Goal: Task Accomplishment & Management: Manage account settings

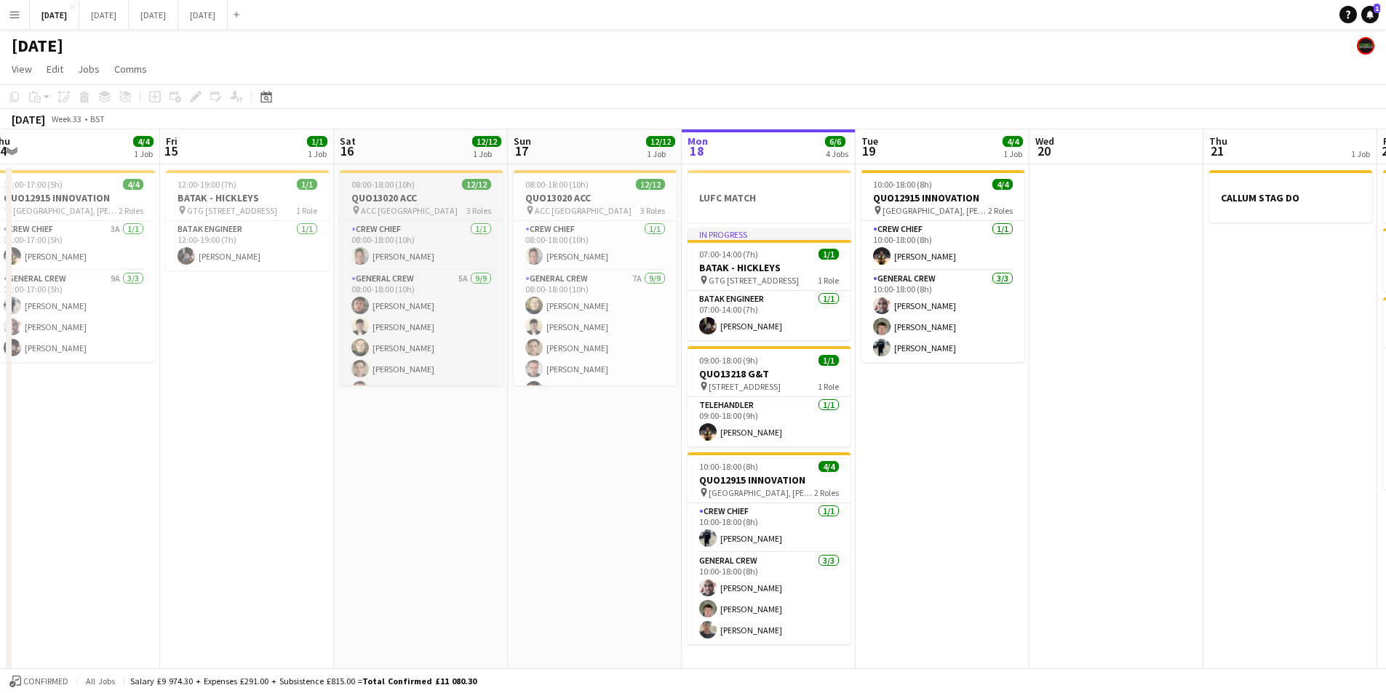
click at [429, 192] on h3 "QUO13020 ACC" at bounding box center [421, 197] width 163 height 13
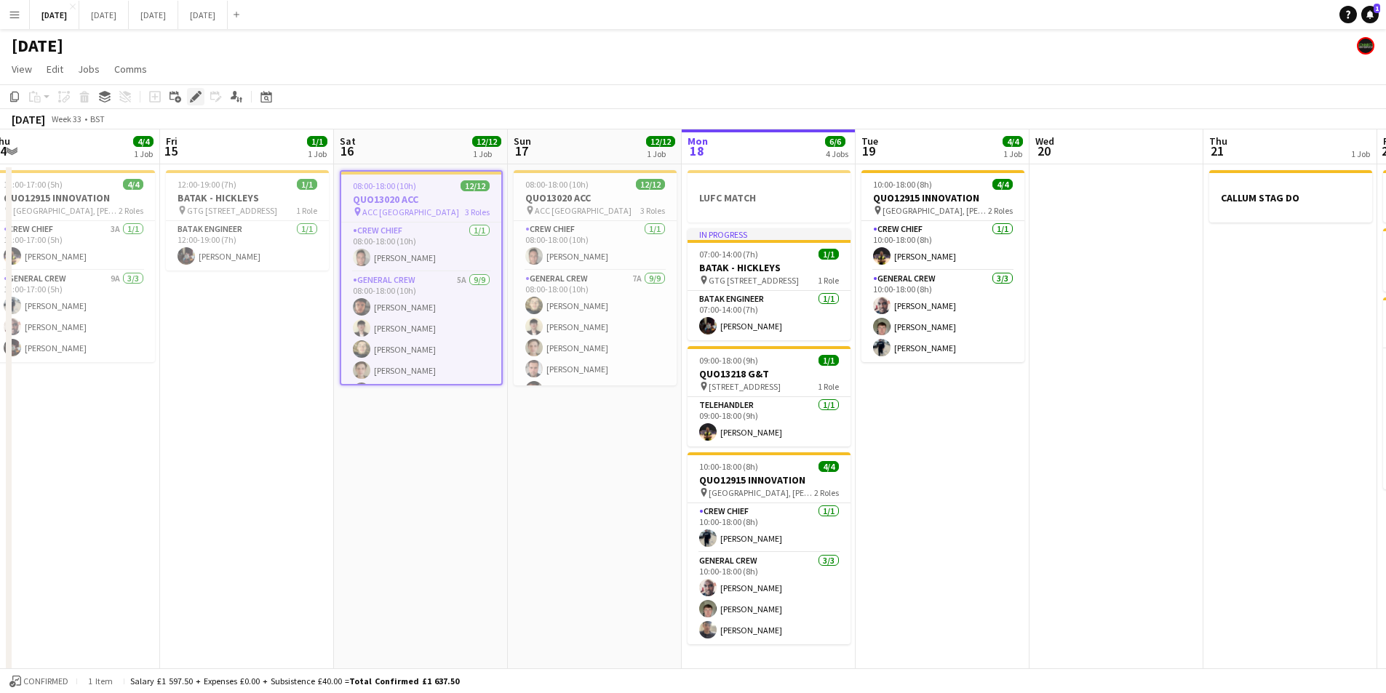
click at [191, 88] on div "Edit" at bounding box center [195, 96] width 17 height 17
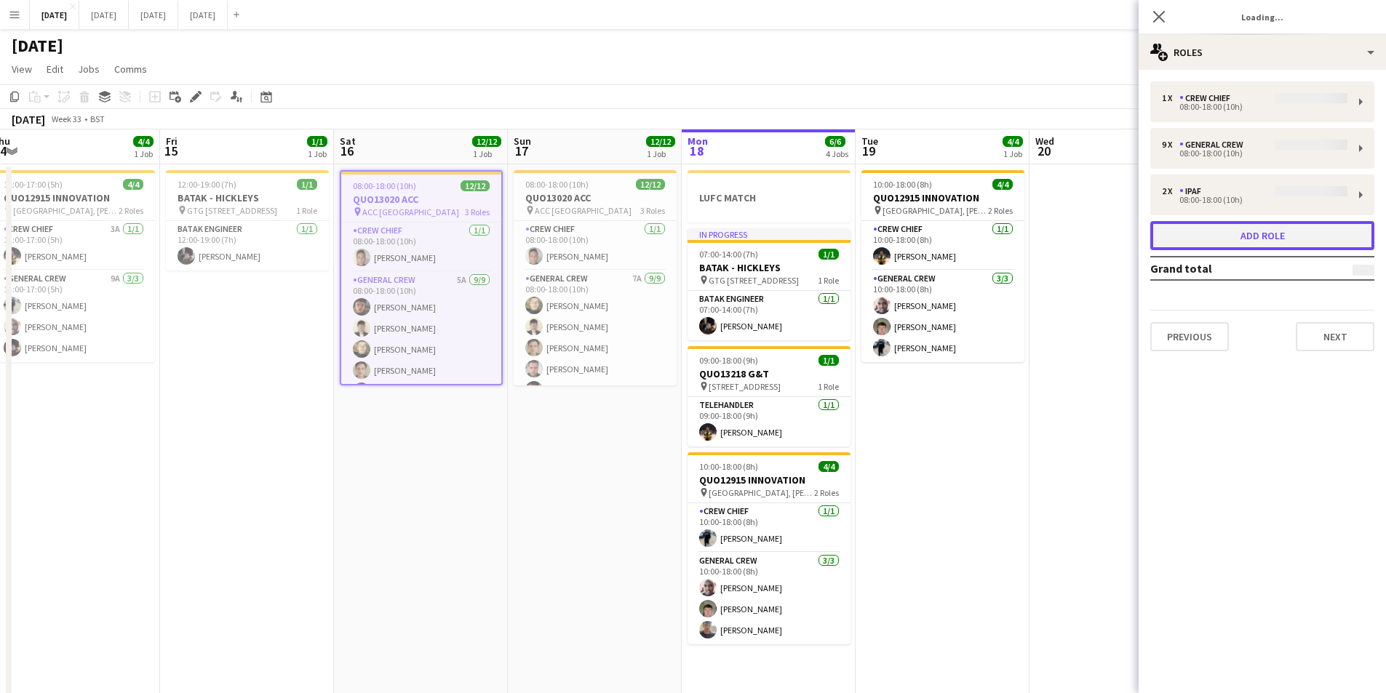
click at [1248, 238] on button "Add role" at bounding box center [1262, 235] width 224 height 29
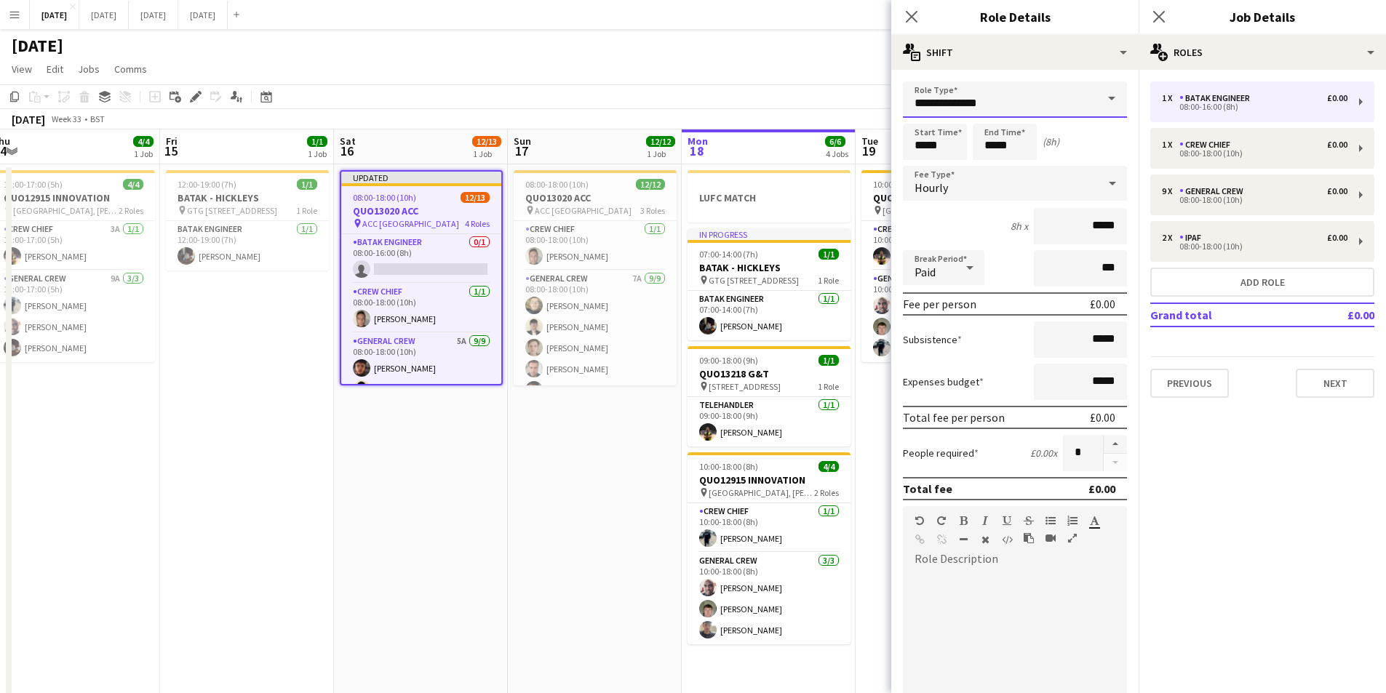
click at [967, 110] on input "**********" at bounding box center [1015, 99] width 224 height 36
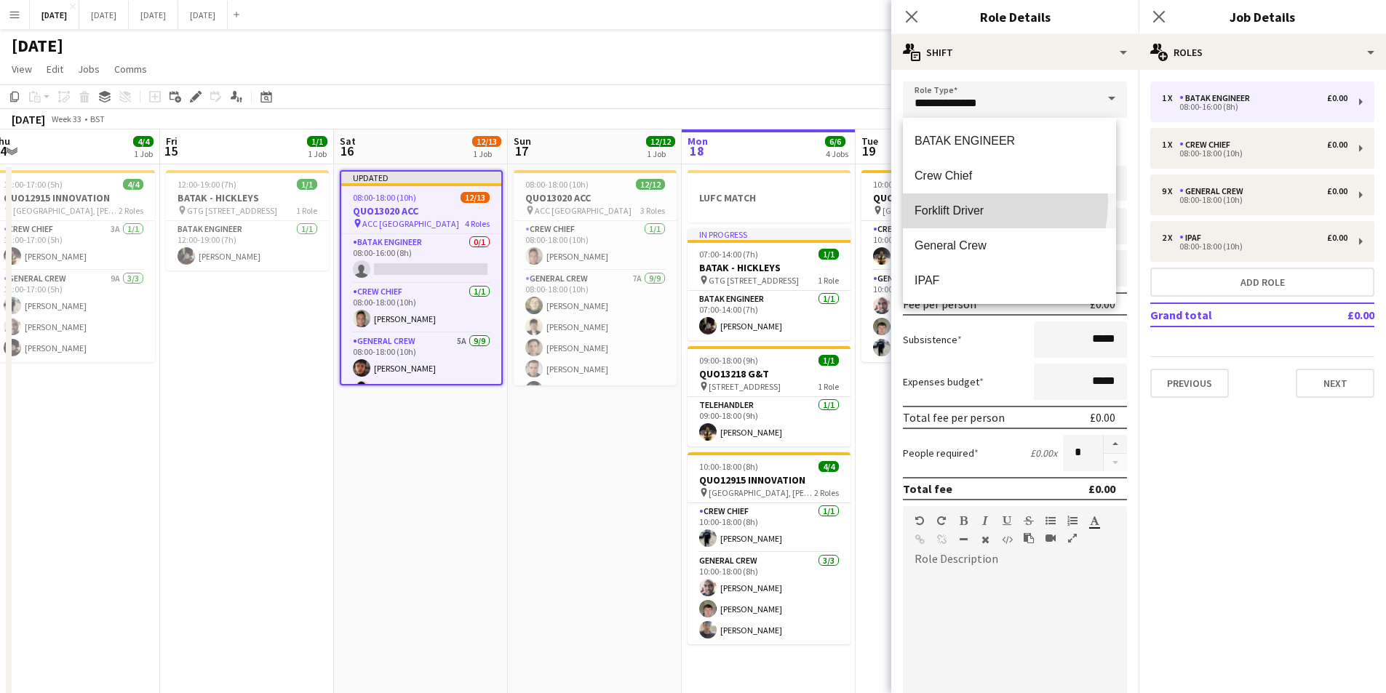
click at [977, 202] on mat-option "Forklift Driver" at bounding box center [1009, 211] width 213 height 35
type input "**********"
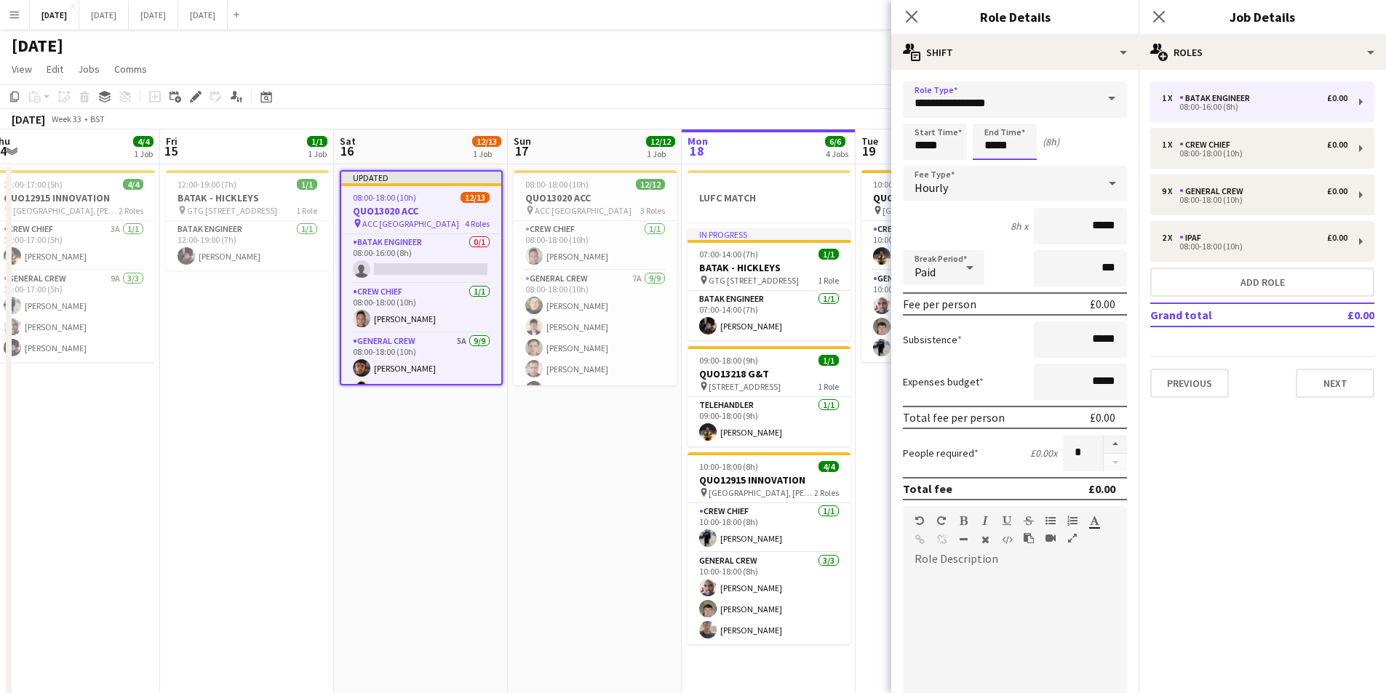
click at [981, 145] on input "*****" at bounding box center [1005, 142] width 64 height 36
click at [991, 114] on div at bounding box center [990, 116] width 29 height 15
type input "*****"
click at [991, 114] on div at bounding box center [990, 116] width 29 height 15
click at [632, 466] on app-date-cell "08:00-18:00 (10h) 12/12 QUO13020 ACC pin ACC Liverpool 3 Roles Crew Chief [DATE…" at bounding box center [595, 435] width 174 height 543
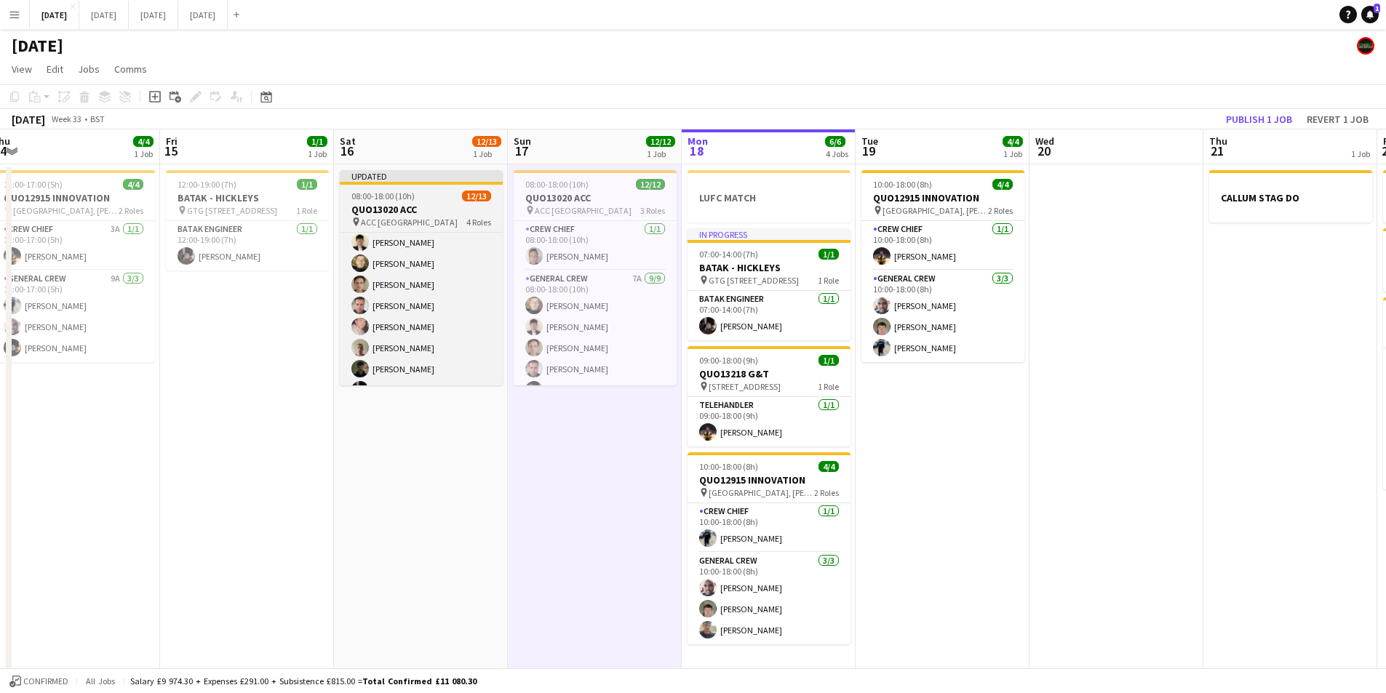
scroll to position [235, 0]
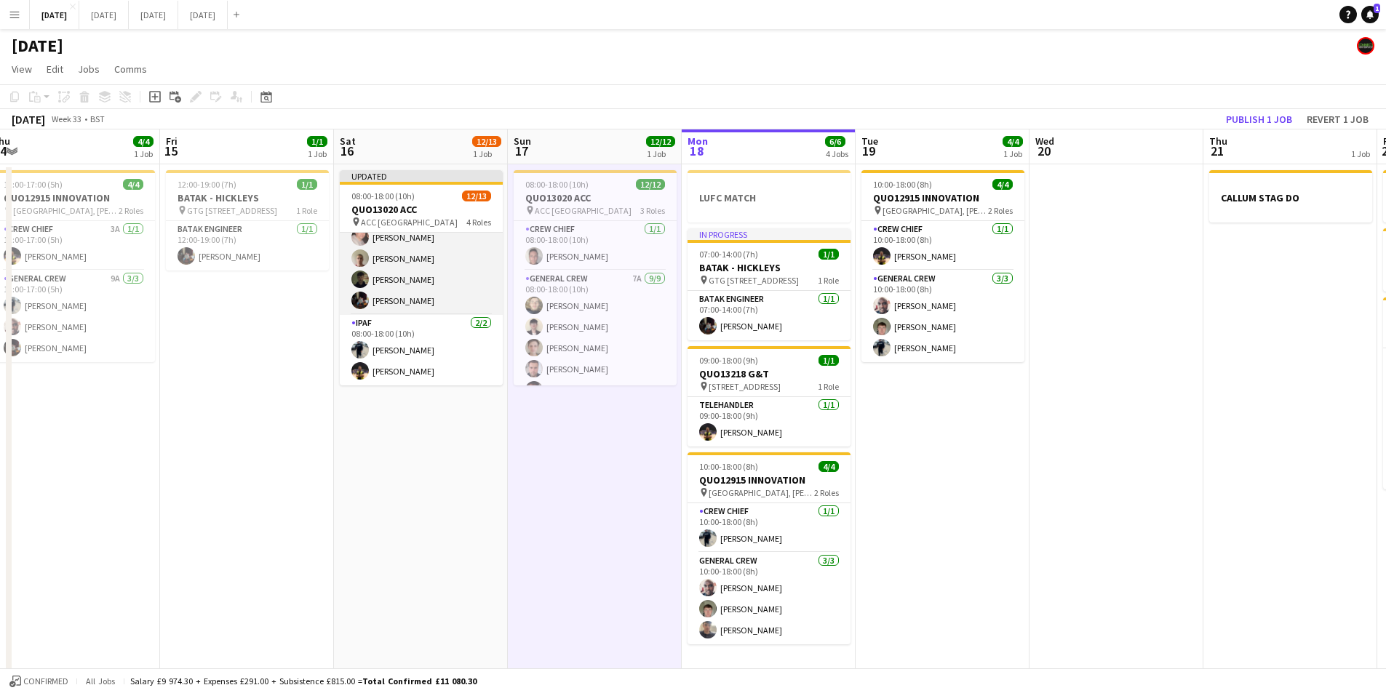
click at [423, 296] on app-card-role "General Crew 5A [DATE] 08:00-18:00 (10h) [PERSON_NAME] [PERSON_NAME] [PERSON_NA…" at bounding box center [421, 206] width 163 height 218
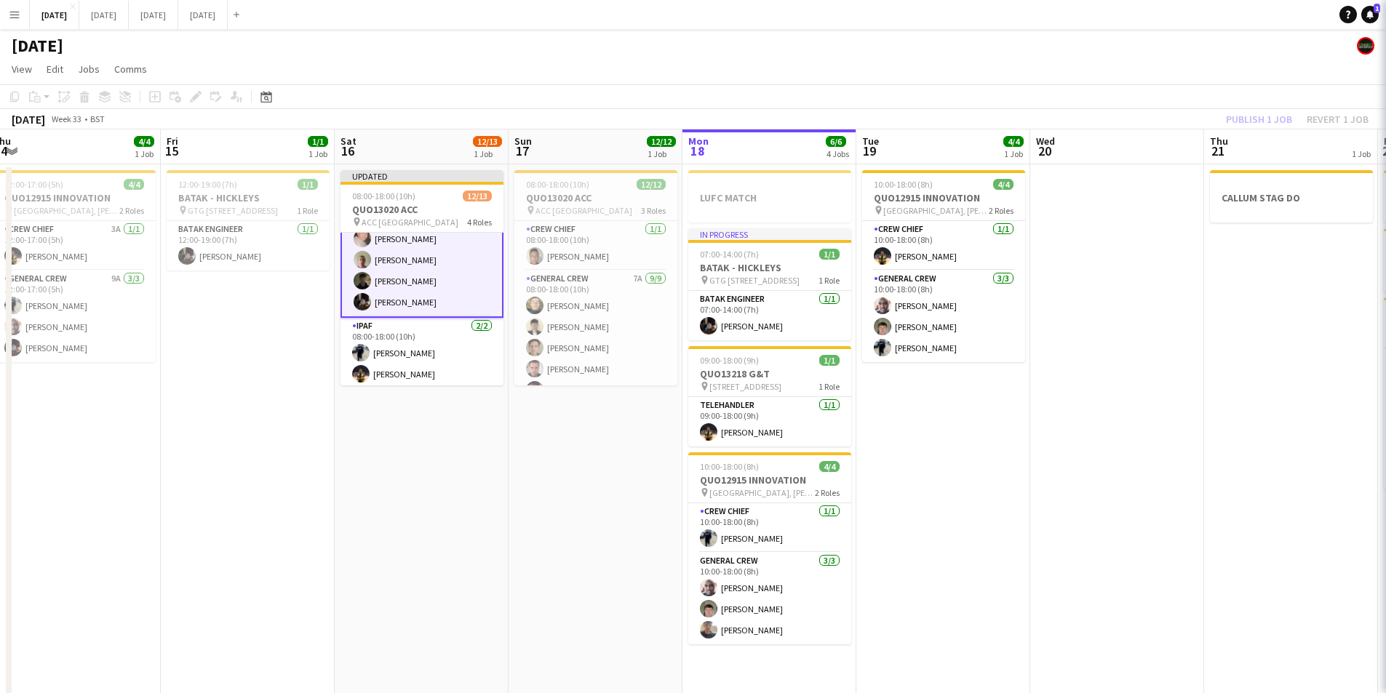
scroll to position [236, 0]
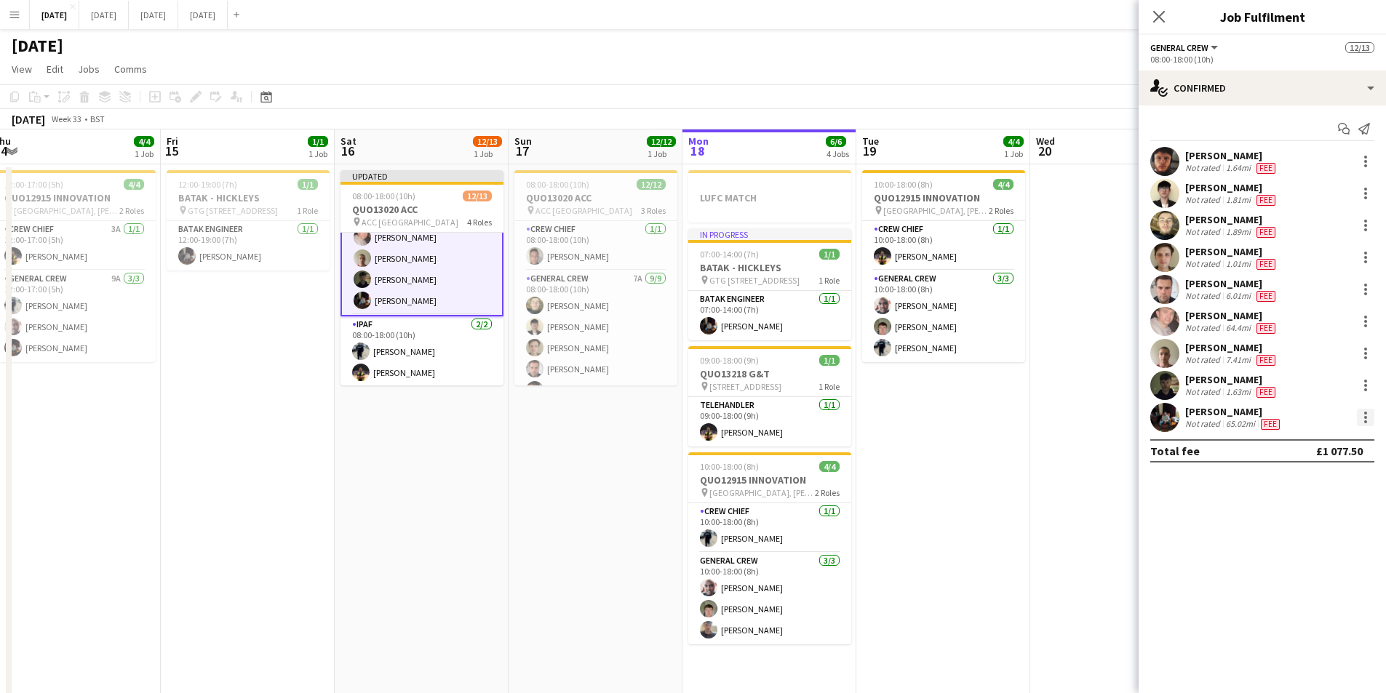
click at [1368, 423] on div at bounding box center [1365, 417] width 17 height 17
drag, startPoint x: 1328, startPoint y: 473, endPoint x: 717, endPoint y: 415, distance: 613.1
click at [1327, 473] on span "Switch crew" at bounding box center [1303, 479] width 62 height 12
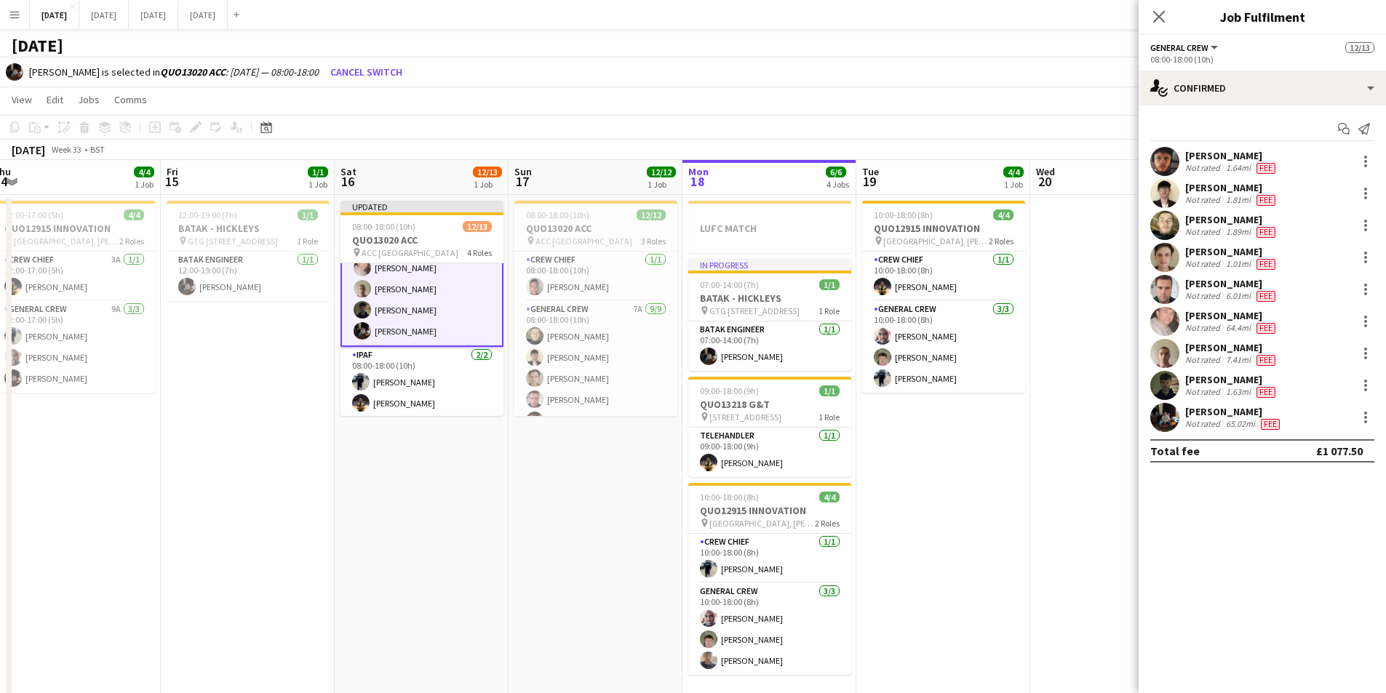
scroll to position [0, 0]
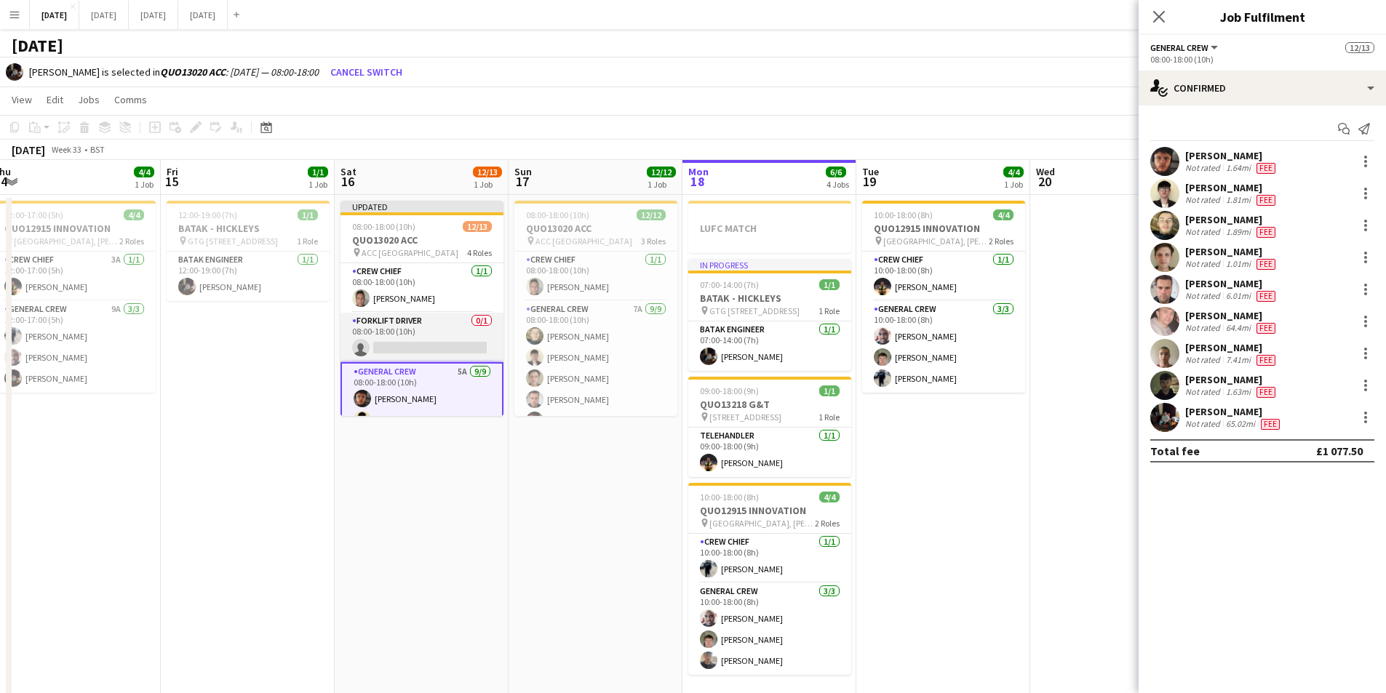
click at [419, 341] on app-card-role "Forklift Driver 0/1 08:00-18:00 (10h) single-neutral-actions" at bounding box center [421, 337] width 163 height 49
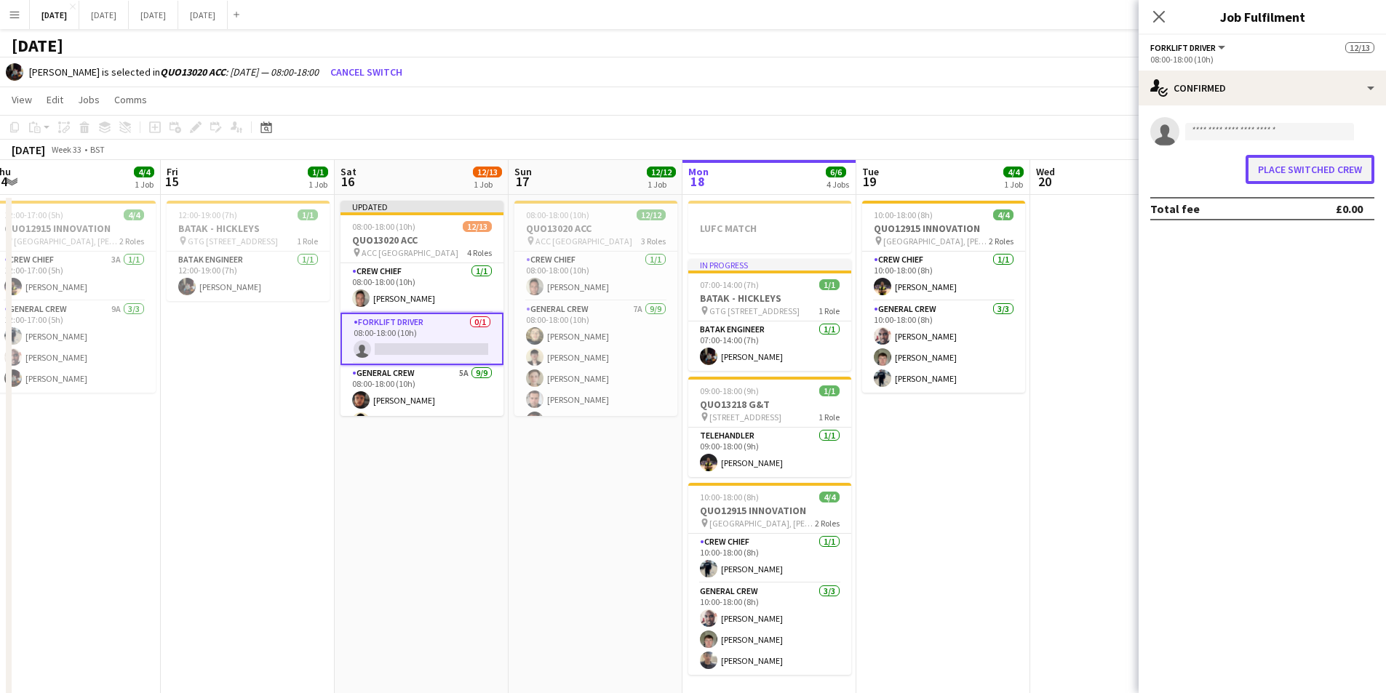
click at [1337, 171] on button "Place switched crew" at bounding box center [1310, 169] width 129 height 29
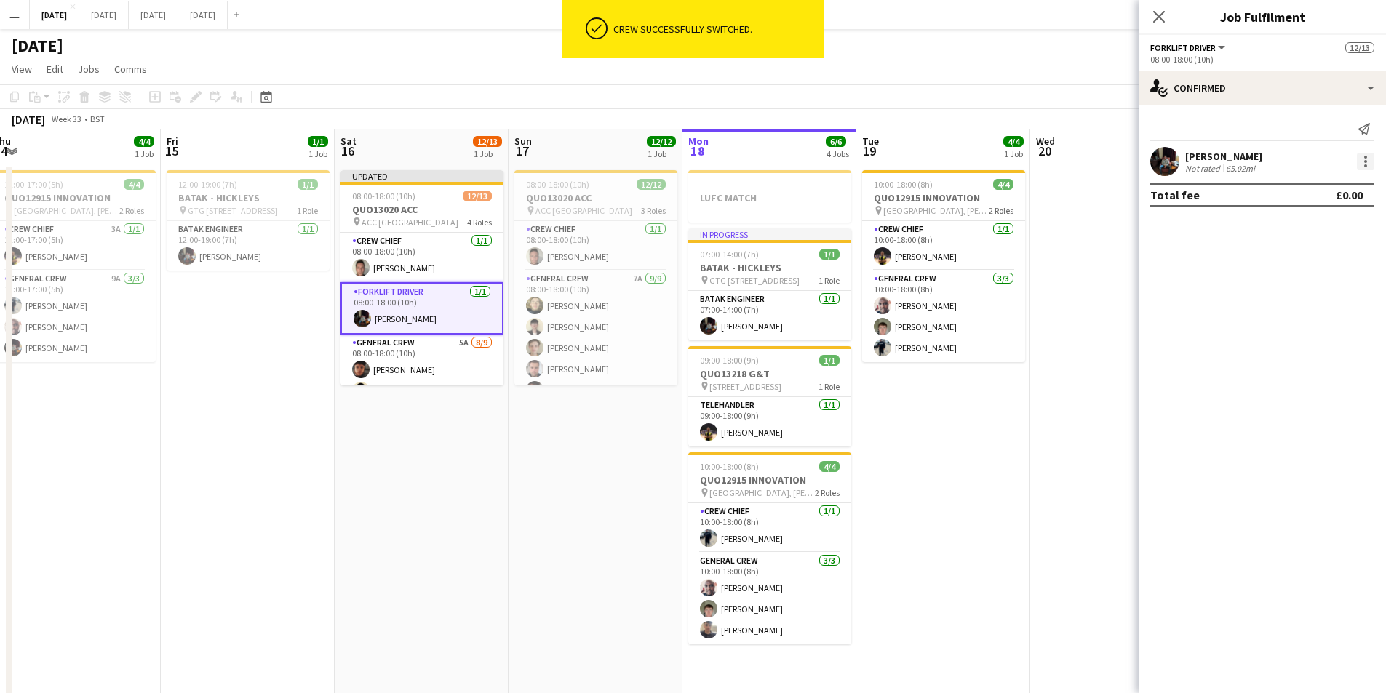
click at [1365, 161] on div at bounding box center [1365, 161] width 3 height 3
click at [1335, 182] on span "Edit fee" at bounding box center [1317, 188] width 90 height 13
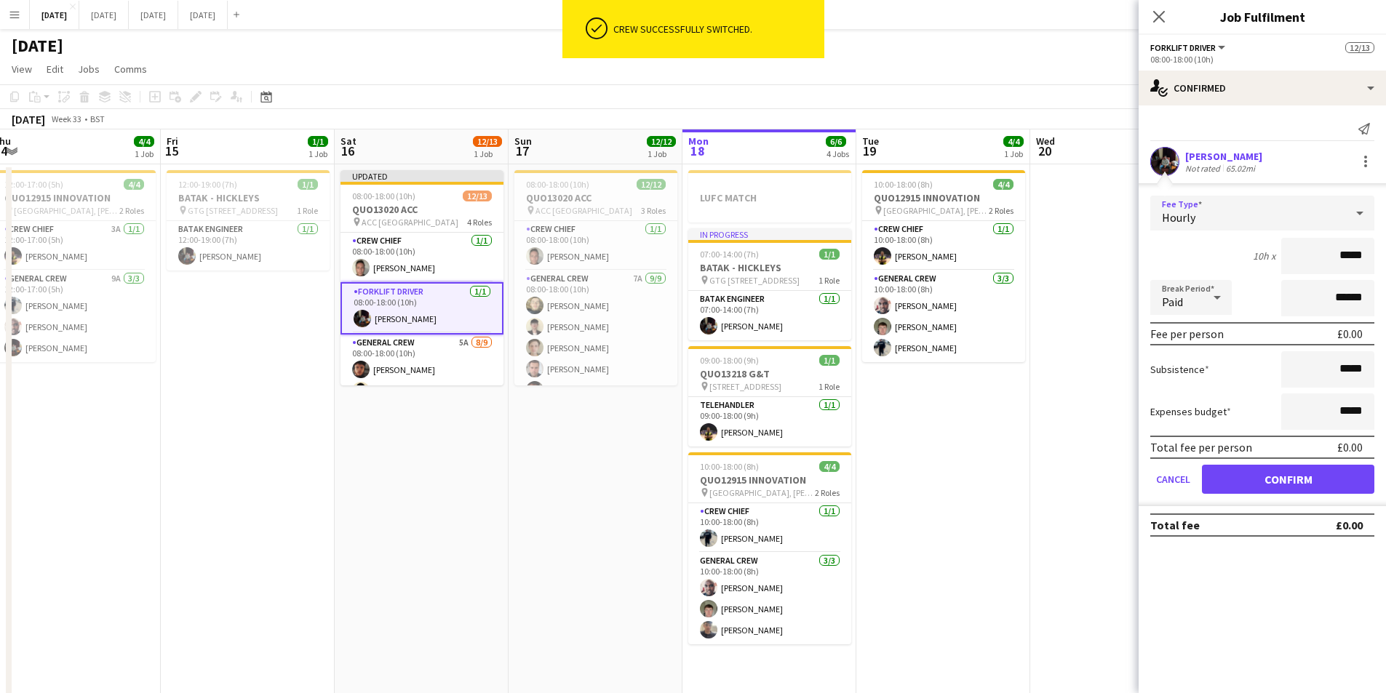
click at [1341, 210] on div "Hourly" at bounding box center [1247, 213] width 195 height 35
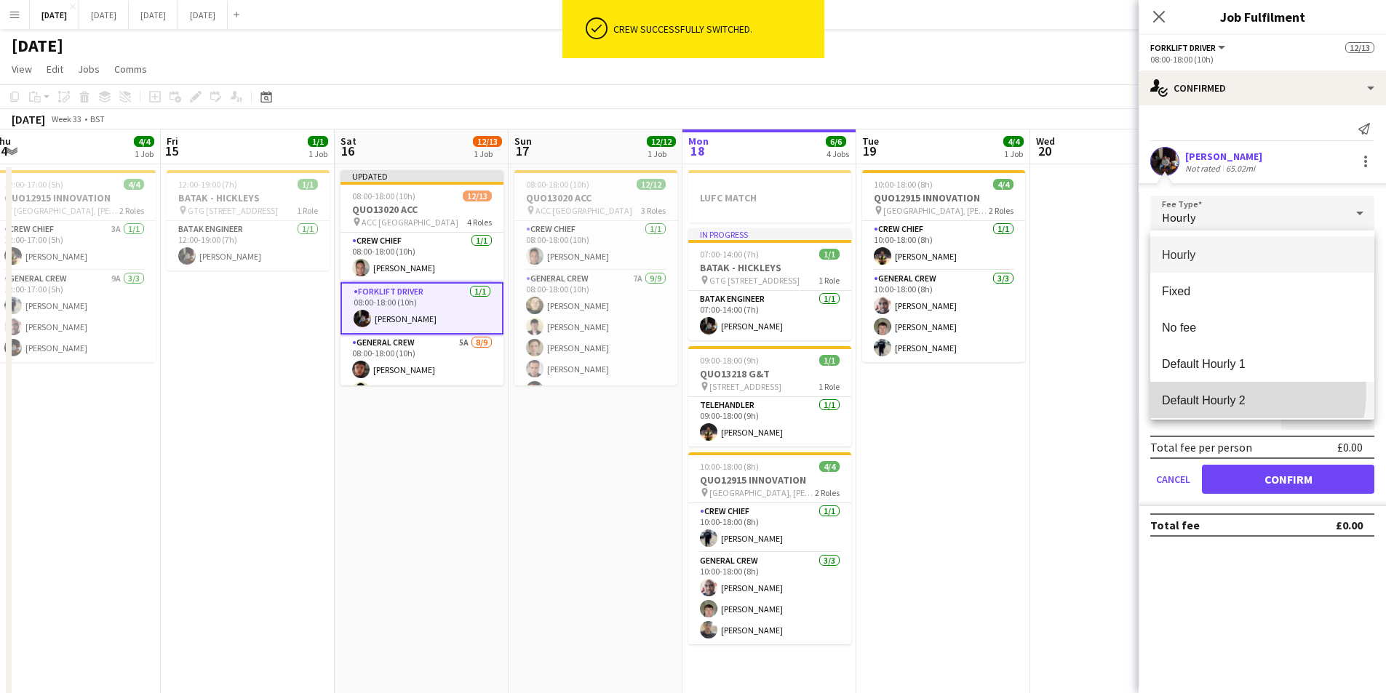
click at [1220, 391] on mat-option "Default Hourly 2" at bounding box center [1262, 400] width 224 height 36
type input "******"
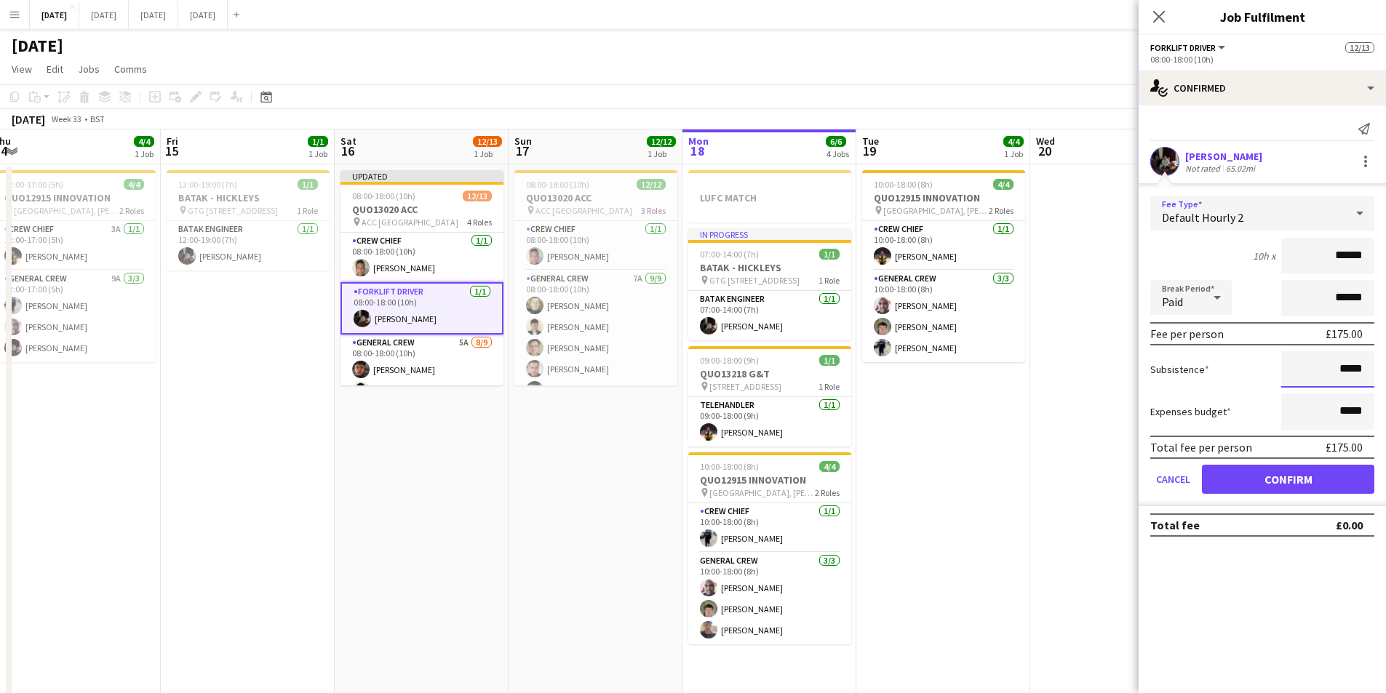
click at [1343, 368] on input "*****" at bounding box center [1327, 369] width 93 height 36
type input "******"
click at [1270, 472] on button "Confirm" at bounding box center [1288, 479] width 172 height 29
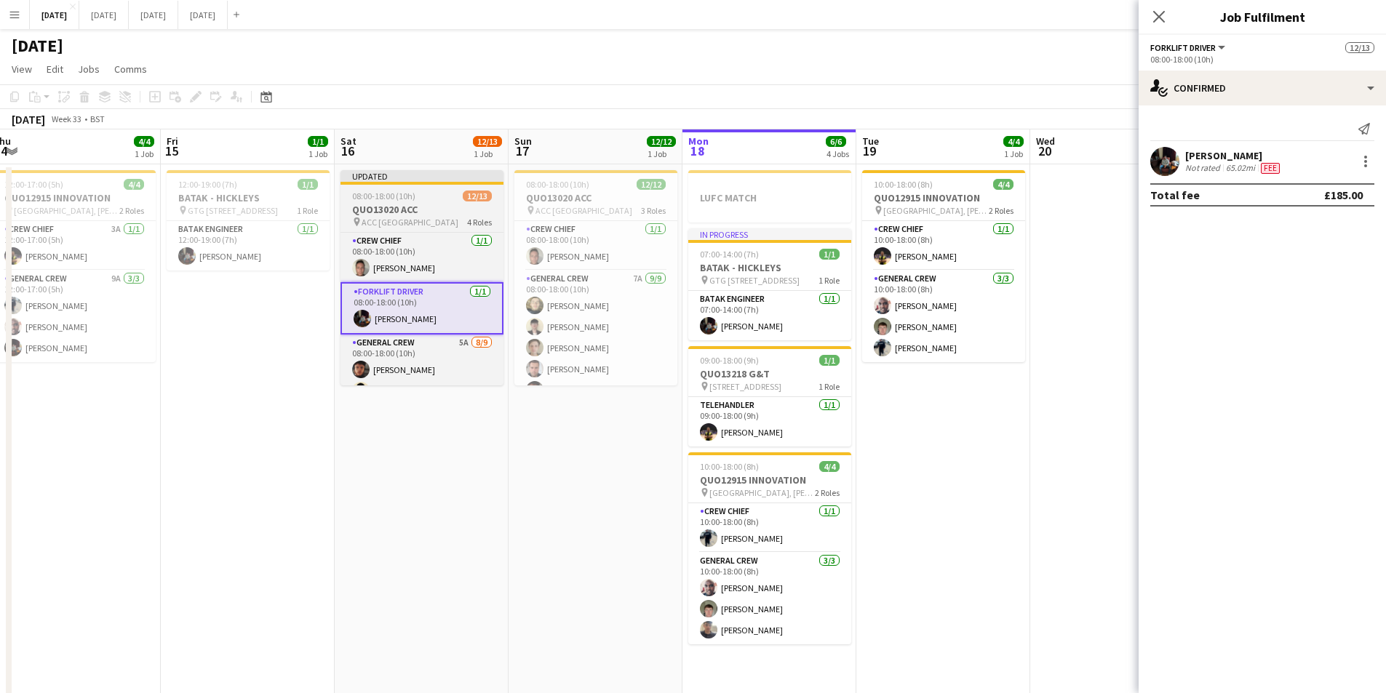
click at [437, 219] on div "pin ACC Liverpool 4 Roles" at bounding box center [421, 222] width 163 height 12
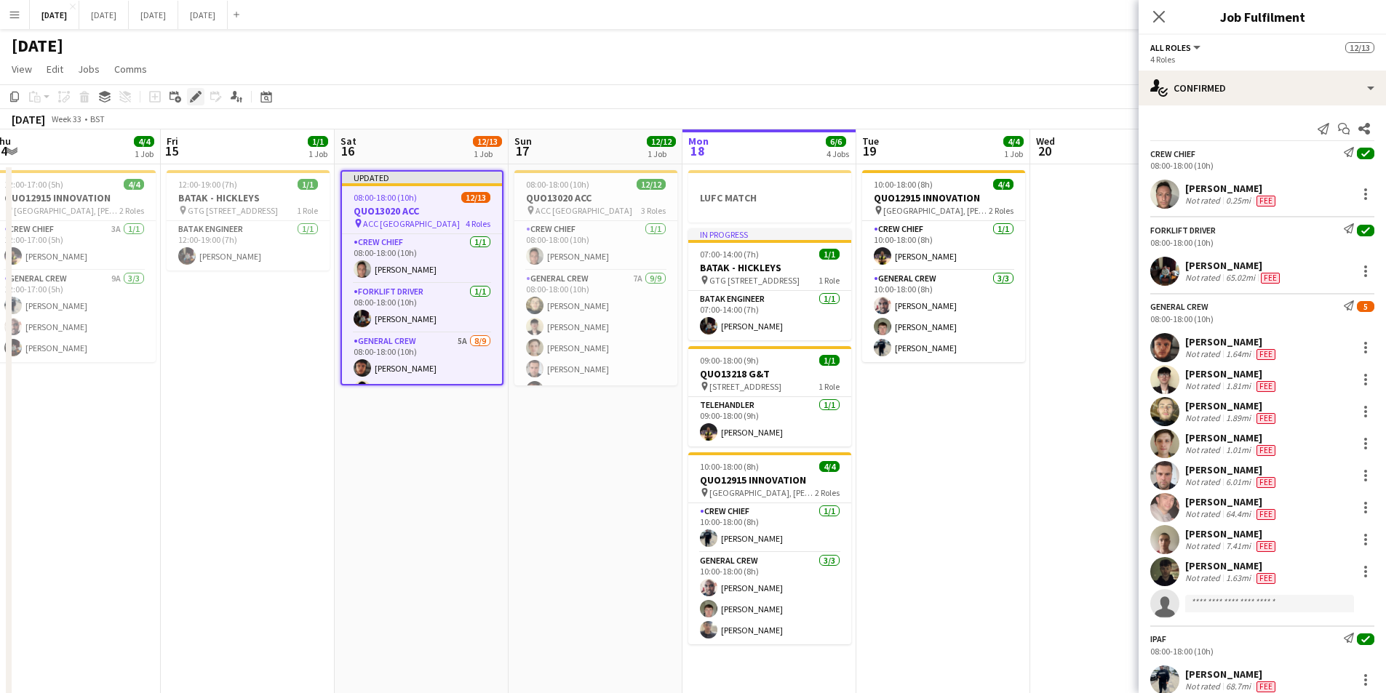
click at [194, 96] on icon "Edit" at bounding box center [196, 97] width 12 height 12
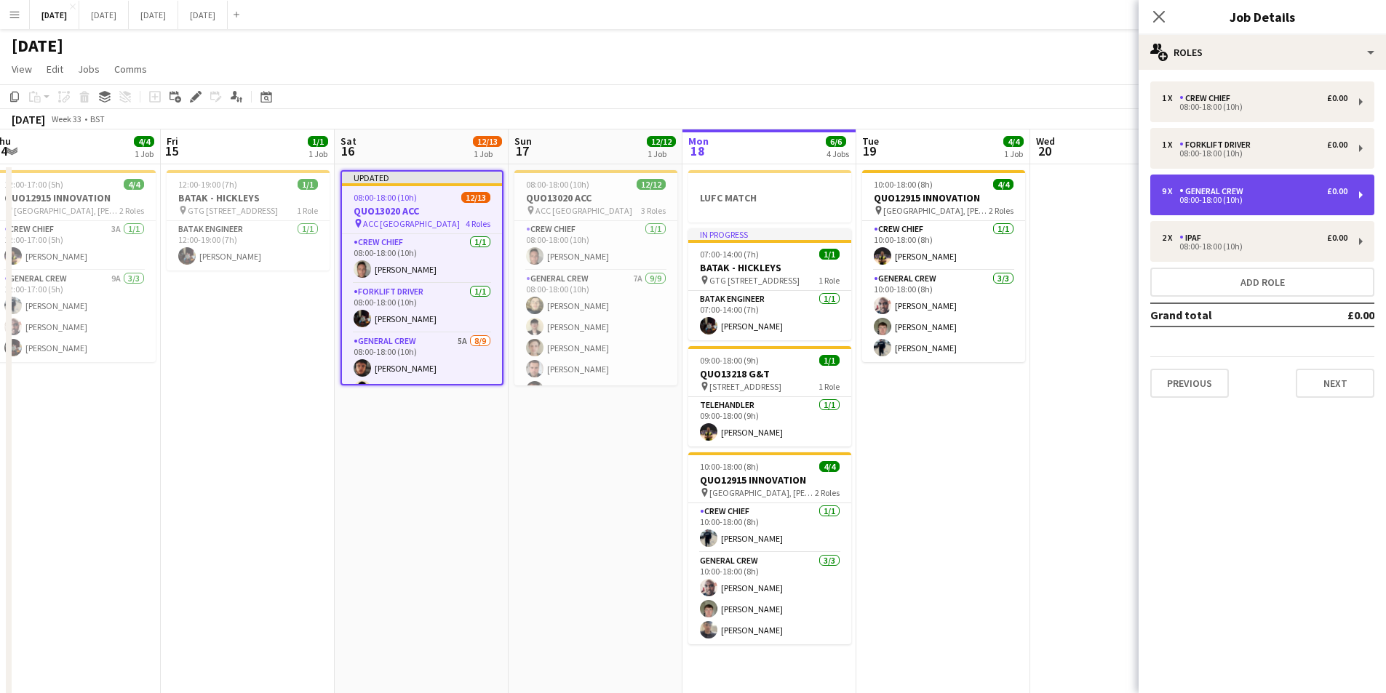
click at [1250, 191] on div "9 x General Crew £0.00" at bounding box center [1255, 191] width 186 height 10
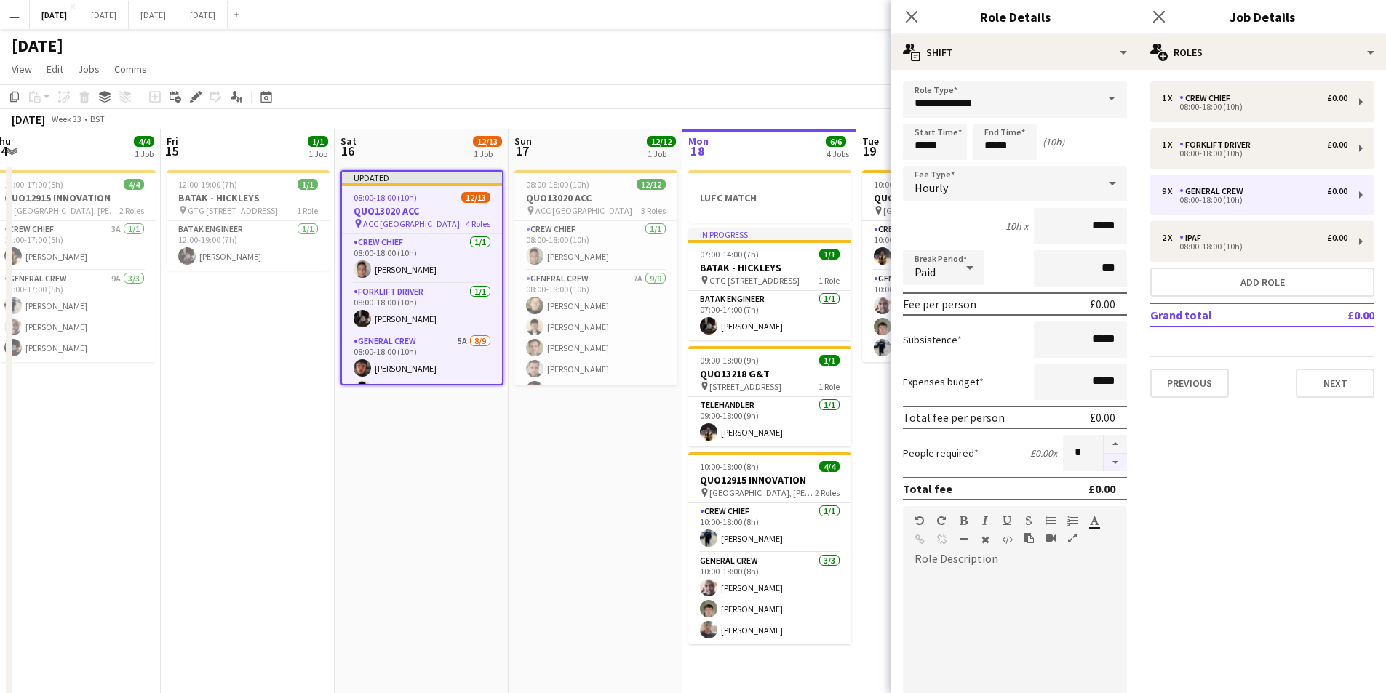
click at [1106, 458] on button "button" at bounding box center [1115, 463] width 23 height 18
type input "*"
click at [908, 16] on icon "Close pop-in" at bounding box center [911, 16] width 14 height 14
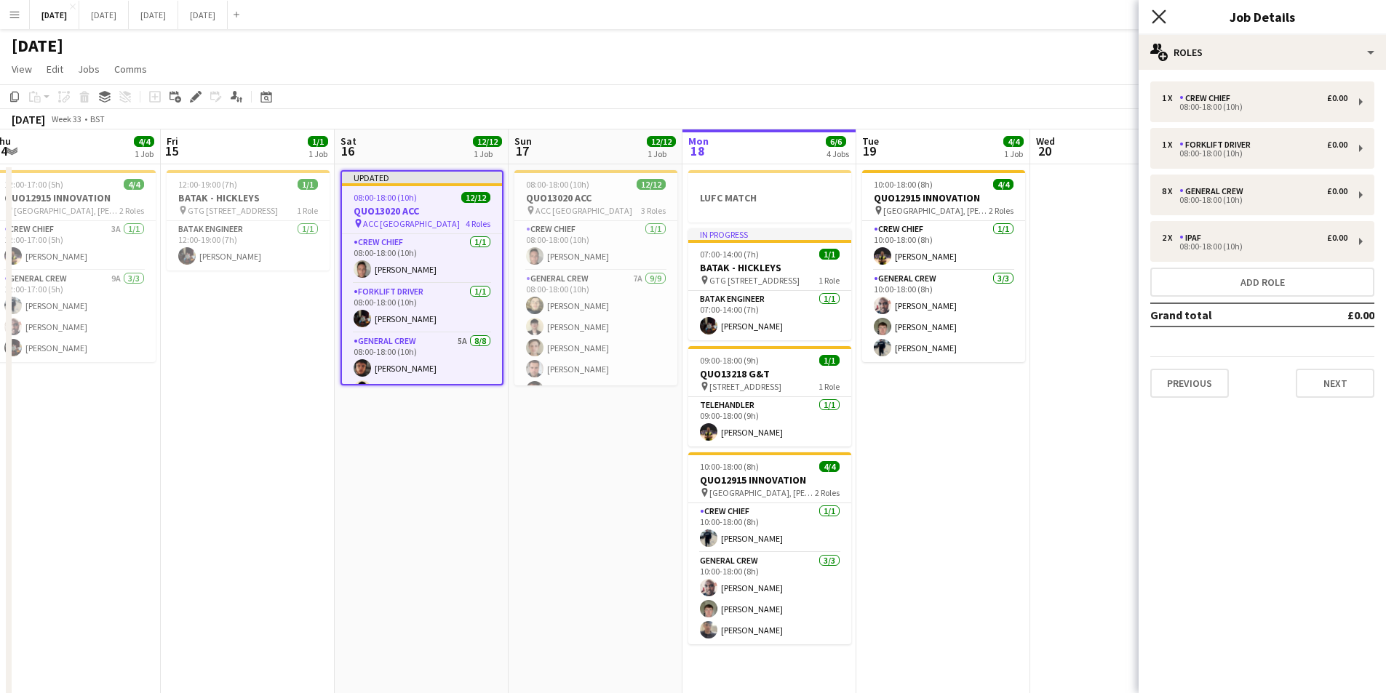
click at [1159, 12] on icon "Close pop-in" at bounding box center [1159, 16] width 14 height 14
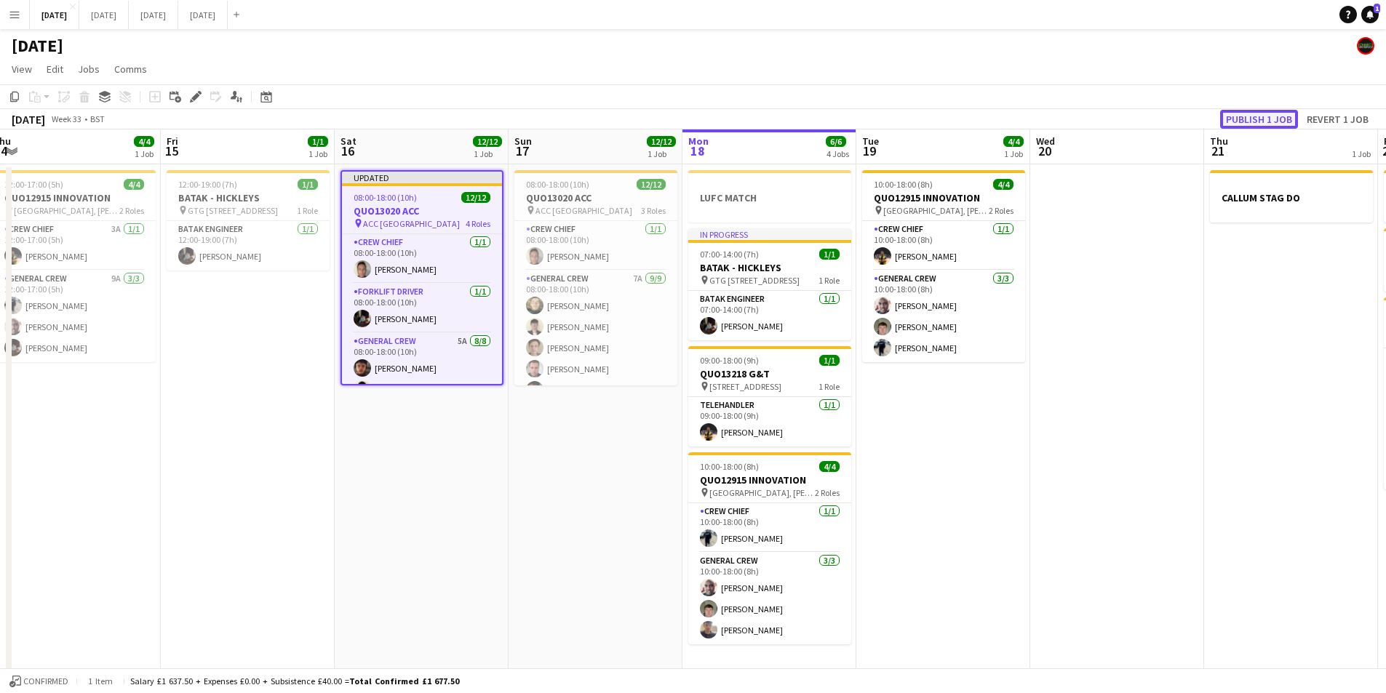
click at [1250, 116] on button "Publish 1 job" at bounding box center [1259, 119] width 78 height 19
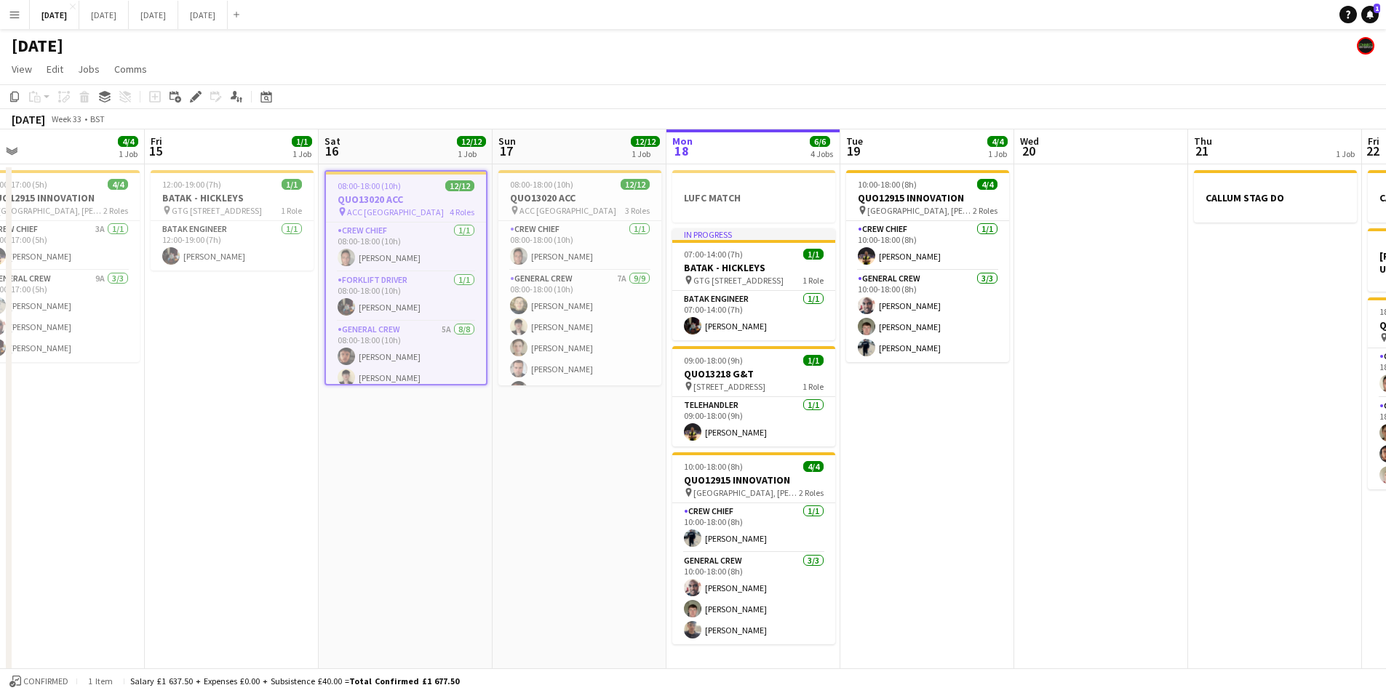
scroll to position [0, 551]
drag, startPoint x: 971, startPoint y: 438, endPoint x: 954, endPoint y: 438, distance: 16.7
click at [954, 438] on app-calendar-viewport "Mon 11 Tue 12 Wed 13 Thu 14 4/4 1 Job Fri 15 1/1 1 Job Sat 16 12/12 1 Job Sun 1…" at bounding box center [693, 419] width 1386 height 578
drag, startPoint x: 579, startPoint y: 538, endPoint x: 586, endPoint y: 513, distance: 26.3
click at [585, 535] on app-calendar-viewport "Mon 11 Tue 12 Wed 13 Thu 14 4/4 1 Job Fri 15 1/1 1 Job Sat 16 12/12 1 Job Sun 1…" at bounding box center [693, 419] width 1386 height 578
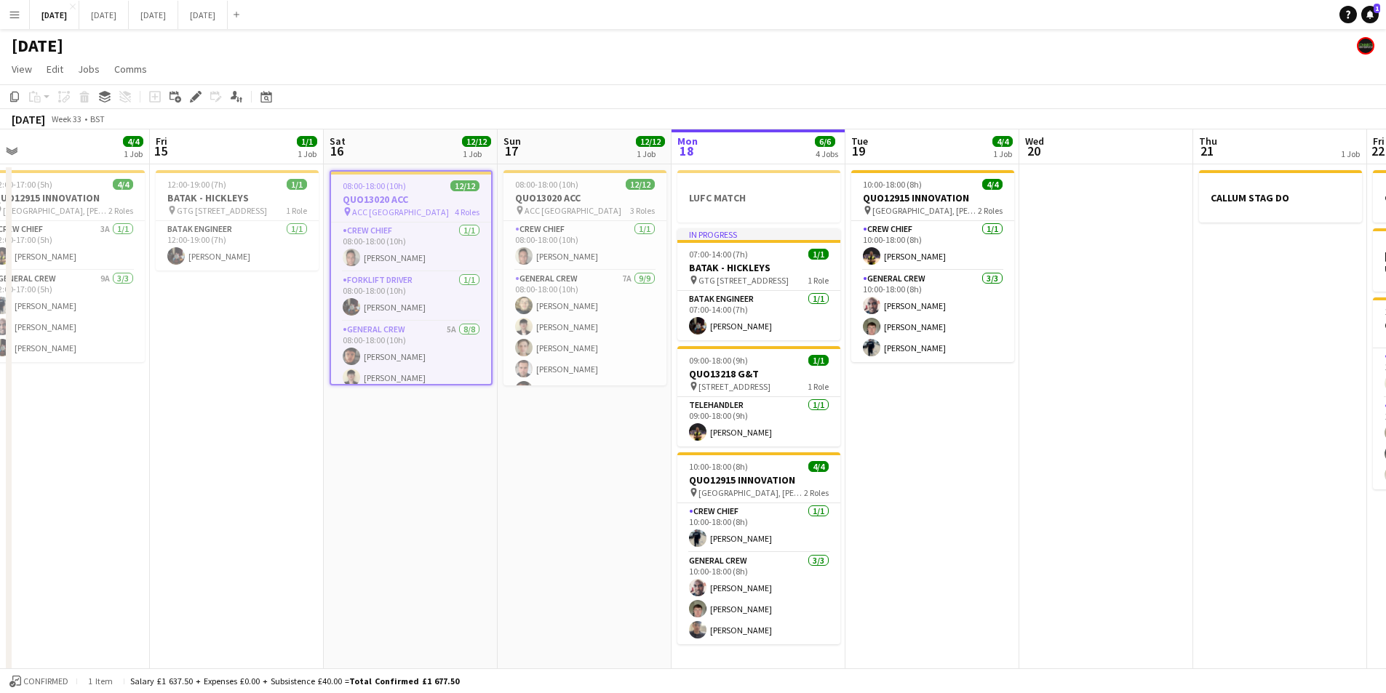
drag, startPoint x: 609, startPoint y: 517, endPoint x: 613, endPoint y: 458, distance: 59.8
click at [633, 521] on app-calendar-viewport "Mon 11 Tue 12 Wed 13 Thu 14 4/4 1 Job Fri 15 1/1 1 Job Sat 16 12/12 1 Job Sun 1…" at bounding box center [693, 419] width 1386 height 578
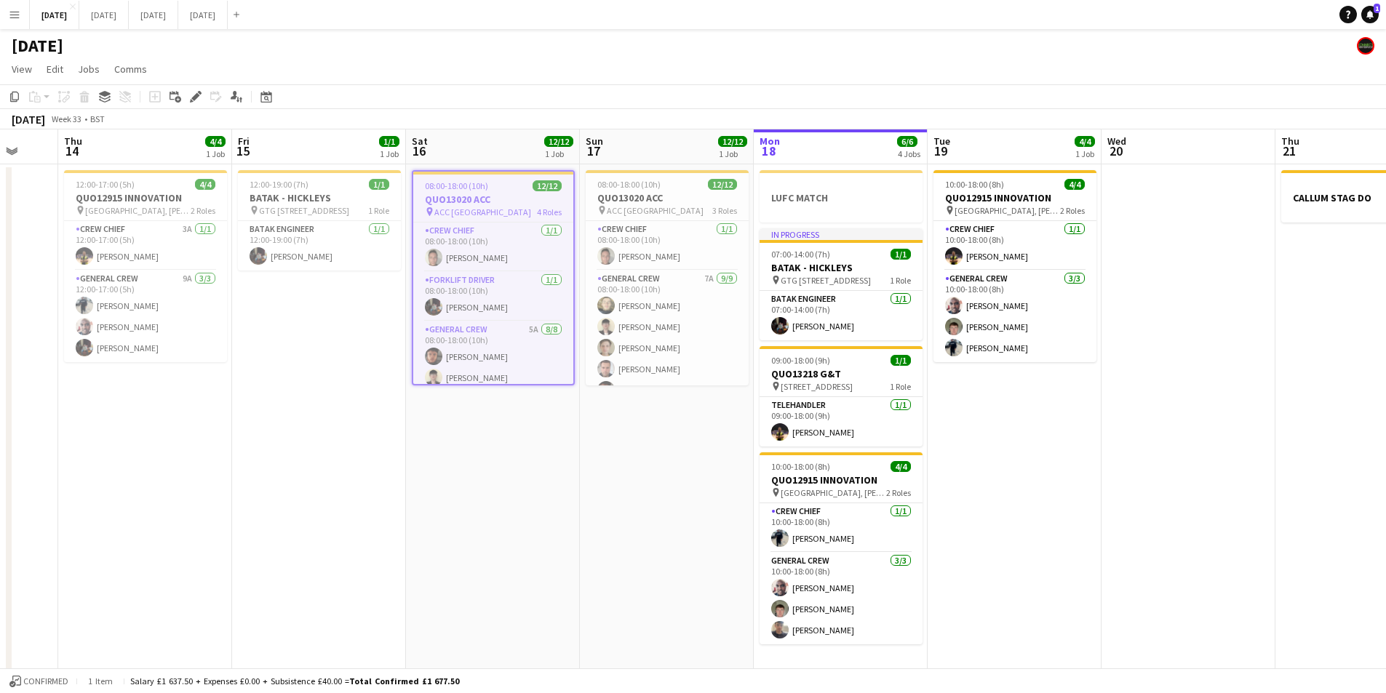
scroll to position [0, 477]
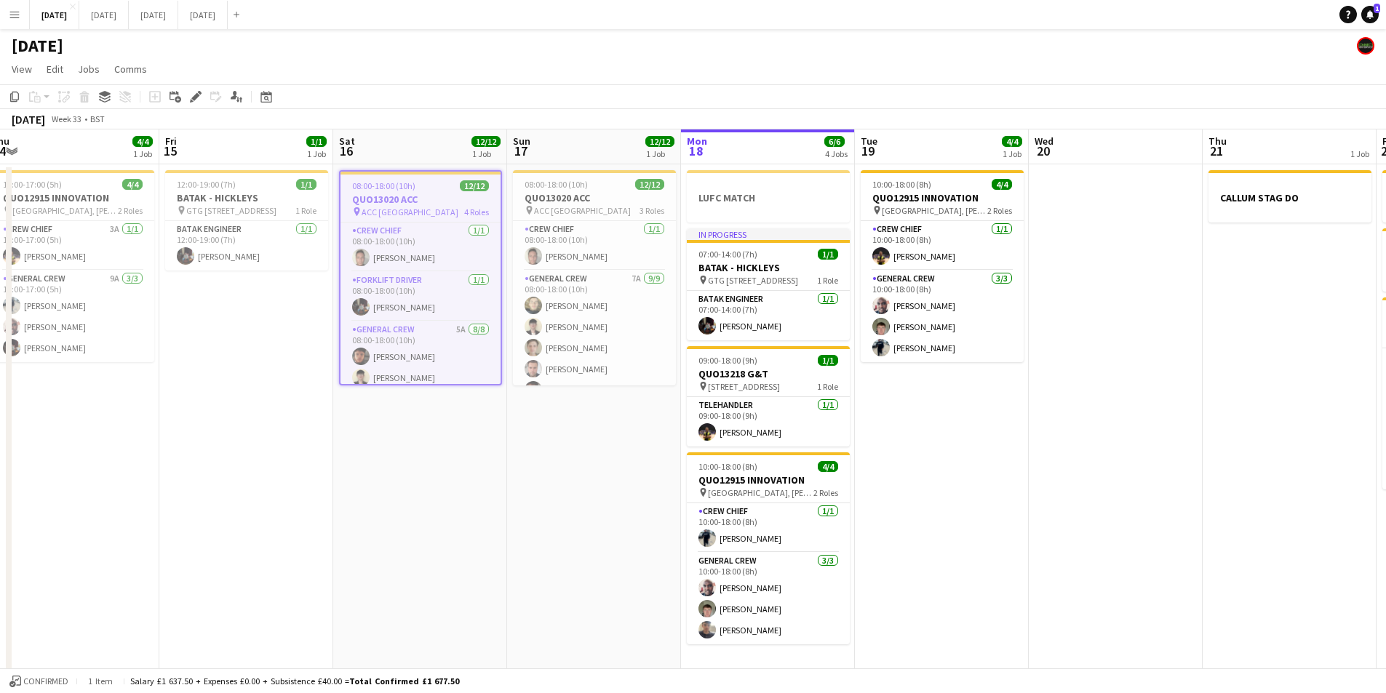
drag, startPoint x: 629, startPoint y: 474, endPoint x: 559, endPoint y: 482, distance: 70.3
click at [551, 482] on app-calendar-viewport "Mon 11 Tue 12 Wed 13 Thu 14 4/4 1 Job Fri 15 1/1 1 Job Sat 16 12/12 1 Job Sun 1…" at bounding box center [693, 419] width 1386 height 578
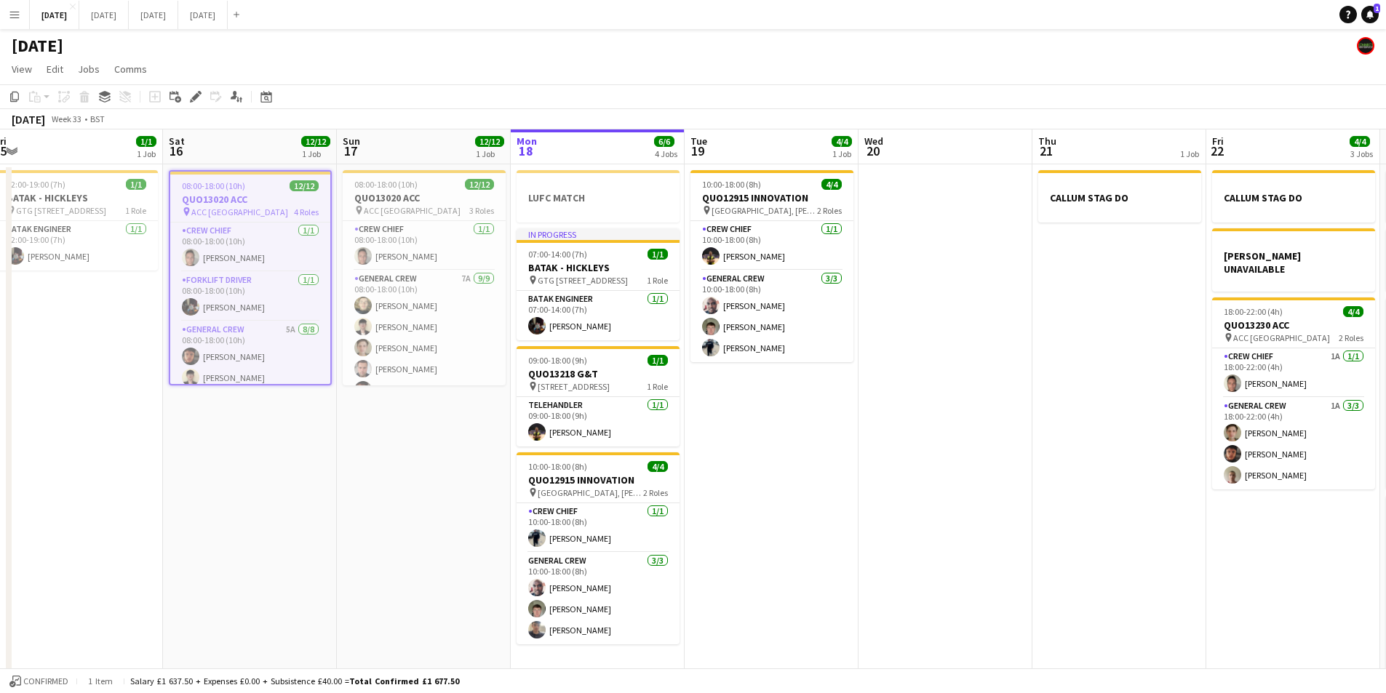
drag, startPoint x: 927, startPoint y: 494, endPoint x: 720, endPoint y: 474, distance: 207.6
click at [674, 474] on app-calendar-viewport "Wed 13 Thu 14 4/4 1 Job Fri 15 1/1 1 Job Sat 16 12/12 1 Job Sun 17 12/12 1 Job …" at bounding box center [693, 419] width 1386 height 578
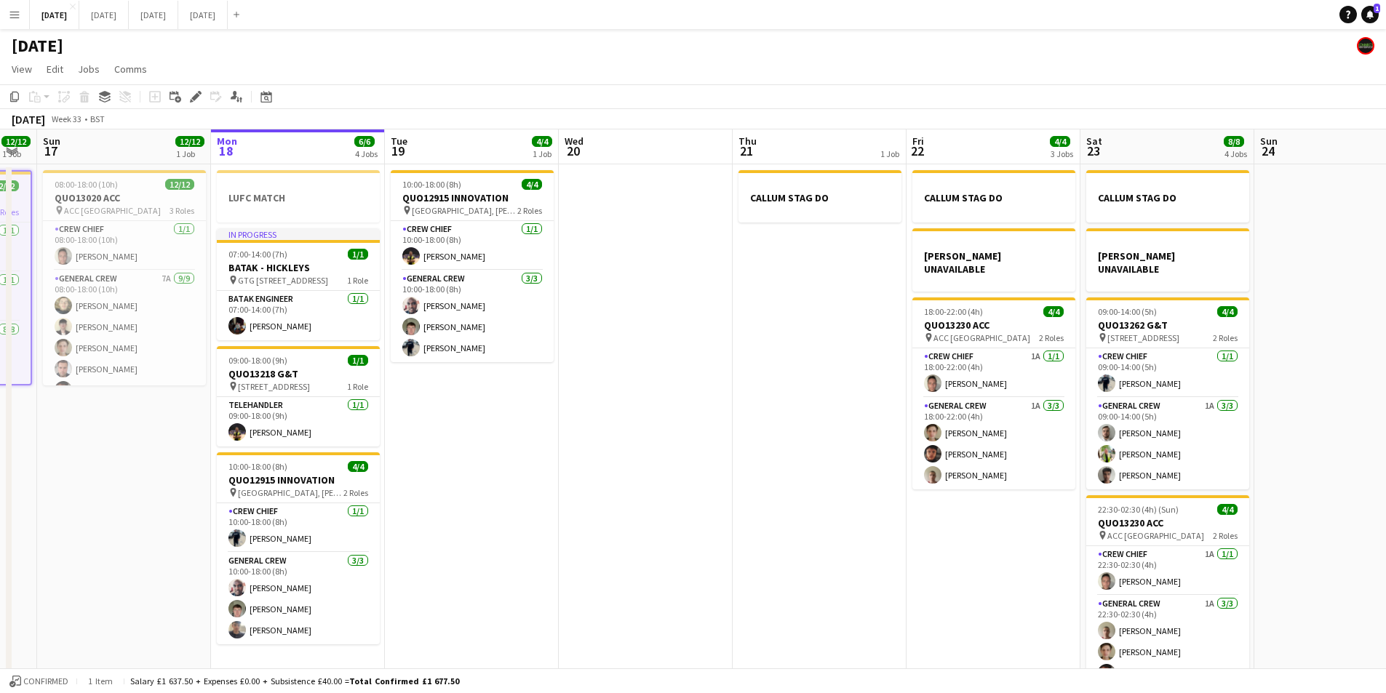
drag, startPoint x: 886, startPoint y: 495, endPoint x: 868, endPoint y: 510, distance: 23.3
click at [696, 478] on app-calendar-viewport "Thu 14 4/4 1 Job Fri 15 1/1 1 Job Sat 16 12/12 1 Job Sun 17 12/12 1 Job Mon 18 …" at bounding box center [693, 419] width 1386 height 578
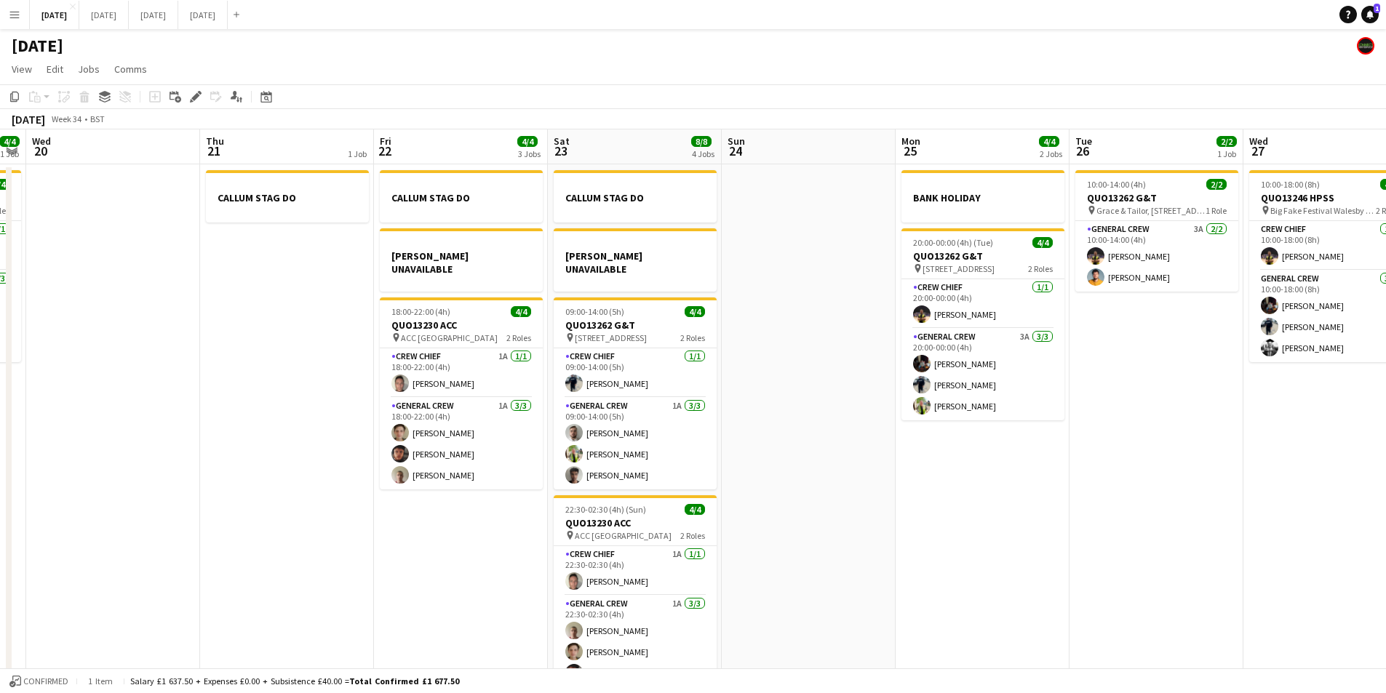
scroll to position [0, 515]
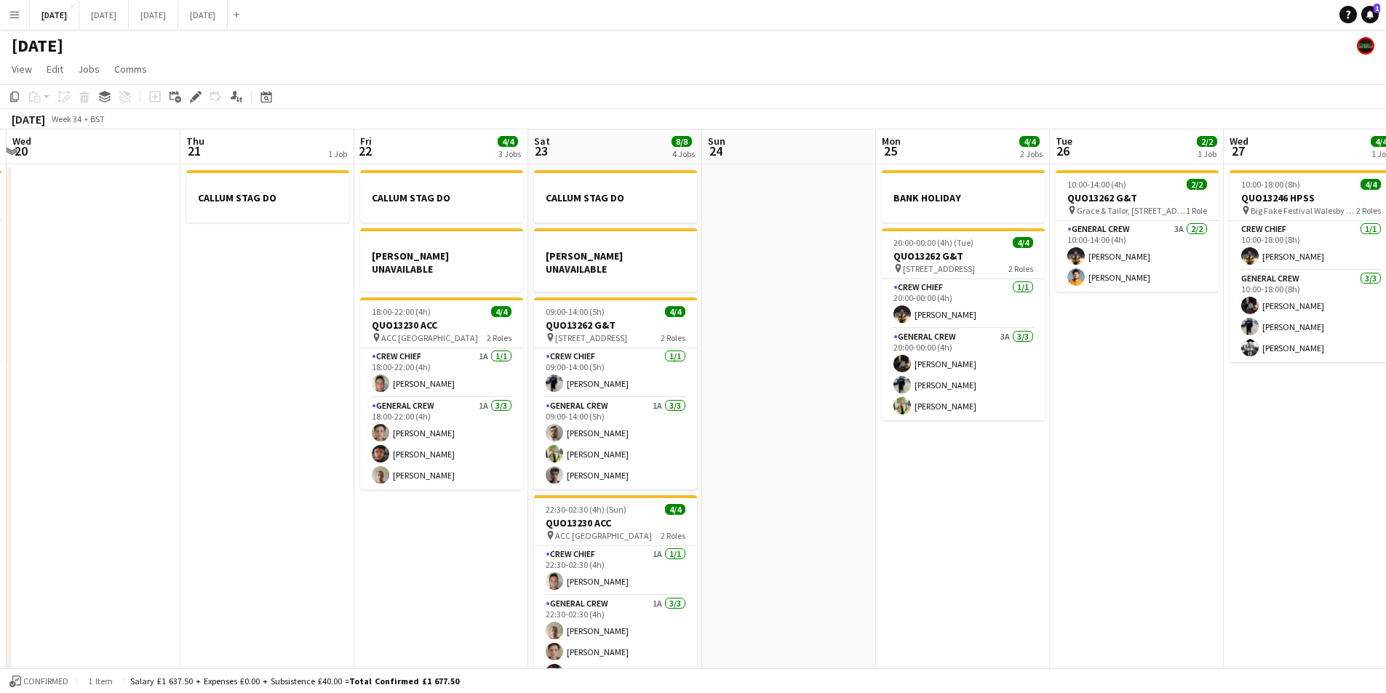
drag, startPoint x: 942, startPoint y: 546, endPoint x: 222, endPoint y: 534, distance: 720.4
click at [212, 536] on app-calendar-viewport "Sun 17 12/12 1 Job Mon 18 6/6 4 Jobs Tue 19 4/4 1 Job Wed 20 Thu 21 1 Job Fri 2…" at bounding box center [693, 419] width 1386 height 578
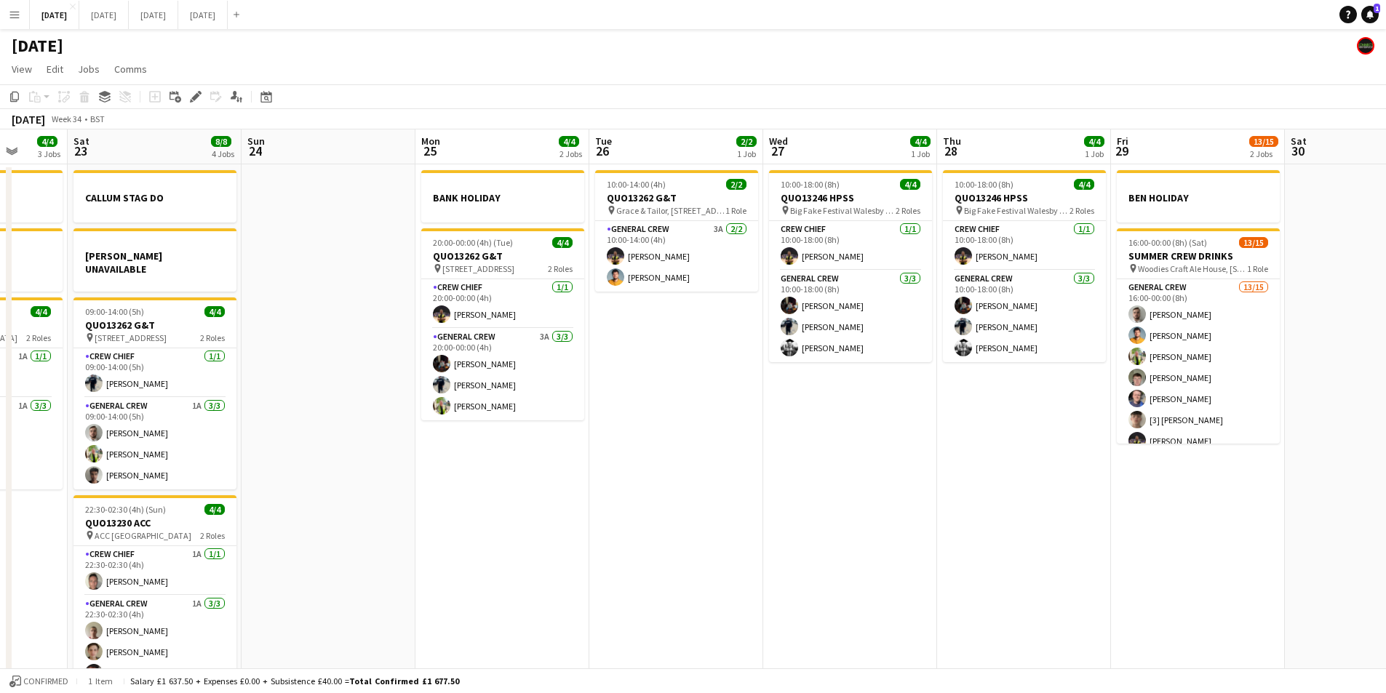
drag, startPoint x: 1000, startPoint y: 569, endPoint x: 610, endPoint y: 559, distance: 389.4
click at [605, 559] on app-calendar-viewport "Wed 20 Thu 21 1 Job Fri 22 4/4 3 Jobs Sat 23 8/8 4 Jobs Sun 24 Mon 25 4/4 2 Job…" at bounding box center [693, 419] width 1386 height 578
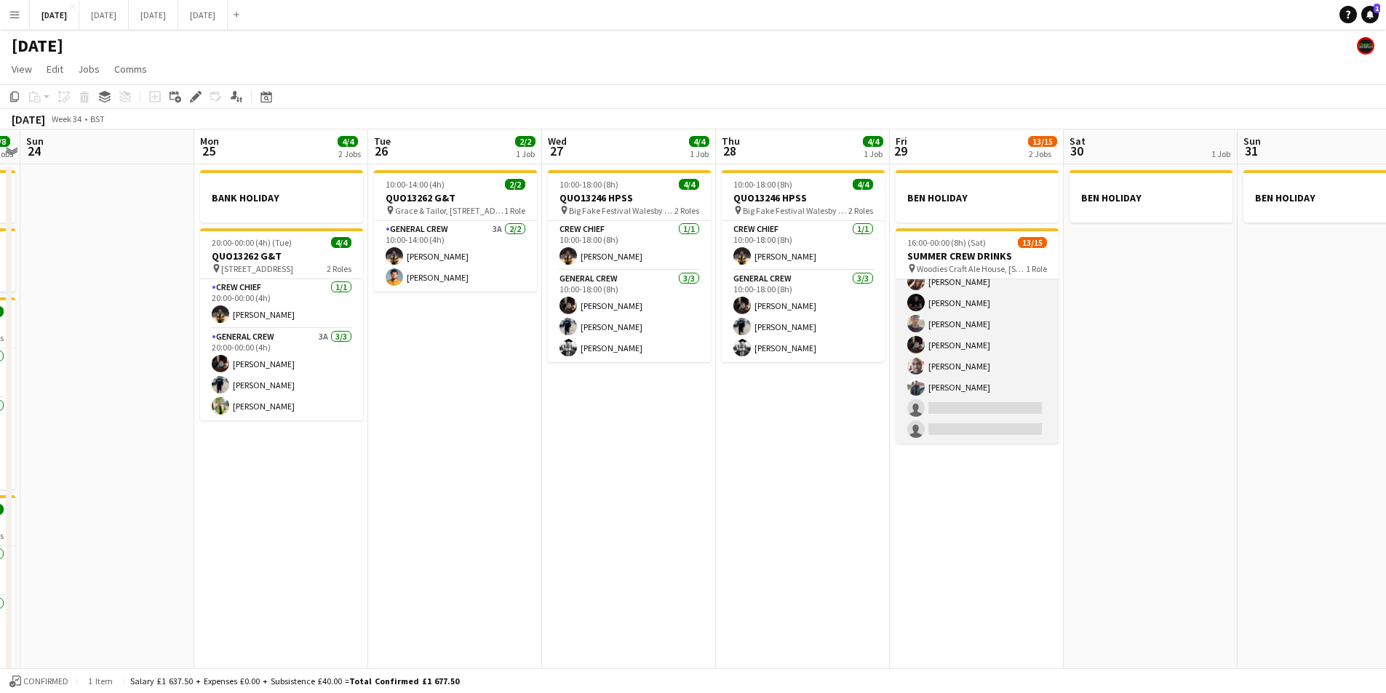
scroll to position [0, 0]
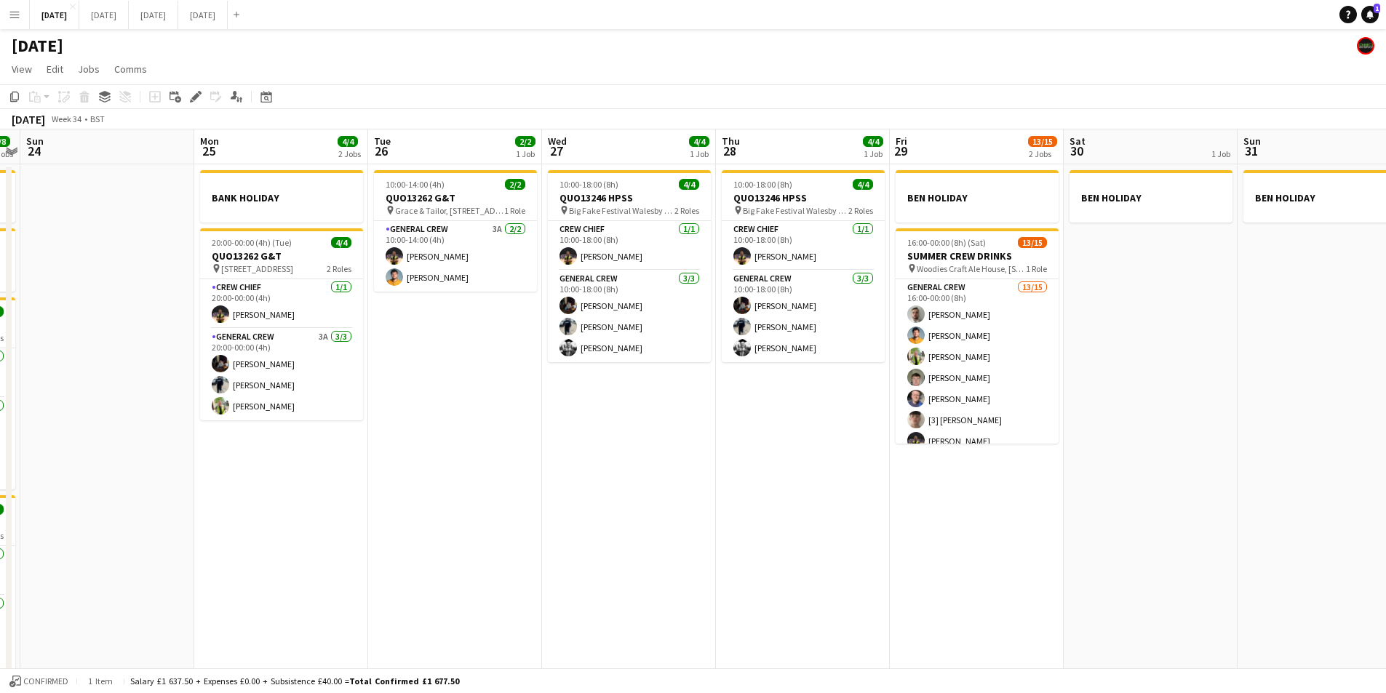
drag, startPoint x: 774, startPoint y: 485, endPoint x: 984, endPoint y: 459, distance: 211.8
click at [987, 466] on app-calendar-viewport "Thu 21 1 Job Fri 22 4/4 3 Jobs Sat 23 8/8 4 Jobs Sun 24 Mon 25 4/4 2 Jobs Tue 2…" at bounding box center [693, 419] width 1386 height 578
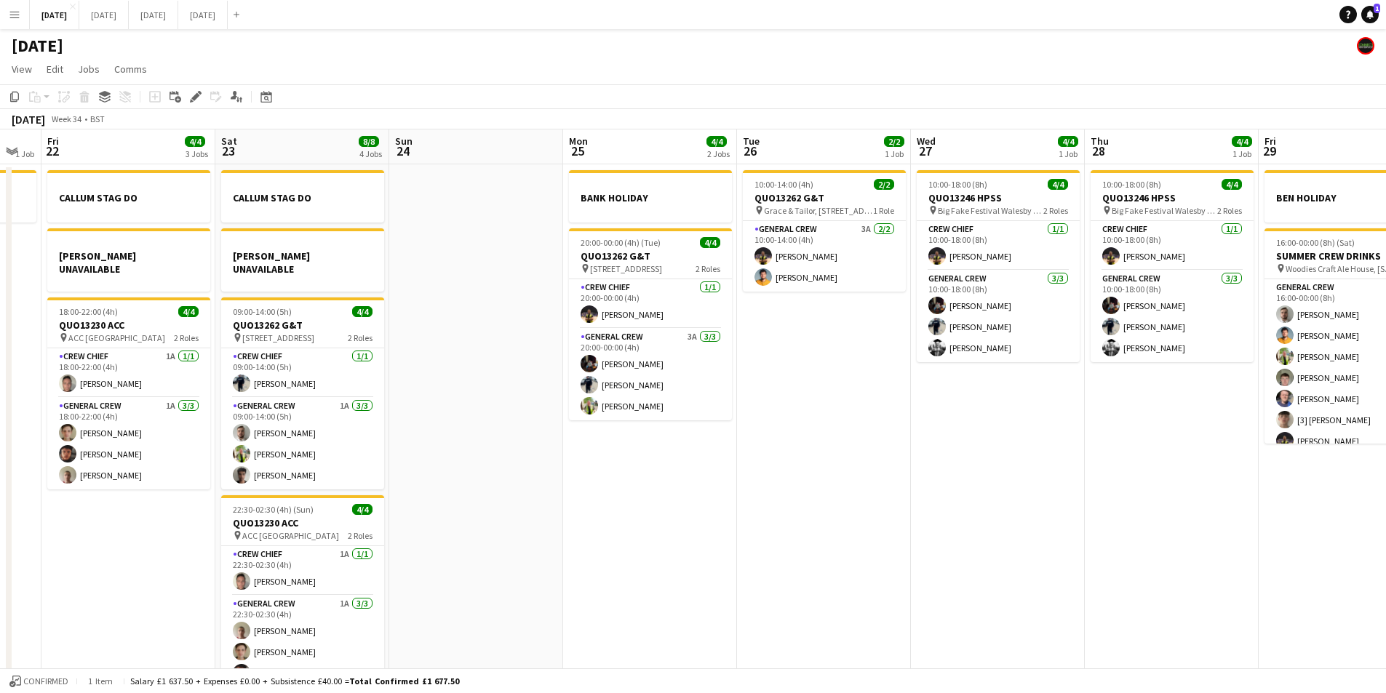
drag, startPoint x: 784, startPoint y: 555, endPoint x: 327, endPoint y: 536, distance: 457.3
click at [865, 541] on app-calendar-viewport "Wed 20 Thu 21 1 Job Fri 22 4/4 3 Jobs Sat 23 8/8 4 Jobs Sun 24 Mon 25 4/4 2 Job…" at bounding box center [693, 419] width 1386 height 578
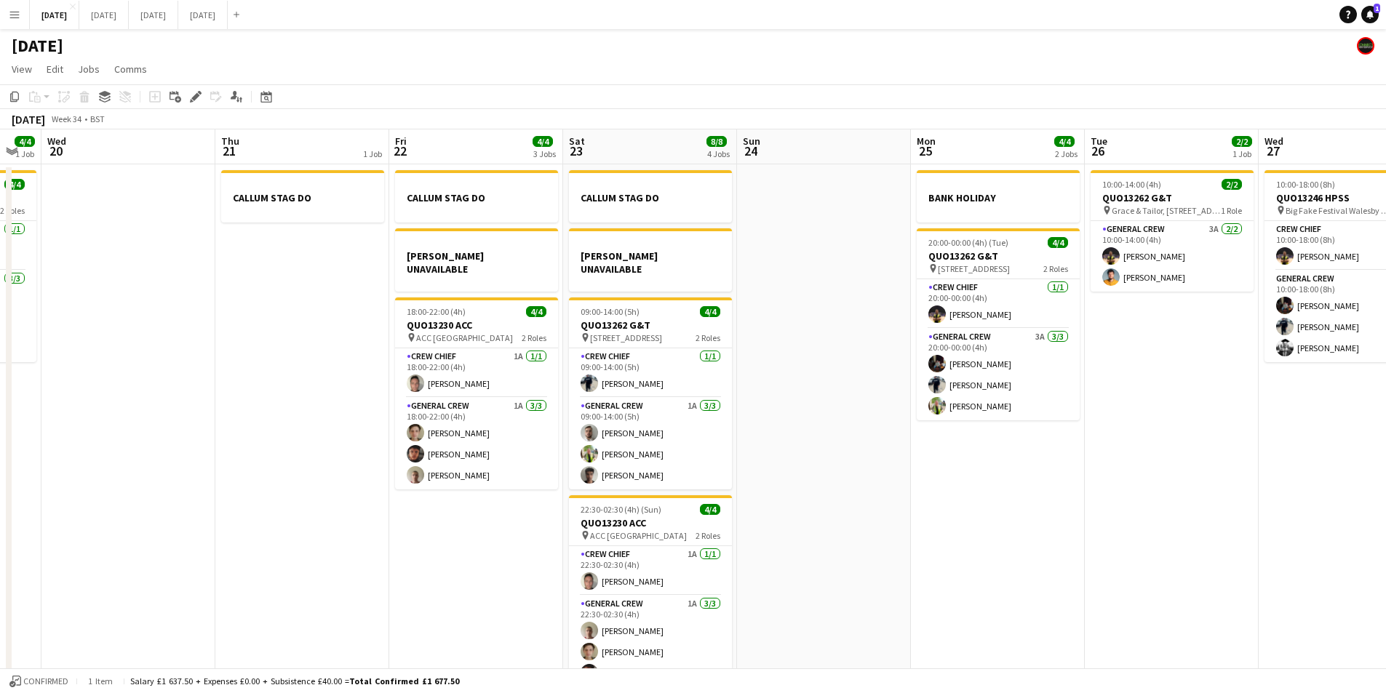
click at [621, 562] on app-calendar-viewport "Mon 18 6/6 4 Jobs Tue 19 4/4 1 Job Wed 20 Thu 21 1 Job Fri 22 4/4 3 Jobs Sat 23…" at bounding box center [693, 419] width 1386 height 578
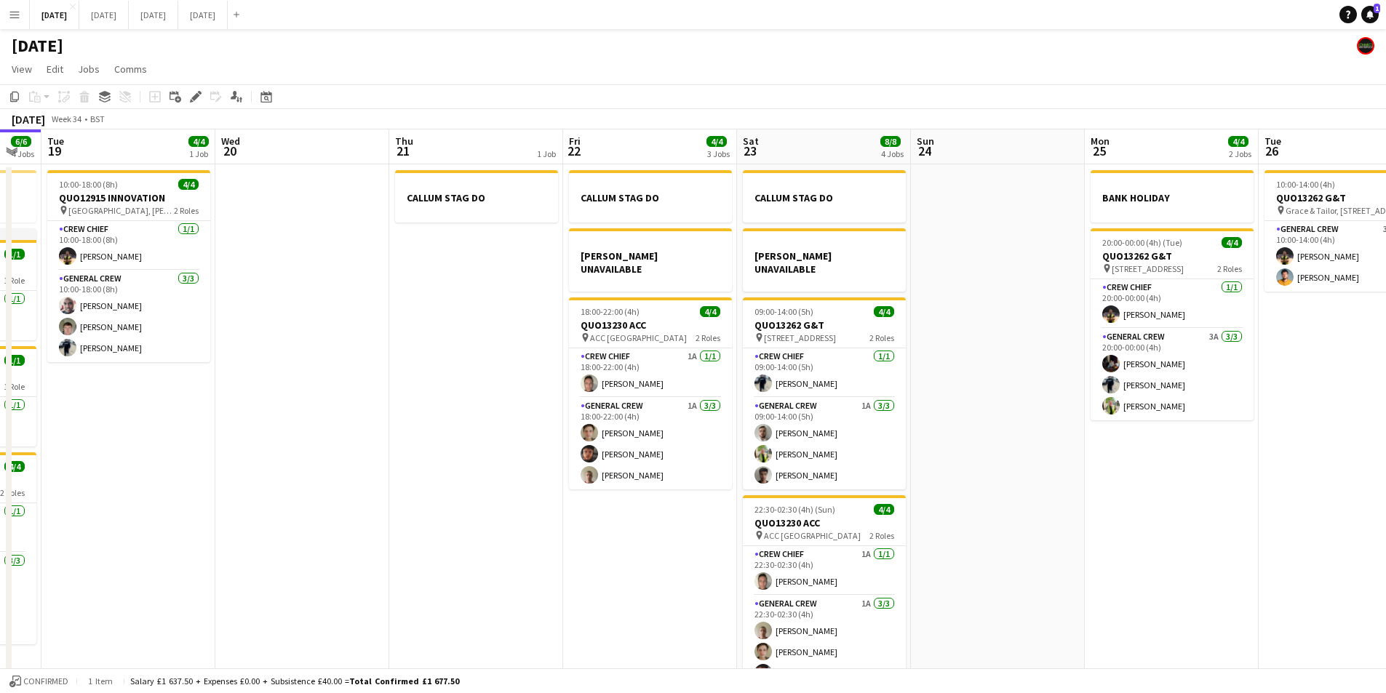
scroll to position [0, 244]
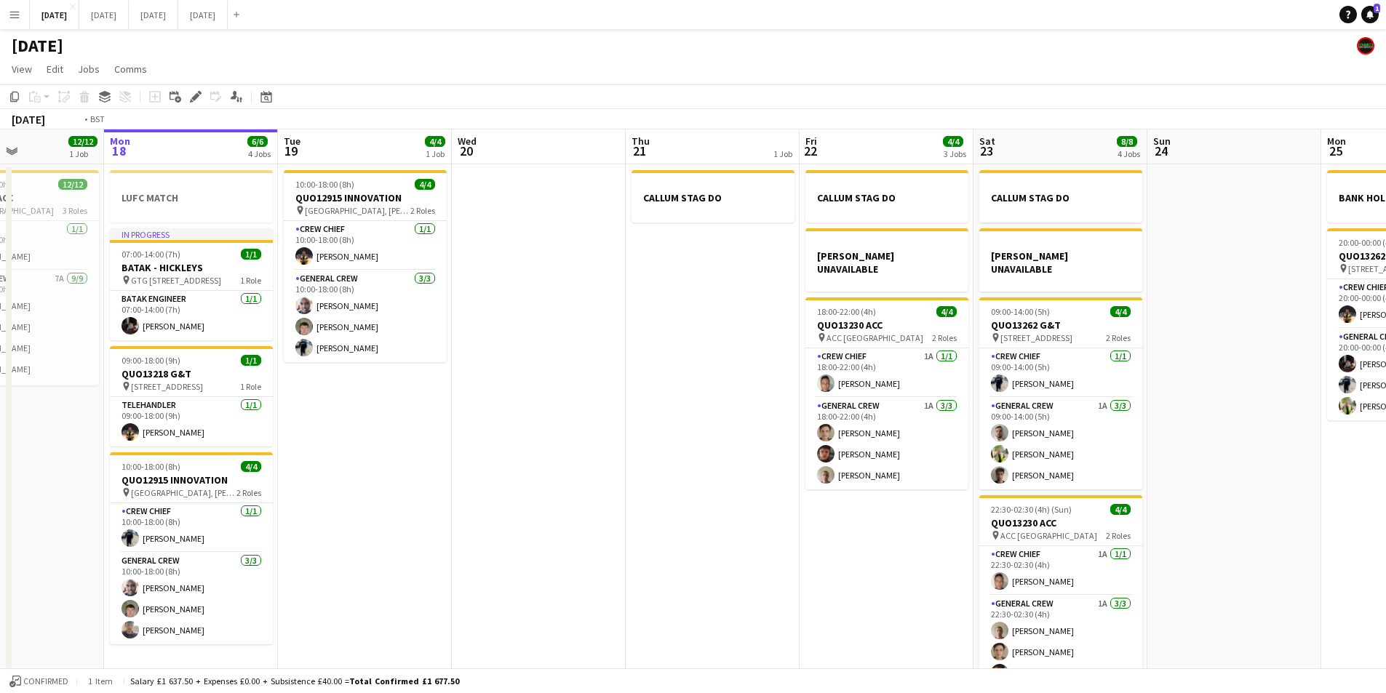
drag, startPoint x: 295, startPoint y: 561, endPoint x: 545, endPoint y: 564, distance: 249.6
click at [545, 564] on app-calendar-viewport "Sat 16 12/12 1 Job Sun 17 12/12 1 Job Mon 18 6/6 4 Jobs Tue 19 4/4 1 Job Wed 20…" at bounding box center [693, 419] width 1386 height 578
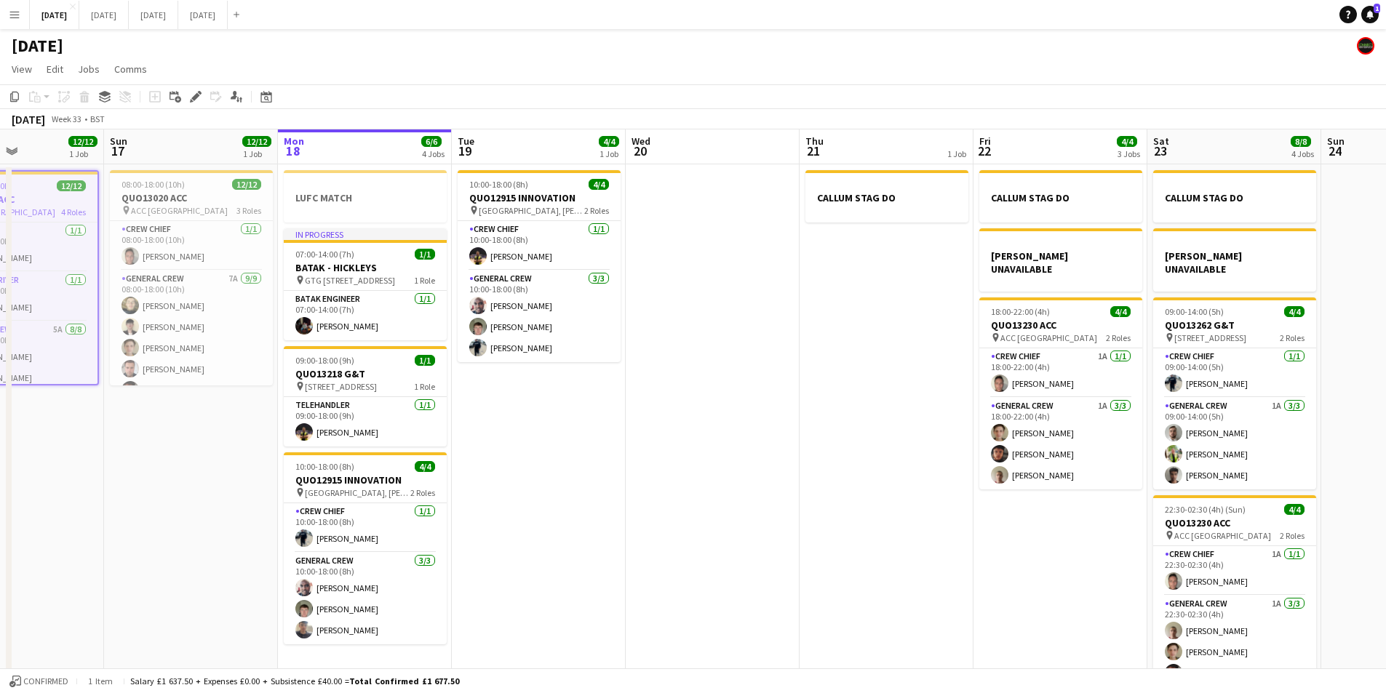
scroll to position [0, 332]
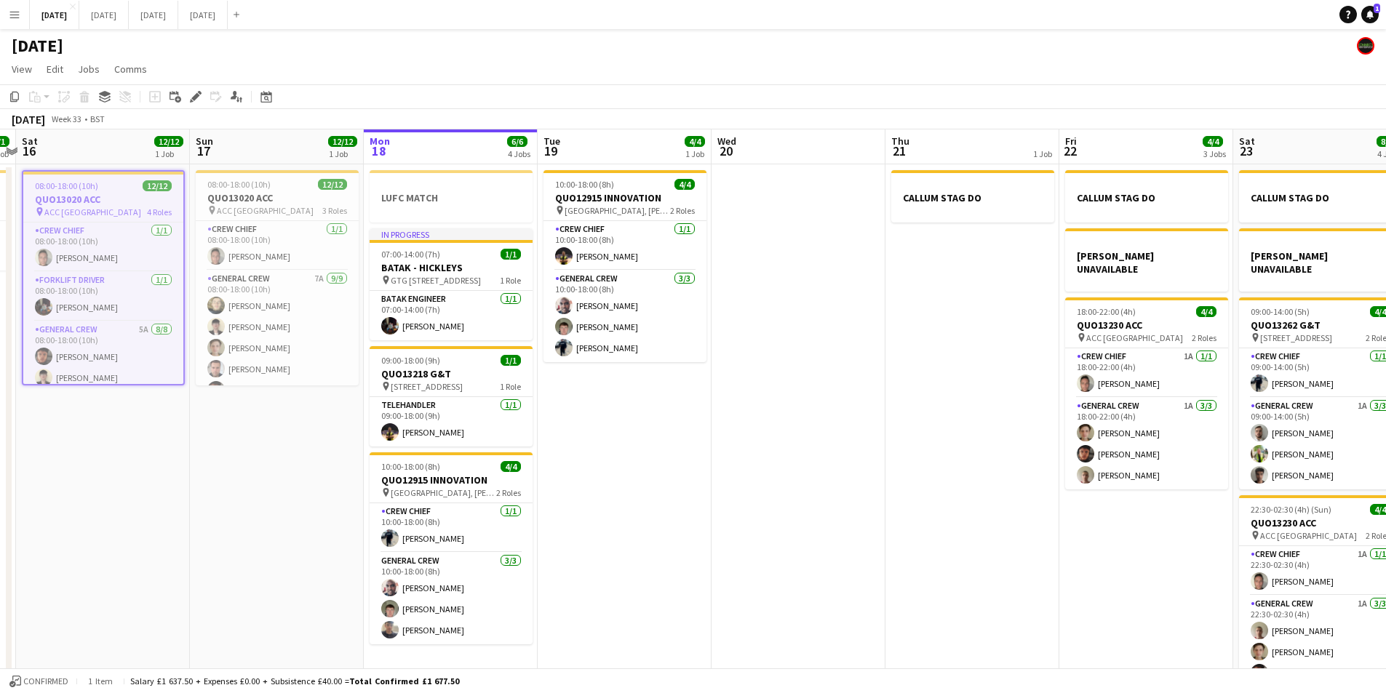
drag, startPoint x: 602, startPoint y: 474, endPoint x: 786, endPoint y: 490, distance: 185.5
click at [786, 490] on app-calendar-viewport "Thu 14 4/4 1 Job Fri 15 1/1 1 Job Sat 16 12/12 1 Job Sun 17 12/12 1 Job Mon 18 …" at bounding box center [693, 419] width 1386 height 578
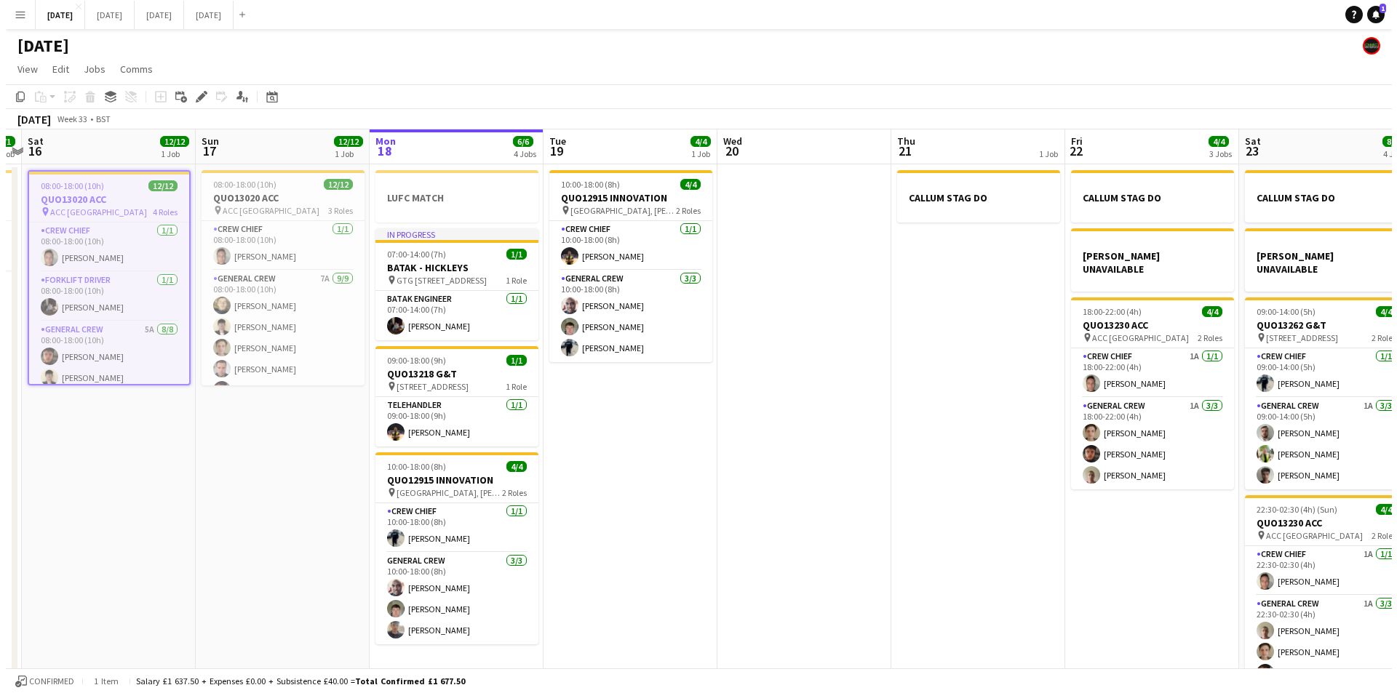
scroll to position [0, 321]
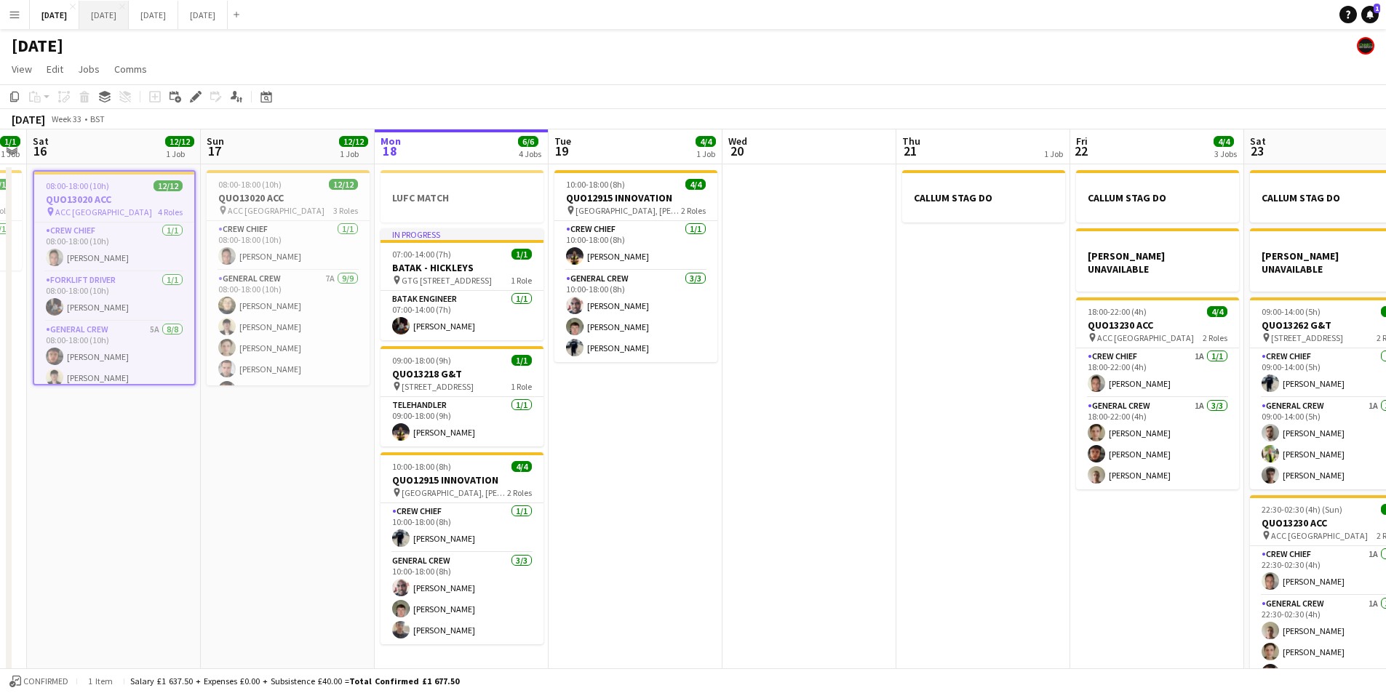
click at [129, 8] on button "[DATE] Close" at bounding box center [103, 15] width 49 height 28
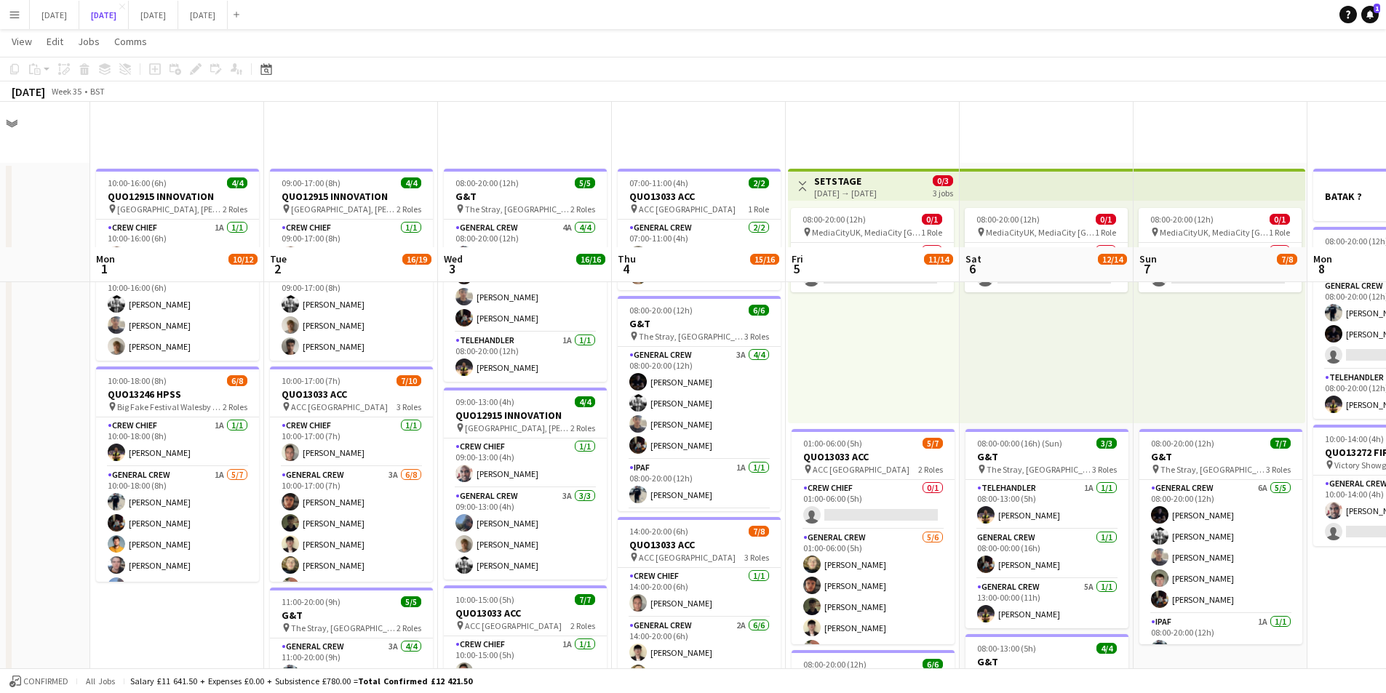
scroll to position [146, 0]
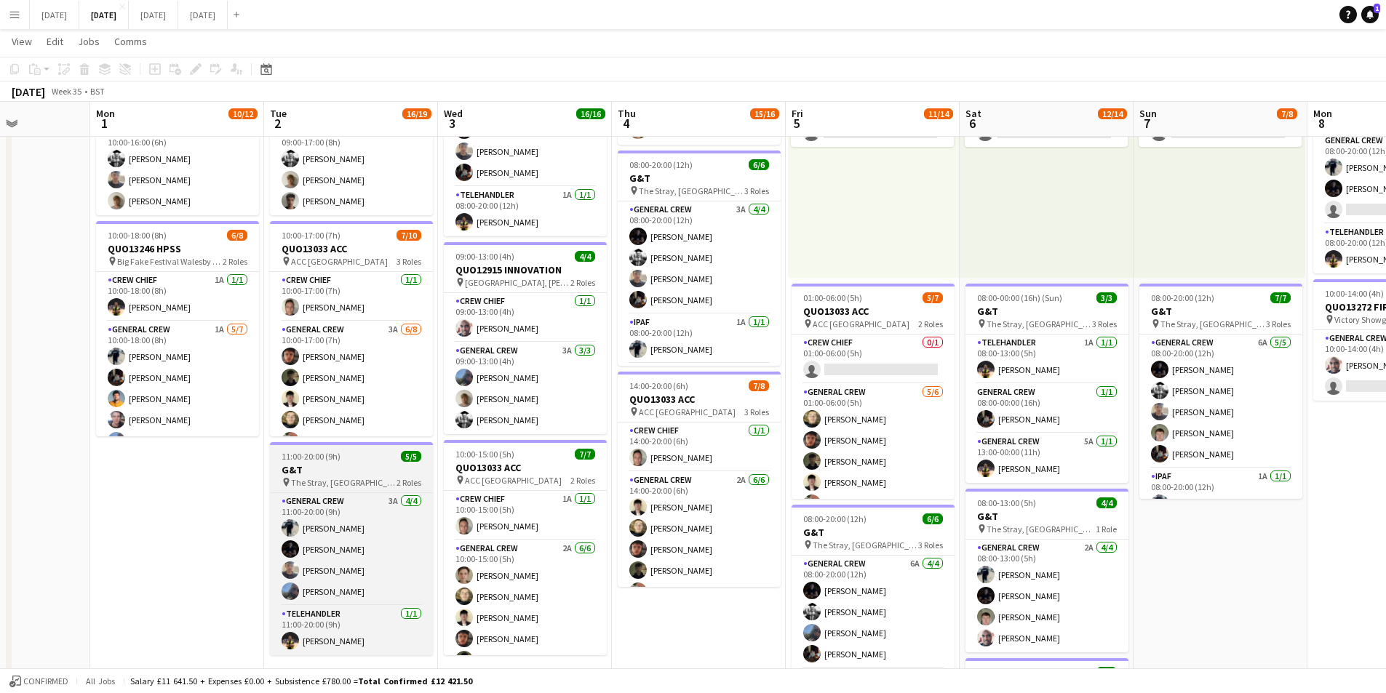
click at [343, 463] on h3 "G&T" at bounding box center [351, 469] width 163 height 13
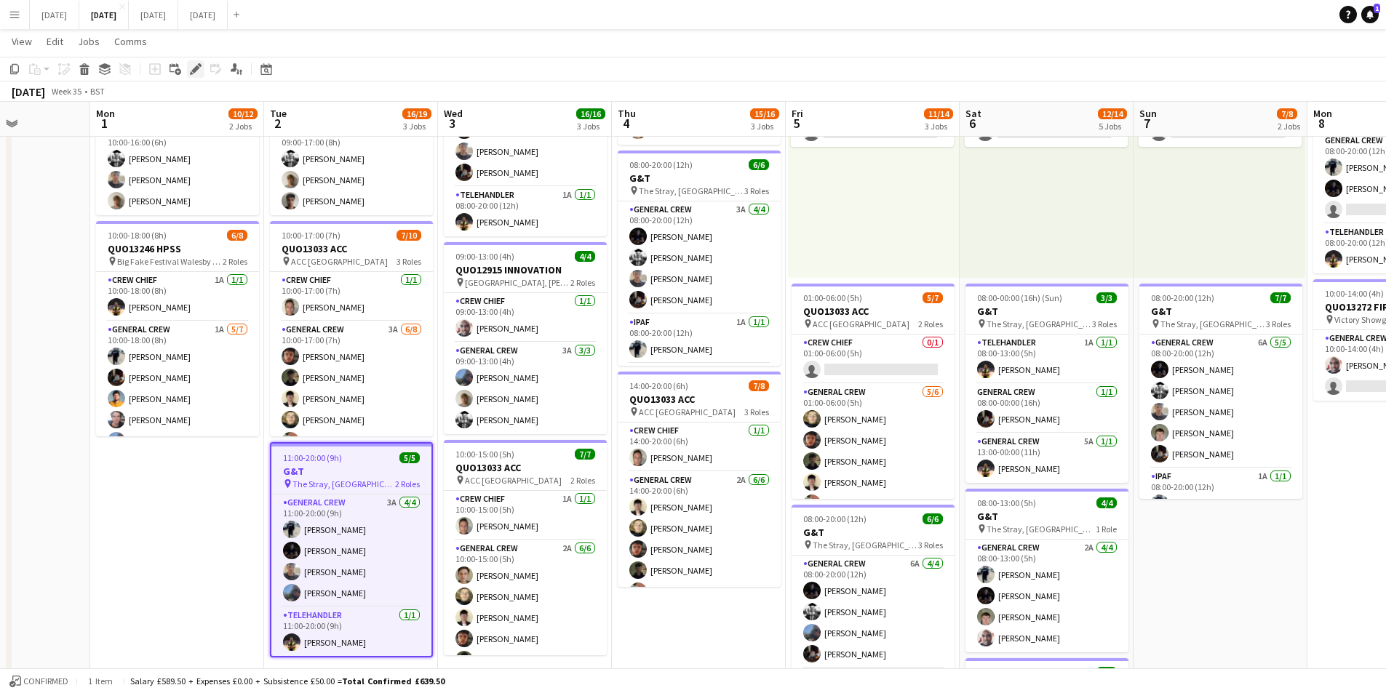
click at [197, 68] on icon at bounding box center [195, 69] width 8 height 8
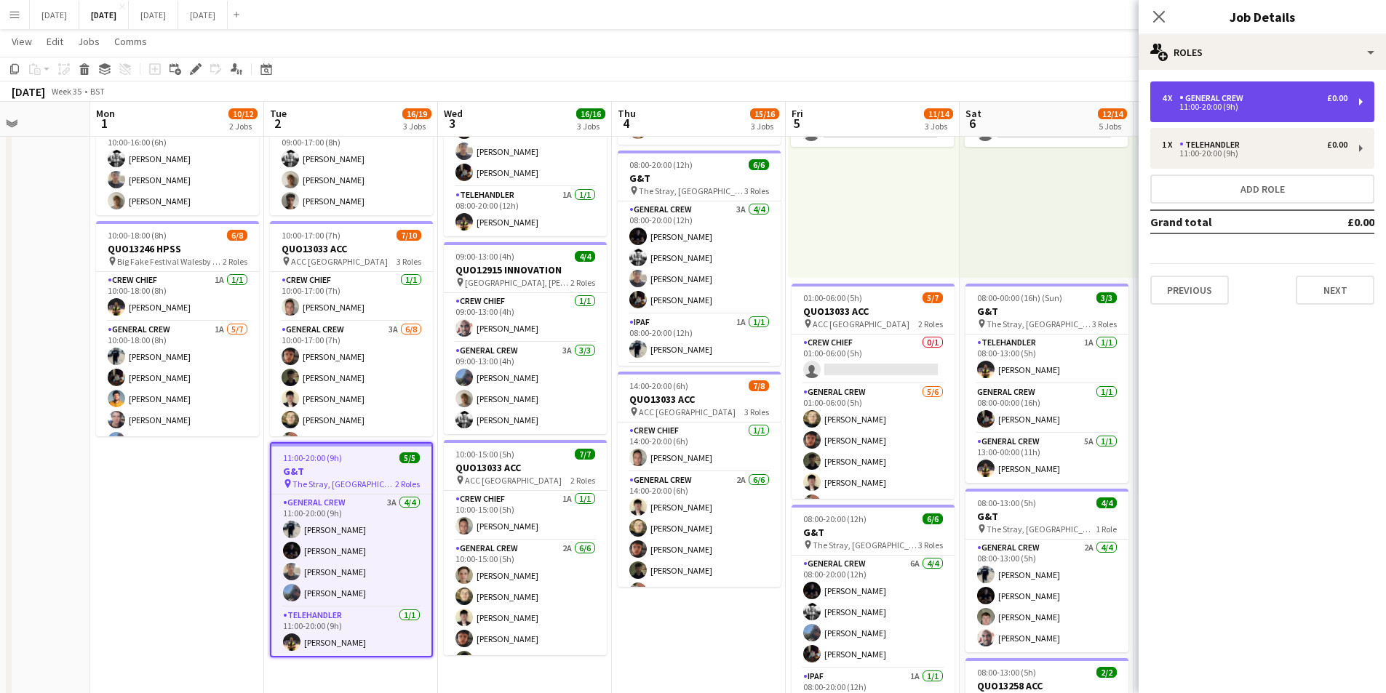
click at [1245, 96] on div "General Crew" at bounding box center [1214, 98] width 70 height 10
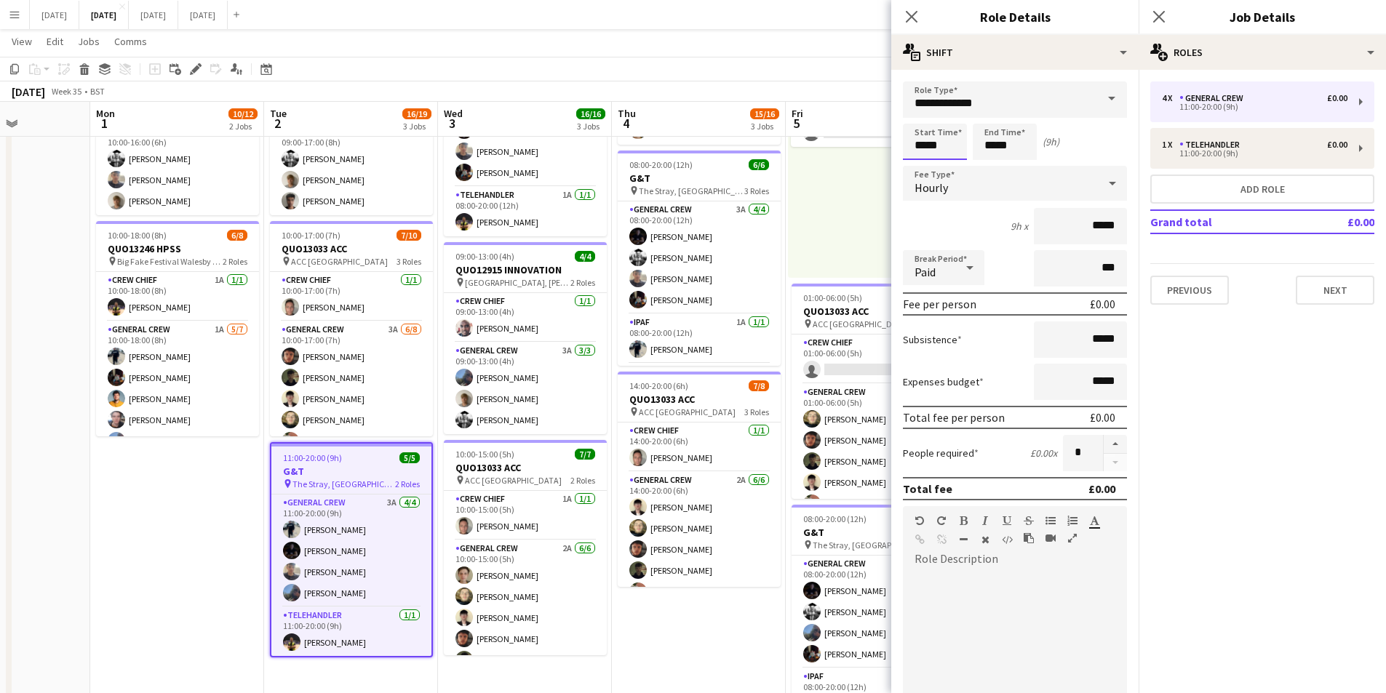
click at [919, 139] on input "*****" at bounding box center [935, 142] width 64 height 36
type input "*****"
click at [920, 112] on div at bounding box center [920, 116] width 29 height 15
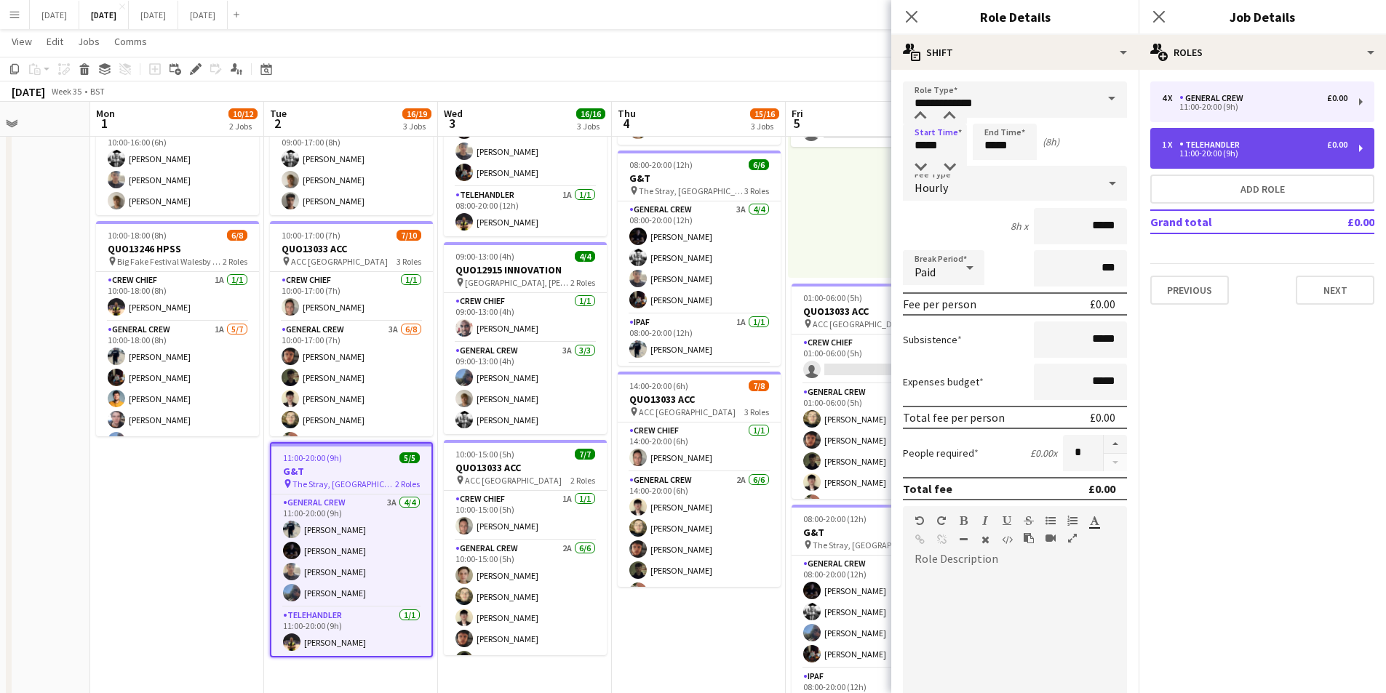
click at [1251, 163] on div "1 x TELEHANDLER £0.00 11:00-20:00 (9h)" at bounding box center [1262, 148] width 224 height 41
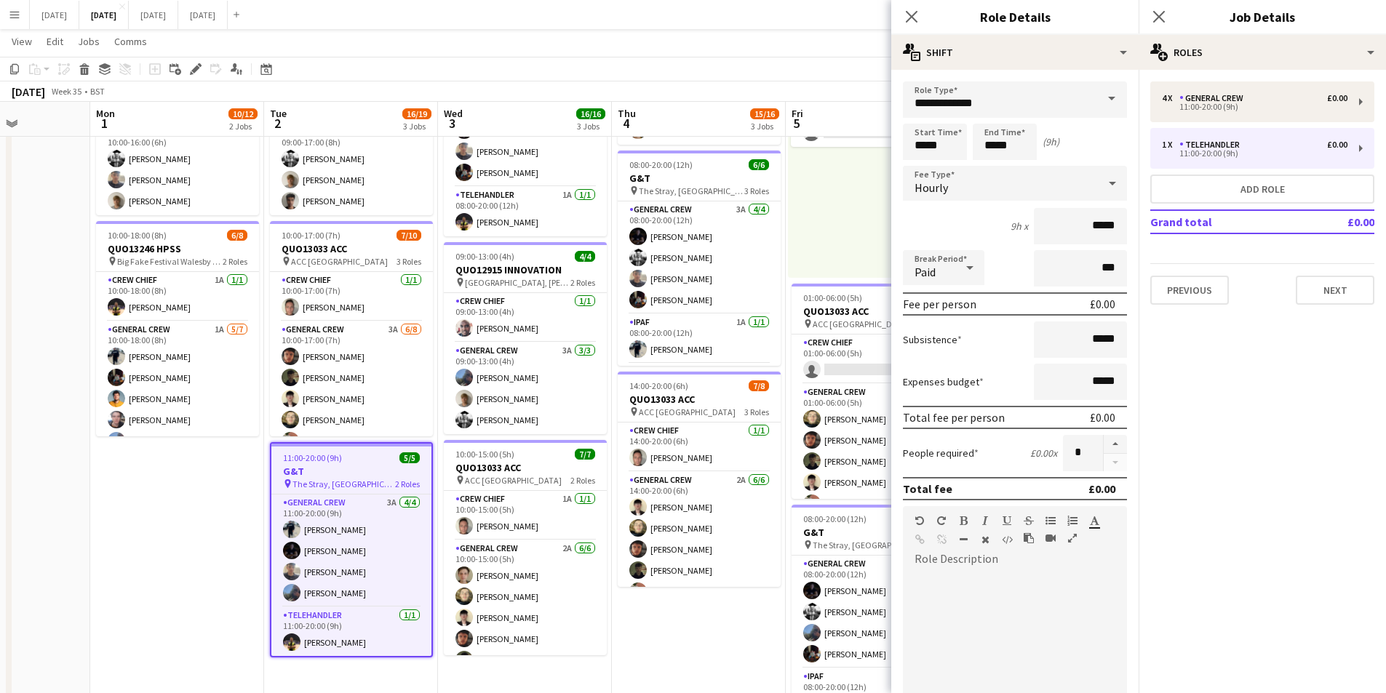
type input "**********"
type input "*****"
type input "*"
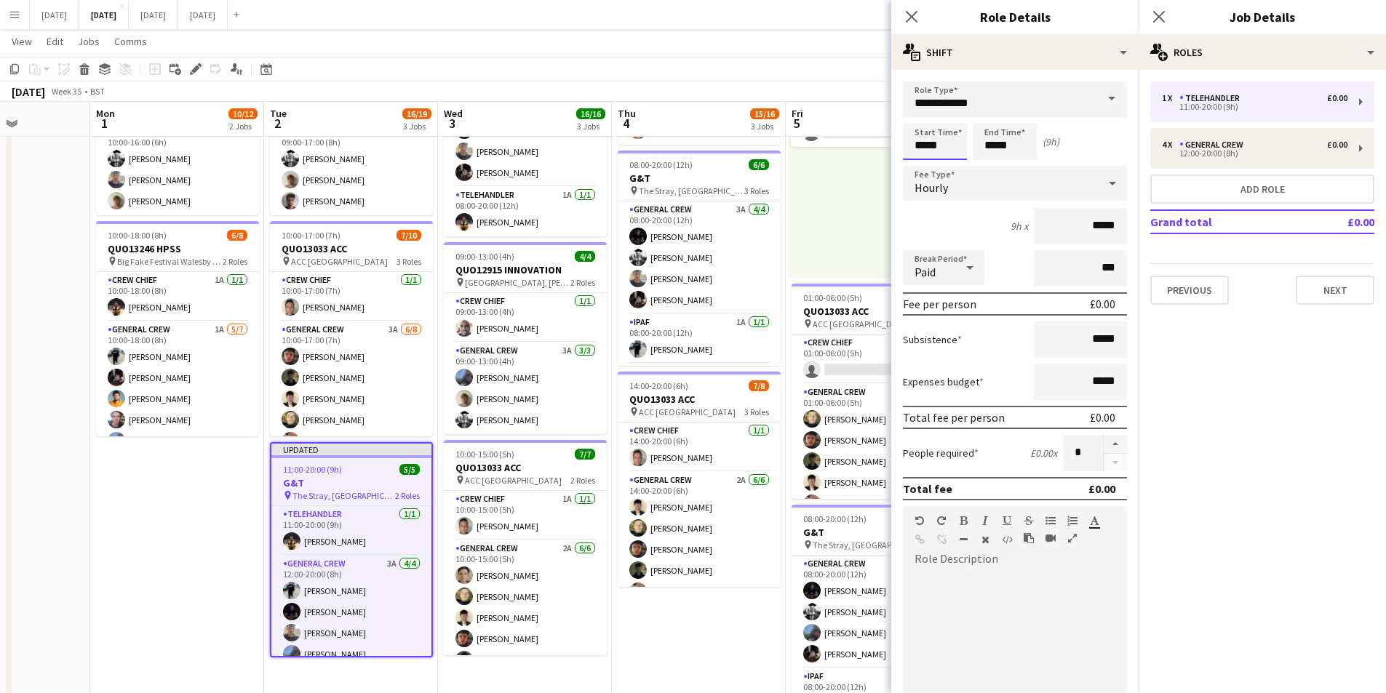
click at [914, 148] on input "*****" at bounding box center [935, 142] width 64 height 36
type input "*****"
click at [924, 118] on div at bounding box center [920, 116] width 29 height 15
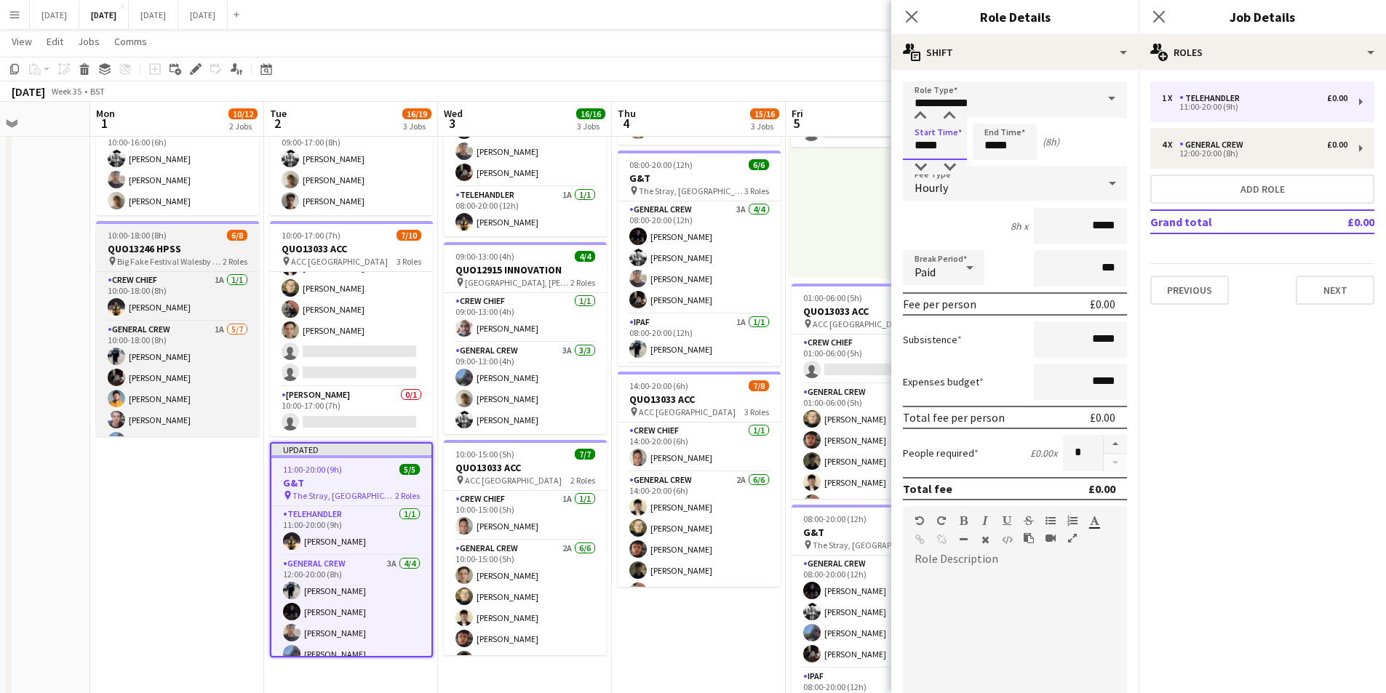
scroll to position [61, 0]
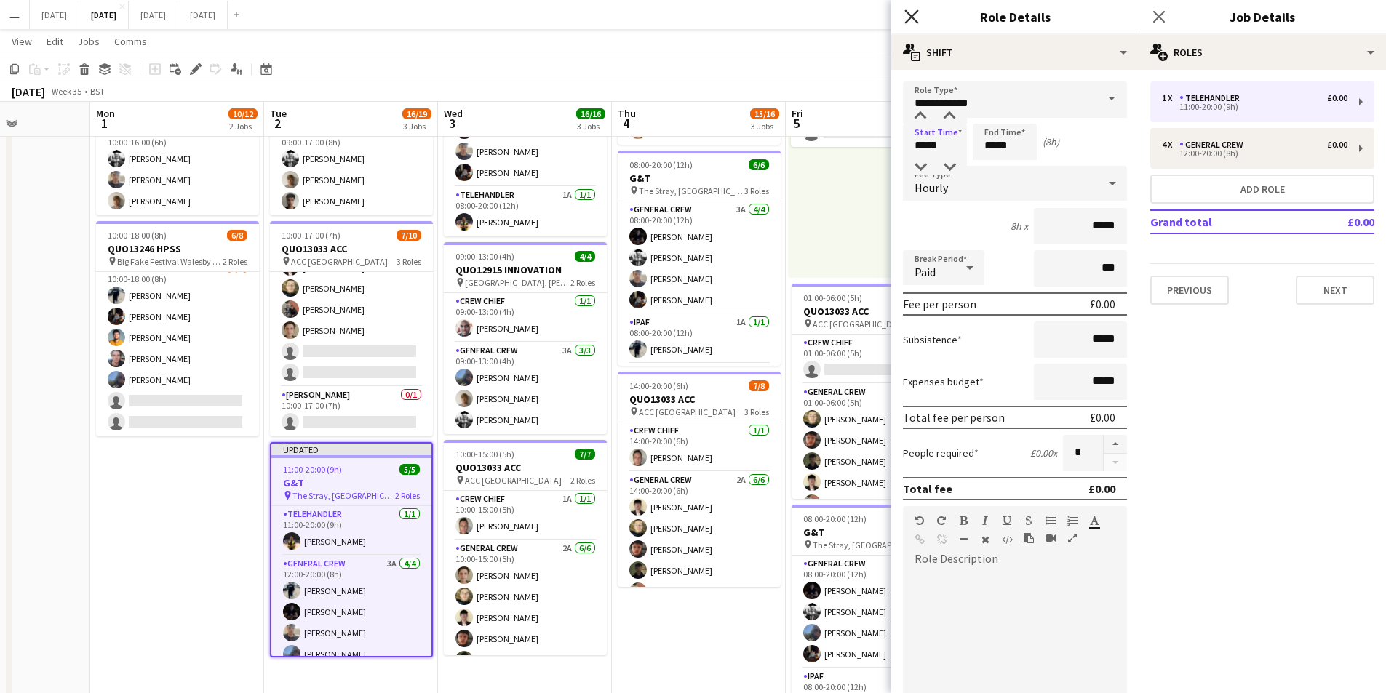
click at [915, 19] on icon "Close pop-in" at bounding box center [911, 16] width 14 height 14
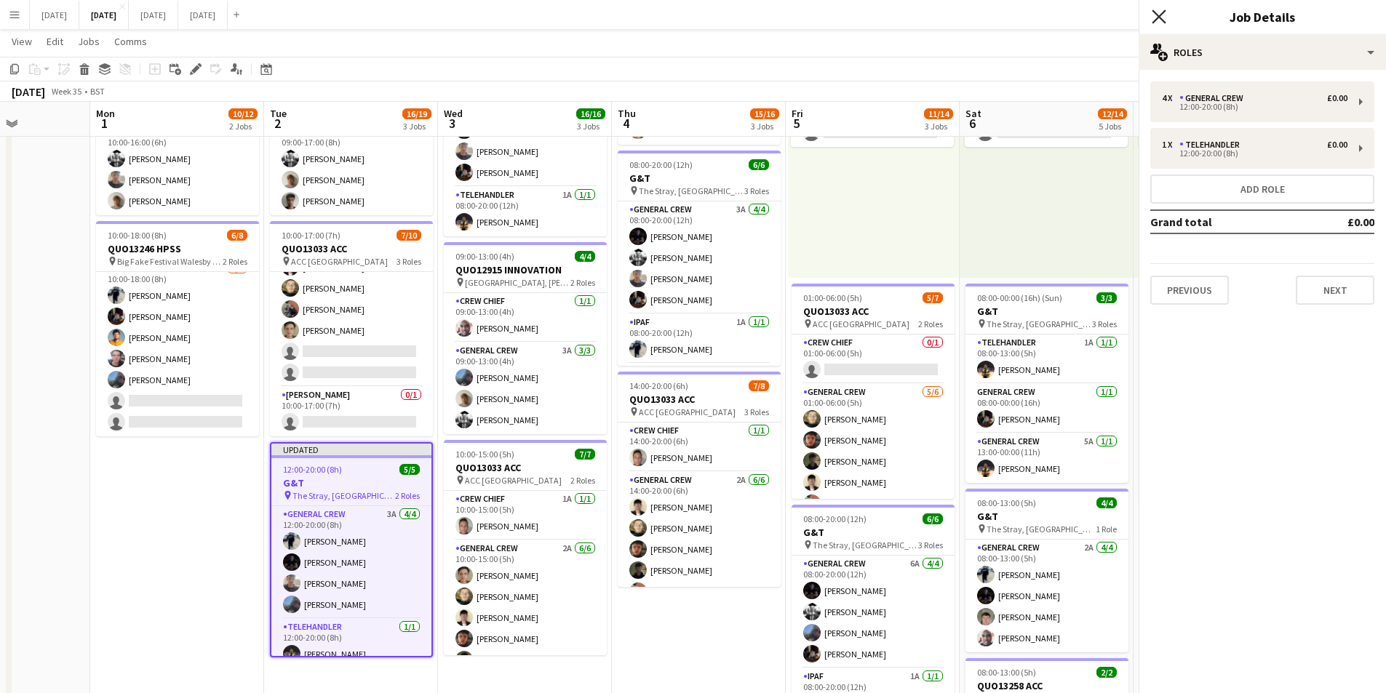
click at [1157, 15] on icon at bounding box center [1159, 16] width 14 height 14
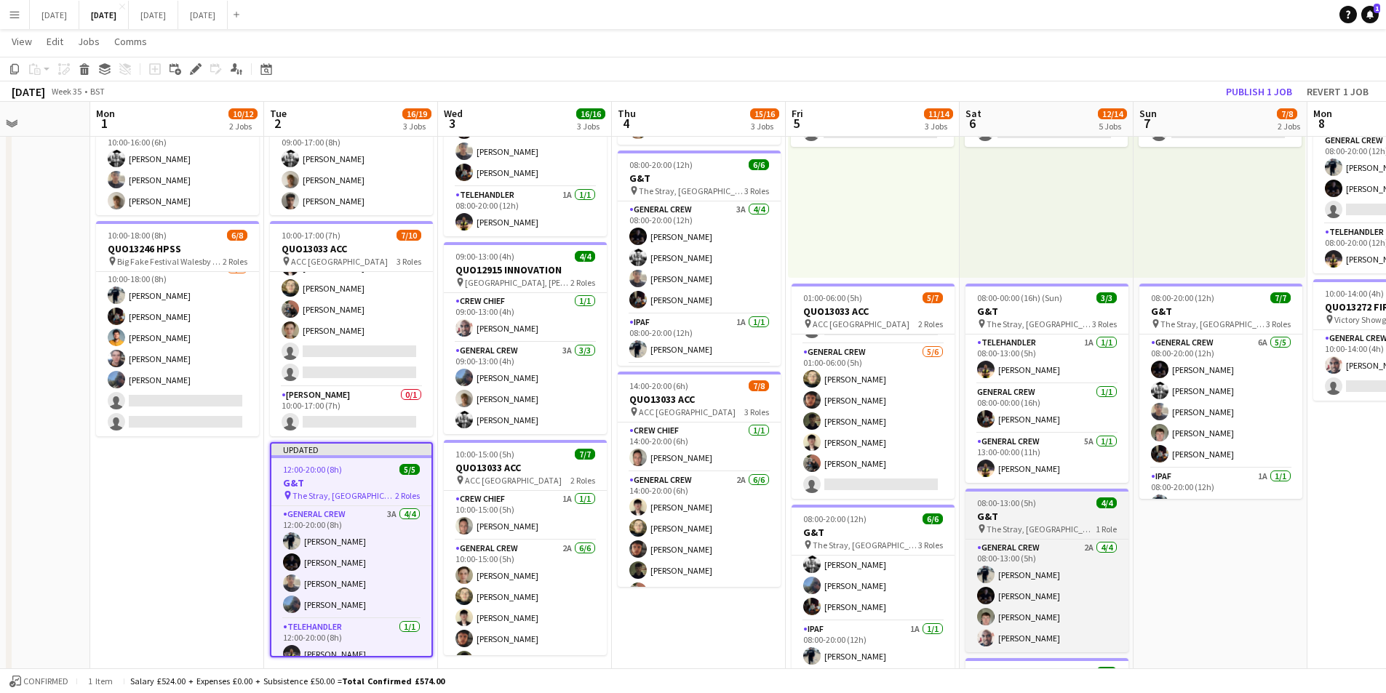
scroll to position [437, 0]
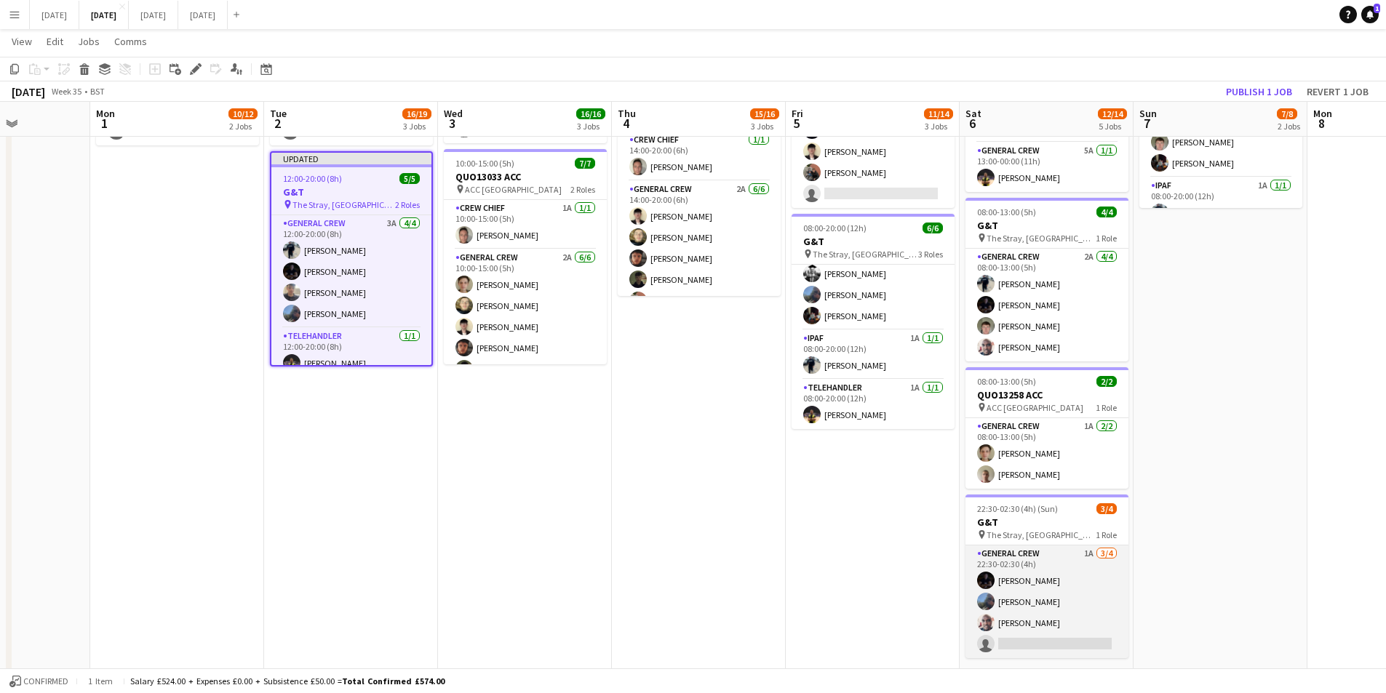
click at [1045, 600] on app-card-role "General Crew 1A [DATE] 22:30-02:30 (4h) [PERSON_NAME] [PERSON_NAME] single-neut…" at bounding box center [1046, 602] width 163 height 113
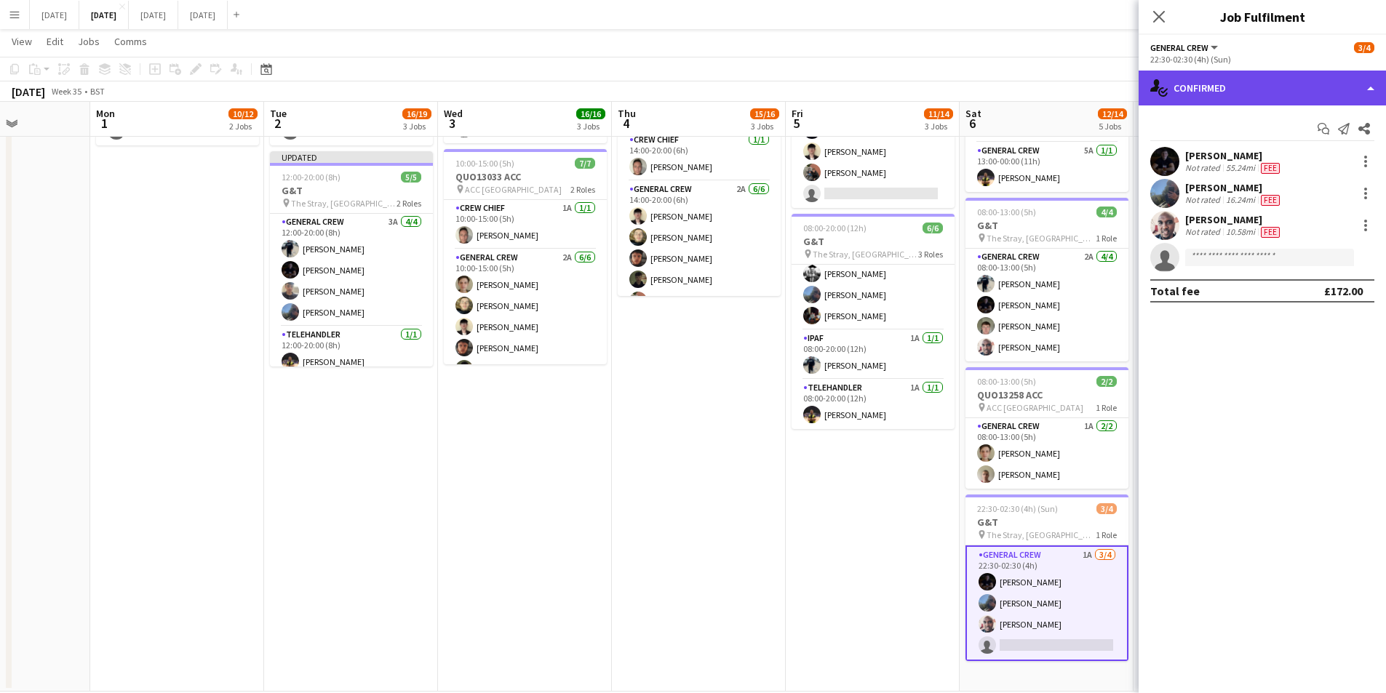
click at [1243, 96] on div "single-neutral-actions-check-2 Confirmed" at bounding box center [1262, 88] width 247 height 35
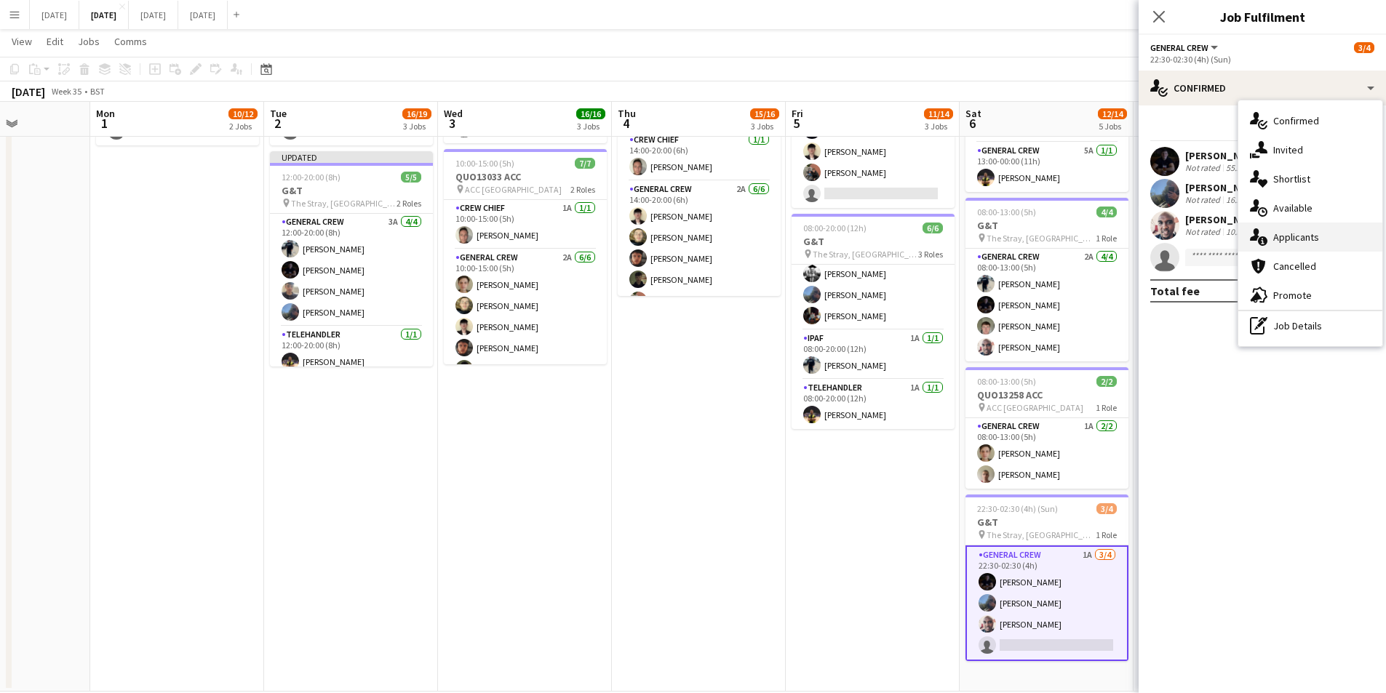
click at [1291, 242] on div "single-neutral-actions-information Applicants" at bounding box center [1310, 237] width 144 height 29
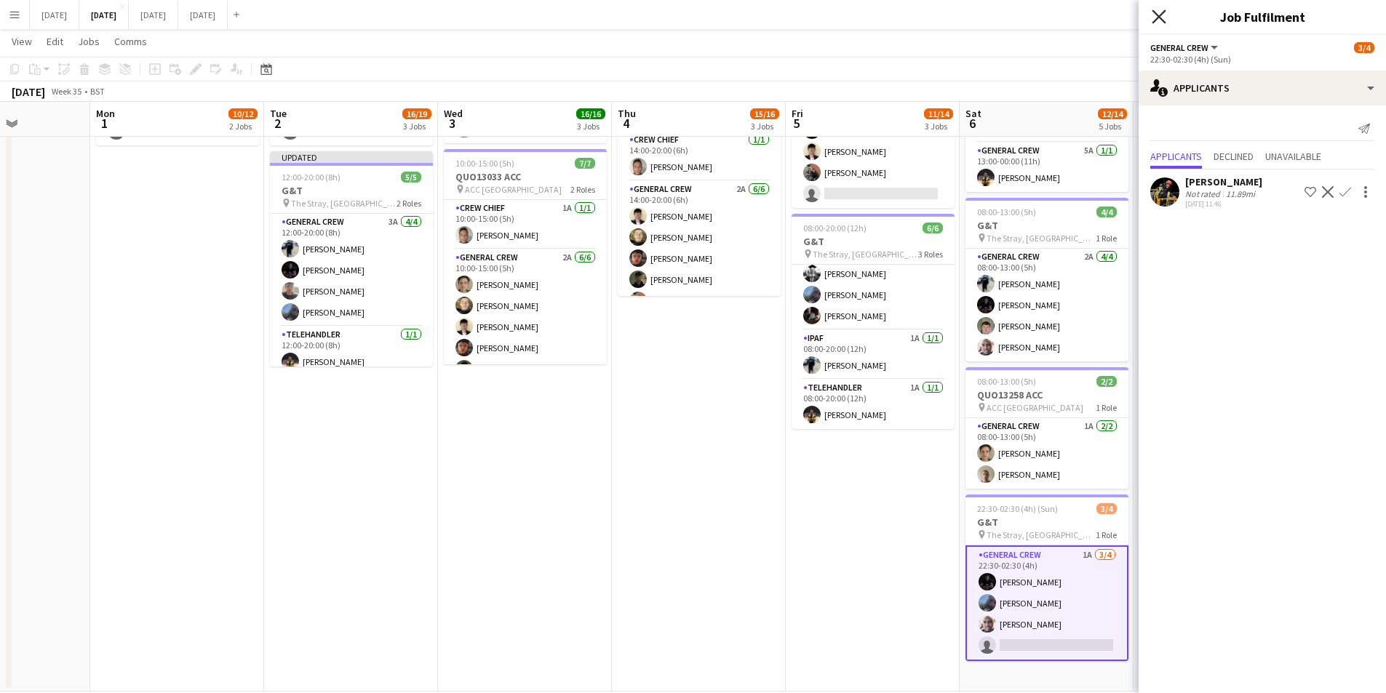
click at [1158, 16] on icon at bounding box center [1159, 16] width 14 height 14
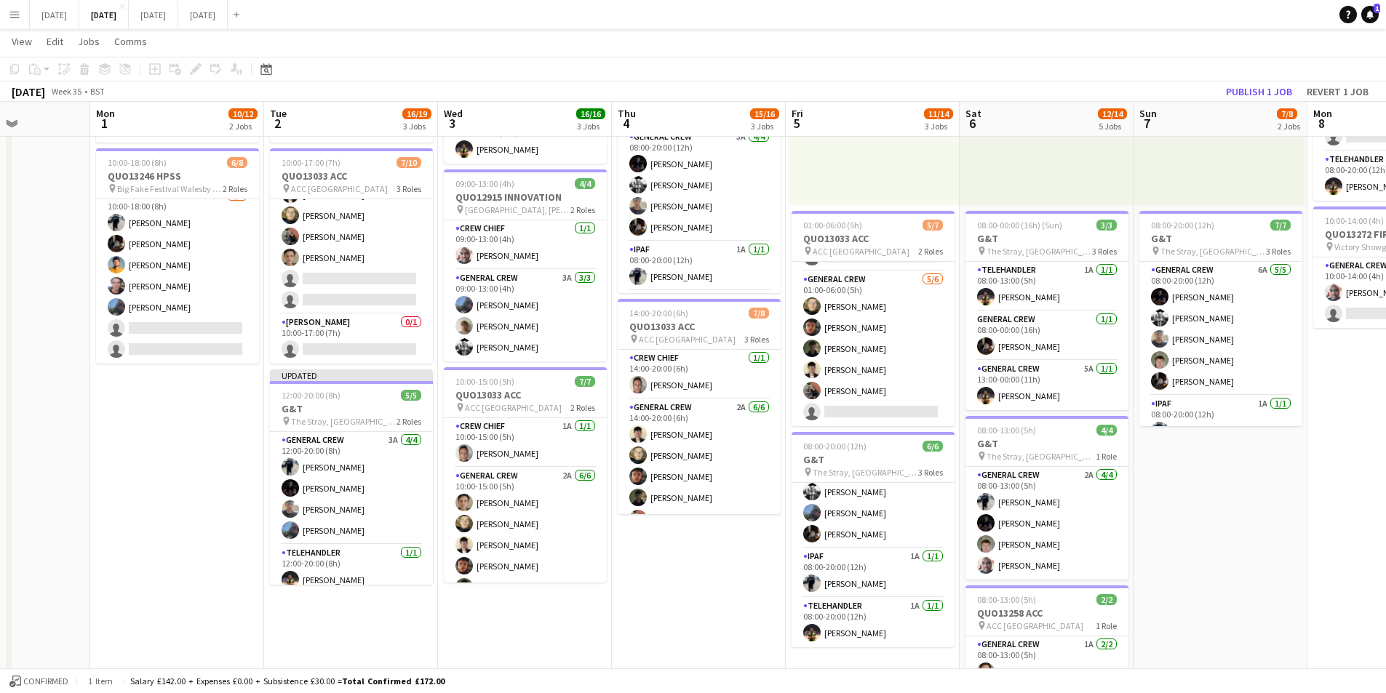
scroll to position [146, 0]
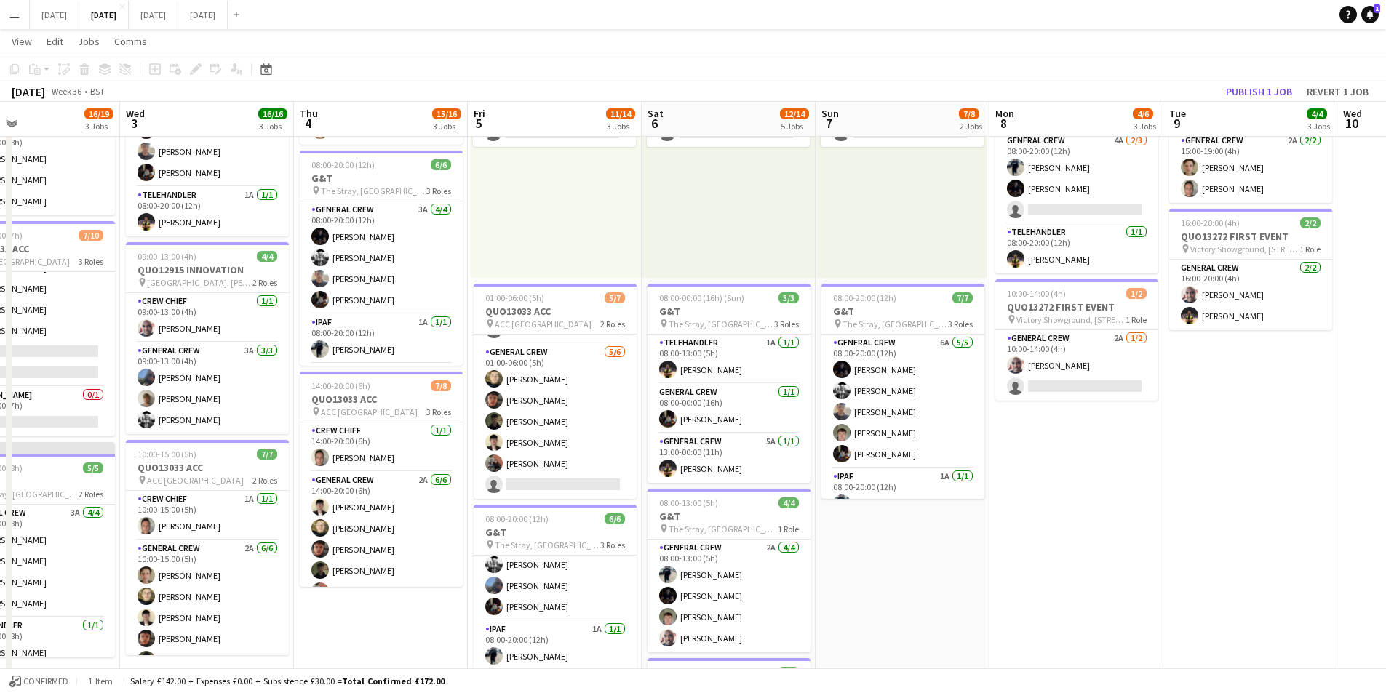
drag, startPoint x: 1209, startPoint y: 567, endPoint x: 1027, endPoint y: 561, distance: 182.0
click at [1027, 561] on app-calendar-viewport "Sat 30 Sun 31 Mon 1 10/12 2 Jobs Tue 2 16/19 3 Jobs Wed 3 16/16 3 Jobs Thu 4 15…" at bounding box center [693, 447] width 1386 height 1072
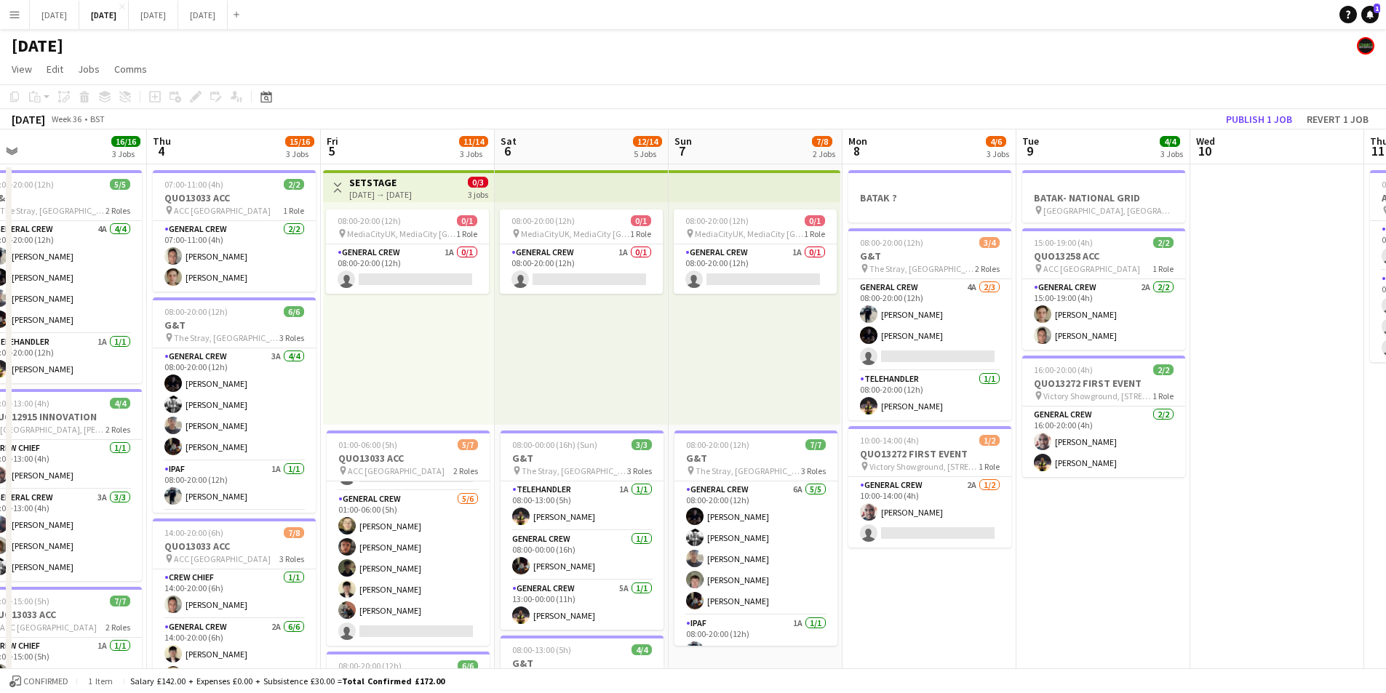
scroll to position [0, 533]
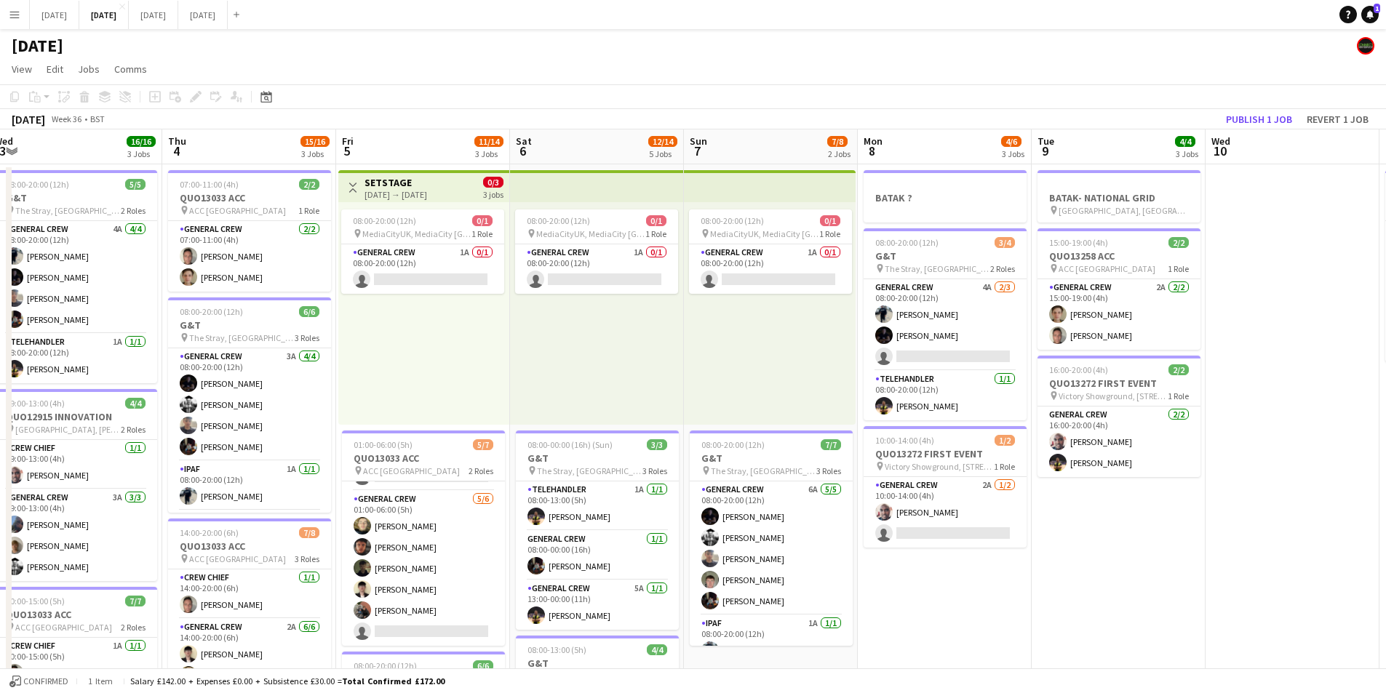
drag, startPoint x: 1213, startPoint y: 591, endPoint x: 945, endPoint y: 575, distance: 268.2
click at [945, 575] on app-calendar-viewport "Sun 31 Mon 1 10/12 2 Jobs Tue 2 16/19 3 Jobs Wed 3 16/16 3 Jobs Thu 4 15/16 3 J…" at bounding box center [693, 630] width 1386 height 1000
click at [963, 525] on app-card-role "General Crew 2A [DATE] 10:00-14:00 (4h) [PERSON_NAME] single-neutral-actions" at bounding box center [945, 512] width 163 height 71
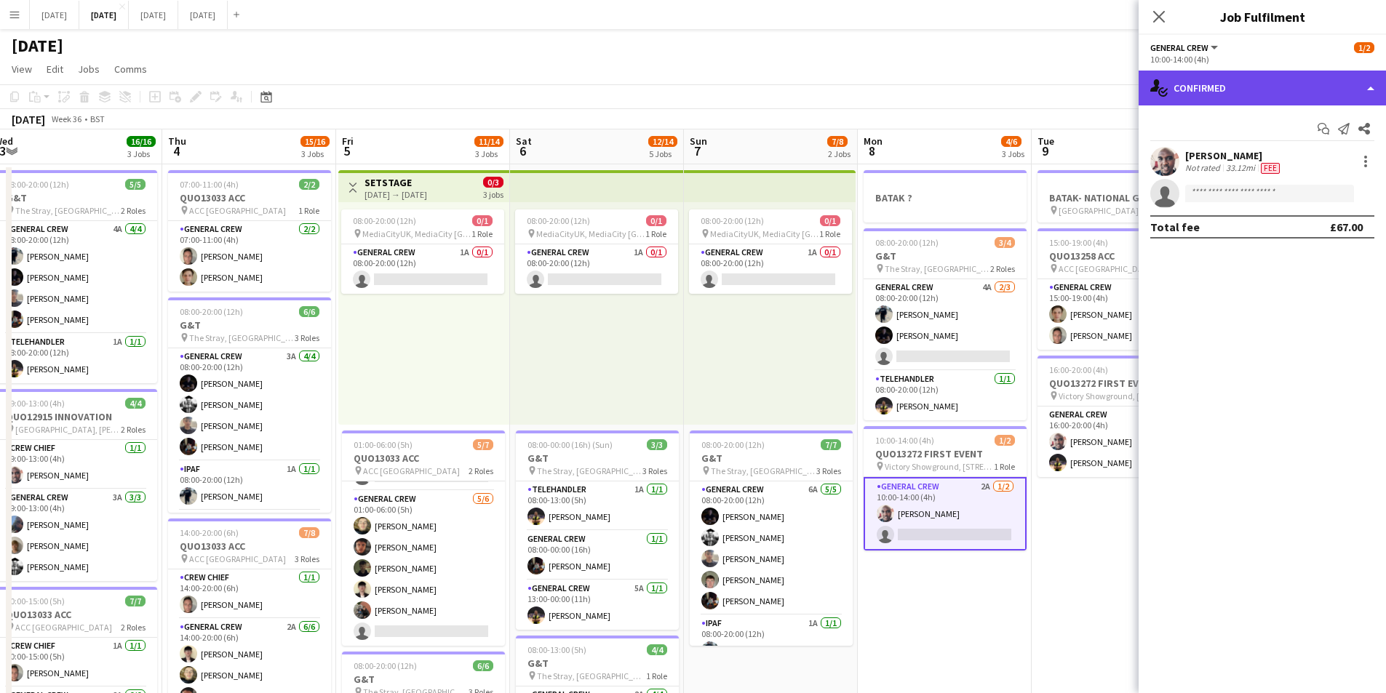
click at [1275, 89] on div "single-neutral-actions-check-2 Confirmed" at bounding box center [1262, 88] width 247 height 35
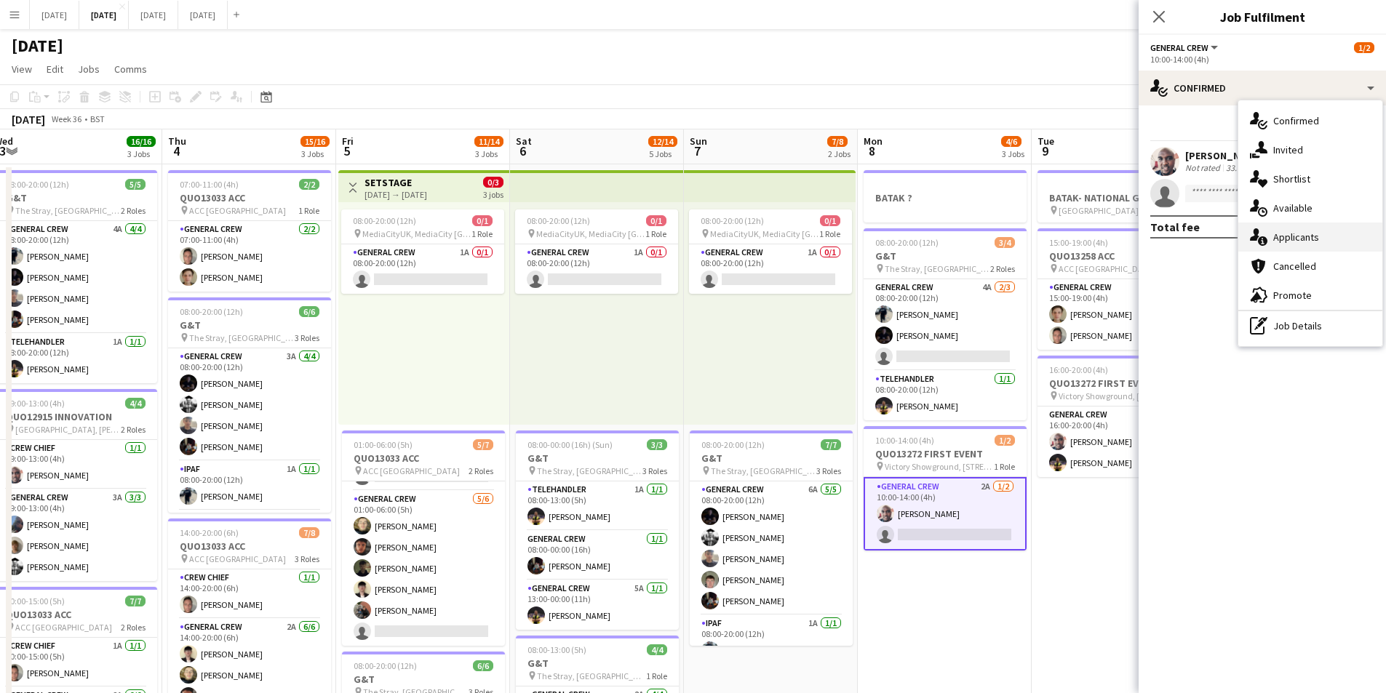
click at [1298, 230] on div "single-neutral-actions-information Applicants" at bounding box center [1310, 237] width 144 height 29
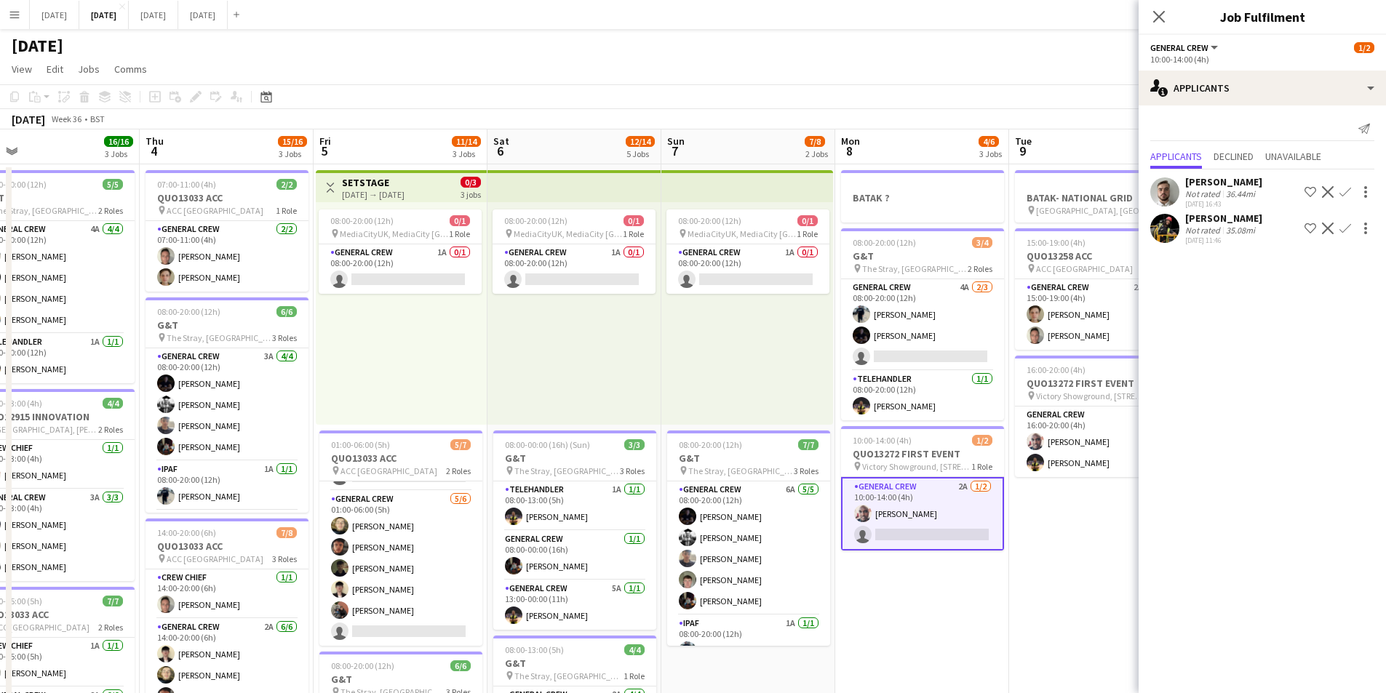
drag, startPoint x: 1054, startPoint y: 586, endPoint x: 1006, endPoint y: 514, distance: 86.0
click at [1029, 581] on app-calendar-viewport "Sun 31 Mon 1 10/12 2 Jobs Tue 2 16/19 3 Jobs Wed 3 16/16 3 Jobs Thu 4 15/16 3 J…" at bounding box center [693, 630] width 1386 height 1000
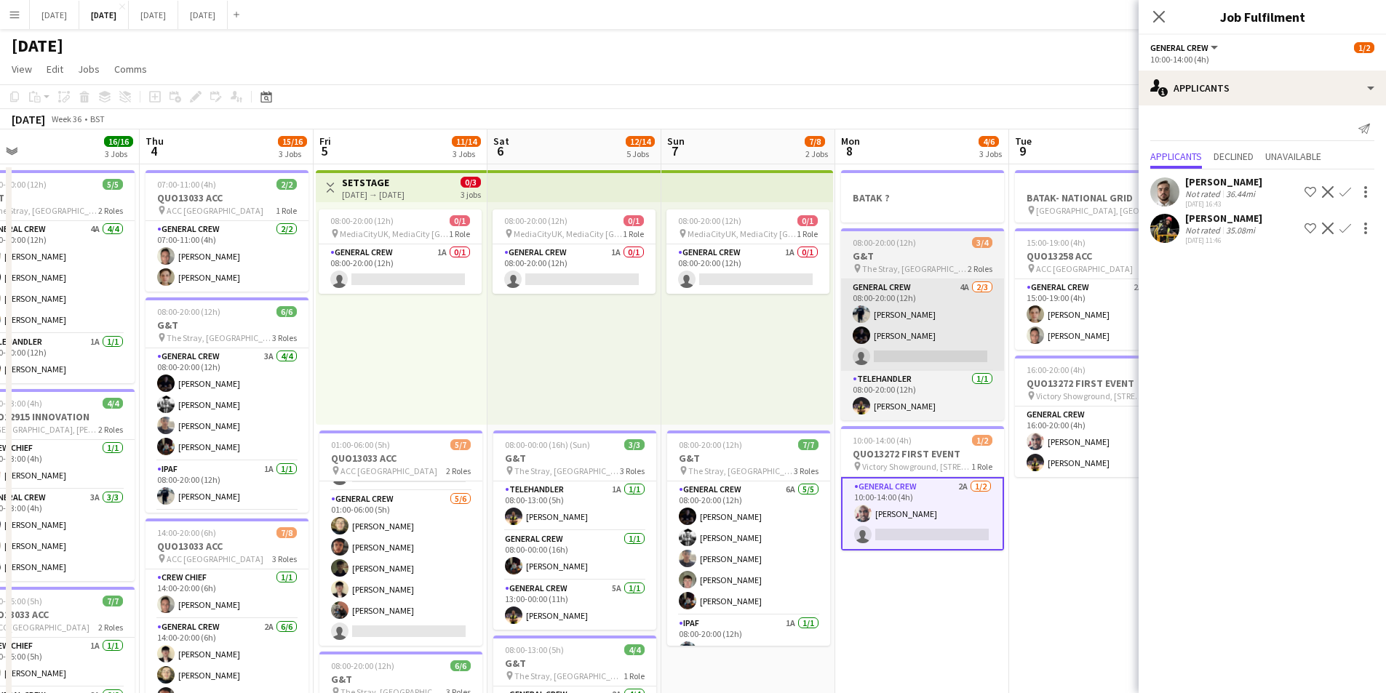
scroll to position [0, 558]
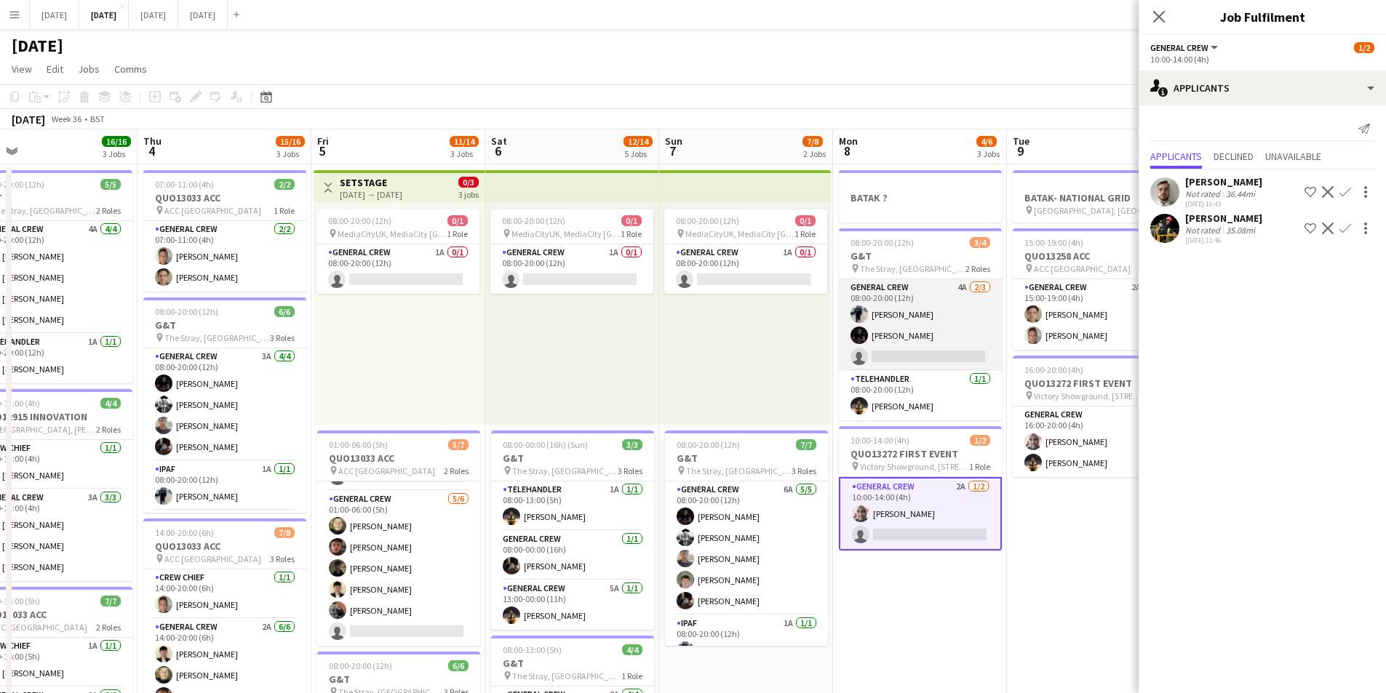
click at [914, 324] on app-card-role "General Crew 4A [DATE] 08:00-20:00 (12h) [PERSON_NAME] [PERSON_NAME] single-neu…" at bounding box center [920, 325] width 163 height 92
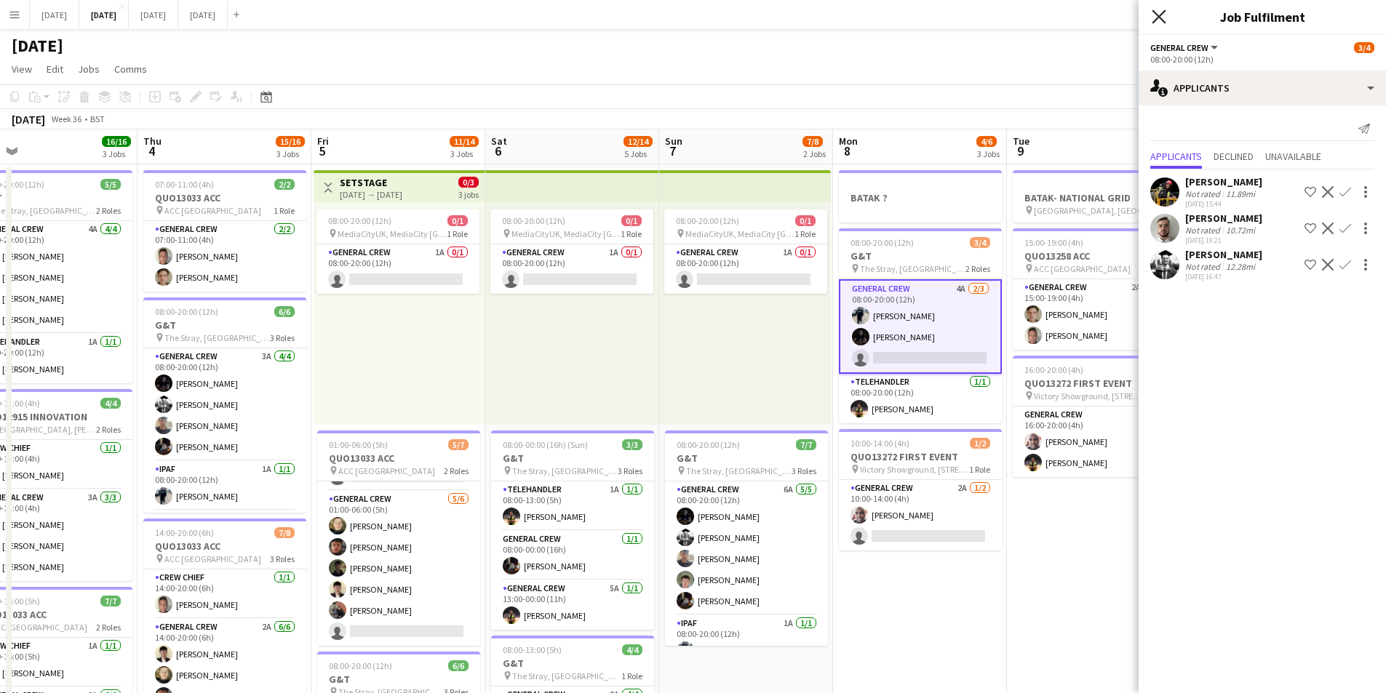
click at [1155, 15] on icon "Close pop-in" at bounding box center [1159, 16] width 14 height 14
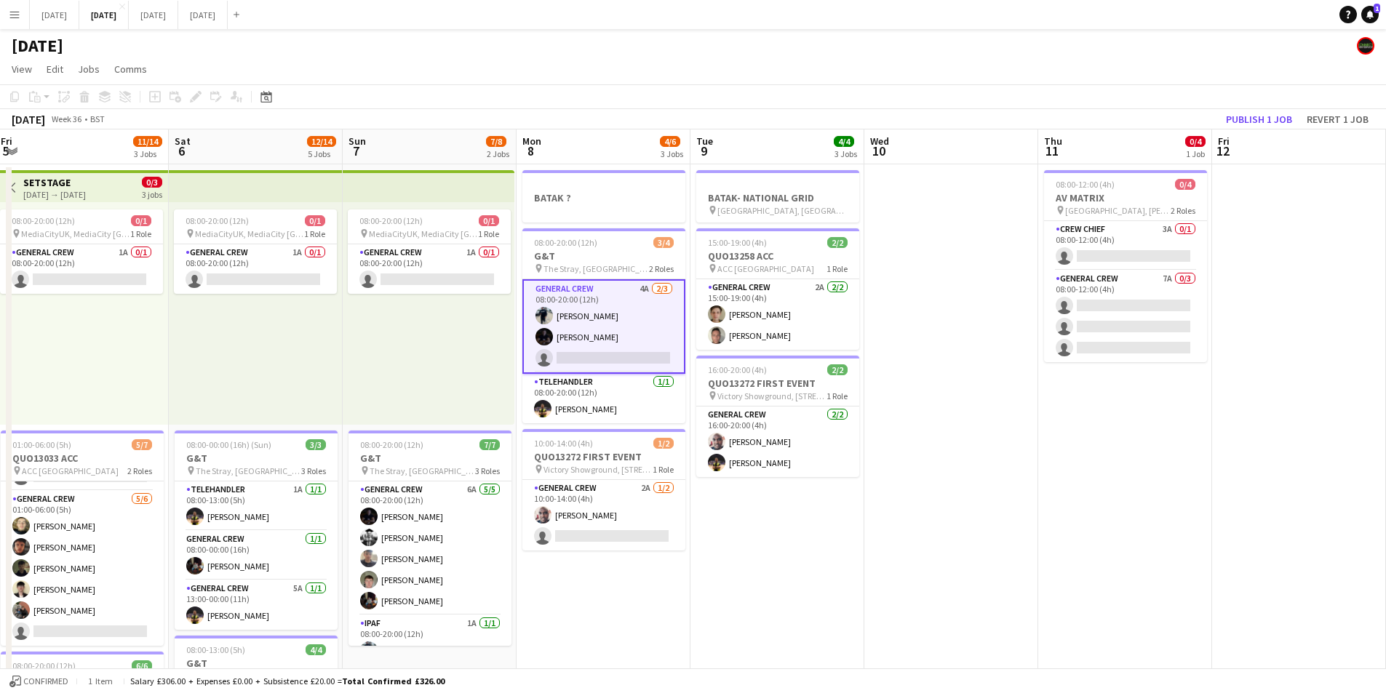
scroll to position [0, 451]
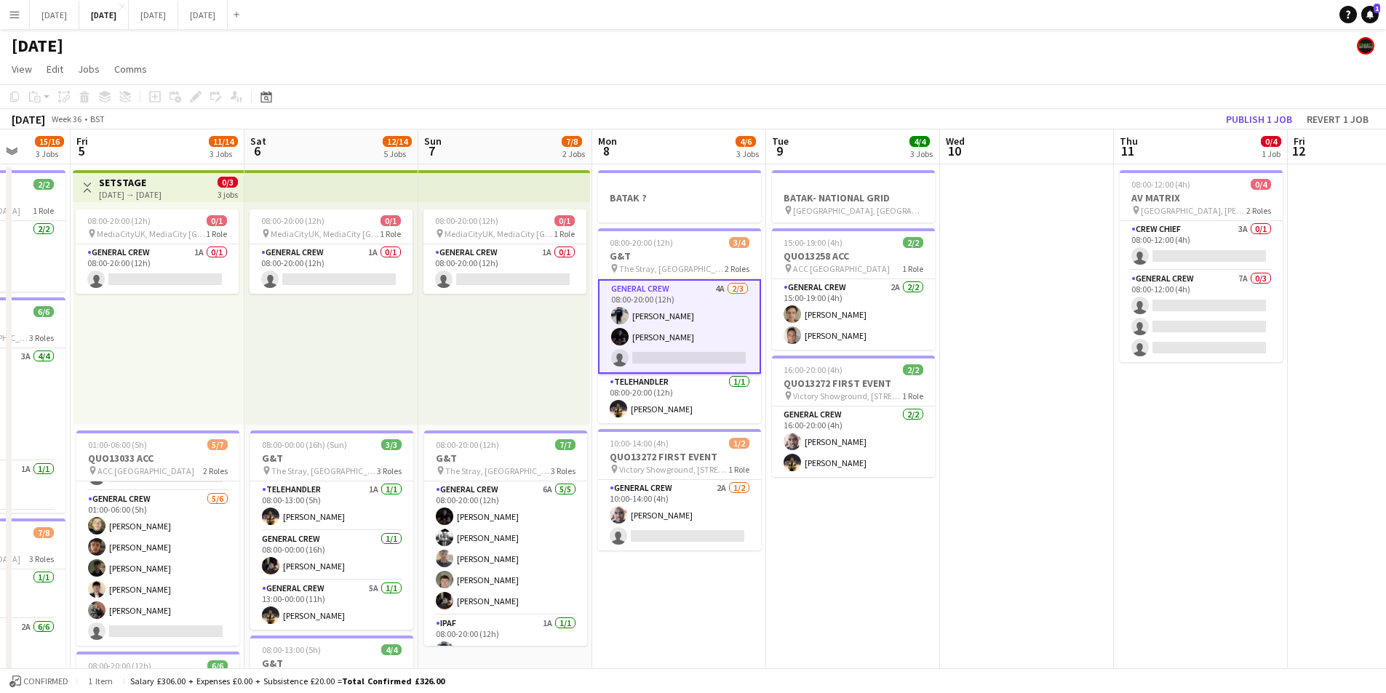
drag, startPoint x: 805, startPoint y: 429, endPoint x: 565, endPoint y: 416, distance: 241.1
click at [565, 416] on app-calendar-viewport "Tue 2 16/19 3 Jobs Wed 3 16/16 3 Jobs Thu 4 15/16 3 Jobs Fri 5 11/14 3 Jobs Sat…" at bounding box center [693, 630] width 1386 height 1000
click at [914, 406] on app-calendar-viewport "Tue 2 16/19 3 Jobs Wed 3 16/16 3 Jobs Thu 4 15/16 3 Jobs Fri 5 11/14 3 Jobs Sat…" at bounding box center [693, 630] width 1386 height 1000
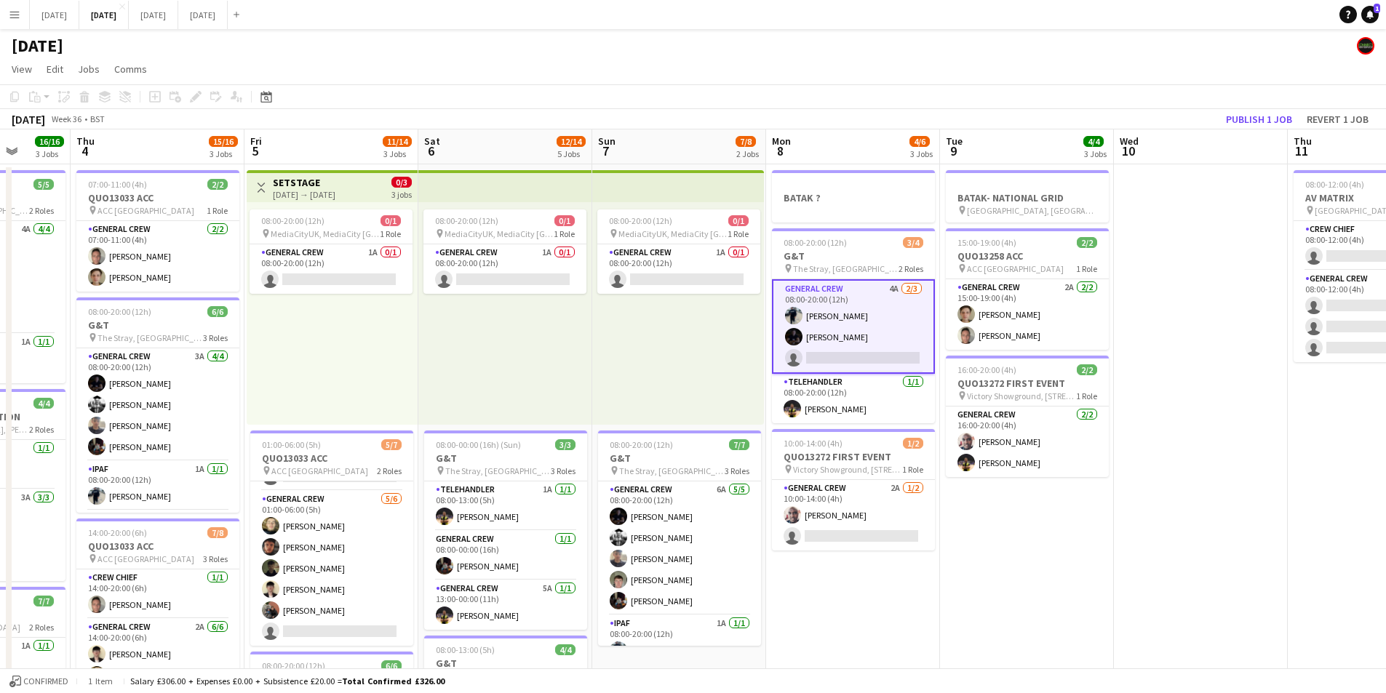
scroll to position [0, 398]
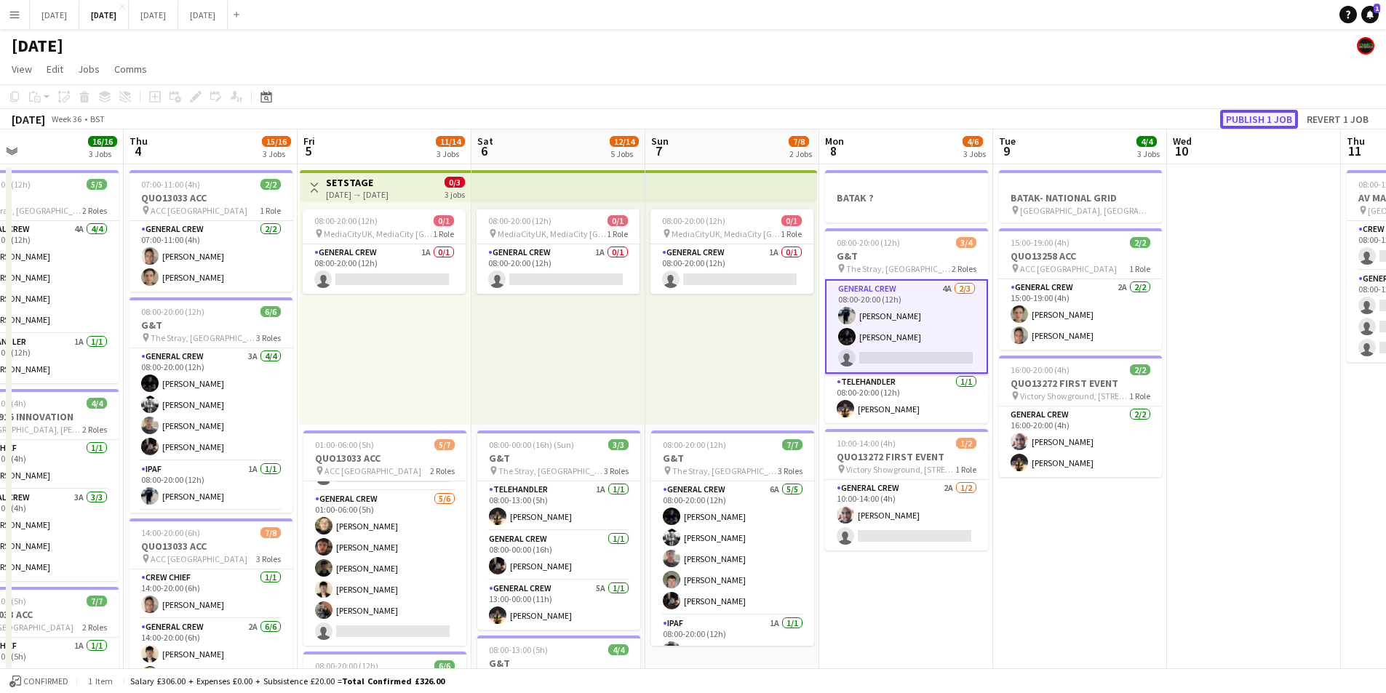
click at [1257, 122] on button "Publish 1 job" at bounding box center [1259, 119] width 78 height 19
drag, startPoint x: 531, startPoint y: 325, endPoint x: 583, endPoint y: 356, distance: 60.6
click at [855, 334] on app-calendar-viewport "Mon 1 10/12 2 Jobs Tue 2 16/19 3 Jobs Wed 3 16/16 3 Jobs Thu 4 15/16 3 Jobs Fri…" at bounding box center [693, 630] width 1386 height 1000
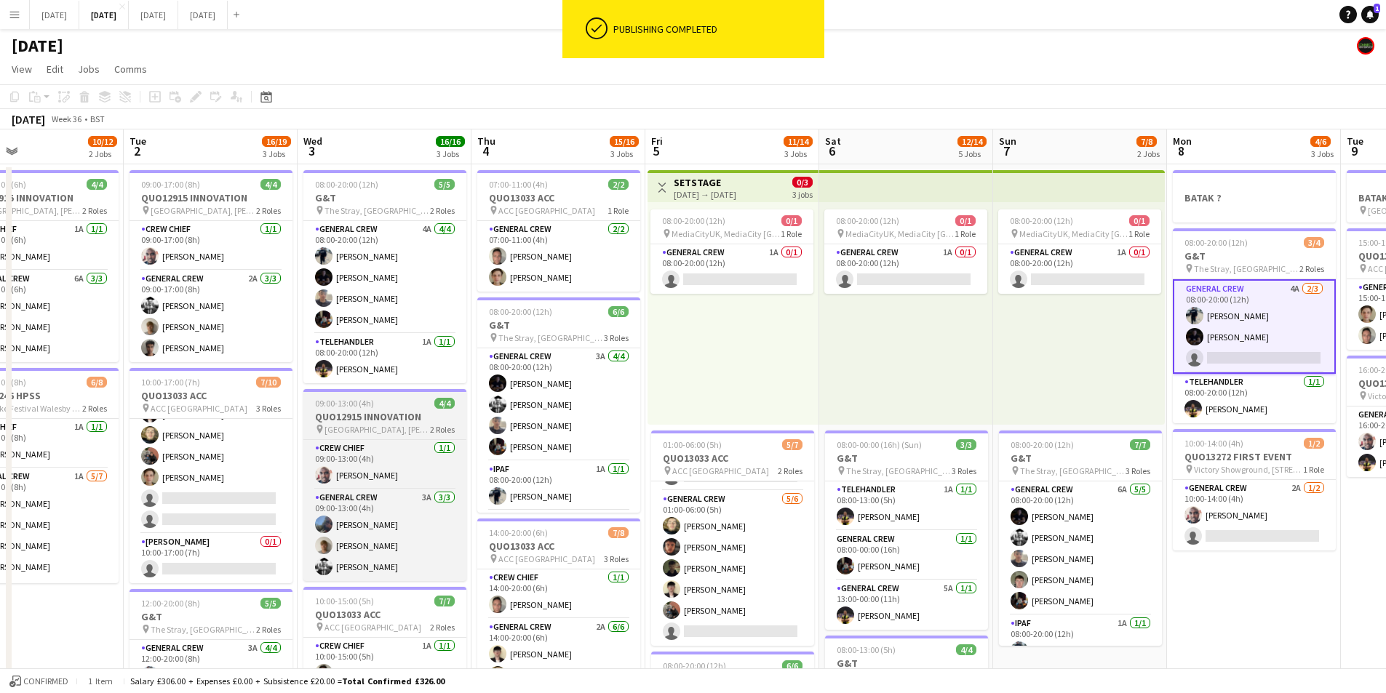
scroll to position [0, 415]
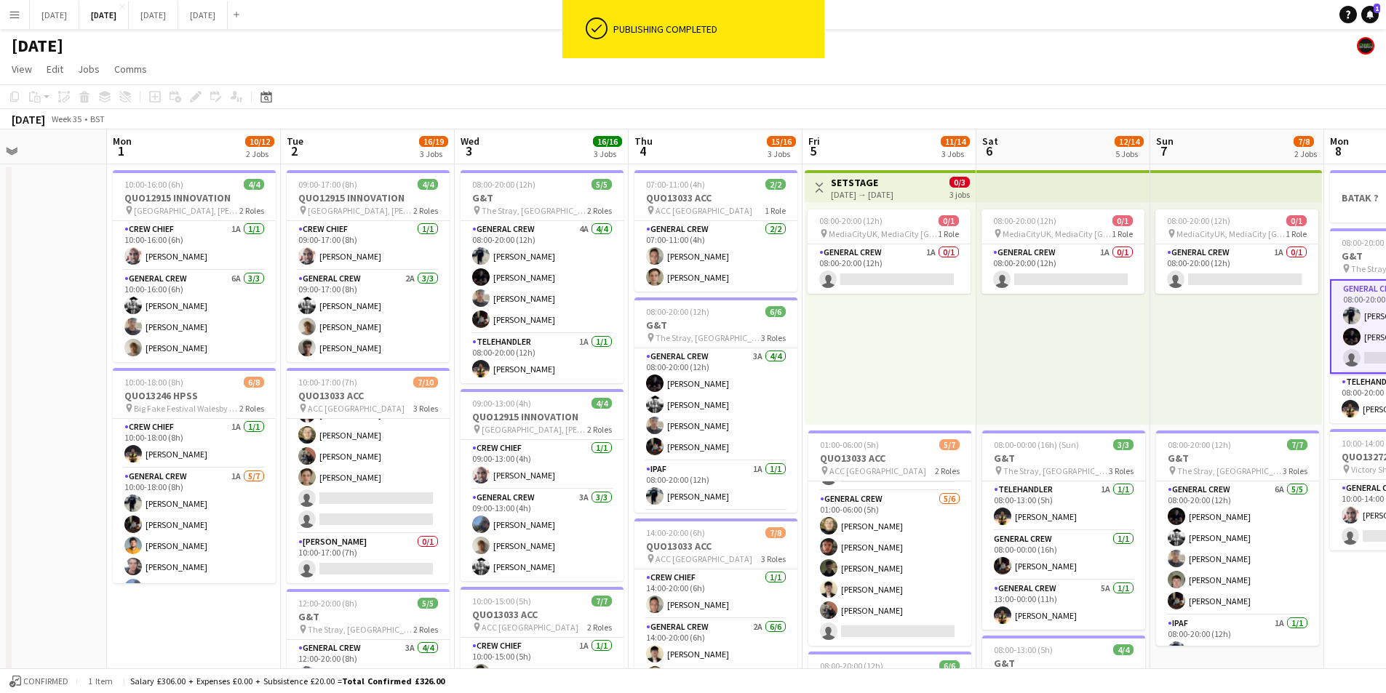
drag, startPoint x: 517, startPoint y: 426, endPoint x: 675, endPoint y: 430, distance: 157.9
click at [702, 434] on app-calendar-viewport "Fri 29 Sat 30 Sun 31 Mon 1 10/12 2 Jobs Tue 2 16/19 3 Jobs Wed 3 16/16 3 Jobs T…" at bounding box center [693, 630] width 1386 height 1000
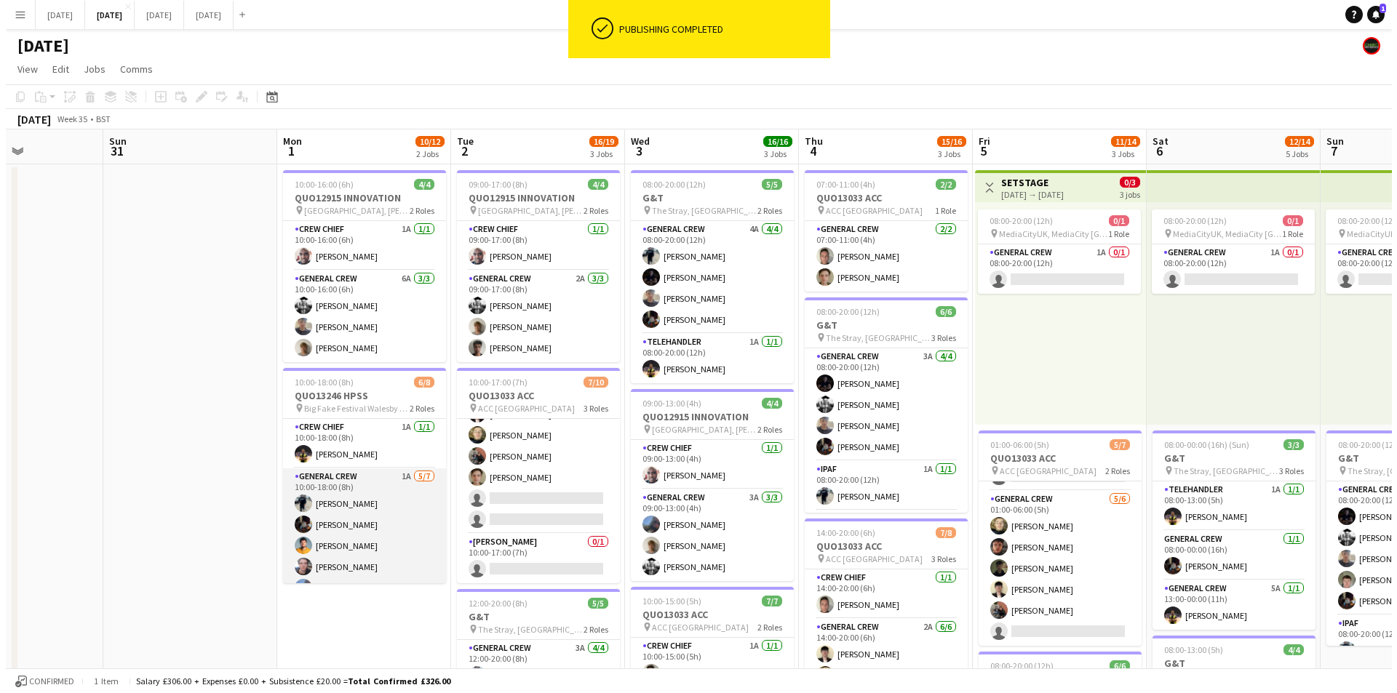
scroll to position [61, 0]
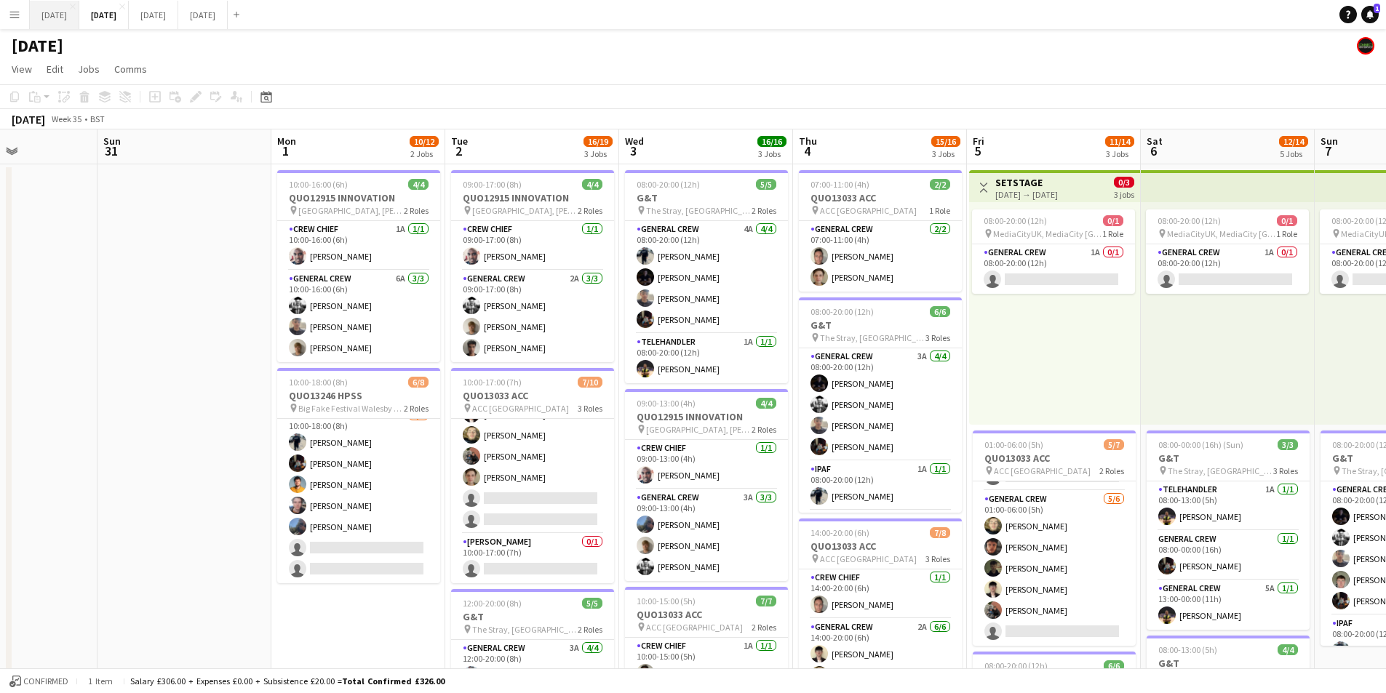
click at [62, 12] on button "[DATE] Close" at bounding box center [54, 15] width 49 height 28
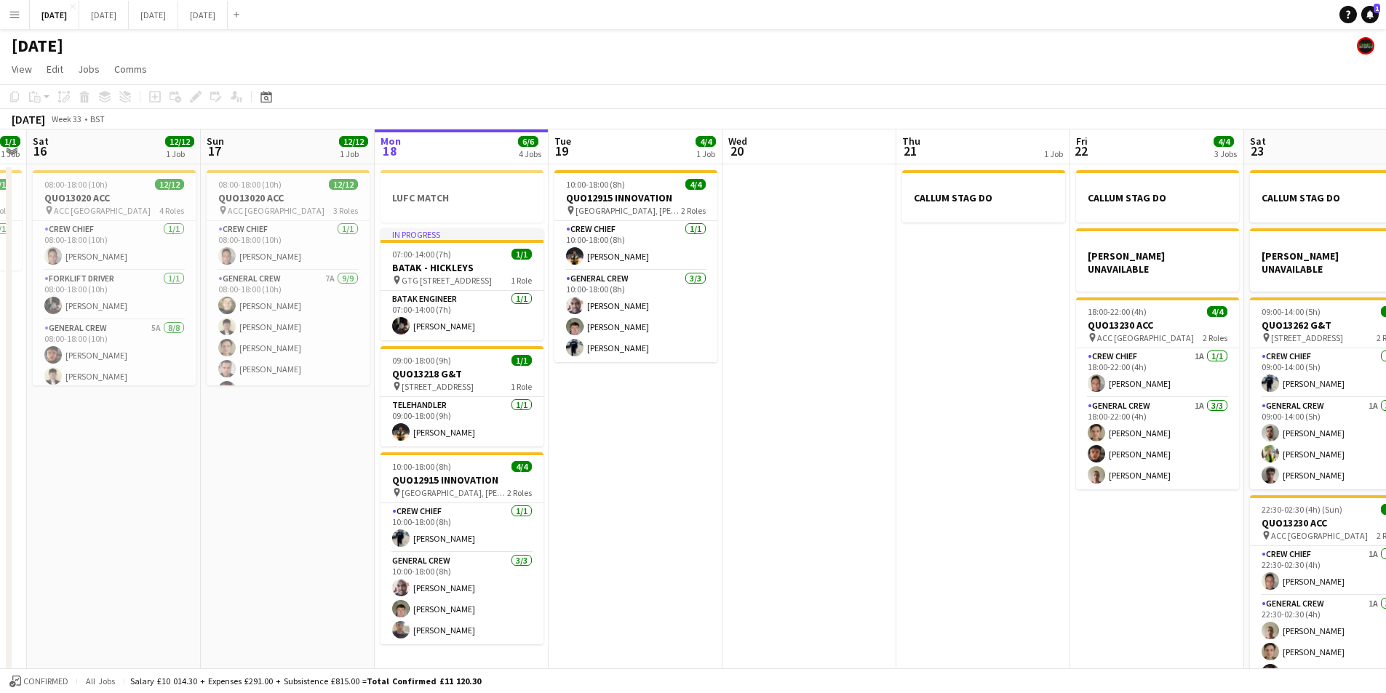
scroll to position [0, 364]
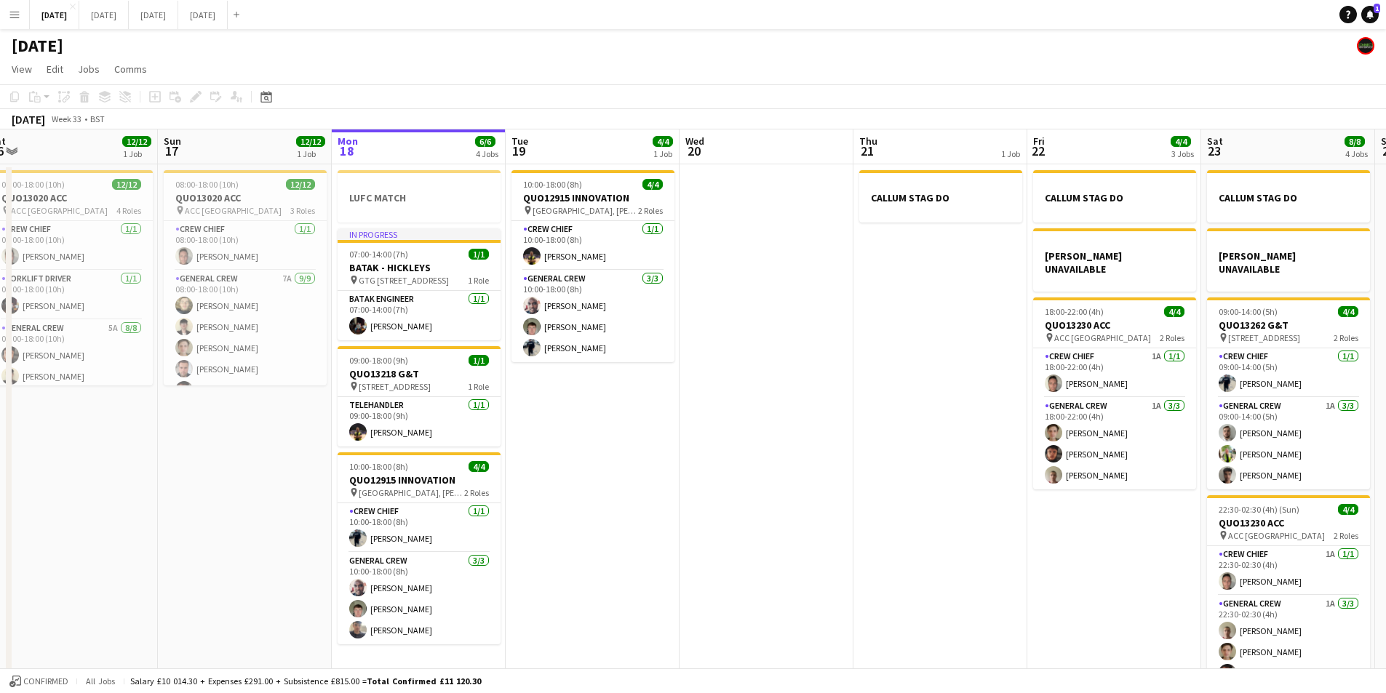
drag, startPoint x: 894, startPoint y: 472, endPoint x: 851, endPoint y: 473, distance: 42.9
click at [851, 473] on app-calendar-viewport "Thu 14 4/4 1 Job Fri 15 1/1 1 Job Sat 16 12/12 1 Job Sun 17 12/12 1 Job Mon 18 …" at bounding box center [693, 419] width 1386 height 578
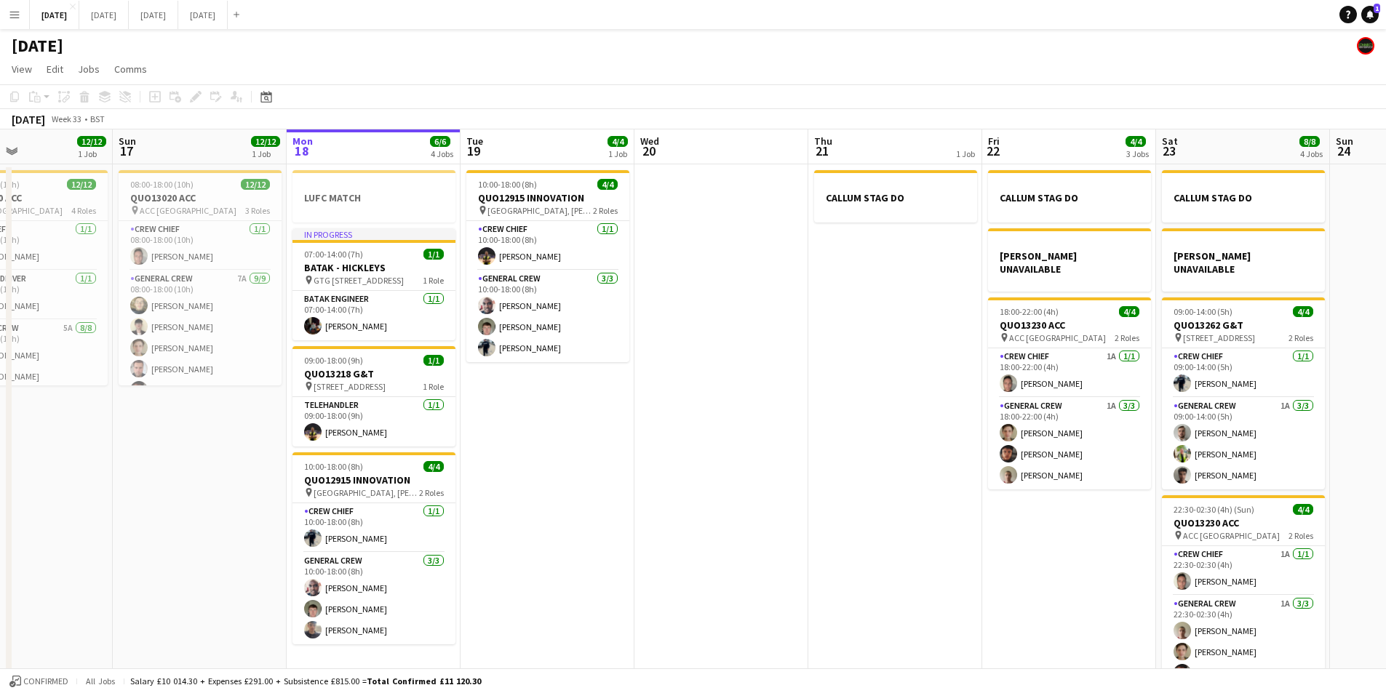
drag, startPoint x: 717, startPoint y: 474, endPoint x: 672, endPoint y: 469, distance: 45.5
click at [672, 469] on app-calendar-viewport "Thu 14 4/4 1 Job Fri 15 1/1 1 Job Sat 16 12/12 1 Job Sun 17 12/12 1 Job Mon 18 …" at bounding box center [693, 419] width 1386 height 578
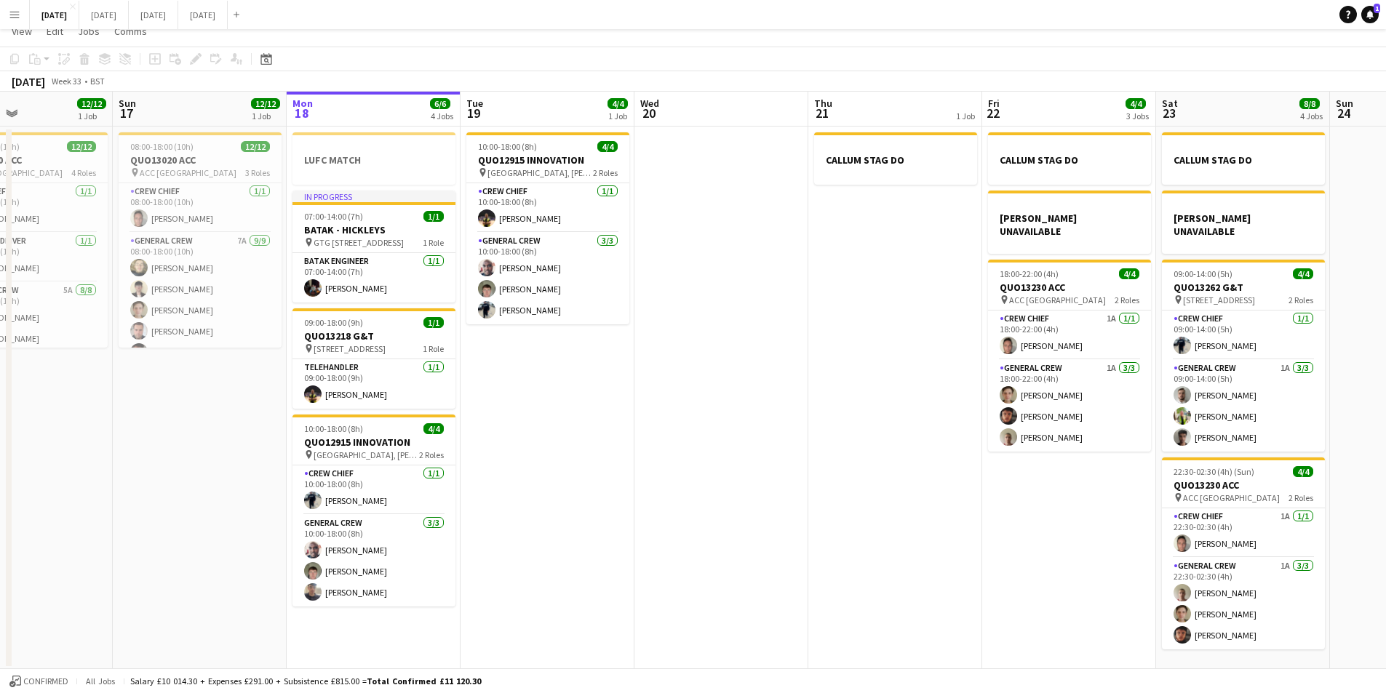
scroll to position [0, 0]
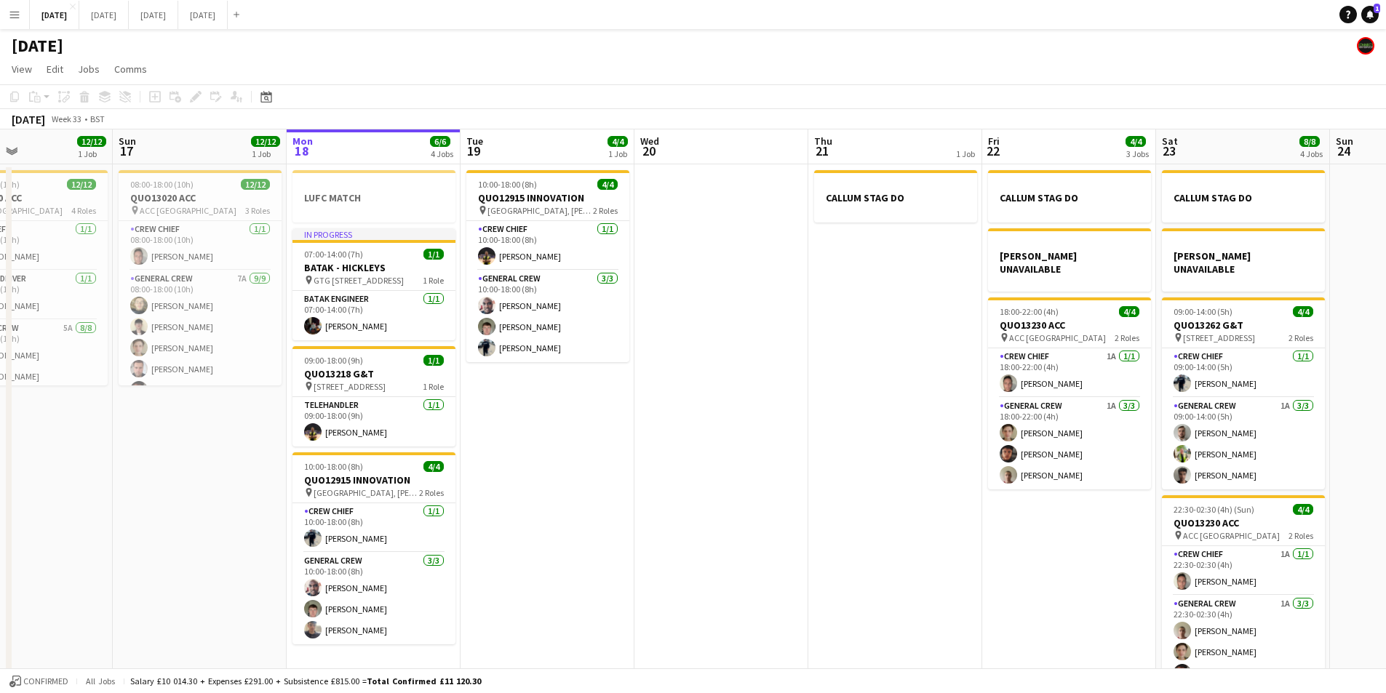
drag, startPoint x: 815, startPoint y: 482, endPoint x: 778, endPoint y: 490, distance: 38.0
click at [635, 441] on app-calendar-viewport "Thu 14 4/4 1 Job Fri 15 1/1 1 Job Sat 16 12/12 1 Job Sun 17 12/12 1 Job Mon 18 …" at bounding box center [693, 419] width 1386 height 578
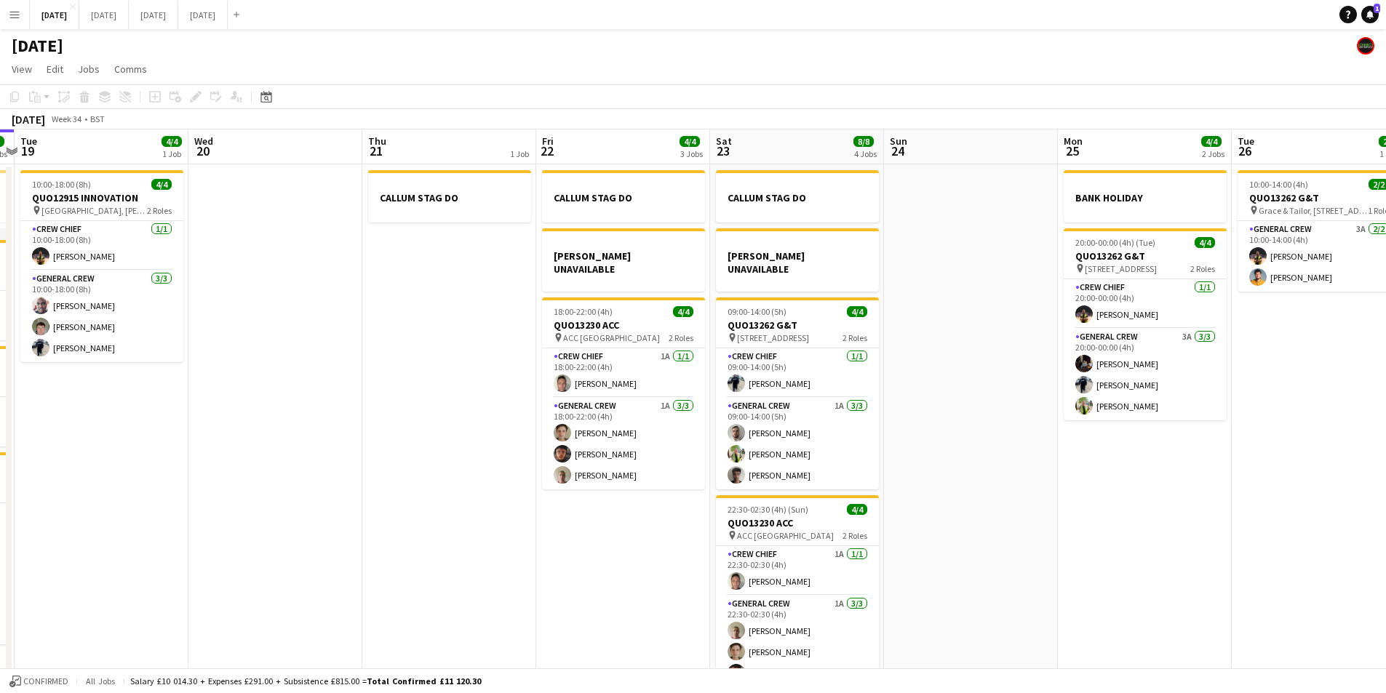
drag, startPoint x: 778, startPoint y: 493, endPoint x: 1126, endPoint y: 519, distance: 348.1
click at [485, 482] on app-calendar-viewport "Sat 16 12/12 1 Job Sun 17 12/12 1 Job Mon 18 6/6 4 Jobs Tue 19 4/4 1 Job Wed 20…" at bounding box center [693, 419] width 1386 height 578
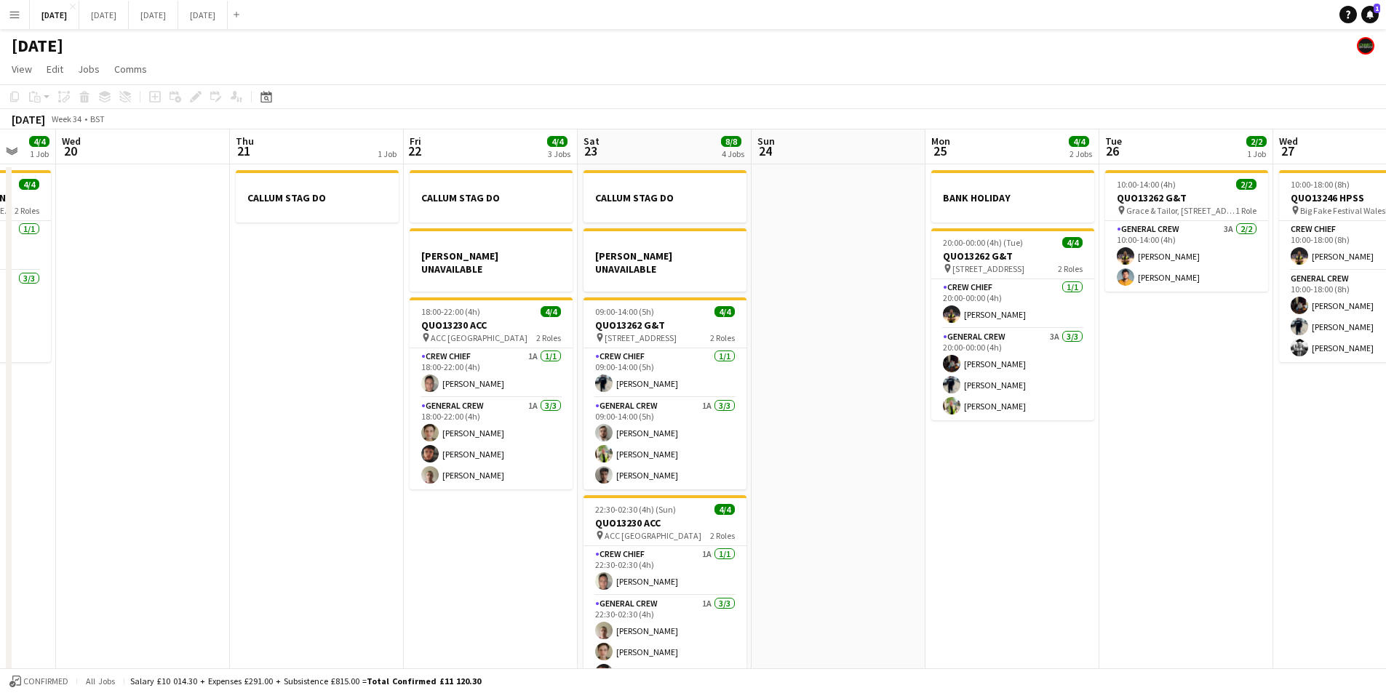
drag, startPoint x: 1126, startPoint y: 519, endPoint x: 925, endPoint y: 497, distance: 201.3
click at [897, 495] on app-calendar-viewport "Sun 17 12/12 1 Job Mon 18 6/6 4 Jobs Tue 19 4/4 1 Job Wed 20 Thu 21 1 Job Fri 2…" at bounding box center [693, 419] width 1386 height 578
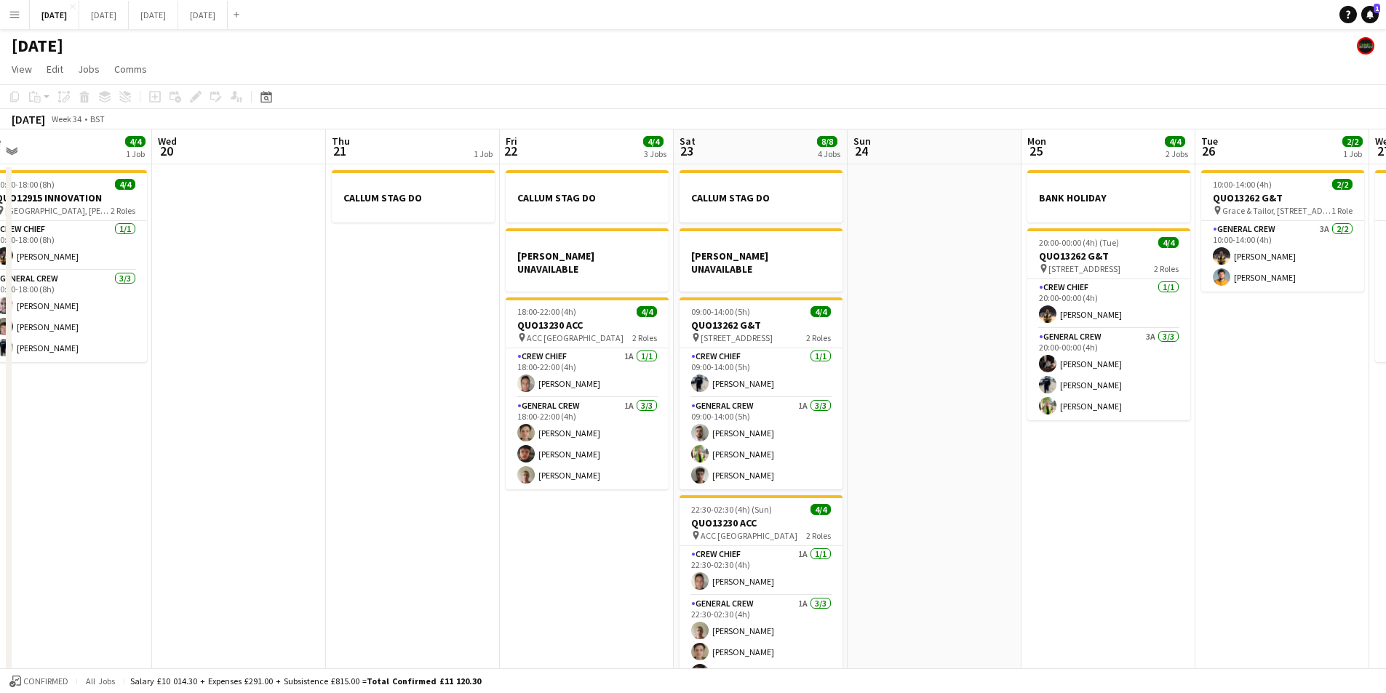
drag, startPoint x: 810, startPoint y: 520, endPoint x: 878, endPoint y: 478, distance: 79.7
click at [1256, 522] on app-calendar-viewport "Sun 17 12/12 1 Job Mon 18 6/6 4 Jobs Tue 19 4/4 1 Job Wed 20 Thu 21 1 Job Fri 2…" at bounding box center [693, 419] width 1386 height 578
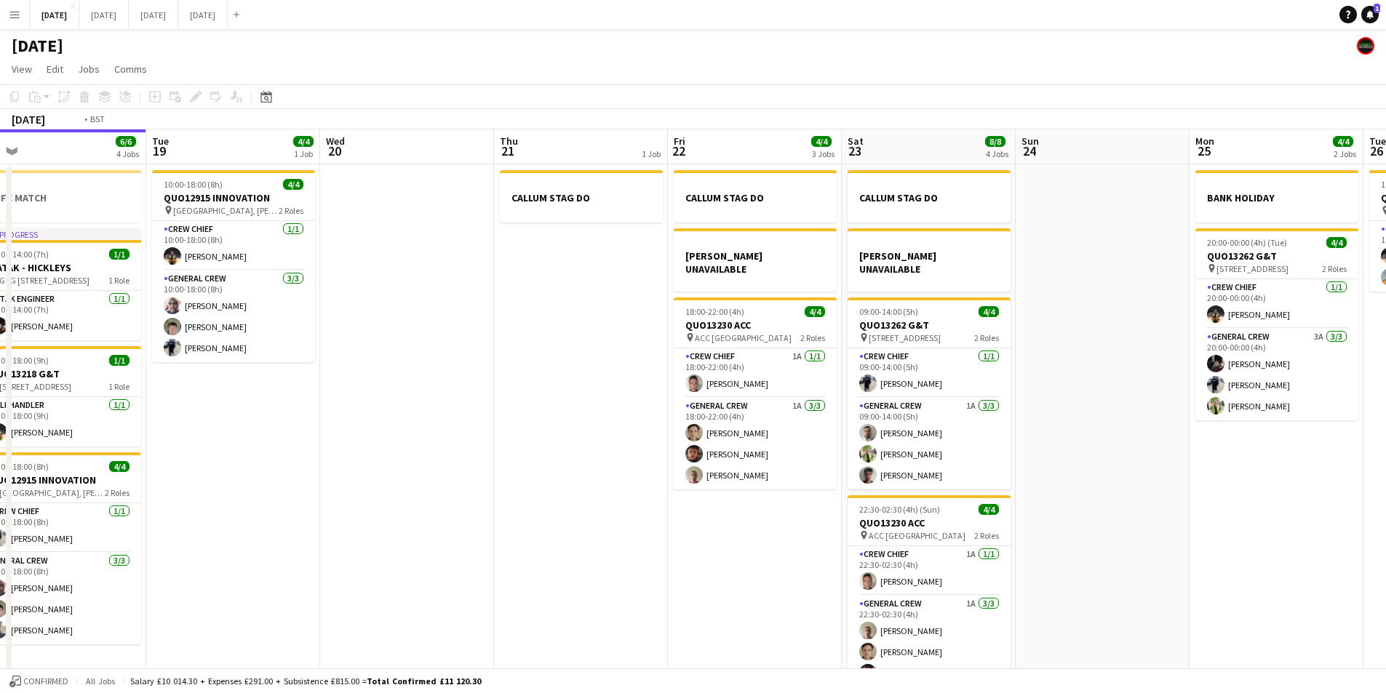
drag, startPoint x: 677, startPoint y: 489, endPoint x: 507, endPoint y: 233, distance: 307.5
click at [697, 485] on app-calendar-viewport "Sat 16 12/12 1 Job Sun 17 12/12 1 Job Mon 18 6/6 4 Jobs Tue 19 4/4 1 Job Wed 20…" at bounding box center [693, 419] width 1386 height 578
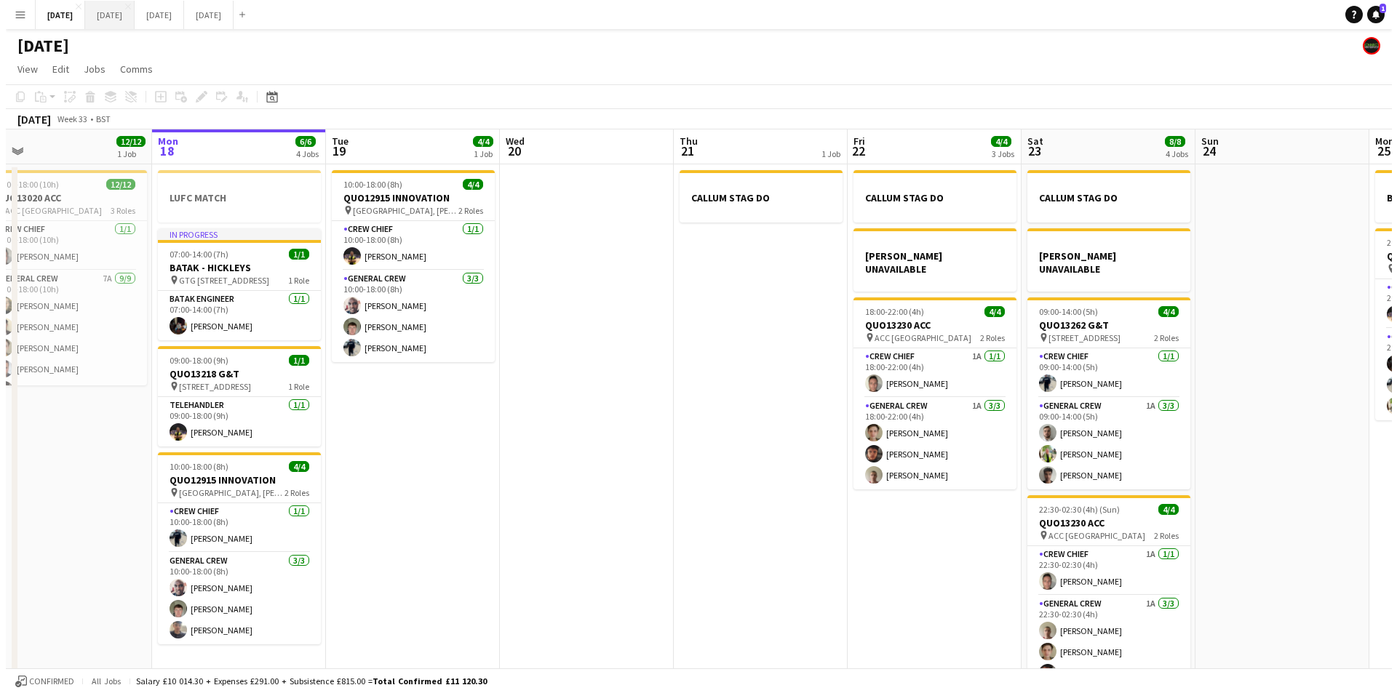
scroll to position [0, 379]
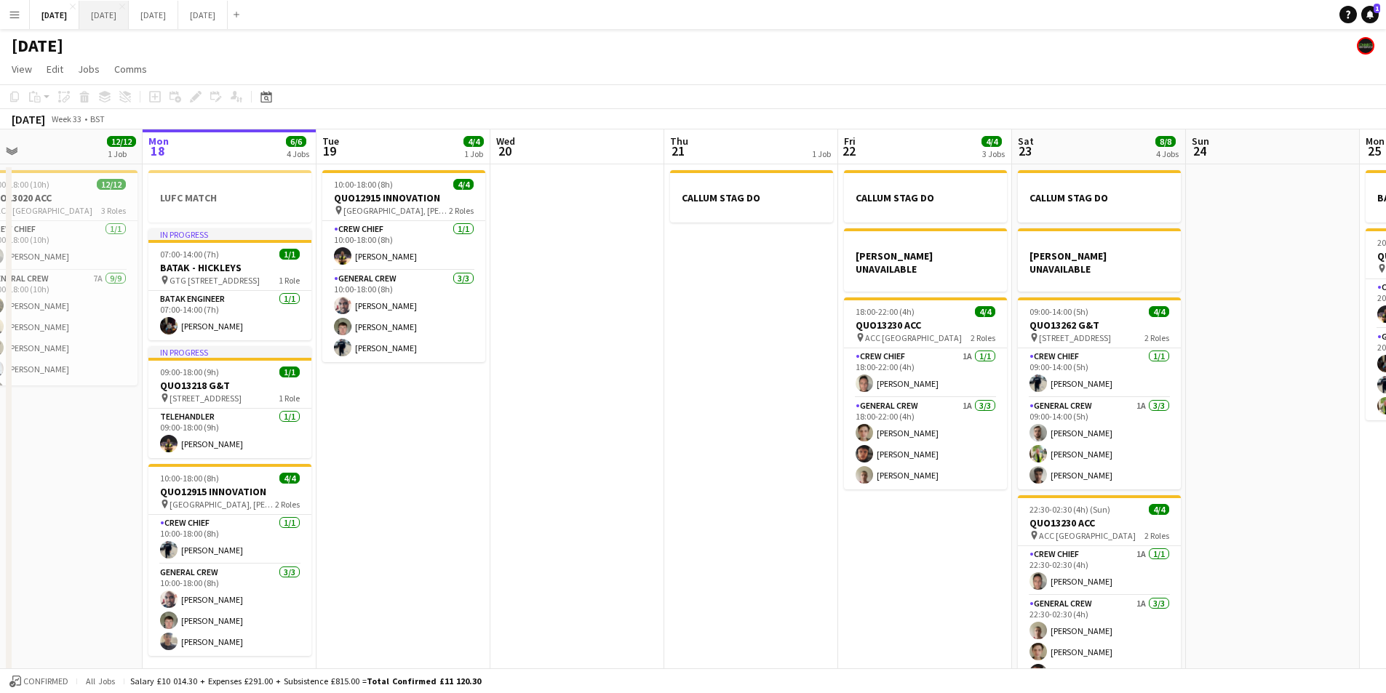
click at [129, 17] on button "[DATE] Close" at bounding box center [103, 15] width 49 height 28
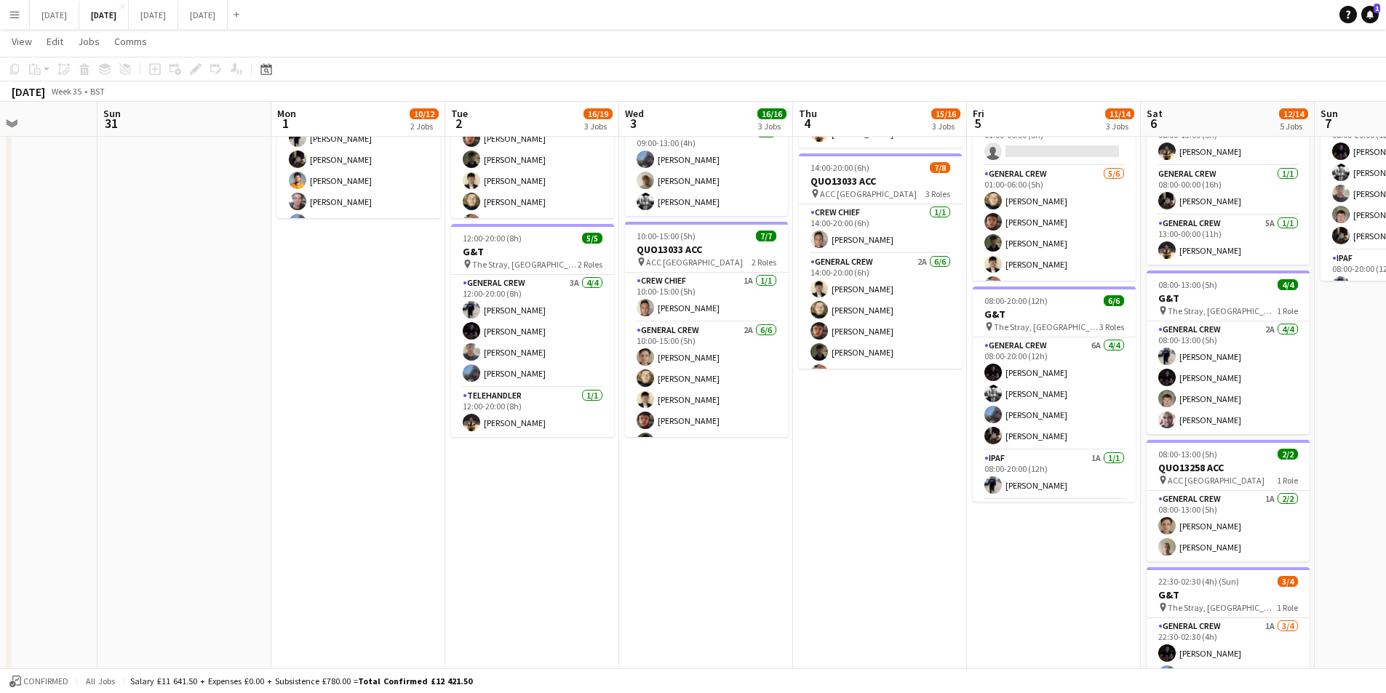
scroll to position [0, 485]
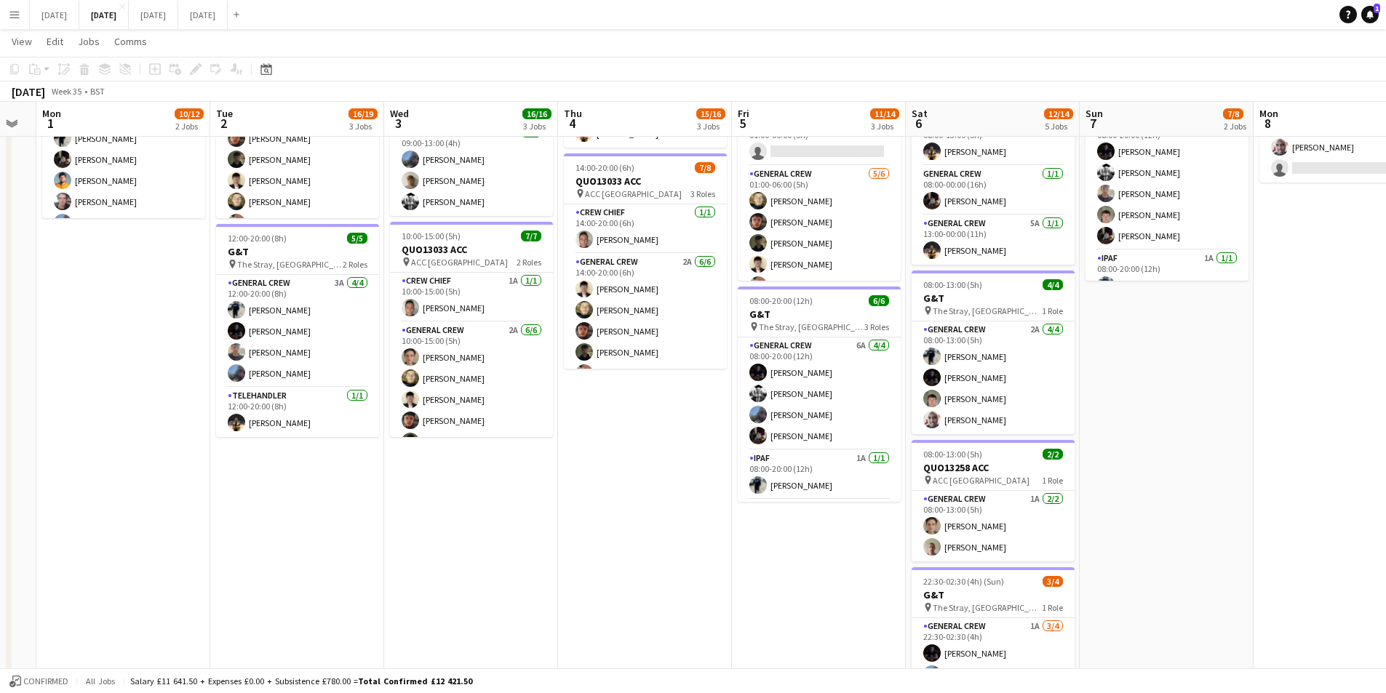
drag, startPoint x: 797, startPoint y: 466, endPoint x: 655, endPoint y: 463, distance: 142.6
click at [655, 463] on app-calendar-viewport "Fri 29 Sat 30 Sun 31 Mon 1 10/12 2 Jobs Tue 2 16/19 3 Jobs Wed 3 16/16 3 Jobs T…" at bounding box center [693, 229] width 1386 height 1072
drag, startPoint x: 1194, startPoint y: 480, endPoint x: 954, endPoint y: 464, distance: 240.6
click at [837, 448] on app-calendar-viewport "Fri 29 Sat 30 Sun 31 Mon 1 10/12 2 Jobs Tue 2 16/19 3 Jobs Wed 3 16/16 3 Jobs T…" at bounding box center [693, 229] width 1386 height 1072
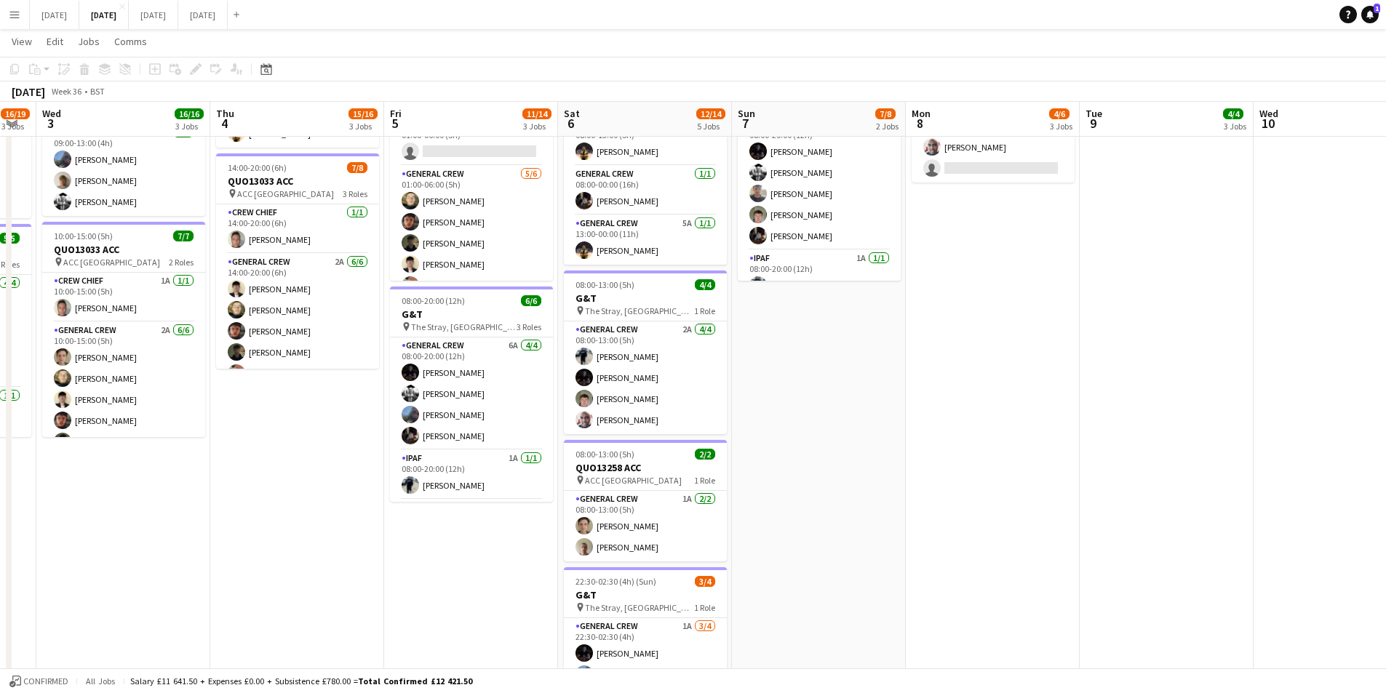
drag, startPoint x: 954, startPoint y: 464, endPoint x: 900, endPoint y: 458, distance: 54.2
click at [727, 421] on app-calendar-viewport "Sun 31 Mon 1 10/12 2 Jobs Tue 2 16/19 3 Jobs Wed 3 16/16 3 Jobs Thu 4 15/16 3 J…" at bounding box center [693, 229] width 1386 height 1072
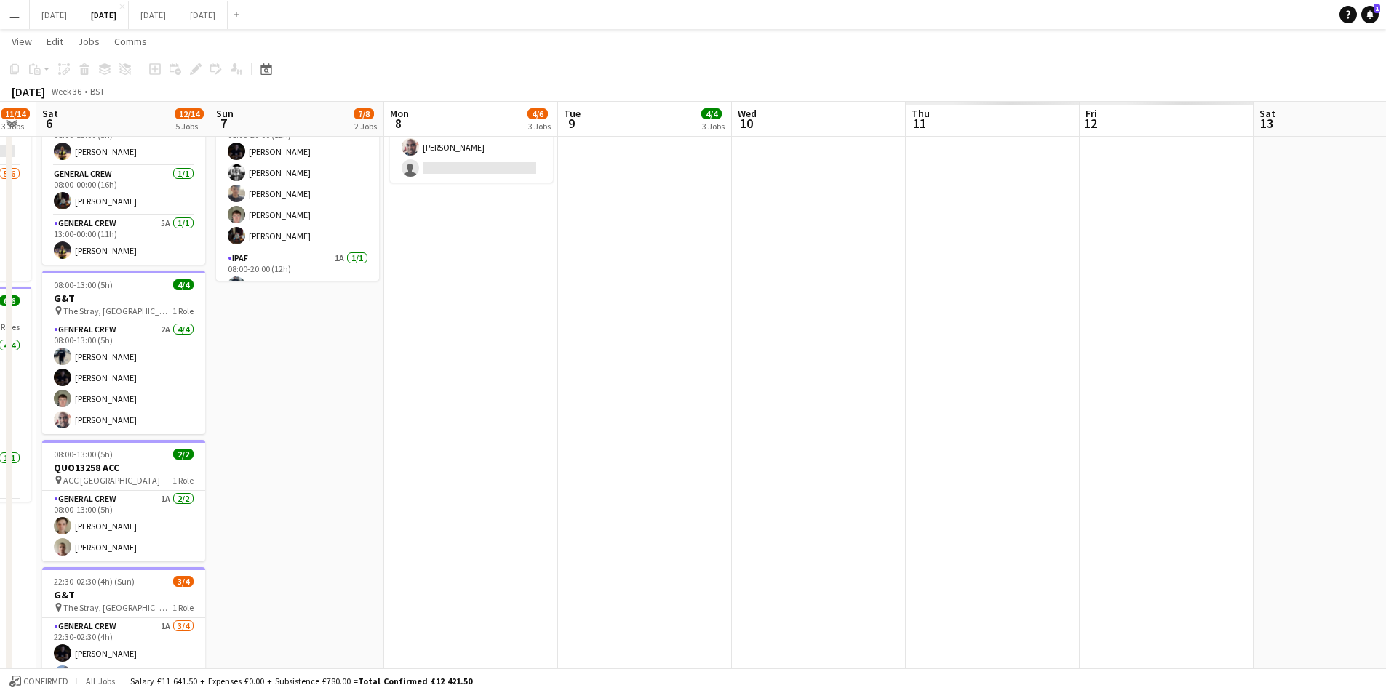
scroll to position [0, 353]
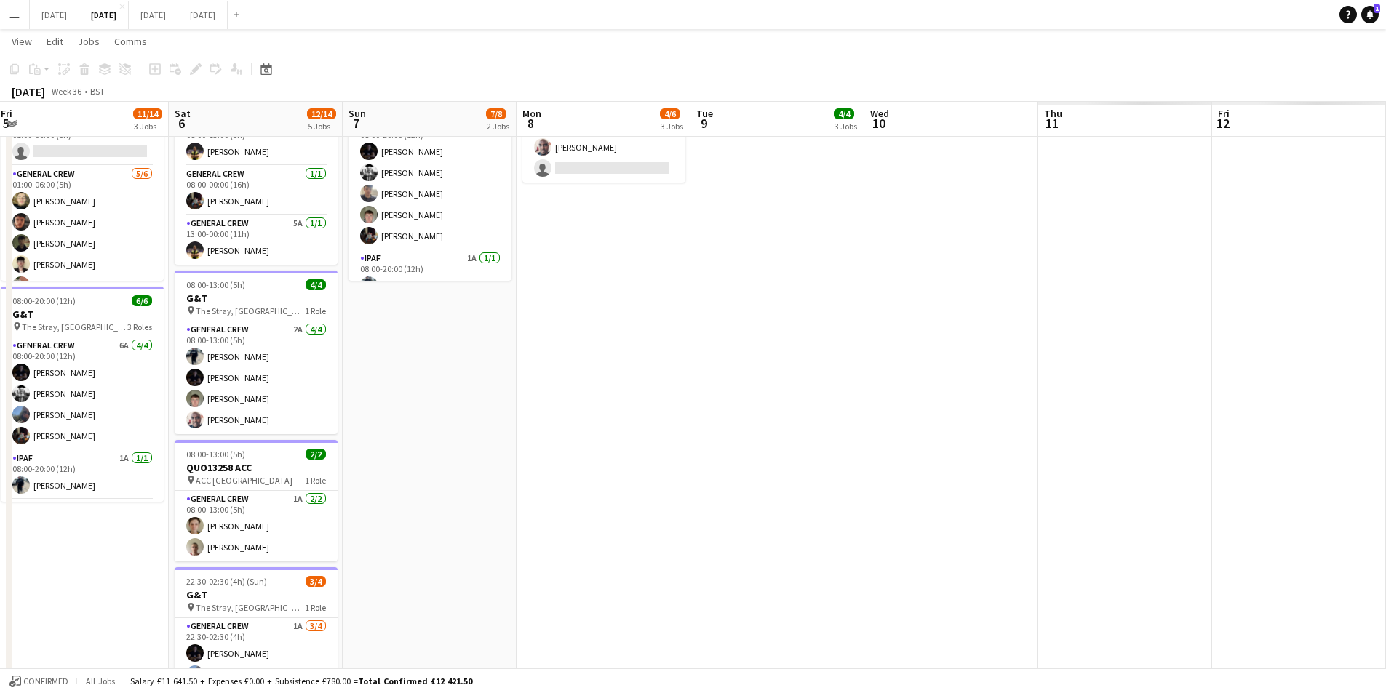
drag, startPoint x: 1083, startPoint y: 492, endPoint x: 757, endPoint y: 465, distance: 327.8
click at [659, 439] on app-calendar-viewport "Wed 3 16/16 3 Jobs Thu 4 15/16 3 Jobs Fri 5 11/14 3 Jobs Sat 6 12/14 5 Jobs Sun…" at bounding box center [693, 229] width 1386 height 1072
drag, startPoint x: 757, startPoint y: 465, endPoint x: 573, endPoint y: 443, distance: 184.6
click at [522, 424] on app-calendar-viewport "Wed 3 16/16 3 Jobs Thu 4 15/16 3 Jobs Fri 5 11/14 3 Jobs Sat 6 12/14 5 Jobs Sun…" at bounding box center [693, 229] width 1386 height 1072
click at [570, 445] on app-calendar-viewport "Wed 3 16/16 3 Jobs Thu 4 15/16 3 Jobs Fri 5 11/14 3 Jobs Sat 6 12/14 5 Jobs Sun…" at bounding box center [693, 229] width 1386 height 1072
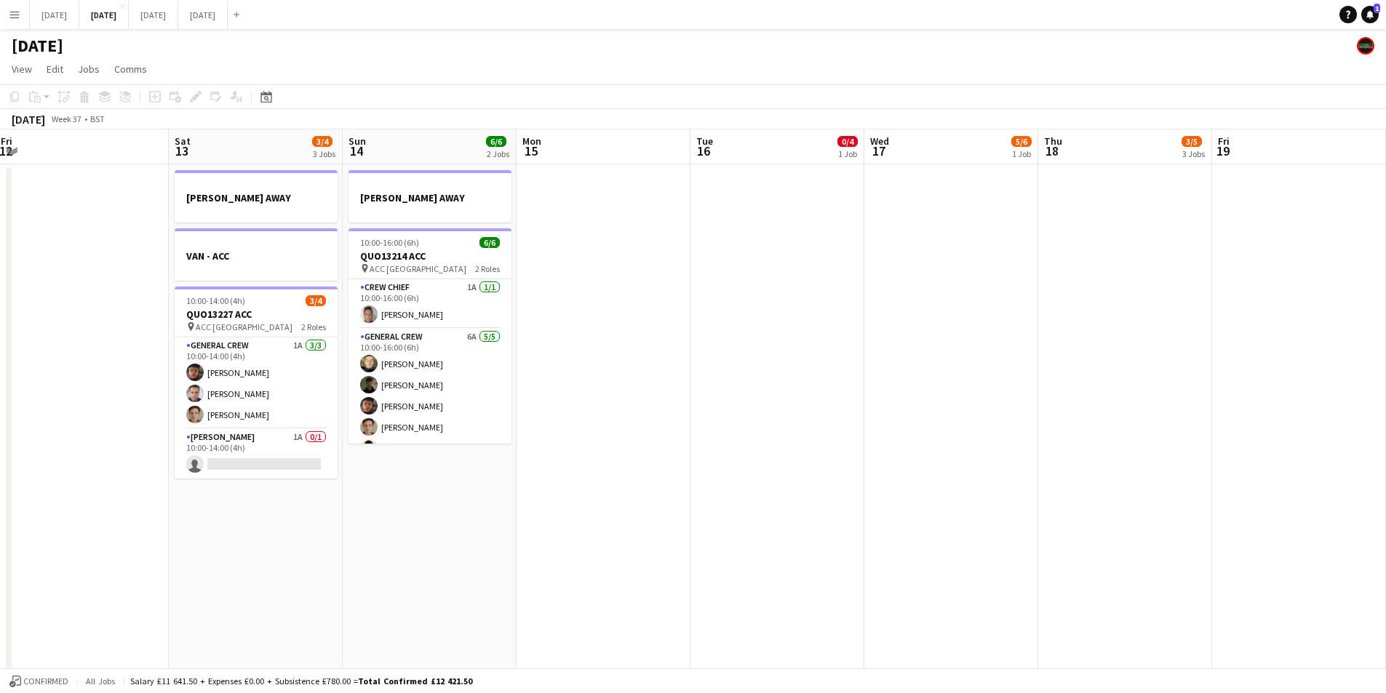
drag, startPoint x: 1177, startPoint y: 452, endPoint x: 1198, endPoint y: 557, distance: 107.6
click at [714, 418] on app-calendar-viewport "Wed 10 Thu 11 0/4 1 Job Fri 12 Sat 13 3/4 3 Jobs Sun 14 6/6 2 Jobs Mon 15 Tue 1…" at bounding box center [693, 630] width 1386 height 1000
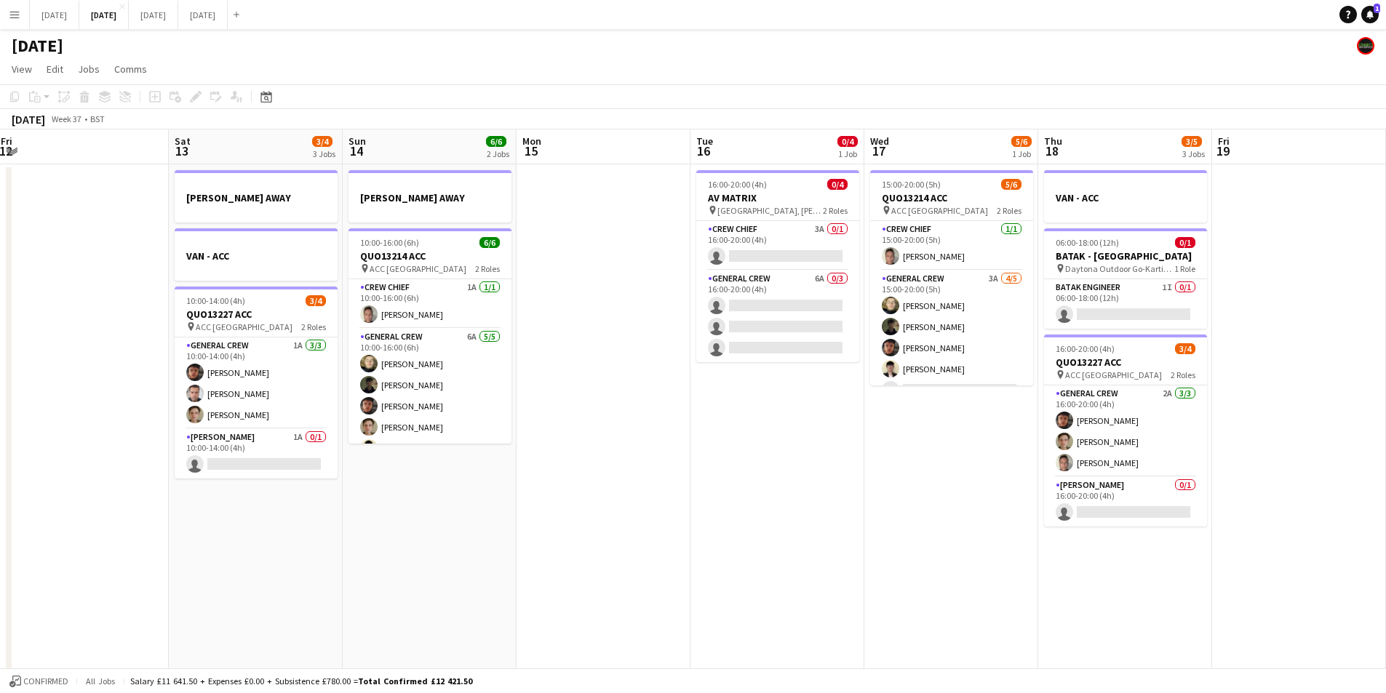
drag, startPoint x: 1198, startPoint y: 557, endPoint x: 675, endPoint y: 464, distance: 531.3
click at [680, 463] on app-calendar-viewport "Wed 10 Thu 11 0/4 1 Job Fri 12 Sat 13 3/4 3 Jobs Sun 14 6/6 2 Jobs Mon 15 Tue 1…" at bounding box center [693, 630] width 1386 height 1000
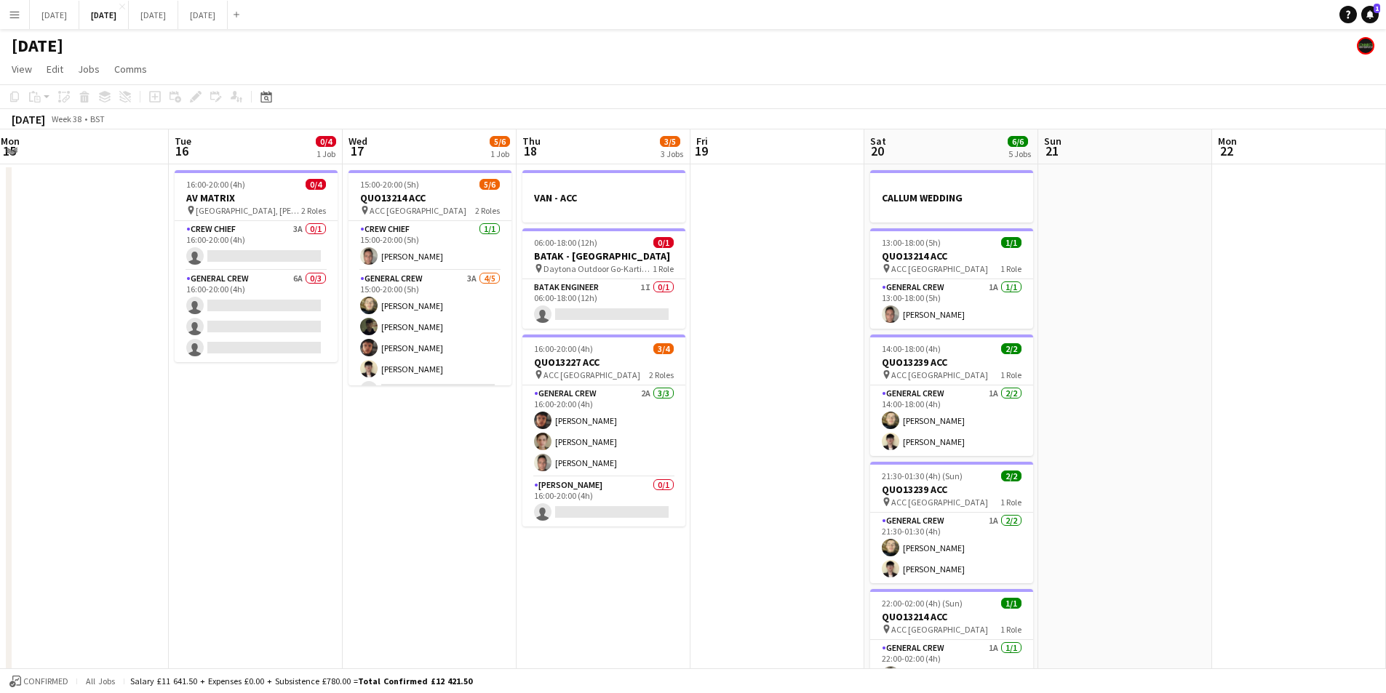
click at [645, 445] on app-calendar-viewport "Sat 13 3/4 3 Jobs Sun 14 6/6 2 Jobs Mon 15 Tue 16 0/4 1 Job Wed 17 5/6 1 Job Th…" at bounding box center [693, 630] width 1386 height 1000
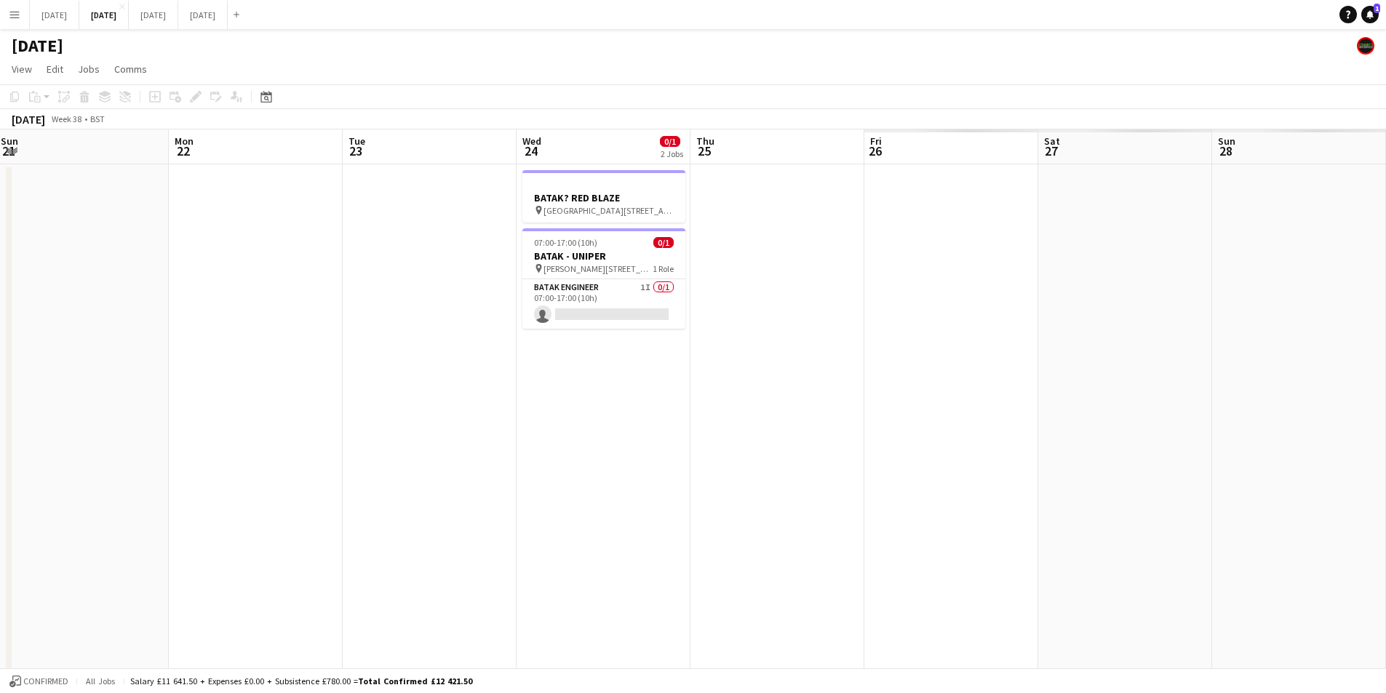
drag, startPoint x: 1172, startPoint y: 489, endPoint x: 737, endPoint y: 421, distance: 440.3
click at [739, 422] on app-calendar-viewport "Tue 16 0/4 1 Job Wed 17 5/6 1 Job Thu 18 3/5 3 Jobs Fri 19 Sat 20 6/6 5 Jobs Su…" at bounding box center [693, 630] width 1386 height 1000
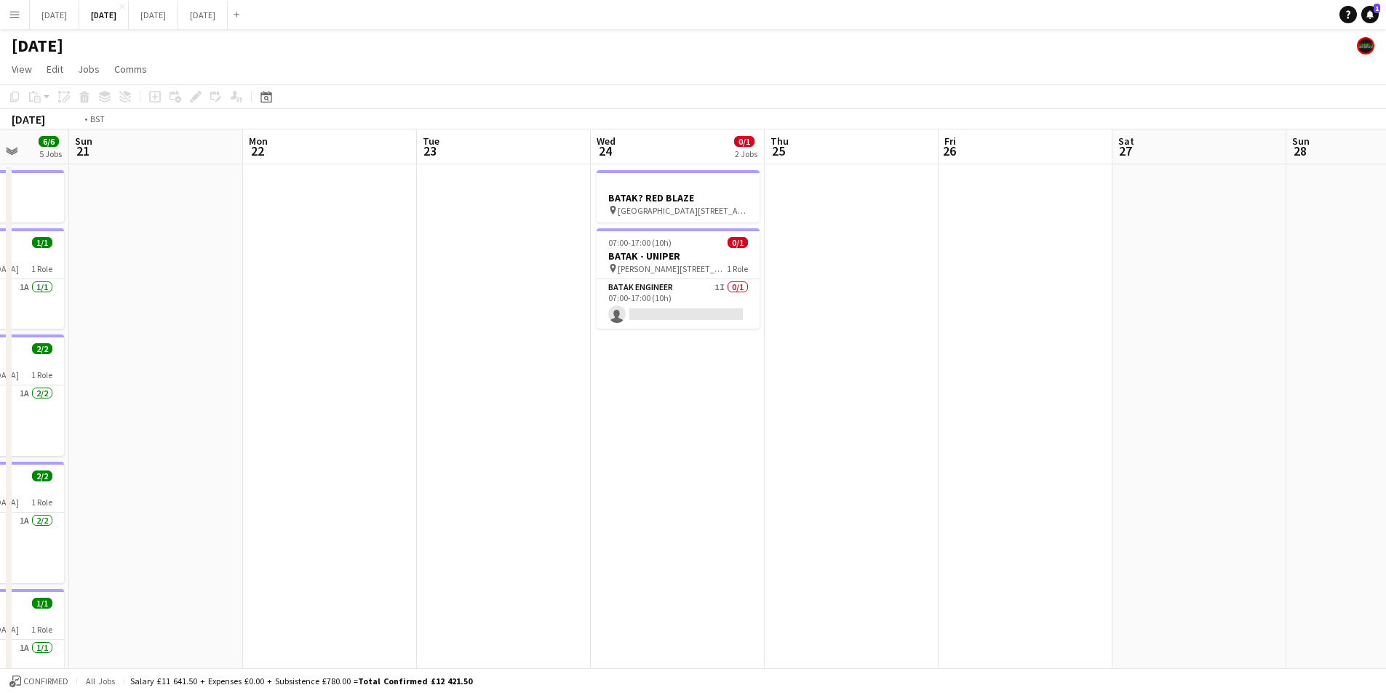
drag, startPoint x: 714, startPoint y: 431, endPoint x: 845, endPoint y: 415, distance: 132.6
click at [591, 412] on app-calendar-viewport "Thu 18 3/5 3 Jobs Fri 19 Sat 20 6/6 5 Jobs Sun 21 Mon 22 Tue 23 Wed 24 0/1 2 Jo…" at bounding box center [693, 630] width 1386 height 1000
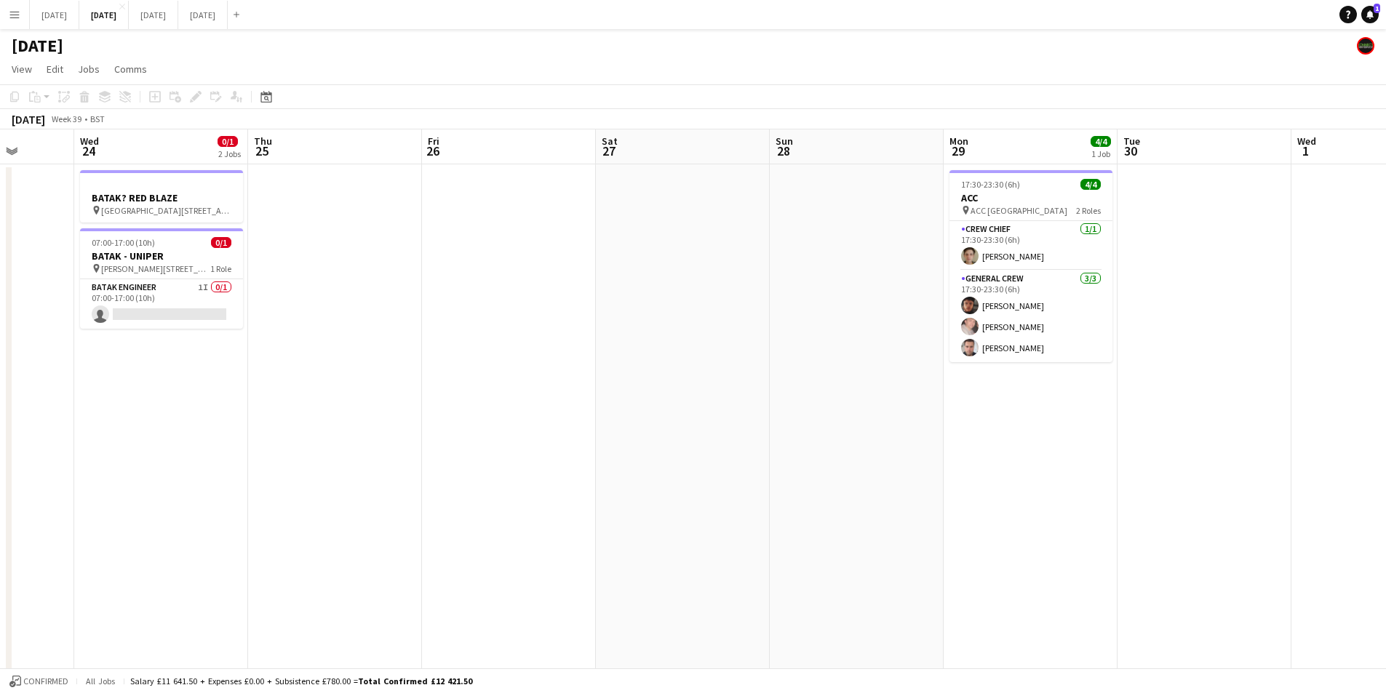
click at [815, 437] on app-calendar-viewport "Sun 21 Mon 22 Tue 23 Wed 24 0/1 2 Jobs Thu 25 Fri 26 Sat 27 Sun 28 Mon 29 4/4 1…" at bounding box center [693, 630] width 1386 height 1000
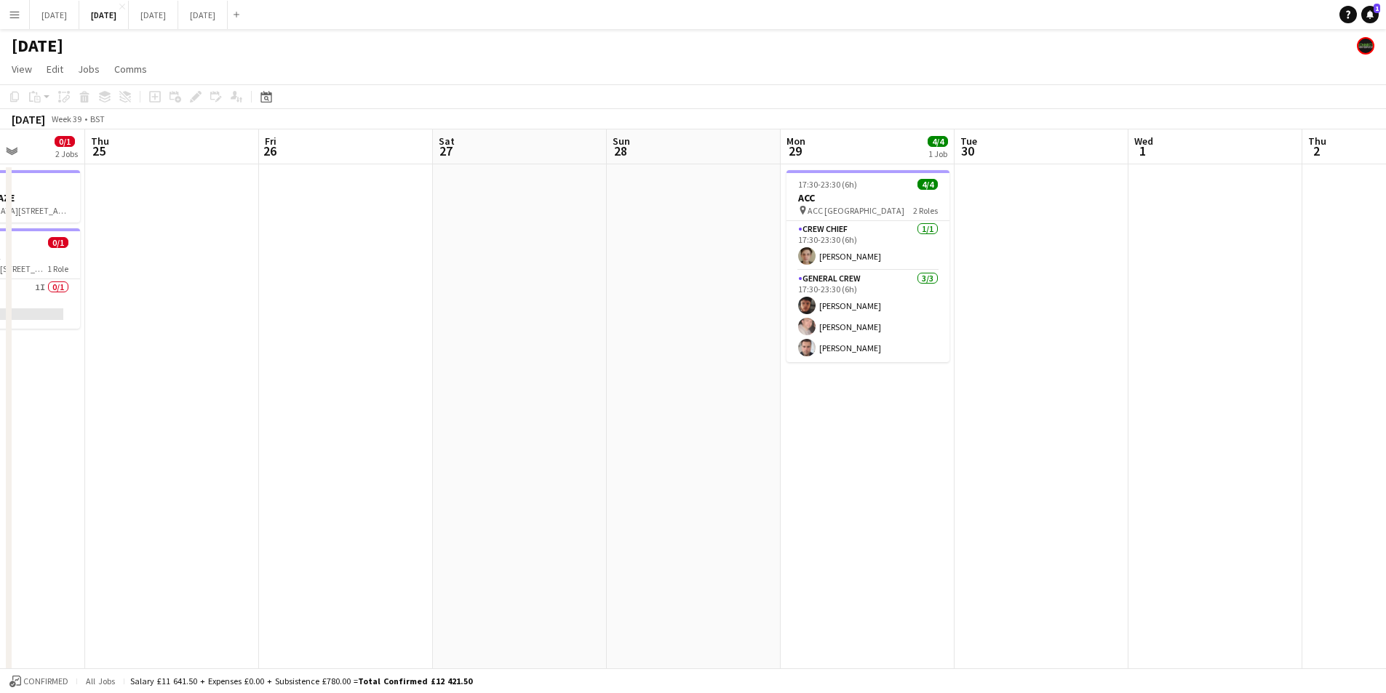
scroll to position [0, 437]
click at [1006, 255] on app-date-cell at bounding box center [1042, 646] width 174 height 965
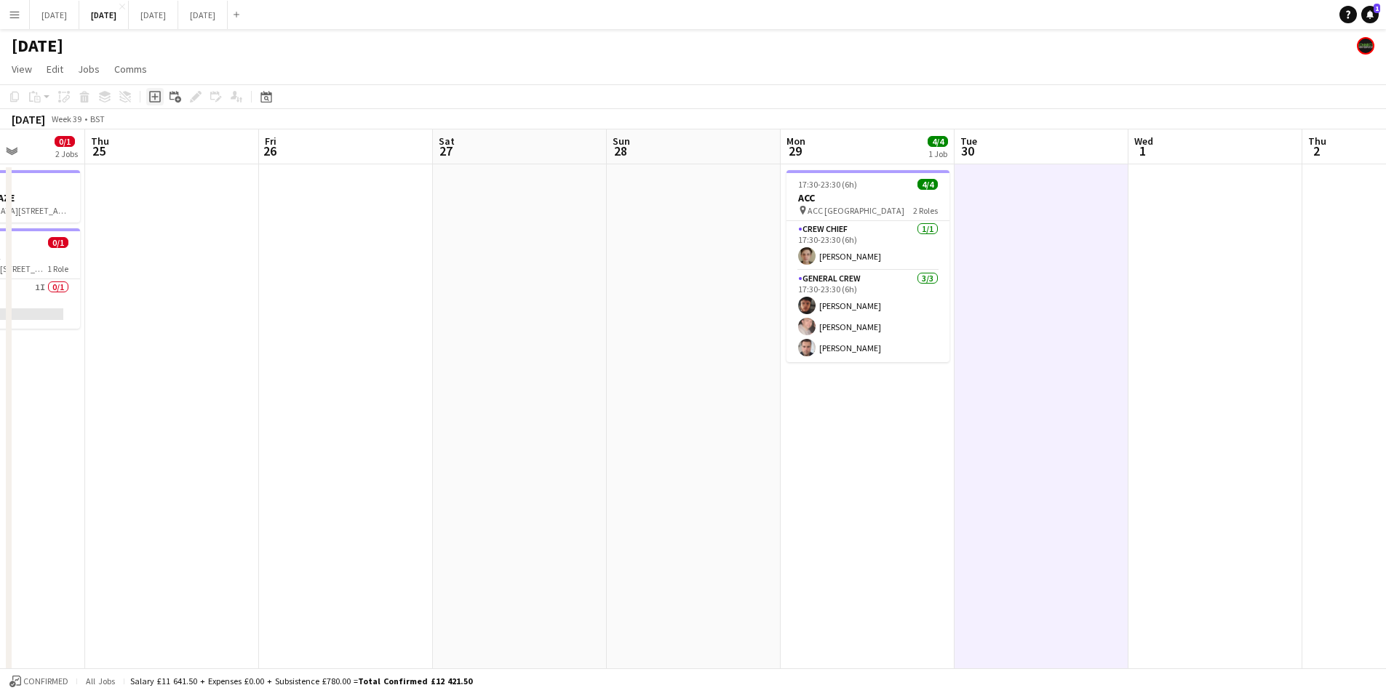
click at [160, 100] on icon at bounding box center [155, 97] width 12 height 12
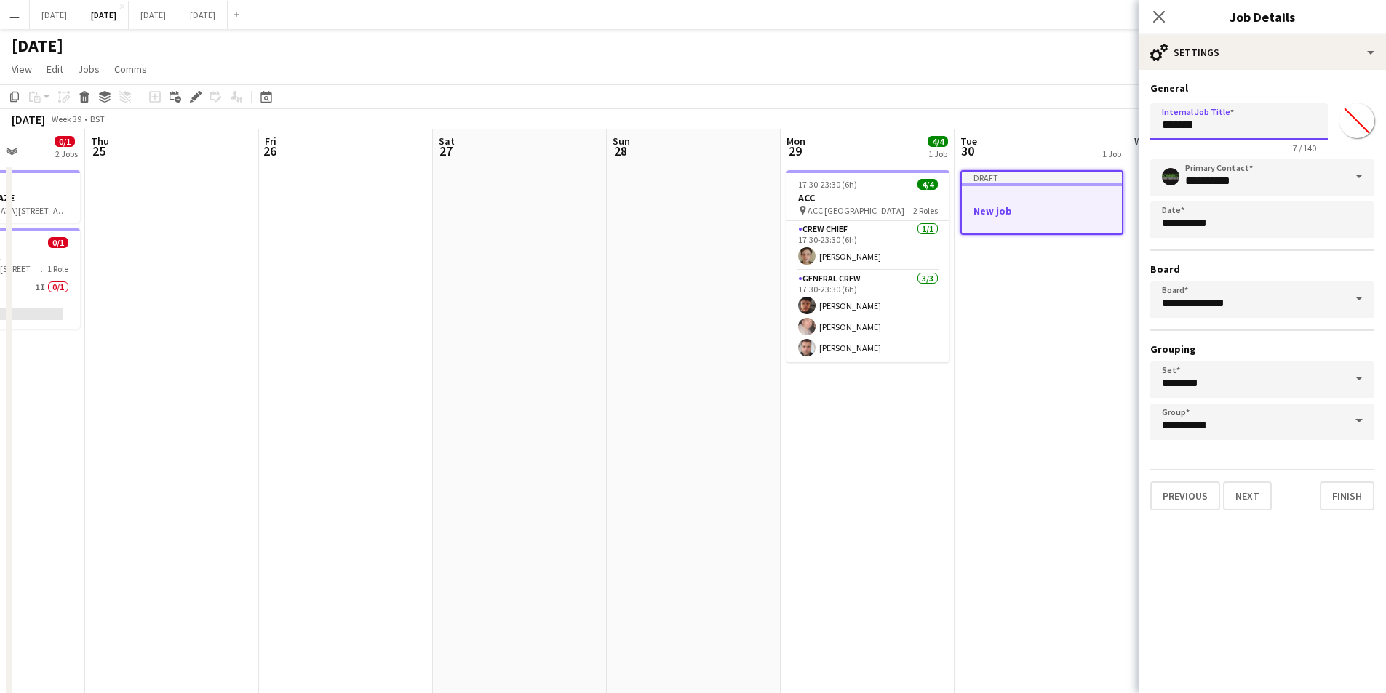
drag, startPoint x: 1240, startPoint y: 126, endPoint x: 1088, endPoint y: 128, distance: 152.1
click at [1092, 130] on body "Menu Boards Boards Boards All jobs Status Workforce Workforce My Workforce Recr…" at bounding box center [693, 577] width 1386 height 1155
click at [1179, 124] on input "**********" at bounding box center [1239, 121] width 178 height 36
click at [1198, 124] on input "**********" at bounding box center [1239, 121] width 178 height 36
click at [1271, 120] on input "**********" at bounding box center [1239, 121] width 178 height 36
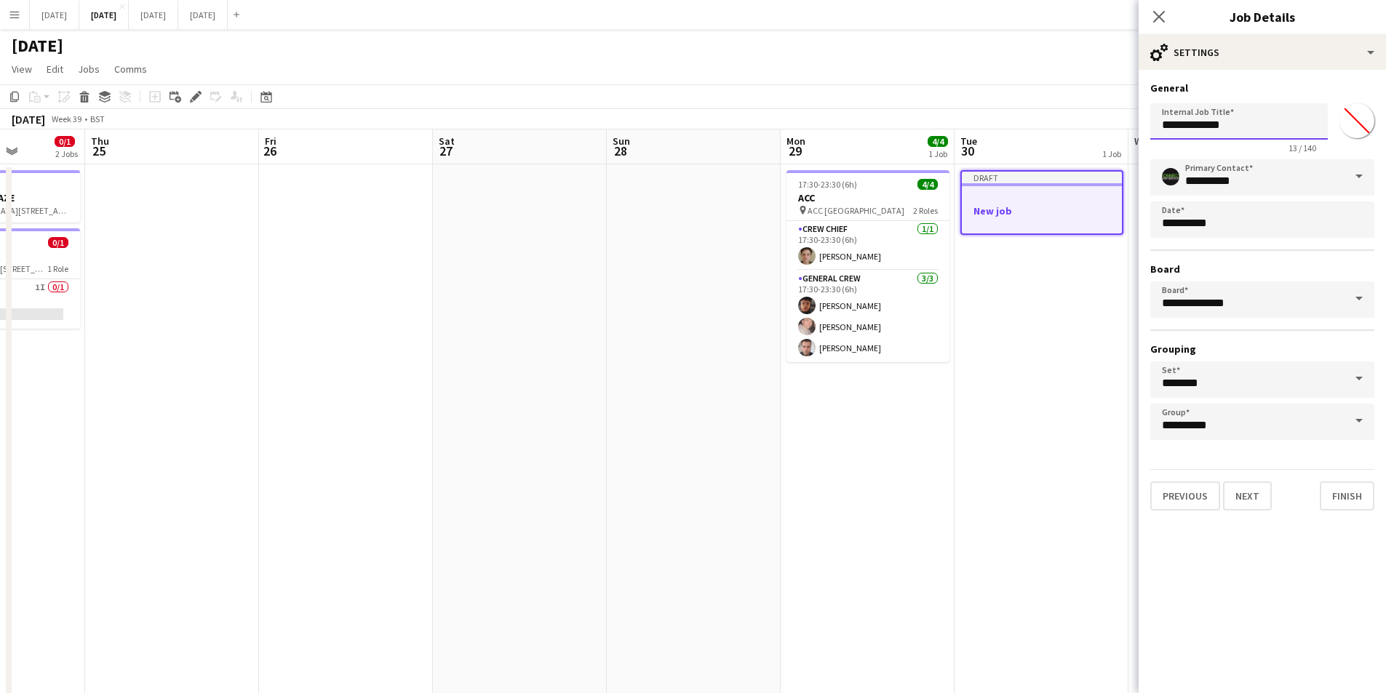
click at [1186, 122] on input "**********" at bounding box center [1239, 121] width 178 height 36
click at [1188, 125] on input "**********" at bounding box center [1239, 121] width 178 height 36
click at [1269, 128] on input "**********" at bounding box center [1239, 121] width 178 height 36
type input "**********"
click at [1253, 490] on button "Next" at bounding box center [1247, 496] width 49 height 29
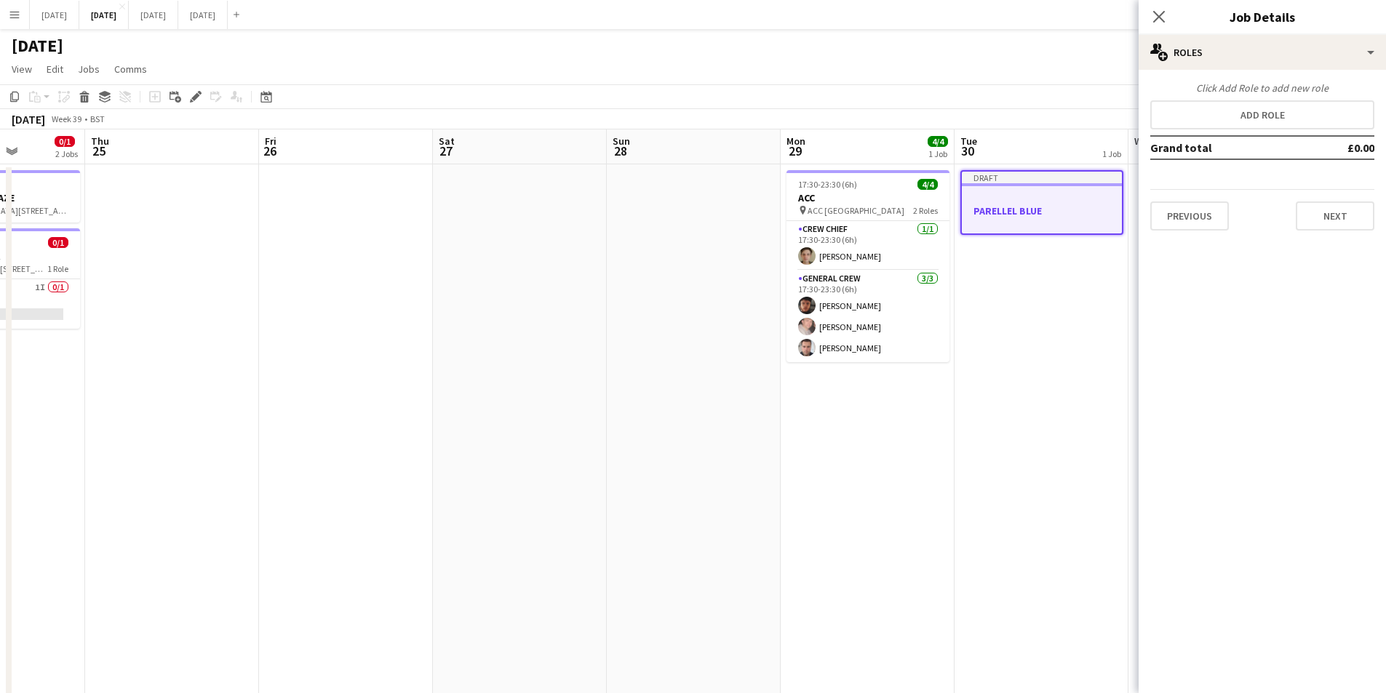
click at [1078, 213] on h3 "PARELLEL BLUE" at bounding box center [1042, 210] width 160 height 13
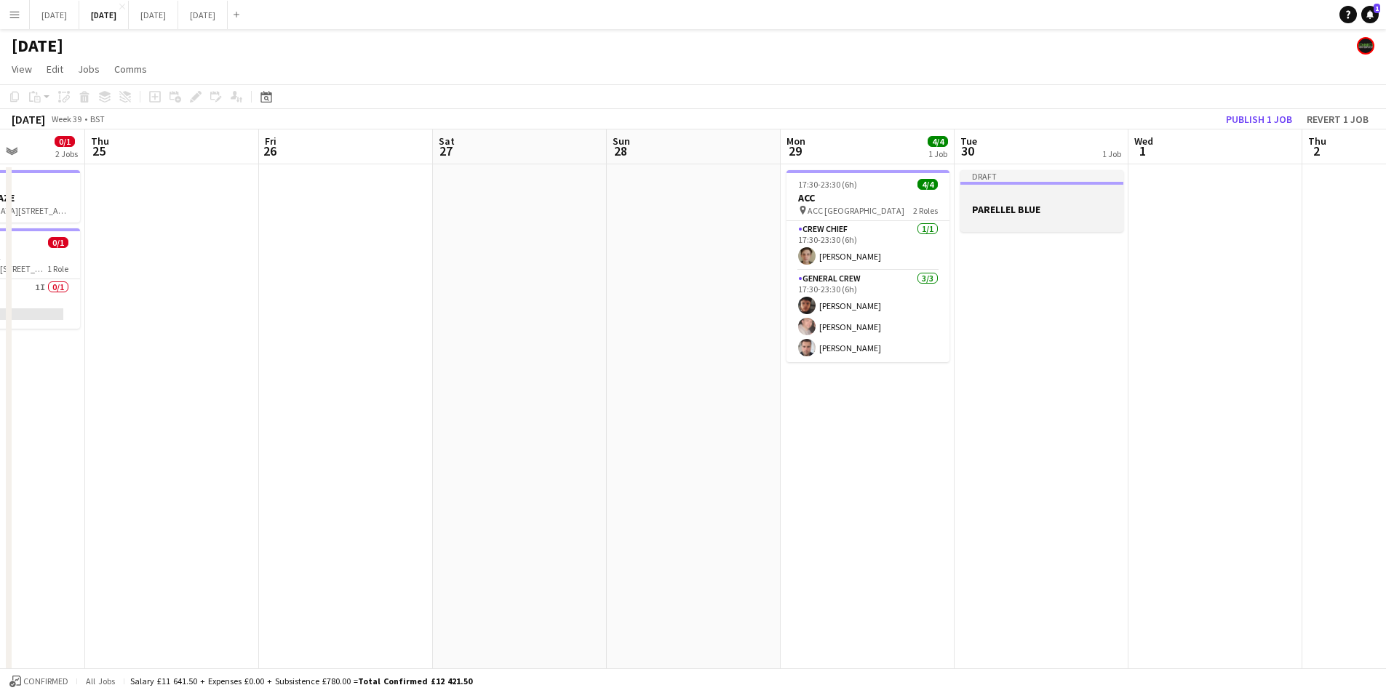
click at [1078, 213] on h3 "PARELLEL BLUE" at bounding box center [1041, 209] width 163 height 13
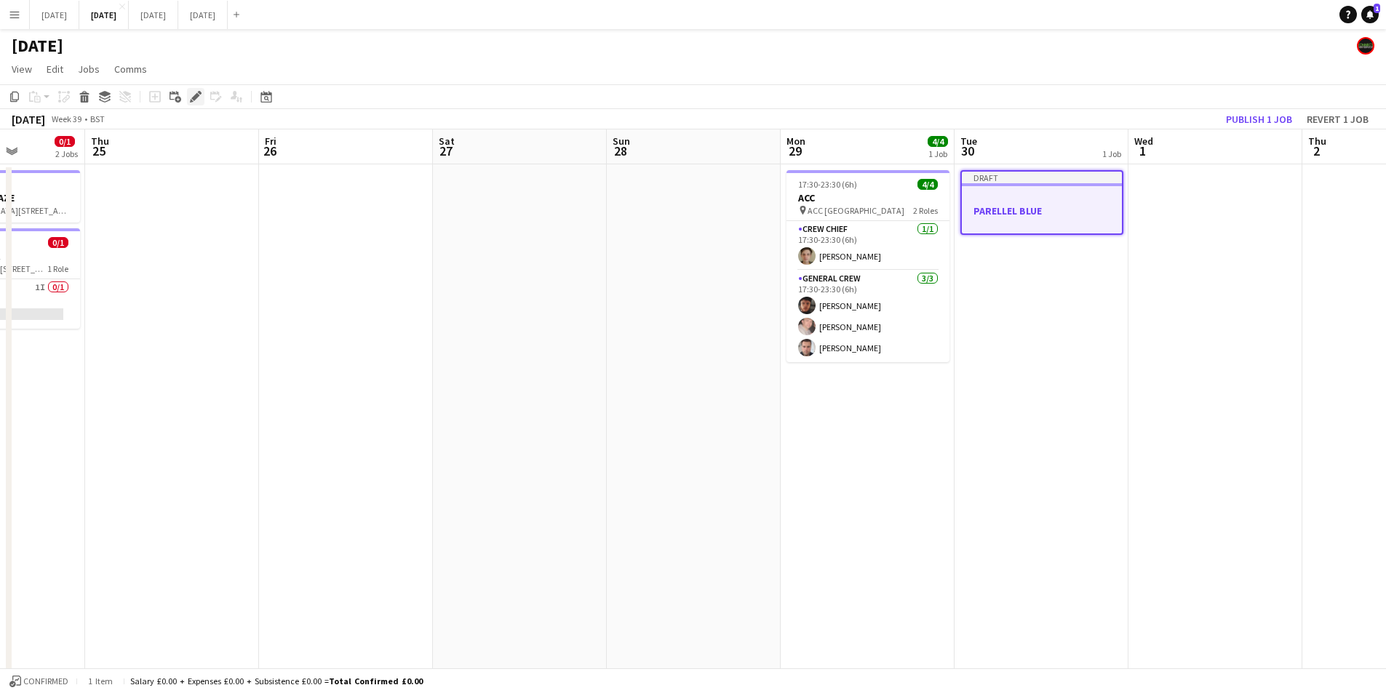
click at [194, 93] on icon "Edit" at bounding box center [196, 97] width 12 height 12
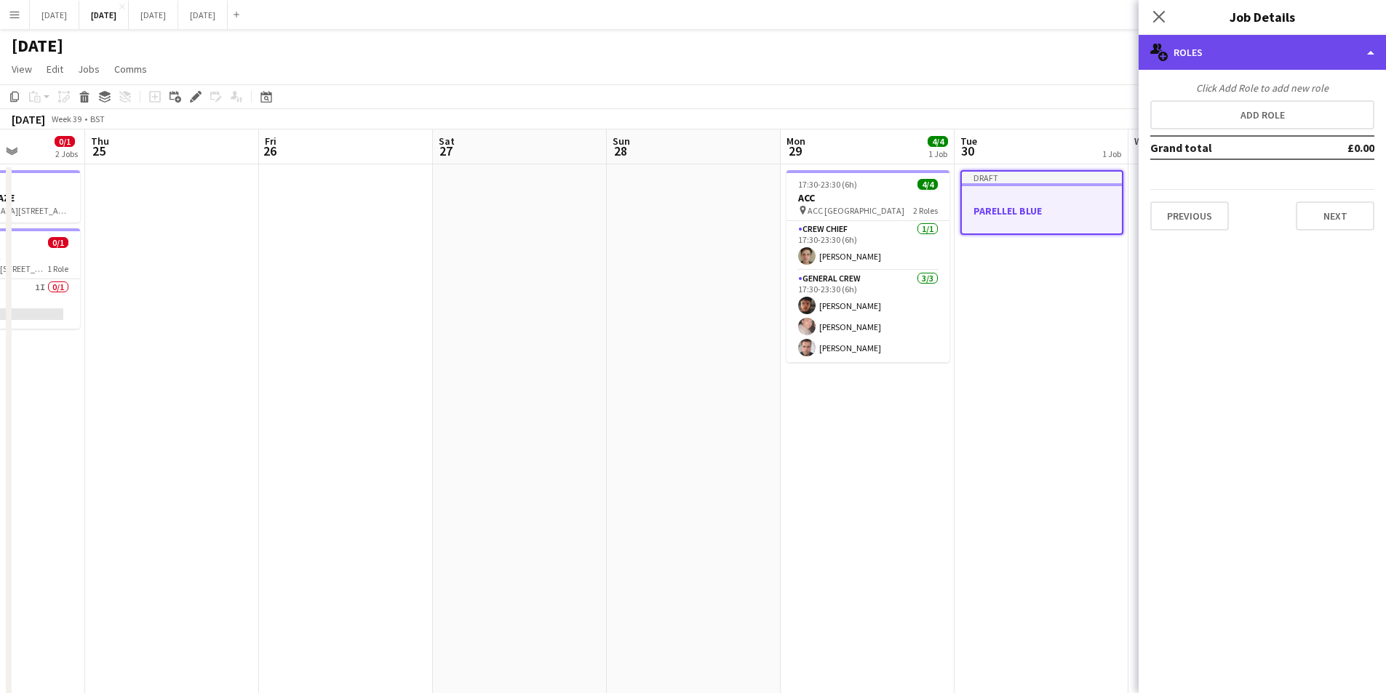
click at [1264, 47] on div "multiple-users-add Roles" at bounding box center [1262, 52] width 247 height 35
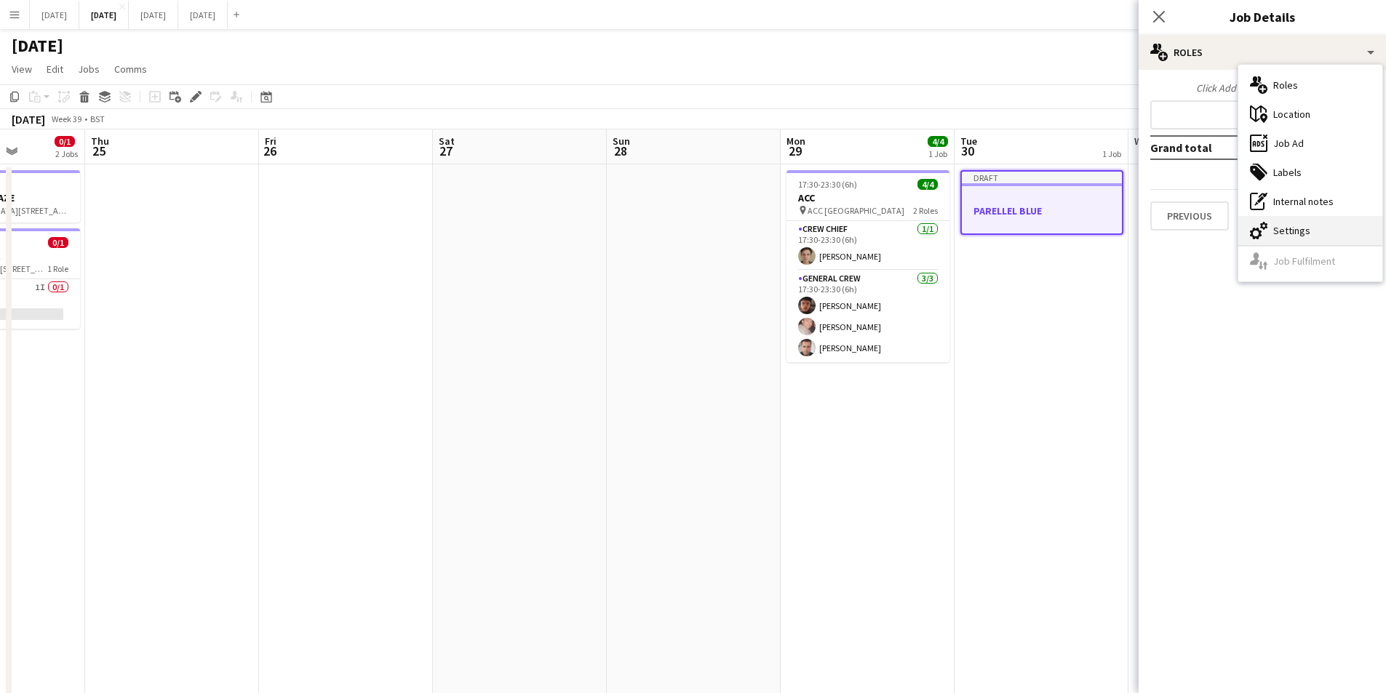
click at [1298, 237] on div "cog-double-3 Settings" at bounding box center [1310, 230] width 144 height 29
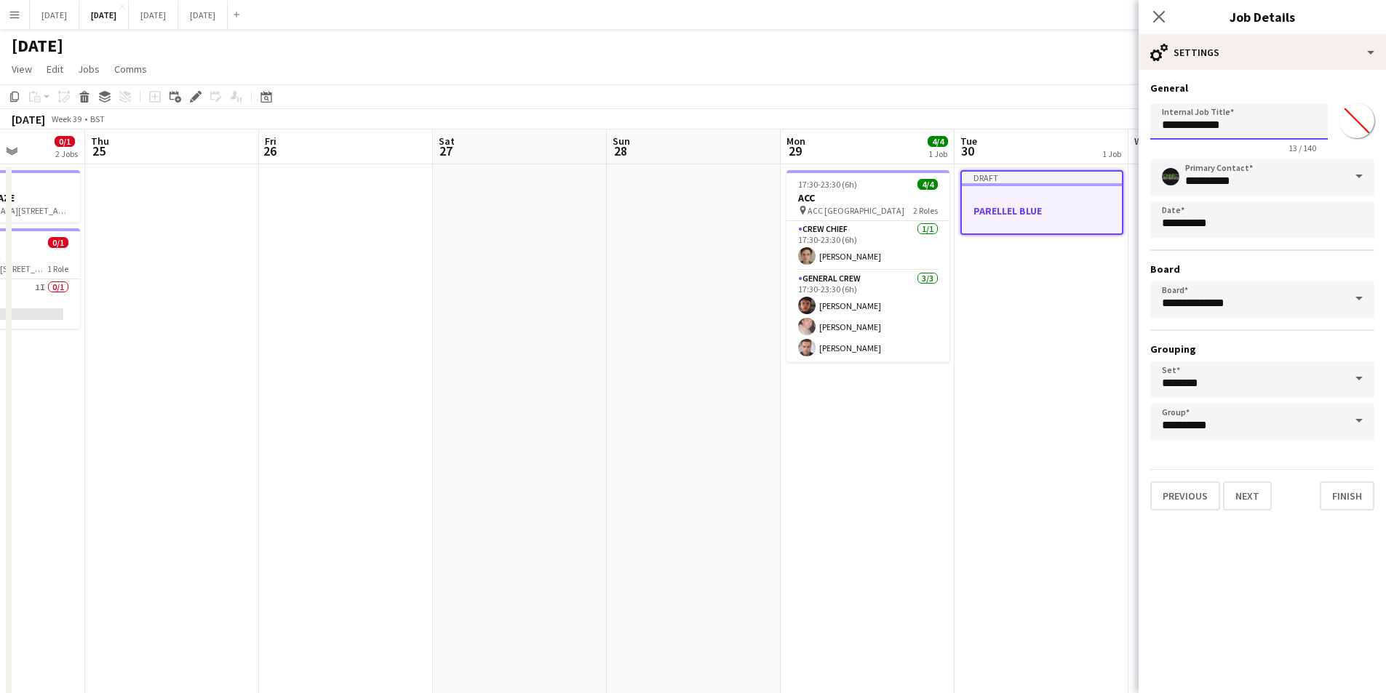
click at [1263, 123] on input "**********" at bounding box center [1239, 121] width 178 height 36
click at [1158, 126] on input "**********" at bounding box center [1239, 121] width 178 height 36
type input "**********"
click at [1249, 498] on button "Next" at bounding box center [1247, 496] width 49 height 29
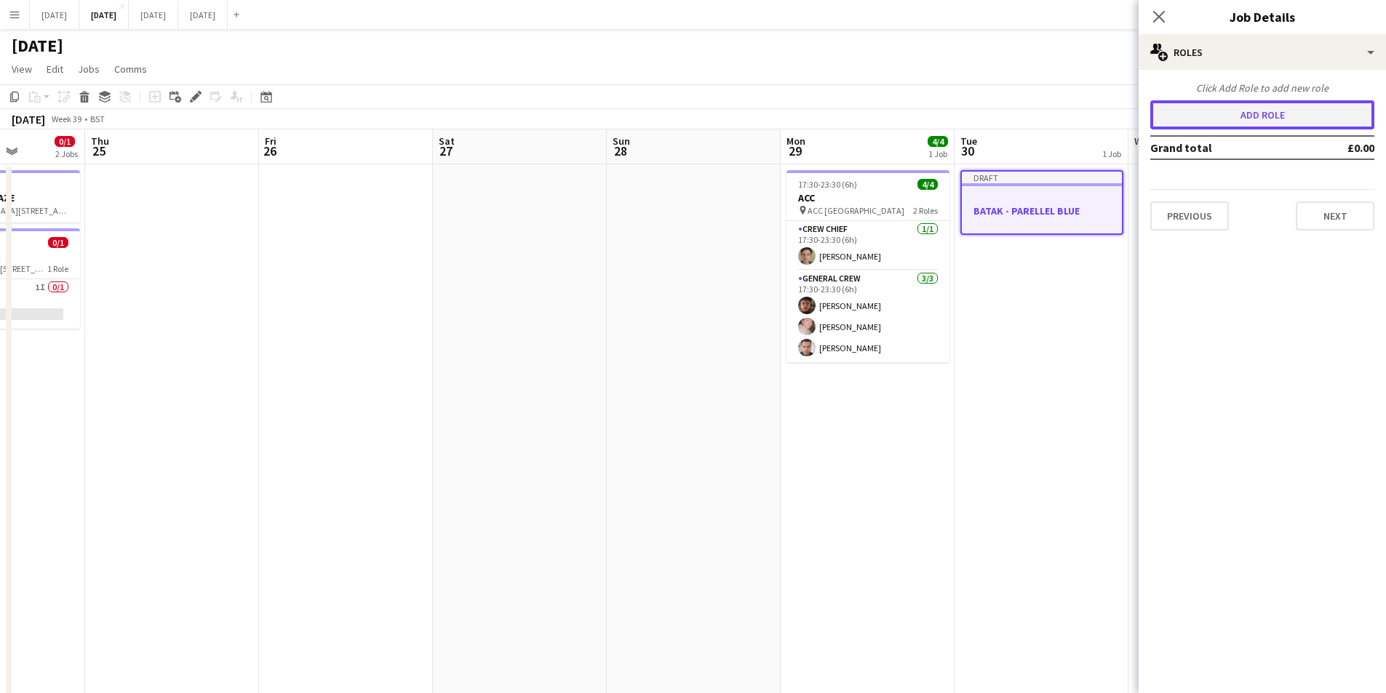
click at [1253, 114] on button "Add role" at bounding box center [1262, 114] width 224 height 29
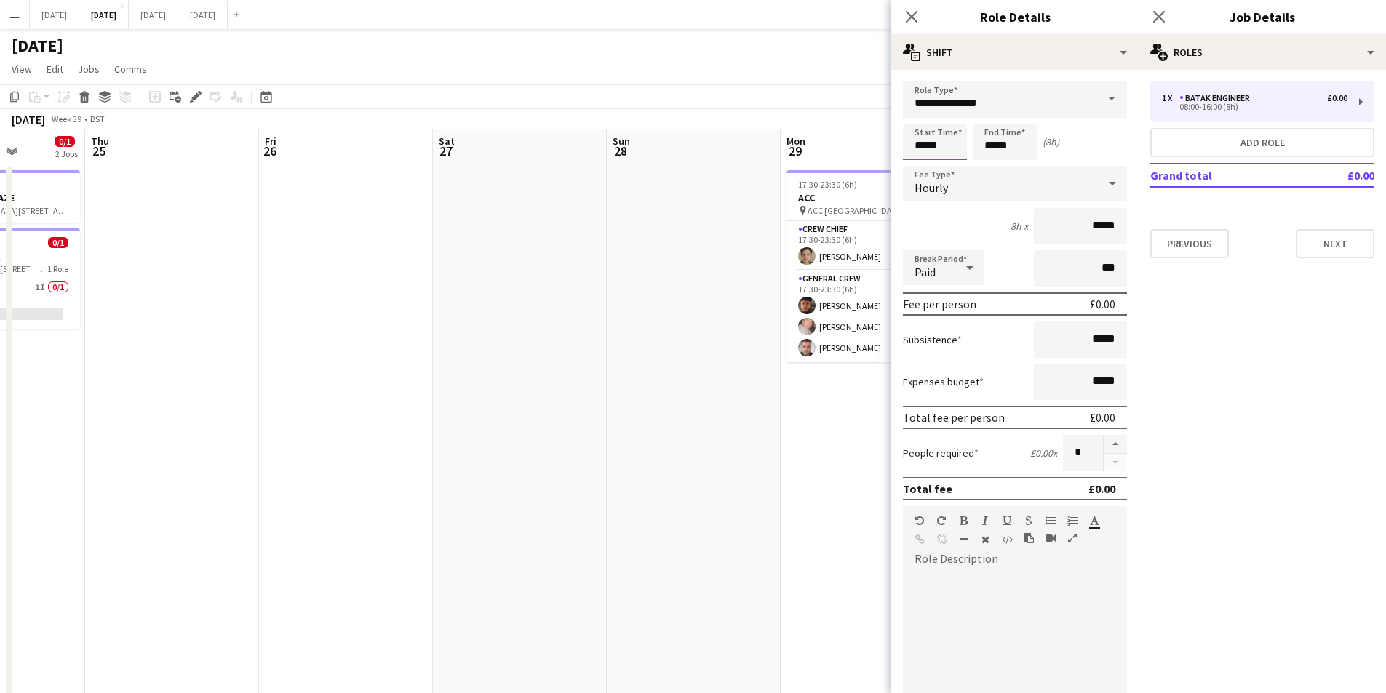
click at [926, 142] on input "*****" at bounding box center [935, 142] width 64 height 36
click at [920, 164] on div at bounding box center [920, 167] width 29 height 15
type input "*****"
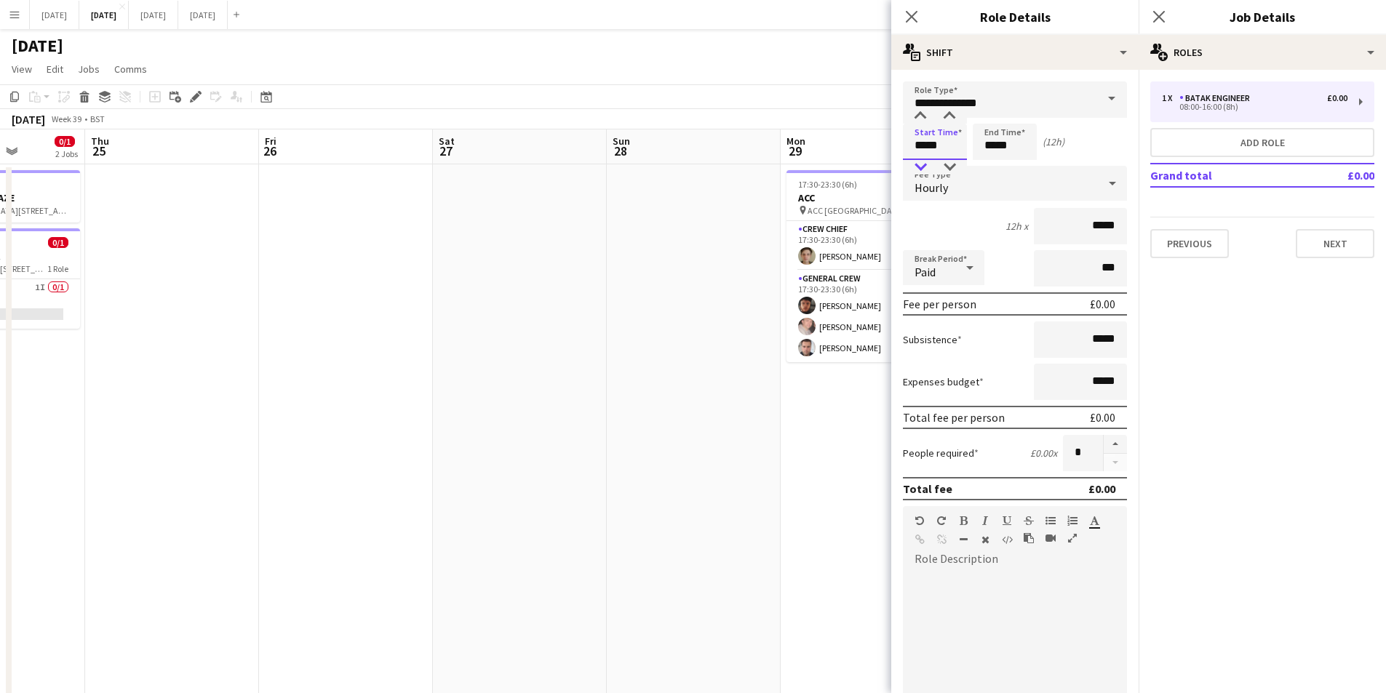
click at [920, 164] on div at bounding box center [920, 167] width 29 height 15
click at [985, 145] on input "*****" at bounding box center [1005, 142] width 64 height 36
click at [992, 115] on div at bounding box center [990, 116] width 29 height 15
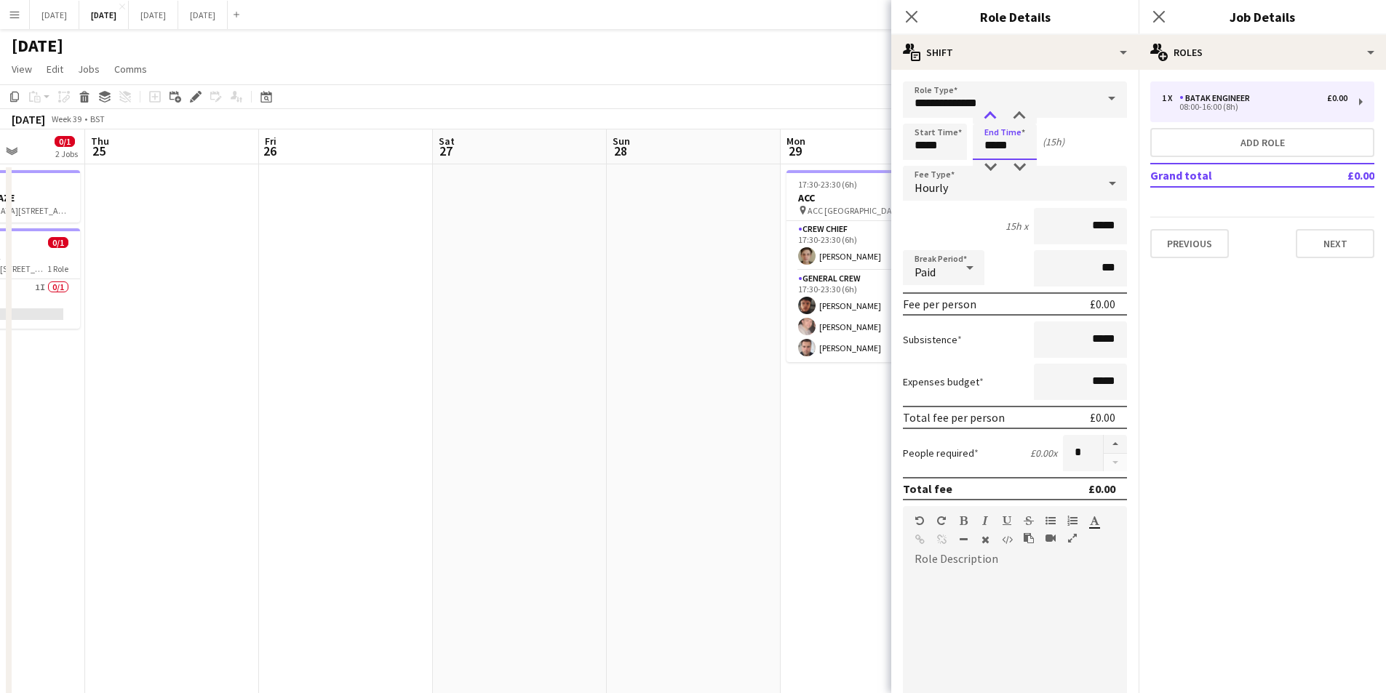
click at [992, 115] on div at bounding box center [990, 116] width 29 height 15
type input "*****"
click at [992, 115] on div at bounding box center [990, 116] width 29 height 15
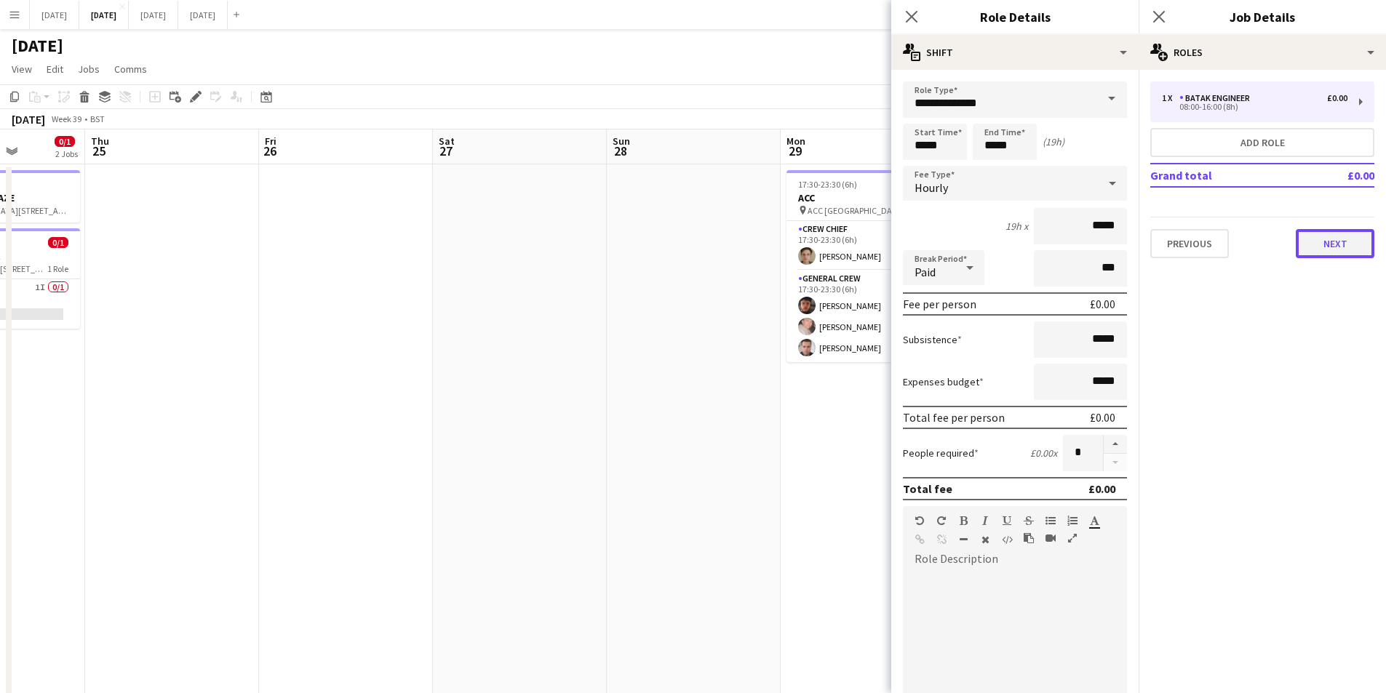
click at [1326, 242] on button "Next" at bounding box center [1335, 243] width 79 height 29
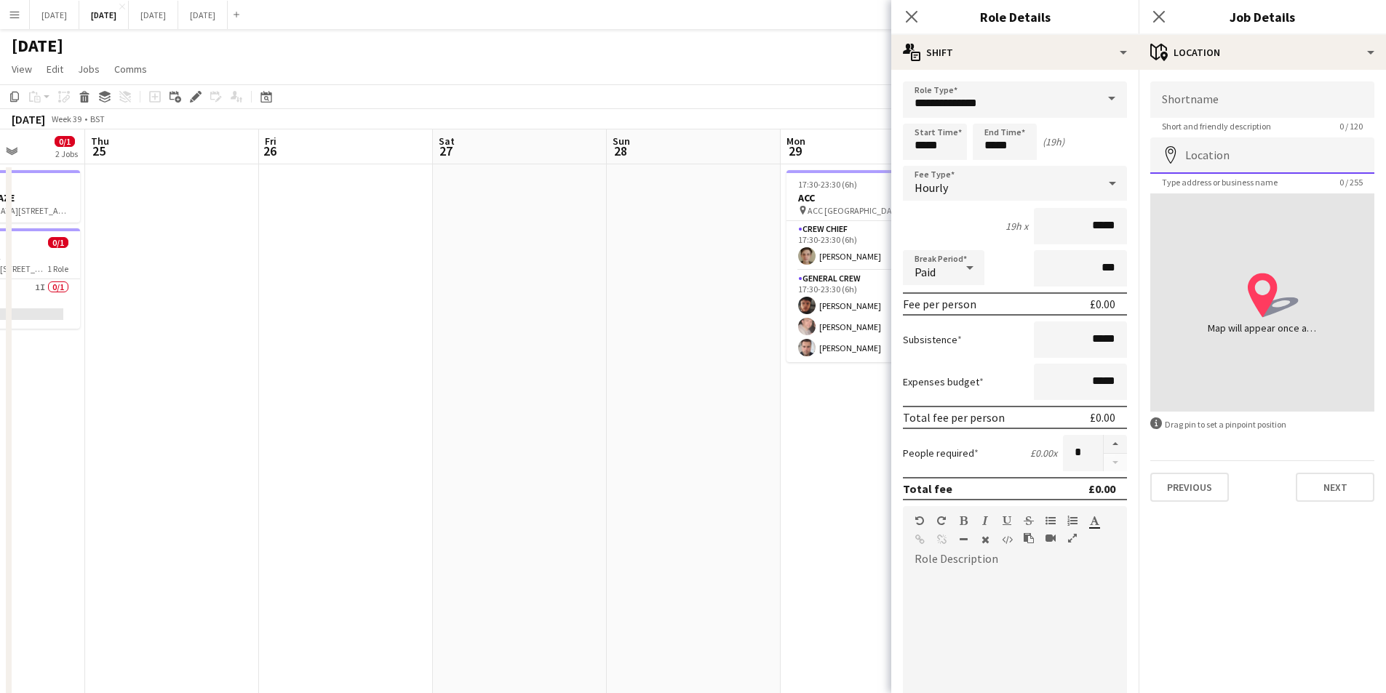
click at [1244, 170] on input "Location" at bounding box center [1262, 156] width 224 height 36
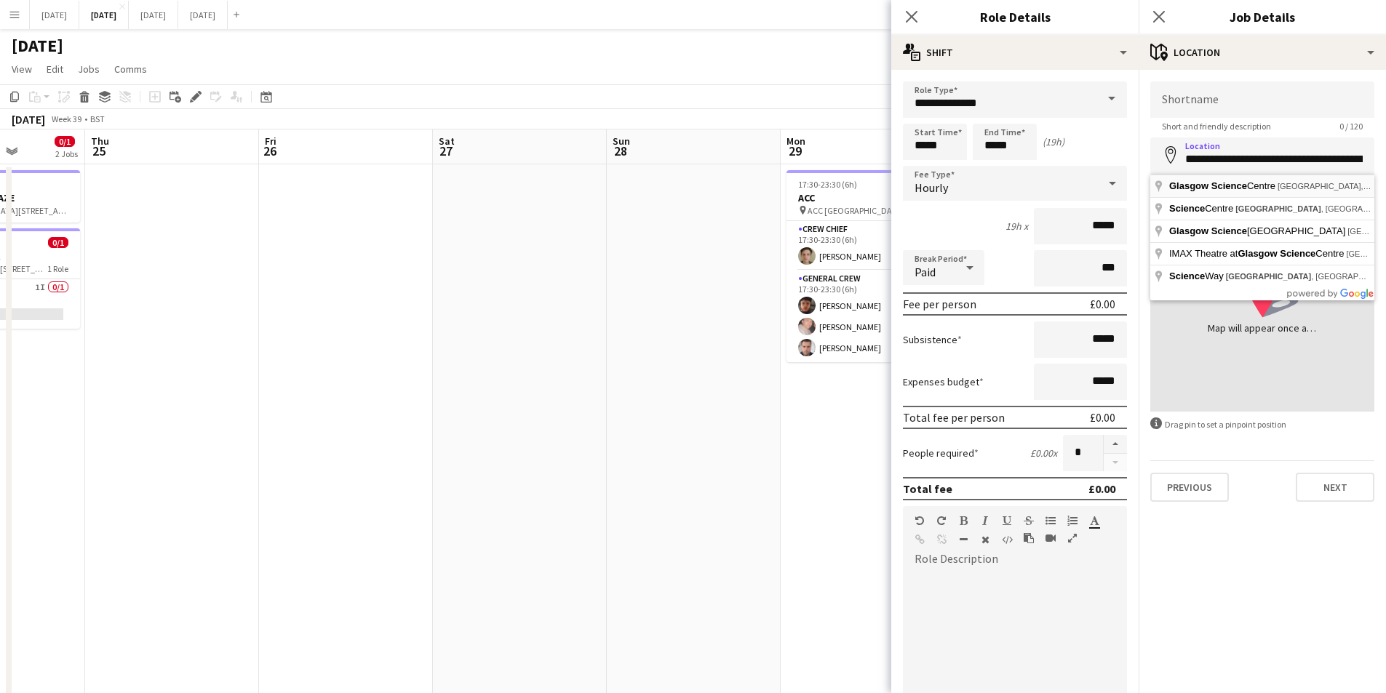
type input "**********"
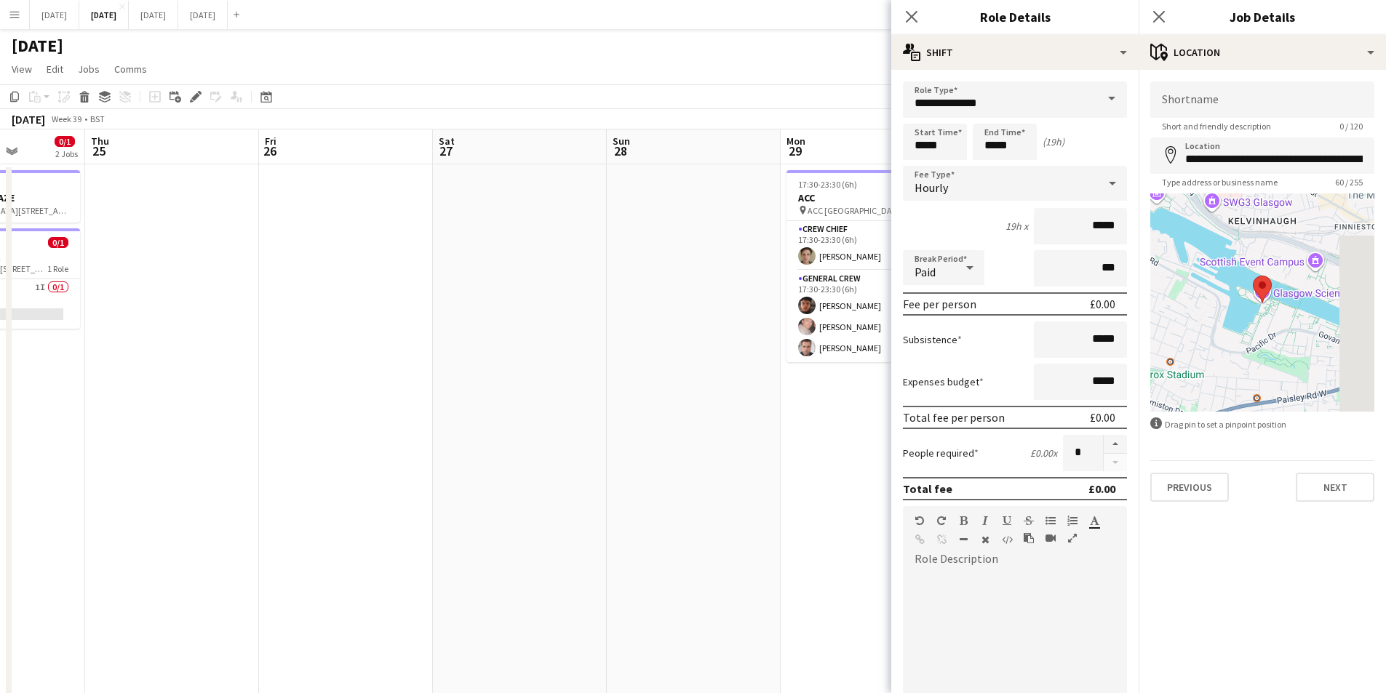
drag, startPoint x: 1179, startPoint y: 164, endPoint x: 1185, endPoint y: 156, distance: 9.8
click at [1266, 159] on div "**********" at bounding box center [1262, 156] width 224 height 36
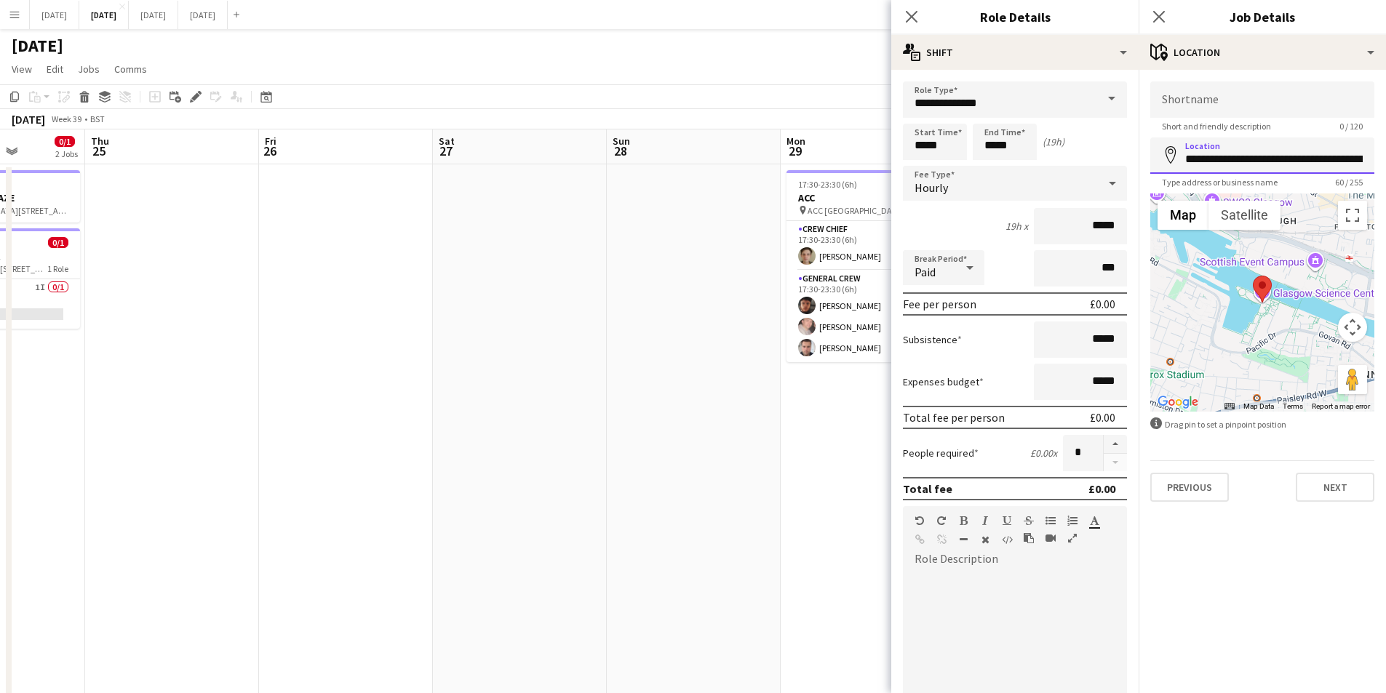
scroll to position [0, 124]
drag, startPoint x: 1185, startPoint y: 156, endPoint x: 1393, endPoint y: 166, distance: 208.3
click at [1386, 166] on html "Menu Boards Boards Boards All jobs Status Workforce Workforce My Workforce Recr…" at bounding box center [693, 577] width 1386 height 1155
click at [1245, 102] on input "Shortname" at bounding box center [1262, 99] width 224 height 36
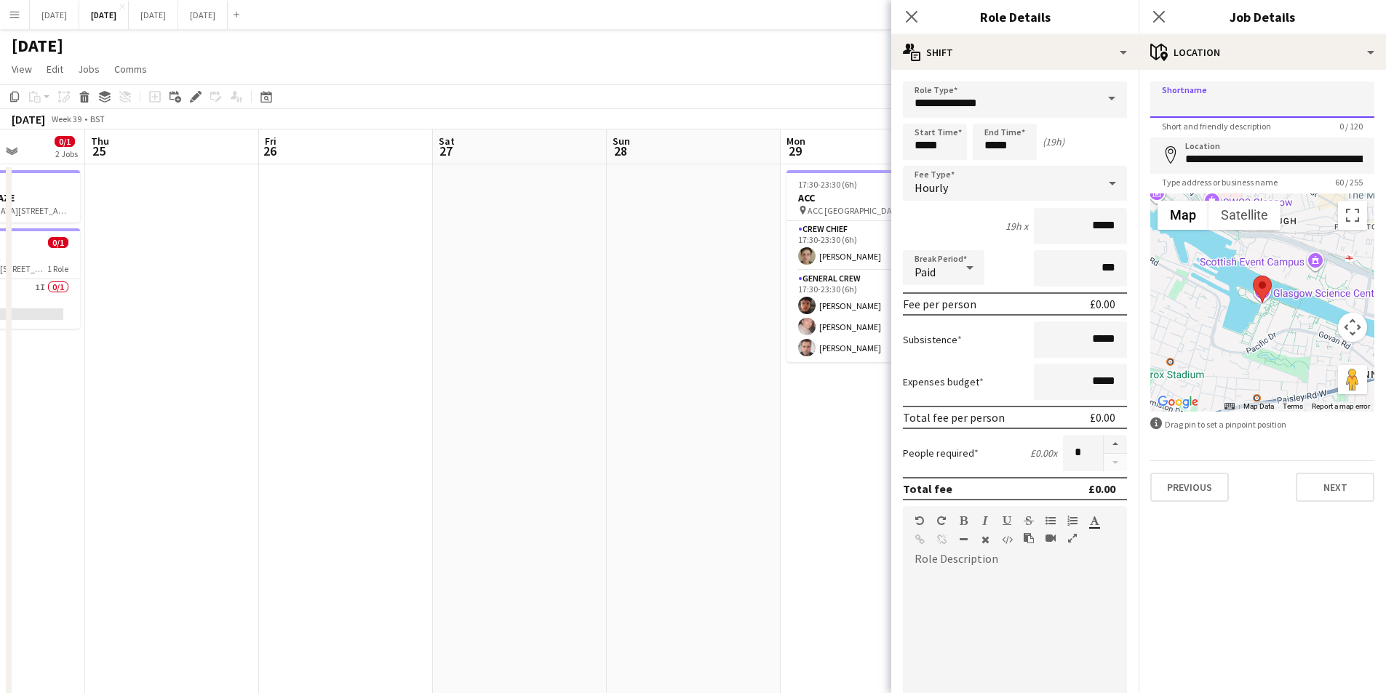
paste input "**********"
type input "**********"
click at [997, 147] on input "*****" at bounding box center [1005, 142] width 64 height 36
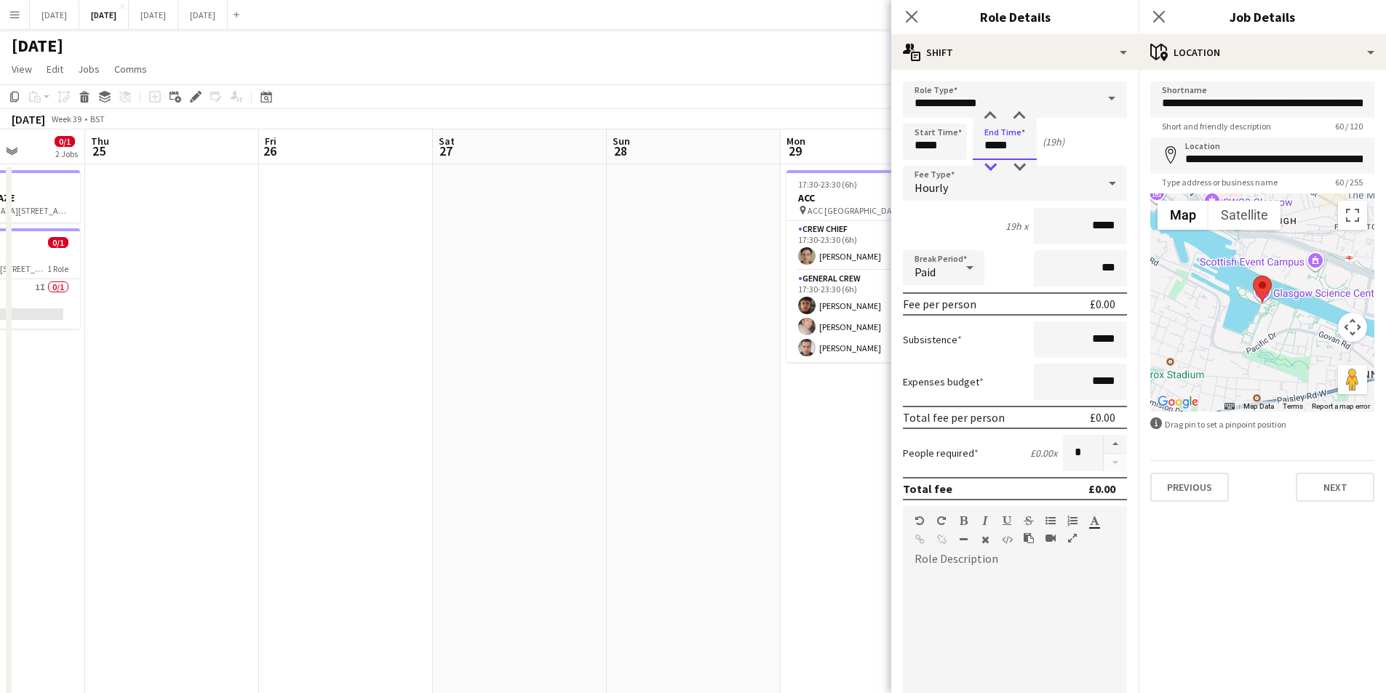
type input "*****"
click at [992, 162] on div at bounding box center [990, 167] width 29 height 15
click at [1330, 484] on button "Next" at bounding box center [1335, 487] width 79 height 29
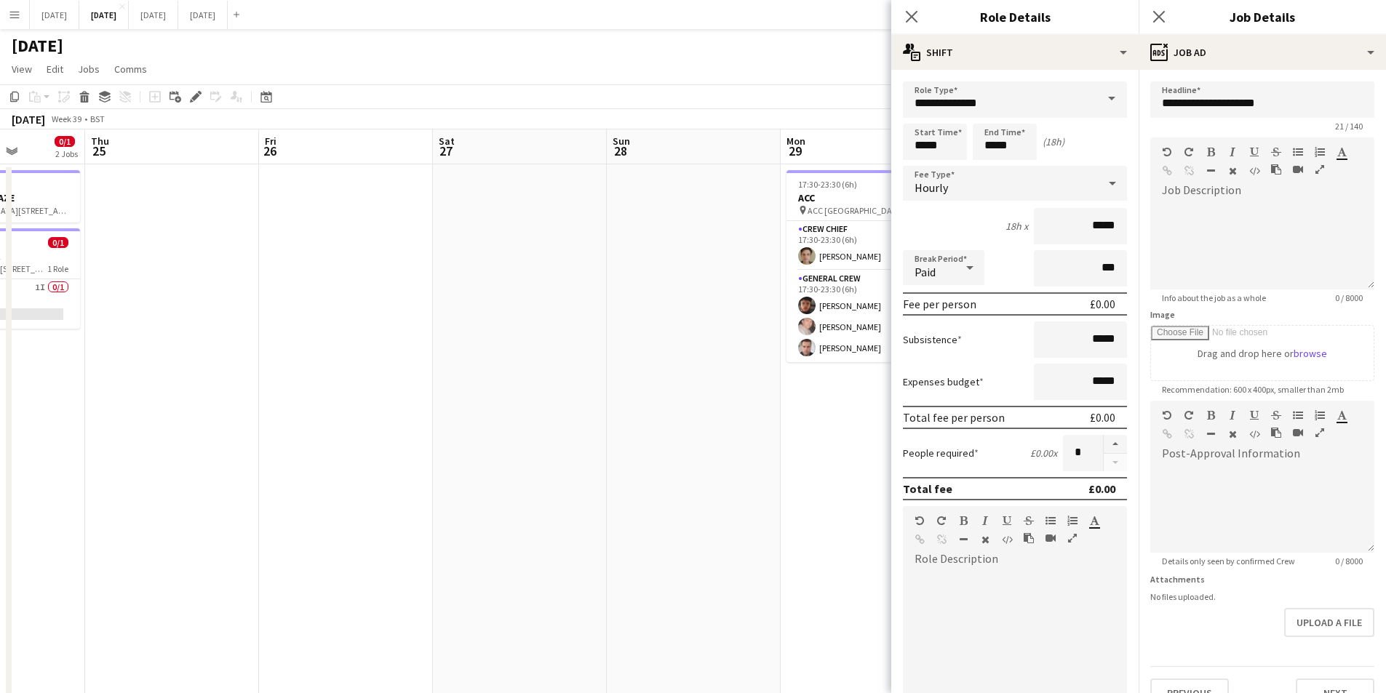
click at [910, 14] on icon "Close pop-in" at bounding box center [912, 17] width 12 height 12
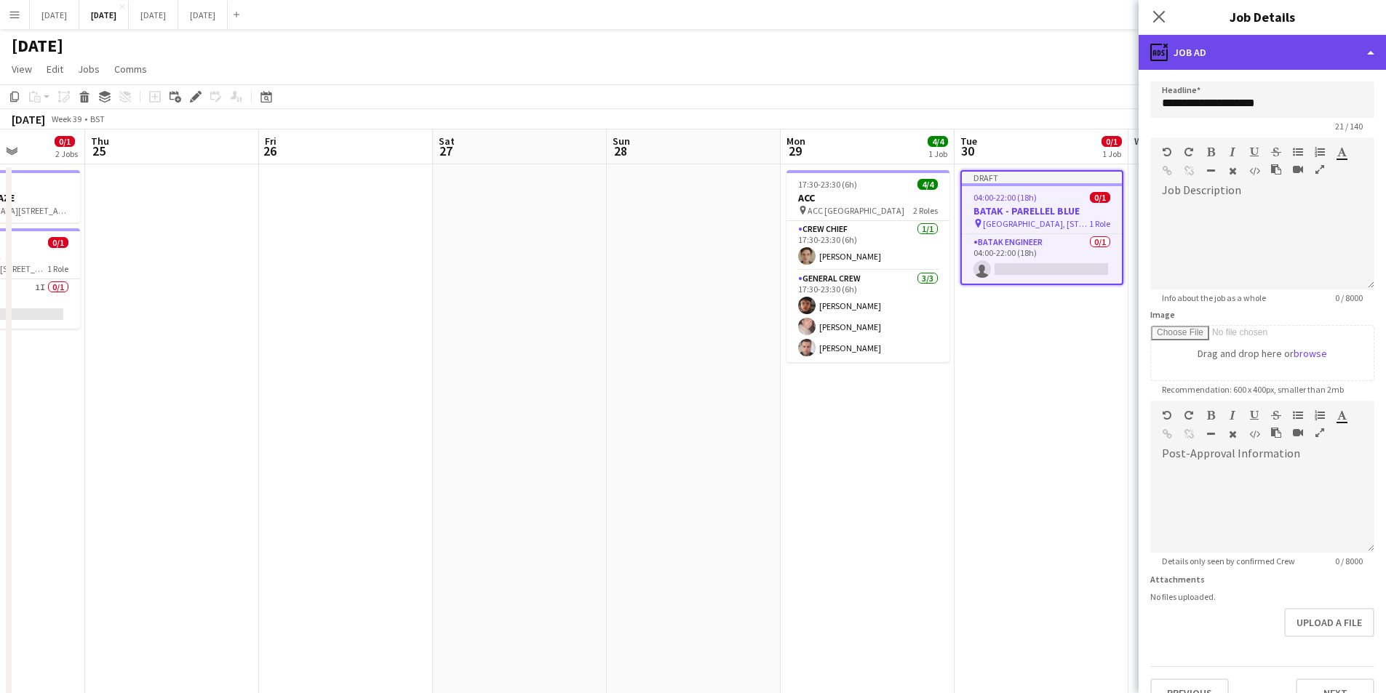
click at [1231, 59] on div "ads-window Job Ad" at bounding box center [1262, 52] width 247 height 35
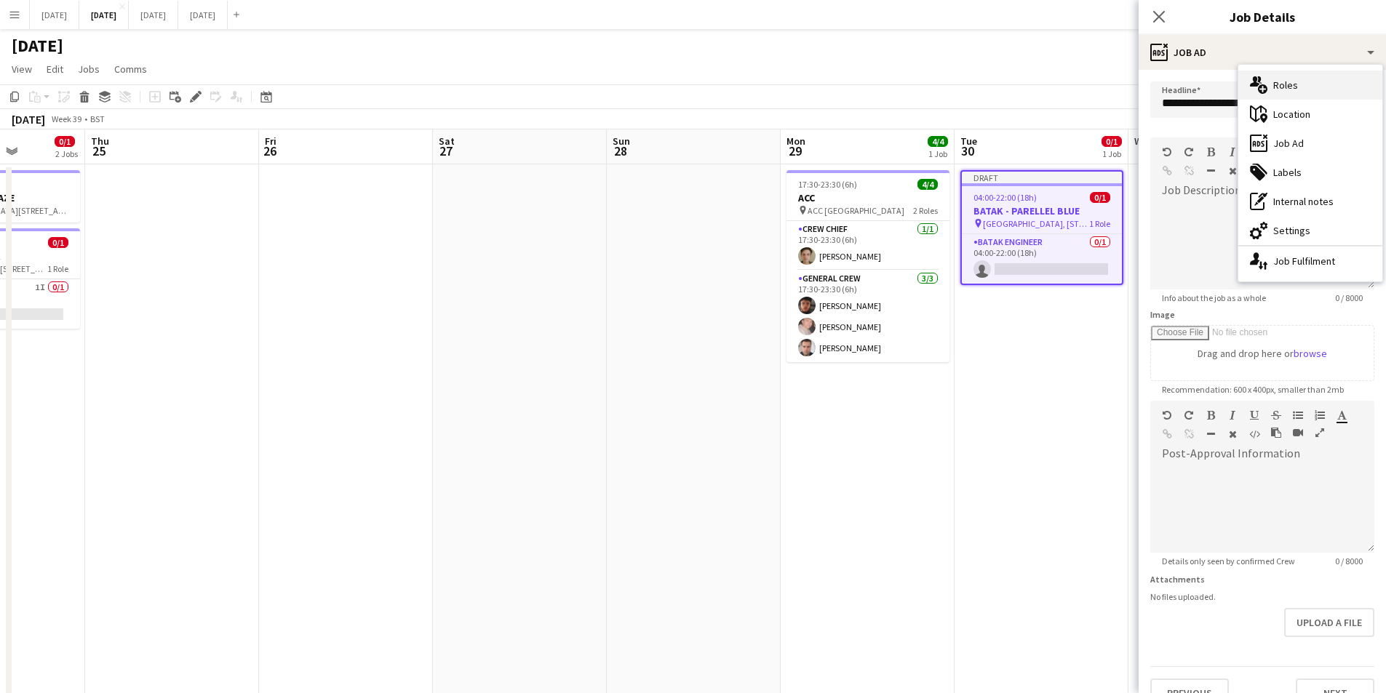
click at [1307, 79] on div "multiple-users-add Roles" at bounding box center [1310, 85] width 144 height 29
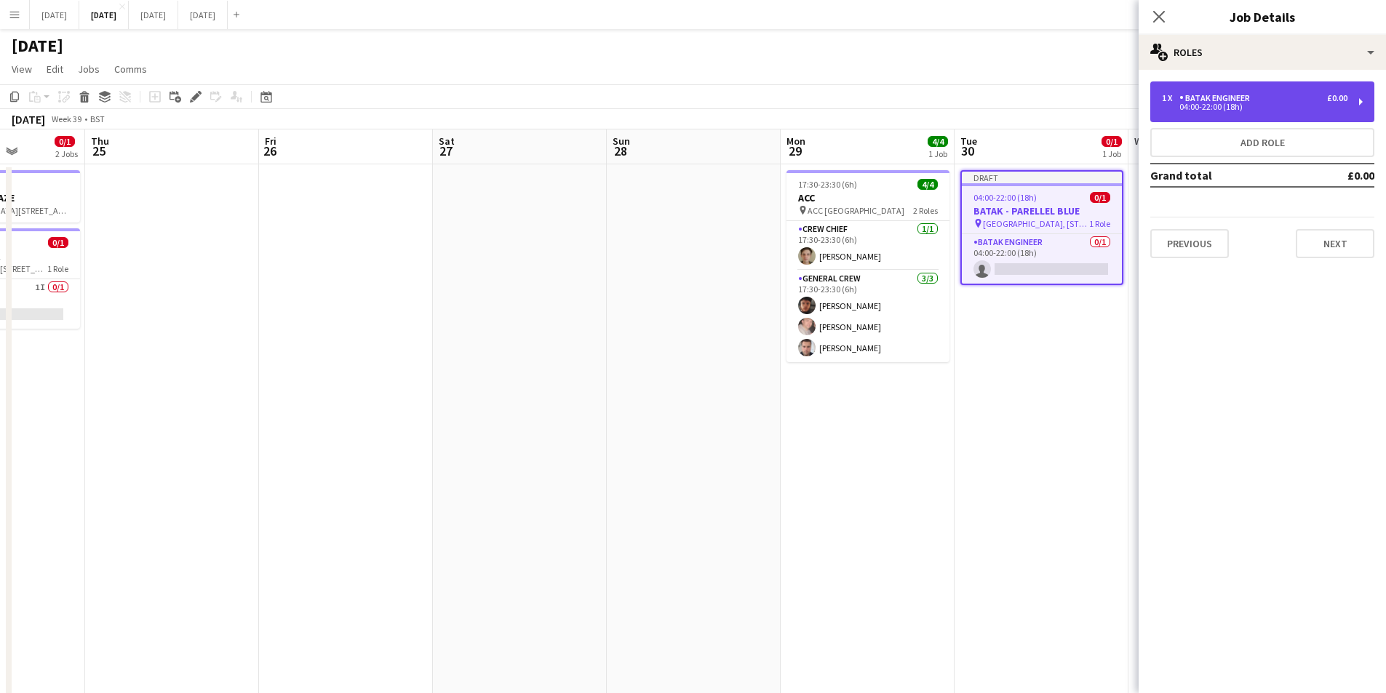
click at [1248, 110] on div "04:00-22:00 (18h)" at bounding box center [1255, 106] width 186 height 7
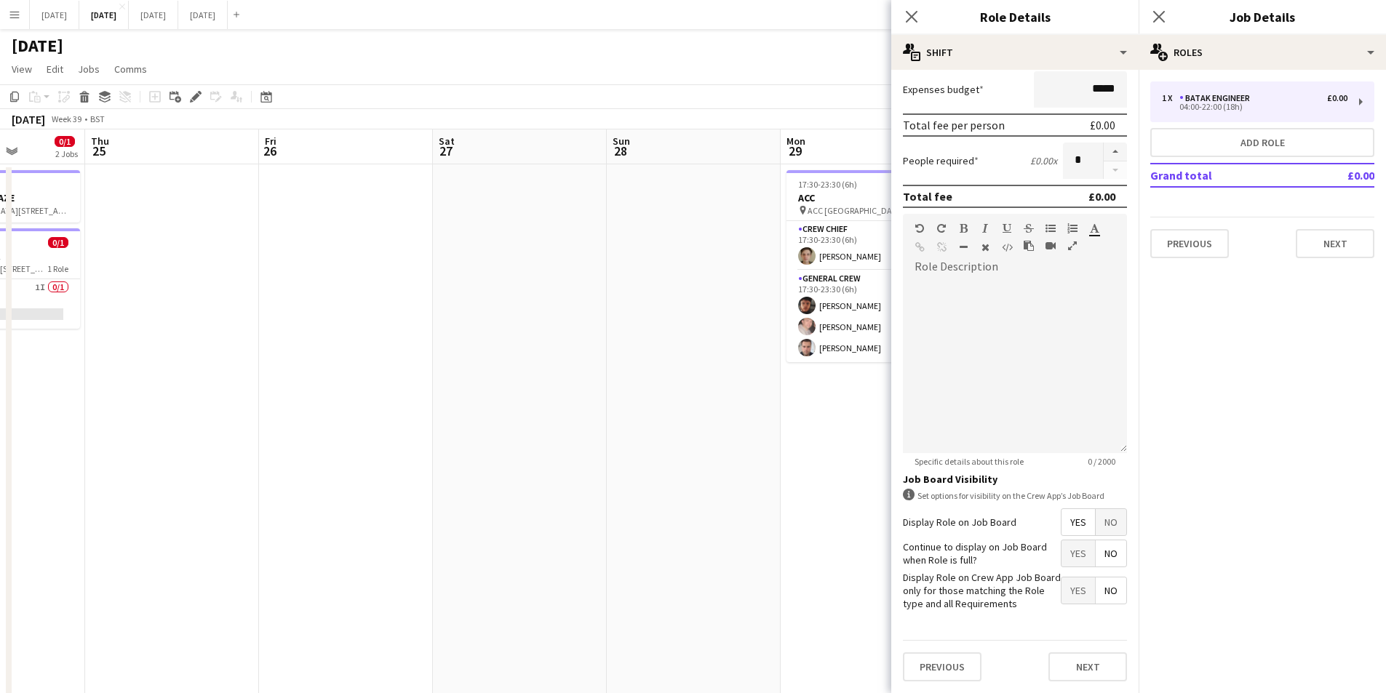
click at [1110, 517] on span "No" at bounding box center [1111, 522] width 31 height 26
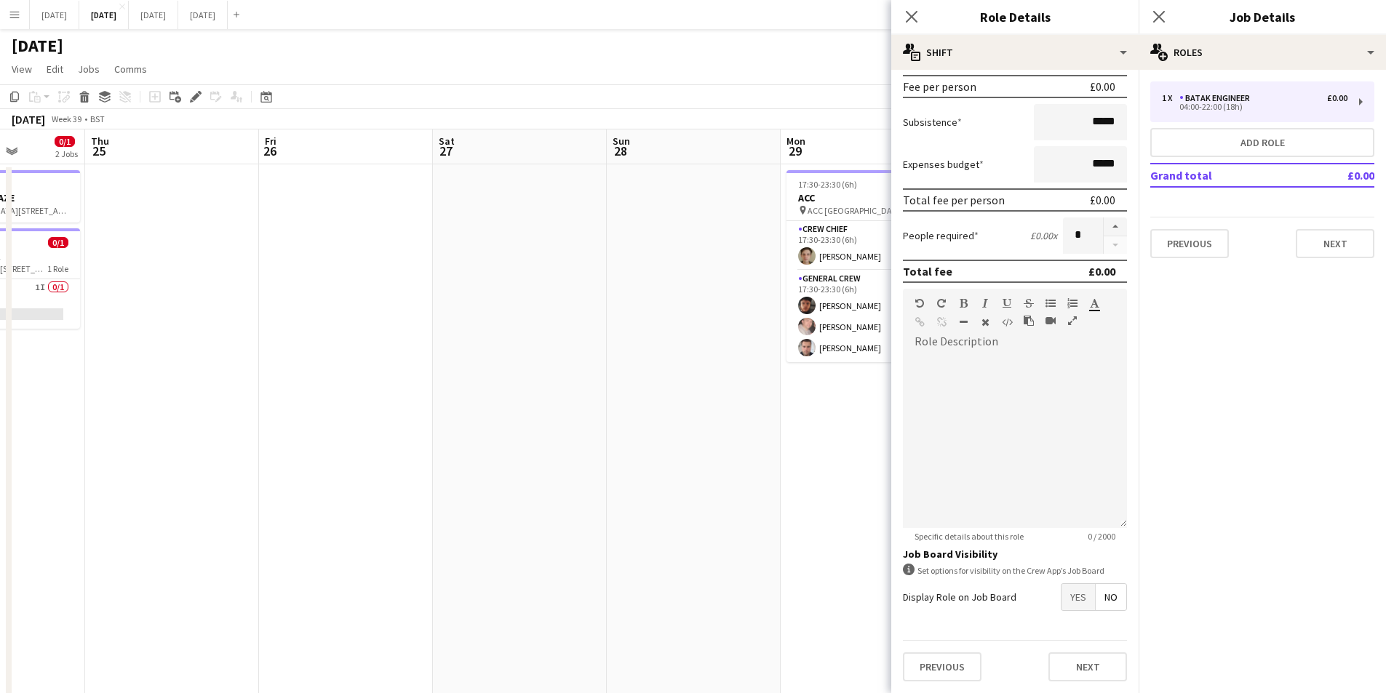
scroll to position [218, 0]
click at [916, 20] on icon at bounding box center [911, 16] width 14 height 14
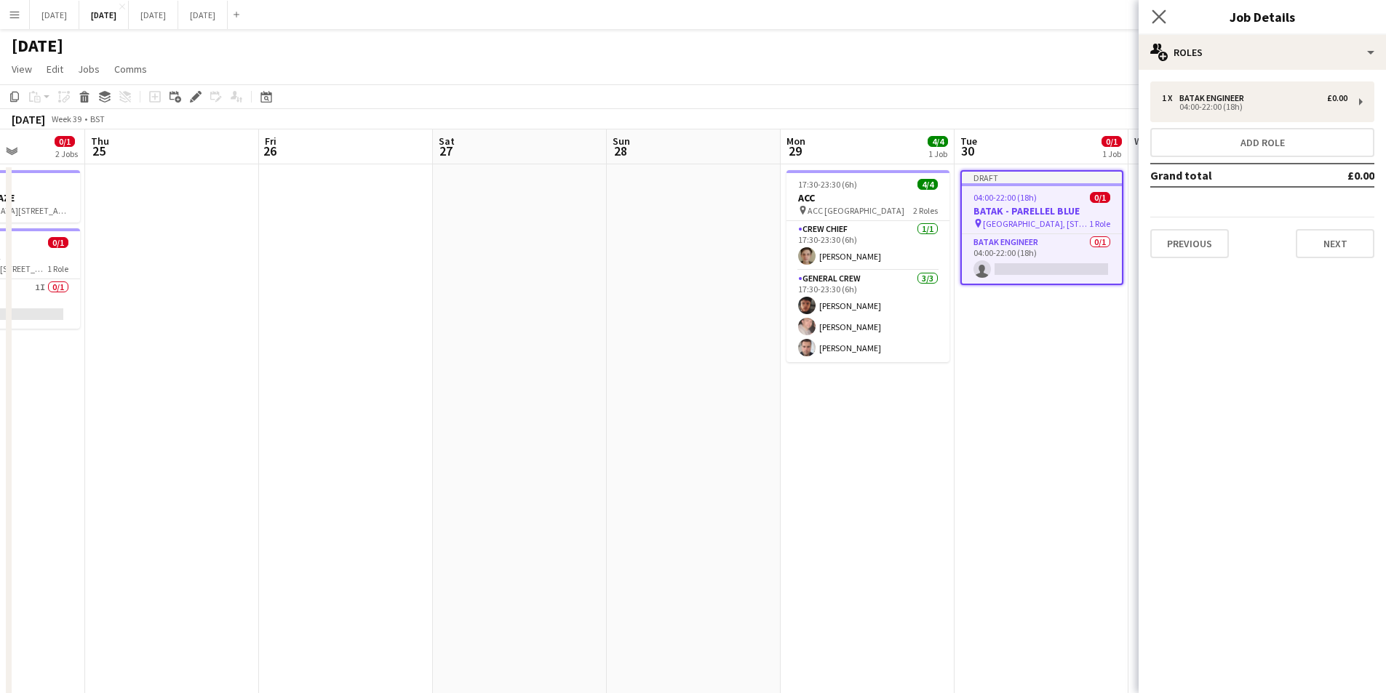
click at [1160, 8] on app-icon "Close pop-in" at bounding box center [1159, 17] width 21 height 21
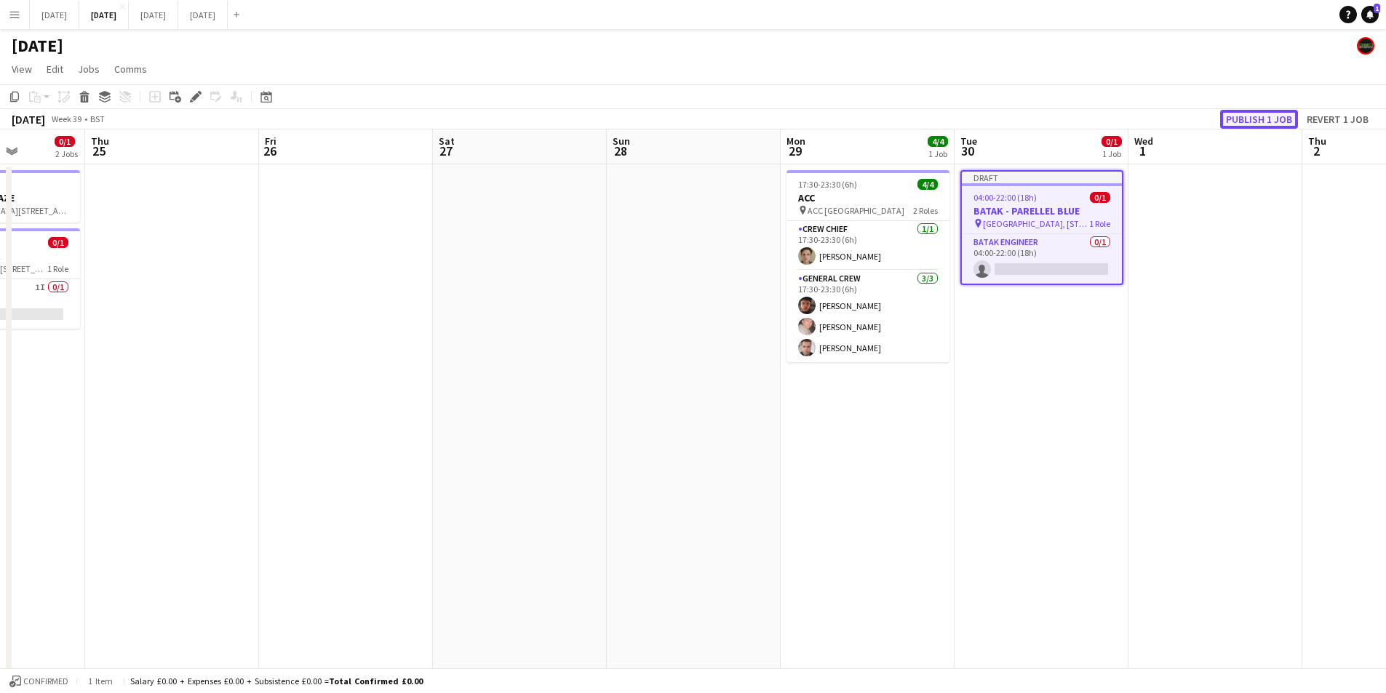
click at [1232, 122] on button "Publish 1 job" at bounding box center [1259, 119] width 78 height 19
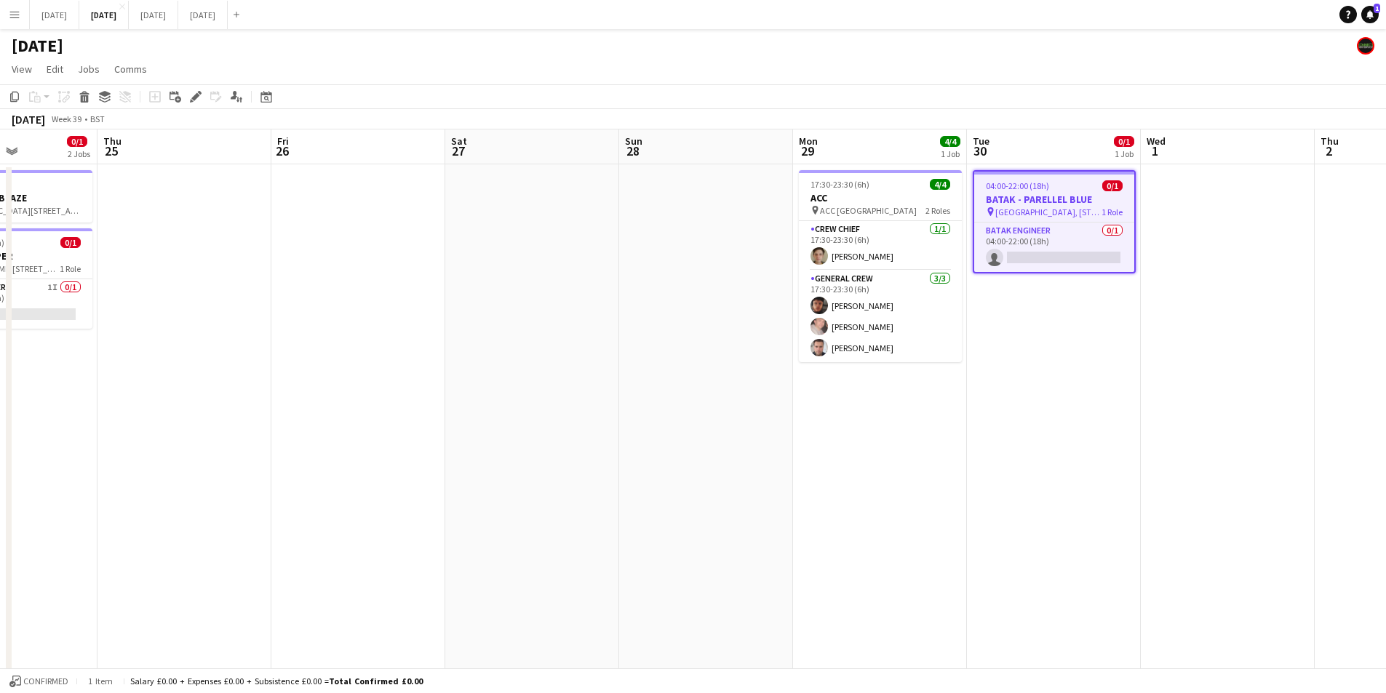
scroll to position [0, 423]
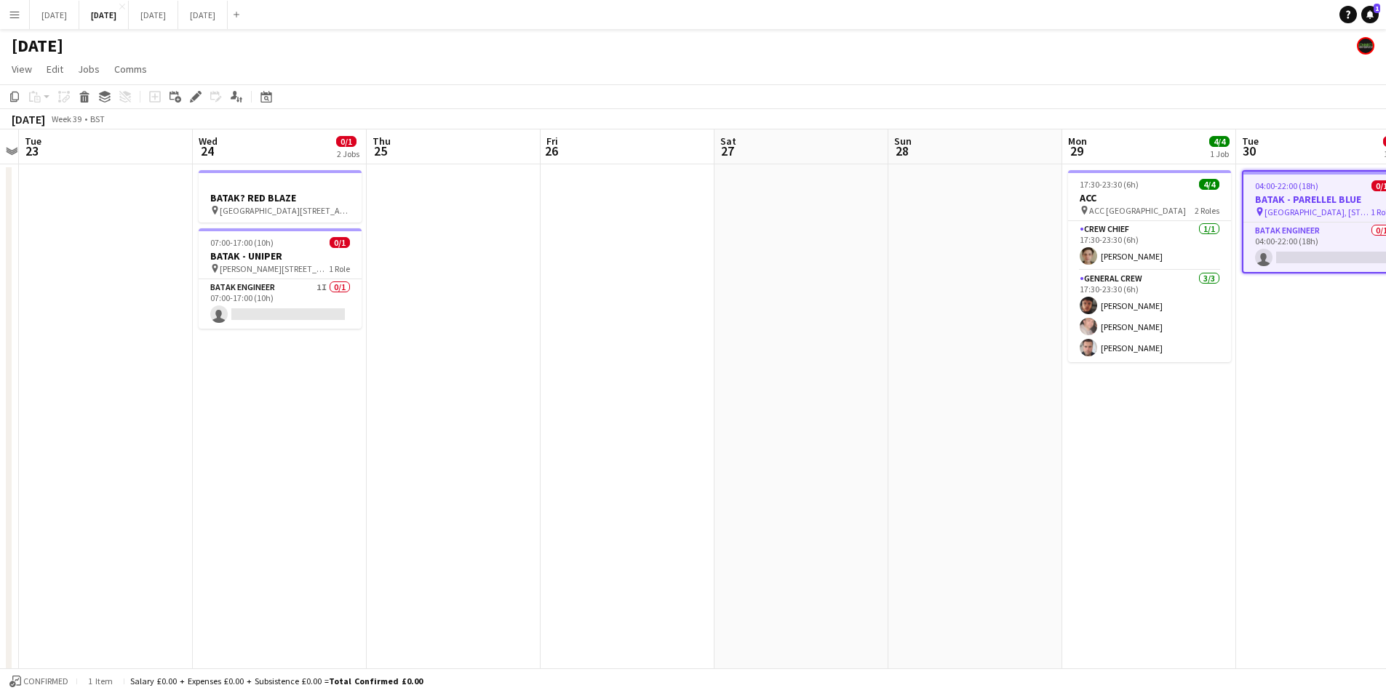
drag, startPoint x: 818, startPoint y: 467, endPoint x: 828, endPoint y: 441, distance: 27.8
click at [1240, 472] on app-calendar-viewport "Sun 21 Mon 22 Tue 23 Wed 24 0/1 2 Jobs Thu 25 Fri 26 Sat 27 Sun 28 Mon 29 4/4 1…" at bounding box center [693, 630] width 1386 height 1000
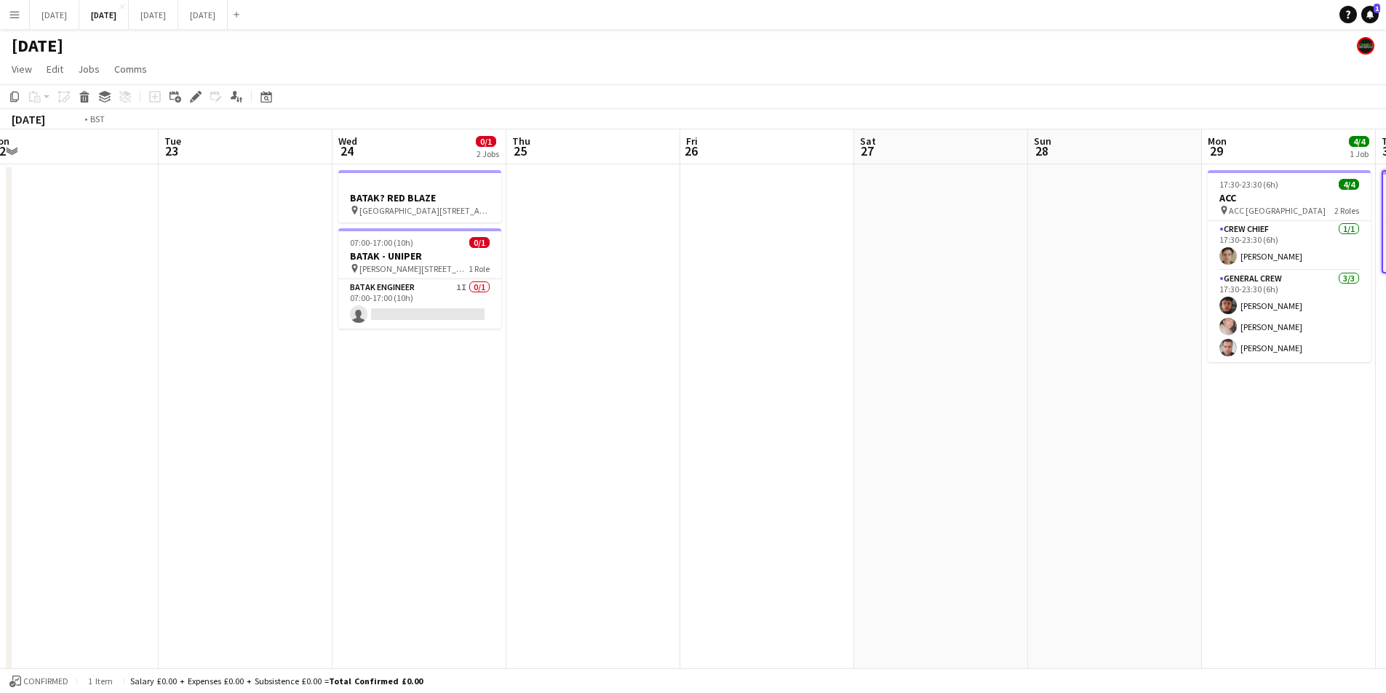
click at [1145, 468] on app-calendar-viewport "Sat 20 6/6 5 Jobs Sun 21 Mon 22 Tue 23 Wed 24 0/1 2 Jobs Thu 25 Fri 26 Sat 27 S…" at bounding box center [693, 630] width 1386 height 1000
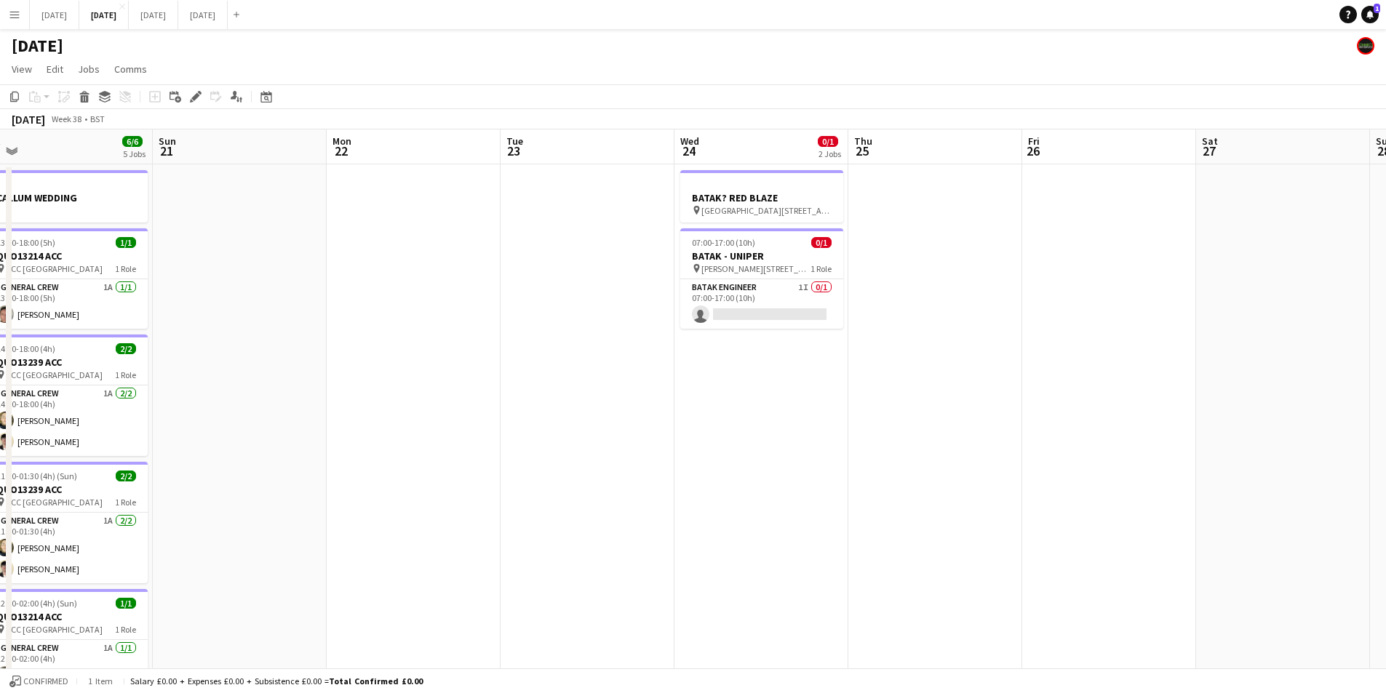
scroll to position [0, 354]
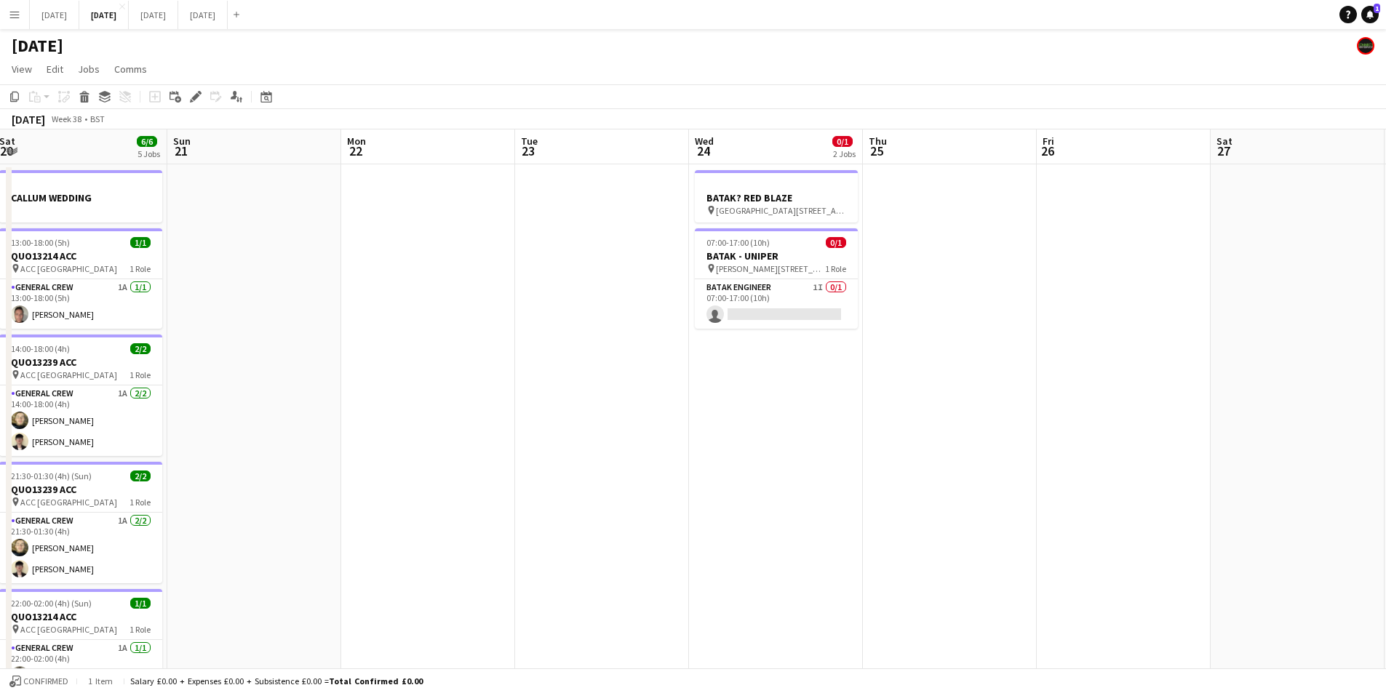
drag, startPoint x: 787, startPoint y: 477, endPoint x: 955, endPoint y: 466, distance: 168.4
click at [1107, 480] on app-calendar-viewport "Thu 18 3/5 3 Jobs Fri 19 Sat 20 6/6 5 Jobs Sun 21 Mon 22 Tue 23 Wed 24 0/1 2 Jo…" at bounding box center [693, 630] width 1386 height 1000
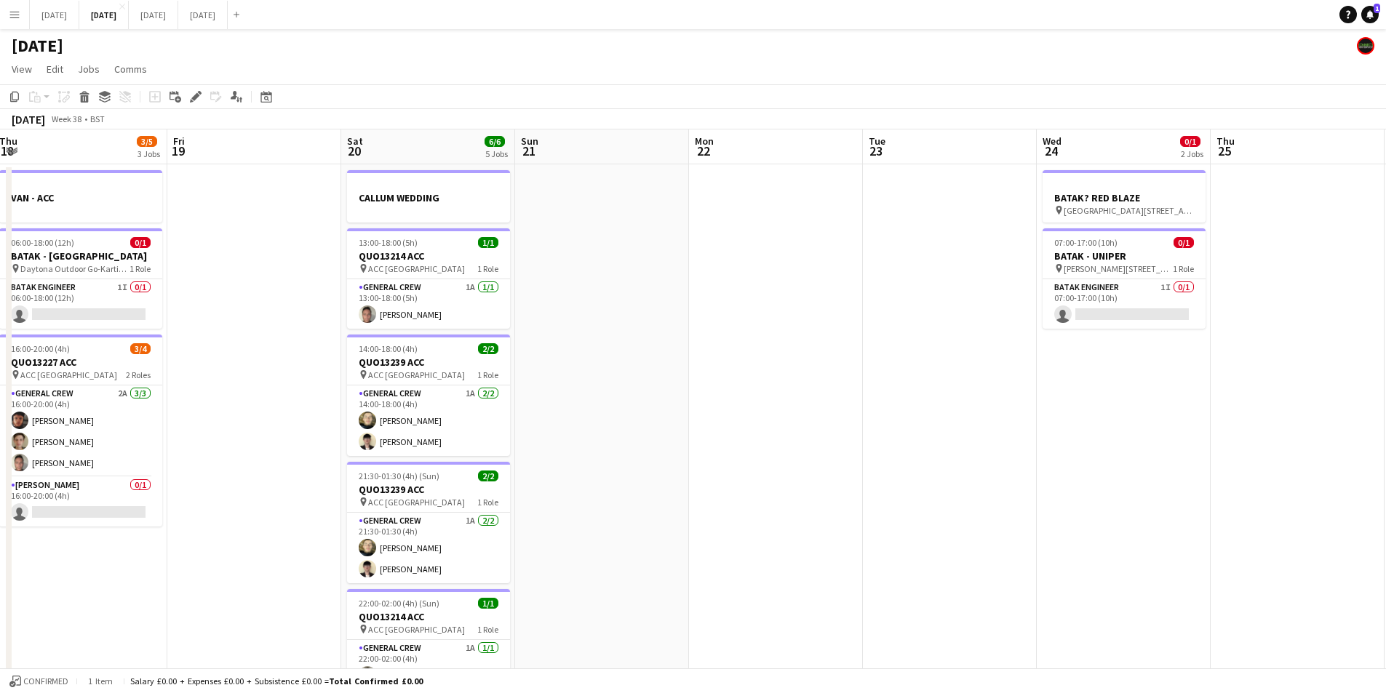
scroll to position [0, 0]
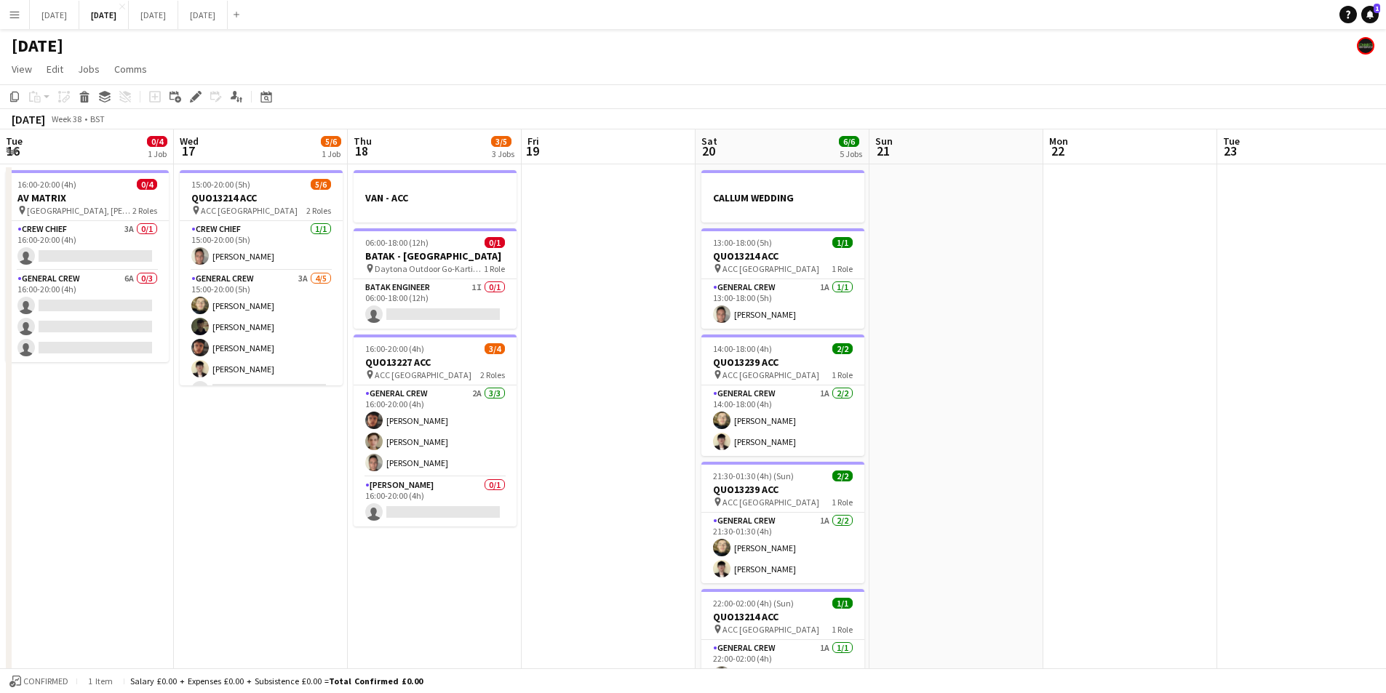
drag, startPoint x: 1166, startPoint y: 491, endPoint x: 706, endPoint y: 372, distance: 475.0
click at [1182, 485] on app-calendar-viewport "Tue 16 0/4 1 Job Wed 17 5/6 1 Job Thu 18 3/5 3 Jobs Fri 19 Sat 20 6/6 5 Jobs Su…" at bounding box center [693, 630] width 1386 height 1000
click at [758, 453] on app-calendar-viewport "Tue 16 0/4 1 Job Wed 17 5/6 1 Job Thu 18 3/5 3 Jobs Fri 19 Sat 20 6/6 5 Jobs Su…" at bounding box center [693, 630] width 1386 height 1000
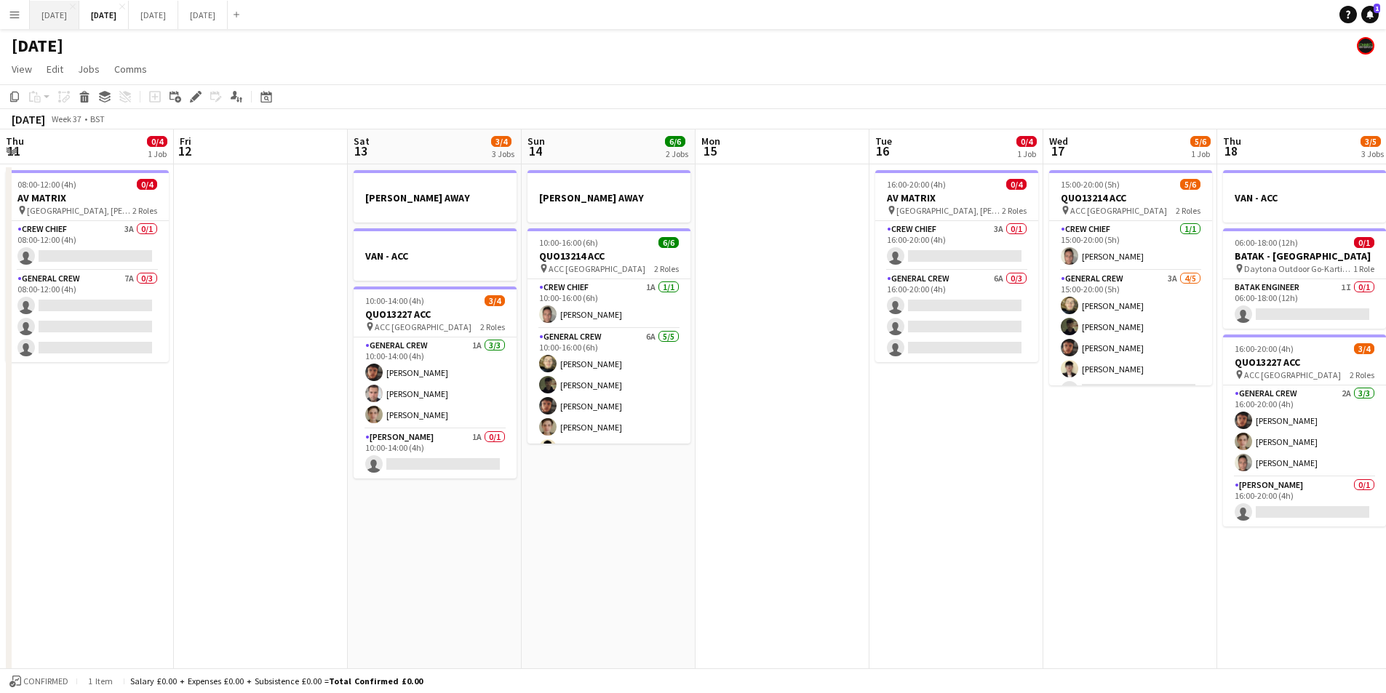
scroll to position [0, 431]
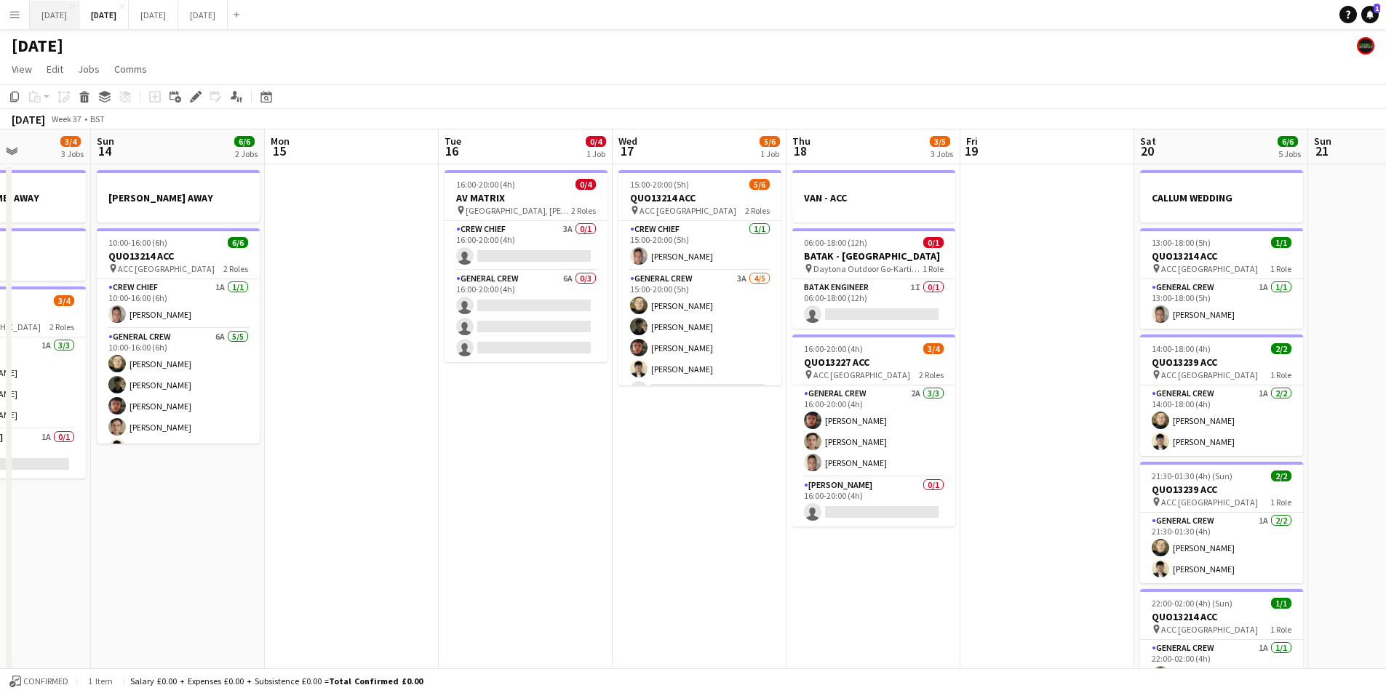
click at [71, 18] on button "[DATE] Close" at bounding box center [54, 15] width 49 height 28
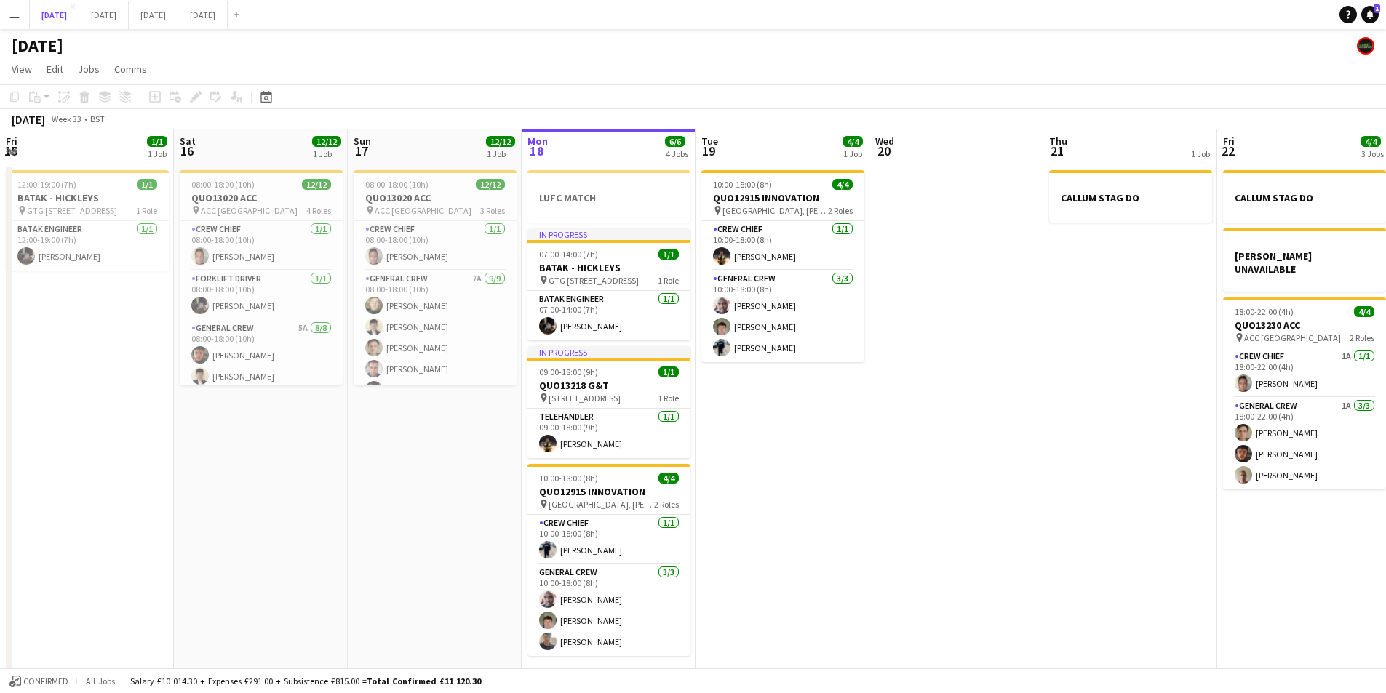
scroll to position [0, 379]
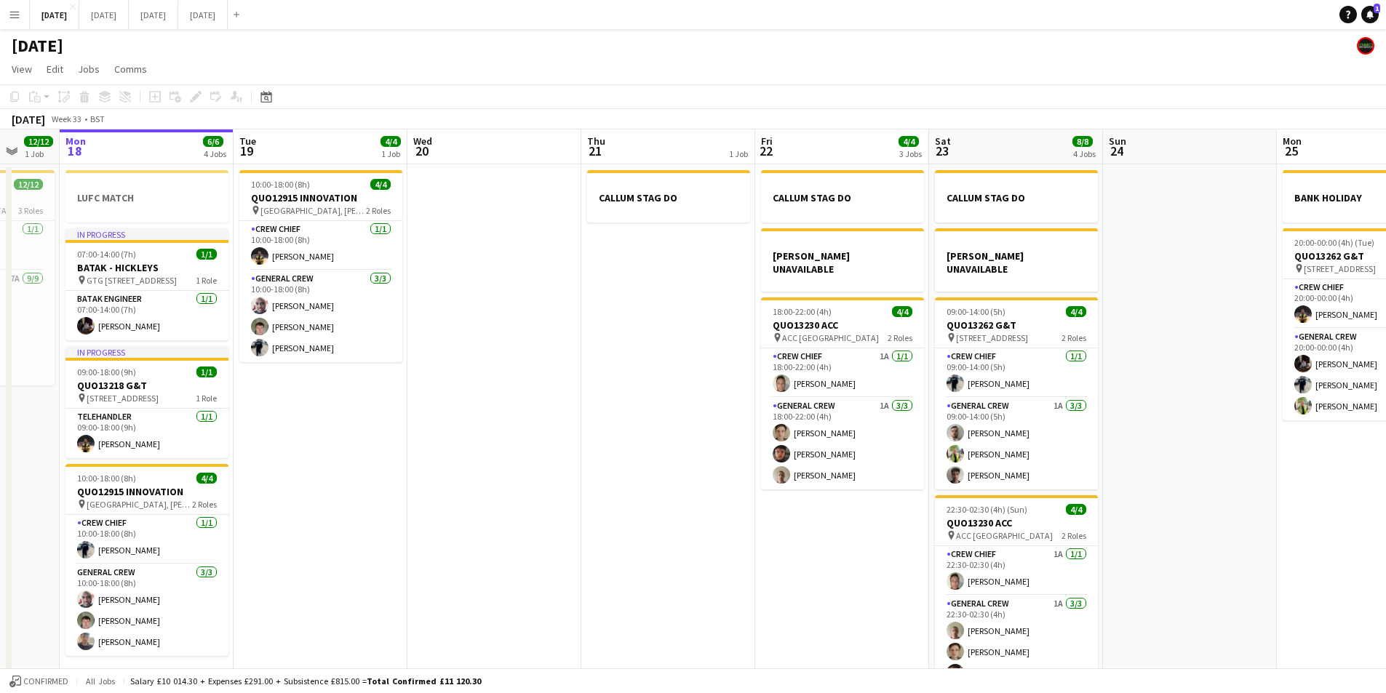
drag, startPoint x: 740, startPoint y: 399, endPoint x: 653, endPoint y: 389, distance: 87.2
click at [653, 389] on app-calendar-viewport "Fri 15 1/1 1 Job Sat 16 12/12 1 Job Sun 17 12/12 1 Job Mon 18 6/6 4 Jobs Tue 19…" at bounding box center [693, 419] width 1386 height 578
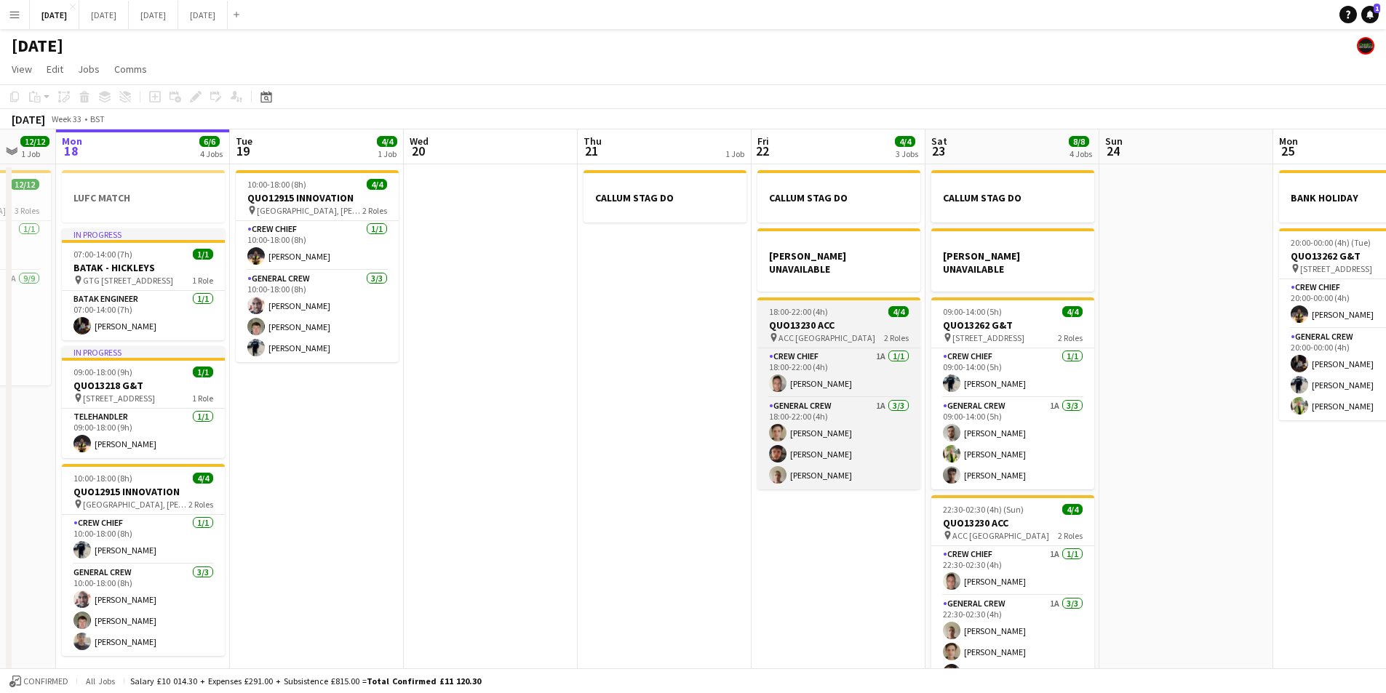
click at [843, 319] on h3 "QUO13230 ACC" at bounding box center [838, 325] width 163 height 13
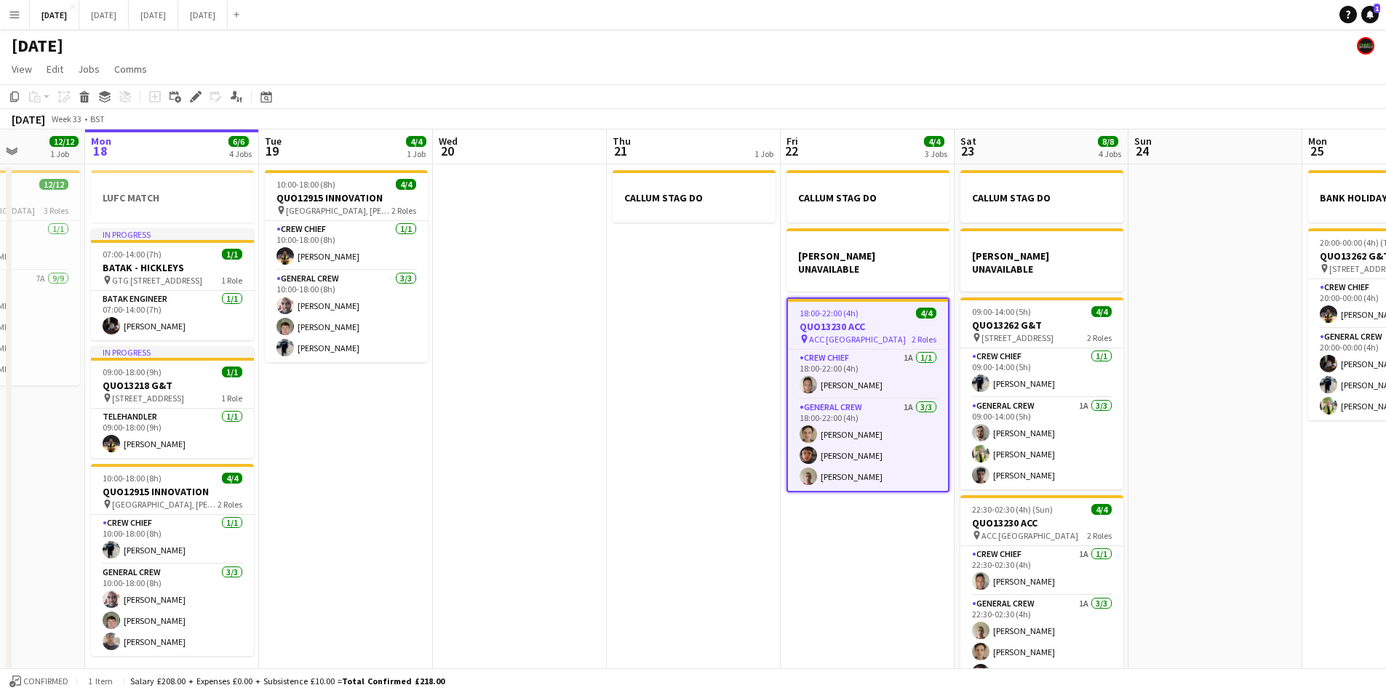
scroll to position [0, 434]
drag, startPoint x: 535, startPoint y: 437, endPoint x: 439, endPoint y: 429, distance: 97.1
click at [439, 430] on app-calendar-viewport "Fri 15 1/1 1 Job Sat 16 12/12 1 Job Sun 17 12/12 1 Job Mon 18 6/6 4 Jobs Tue 19…" at bounding box center [693, 419] width 1386 height 578
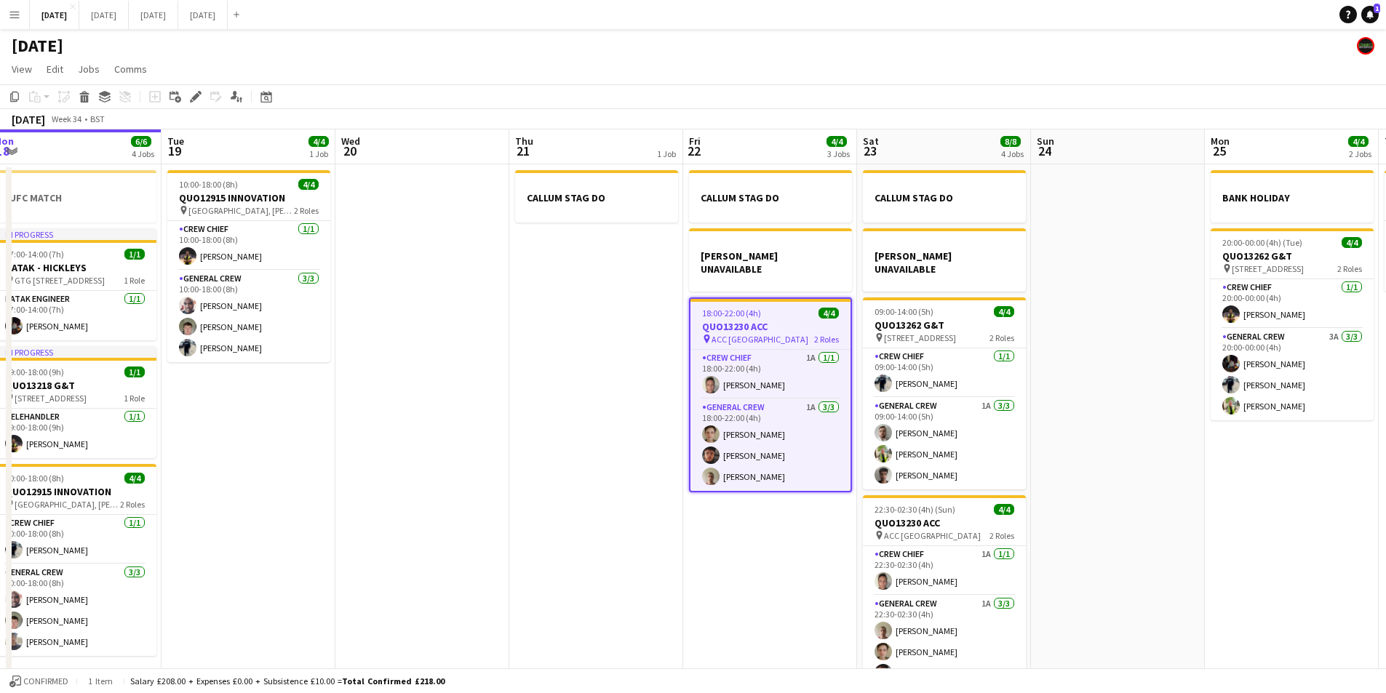
drag, startPoint x: 722, startPoint y: 533, endPoint x: 605, endPoint y: 493, distance: 124.5
click at [498, 485] on app-calendar-viewport "Fri 15 1/1 1 Job Sat 16 12/12 1 Job Sun 17 12/12 1 Job Mon 18 6/6 4 Jobs Tue 19…" at bounding box center [693, 419] width 1386 height 578
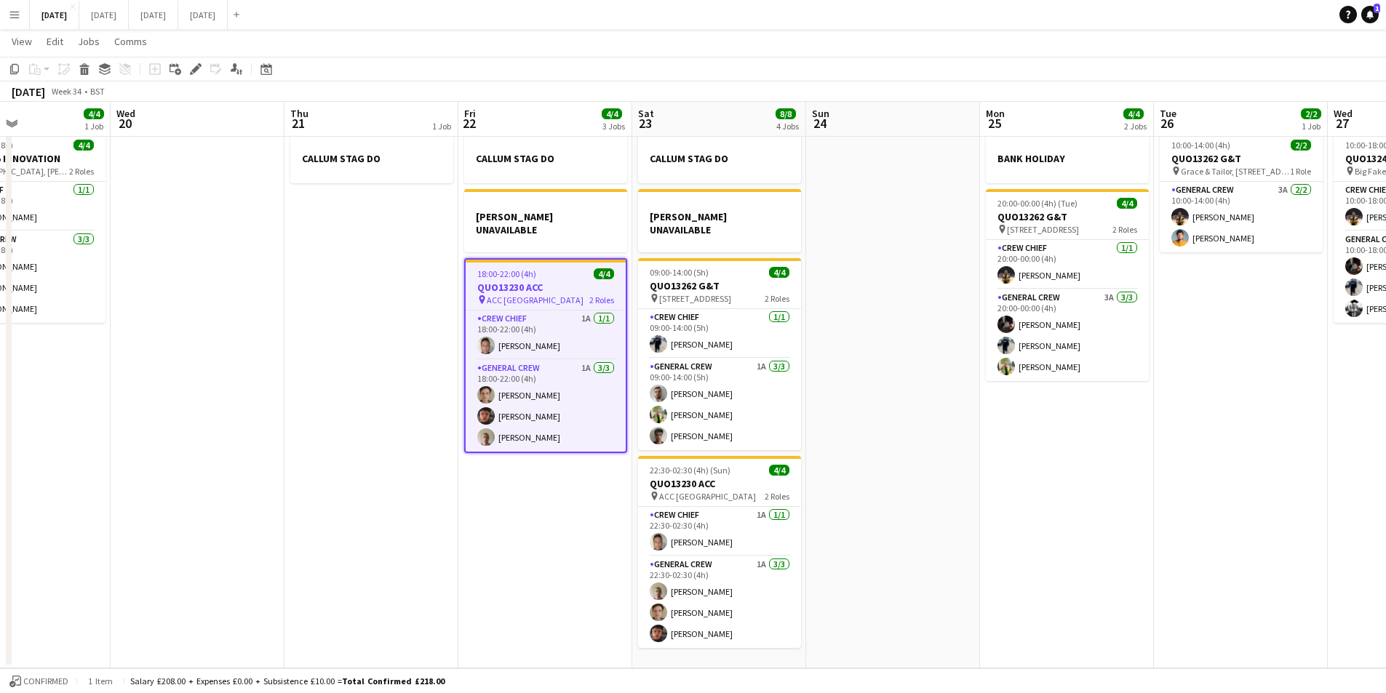
scroll to position [0, 0]
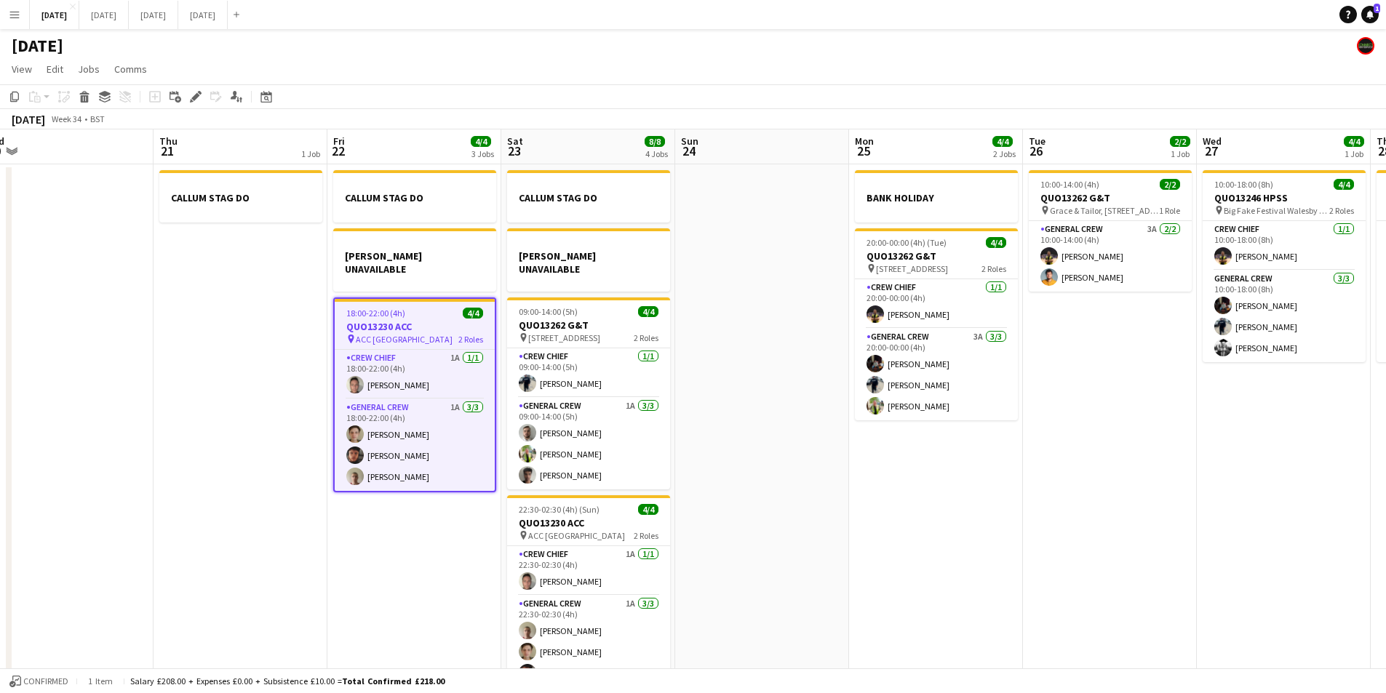
drag, startPoint x: 1128, startPoint y: 522, endPoint x: 805, endPoint y: 502, distance: 323.6
click at [804, 502] on app-calendar-viewport "Sun 17 12/12 1 Job Mon 18 6/6 4 Jobs Tue 19 4/4 1 Job Wed 20 Thu 21 1 Job Fri 2…" at bounding box center [693, 419] width 1386 height 578
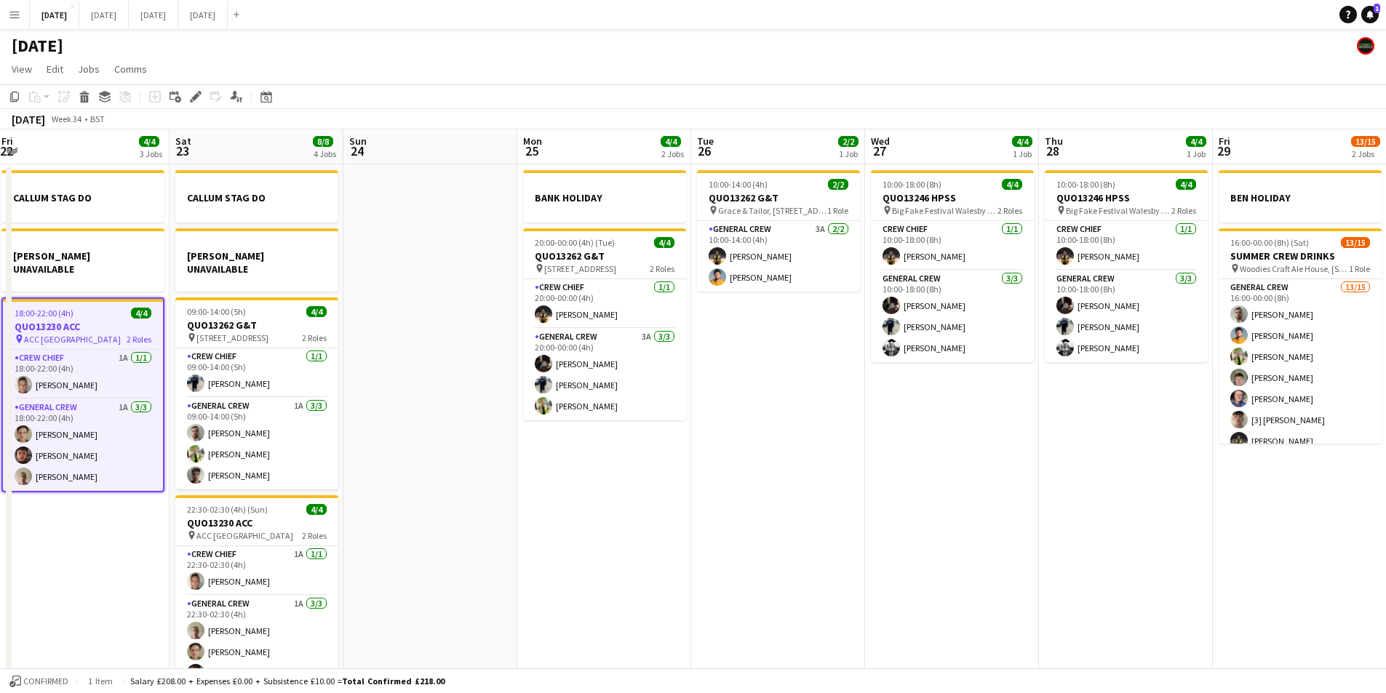
drag, startPoint x: 1038, startPoint y: 538, endPoint x: 820, endPoint y: 507, distance: 220.4
click at [820, 507] on app-calendar-viewport "Mon 18 6/6 4 Jobs Tue 19 4/4 1 Job Wed 20 Thu 21 1 Job Fri 22 4/4 3 Jobs Sat 23…" at bounding box center [693, 419] width 1386 height 578
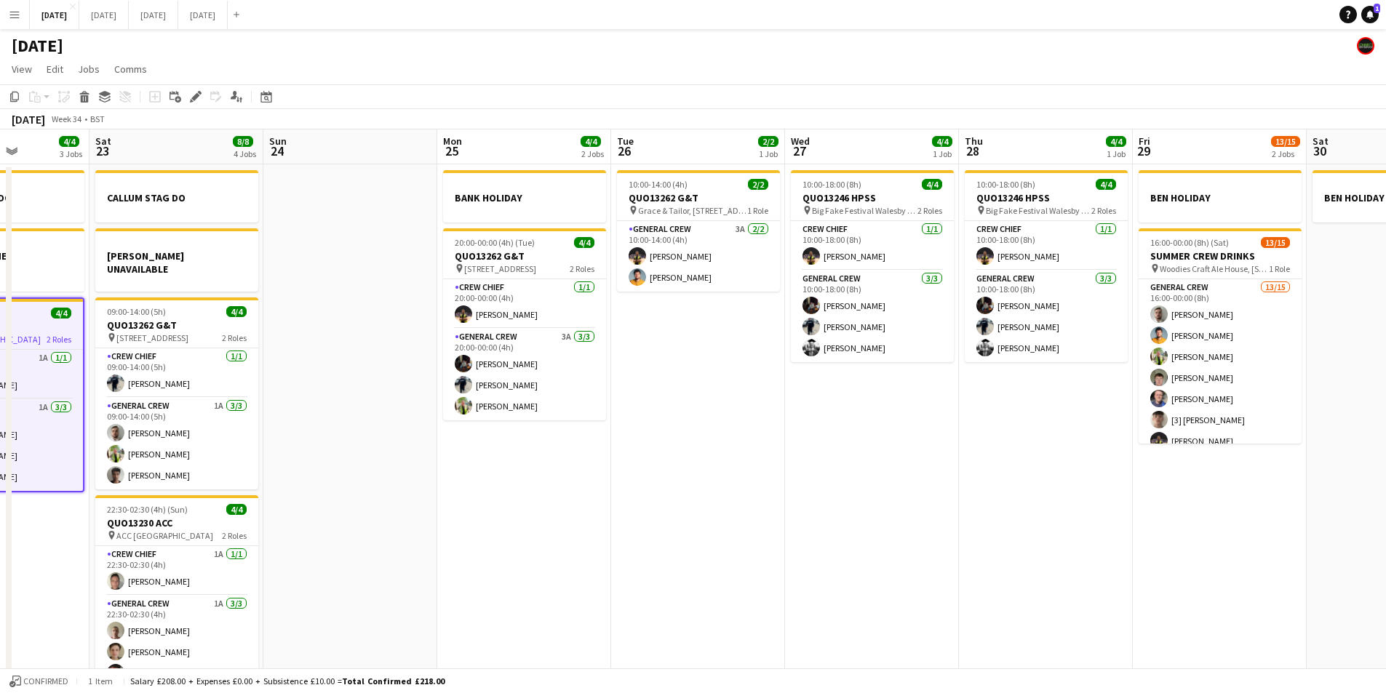
scroll to position [0, 540]
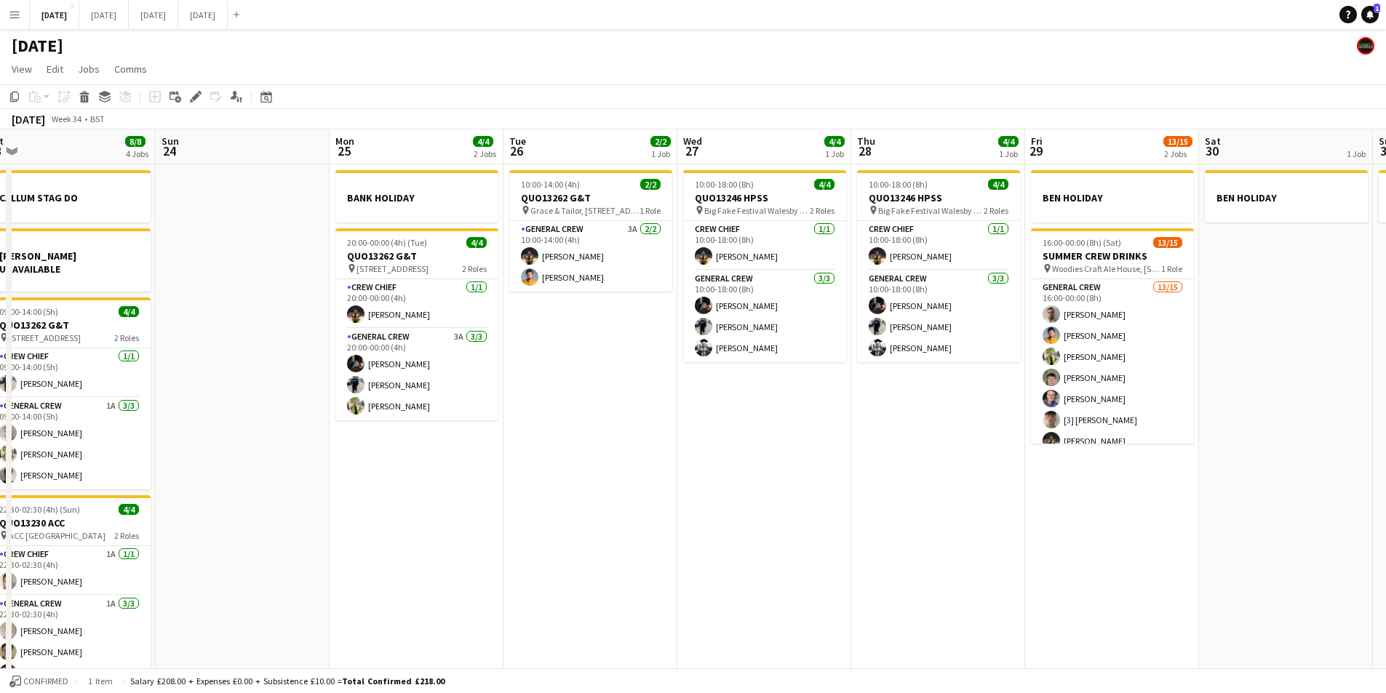
drag, startPoint x: 1028, startPoint y: 502, endPoint x: 955, endPoint y: 496, distance: 73.7
click at [955, 496] on app-calendar-viewport "Wed 20 Thu 21 1 Job Fri 22 4/4 3 Jobs Sat 23 8/8 4 Jobs Sun 24 Mon 25 4/4 2 Job…" at bounding box center [693, 419] width 1386 height 578
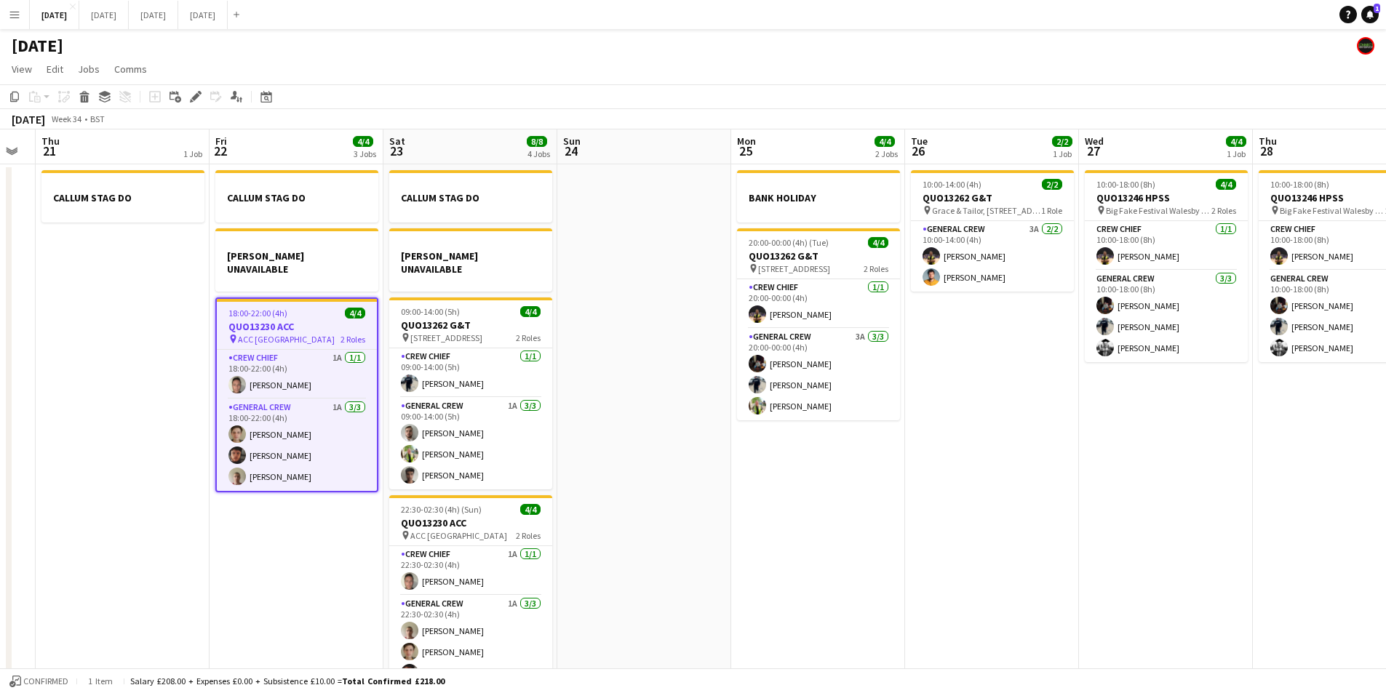
scroll to position [0, 304]
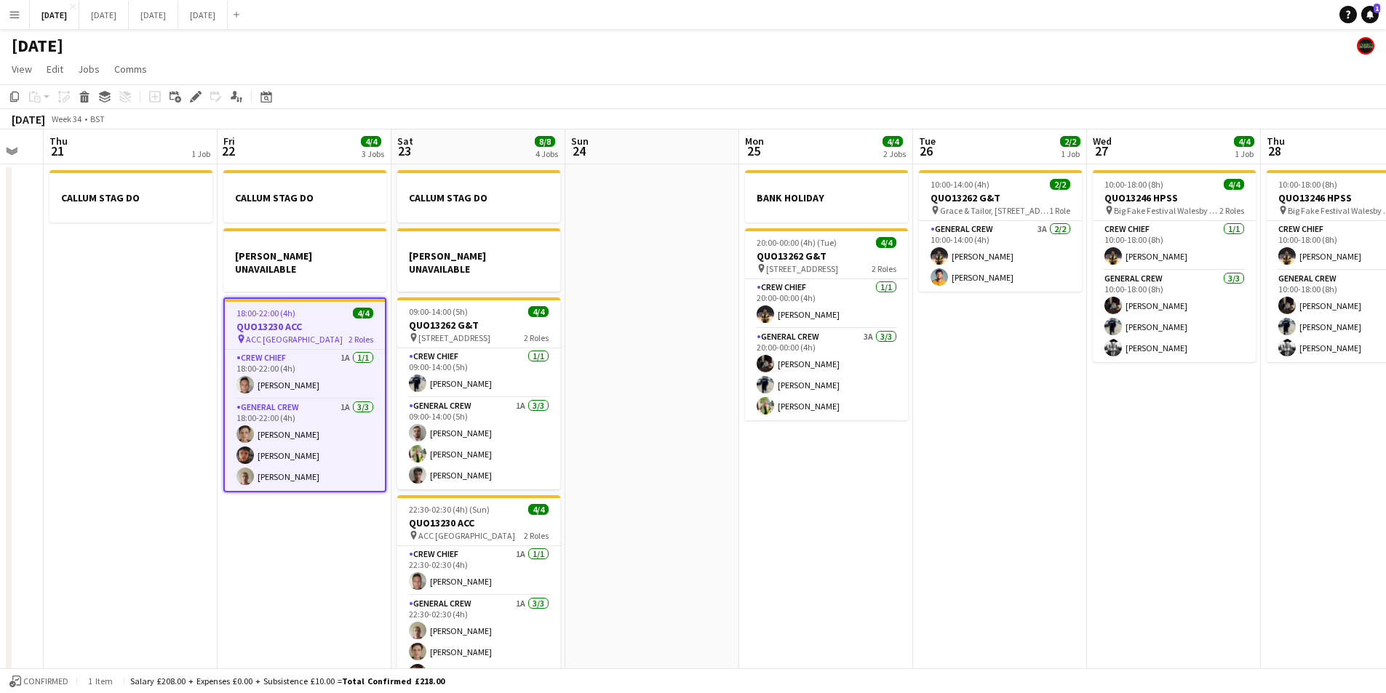
drag, startPoint x: 720, startPoint y: 452, endPoint x: 658, endPoint y: 479, distance: 68.4
click at [658, 479] on app-calendar-viewport "Tue 19 4/4 1 Job Wed 20 Thu 21 1 Job Fri 22 4/4 3 Jobs Sat 23 8/8 4 Jobs Sun 24…" at bounding box center [693, 419] width 1386 height 578
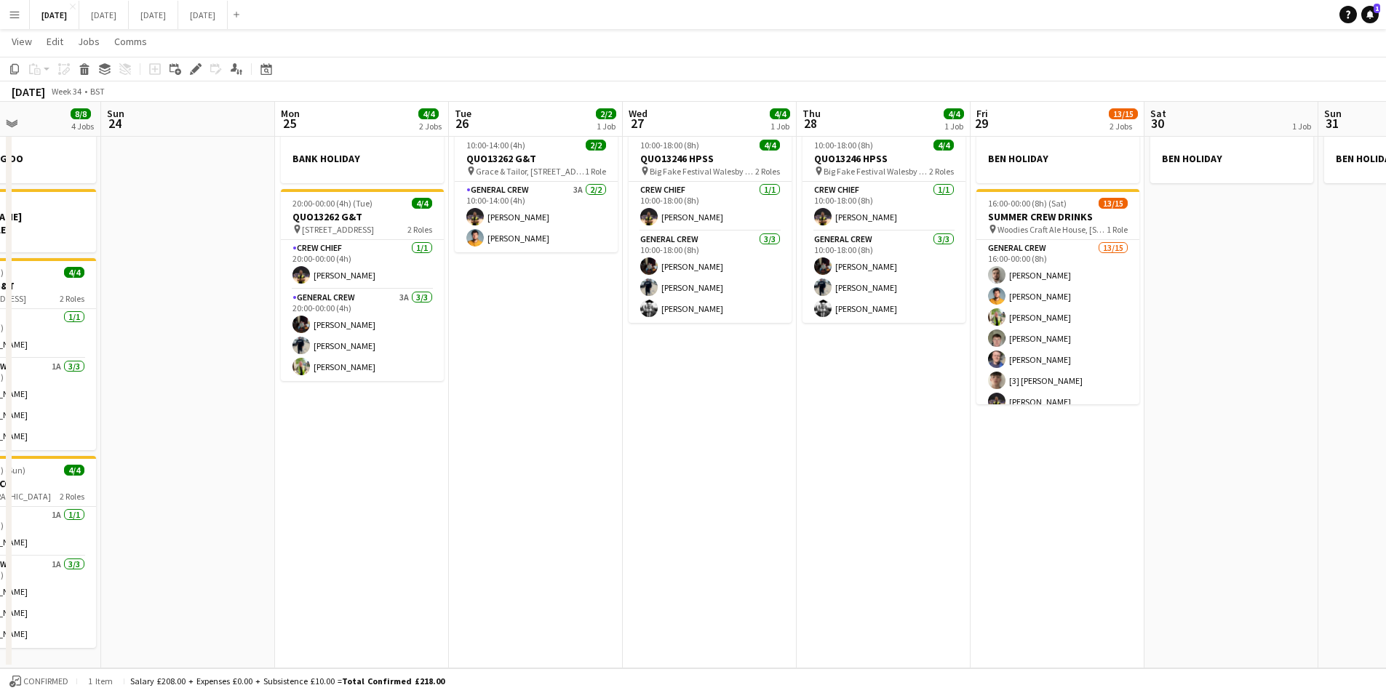
scroll to position [0, 0]
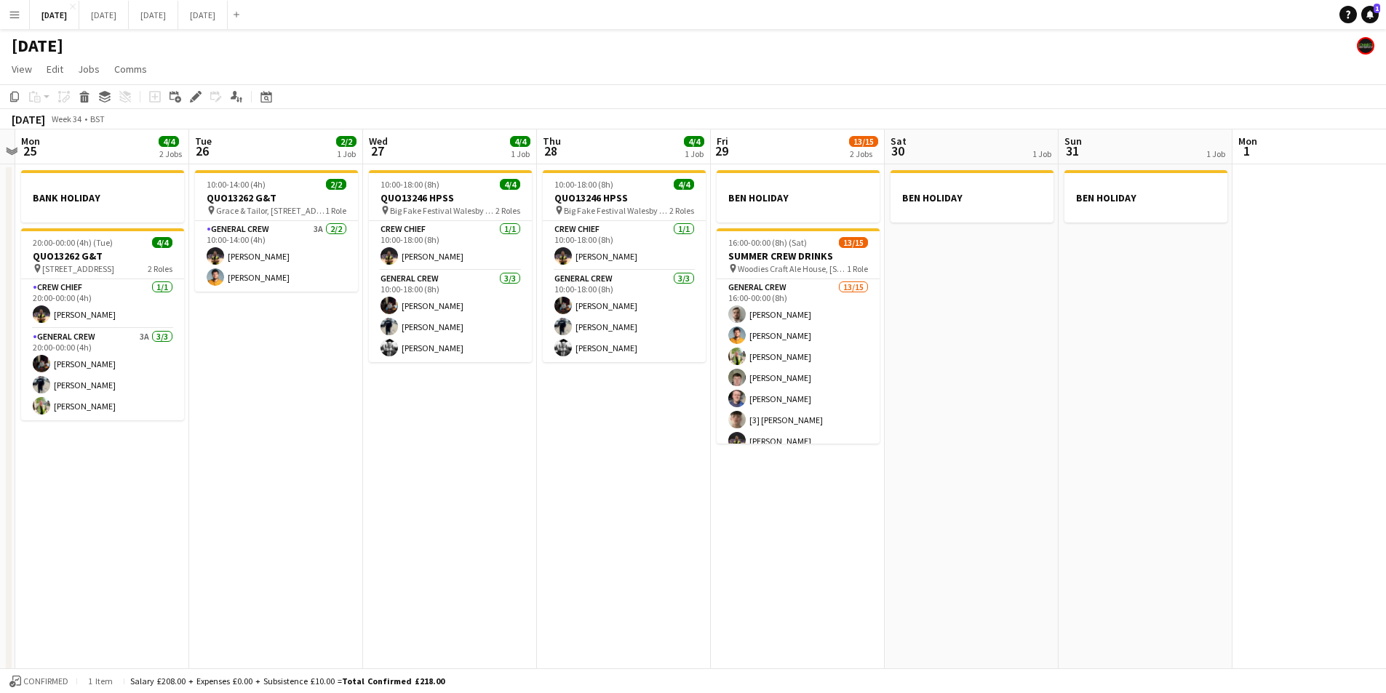
drag, startPoint x: 944, startPoint y: 535, endPoint x: 866, endPoint y: 543, distance: 79.0
click at [1349, 559] on app-calendar-viewport "Fri 22 4/4 3 Jobs Sat 23 8/8 4 Jobs Sun 24 Mon 25 4/4 2 Jobs Tue 26 2/2 1 Job W…" at bounding box center [693, 419] width 1386 height 578
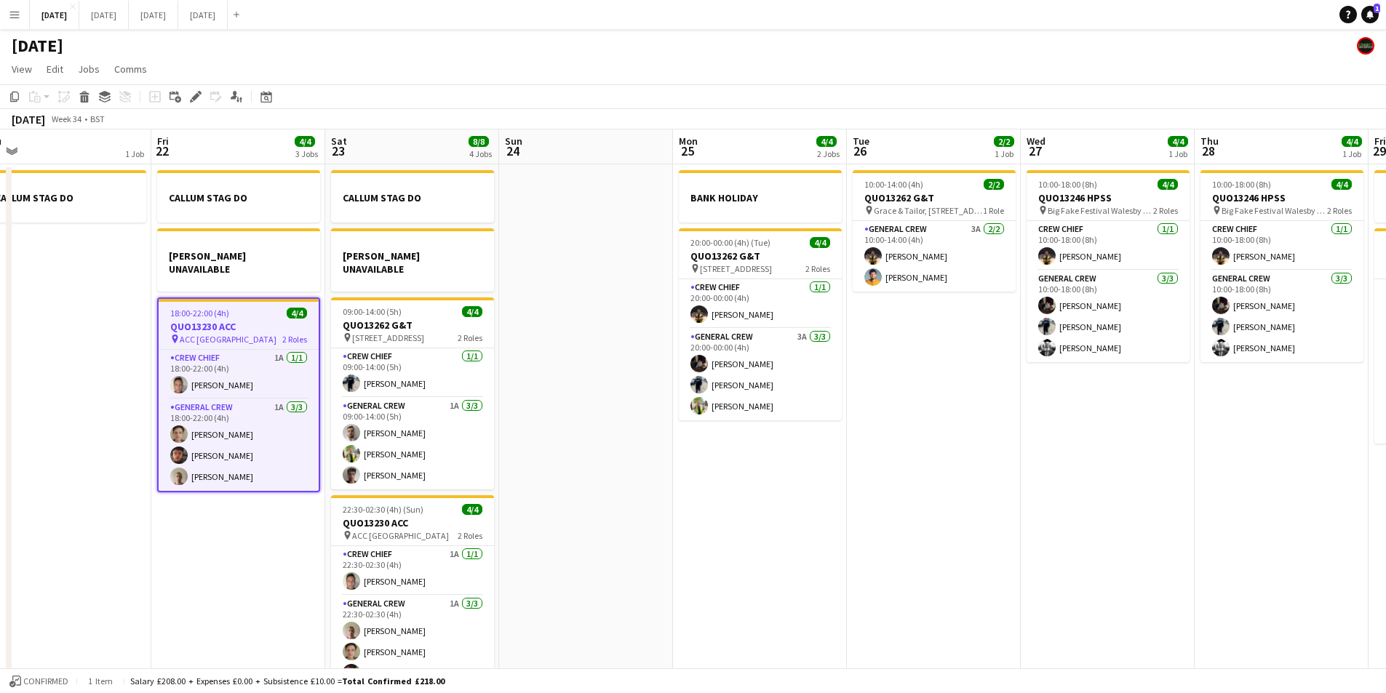
click at [1343, 554] on app-calendar-viewport "Tue 19 4/4 1 Job Wed 20 Thu 21 1 Job Fri 22 4/4 3 Jobs Sat 23 8/8 4 Jobs Sun 24…" at bounding box center [693, 419] width 1386 height 578
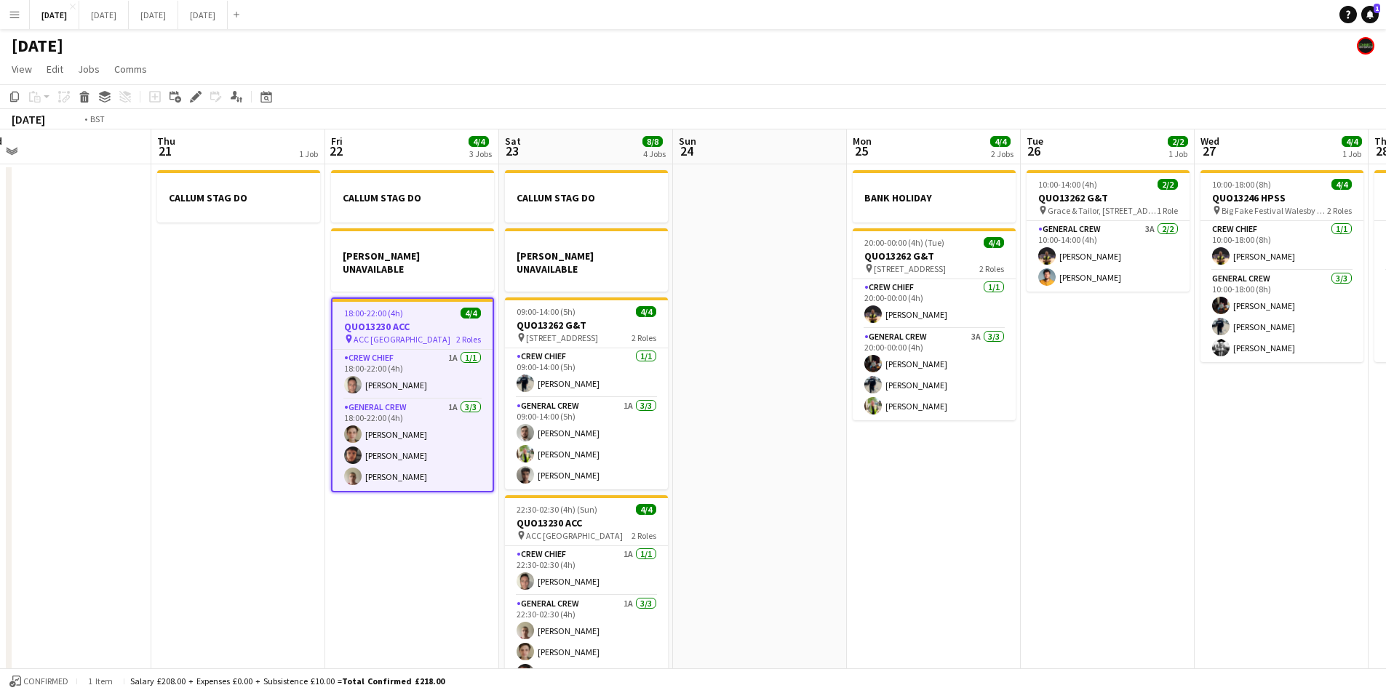
click at [1208, 562] on app-calendar-viewport "Mon 18 6/6 4 Jobs Tue 19 4/4 1 Job Wed 20 Thu 21 1 Job Fri 22 4/4 3 Jobs Sat 23…" at bounding box center [693, 419] width 1386 height 578
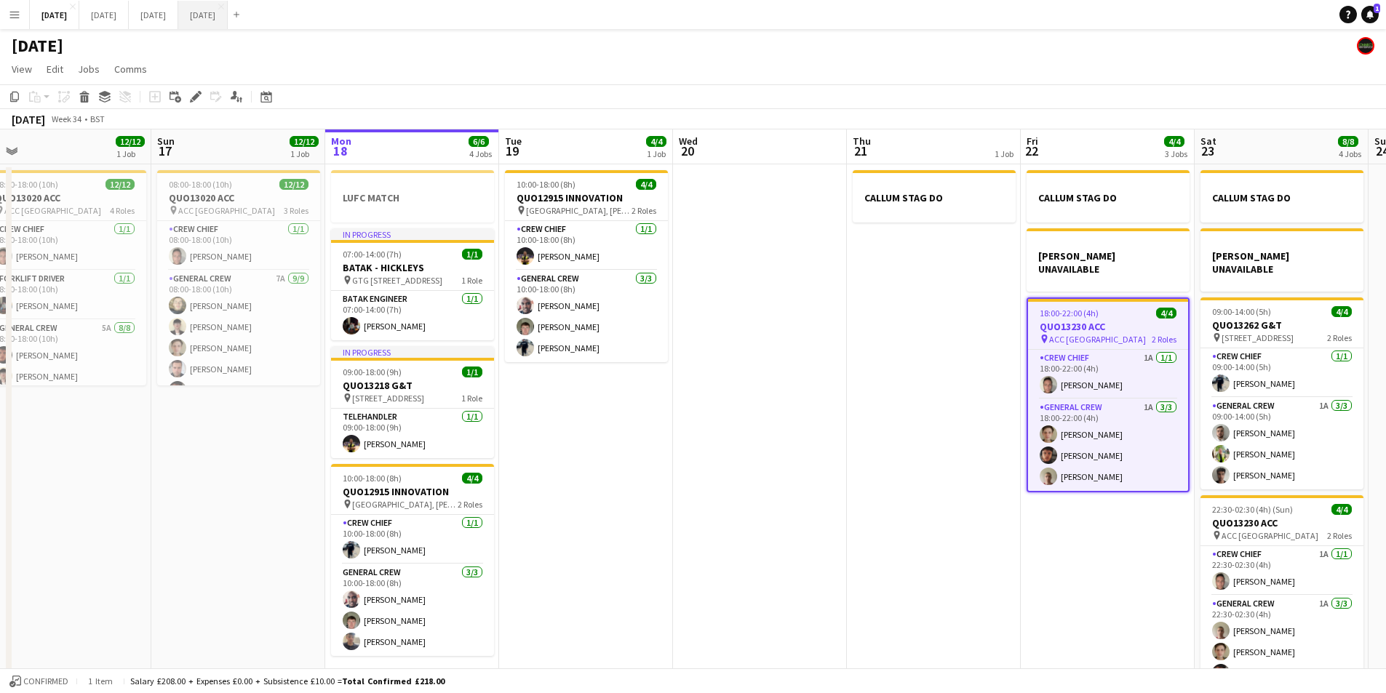
scroll to position [0, 337]
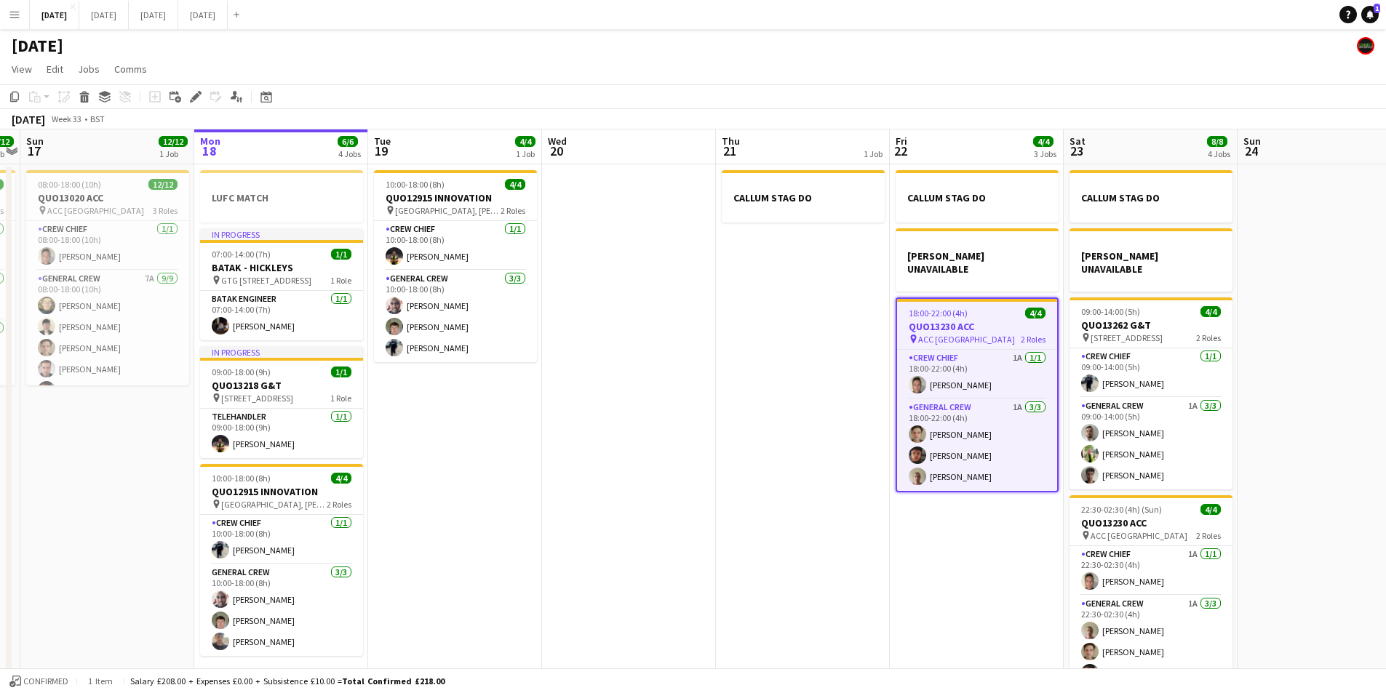
drag, startPoint x: 917, startPoint y: 528, endPoint x: 736, endPoint y: 509, distance: 182.1
click at [736, 509] on app-calendar-viewport "Thu 14 4/4 1 Job Fri 15 1/1 1 Job Sat 16 12/12 1 Job Sun 17 12/12 1 Job Mon 18 …" at bounding box center [693, 419] width 1386 height 578
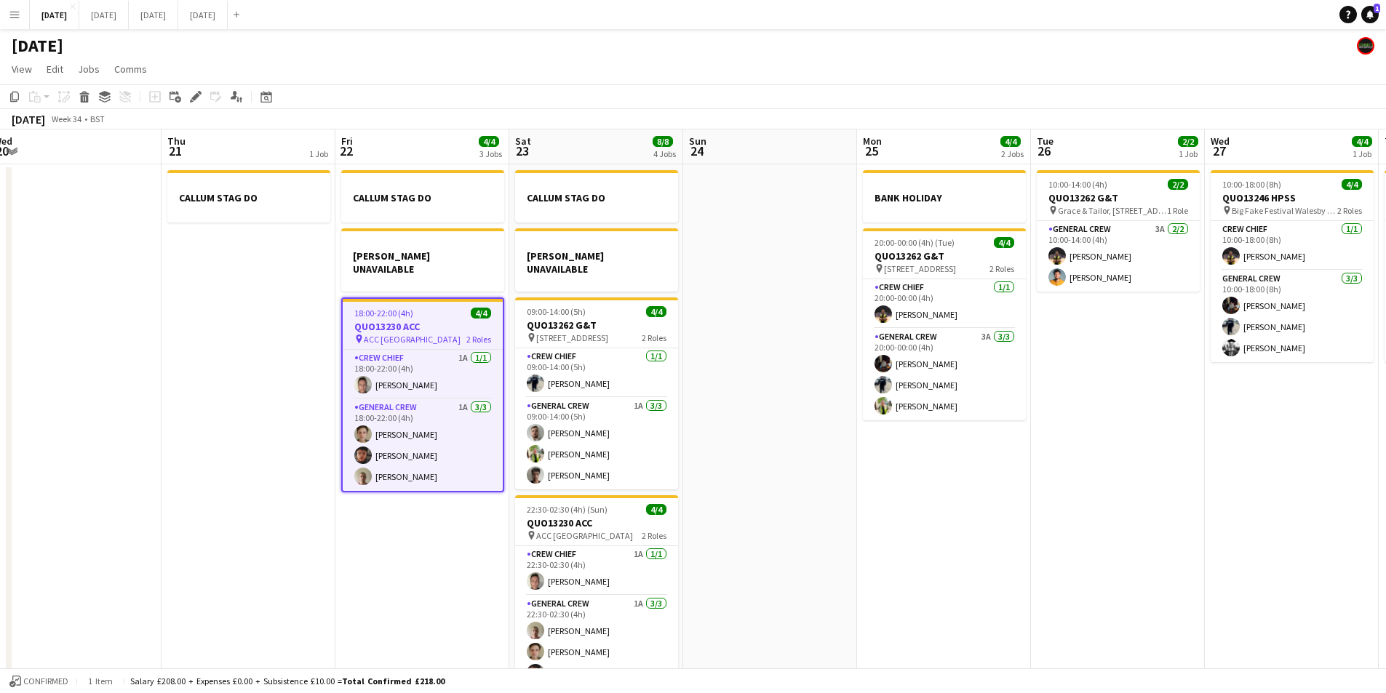
scroll to position [0, 383]
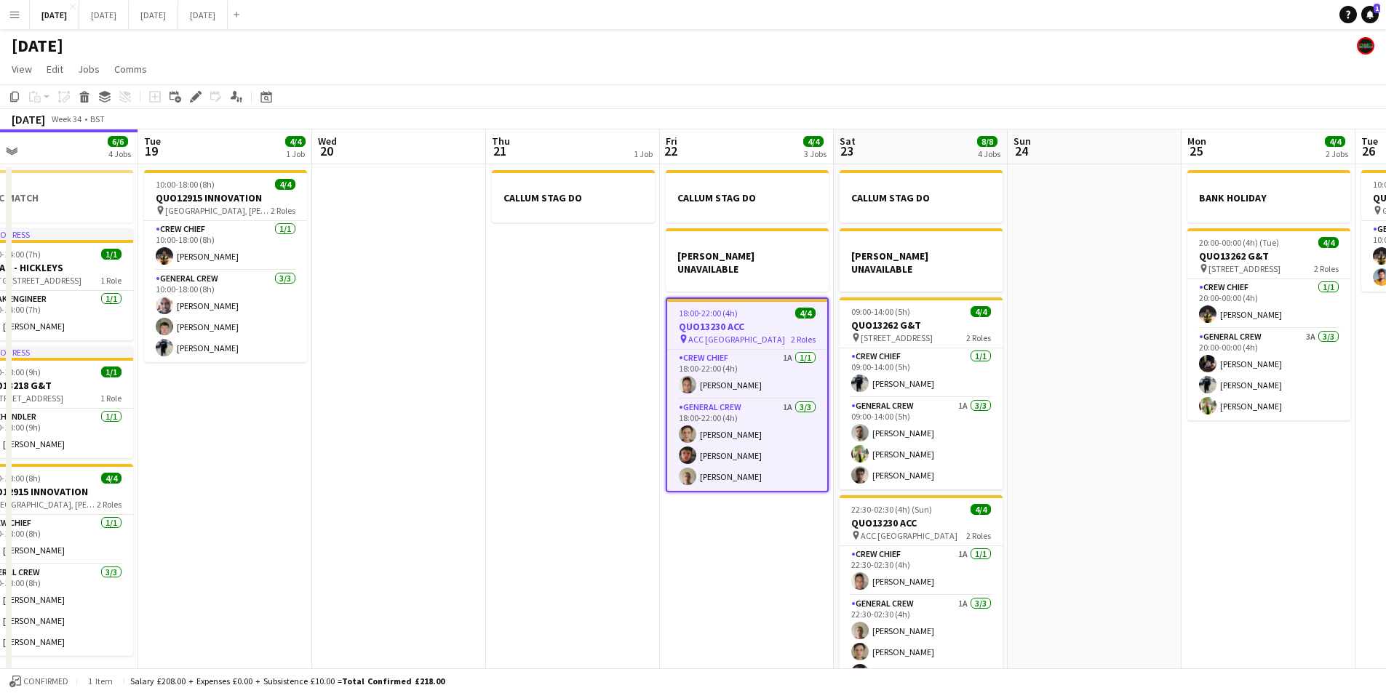
drag, startPoint x: 824, startPoint y: 545, endPoint x: 610, endPoint y: 518, distance: 214.9
click at [610, 518] on app-calendar-viewport "Sat 16 12/12 1 Job Sun 17 12/12 1 Job Mon 18 6/6 4 Jobs Tue 19 4/4 1 Job Wed 20…" at bounding box center [693, 419] width 1386 height 578
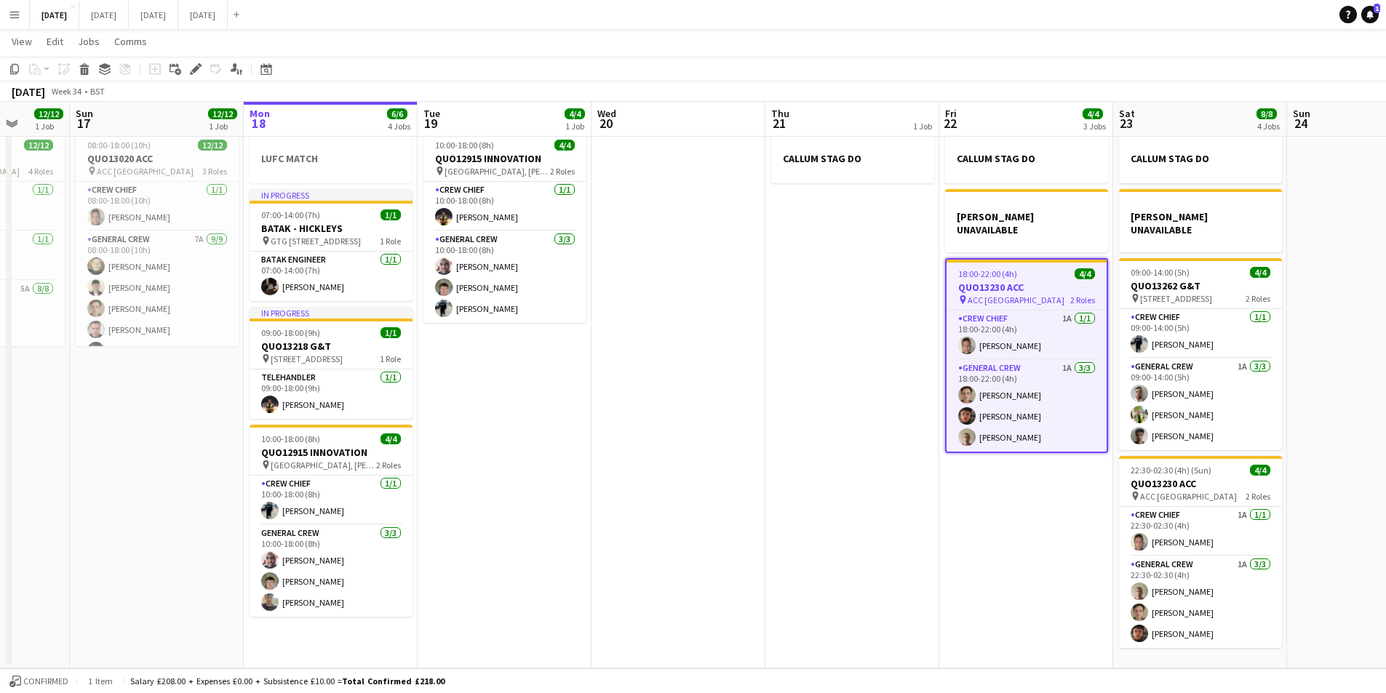
scroll to position [0, 421]
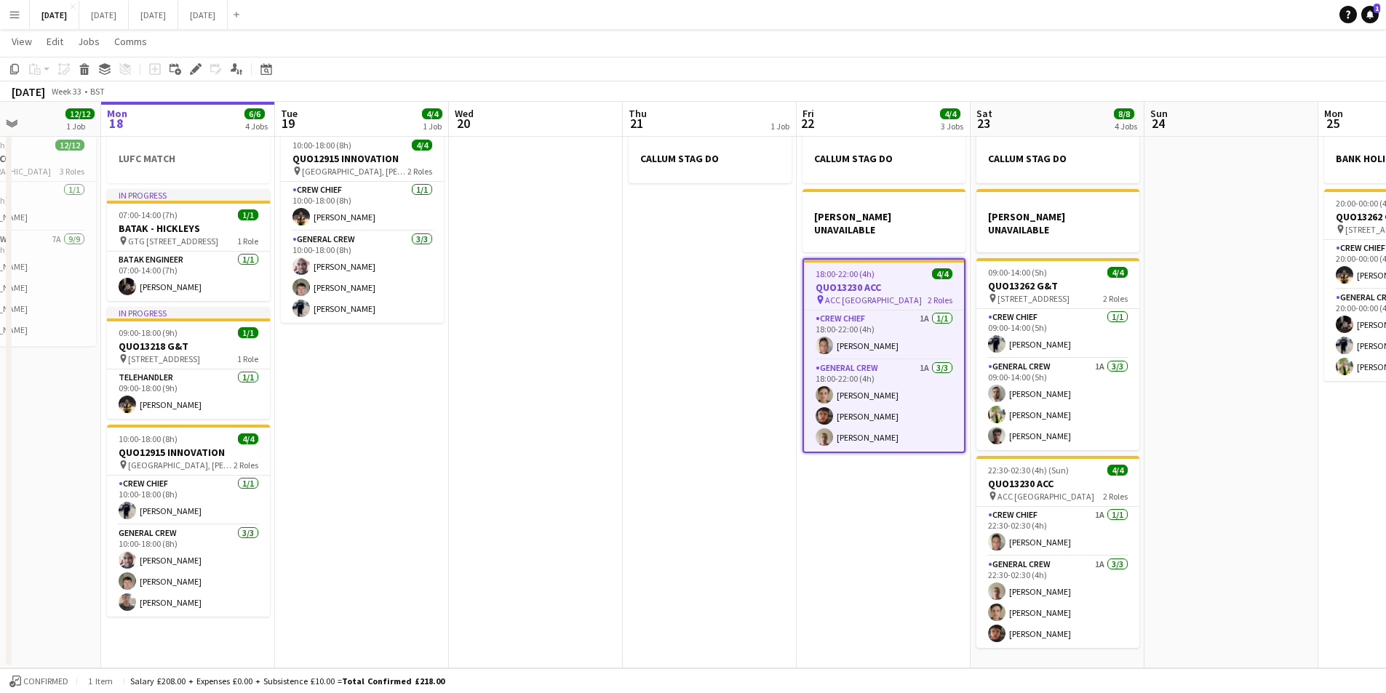
drag, startPoint x: 597, startPoint y: 521, endPoint x: 733, endPoint y: 532, distance: 137.2
click at [733, 532] on app-calendar-viewport "Fri 15 1/1 1 Job Sat 16 12/12 1 Job Sun 17 12/12 1 Job Mon 18 6/6 4 Jobs Tue 19…" at bounding box center [693, 344] width 1386 height 650
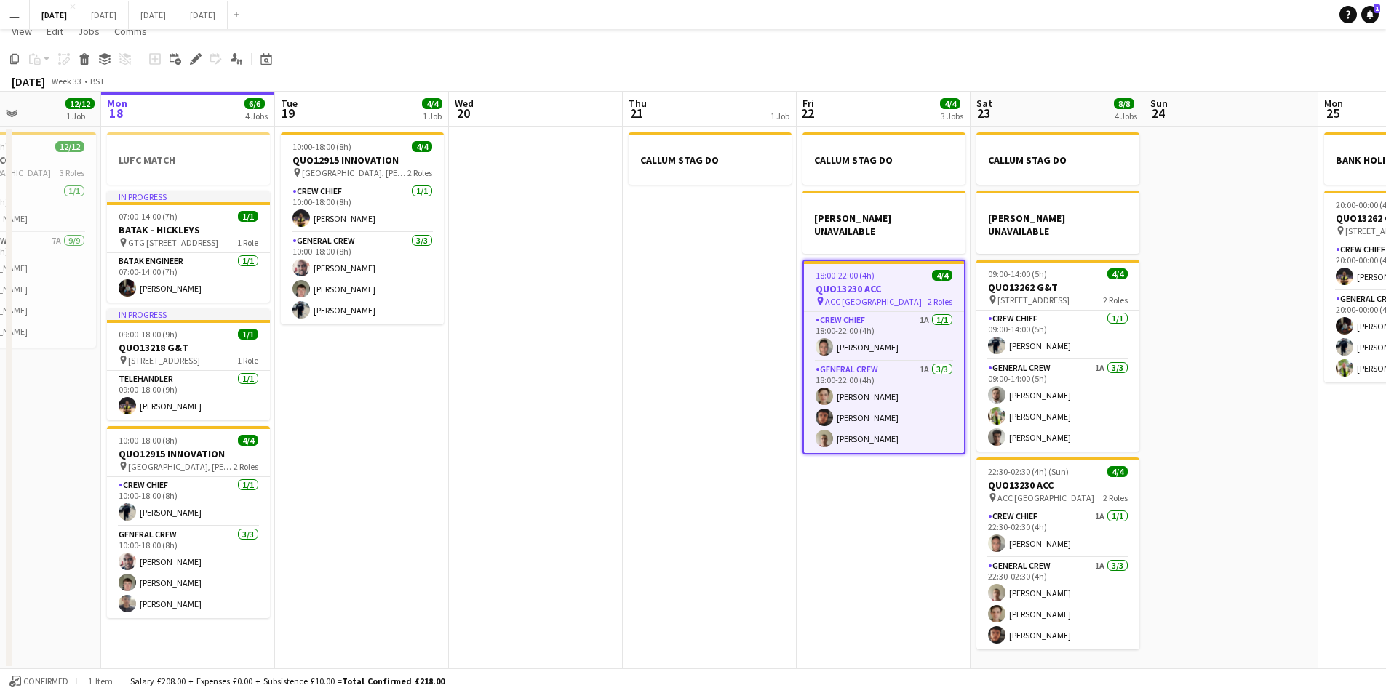
scroll to position [0, 0]
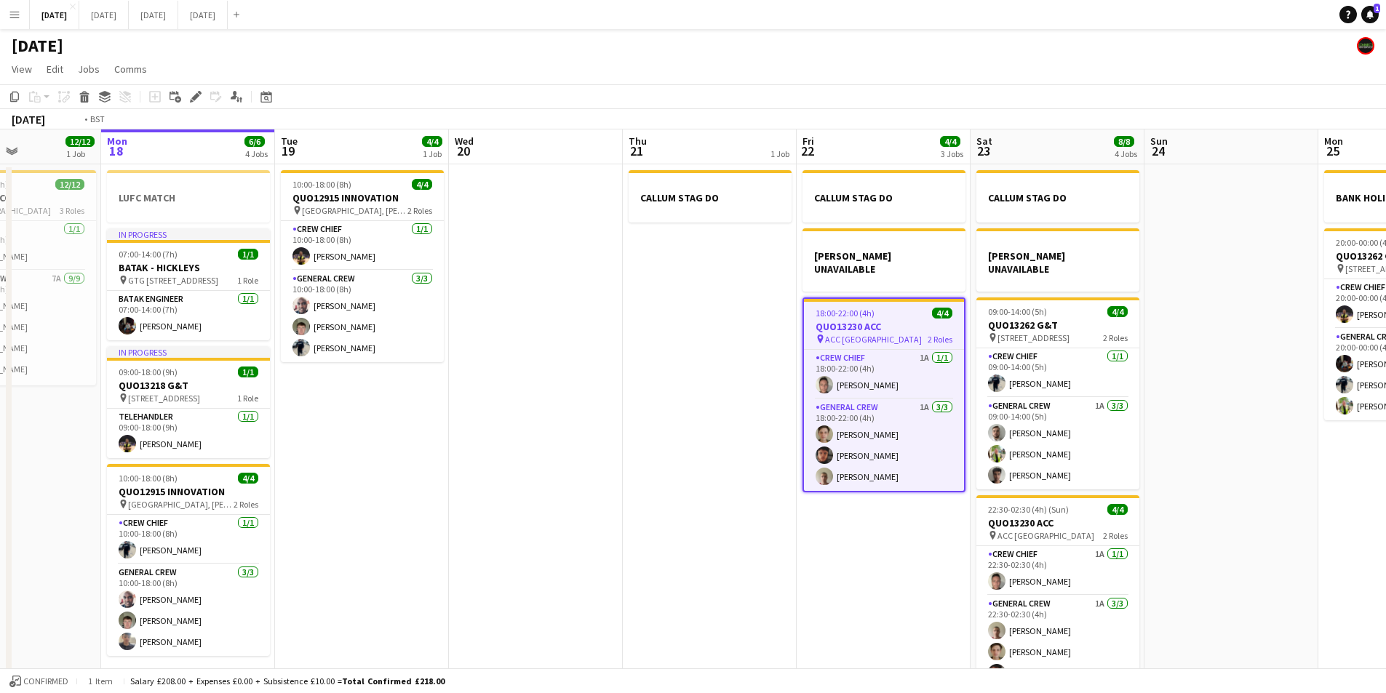
drag, startPoint x: 735, startPoint y: 532, endPoint x: 589, endPoint y: 505, distance: 148.0
click at [585, 502] on app-calendar-viewport "Fri 15 1/1 1 Job Sat 16 12/12 1 Job Sun 17 12/12 1 Job Mon 18 6/6 4 Jobs Tue 19…" at bounding box center [693, 419] width 1386 height 578
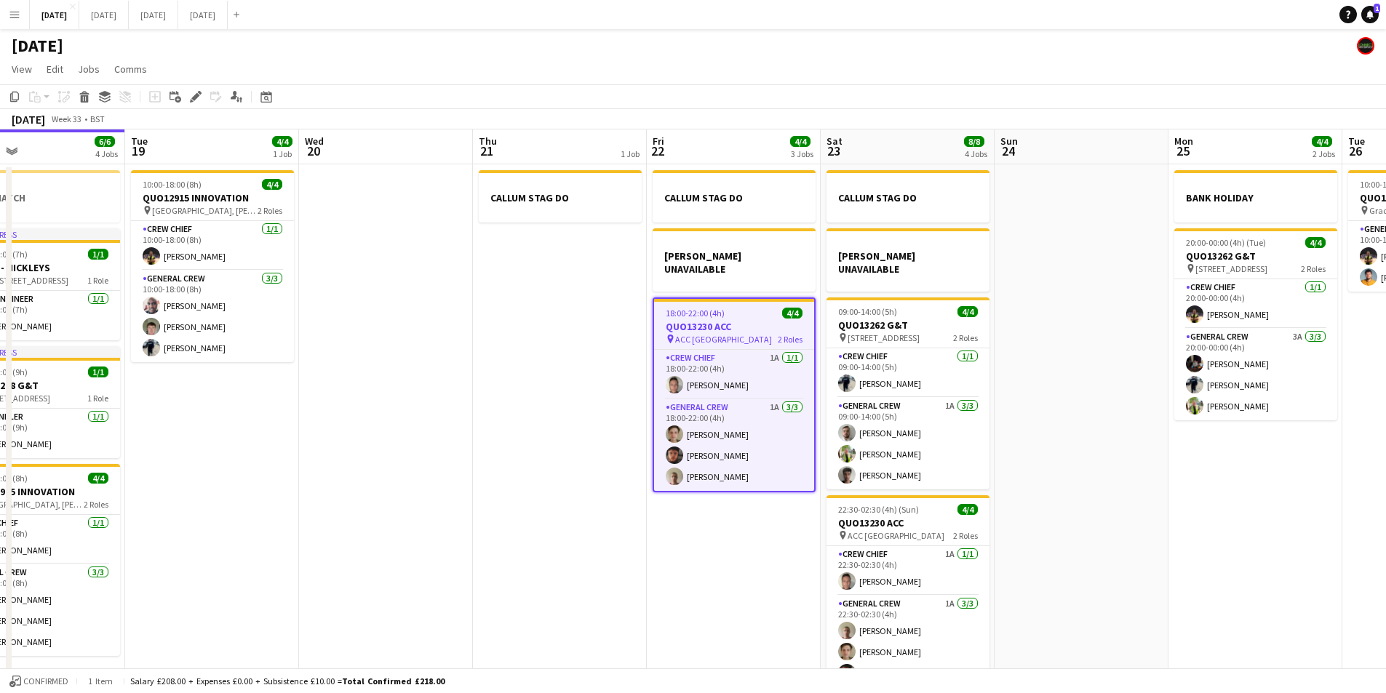
drag, startPoint x: 706, startPoint y: 559, endPoint x: 738, endPoint y: 535, distance: 41.0
click at [461, 515] on app-calendar-viewport "Fri 15 1/1 1 Job Sat 16 12/12 1 Job Sun 17 12/12 1 Job Mon 18 6/6 4 Jobs Tue 19…" at bounding box center [693, 419] width 1386 height 578
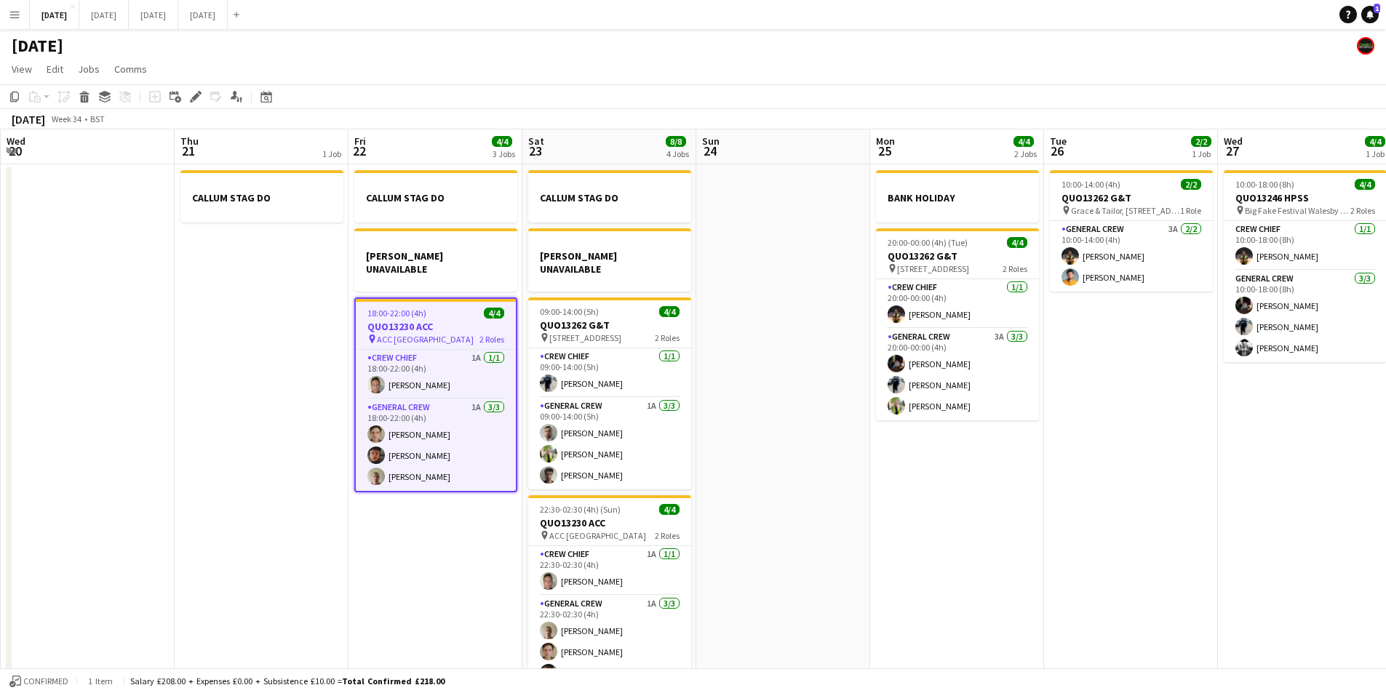
scroll to position [0, 525]
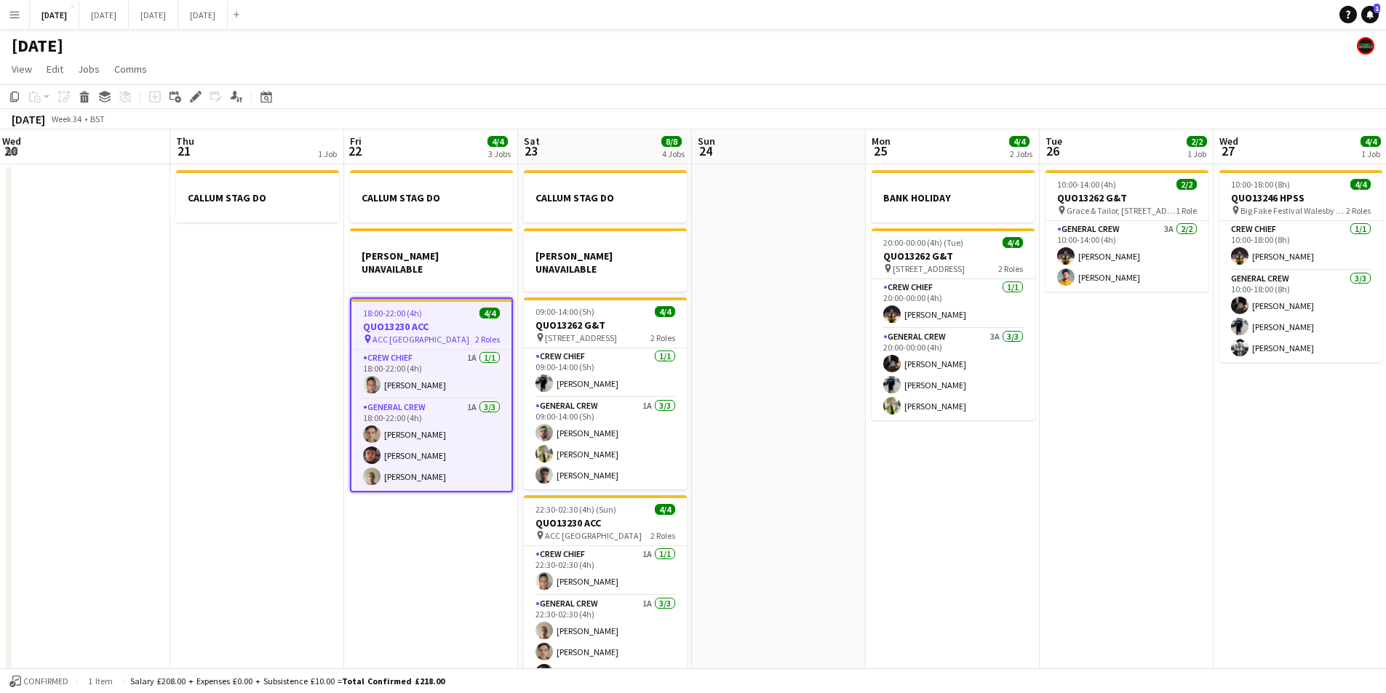
drag, startPoint x: 1011, startPoint y: 543, endPoint x: 954, endPoint y: 543, distance: 57.5
click at [954, 543] on app-calendar-viewport "Sun 17 12/12 1 Job Mon 18 6/6 4 Jobs Tue 19 4/4 1 Job Wed 20 Thu 21 1 Job Fri 2…" at bounding box center [693, 419] width 1386 height 578
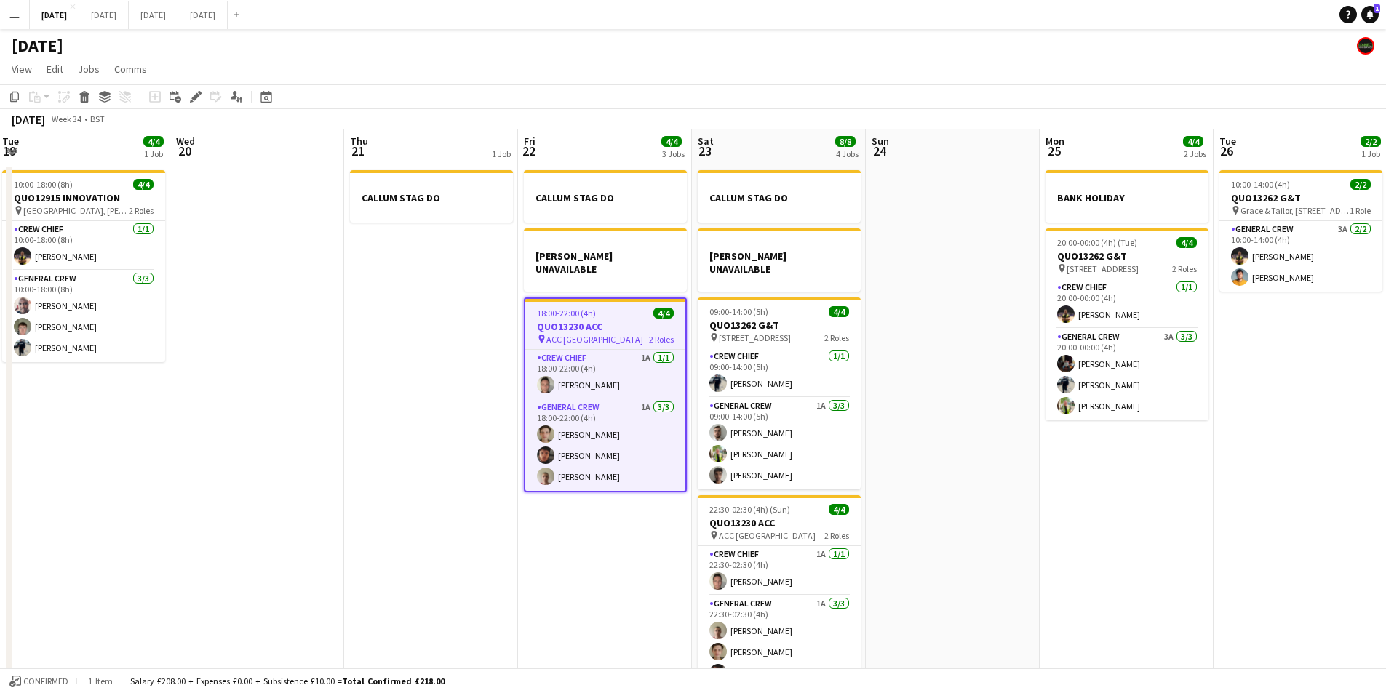
drag, startPoint x: 776, startPoint y: 484, endPoint x: 476, endPoint y: 450, distance: 302.3
click at [1080, 487] on app-calendar-viewport "Sat 16 12/12 1 Job Sun 17 12/12 1 Job Mon 18 6/6 4 Jobs Tue 19 4/4 1 Job Wed 20…" at bounding box center [693, 419] width 1386 height 578
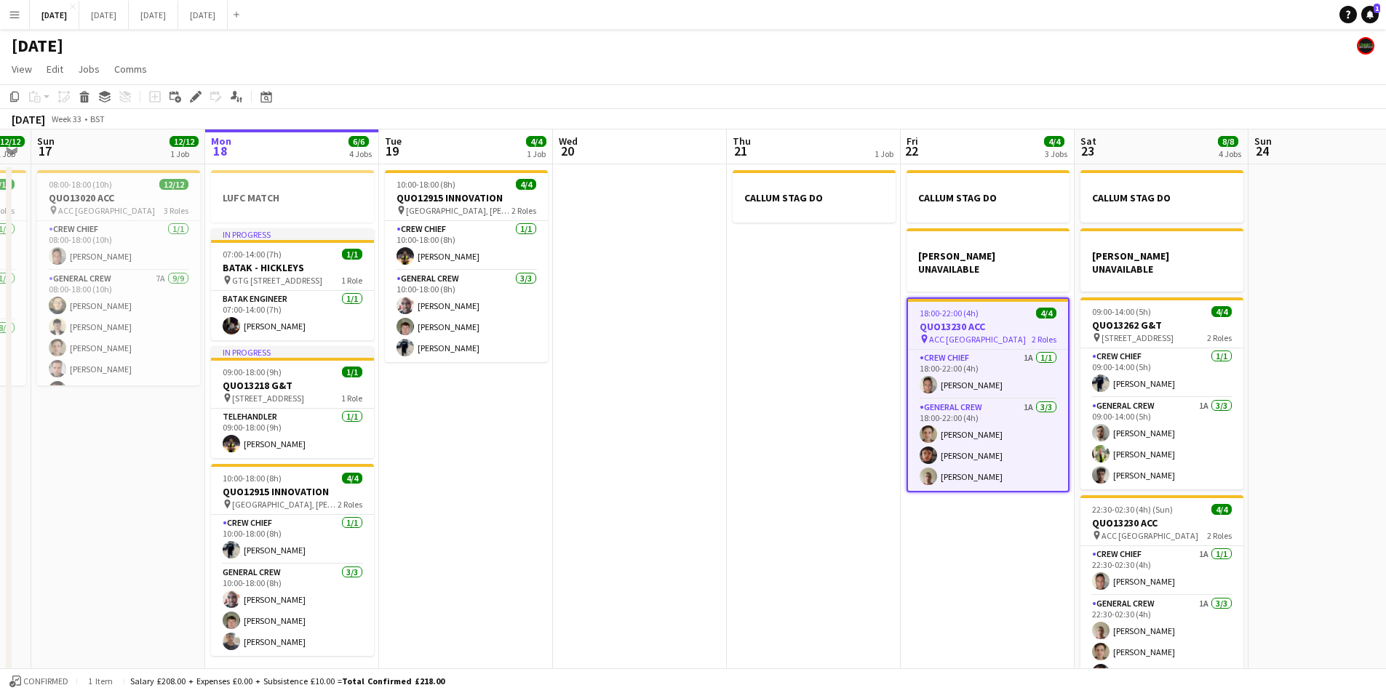
drag, startPoint x: 498, startPoint y: 493, endPoint x: 684, endPoint y: 487, distance: 185.6
click at [688, 504] on app-calendar-viewport "Fri 15 1/1 1 Job Sat 16 12/12 1 Job Sun 17 12/12 1 Job Mon 18 6/6 4 Jobs Tue 19…" at bounding box center [693, 419] width 1386 height 578
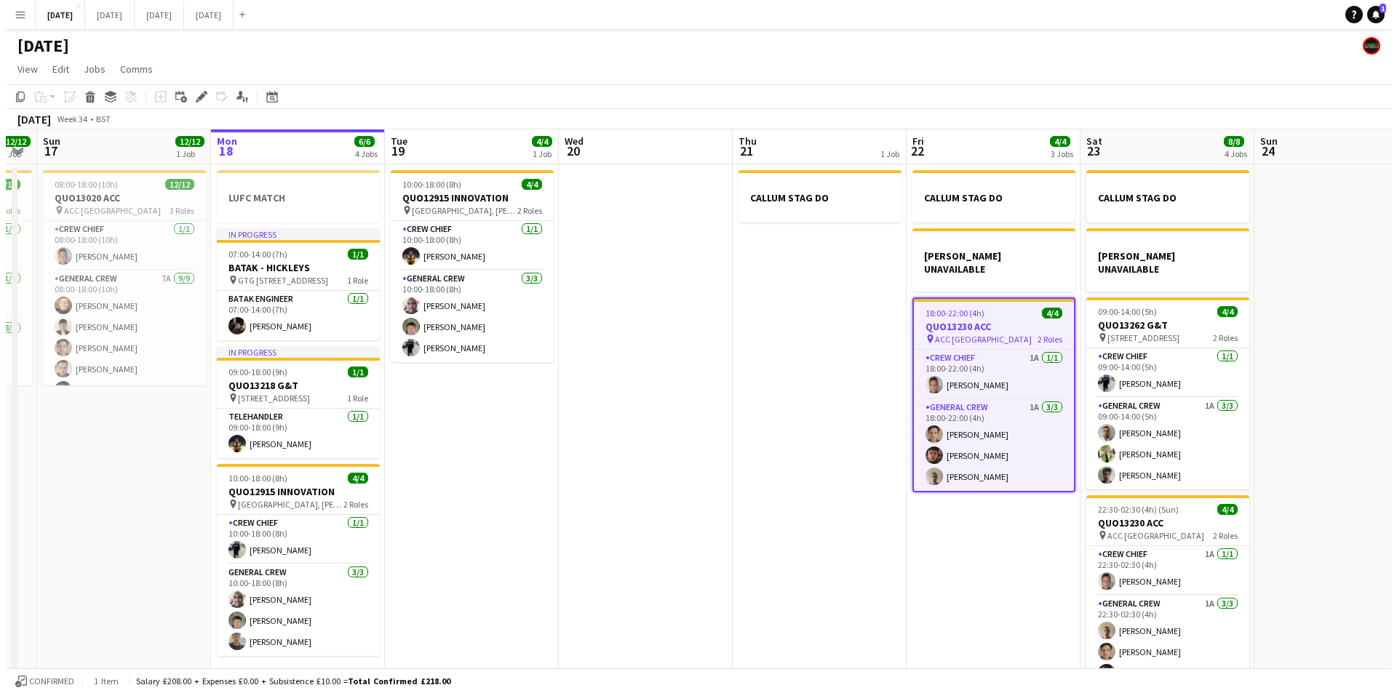
scroll to position [0, 301]
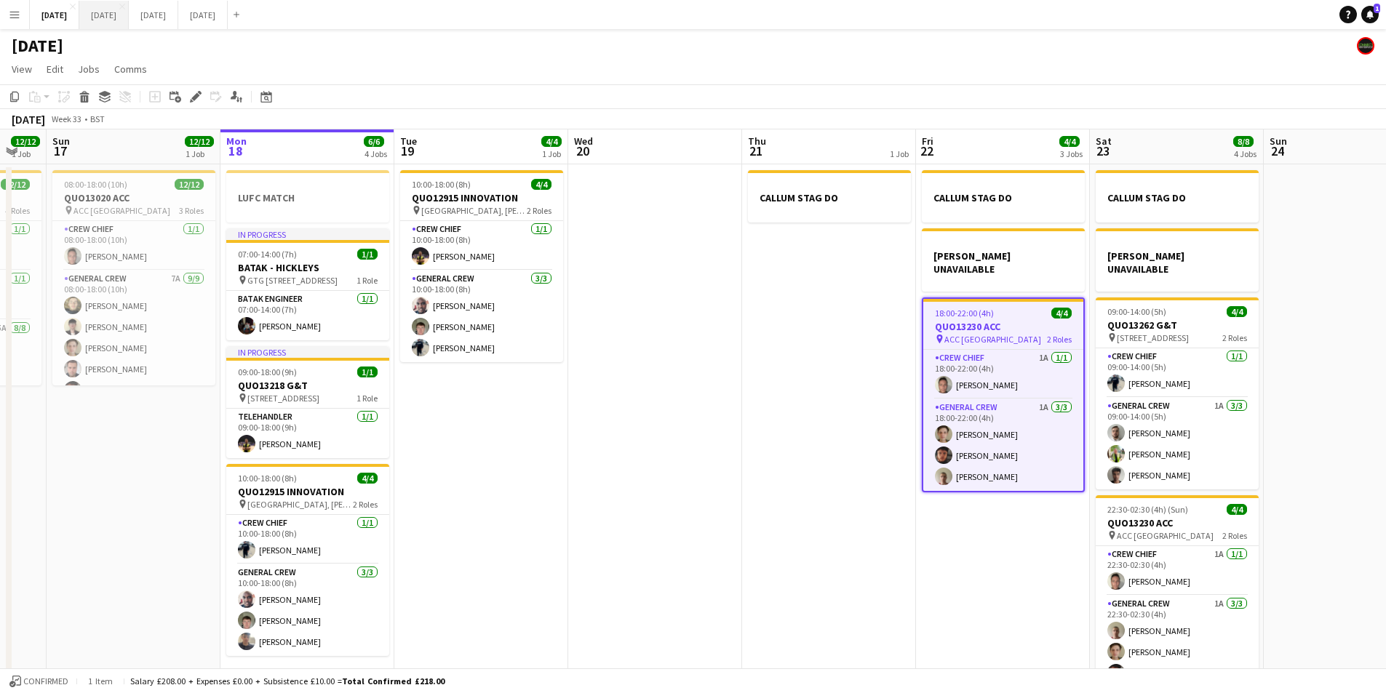
click at [129, 6] on button "[DATE] Close" at bounding box center [103, 15] width 49 height 28
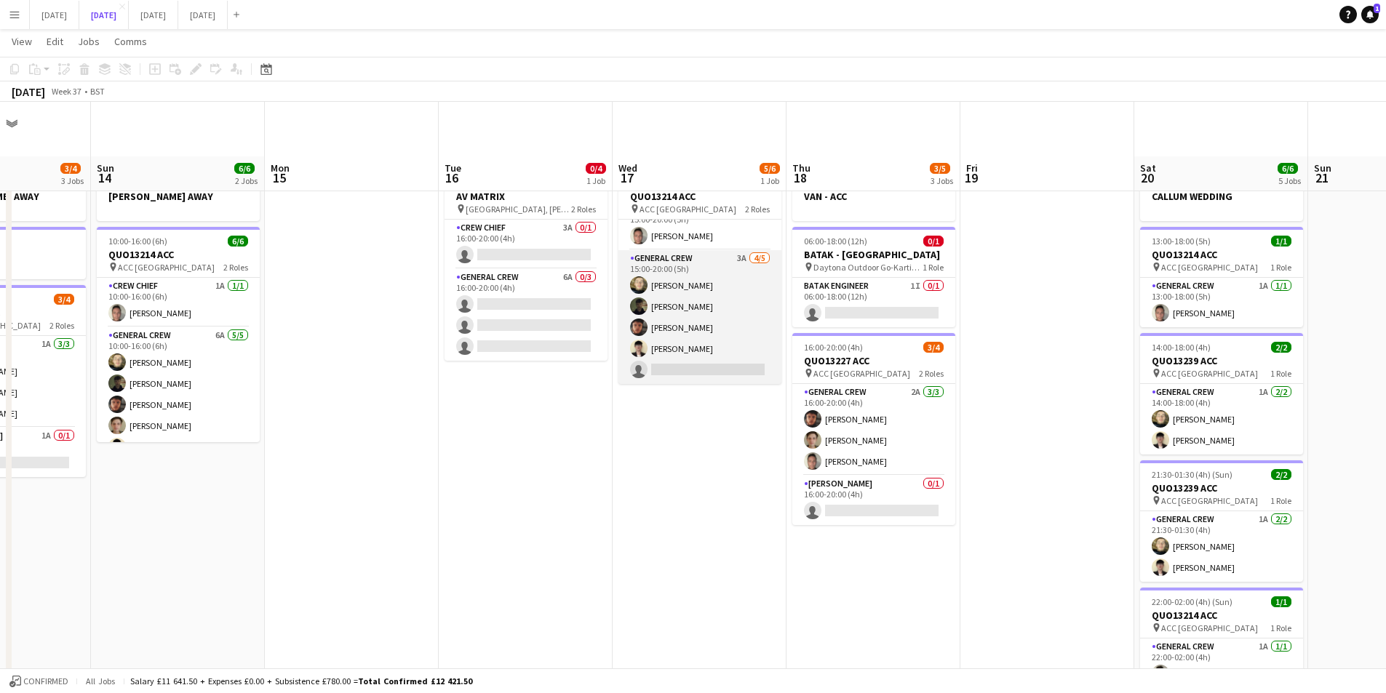
scroll to position [53, 0]
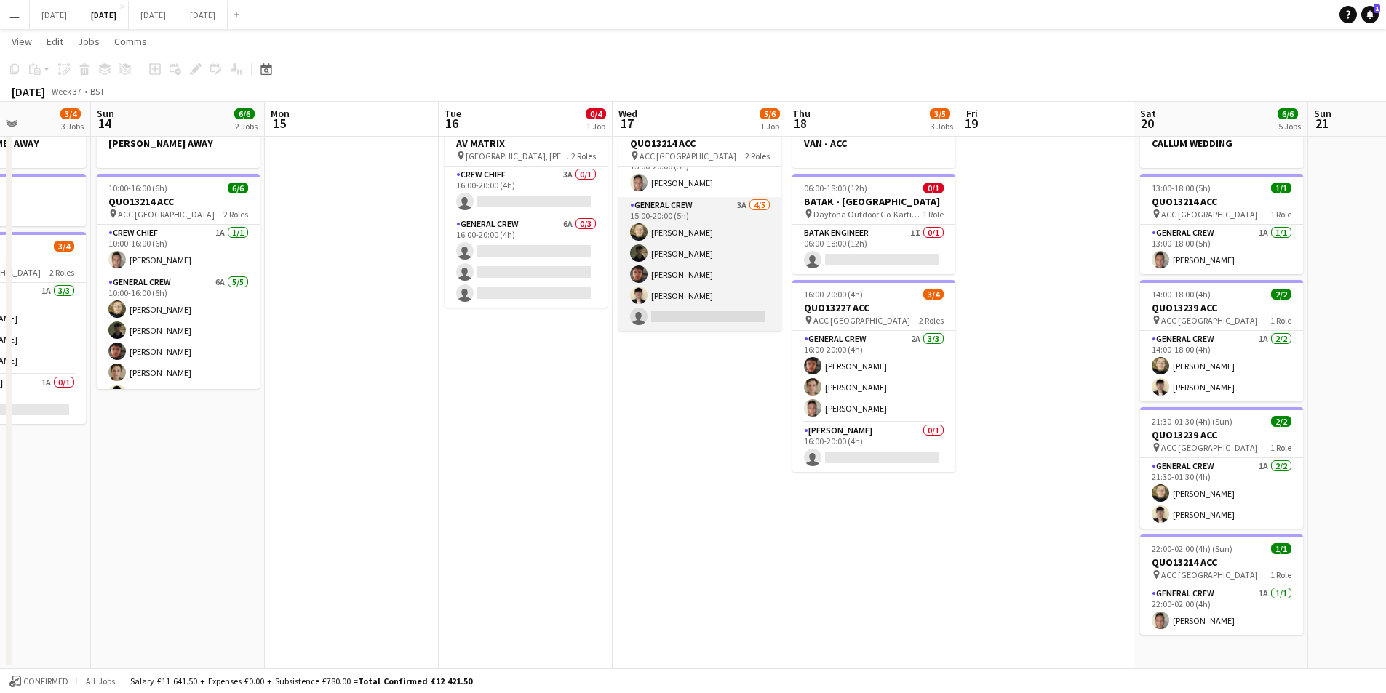
click at [696, 294] on app-card-role "General Crew 3A [DATE] 15:00-20:00 (5h) [PERSON_NAME] black [PERSON_NAME] [PERS…" at bounding box center [699, 264] width 163 height 134
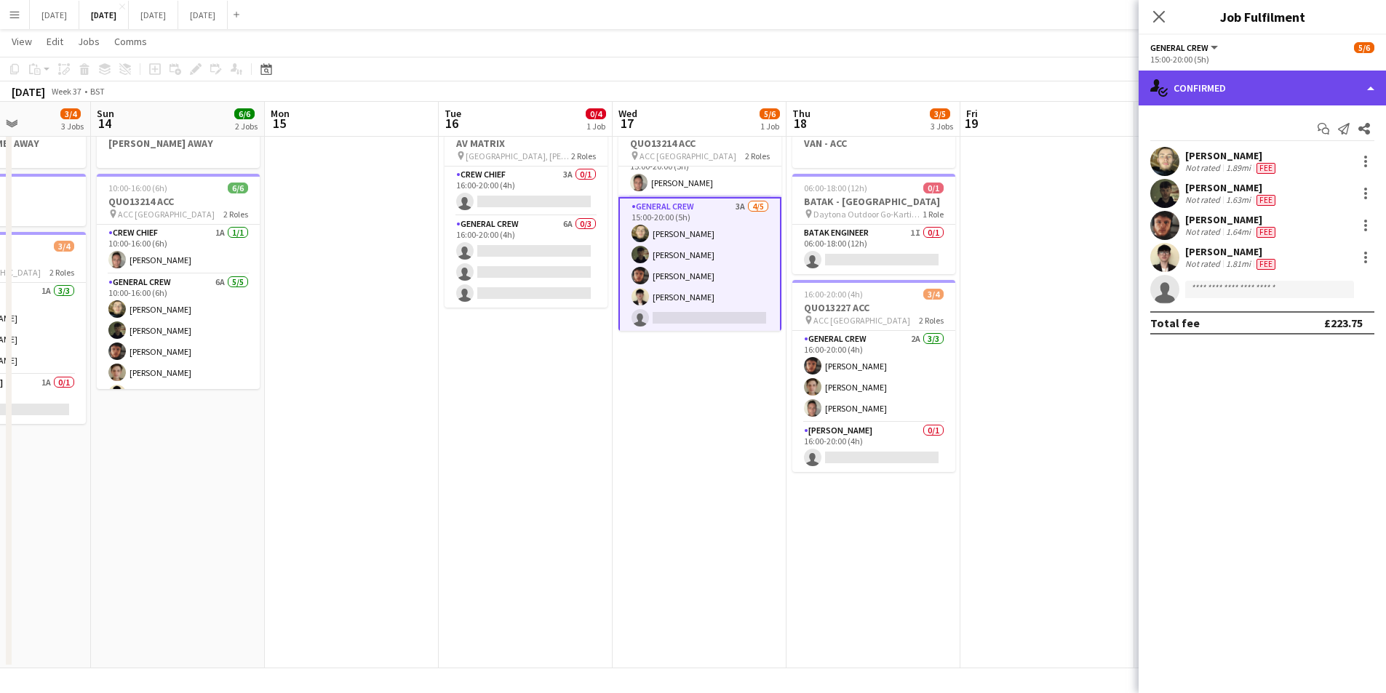
click at [1256, 78] on div "single-neutral-actions-check-2 Confirmed" at bounding box center [1262, 88] width 247 height 35
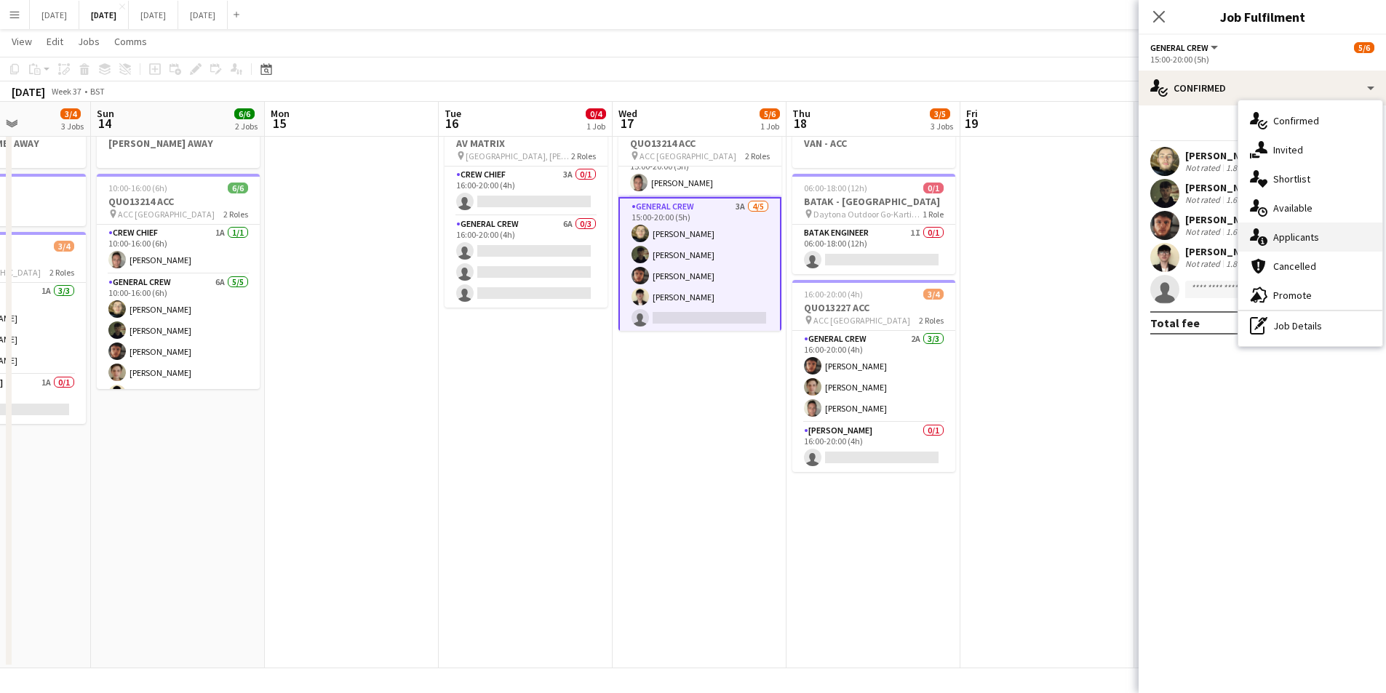
click at [1304, 238] on div "single-neutral-actions-information Applicants" at bounding box center [1310, 237] width 144 height 29
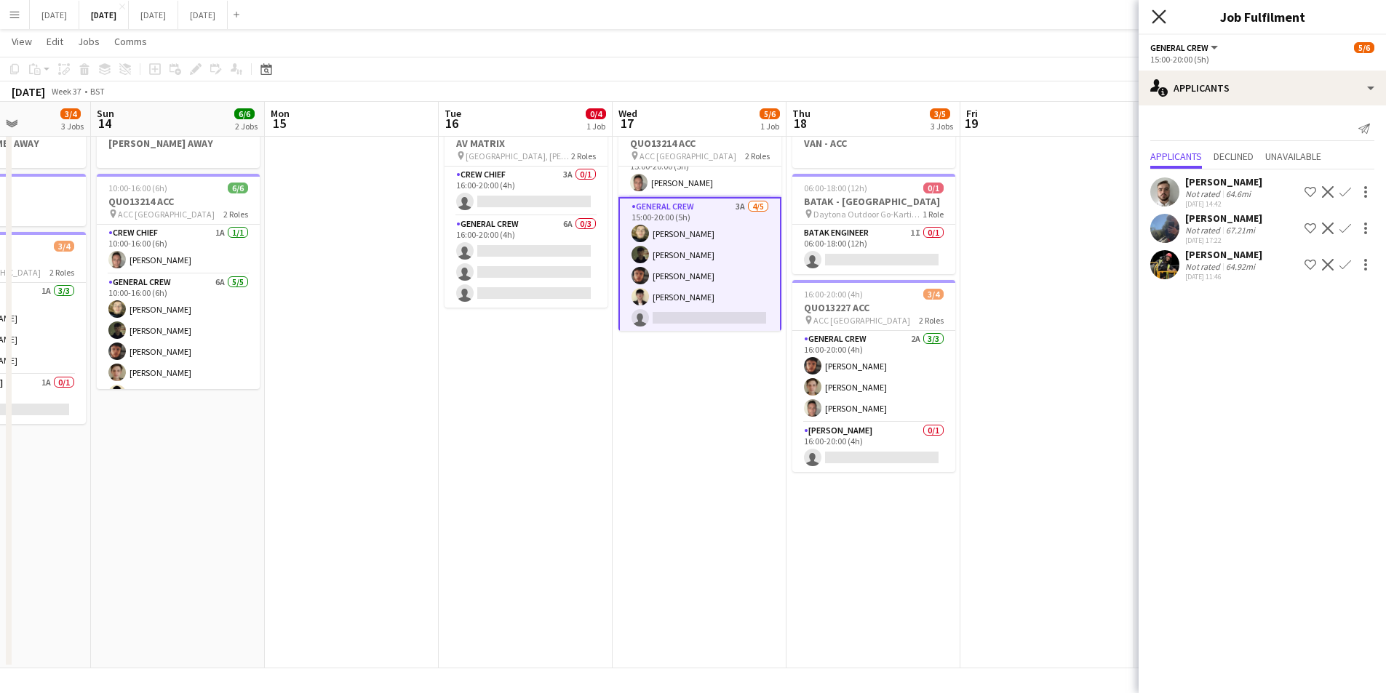
click at [1155, 16] on icon "Close pop-in" at bounding box center [1159, 16] width 14 height 14
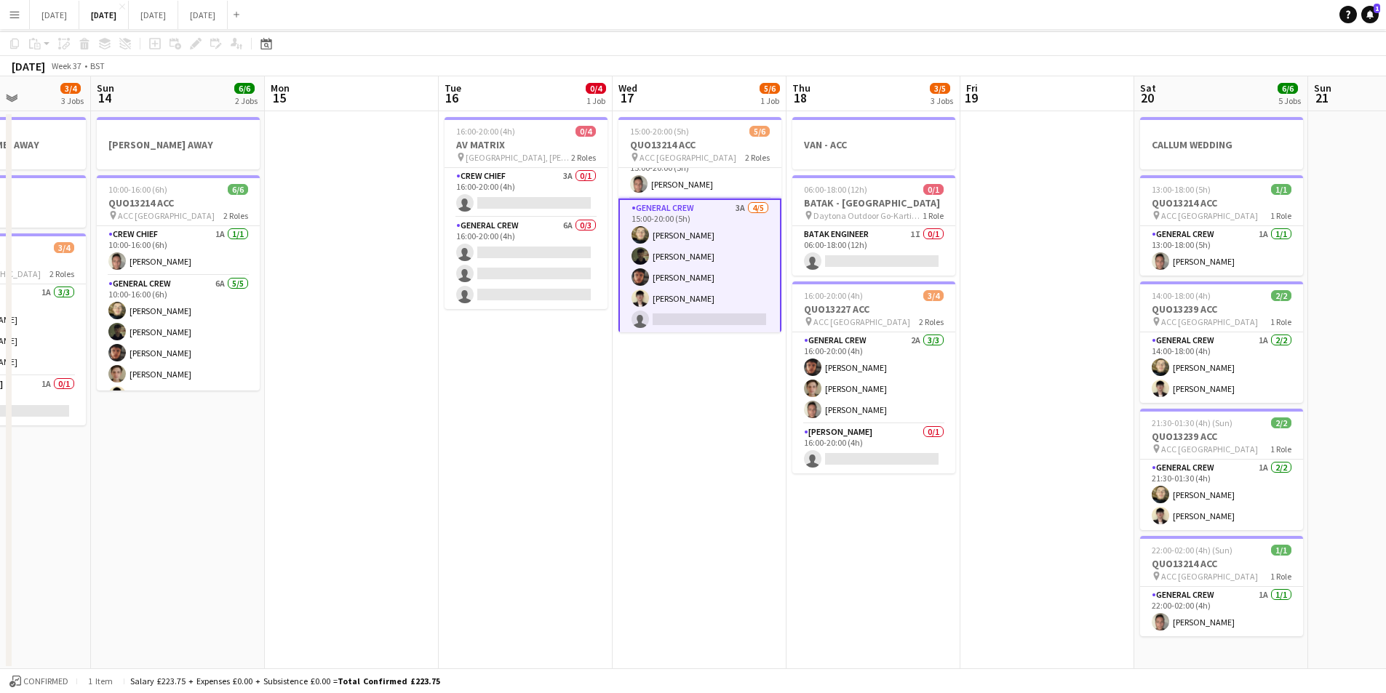
scroll to position [0, 0]
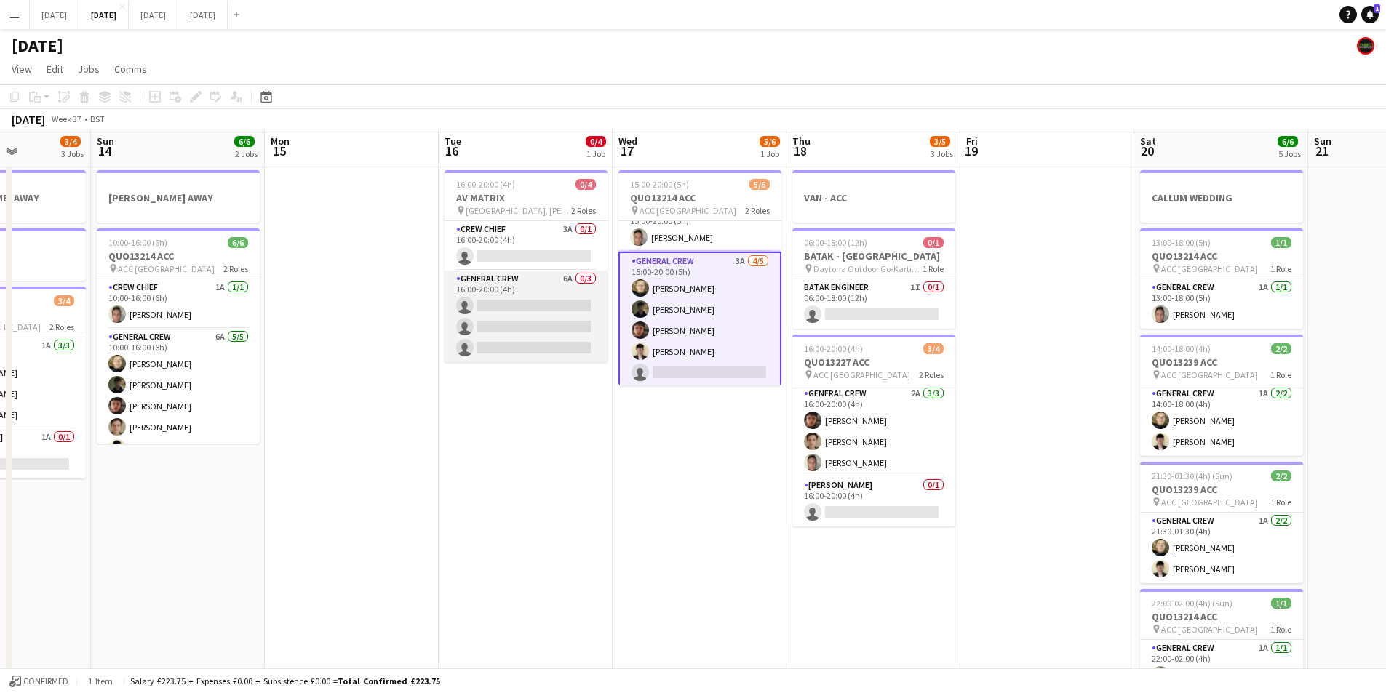
click at [549, 335] on app-card-role "General Crew 6A 0/3 16:00-20:00 (4h) single-neutral-actions single-neutral-acti…" at bounding box center [526, 317] width 163 height 92
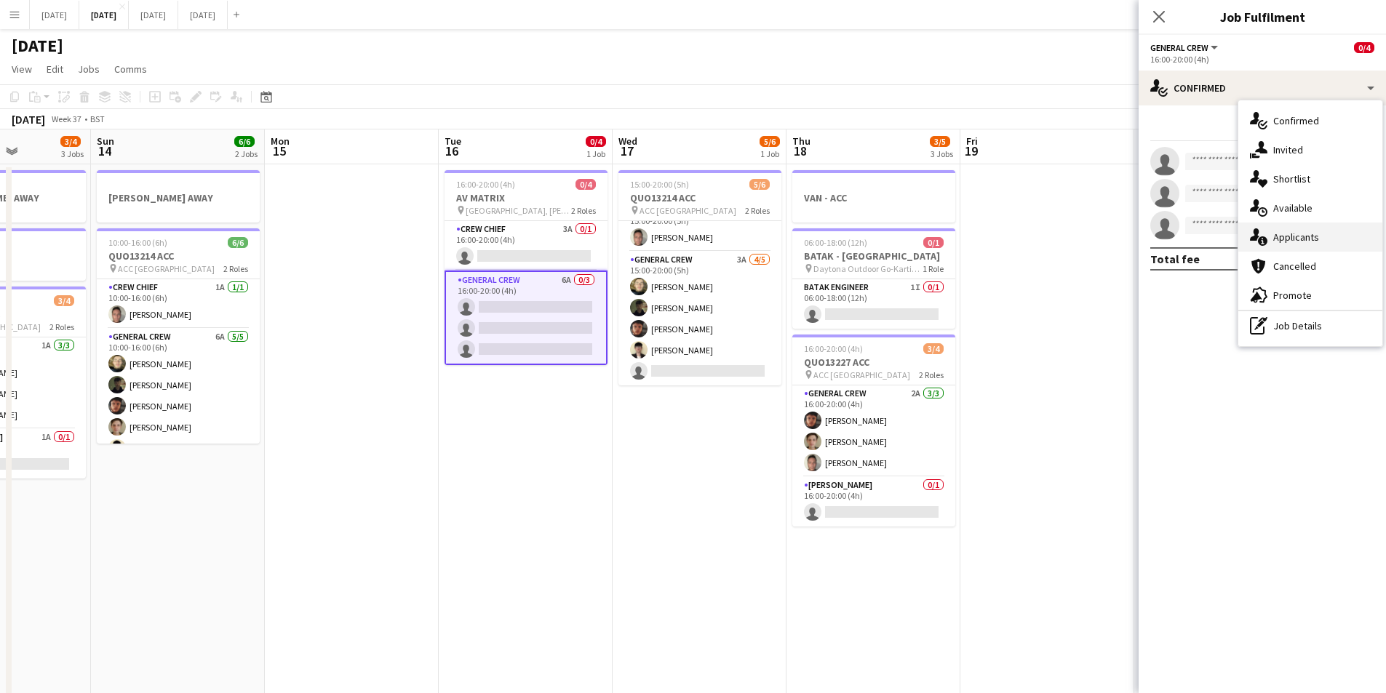
click at [1300, 235] on div "single-neutral-actions-information Applicants" at bounding box center [1310, 237] width 144 height 29
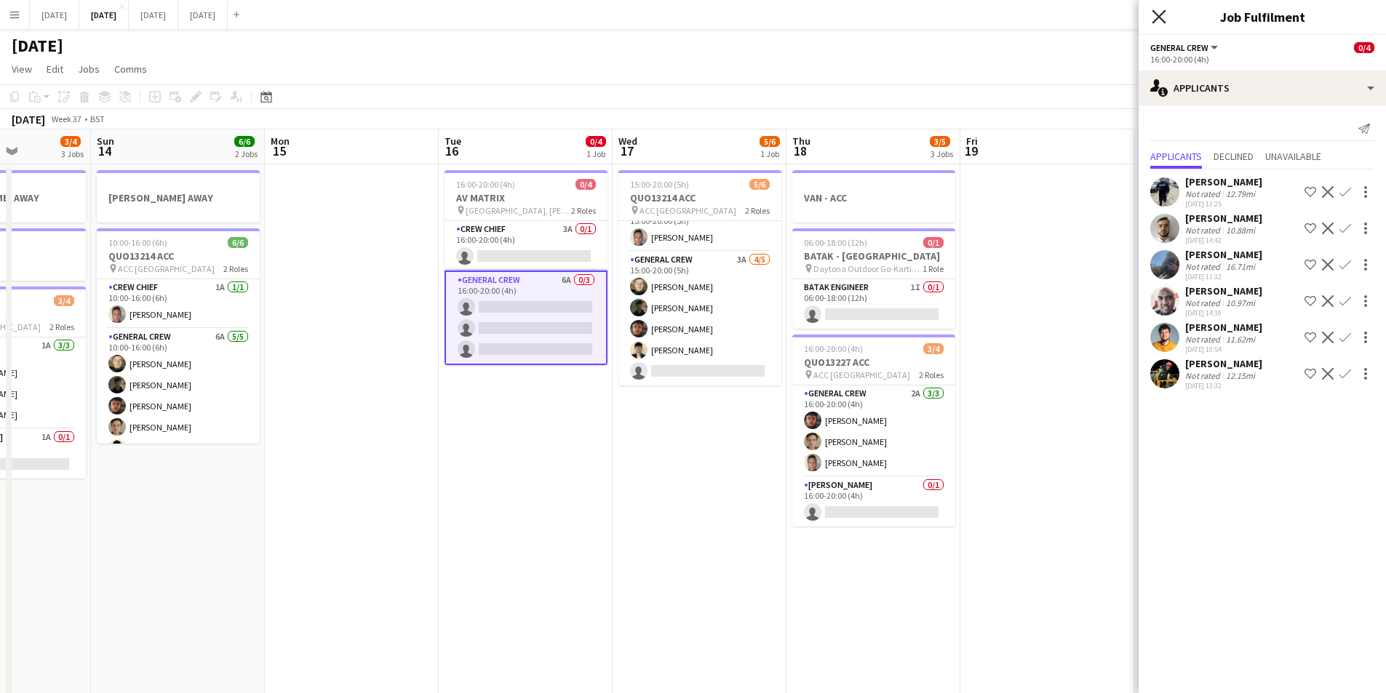
click at [1160, 13] on icon "Close pop-in" at bounding box center [1159, 16] width 14 height 14
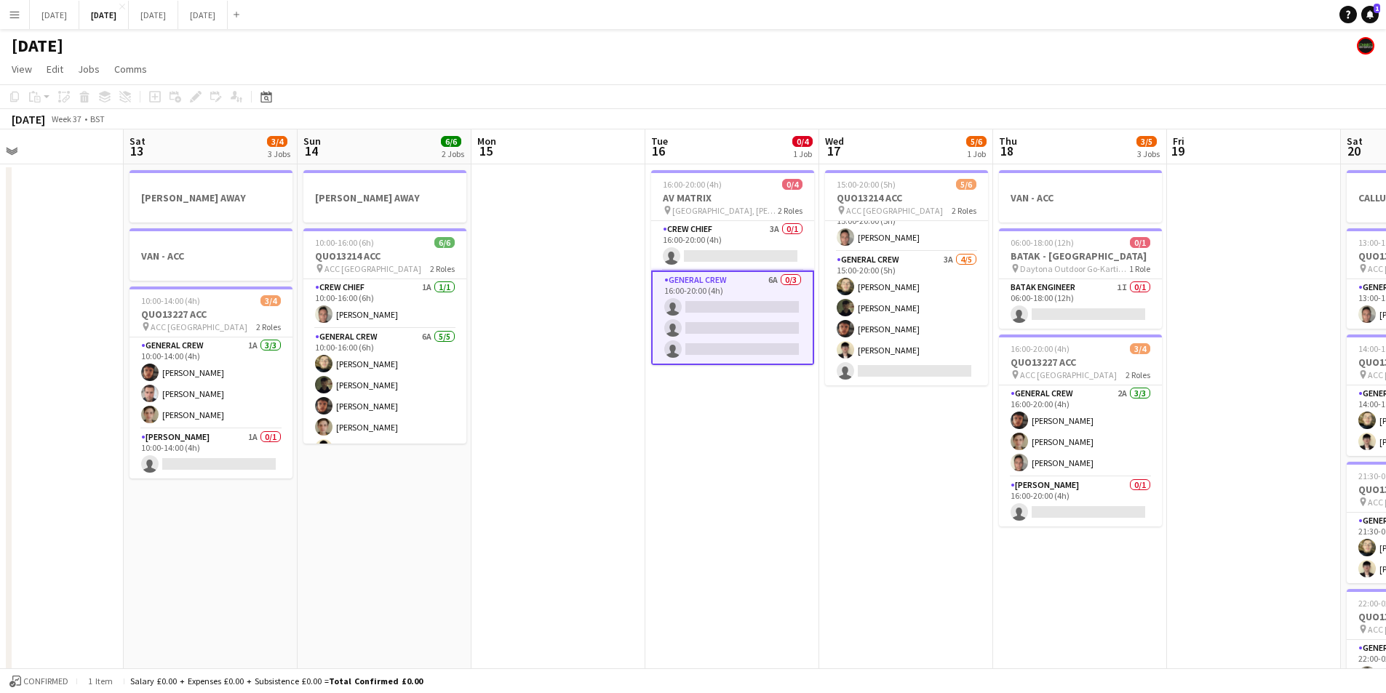
scroll to position [0, 350]
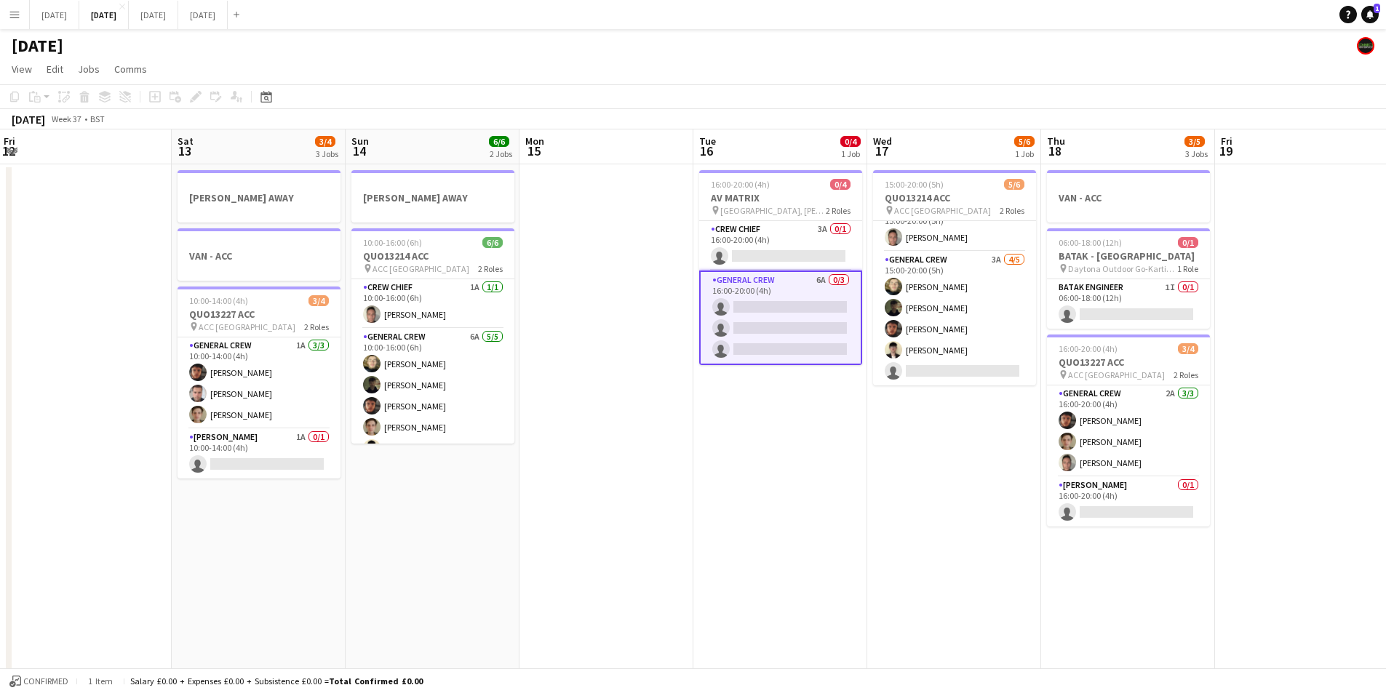
drag, startPoint x: 642, startPoint y: 545, endPoint x: 896, endPoint y: 594, distance: 259.3
click at [896, 594] on app-calendar-viewport "Wed 10 Thu 11 0/4 1 Job Fri 12 Sat 13 3/4 3 Jobs Sun 14 6/6 2 Jobs Mon 15 Tue 1…" at bounding box center [693, 427] width 1386 height 594
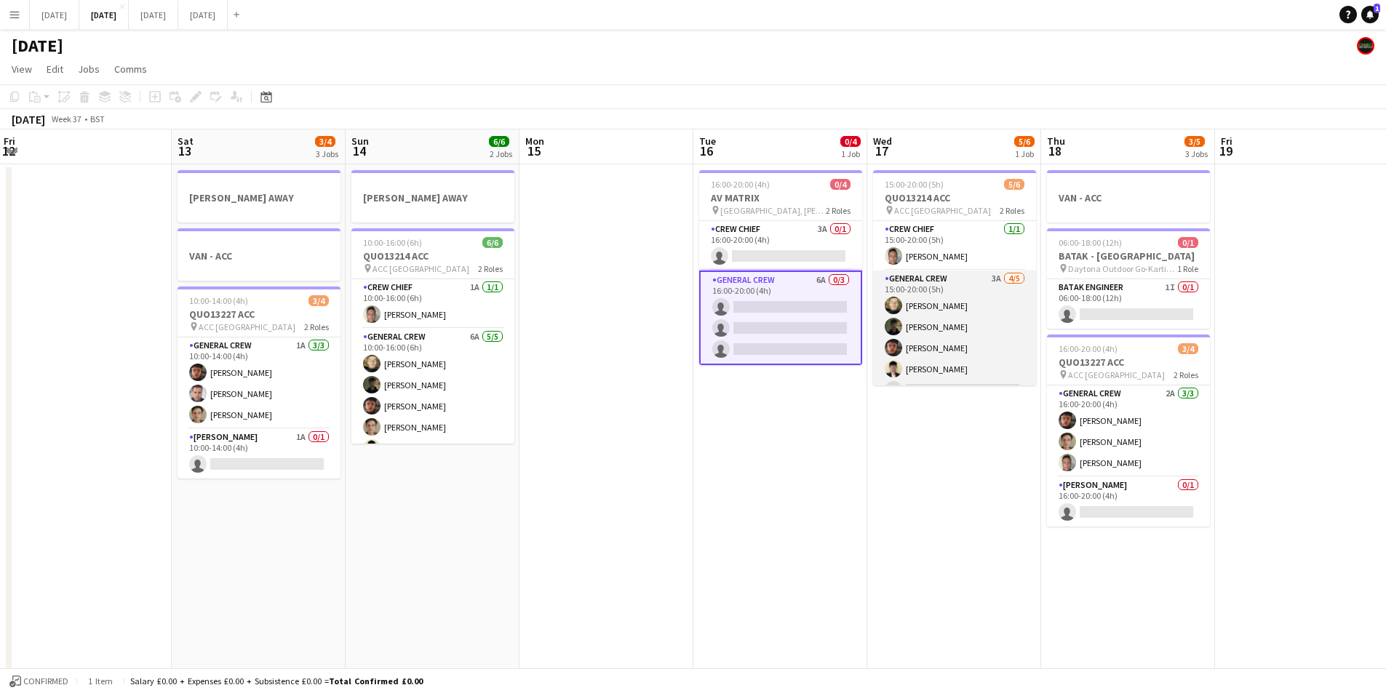
scroll to position [19, 0]
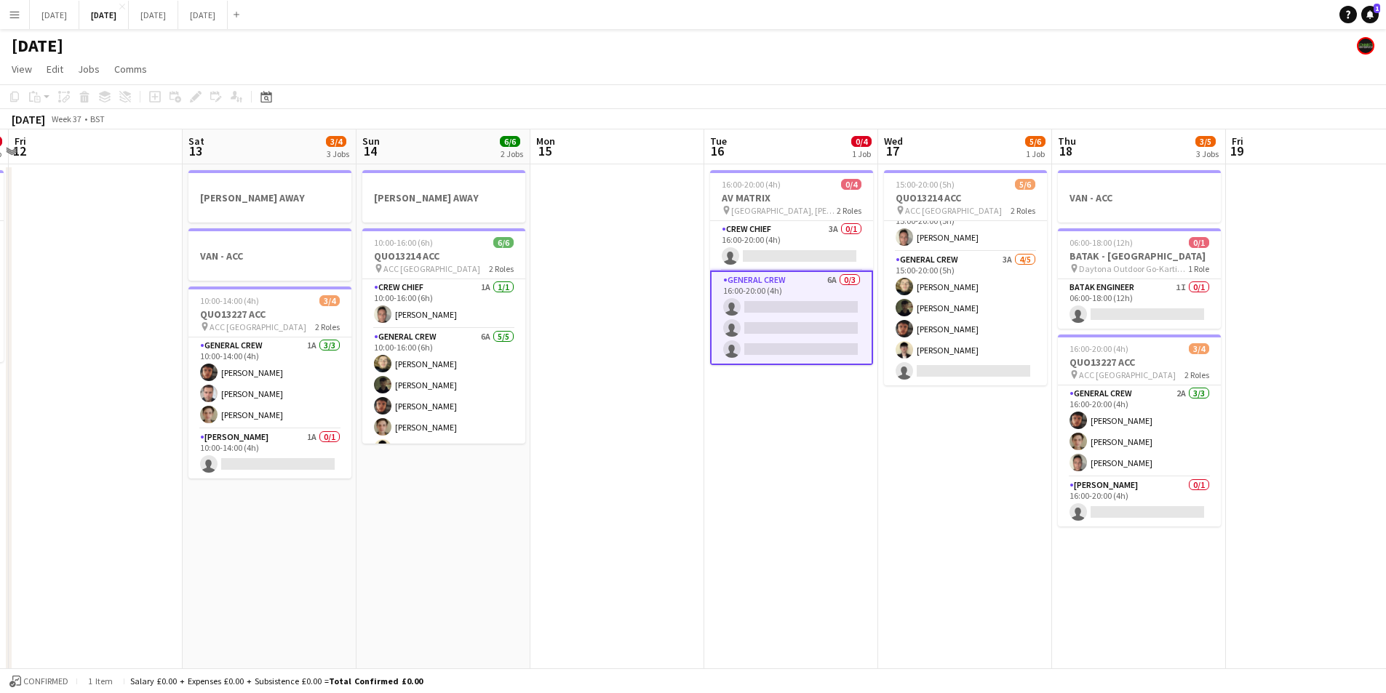
drag, startPoint x: 720, startPoint y: 466, endPoint x: 693, endPoint y: 535, distance: 75.1
click at [1115, 465] on app-calendar-viewport "Wed 10 Thu 11 0/4 1 Job Fri 12 Sat 13 3/4 3 Jobs Sun 14 6/6 2 Jobs Mon 15 Tue 1…" at bounding box center [693, 427] width 1386 height 594
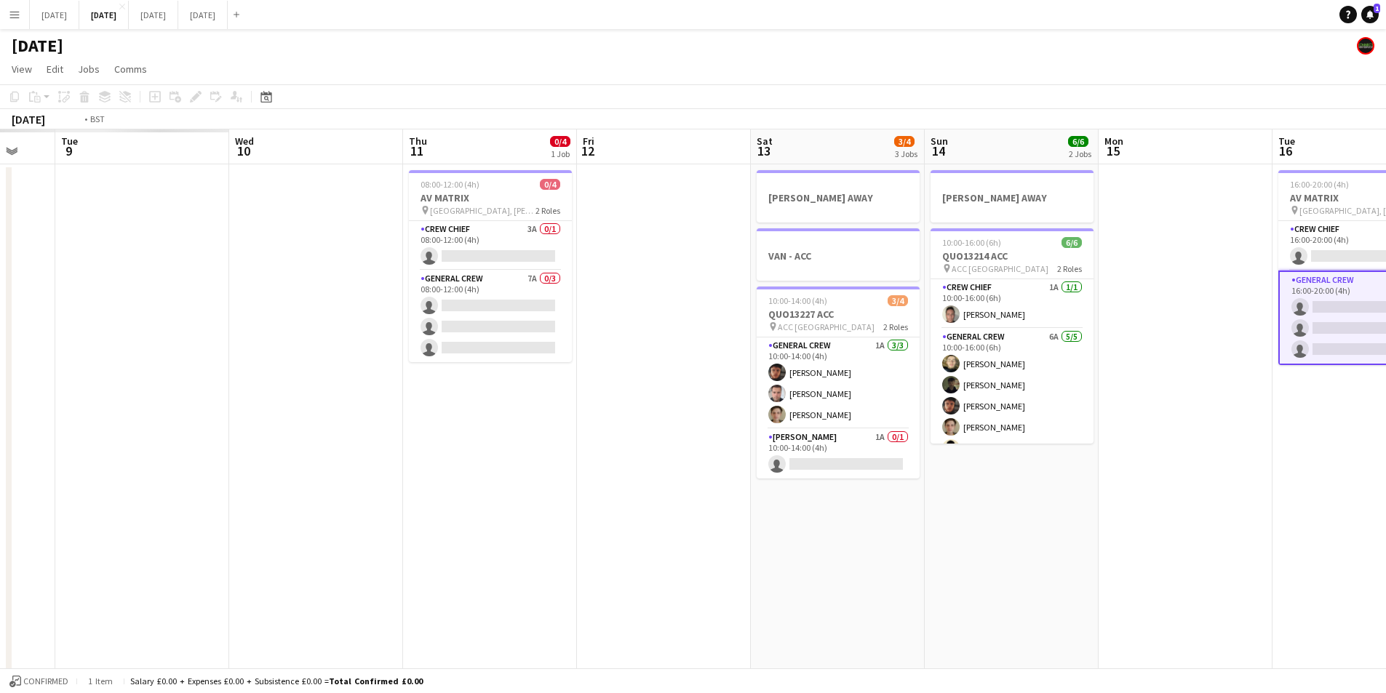
drag, startPoint x: 1047, startPoint y: 572, endPoint x: 664, endPoint y: 489, distance: 392.3
click at [1104, 538] on app-calendar-viewport "Sun 7 Mon 8 Tue 9 Wed 10 Thu 11 0/4 1 Job Fri 12 Sat 13 3/4 3 Jobs Sun 14 6/6 2…" at bounding box center [693, 427] width 1386 height 594
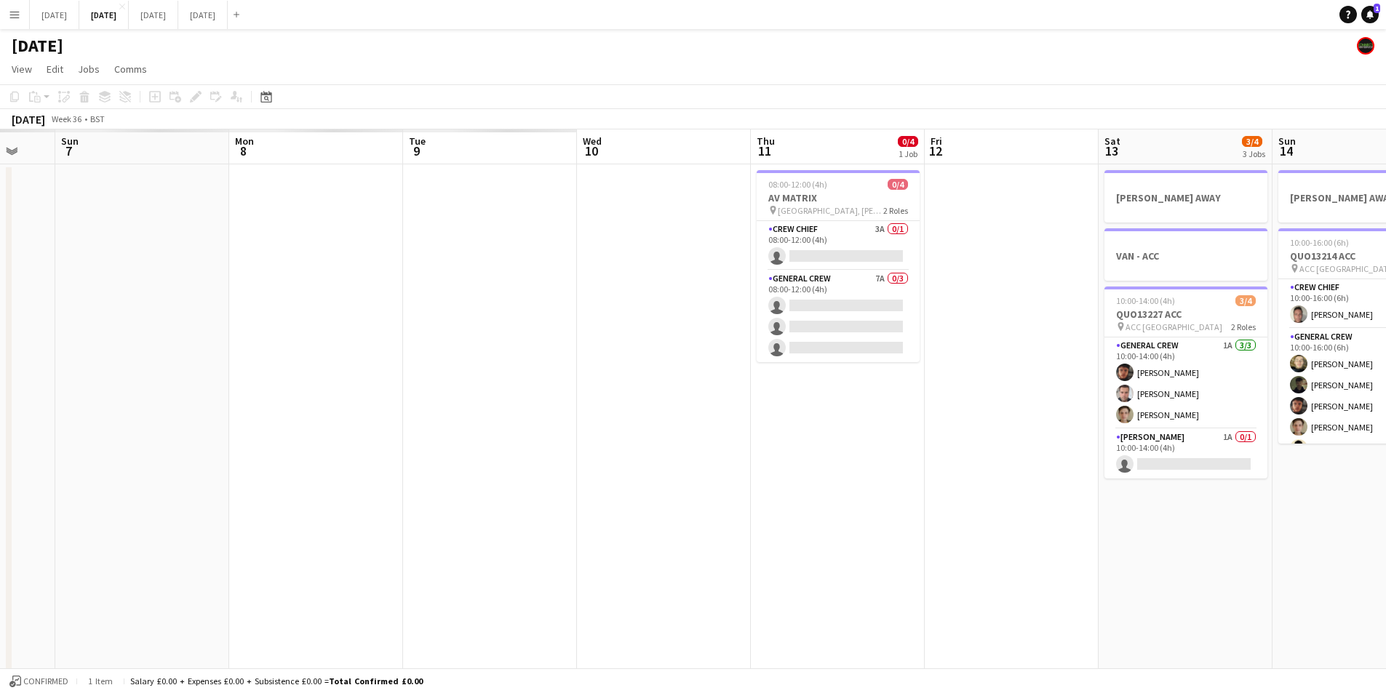
scroll to position [0, 384]
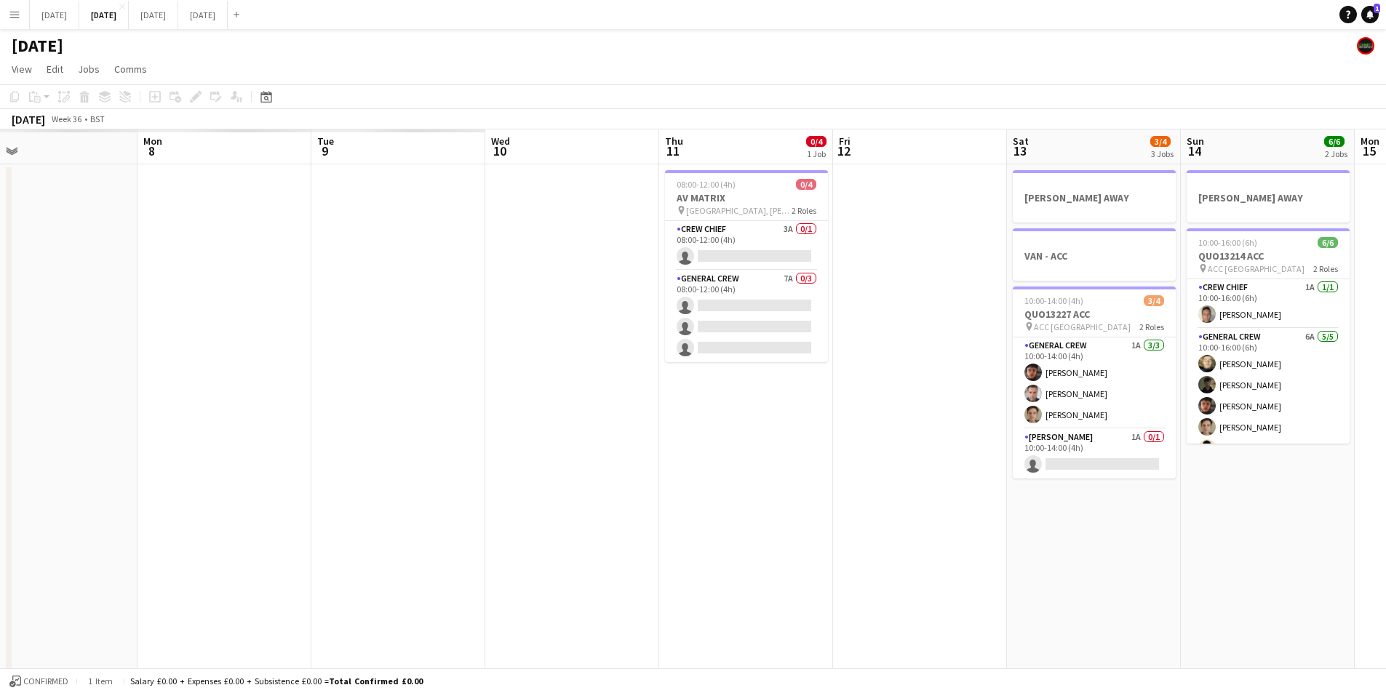
click at [1042, 473] on app-calendar-viewport "Fri 5 Sat 6 Sun 7 Mon 8 Tue 9 Wed 10 Thu 11 0/4 1 Job Fri 12 Sat 13 3/4 3 Jobs …" at bounding box center [693, 427] width 1386 height 594
drag, startPoint x: 560, startPoint y: 444, endPoint x: 185, endPoint y: 0, distance: 581.3
click at [861, 423] on app-calendar-viewport "Fri 5 Sat 6 Sun 7 7/8 2 Jobs Mon 8 4/6 3 Jobs Tue 9 4/4 3 Jobs Wed 10 Thu 11 0/…" at bounding box center [693, 427] width 1386 height 594
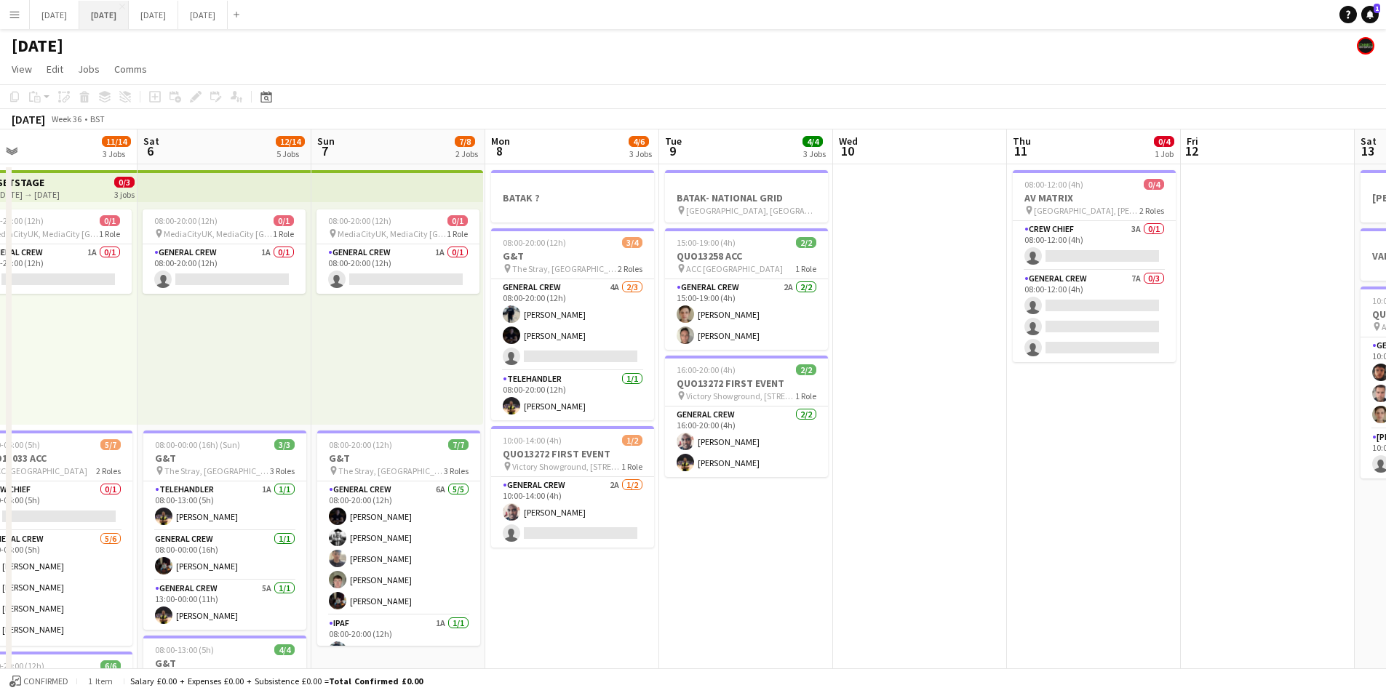
scroll to position [0, 348]
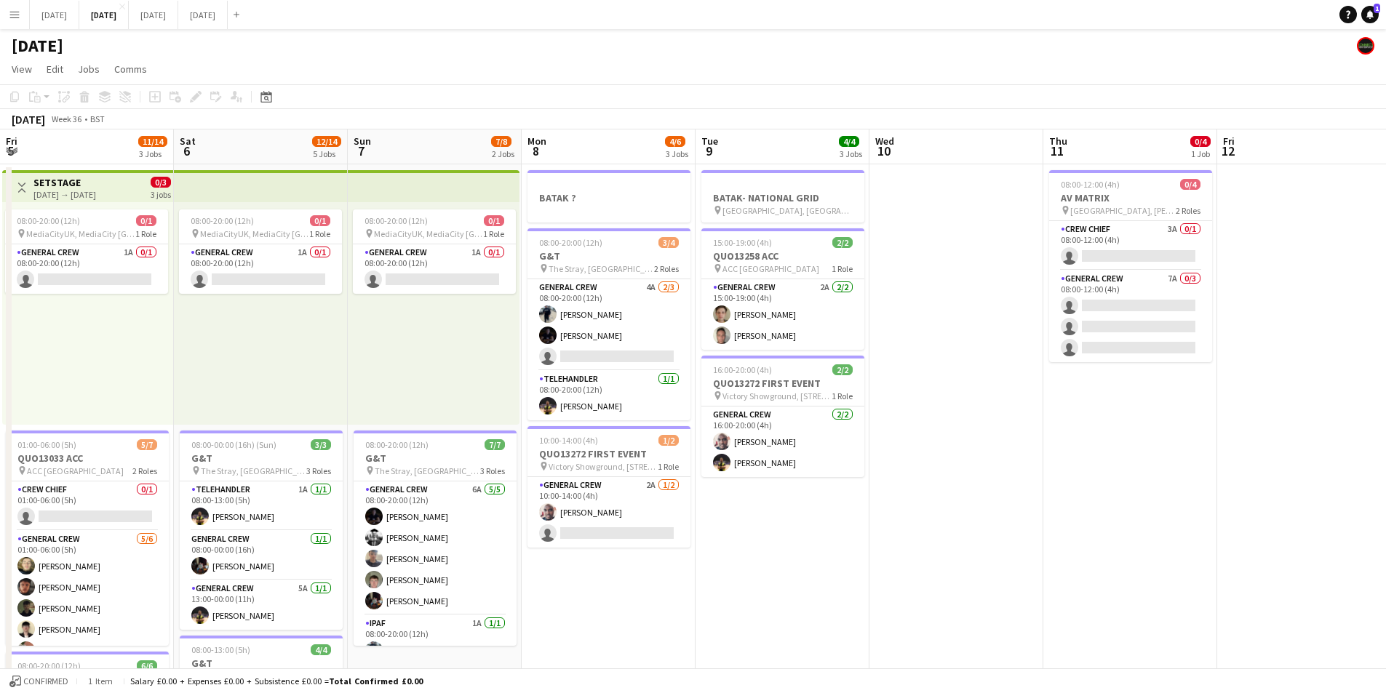
drag, startPoint x: 1109, startPoint y: 473, endPoint x: 860, endPoint y: 451, distance: 249.8
click at [770, 439] on app-calendar-viewport "Wed 3 16/16 3 Jobs Thu 4 15/16 3 Jobs Fri 5 11/14 3 Jobs Sat 6 12/14 5 Jobs Sun…" at bounding box center [693, 630] width 1386 height 1000
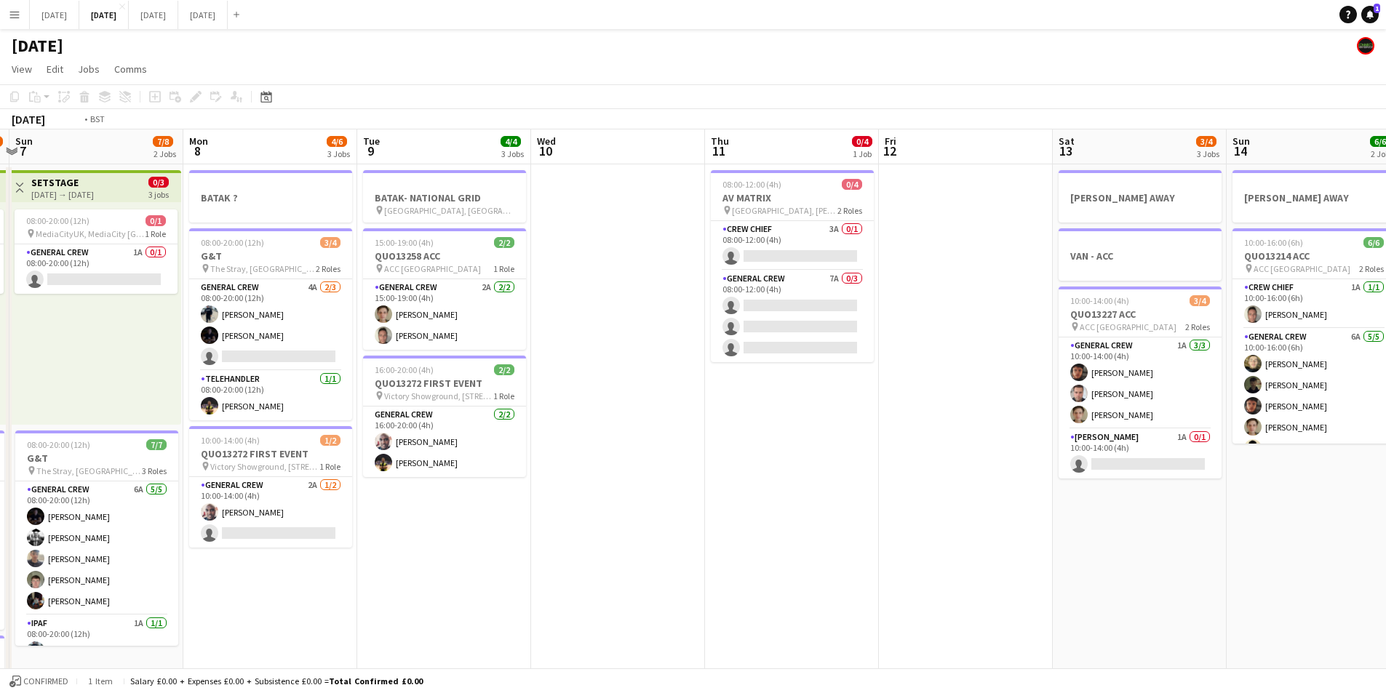
drag, startPoint x: 1011, startPoint y: 488, endPoint x: 830, endPoint y: 469, distance: 182.1
click at [662, 457] on app-calendar-viewport "Thu 4 15/16 3 Jobs Fri 5 11/14 3 Jobs Sat 6 12/14 5 Jobs Sun 7 7/8 2 Jobs Mon 8…" at bounding box center [693, 630] width 1386 height 1000
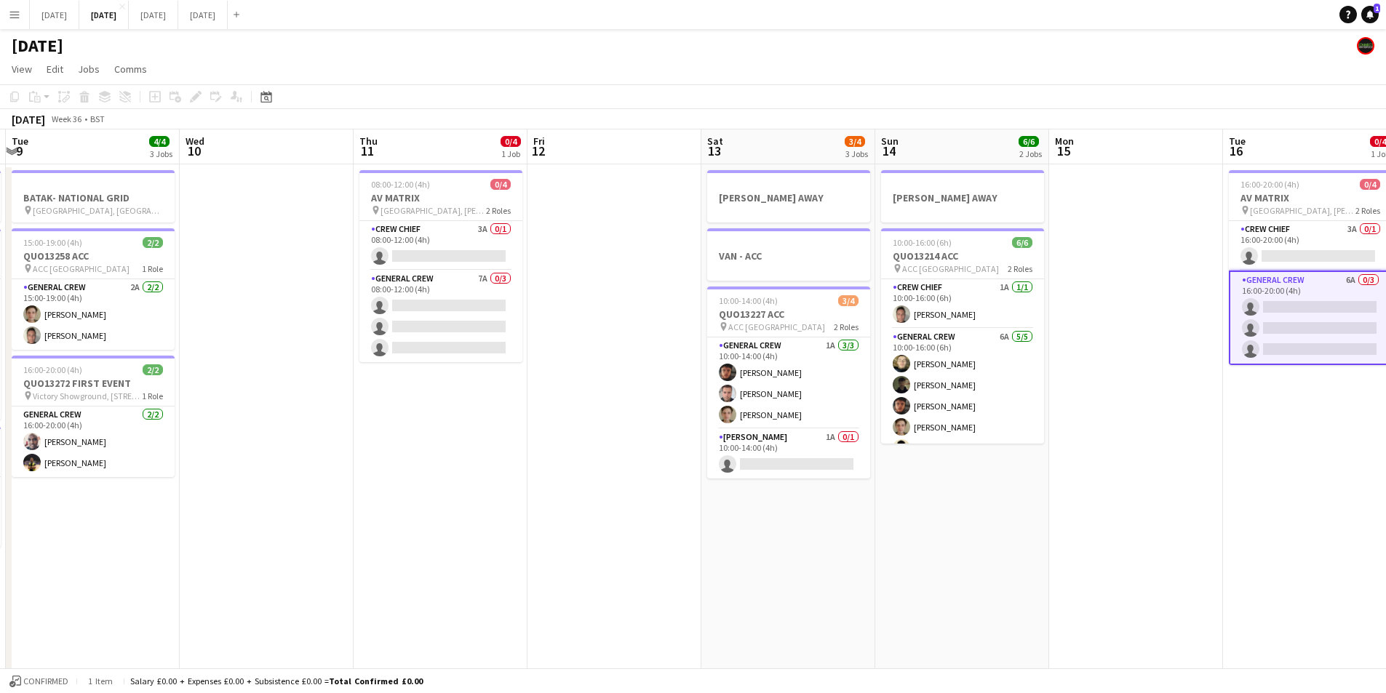
drag, startPoint x: 1131, startPoint y: 538, endPoint x: 603, endPoint y: 445, distance: 535.6
click at [600, 445] on app-calendar-viewport "Sat 6 12/14 5 Jobs Sun 7 7/8 2 Jobs Mon 8 4/6 3 Jobs Tue 9 4/4 3 Jobs Wed 10 Th…" at bounding box center [693, 630] width 1386 height 1000
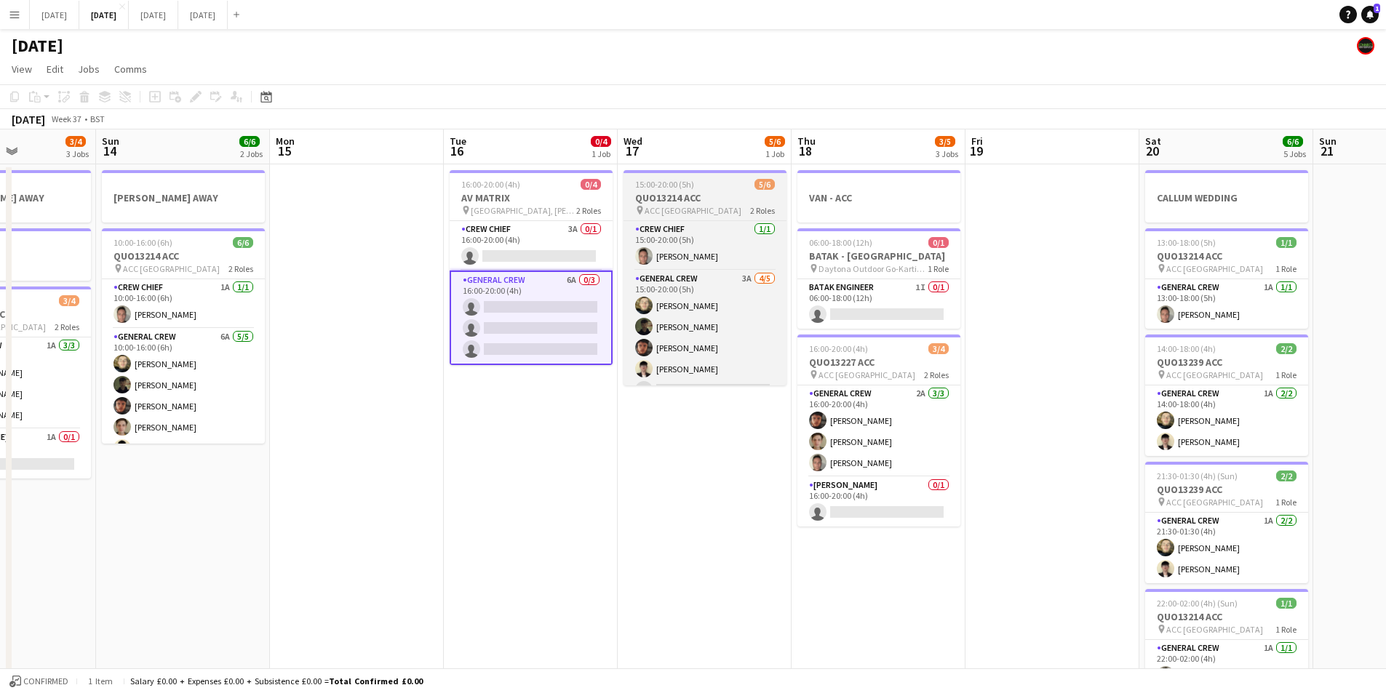
drag, startPoint x: 1016, startPoint y: 497, endPoint x: 781, endPoint y: 338, distance: 284.1
click at [762, 474] on app-calendar-viewport "Thu 11 0/4 1 Job Fri 12 Sat 13 3/4 3 Jobs Sun 14 6/6 2 Jobs Mon 15 Tue 16 0/4 1…" at bounding box center [693, 630] width 1386 height 1000
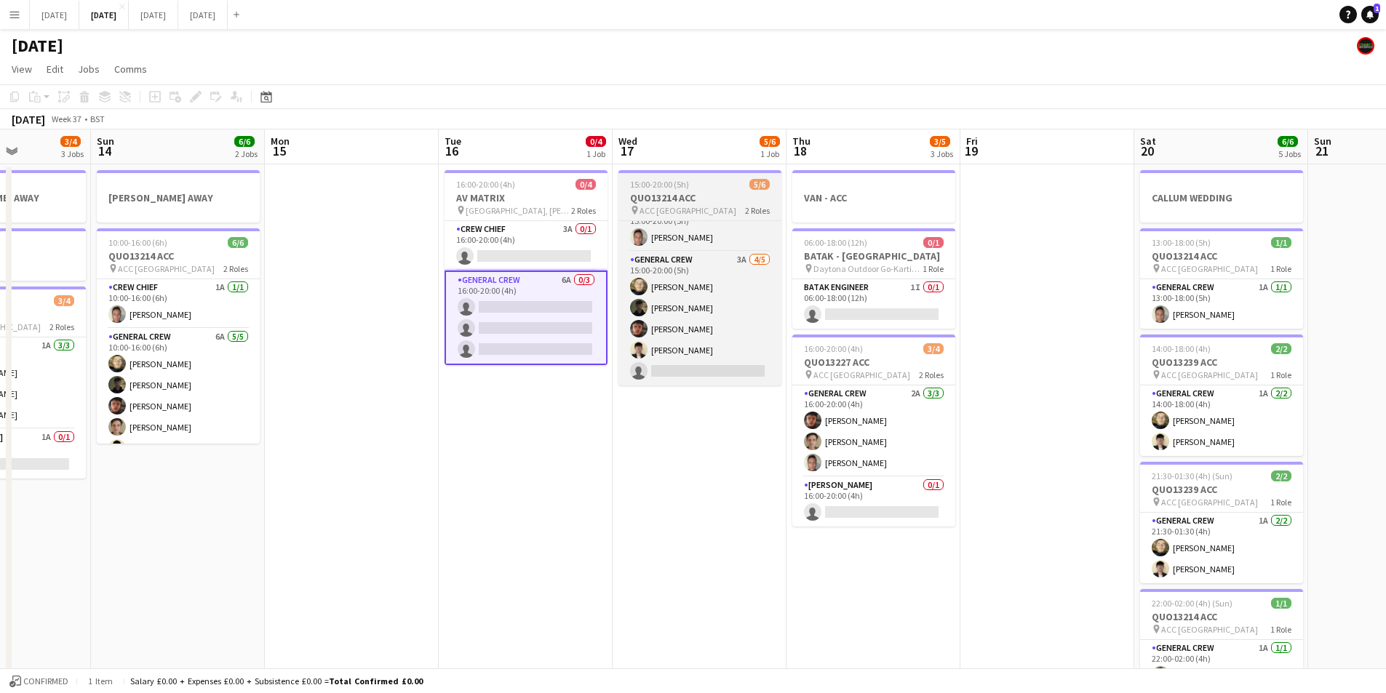
scroll to position [0, 0]
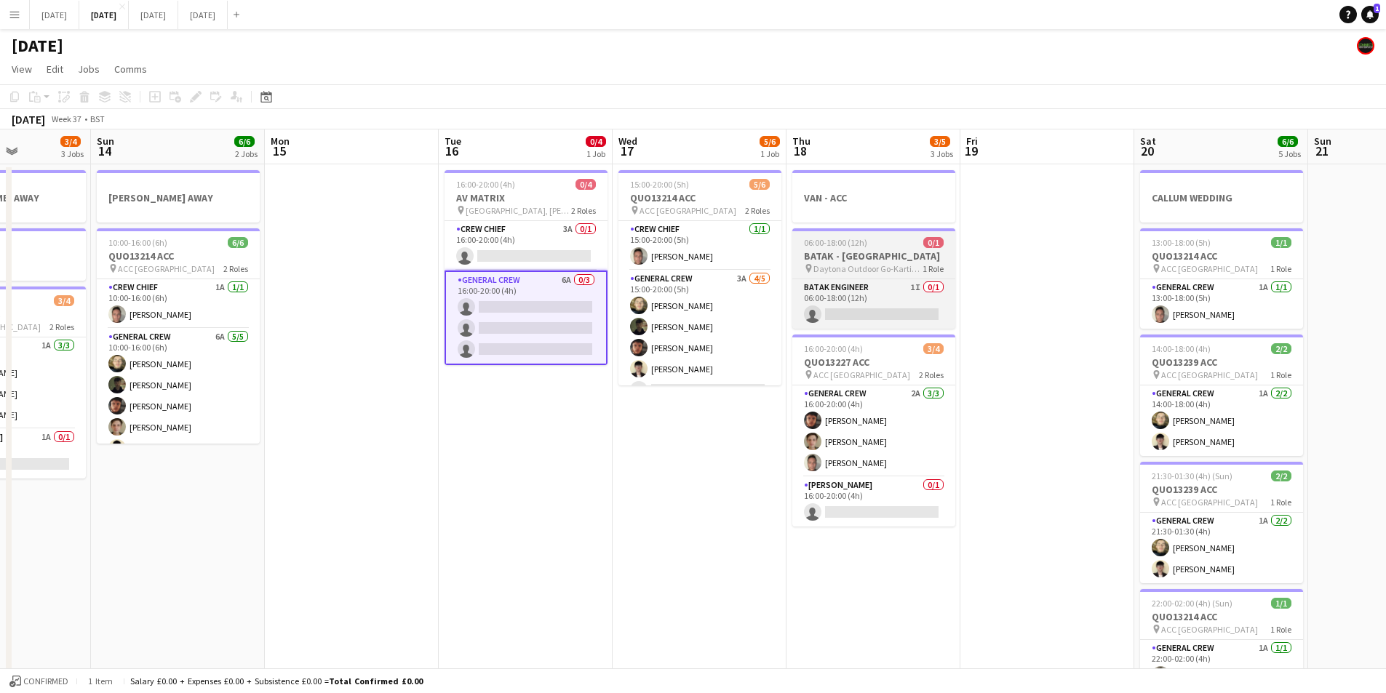
click at [883, 258] on h3 "BATAK - [GEOGRAPHIC_DATA]" at bounding box center [873, 256] width 163 height 13
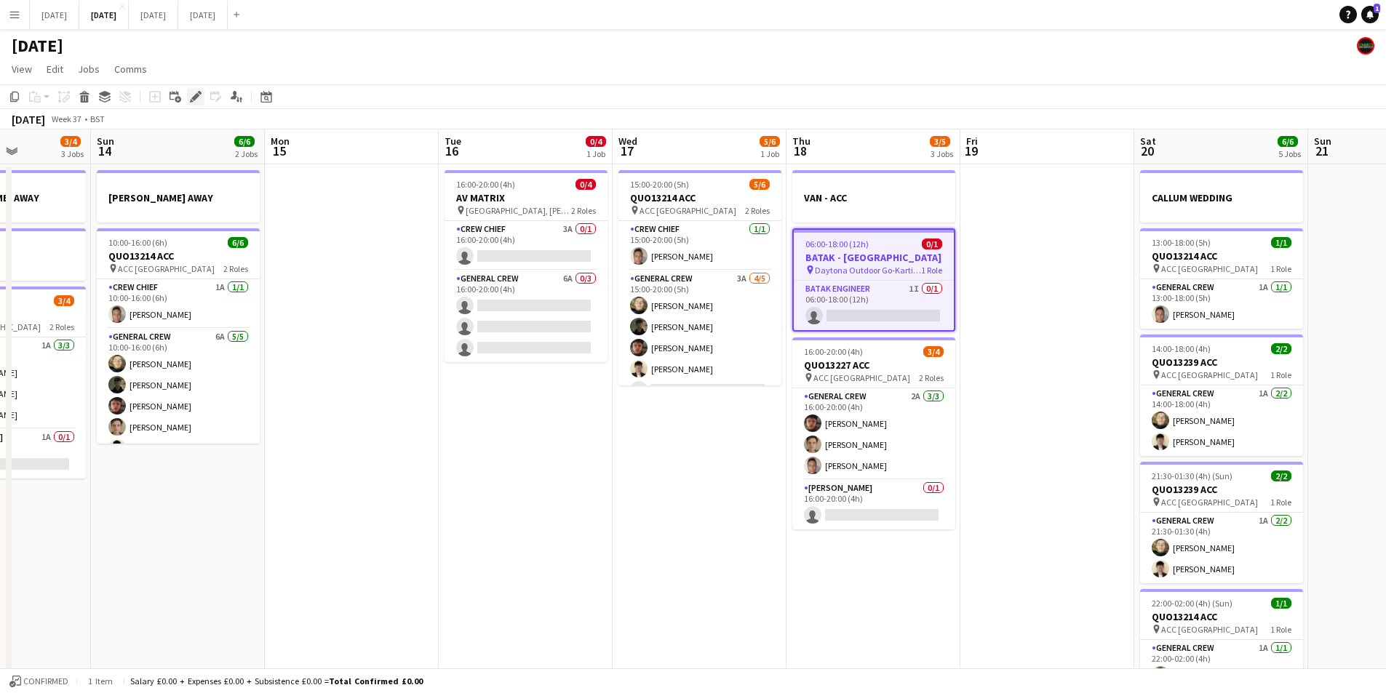
click at [194, 92] on icon "Edit" at bounding box center [196, 97] width 12 height 12
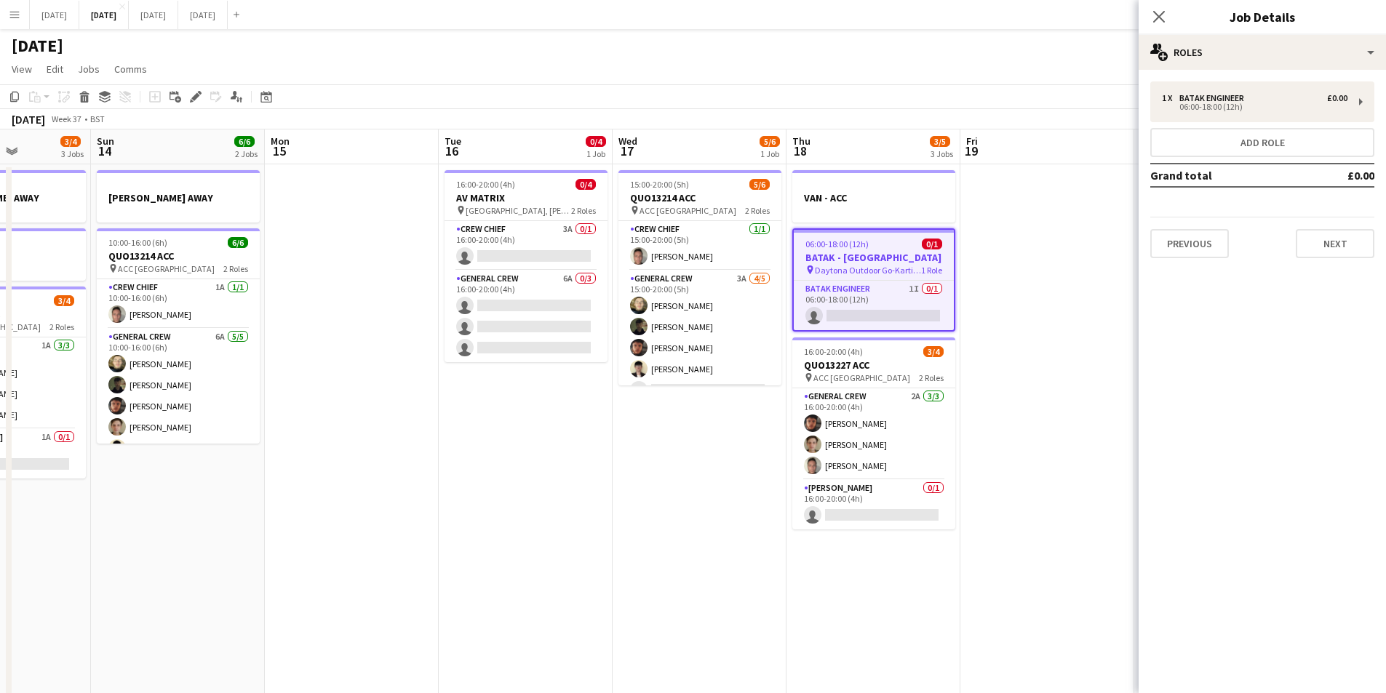
click at [1307, 34] on div "Close pop-in Job Details" at bounding box center [1262, 17] width 247 height 35
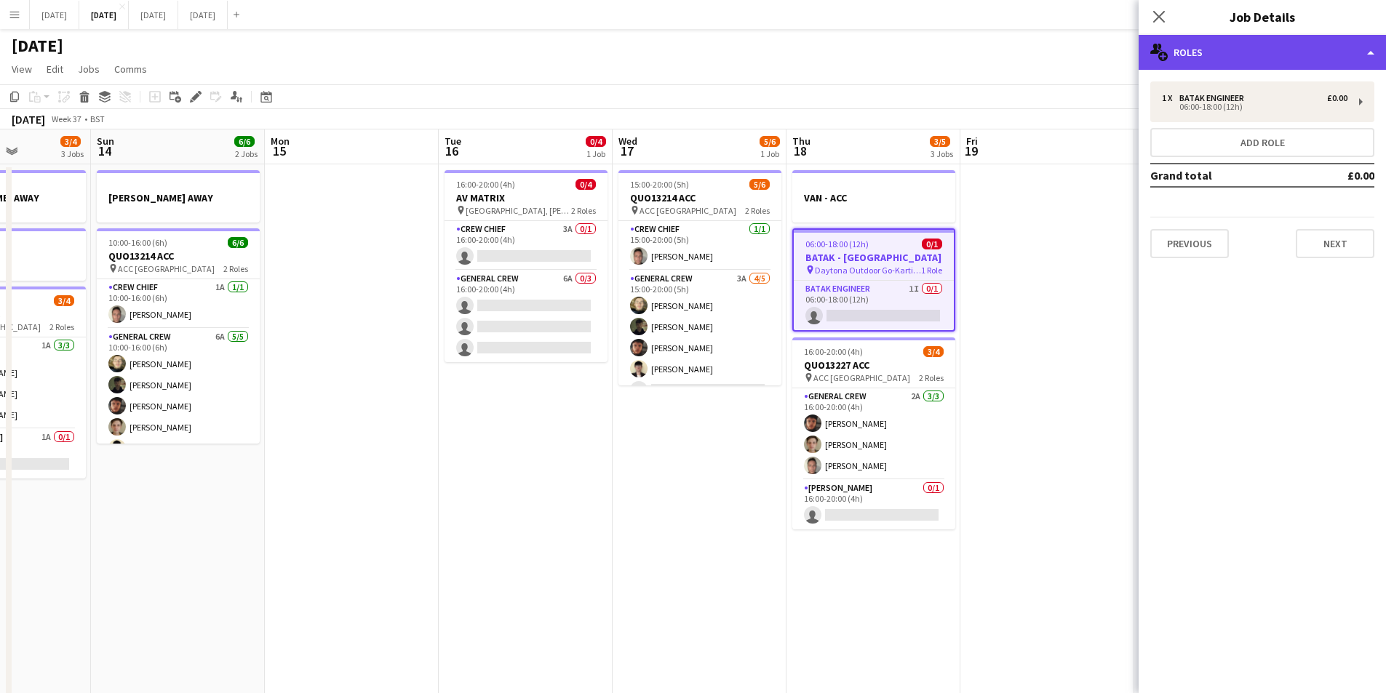
click at [1314, 52] on div "multiple-users-add Roles" at bounding box center [1262, 52] width 247 height 35
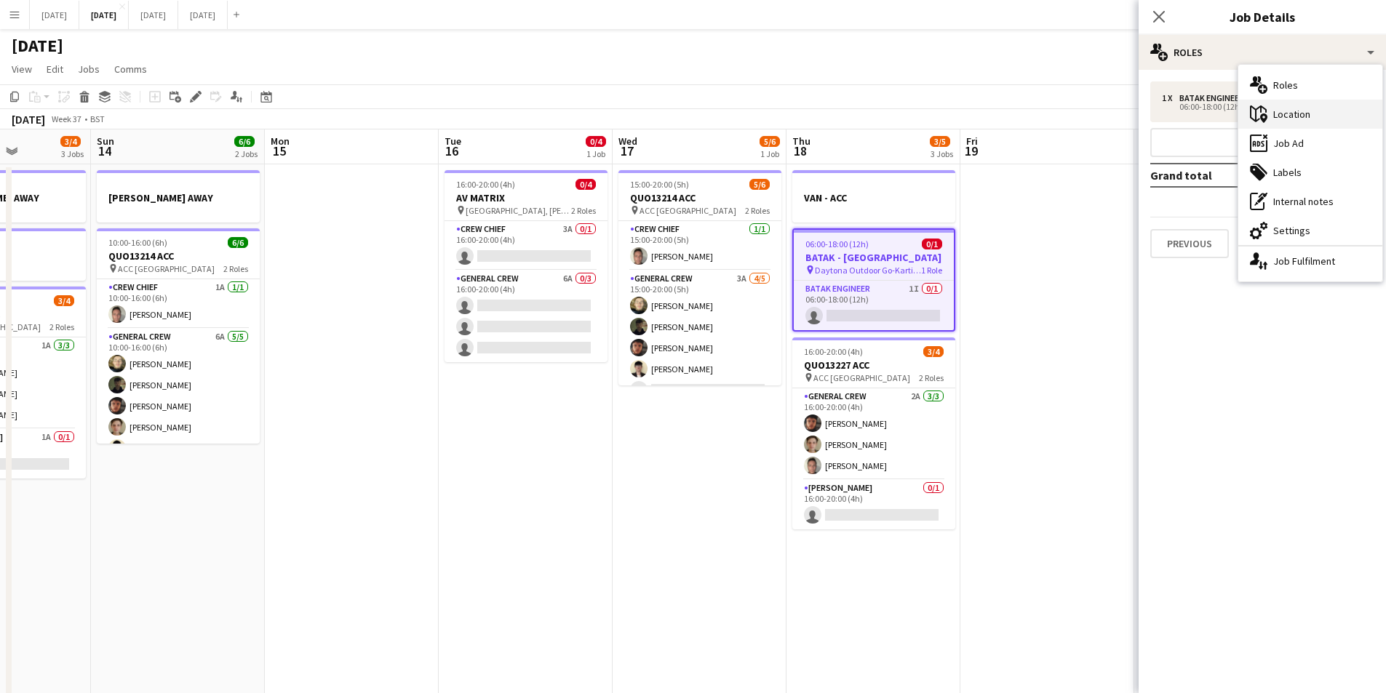
click at [1295, 118] on div "maps-pin-1 Location" at bounding box center [1310, 114] width 144 height 29
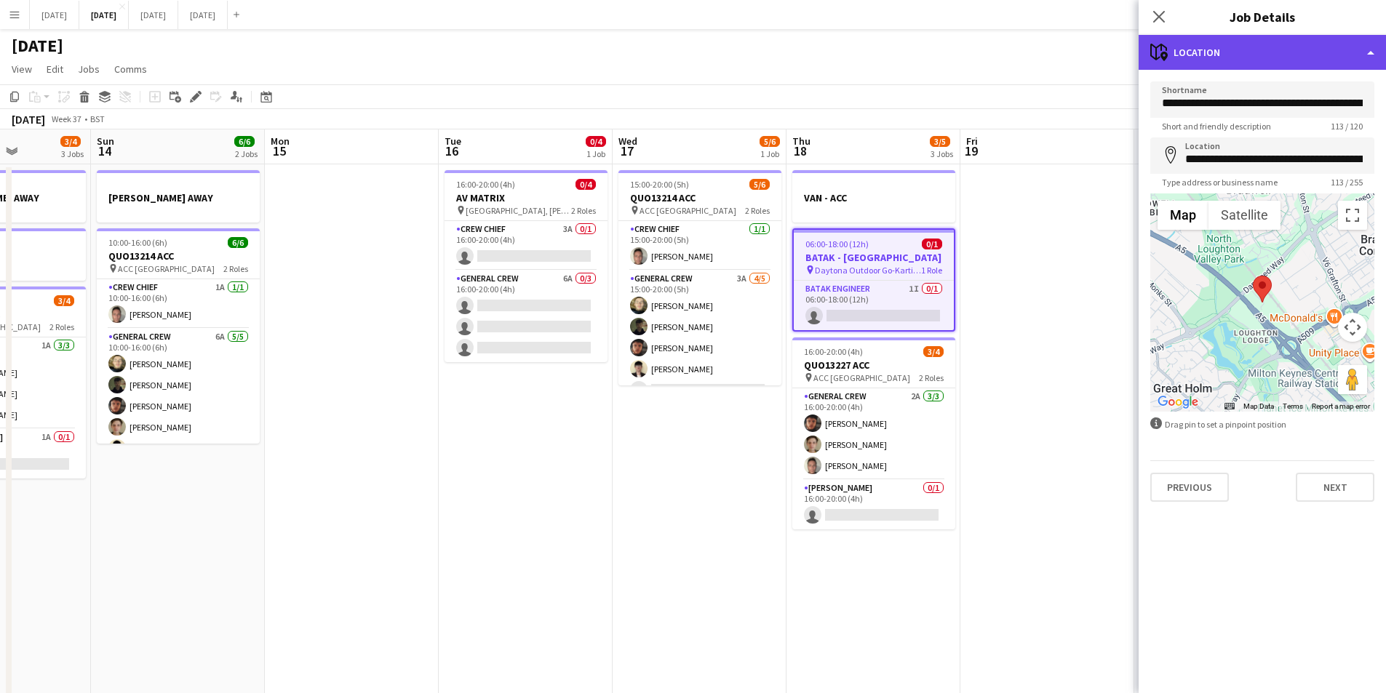
click at [1272, 51] on div "maps-pin-1 Location" at bounding box center [1262, 52] width 247 height 35
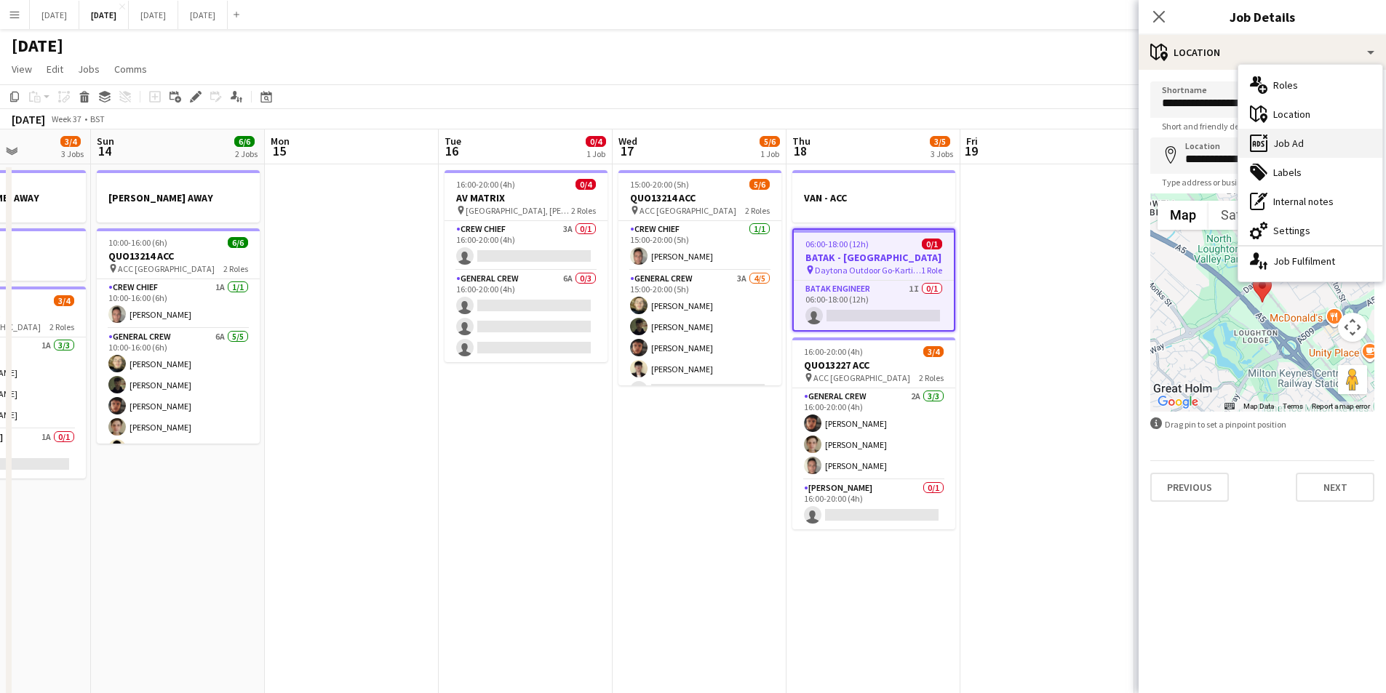
click at [1280, 156] on div "ads-window Job Ad" at bounding box center [1310, 143] width 144 height 29
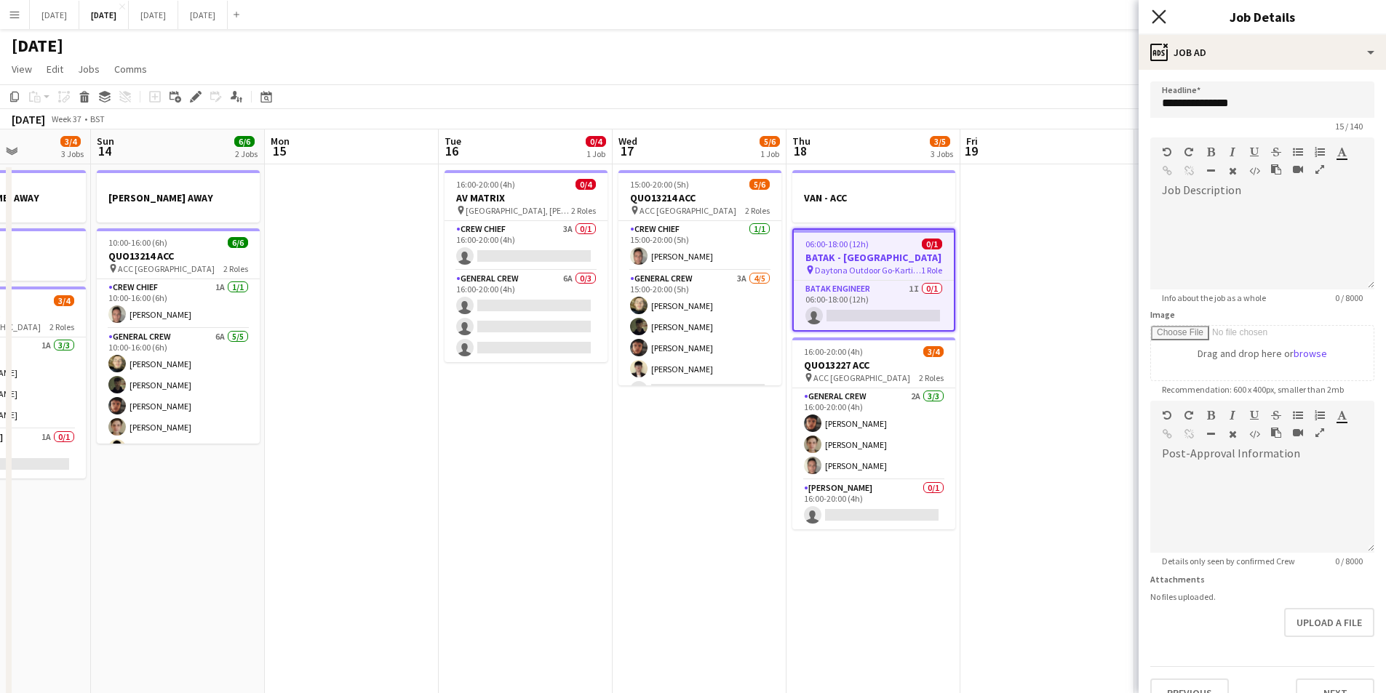
click at [1153, 16] on icon "Close pop-in" at bounding box center [1159, 16] width 14 height 14
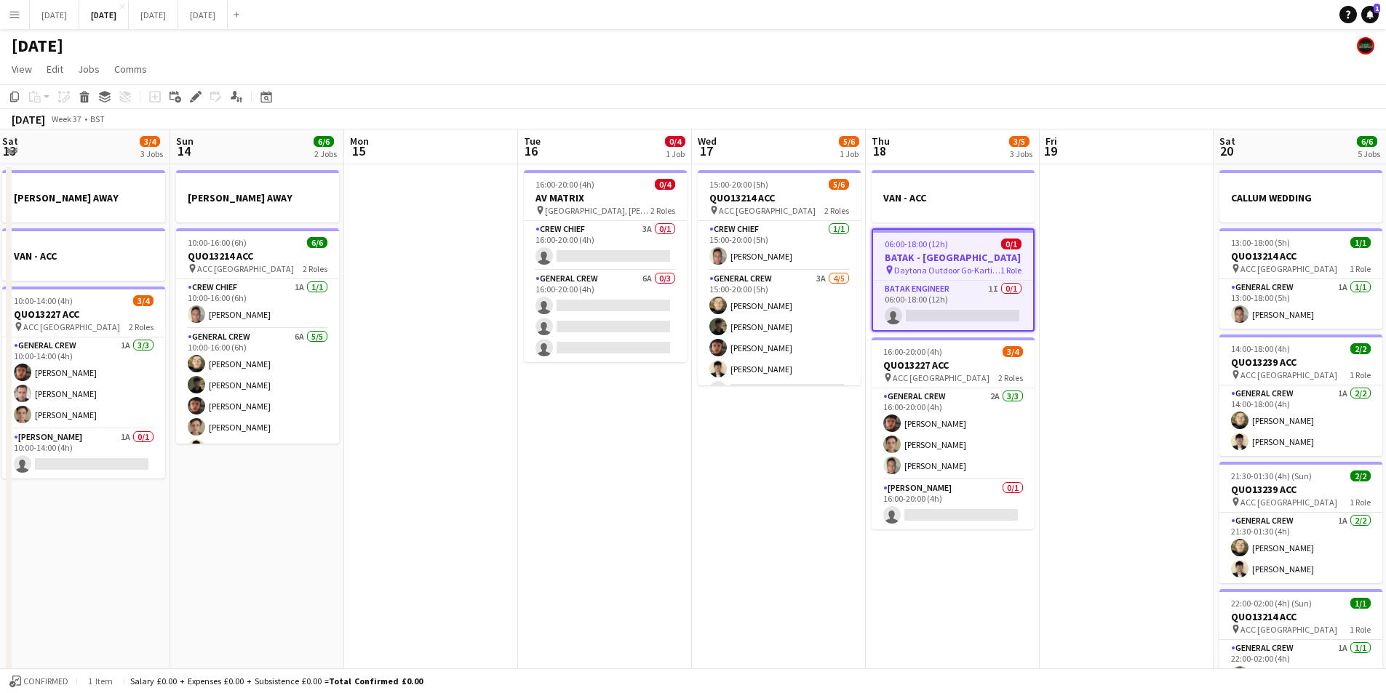
scroll to position [0, 344]
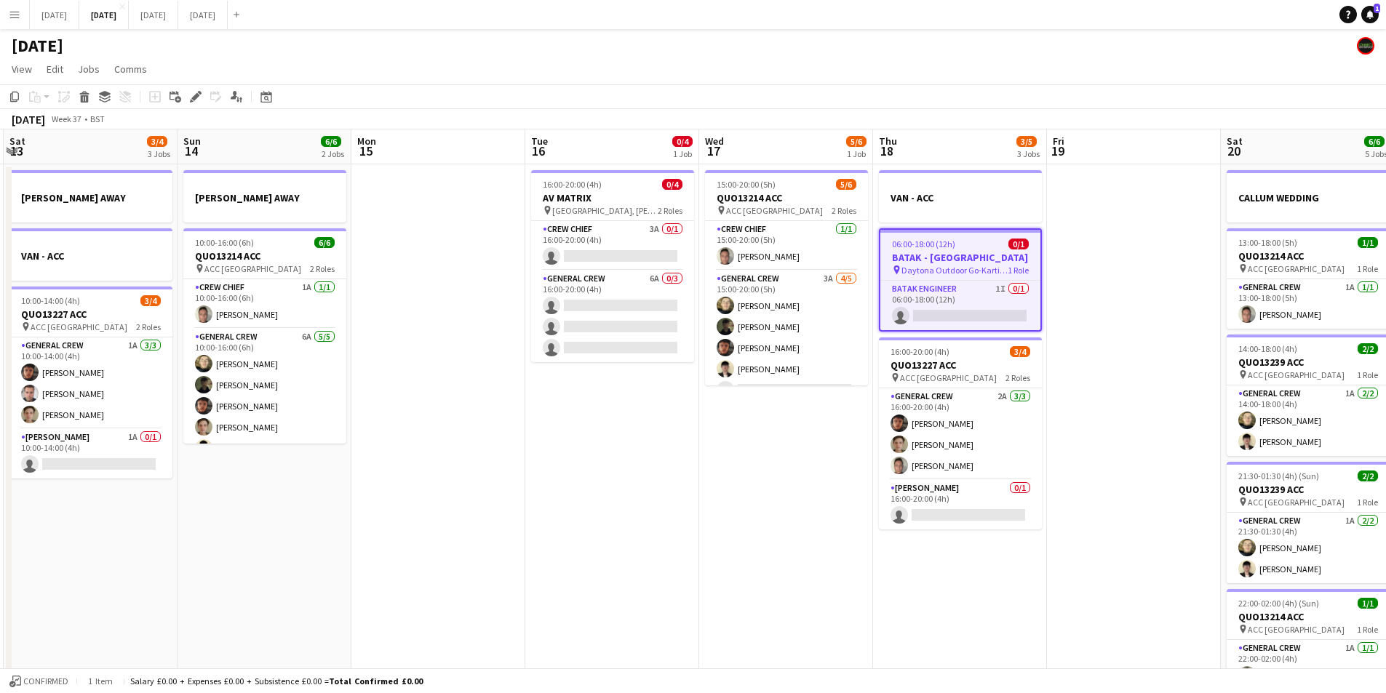
drag, startPoint x: 1021, startPoint y: 382, endPoint x: 1107, endPoint y: 386, distance: 86.7
click at [1107, 386] on app-calendar-viewport "Thu 11 0/4 1 Job Fri 12 Sat 13 3/4 3 Jobs Sun 14 6/6 2 Jobs Mon 15 Tue 16 0/4 1…" at bounding box center [693, 630] width 1386 height 1000
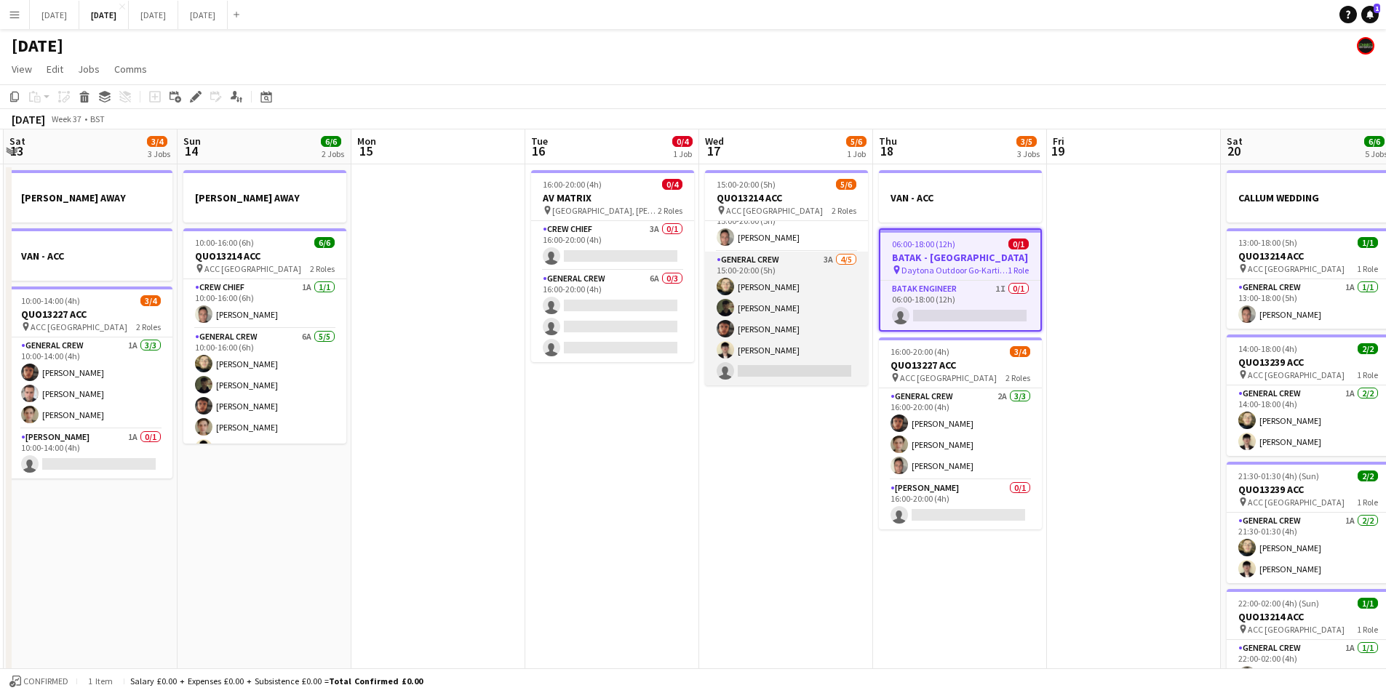
scroll to position [0, 0]
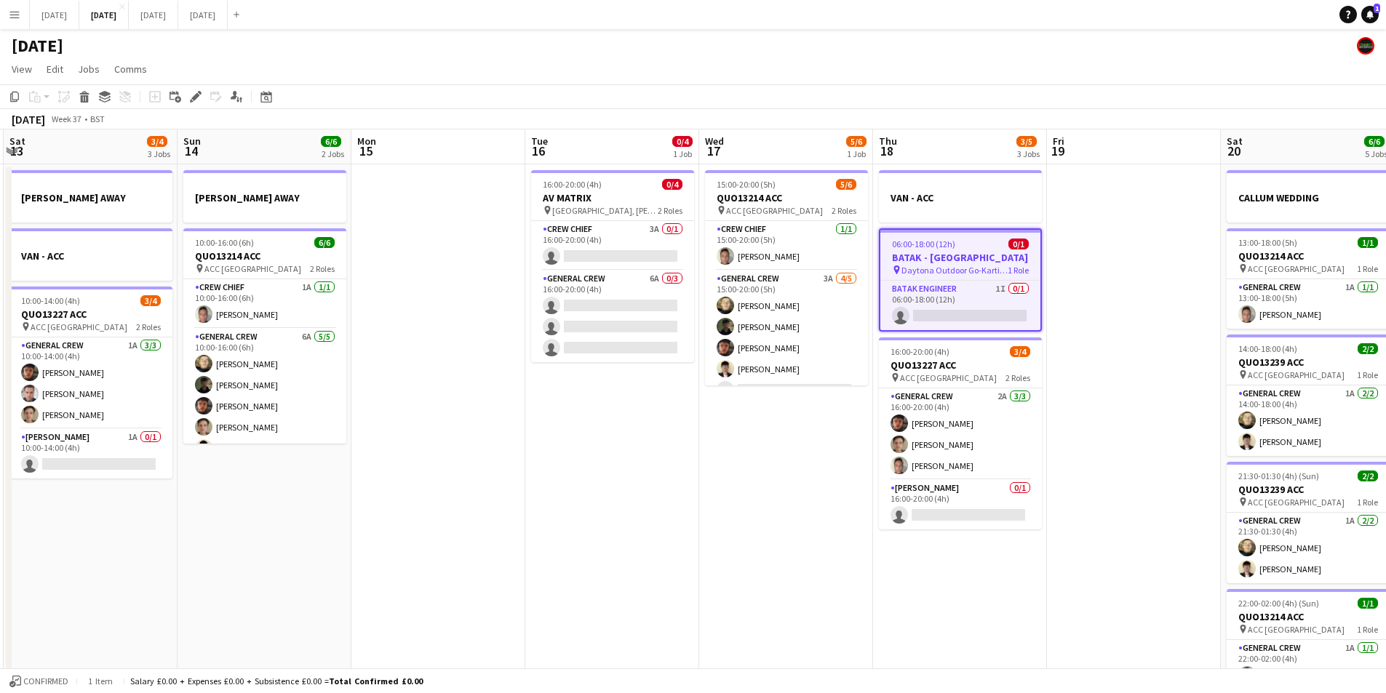
drag, startPoint x: 603, startPoint y: 547, endPoint x: 890, endPoint y: 514, distance: 288.6
click at [895, 516] on app-calendar-viewport "Thu 11 0/4 1 Job Fri 12 Sat 13 3/4 3 Jobs Sun 14 6/6 2 Jobs Mon 15 Tue 16 0/4 1…" at bounding box center [693, 630] width 1386 height 1000
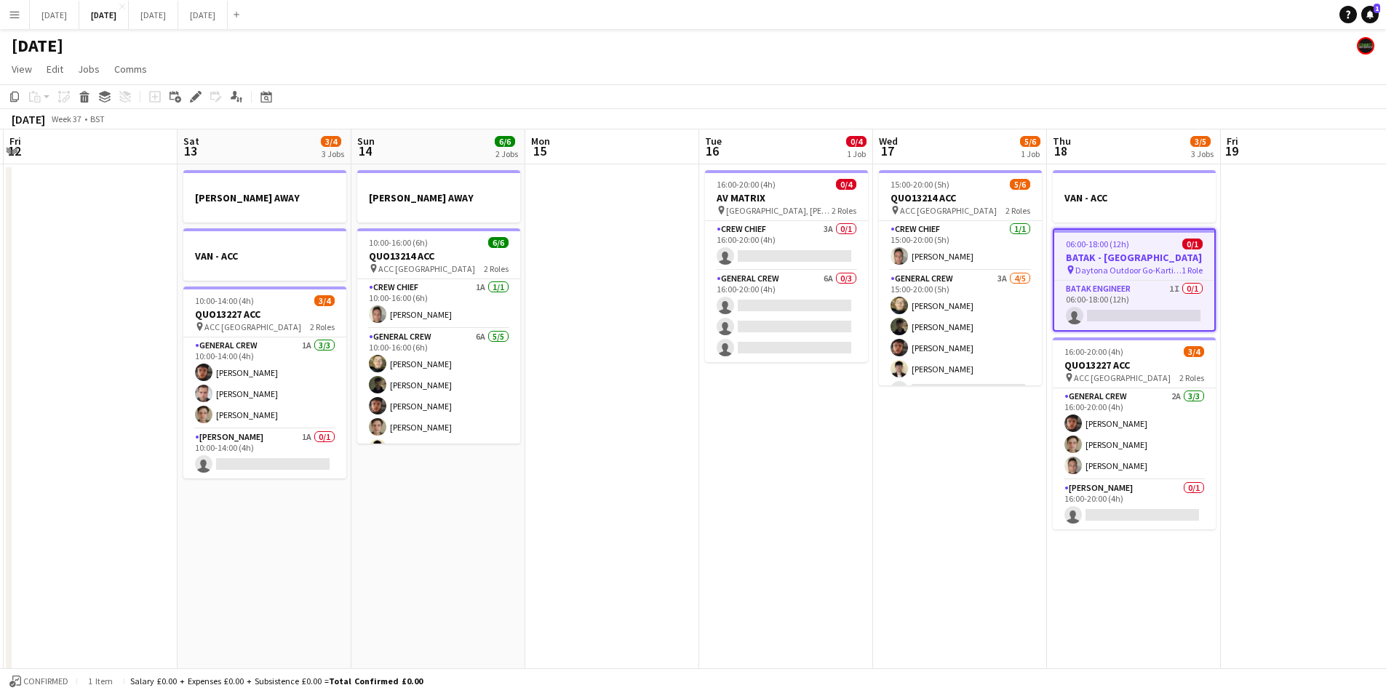
click at [853, 554] on app-calendar-viewport "Wed 10 Thu 11 0/4 1 Job Fri 12 Sat 13 3/4 3 Jobs Sun 14 6/6 2 Jobs Mon 15 Tue 1…" at bounding box center [693, 630] width 1386 height 1000
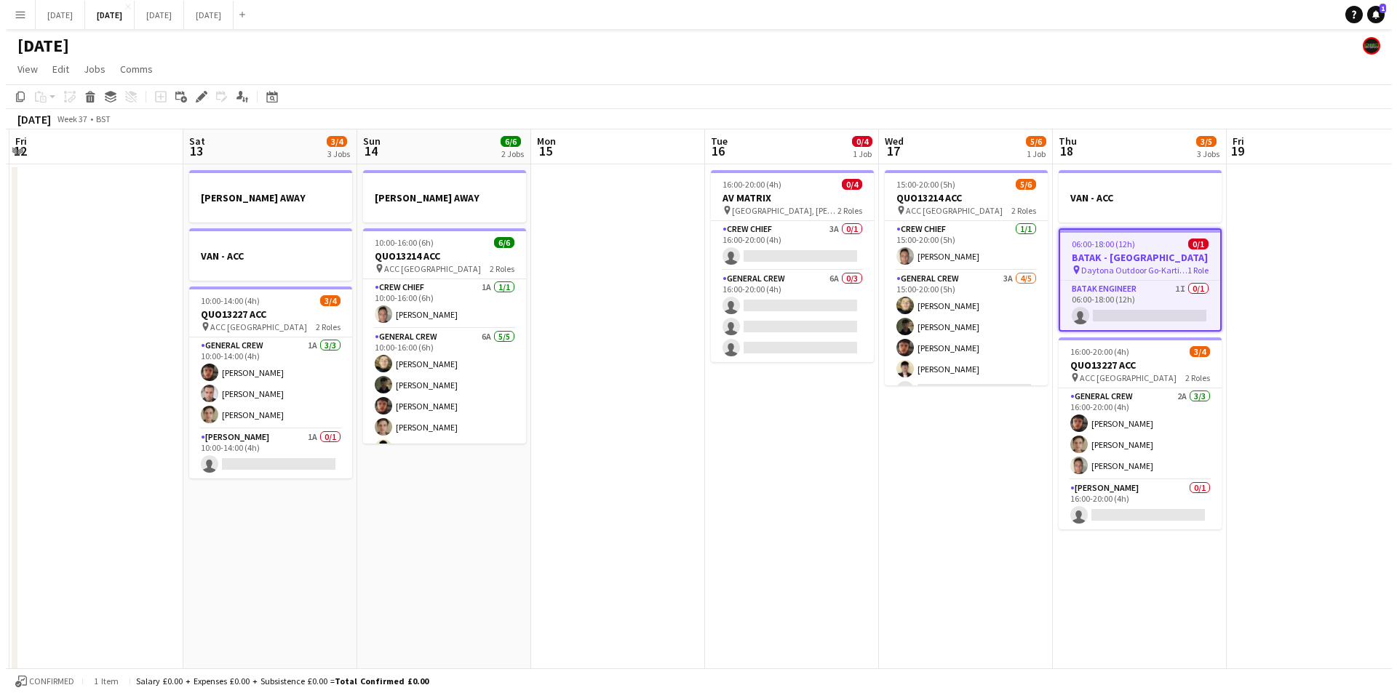
scroll to position [0, 390]
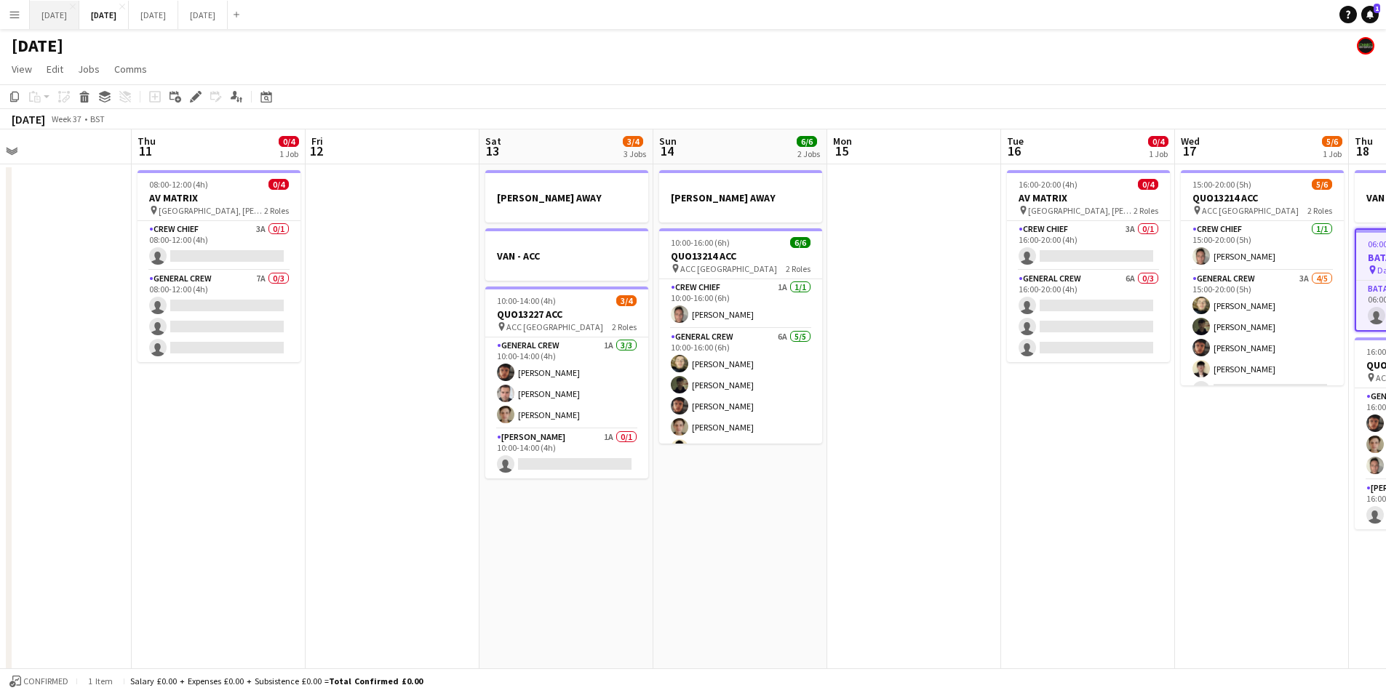
click at [76, 14] on button "[DATE] Close" at bounding box center [54, 15] width 49 height 28
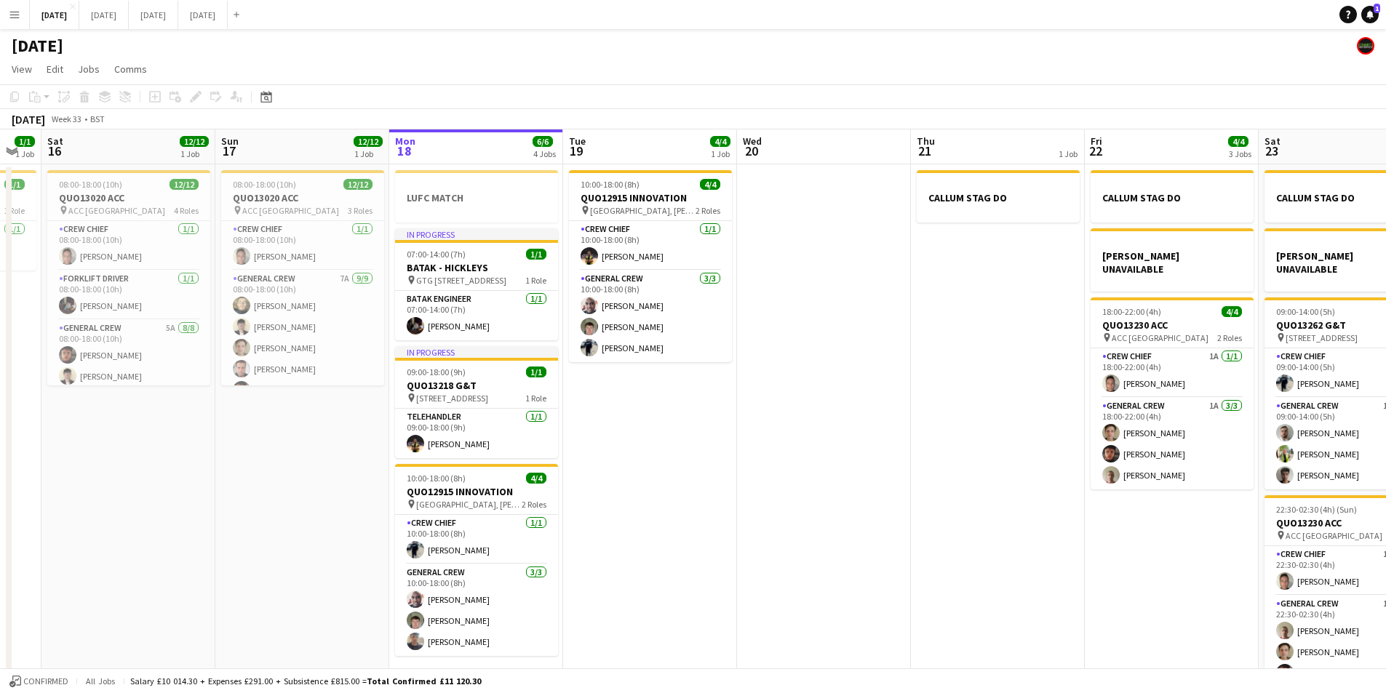
scroll to position [0, 304]
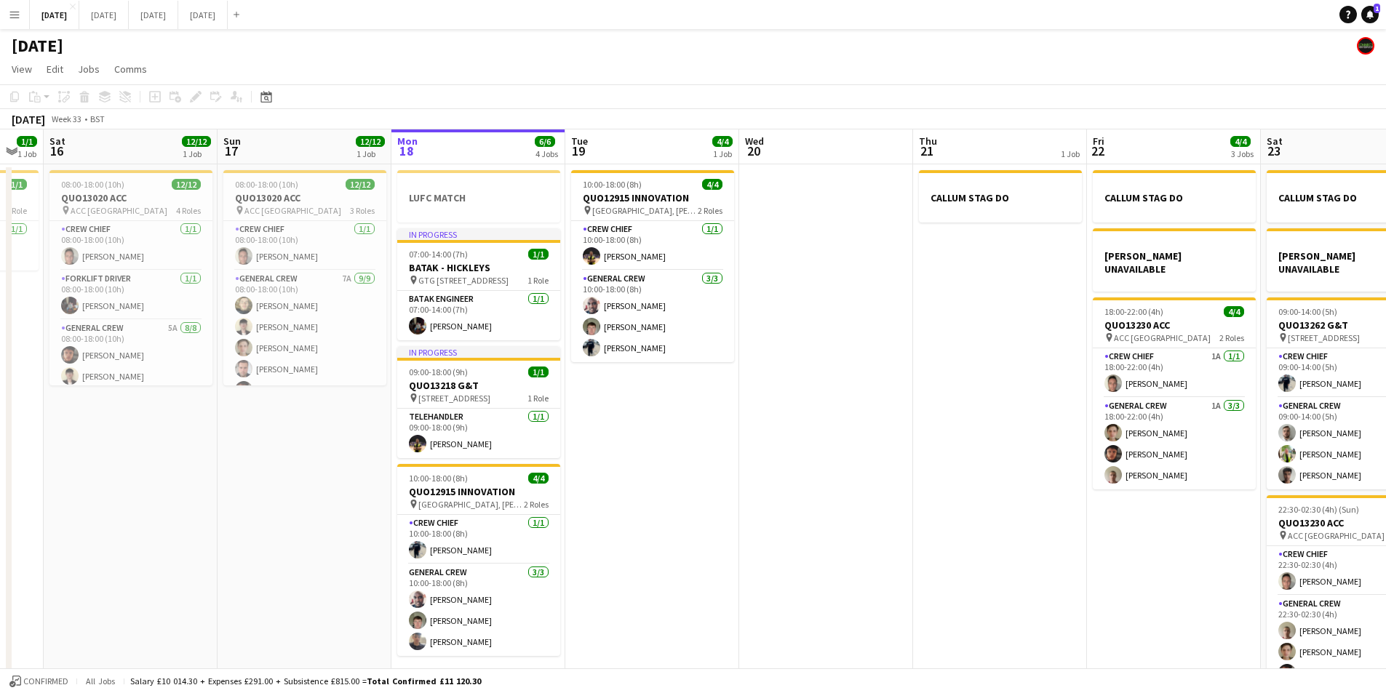
drag, startPoint x: 575, startPoint y: 527, endPoint x: 744, endPoint y: 537, distance: 169.1
click at [744, 537] on app-calendar-viewport "Thu 14 4/4 1 Job Fri 15 1/1 1 Job Sat 16 12/12 1 Job Sun 17 12/12 1 Job Mon 18 …" at bounding box center [693, 419] width 1386 height 578
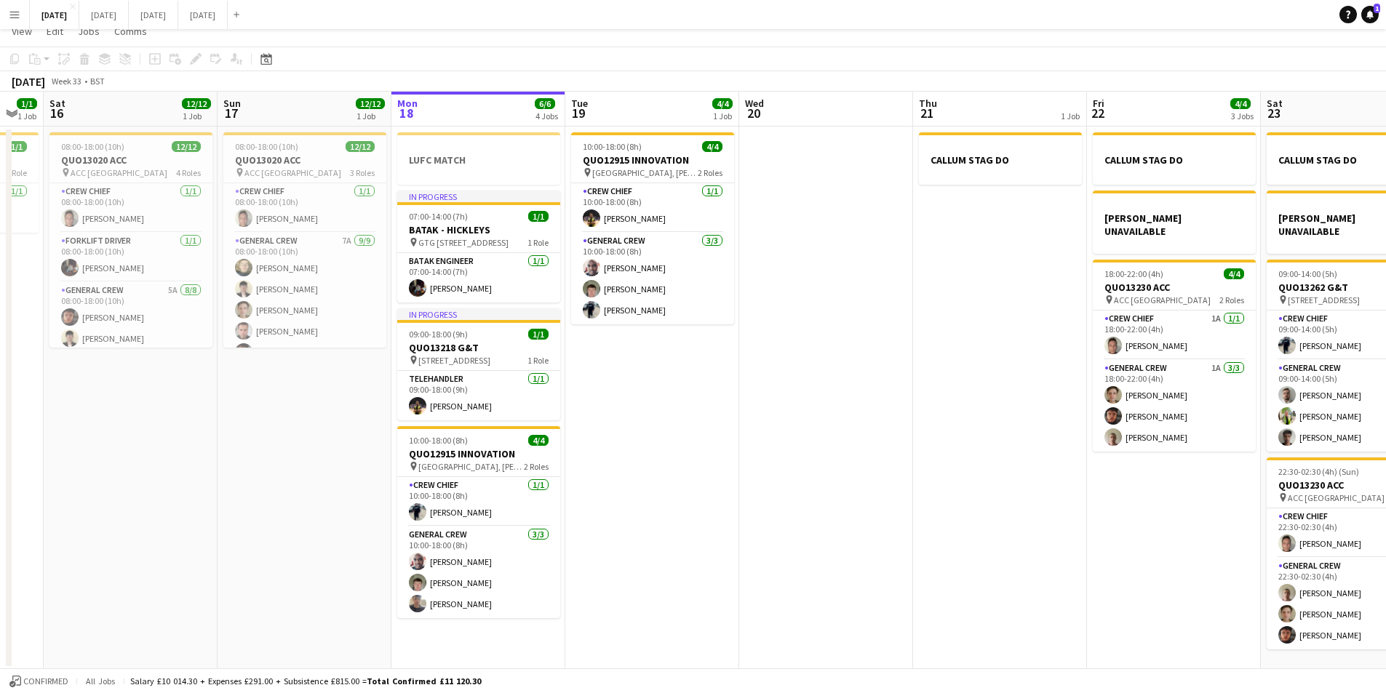
scroll to position [0, 0]
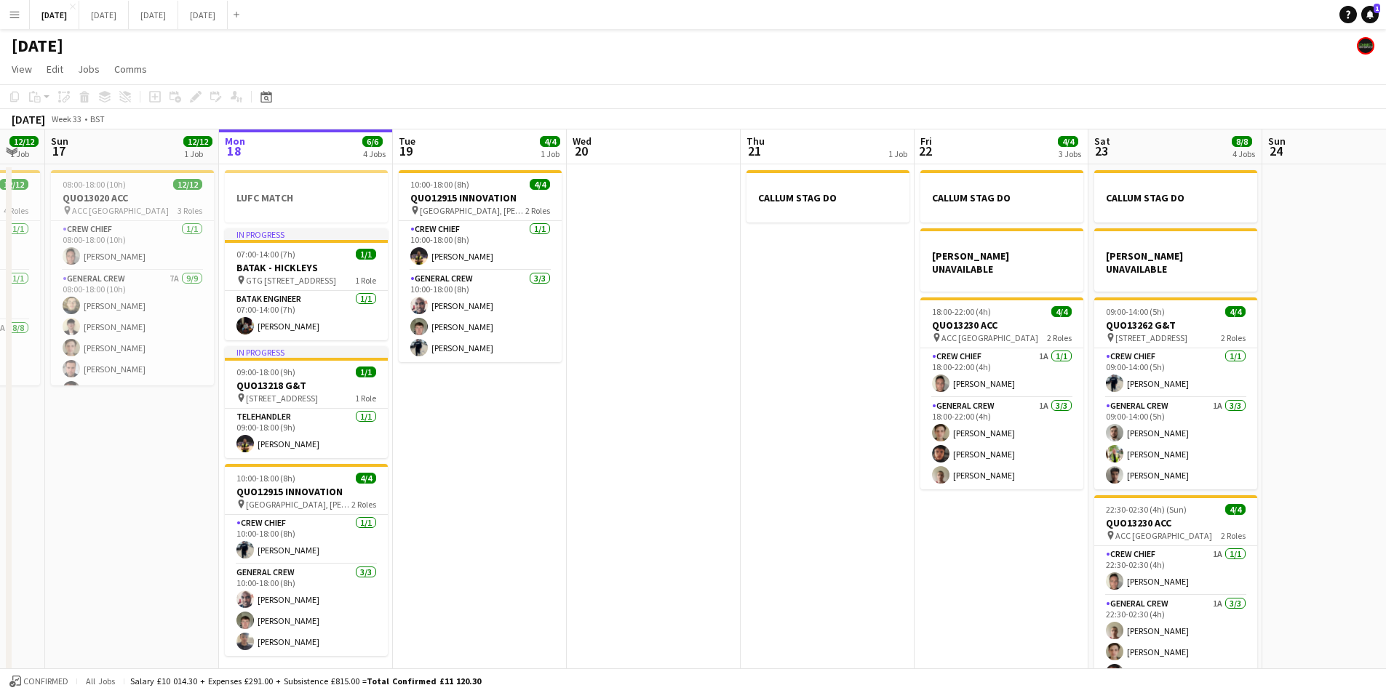
drag, startPoint x: 929, startPoint y: 485, endPoint x: 738, endPoint y: 472, distance: 191.7
click at [738, 472] on app-calendar-viewport "Thu 14 4/4 1 Job Fri 15 1/1 1 Job Sat 16 12/12 1 Job Sun 17 12/12 1 Job Mon 18 …" at bounding box center [693, 419] width 1386 height 578
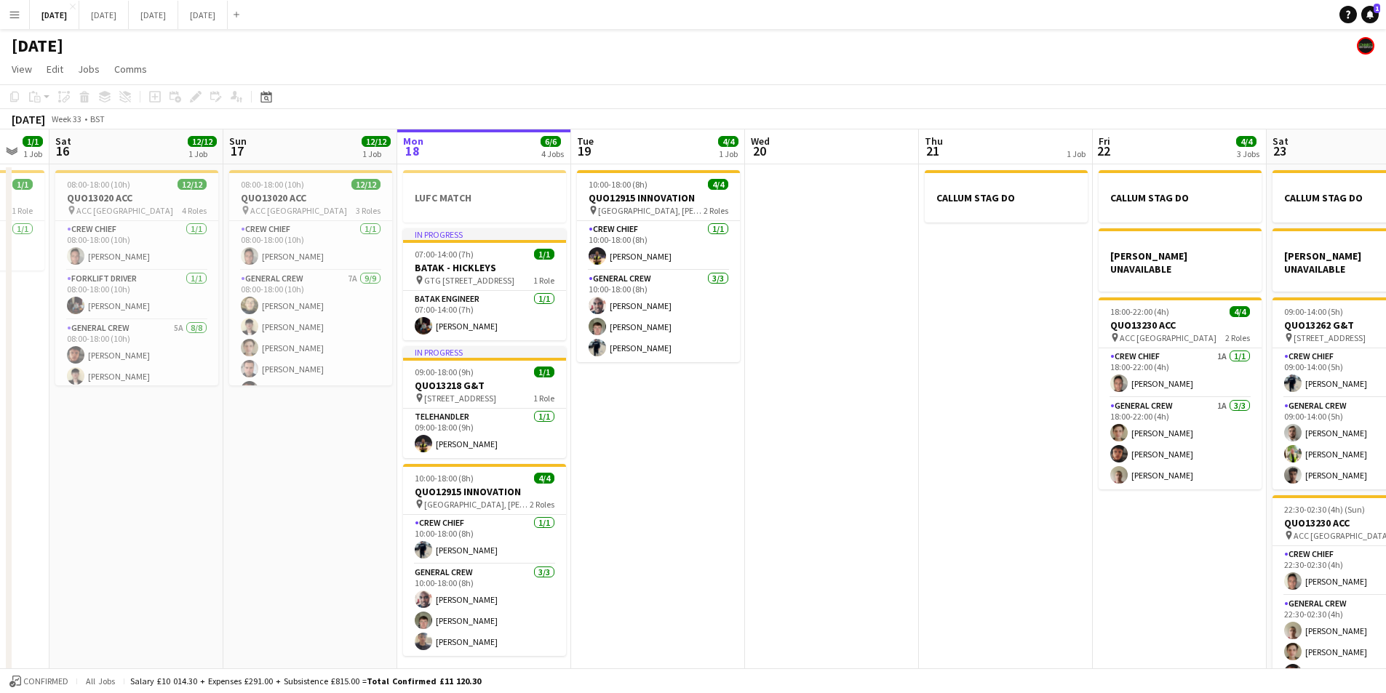
drag, startPoint x: 745, startPoint y: 458, endPoint x: 903, endPoint y: 450, distance: 158.0
click at [900, 453] on app-calendar-viewport "Thu 14 4/4 1 Job Fri 15 1/1 1 Job Sat 16 12/12 1 Job Sun 17 12/12 1 Job Mon 18 …" at bounding box center [693, 419] width 1386 height 578
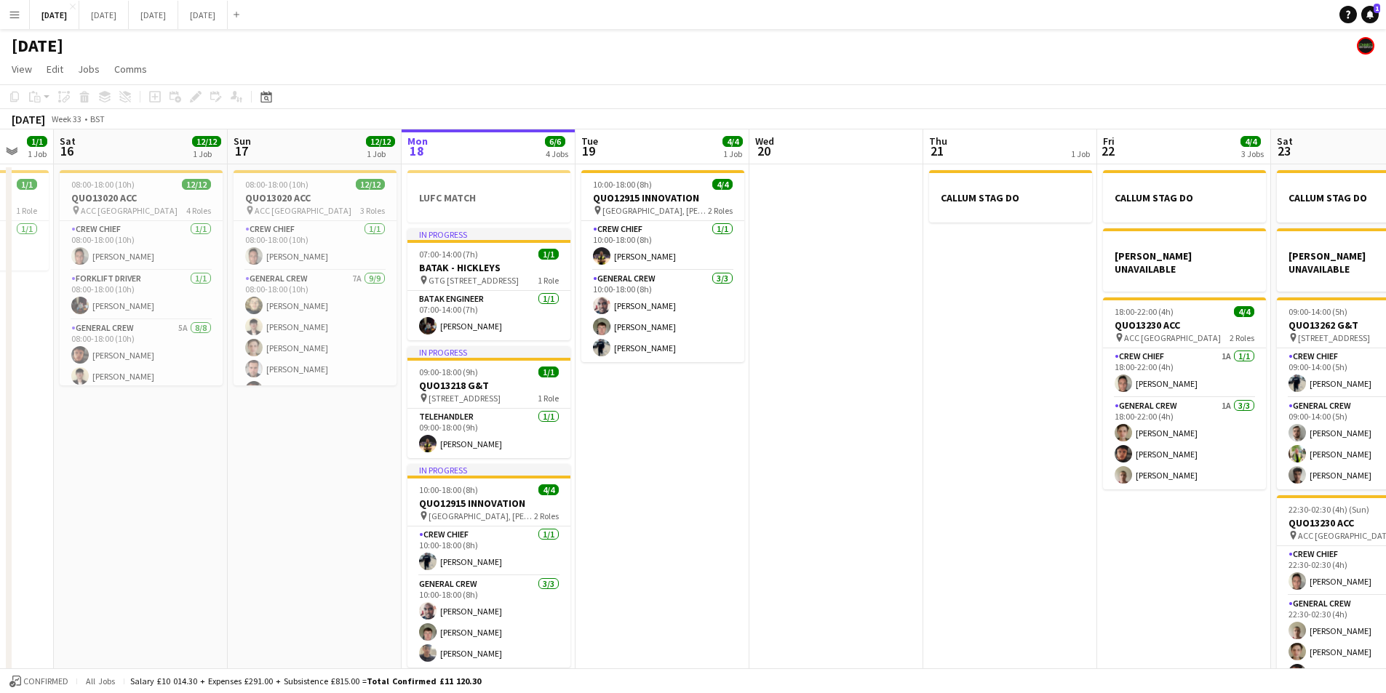
drag, startPoint x: 688, startPoint y: 453, endPoint x: 897, endPoint y: 473, distance: 209.8
click at [952, 482] on app-calendar-viewport "Thu 14 4/4 1 Job Fri 15 1/1 1 Job Sat 16 12/12 1 Job Sun 17 12/12 1 Job Mon 18 …" at bounding box center [693, 419] width 1386 height 578
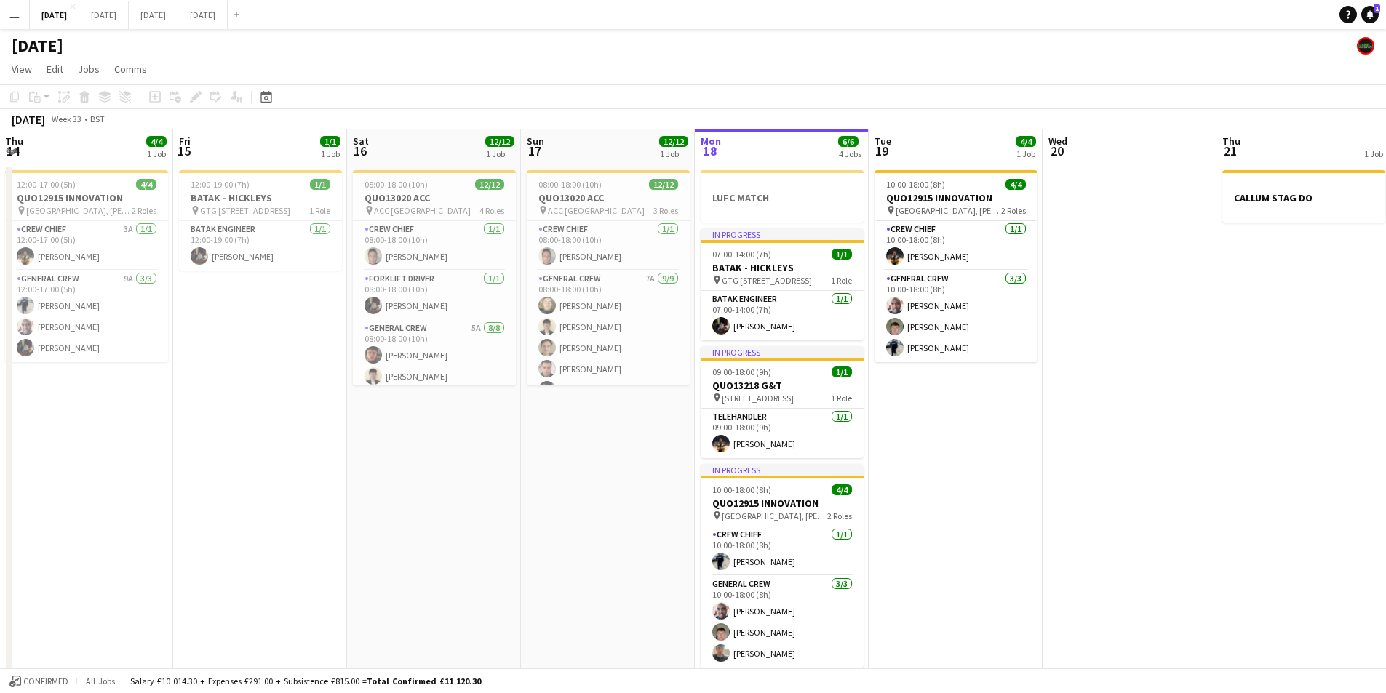
drag, startPoint x: 730, startPoint y: 490, endPoint x: 797, endPoint y: 463, distance: 71.9
click at [812, 485] on app-calendar-viewport "Tue 12 Wed 13 Thu 14 4/4 1 Job Fri 15 1/1 1 Job Sat 16 12/12 1 Job Sun 17 12/12…" at bounding box center [693, 419] width 1386 height 578
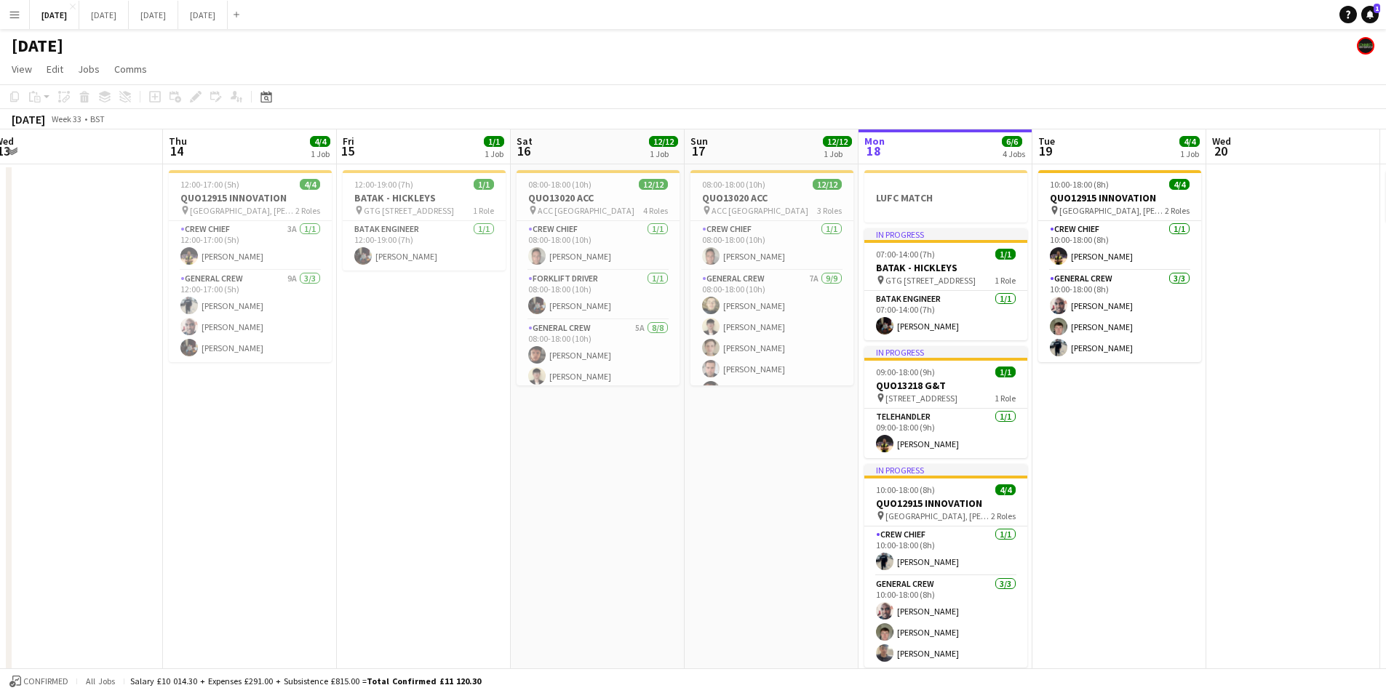
scroll to position [0, 362]
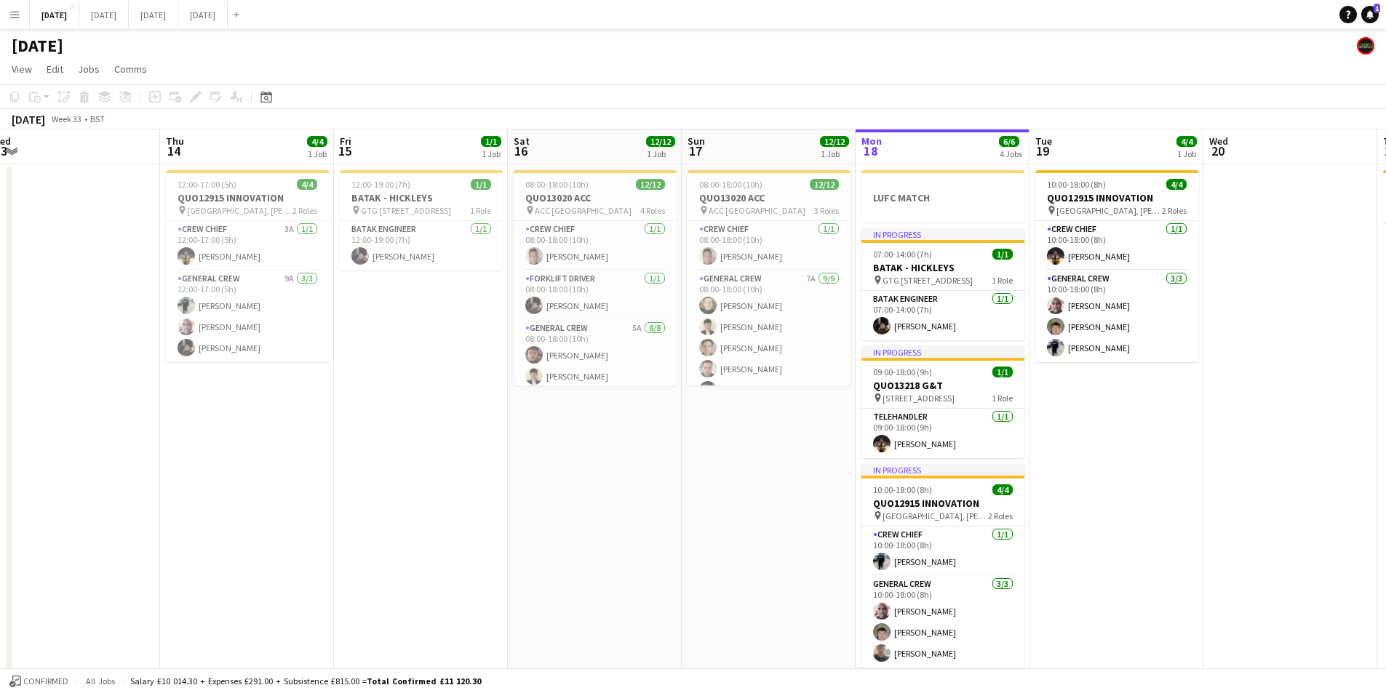
drag, startPoint x: 674, startPoint y: 501, endPoint x: 650, endPoint y: 502, distance: 24.7
click at [650, 502] on app-calendar-viewport "Mon 11 Tue 12 Wed 13 Thu 14 4/4 1 Job Fri 15 1/1 1 Job Sat 16 12/12 1 Job Sun 1…" at bounding box center [693, 419] width 1386 height 578
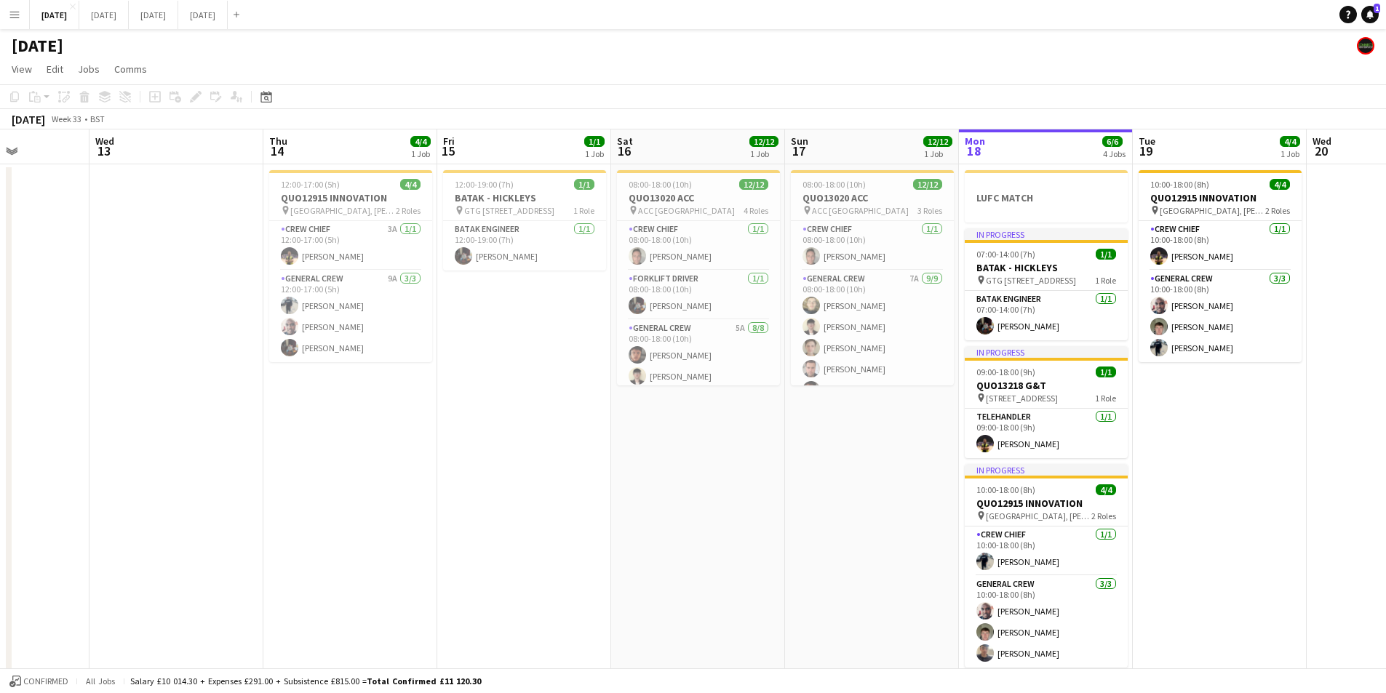
drag, startPoint x: 545, startPoint y: 424, endPoint x: 693, endPoint y: 390, distance: 152.3
click at [554, 423] on app-calendar-viewport "Sun 10 Mon 11 Tue 12 Wed 13 Thu 14 4/4 1 Job Fri 15 1/1 1 Job Sat 16 12/12 1 Jo…" at bounding box center [693, 419] width 1386 height 578
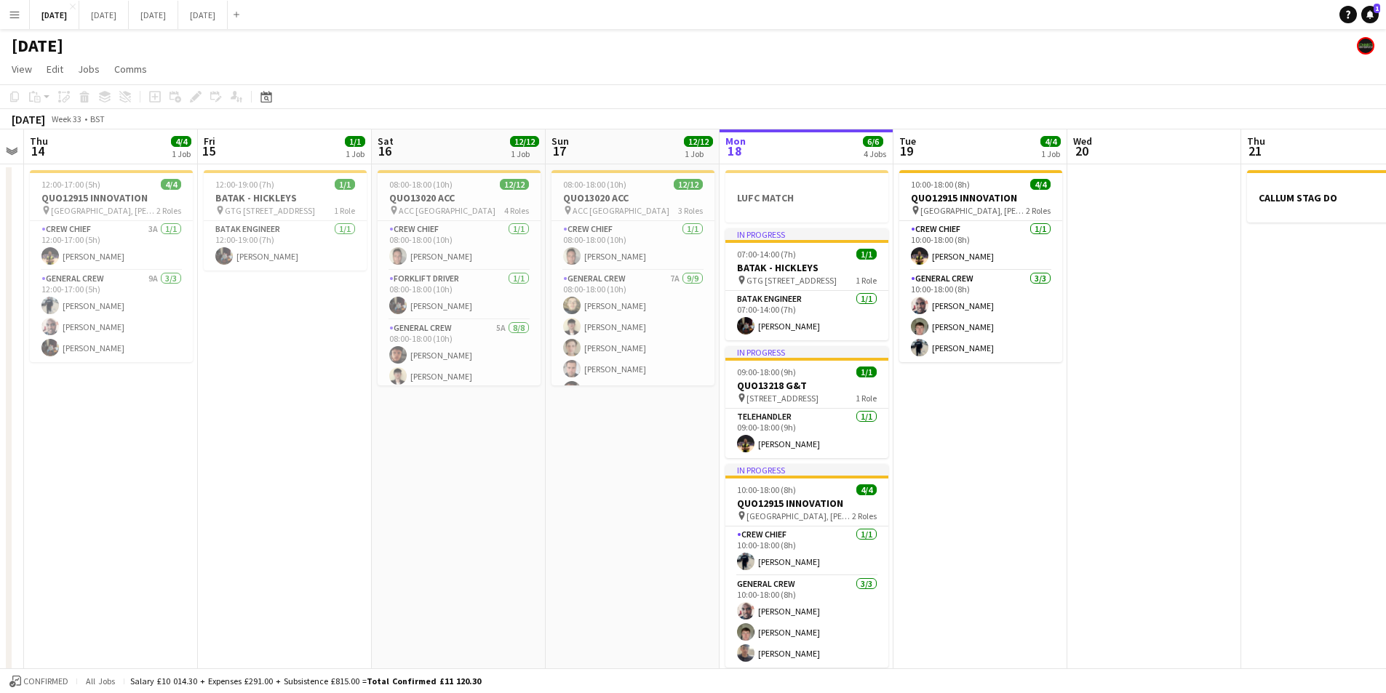
drag, startPoint x: 744, startPoint y: 474, endPoint x: 564, endPoint y: 442, distance: 183.1
click at [565, 439] on app-calendar-viewport "Mon 11 Tue 12 Wed 13 Thu 14 4/4 1 Job Fri 15 1/1 1 Job Sat 16 12/12 1 Job Sun 1…" at bounding box center [693, 419] width 1386 height 578
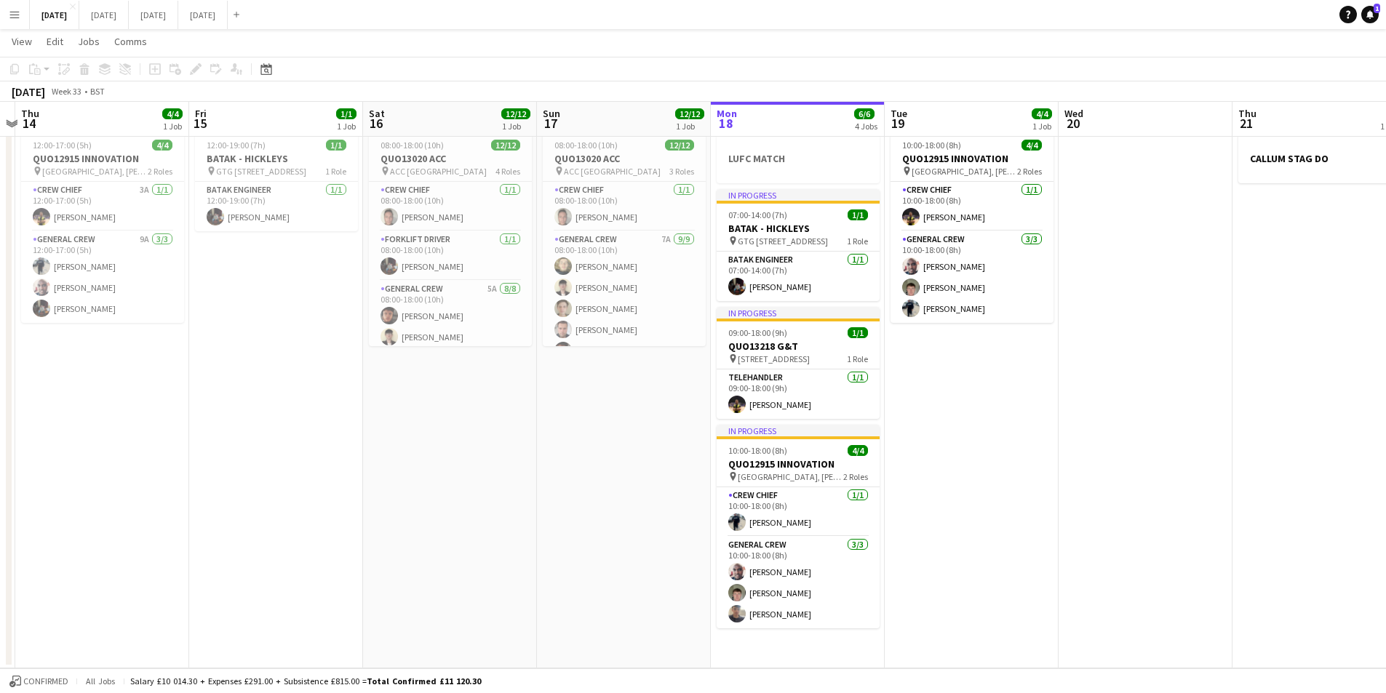
scroll to position [0, 0]
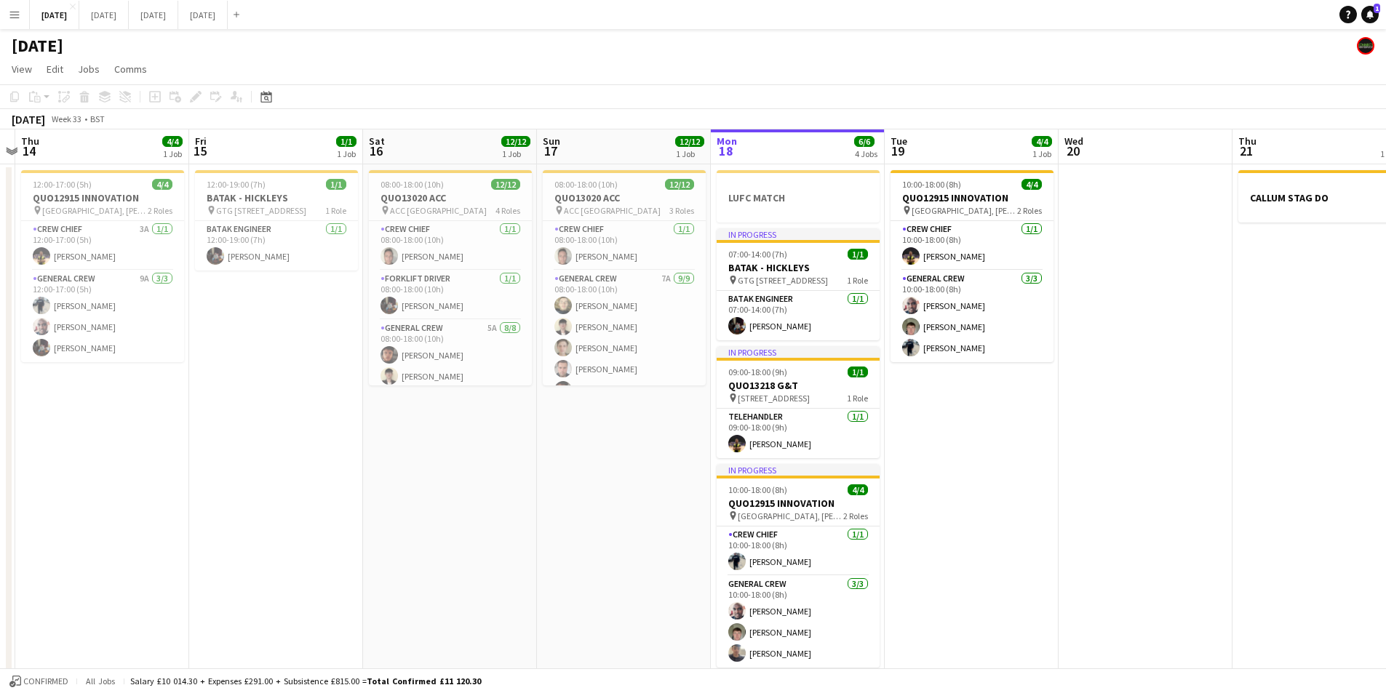
click at [618, 424] on app-calendar-viewport "Mon 11 Tue 12 Wed 13 Thu 14 4/4 1 Job Fri 15 1/1 1 Job Sat 16 12/12 1 Job Sun 1…" at bounding box center [693, 419] width 1386 height 578
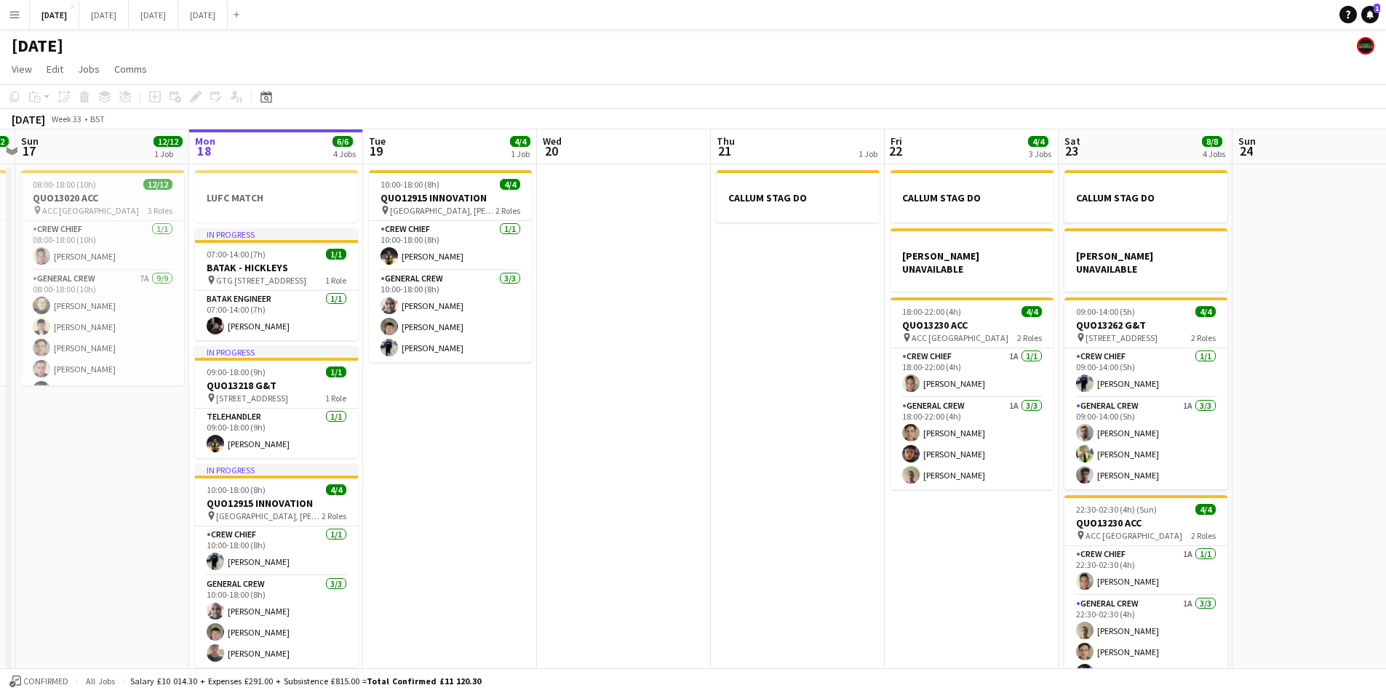
scroll to position [0, 353]
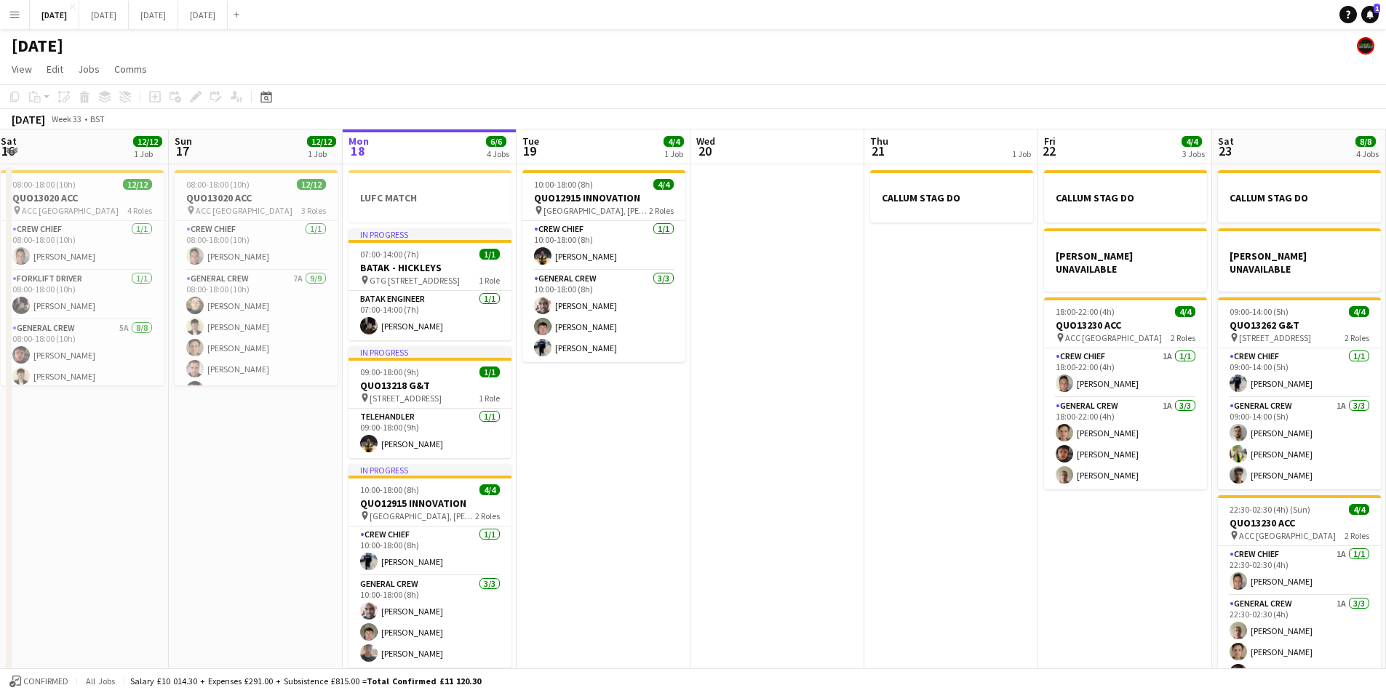
click at [544, 437] on app-calendar-viewport "Thu 14 4/4 1 Job Fri 15 1/1 1 Job Sat 16 12/12 1 Job Sun 17 12/12 1 Job Mon 18 …" at bounding box center [693, 419] width 1386 height 578
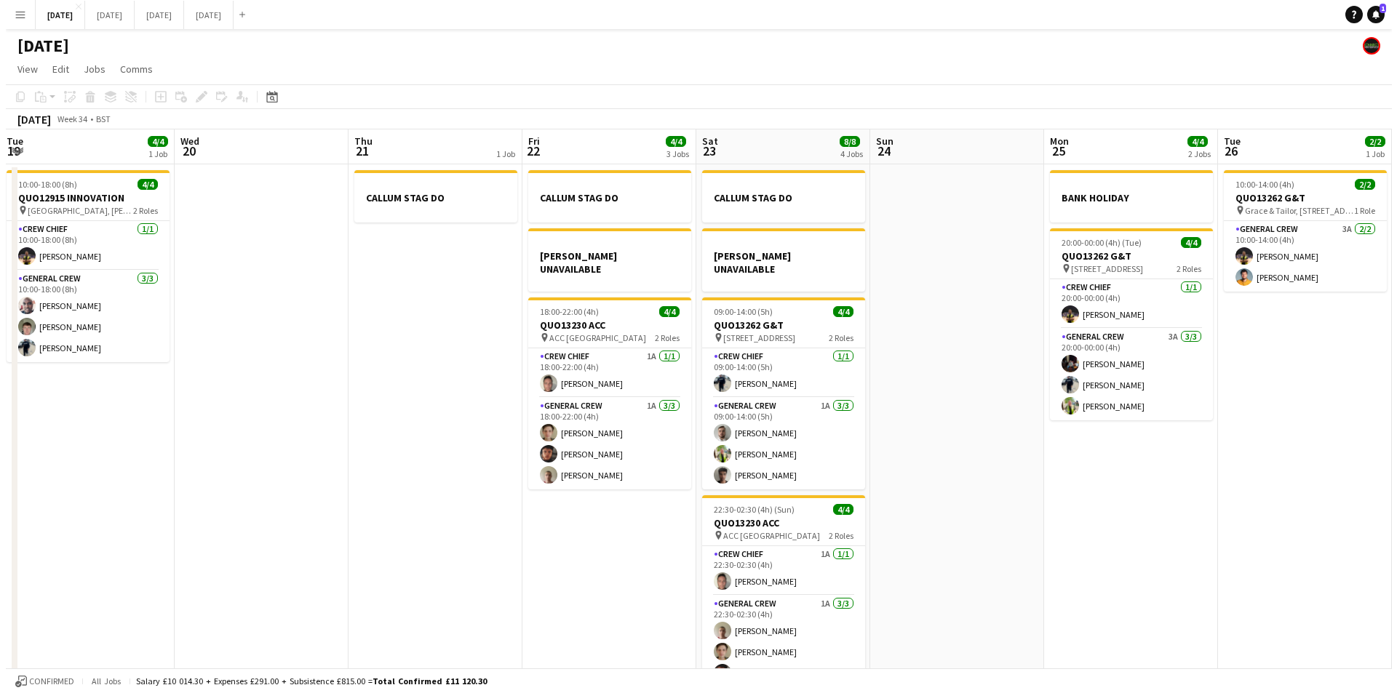
scroll to position [0, 349]
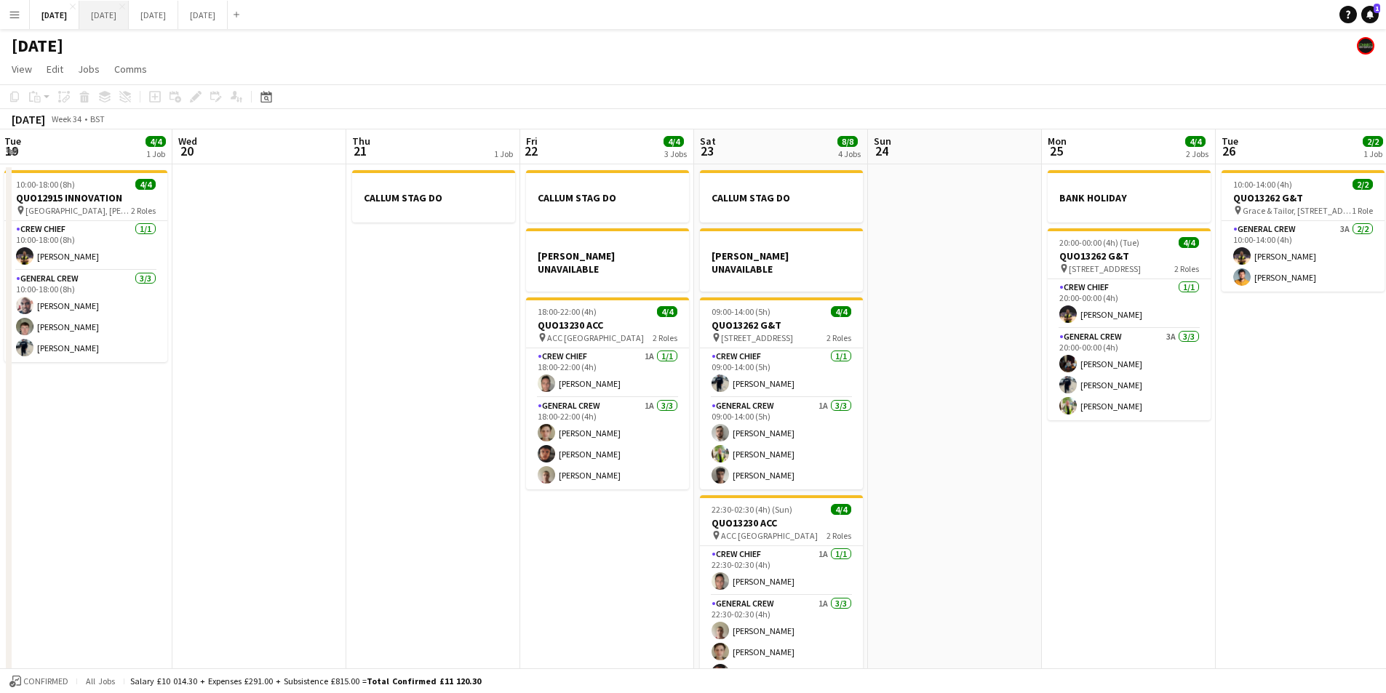
click at [129, 24] on button "[DATE] Close" at bounding box center [103, 15] width 49 height 28
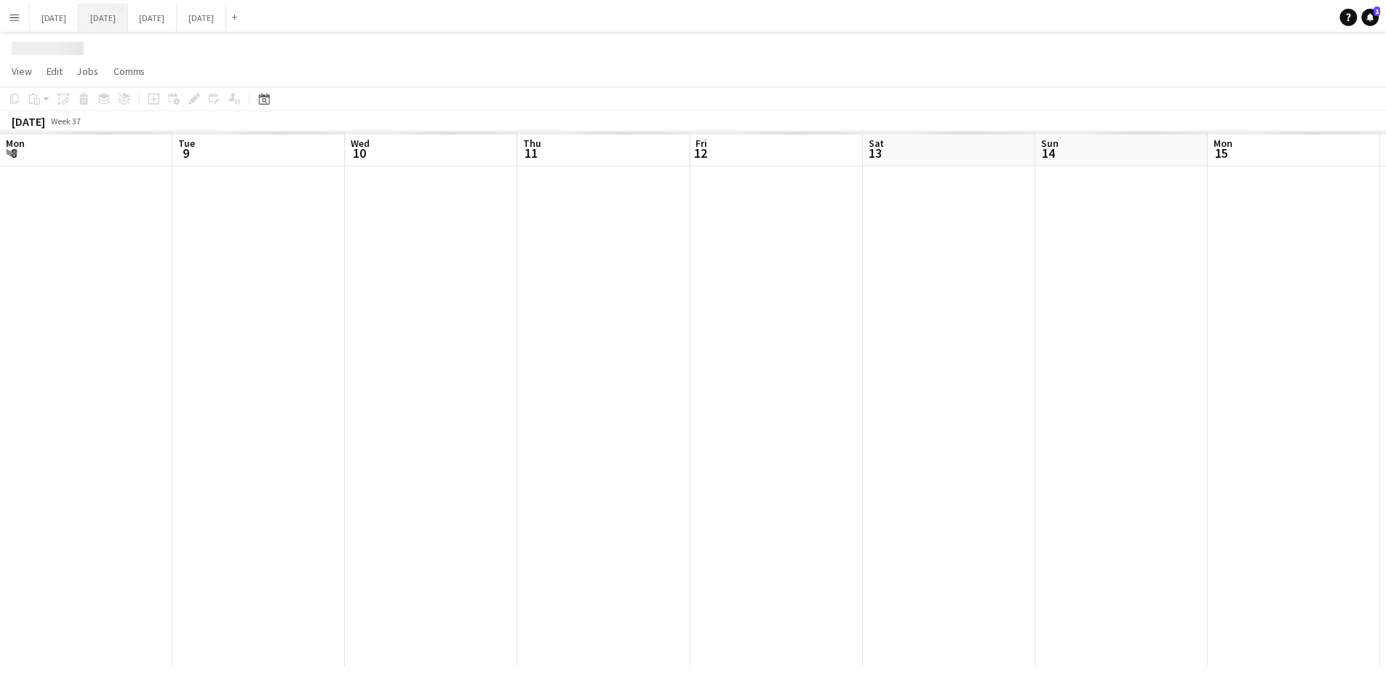
scroll to position [0, 390]
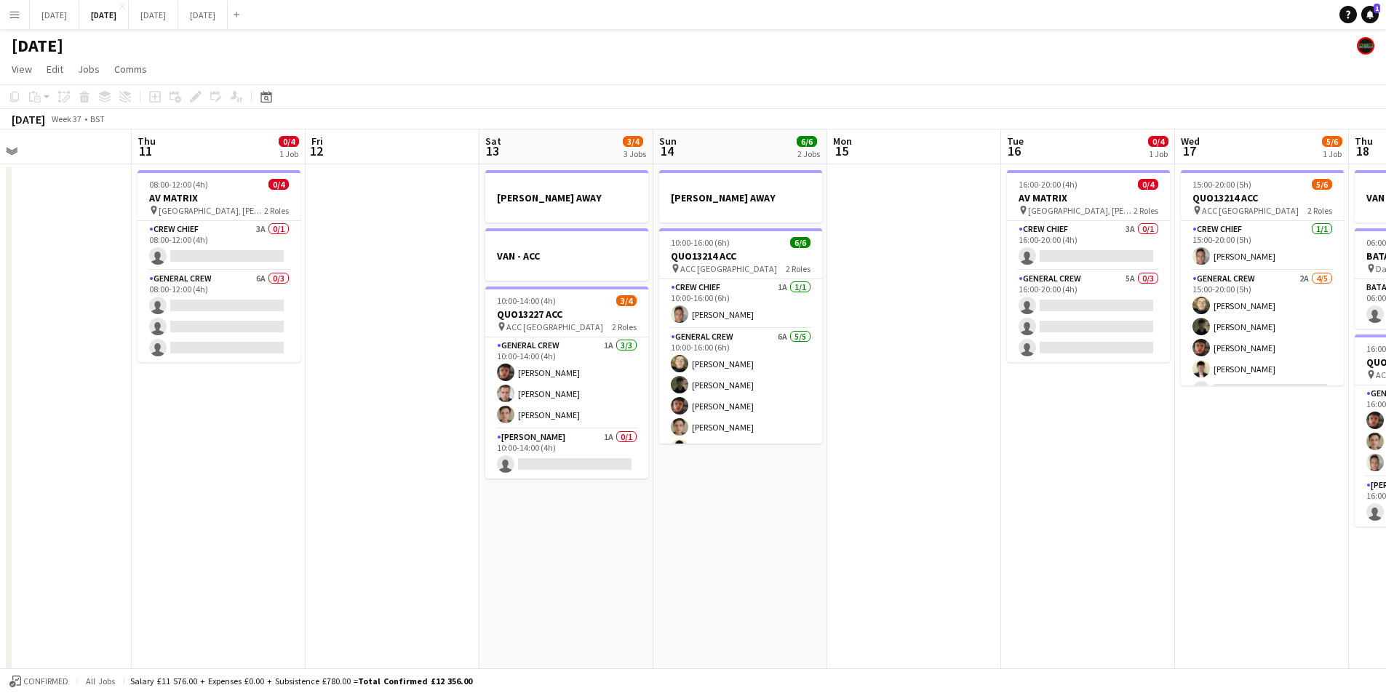
drag, startPoint x: 1044, startPoint y: 457, endPoint x: 645, endPoint y: 409, distance: 401.6
click at [531, 400] on app-calendar-viewport "Mon 8 4/6 3 Jobs Tue 9 4/4 3 Jobs Wed 10 Thu 11 0/4 1 Job Fri 12 Sat 13 3/4 3 J…" at bounding box center [693, 427] width 1386 height 594
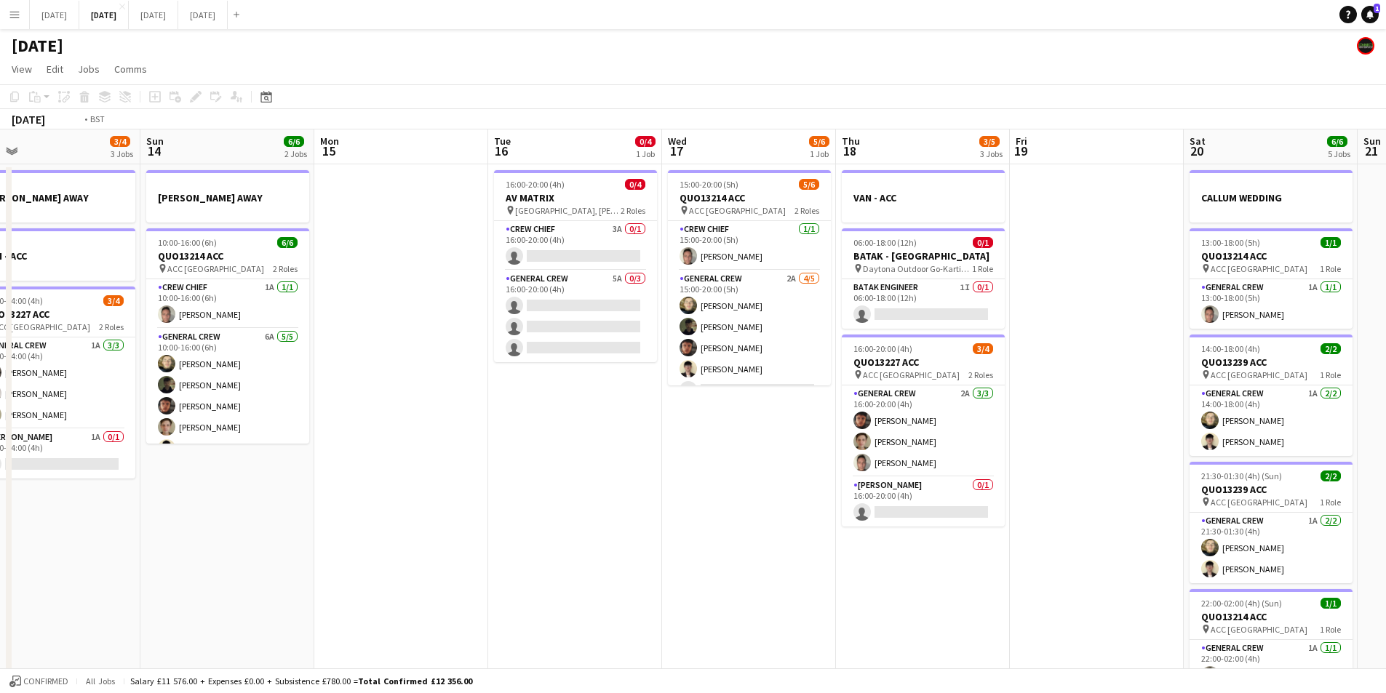
drag, startPoint x: 918, startPoint y: 457, endPoint x: 474, endPoint y: 372, distance: 451.9
click at [470, 372] on app-calendar-viewport "Thu 11 0/4 1 Job Fri 12 Sat 13 3/4 3 Jobs Sun 14 6/6 2 Jobs Mon 15 Tue 16 0/4 1…" at bounding box center [693, 427] width 1386 height 594
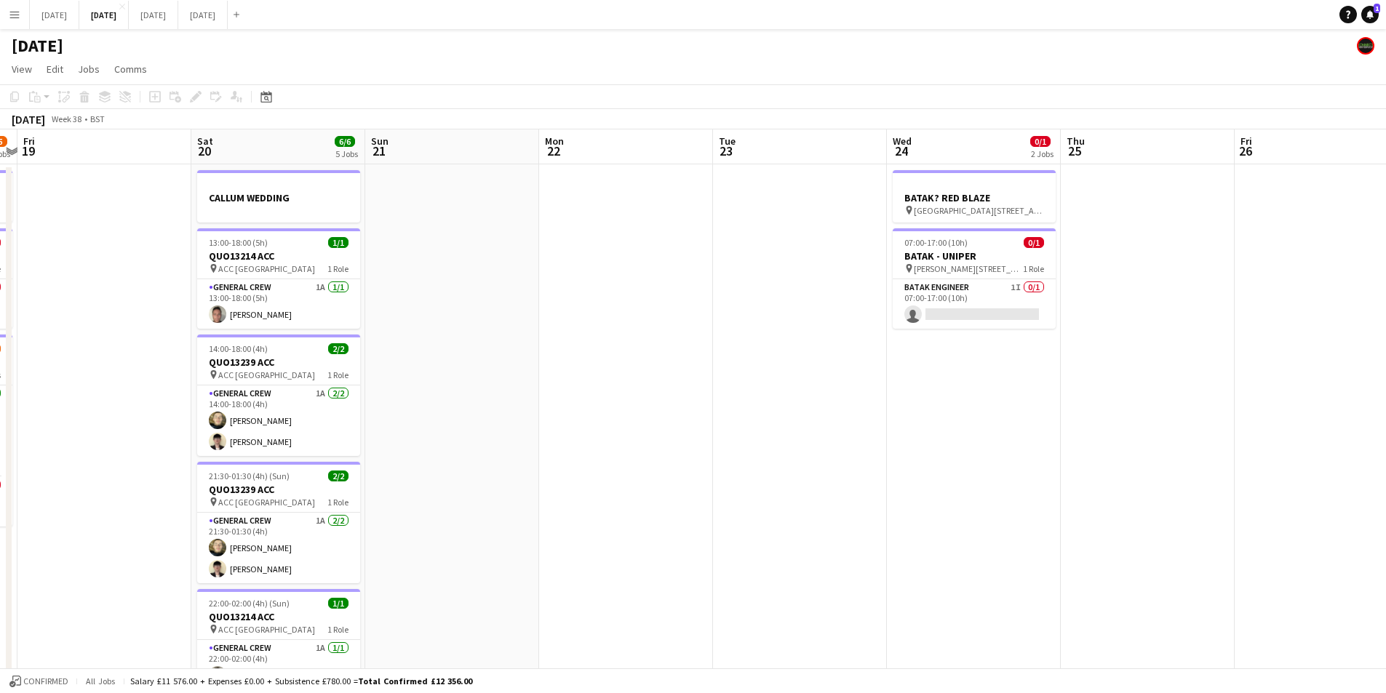
drag, startPoint x: 994, startPoint y: 414, endPoint x: 598, endPoint y: 365, distance: 398.9
click at [598, 365] on app-calendar-viewport "Sun 14 6/6 2 Jobs Mon 15 Tue 16 0/4 1 Job Wed 17 5/6 1 Job Thu 18 3/5 3 Jobs Fr…" at bounding box center [693, 427] width 1386 height 594
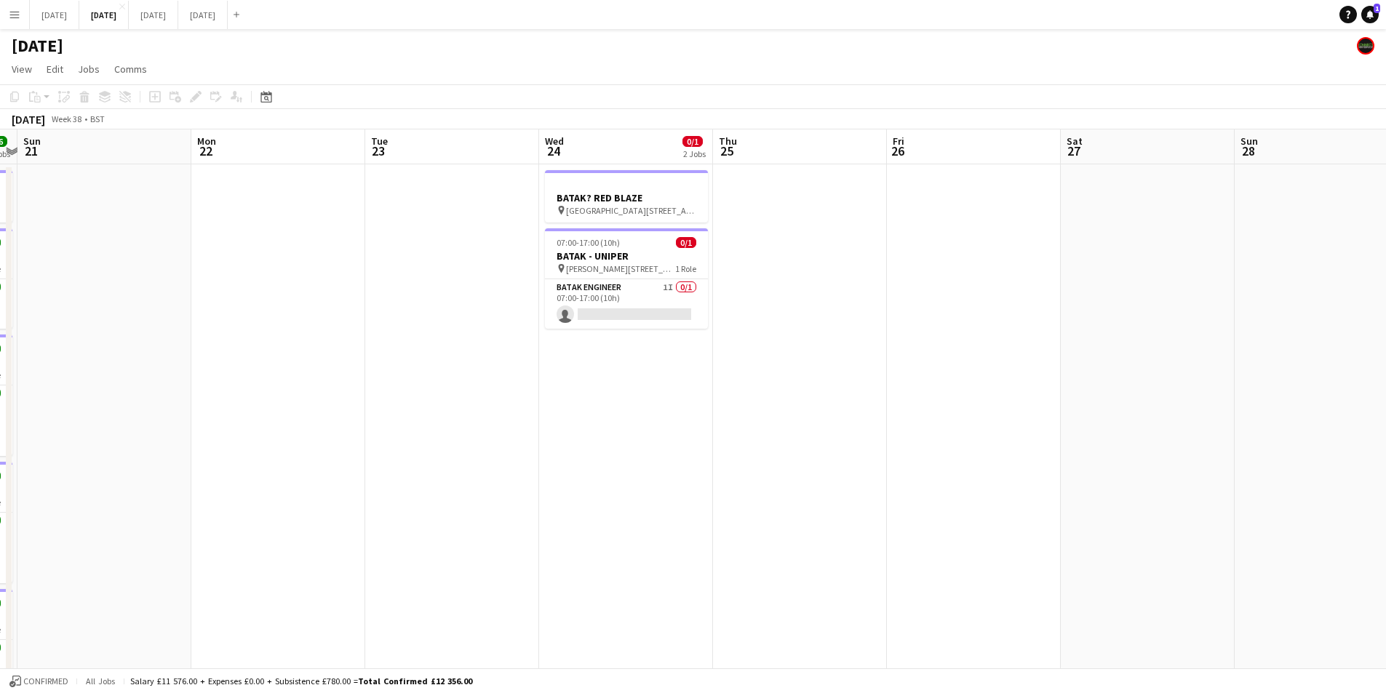
scroll to position [0, 504]
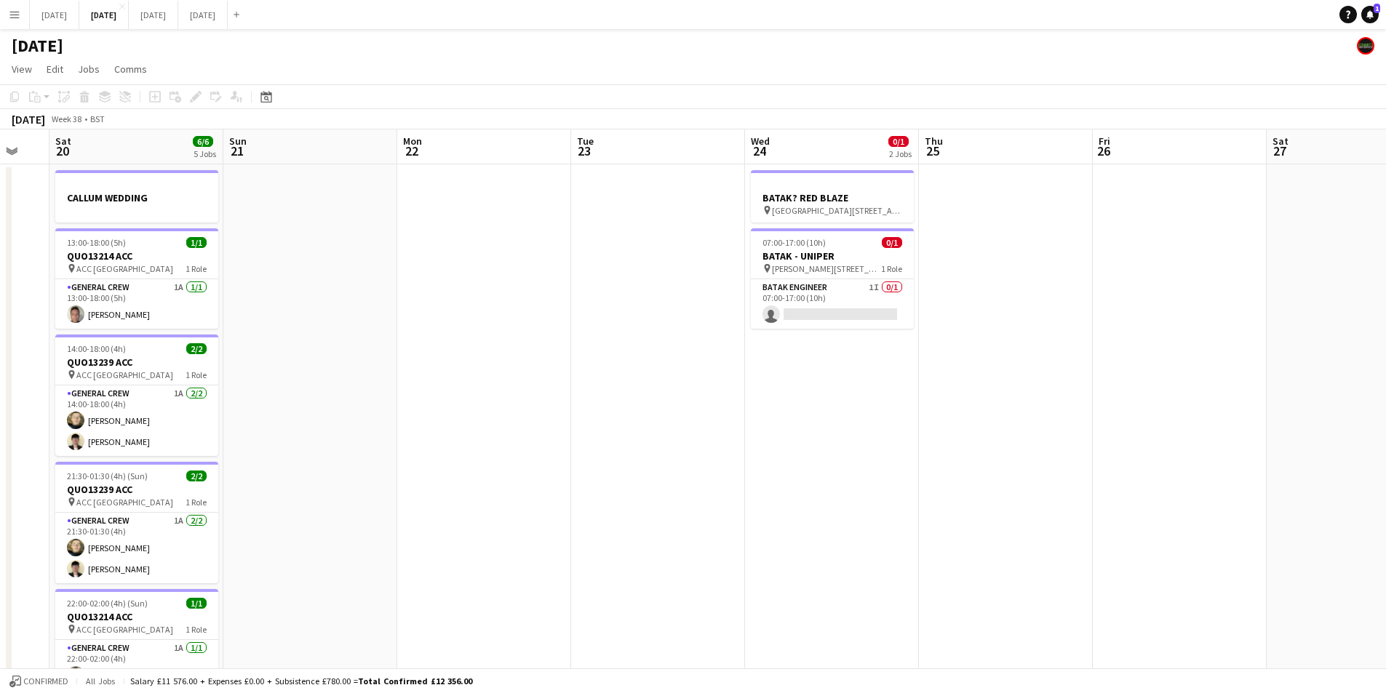
drag, startPoint x: 869, startPoint y: 431, endPoint x: 746, endPoint y: 426, distance: 123.1
click at [746, 426] on app-calendar-viewport "Tue 16 0/4 1 Job Wed 17 5/6 1 Job Thu 18 3/5 3 Jobs Fri 19 Sat 20 6/6 5 Jobs Su…" at bounding box center [693, 427] width 1386 height 594
drag, startPoint x: 816, startPoint y: 441, endPoint x: 848, endPoint y: 461, distance: 37.9
click at [848, 461] on app-calendar-viewport "Wed 17 5/6 1 Job Thu 18 3/5 3 Jobs Fri 19 Sat 20 6/6 5 Jobs Sun 21 Mon 22 Tue 2…" at bounding box center [693, 427] width 1386 height 594
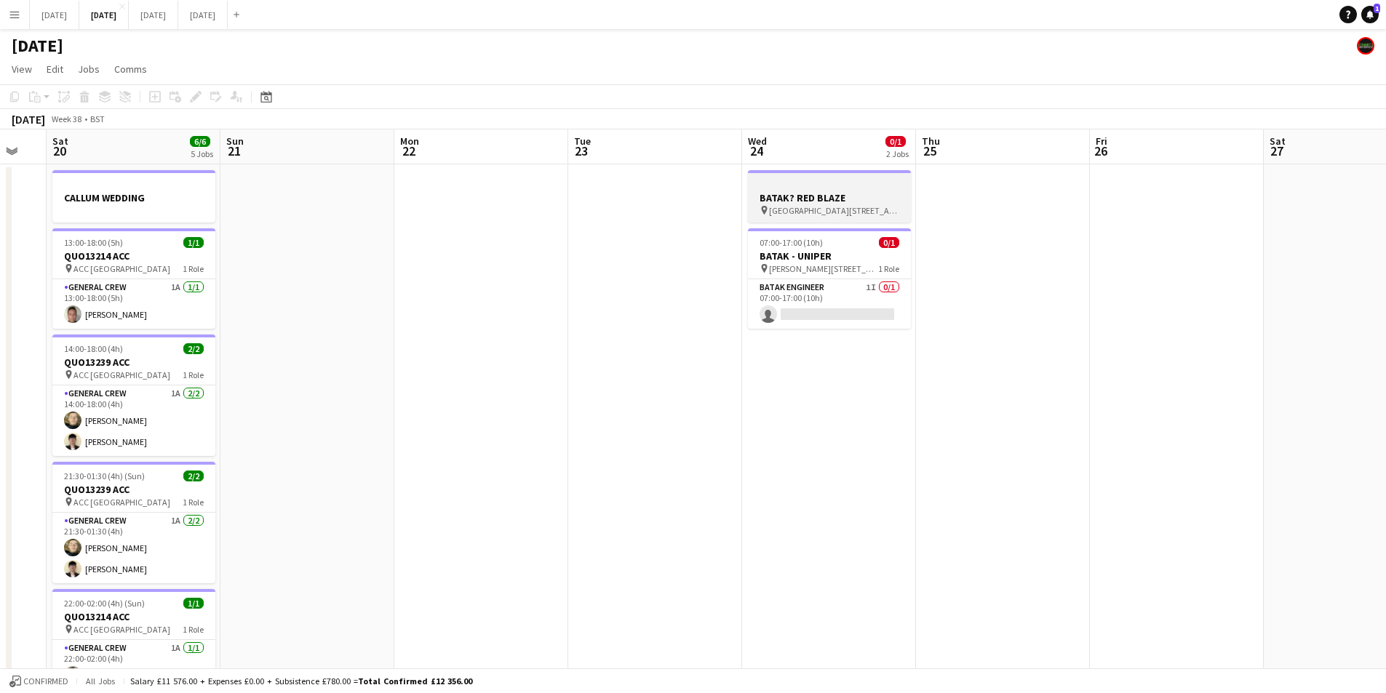
click at [809, 201] on h3 "BATAK? RED BLAZE" at bounding box center [829, 197] width 163 height 13
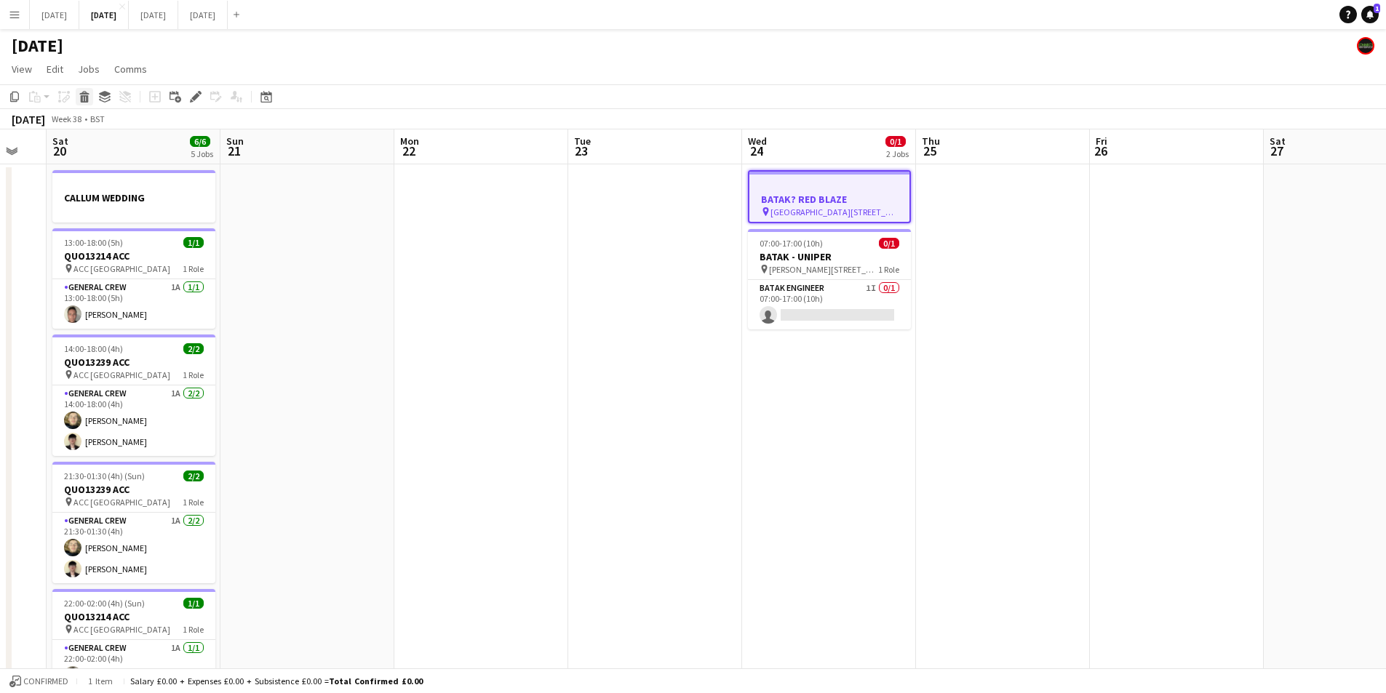
click at [84, 96] on icon at bounding box center [85, 98] width 8 height 7
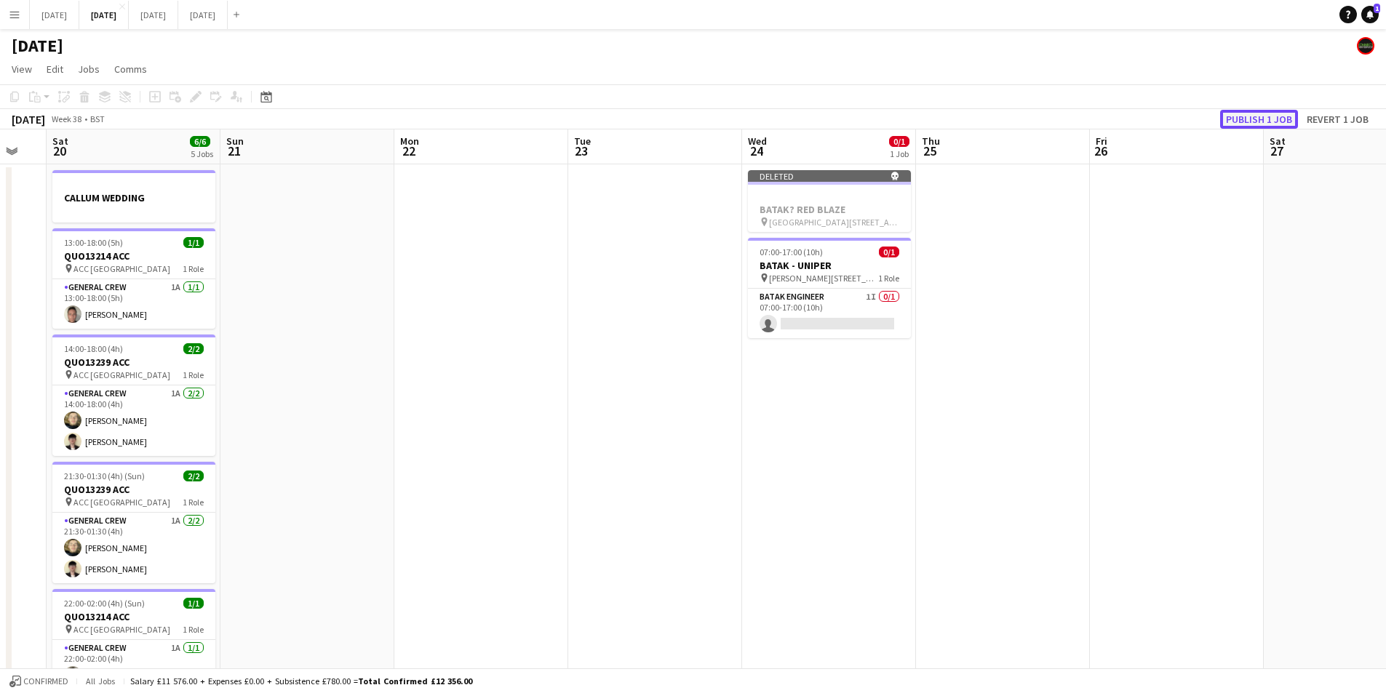
click at [1246, 112] on button "Publish 1 job" at bounding box center [1259, 119] width 78 height 19
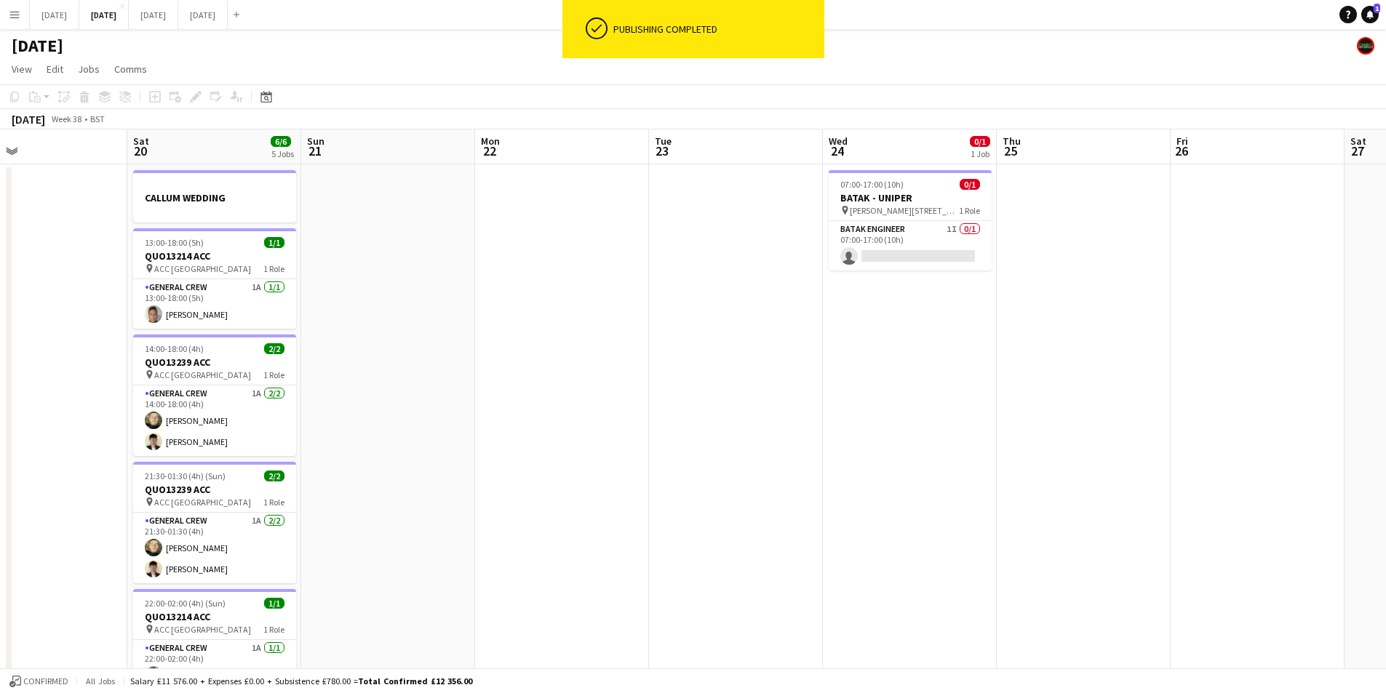
scroll to position [0, 340]
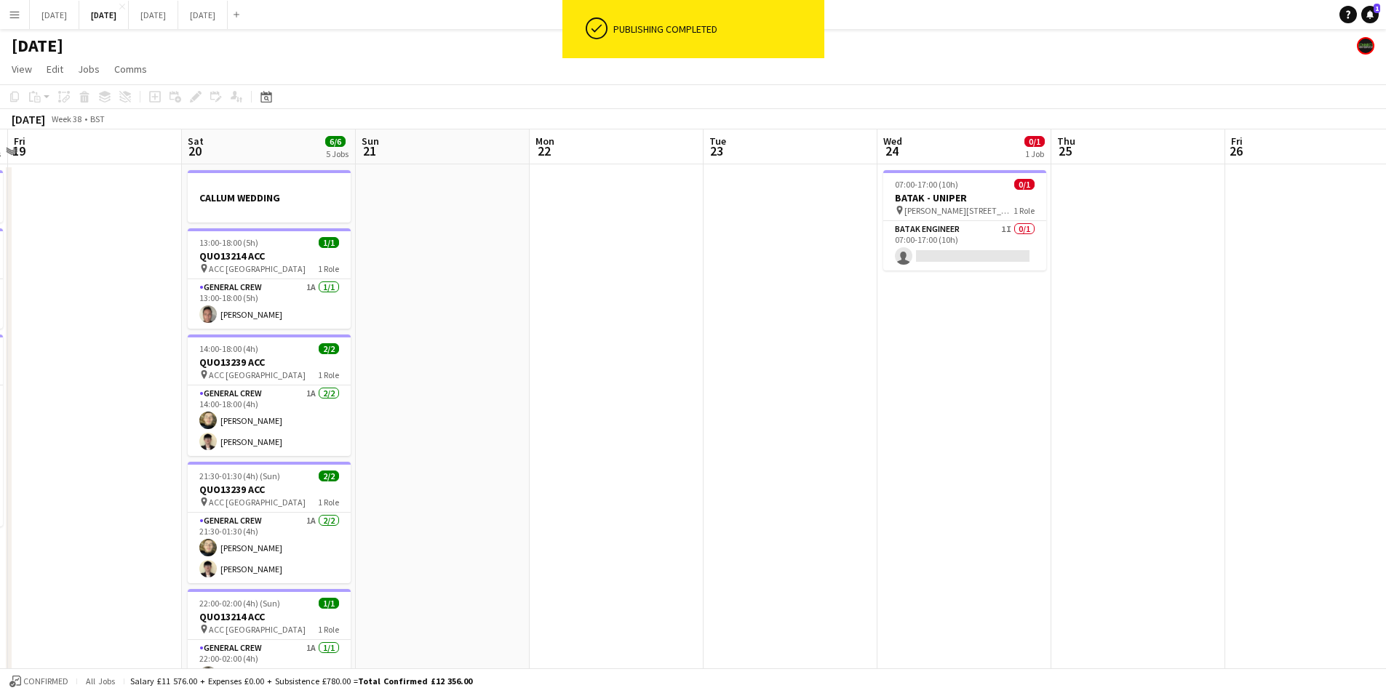
drag, startPoint x: 906, startPoint y: 356, endPoint x: 1015, endPoint y: 365, distance: 109.5
click at [1015, 365] on app-calendar-viewport "Wed 17 5/6 1 Job Thu 18 3/5 3 Jobs Fri 19 Sat 20 6/6 5 Jobs Sun 21 Mon 22 Tue 2…" at bounding box center [693, 427] width 1386 height 594
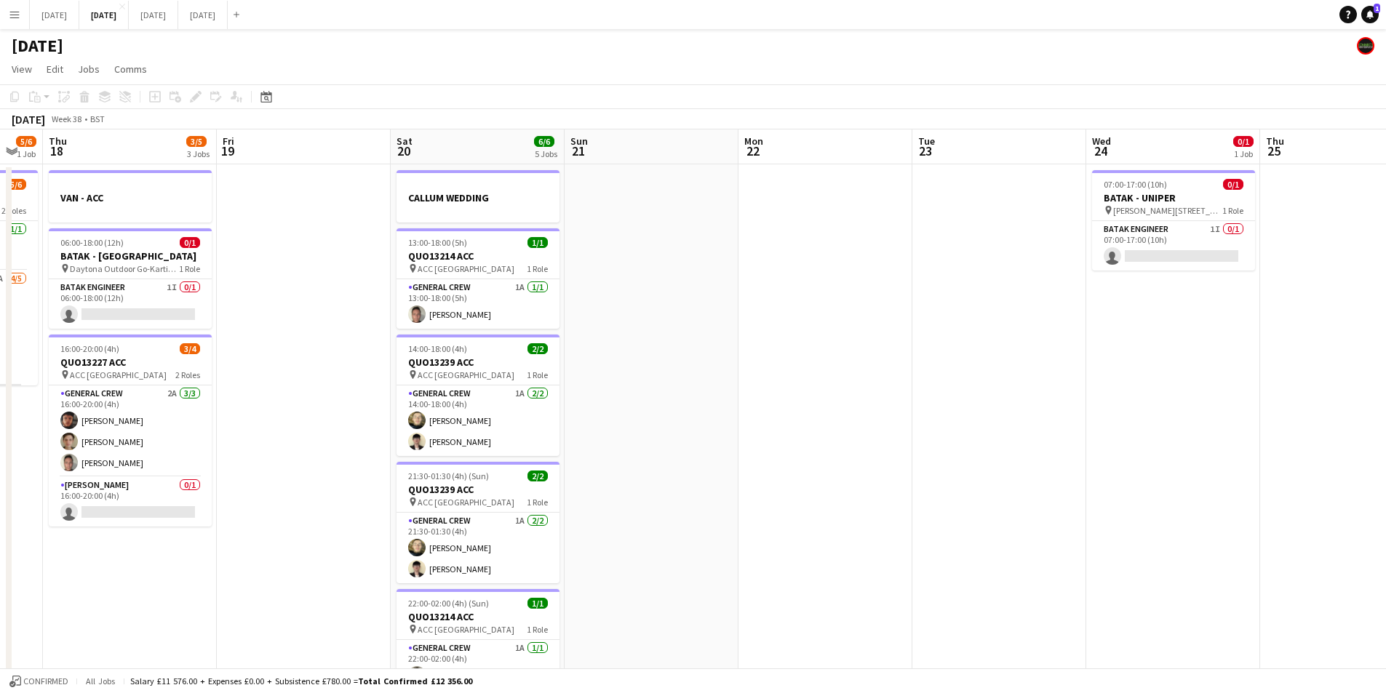
drag, startPoint x: 886, startPoint y: 391, endPoint x: 1102, endPoint y: 386, distance: 216.1
click at [1153, 399] on app-calendar-viewport "Tue 16 0/4 1 Job Wed 17 5/6 1 Job Thu 18 3/5 3 Jobs Fri 19 Sat 20 6/6 5 Jobs Su…" at bounding box center [693, 427] width 1386 height 594
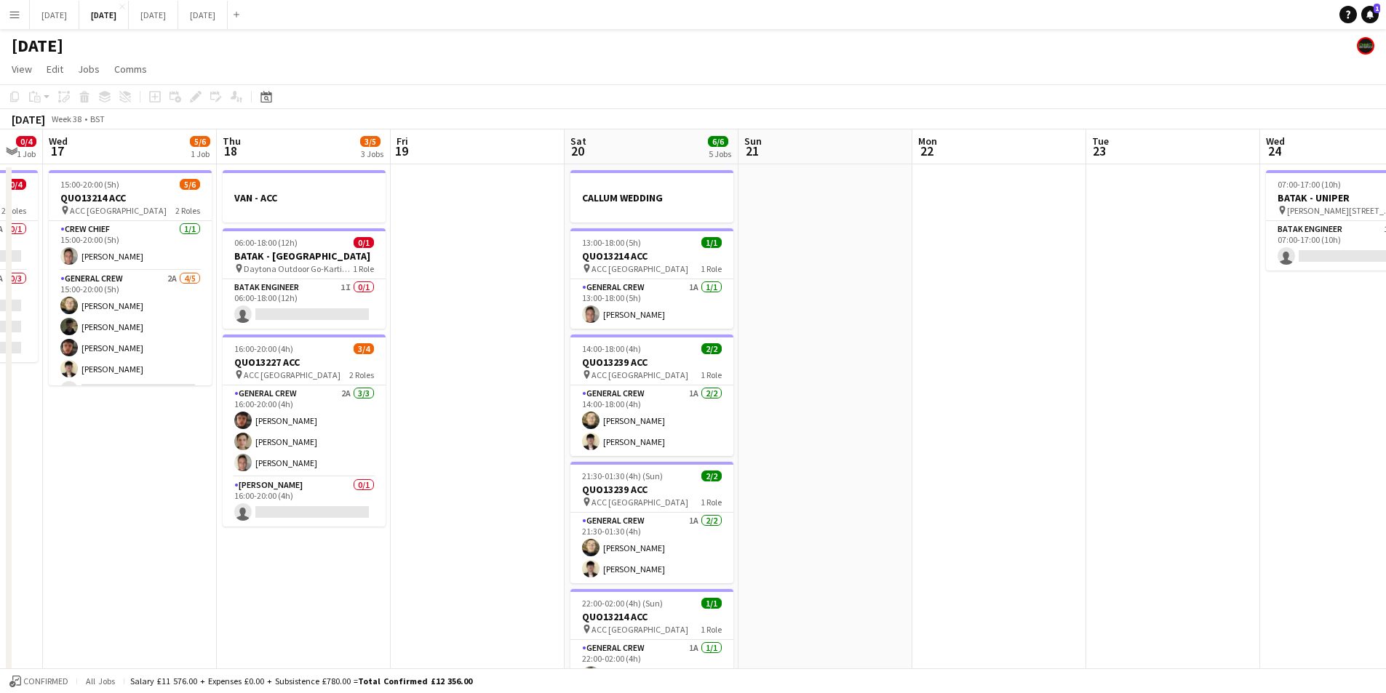
scroll to position [0, 421]
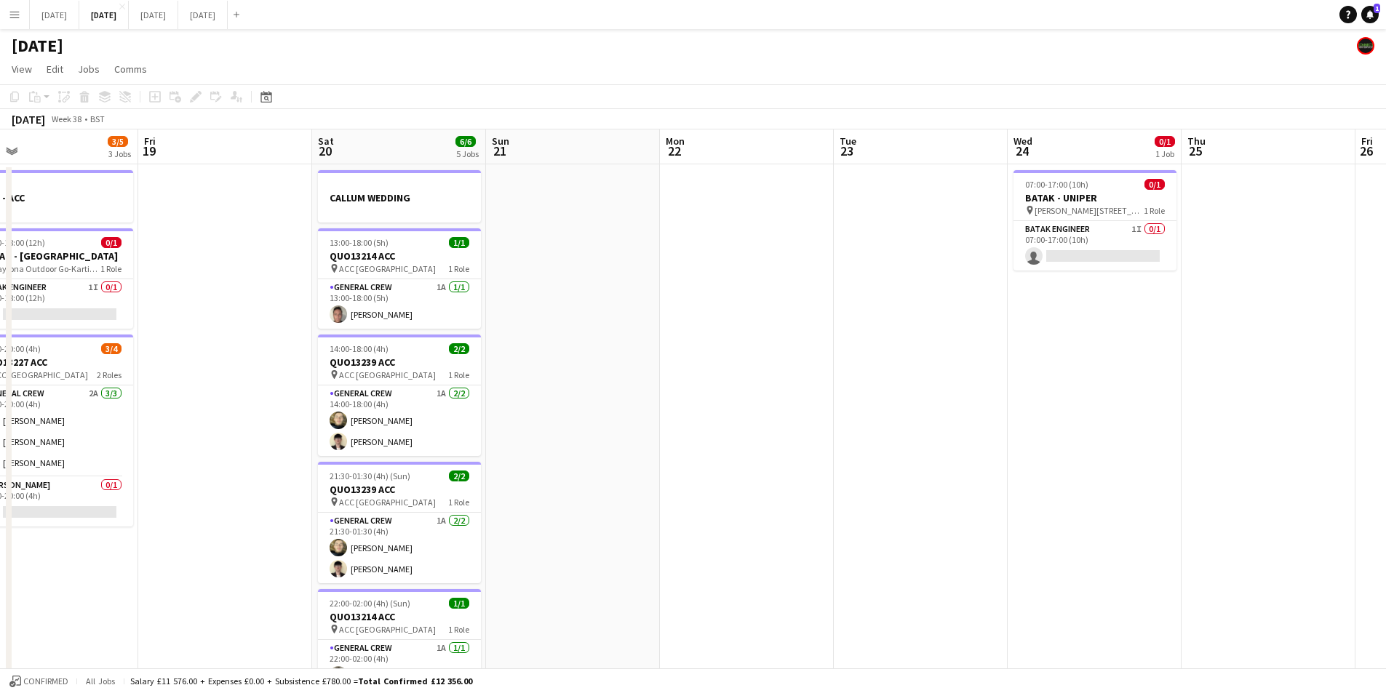
drag, startPoint x: 1088, startPoint y: 413, endPoint x: 979, endPoint y: 409, distance: 109.9
click at [981, 409] on app-calendar-viewport "Mon 15 Tue 16 0/4 1 Job Wed 17 5/6 1 Job Thu 18 3/5 3 Jobs Fri 19 Sat 20 6/6 5 …" at bounding box center [693, 427] width 1386 height 594
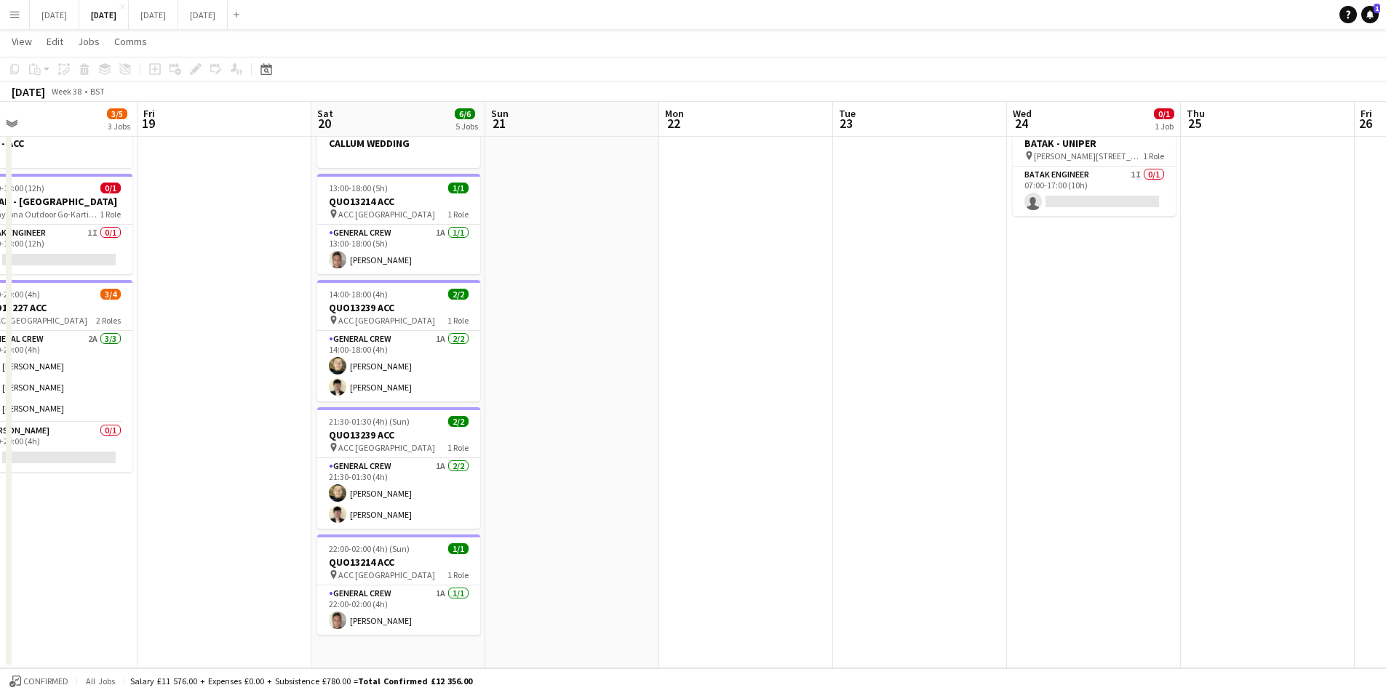
scroll to position [0, 0]
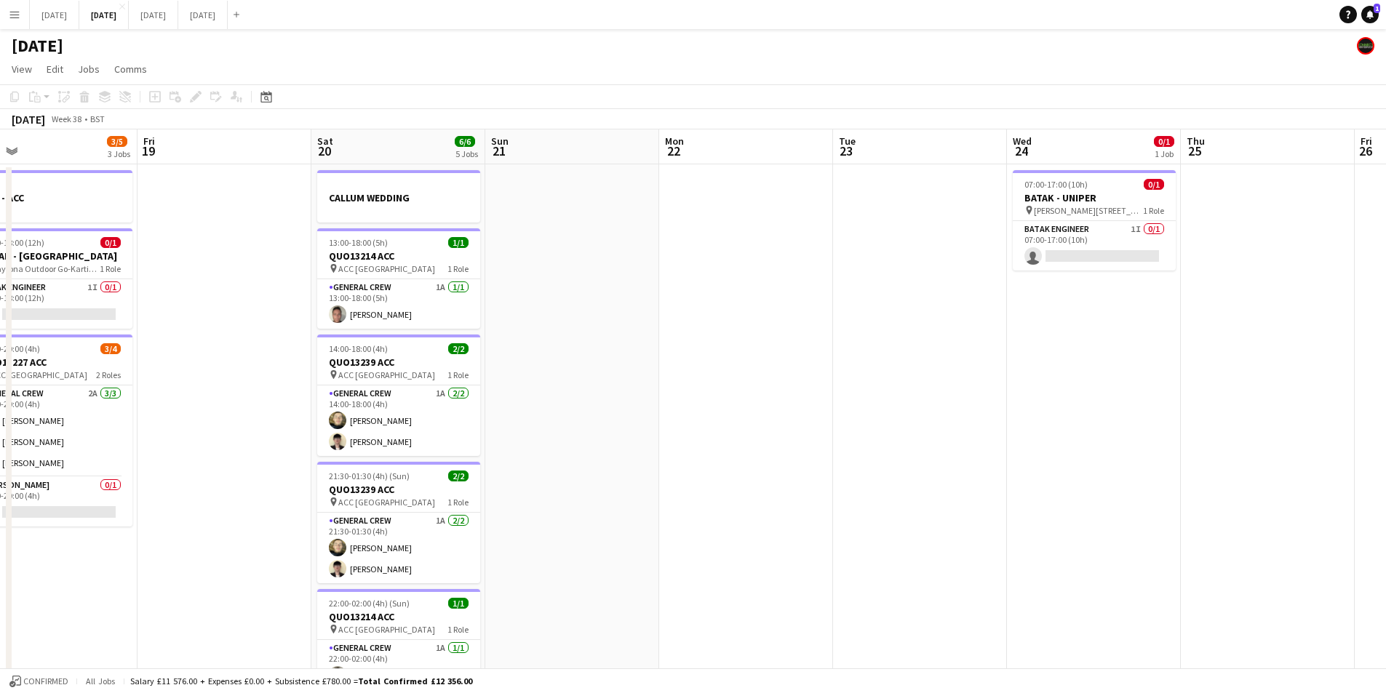
drag, startPoint x: 788, startPoint y: 437, endPoint x: 1024, endPoint y: 406, distance: 237.8
click at [1189, 421] on app-calendar-viewport "Mon 15 Tue 16 0/4 1 Job Wed 17 5/6 1 Job Thu 18 3/5 3 Jobs Fri 19 Sat 20 6/6 5 …" at bounding box center [693, 427] width 1386 height 594
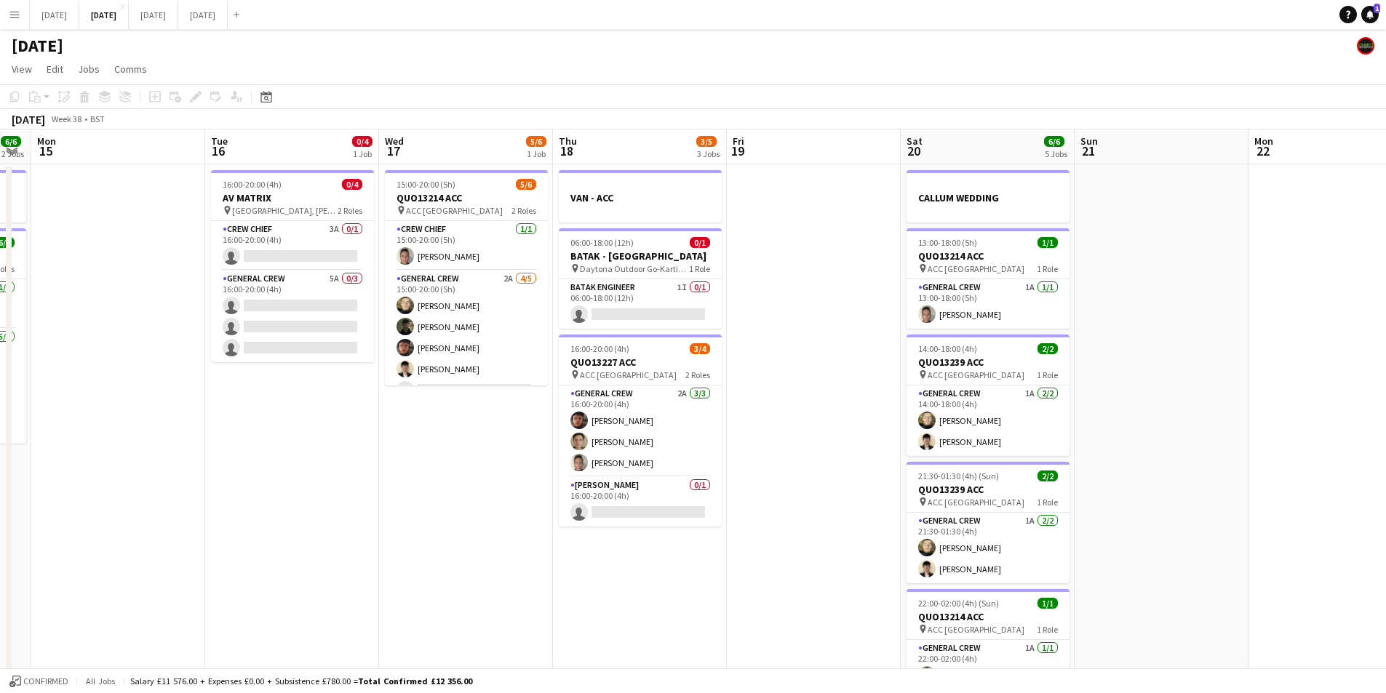
drag, startPoint x: 921, startPoint y: 444, endPoint x: 933, endPoint y: 440, distance: 12.9
click at [930, 442] on app-calendar-viewport "Sat 13 3/4 3 Jobs Sun 14 6/6 2 Jobs Mon 15 Tue 16 0/4 1 Job Wed 17 5/6 1 Job Th…" at bounding box center [693, 427] width 1386 height 594
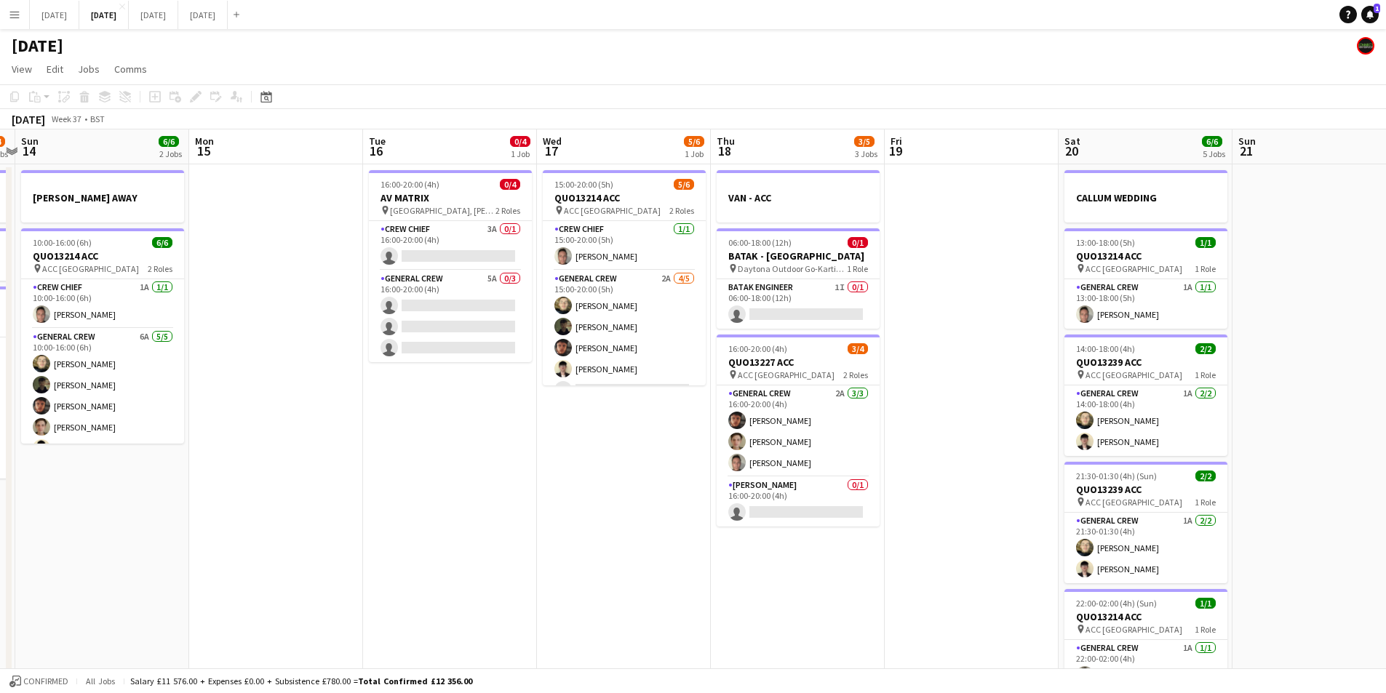
drag, startPoint x: 749, startPoint y: 488, endPoint x: 1163, endPoint y: 444, distance: 416.3
click at [1171, 447] on app-calendar-viewport "Thu 11 0/4 1 Job Fri 12 Sat 13 3/4 3 Jobs Sun 14 6/6 2 Jobs Mon 15 Tue 16 0/4 1…" at bounding box center [693, 427] width 1386 height 594
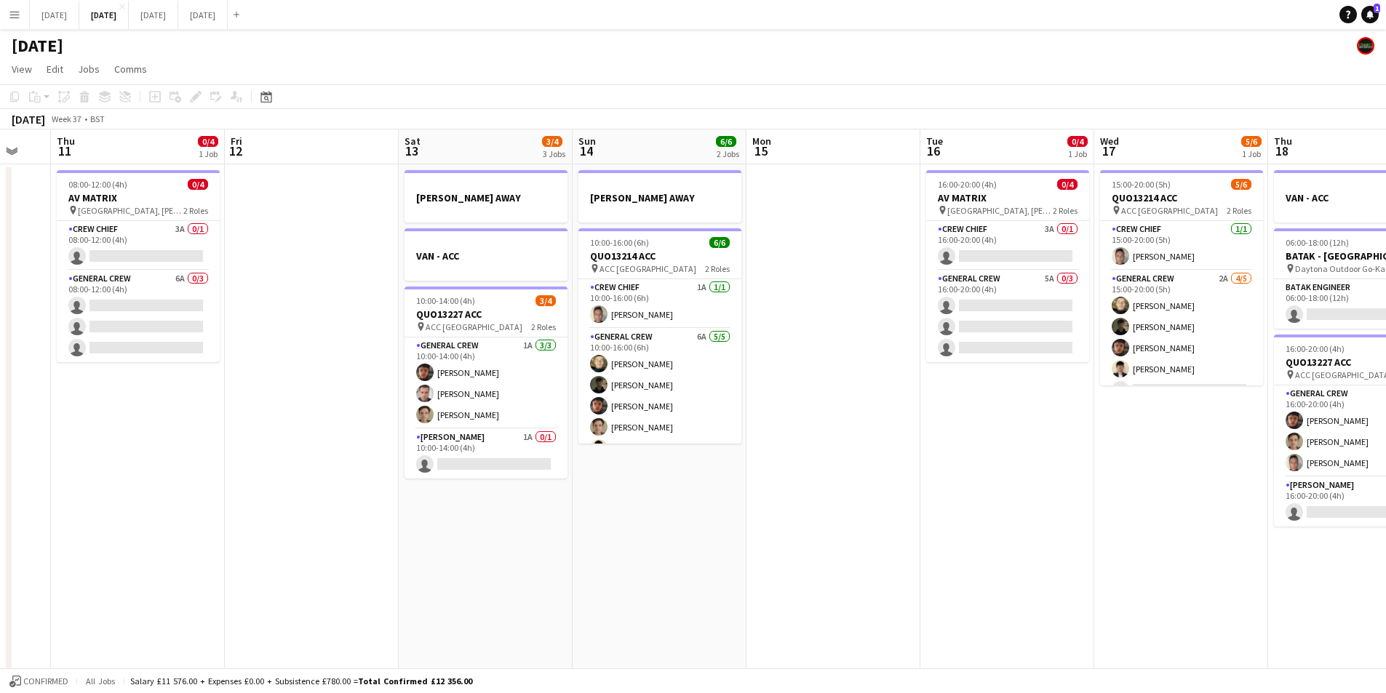
drag, startPoint x: 880, startPoint y: 490, endPoint x: 1149, endPoint y: 450, distance: 272.2
click at [1251, 469] on app-calendar-viewport "Tue 9 4/4 3 Jobs Wed 10 Thu 11 0/4 1 Job Fri 12 Sat 13 3/4 3 Jobs Sun 14 6/6 2 …" at bounding box center [693, 427] width 1386 height 594
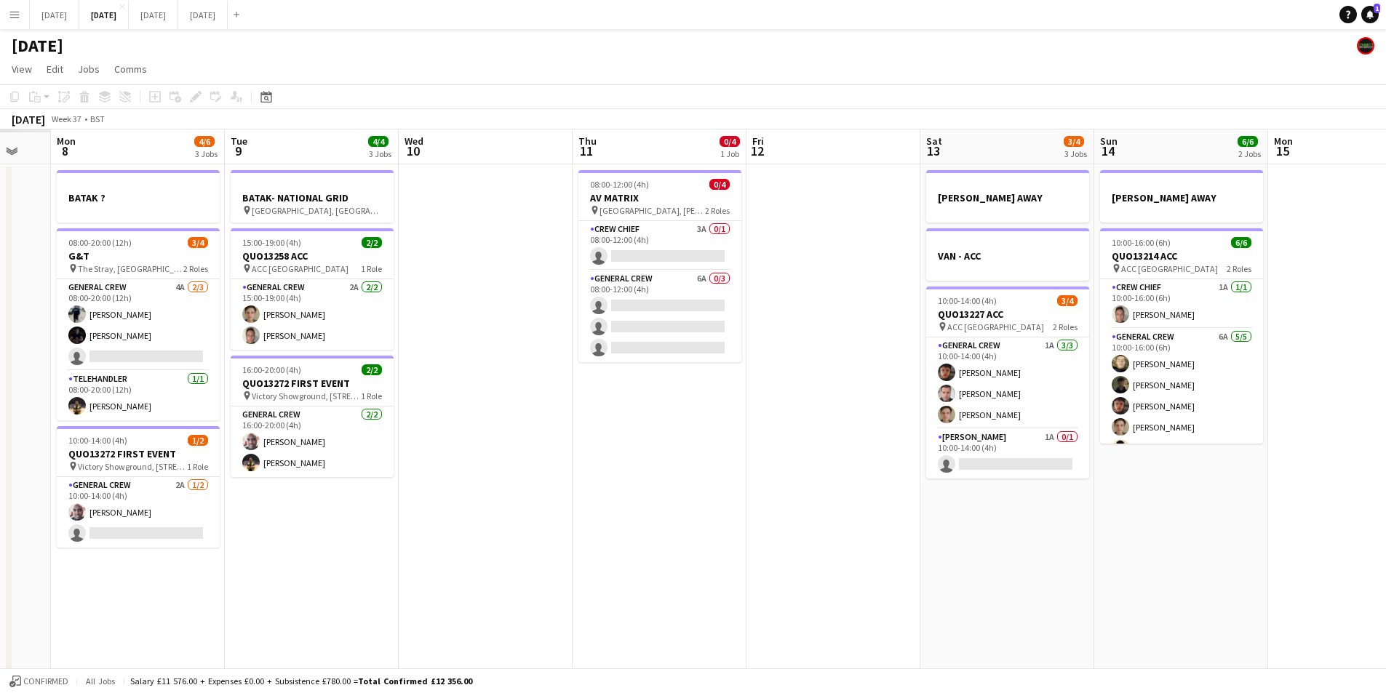
scroll to position [0, 447]
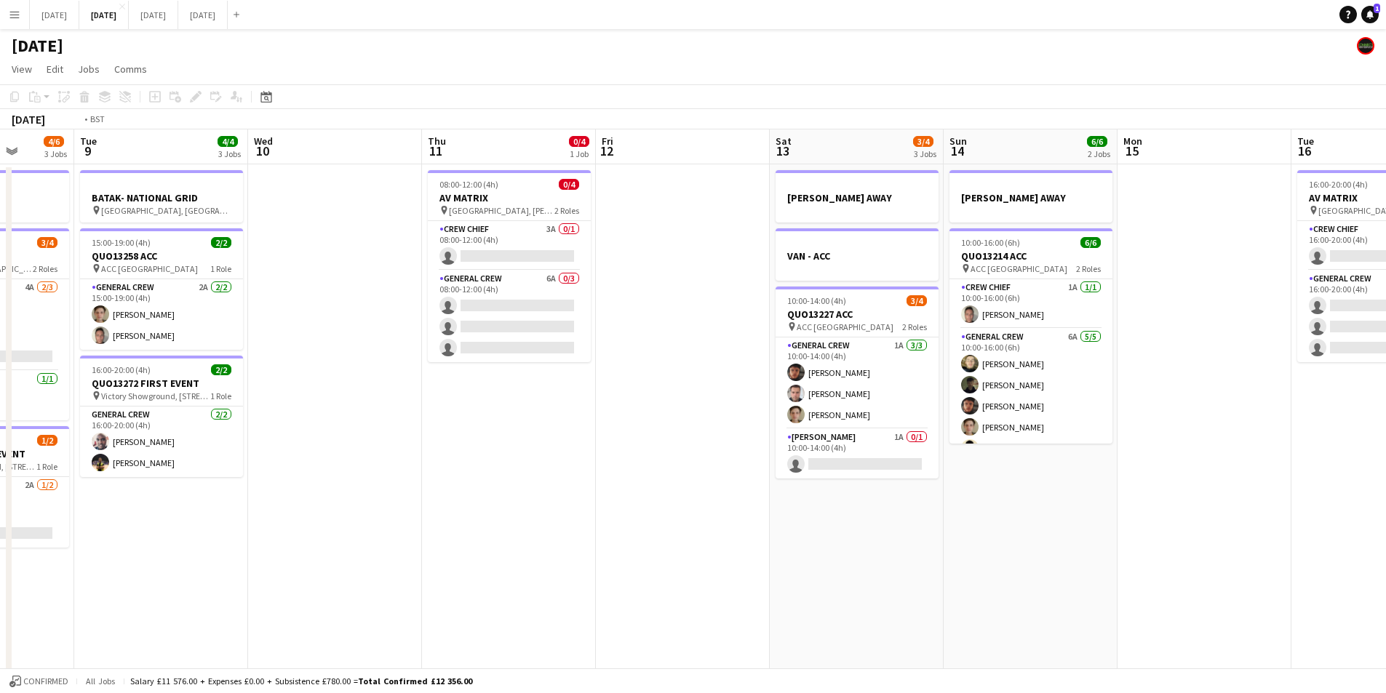
drag, startPoint x: 846, startPoint y: 501, endPoint x: 727, endPoint y: 508, distance: 119.5
click at [846, 498] on app-calendar-viewport "Sat 6 12/14 5 Jobs Sun 7 7/8 2 Jobs Mon 8 4/6 3 Jobs Tue 9 4/4 3 Jobs Wed 10 Th…" at bounding box center [693, 427] width 1386 height 594
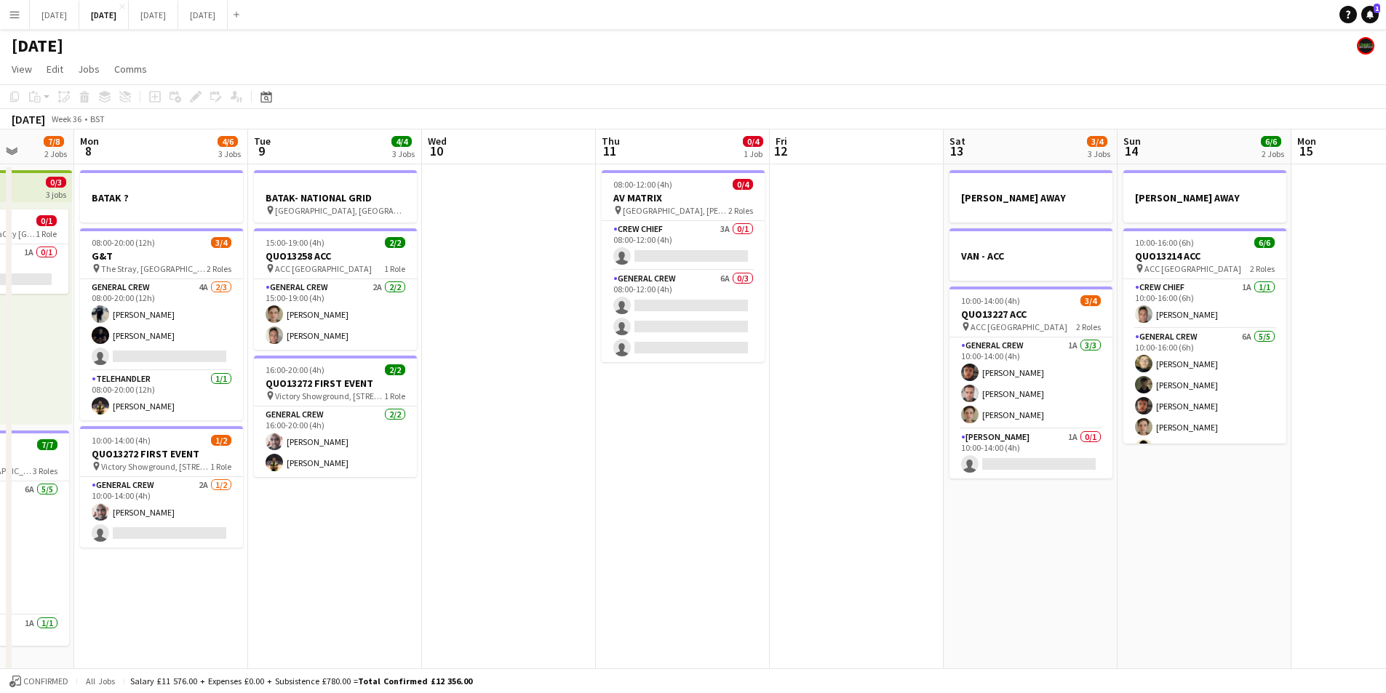
scroll to position [0, 407]
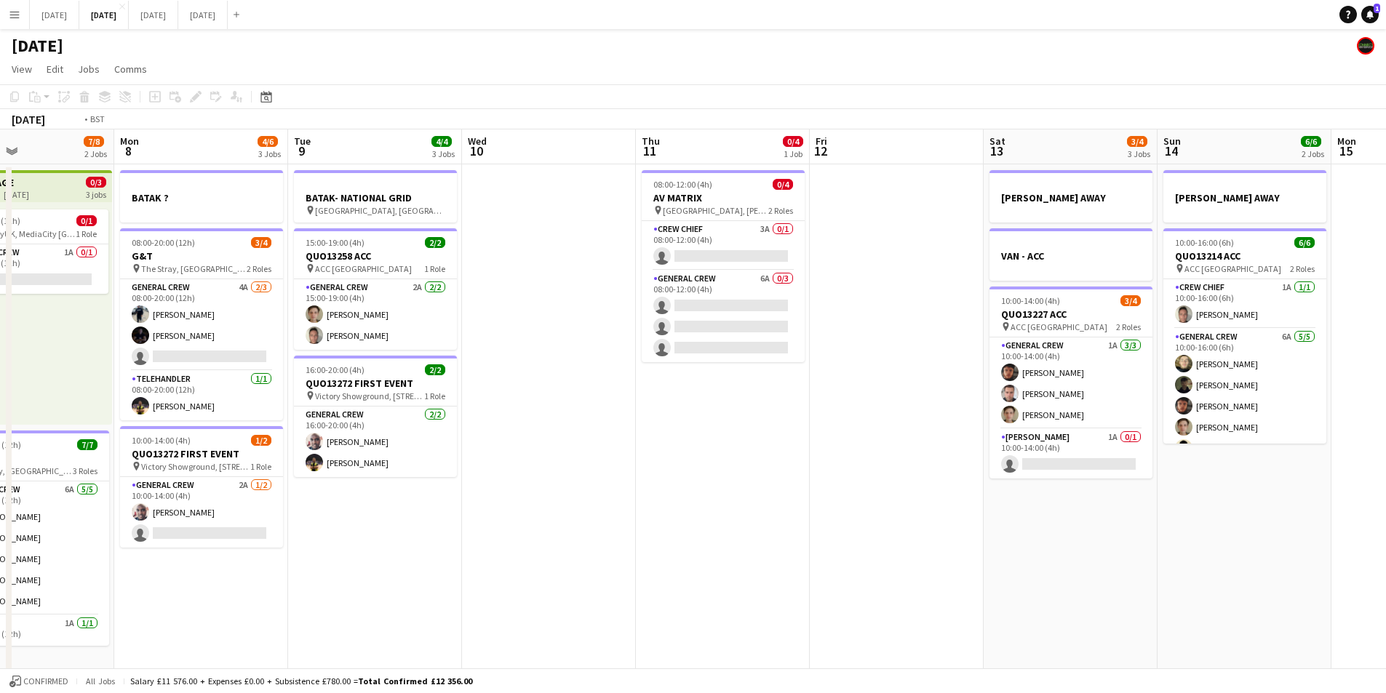
drag, startPoint x: 652, startPoint y: 461, endPoint x: 512, endPoint y: 435, distance: 142.0
click at [511, 436] on app-calendar-viewport "Fri 5 11/14 3 Jobs Sat 6 12/14 5 Jobs Sun 7 7/8 2 Jobs Mon 8 4/6 3 Jobs Tue 9 4…" at bounding box center [693, 630] width 1386 height 1000
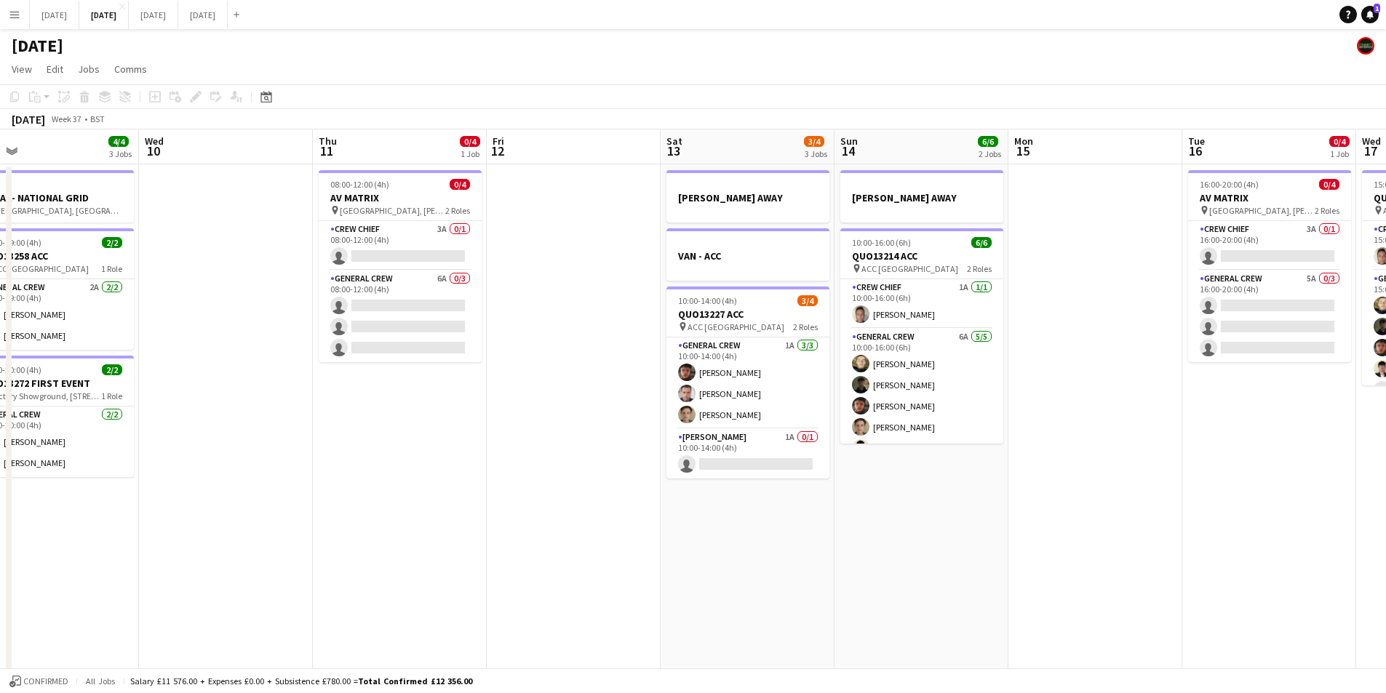
drag, startPoint x: 683, startPoint y: 439, endPoint x: 793, endPoint y: 464, distance: 112.6
click at [497, 418] on app-calendar-viewport "Sat 6 12/14 5 Jobs Sun 7 7/8 2 Jobs Mon 8 4/6 3 Jobs Tue 9 4/4 3 Jobs Wed 10 Th…" at bounding box center [693, 630] width 1386 height 1000
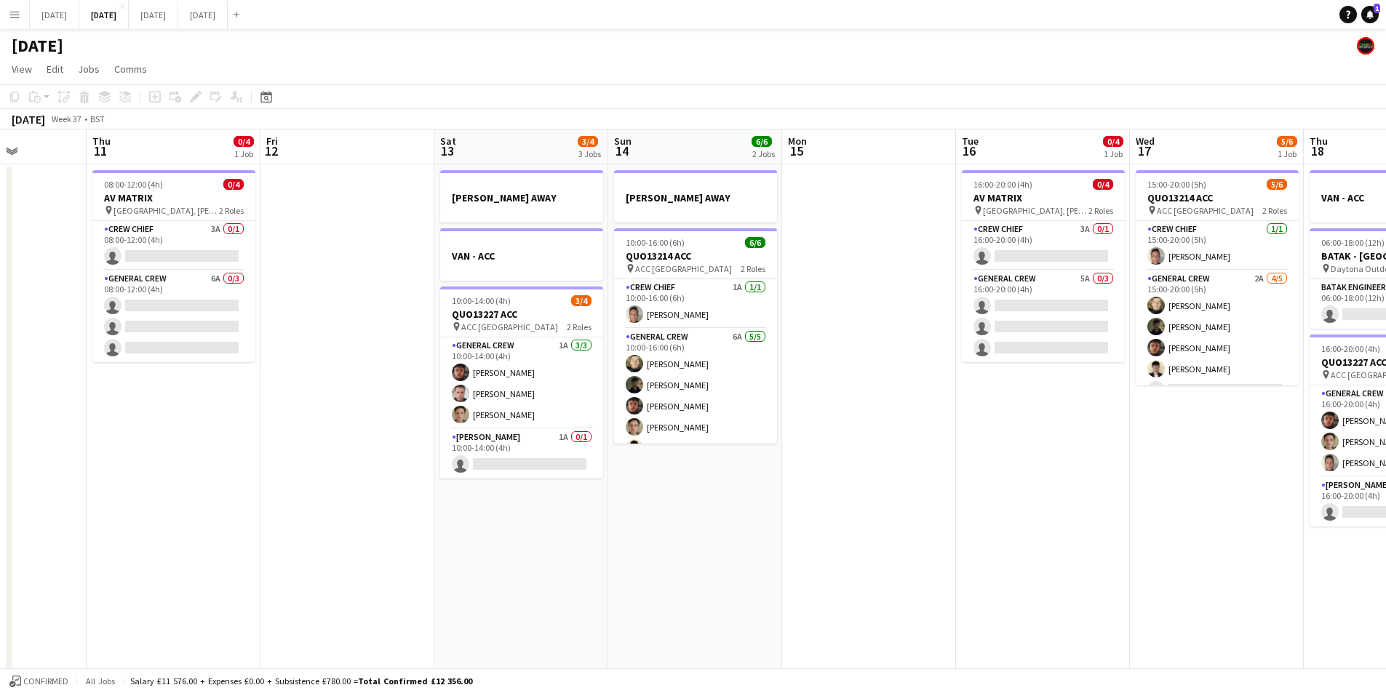
drag, startPoint x: 925, startPoint y: 469, endPoint x: 952, endPoint y: 473, distance: 26.6
click at [720, 431] on app-calendar-viewport "Sun 7 7/8 2 Jobs Mon 8 4/6 3 Jobs Tue 9 4/4 3 Jobs Wed 10 Thu 11 0/4 1 Job Fri …" at bounding box center [693, 630] width 1386 height 1000
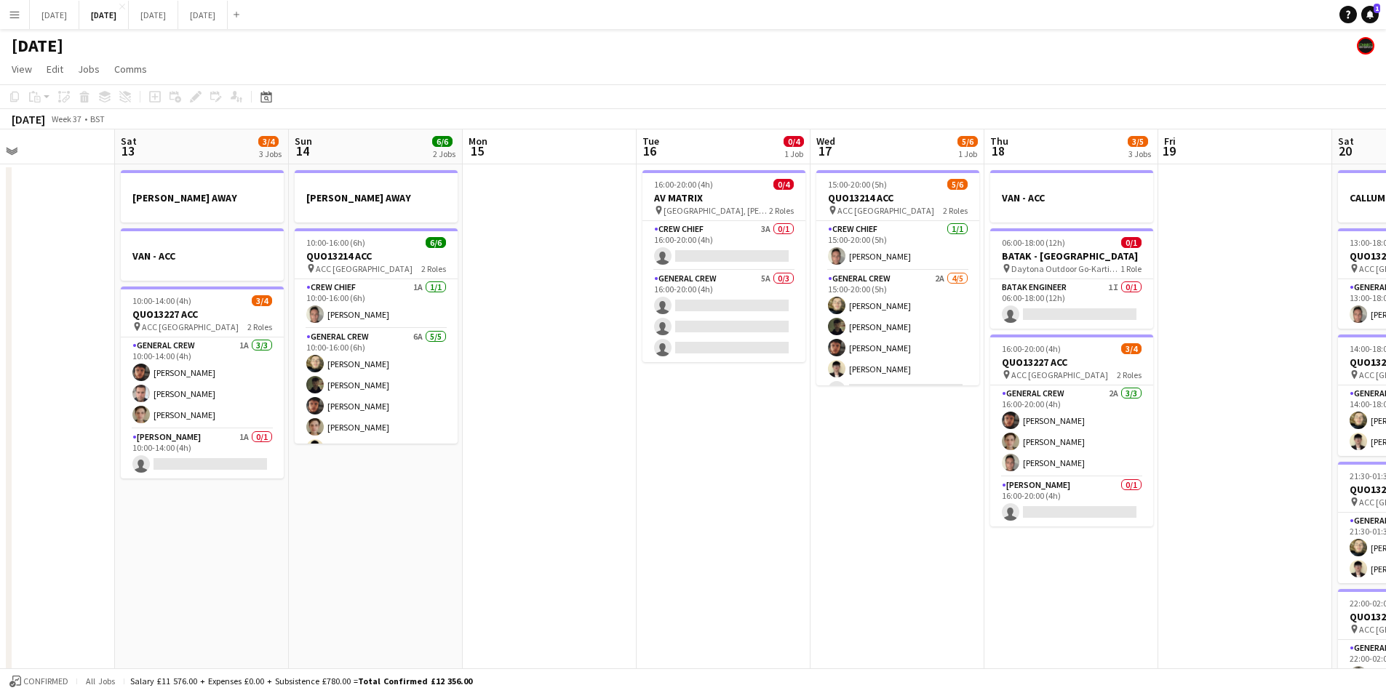
click at [657, 436] on app-calendar-viewport "Mon 8 4/6 3 Jobs Tue 9 4/4 3 Jobs Wed 10 Thu 11 0/4 1 Job Fri 12 Sat 13 3/4 3 J…" at bounding box center [693, 630] width 1386 height 1000
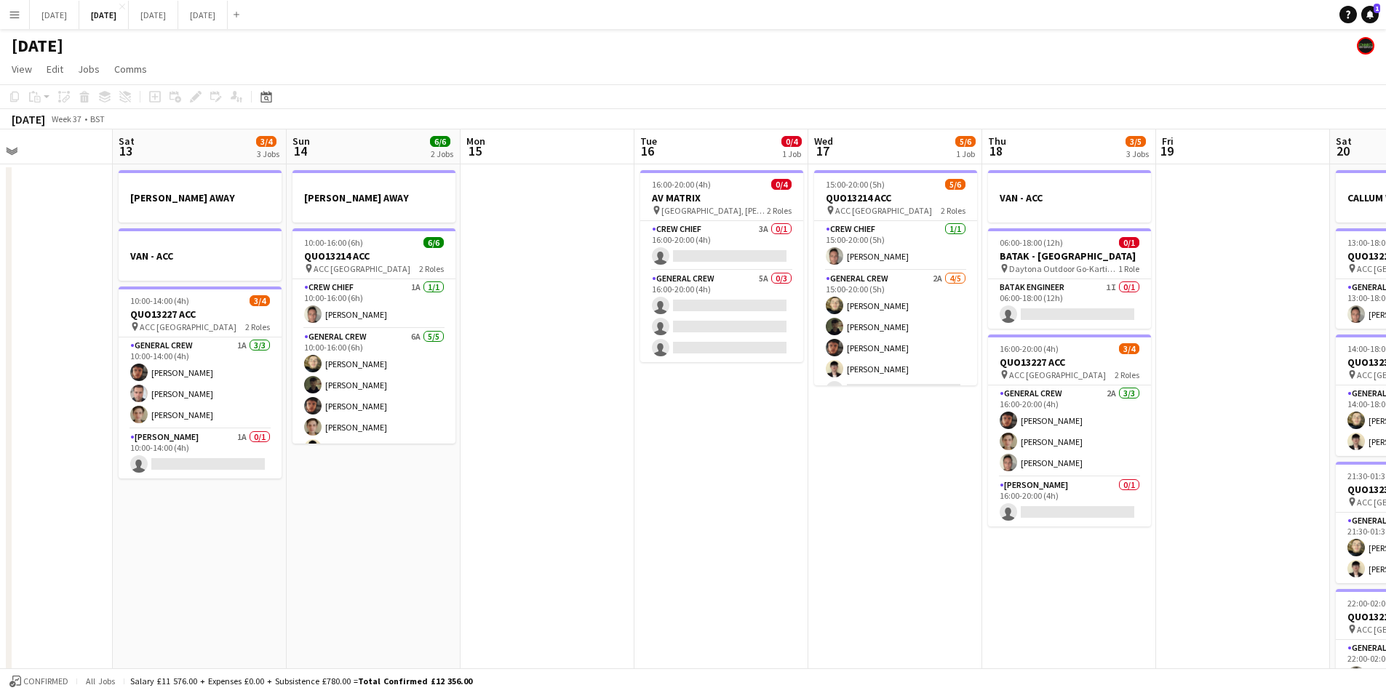
drag, startPoint x: 848, startPoint y: 460, endPoint x: 413, endPoint y: 401, distance: 439.0
click at [395, 401] on app-calendar-viewport "Wed 10 Thu 11 0/4 1 Job Fri 12 Sat 13 3/4 3 Jobs Sun 14 6/6 2 Jobs Mon 15 Tue 1…" at bounding box center [693, 630] width 1386 height 1000
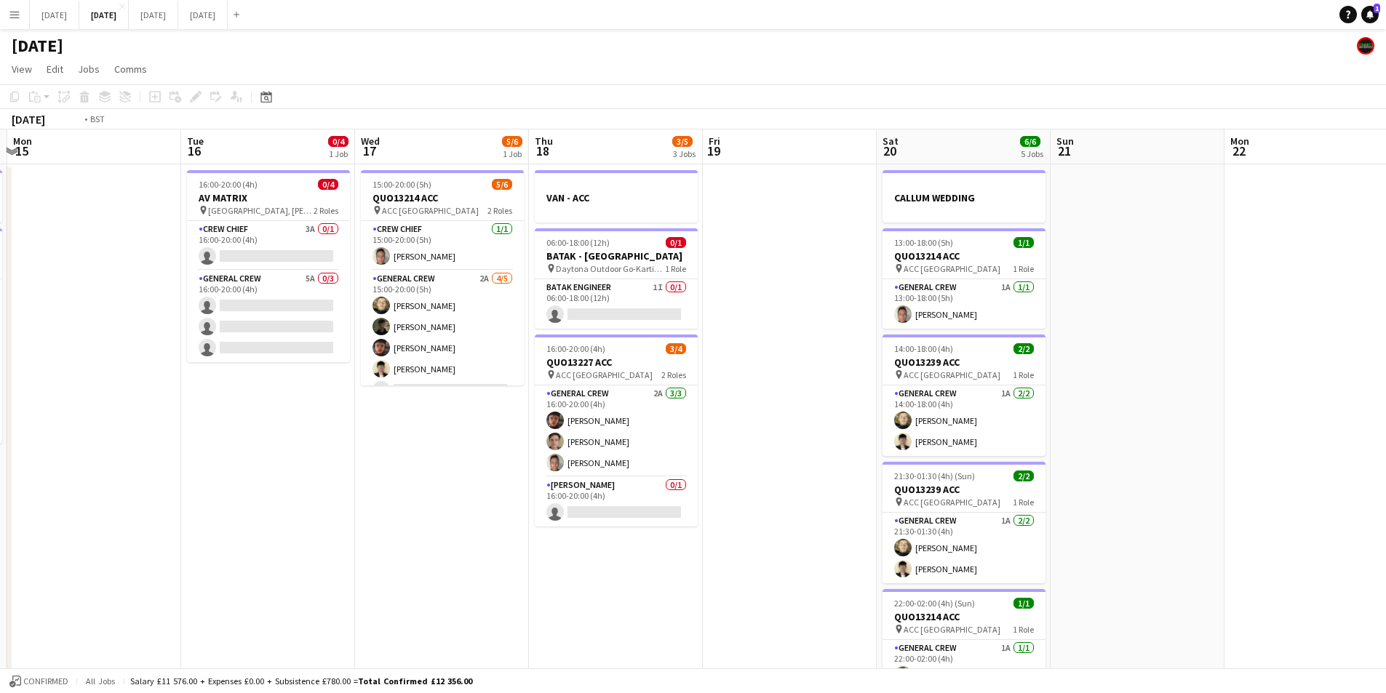
drag, startPoint x: 816, startPoint y: 352, endPoint x: 563, endPoint y: 322, distance: 254.3
click at [557, 323] on app-calendar-viewport "Fri 12 Sat 13 3/4 3 Jobs Sun 14 6/6 2 Jobs Mon 15 Tue 16 0/4 1 Job Wed 17 5/6 1…" at bounding box center [693, 630] width 1386 height 1000
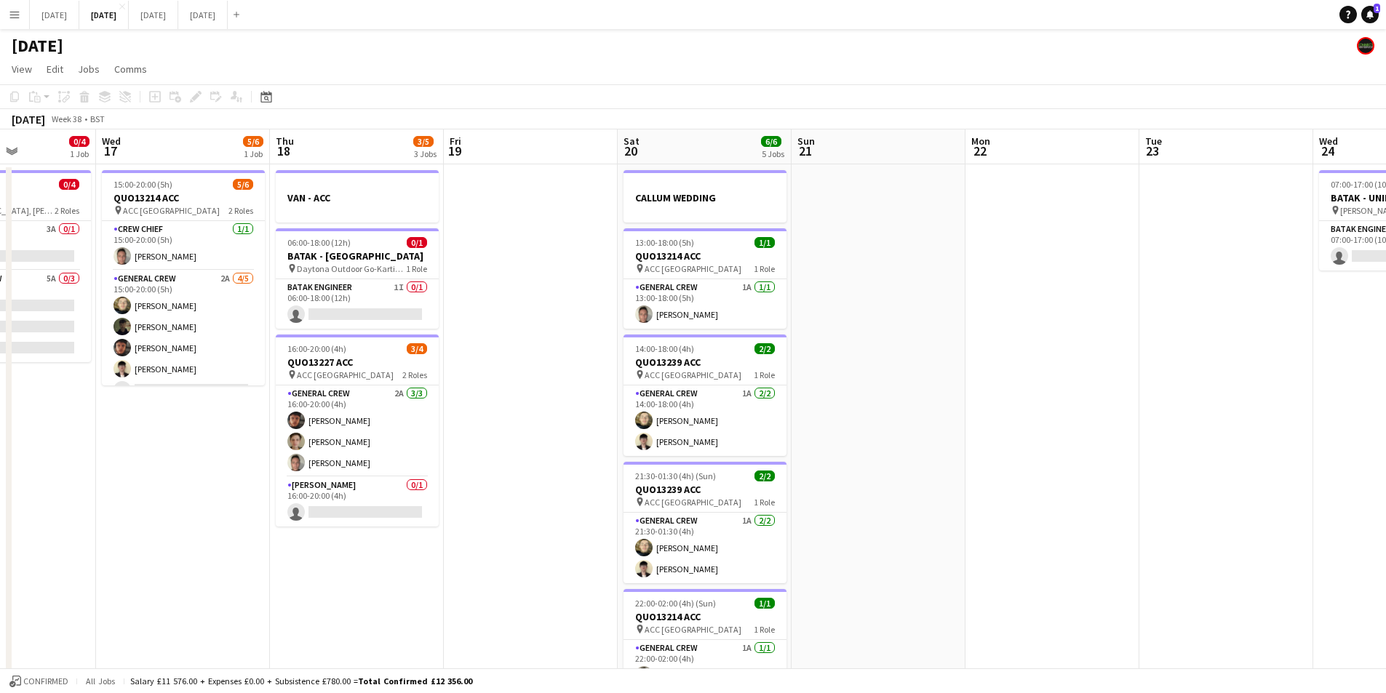
drag, startPoint x: 970, startPoint y: 424, endPoint x: 797, endPoint y: 397, distance: 174.5
click at [762, 397] on app-calendar-viewport "Sun 14 6/6 2 Jobs Mon 15 Tue 16 0/4 1 Job Wed 17 5/6 1 Job Thu 18 3/5 3 Jobs Fr…" at bounding box center [693, 630] width 1386 height 1000
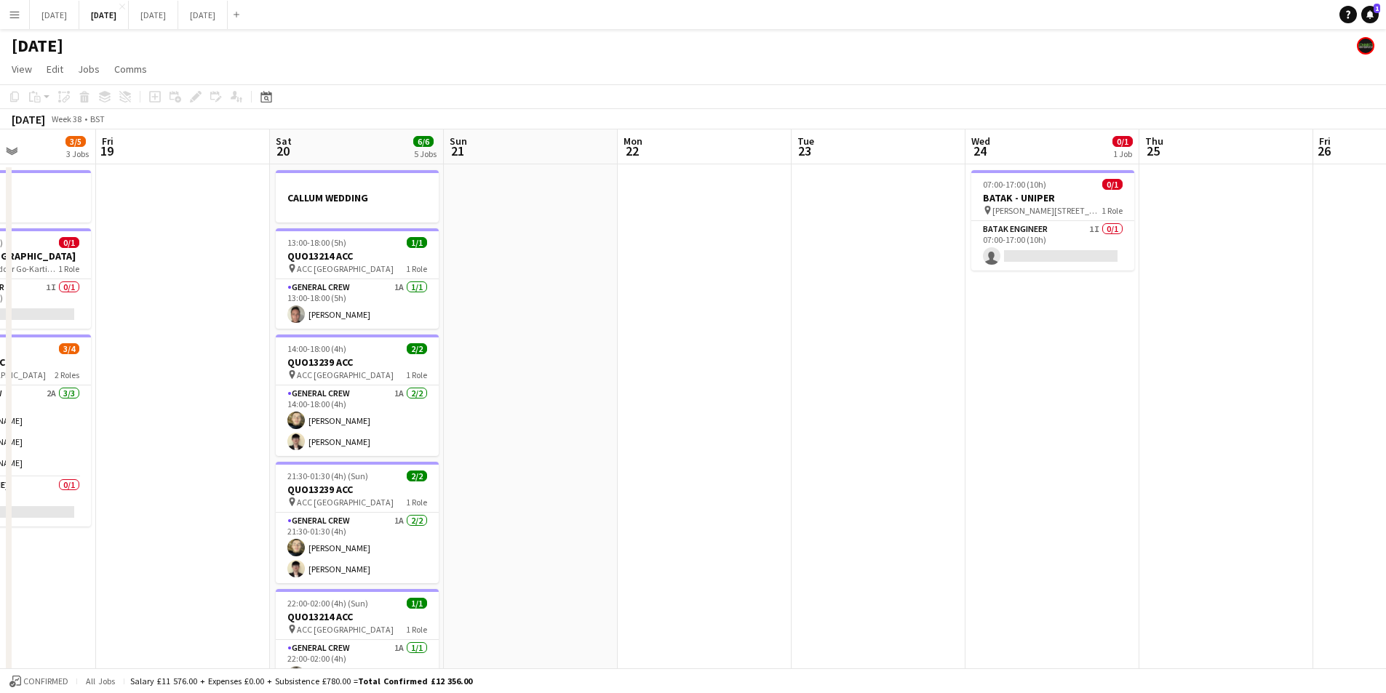
scroll to position [0, 423]
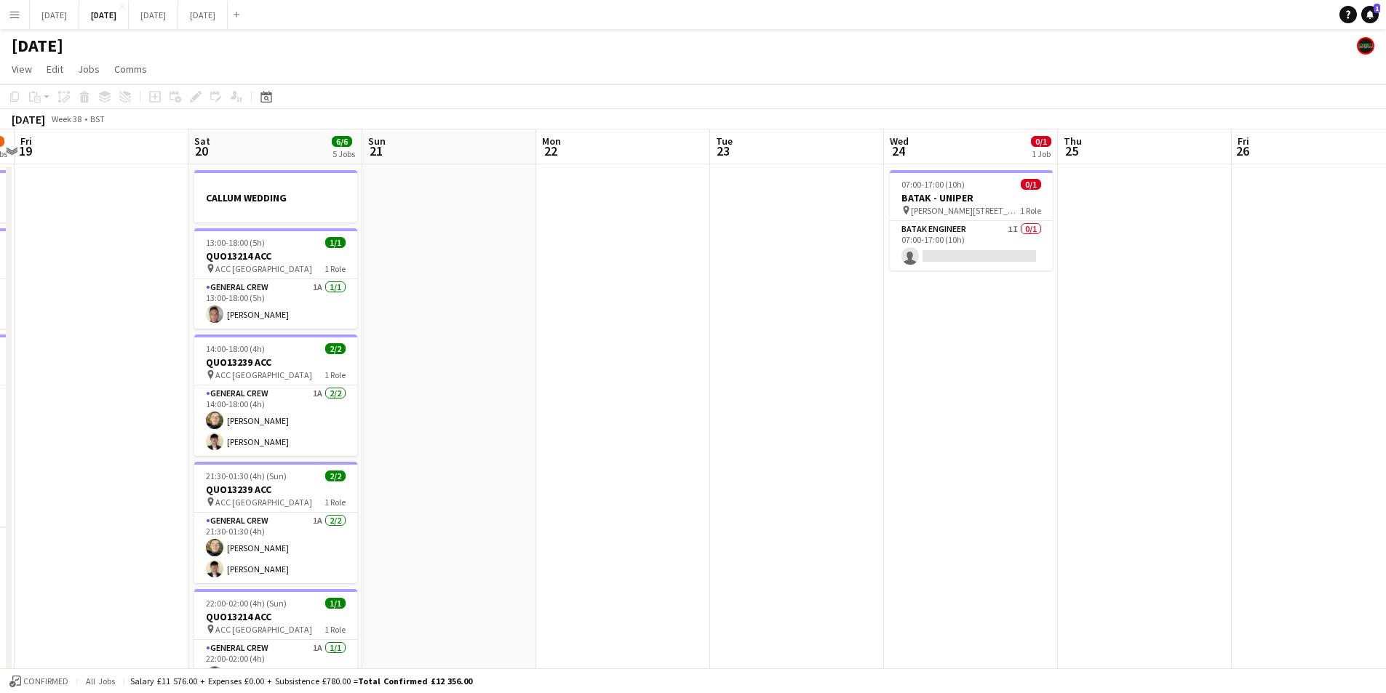
drag, startPoint x: 1141, startPoint y: 397, endPoint x: 1049, endPoint y: 402, distance: 91.8
click at [1049, 402] on app-calendar-viewport "Tue 16 0/4 1 Job Wed 17 5/6 1 Job Thu 18 3/5 3 Jobs Fri 19 Sat 20 6/6 5 Jobs Su…" at bounding box center [693, 630] width 1386 height 1000
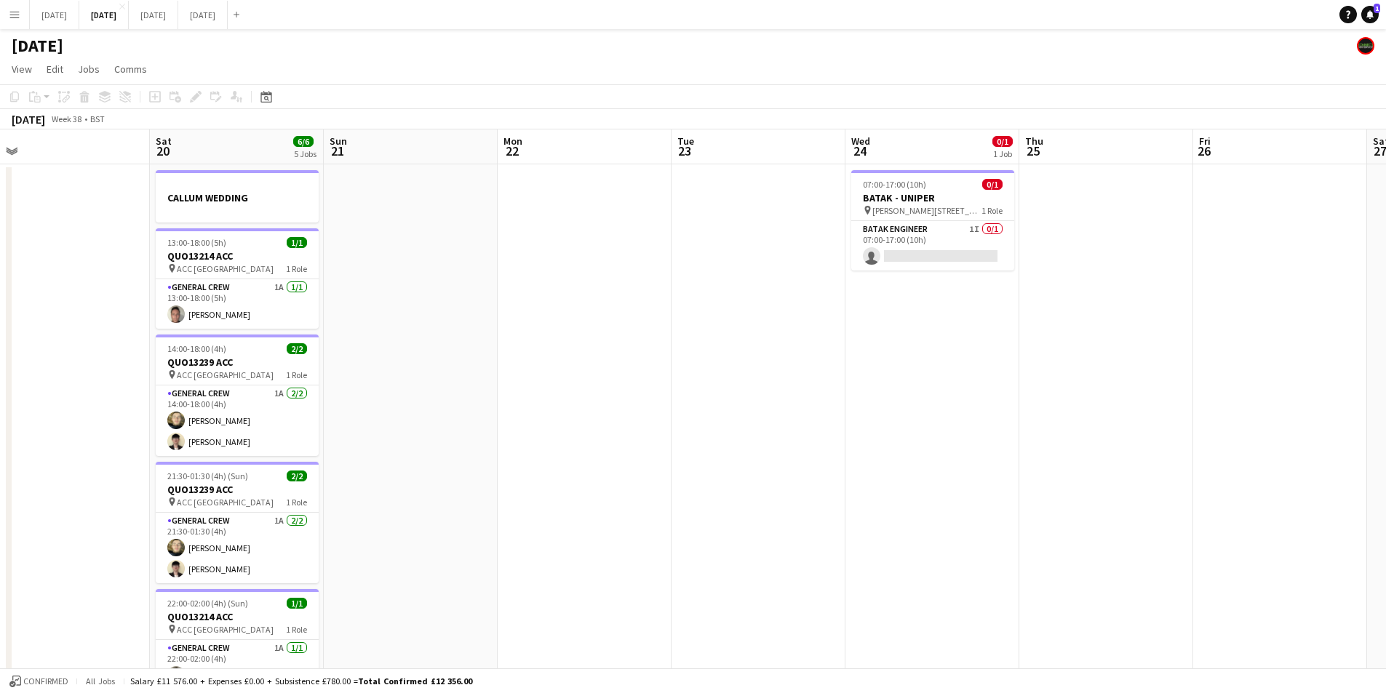
scroll to position [0, 554]
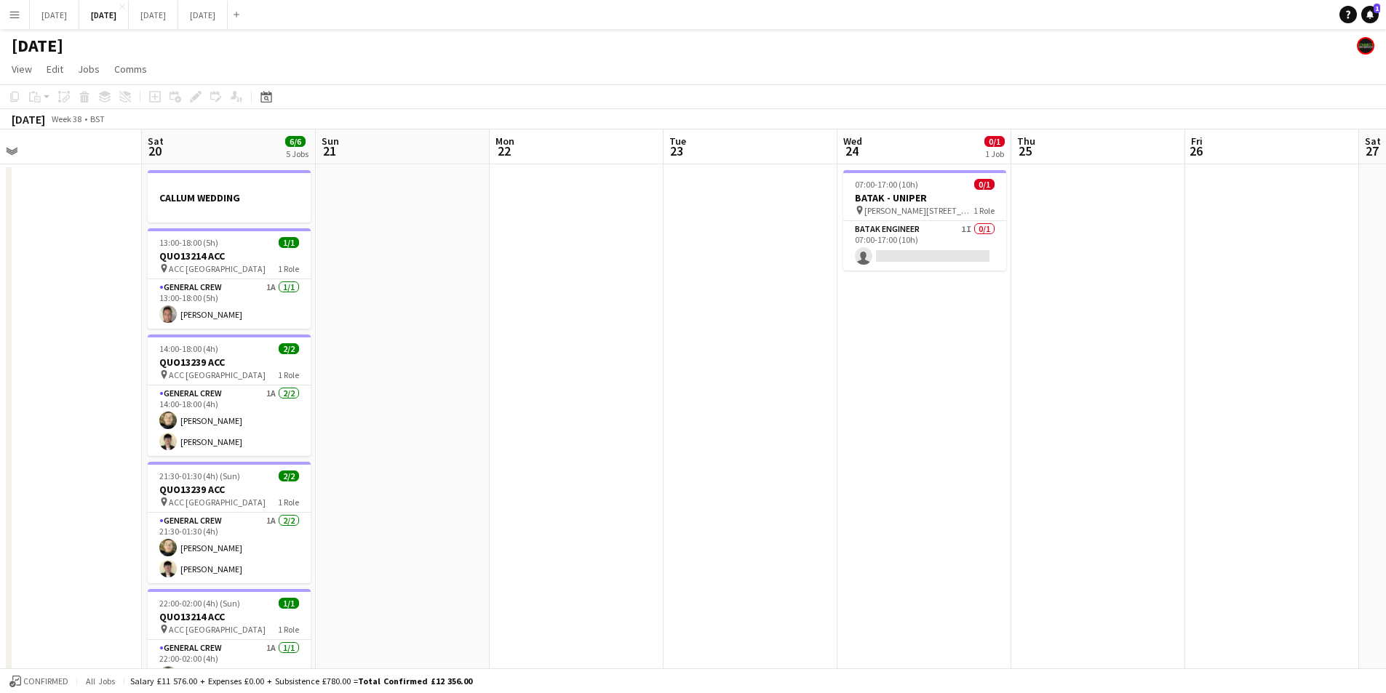
drag, startPoint x: 969, startPoint y: 468, endPoint x: 931, endPoint y: 461, distance: 39.1
click at [931, 461] on app-calendar-viewport "Tue 16 0/4 1 Job Wed 17 5/6 1 Job Thu 18 3/5 3 Jobs Fri 19 Sat 20 6/6 5 Jobs Su…" at bounding box center [693, 630] width 1386 height 1000
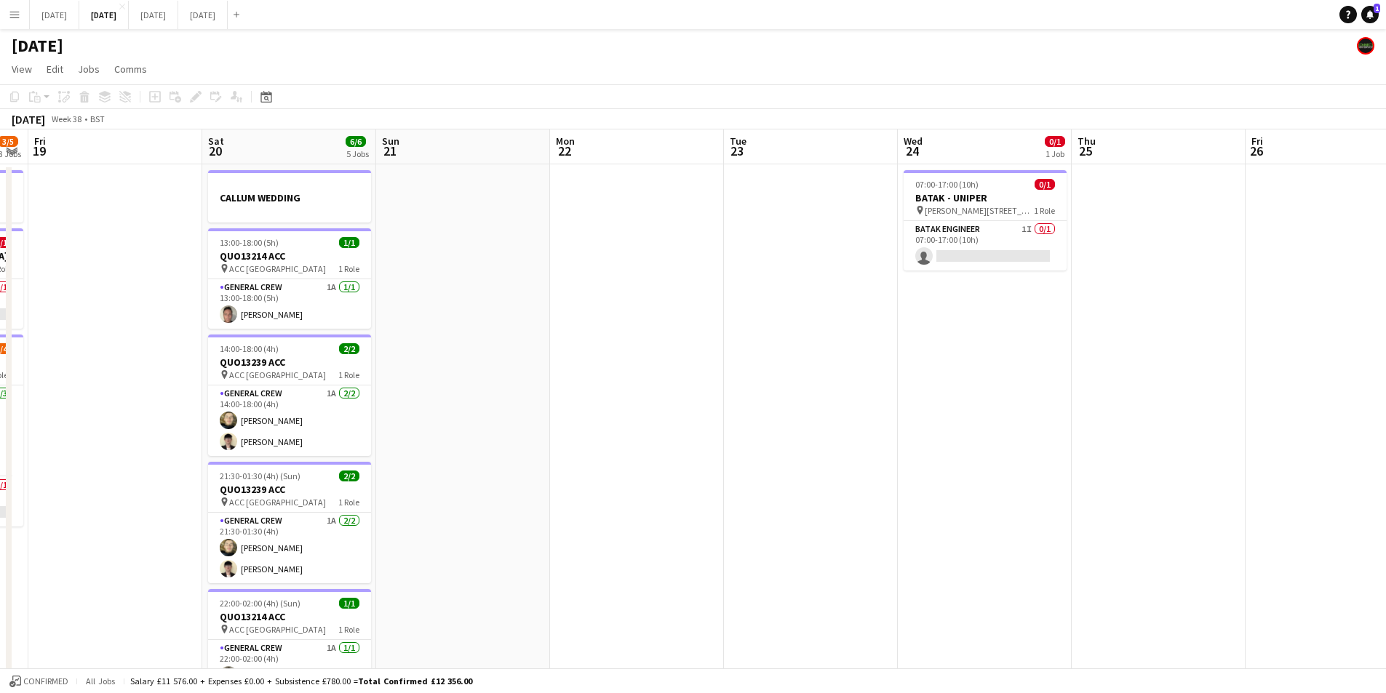
drag, startPoint x: 931, startPoint y: 481, endPoint x: 1052, endPoint y: 437, distance: 128.7
click at [1000, 477] on app-calendar-viewport "Wed 17 5/6 1 Job Thu 18 3/5 3 Jobs Fri 19 Sat 20 6/6 5 Jobs Sun 21 Mon 22 Tue 2…" at bounding box center [693, 630] width 1386 height 1000
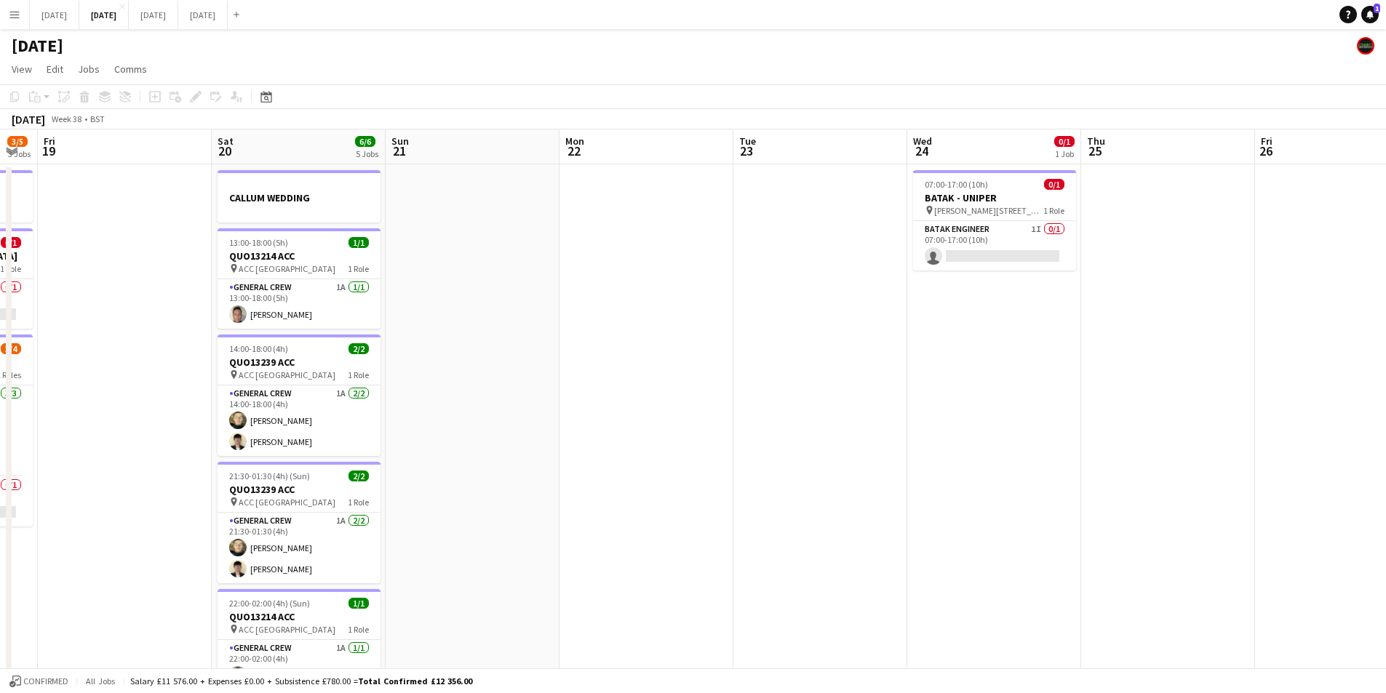
drag, startPoint x: 1017, startPoint y: 445, endPoint x: 1113, endPoint y: 425, distance: 98.0
click at [1099, 429] on app-calendar-viewport "Wed 17 5/6 1 Job Thu 18 3/5 3 Jobs Fri 19 Sat 20 6/6 5 Jobs Sun 21 Mon 22 Tue 2…" at bounding box center [693, 630] width 1386 height 1000
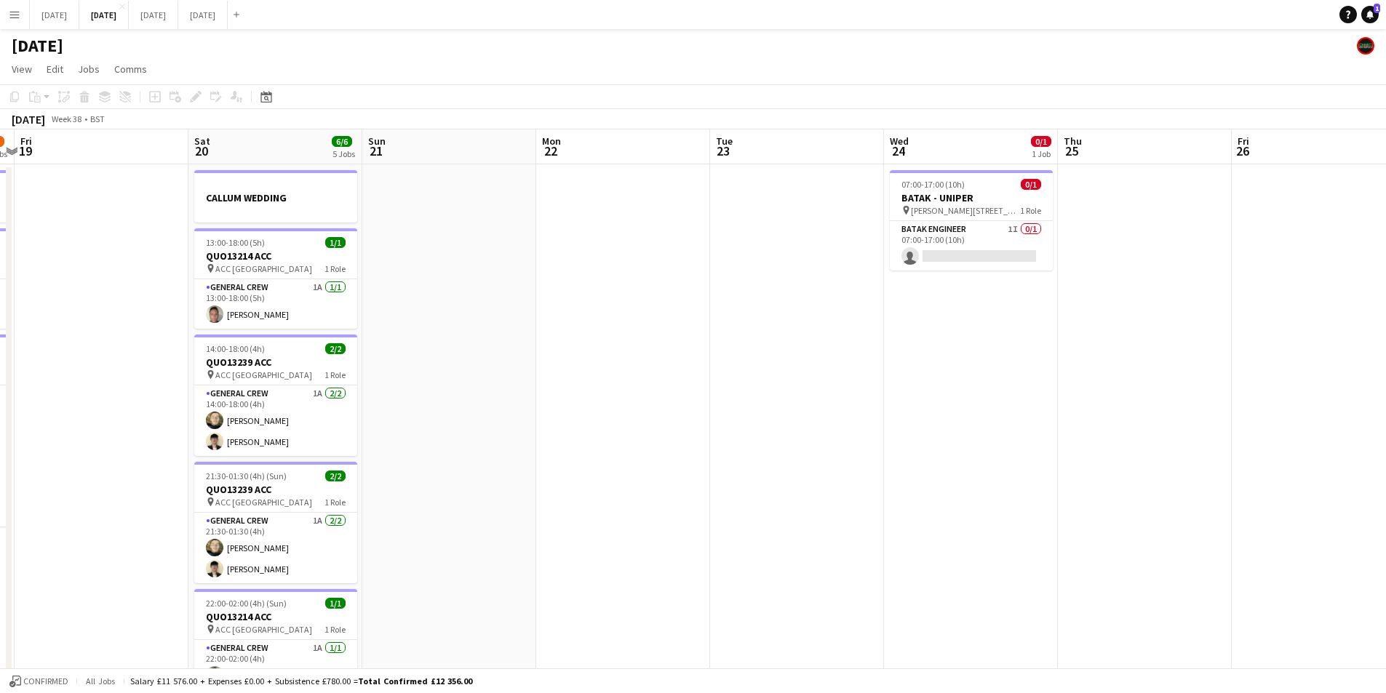
drag, startPoint x: 1104, startPoint y: 470, endPoint x: 1095, endPoint y: 469, distance: 8.9
click at [1095, 469] on app-calendar-viewport "Tue 16 0/4 1 Job Wed 17 5/6 1 Job Thu 18 3/5 3 Jobs Fri 19 Sat 20 6/6 5 Jobs Su…" at bounding box center [693, 630] width 1386 height 1000
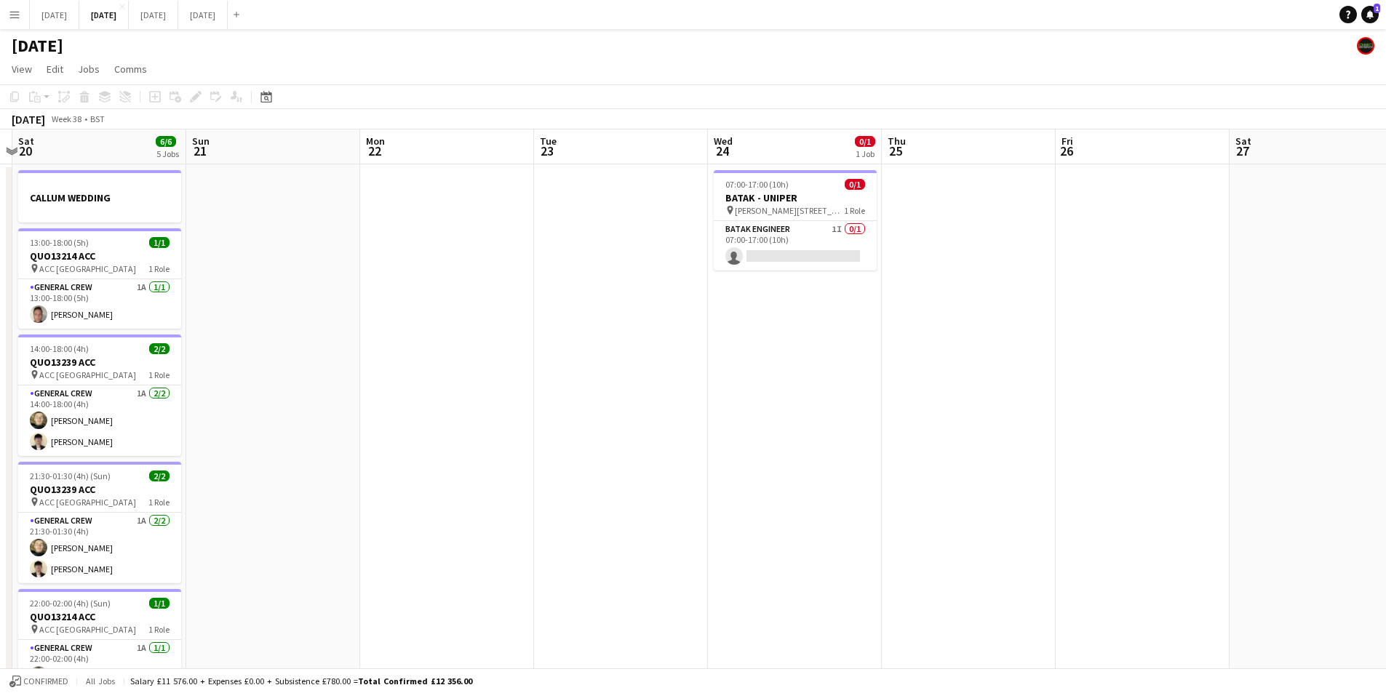
scroll to position [0, 426]
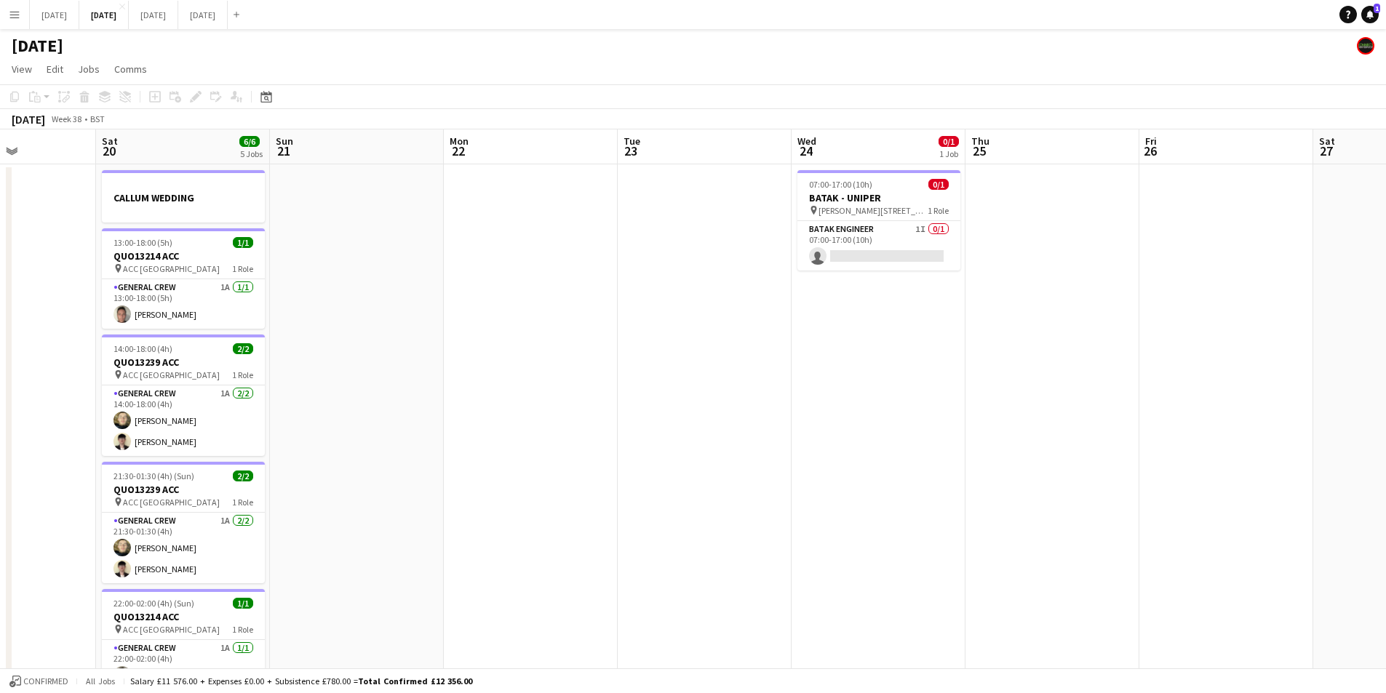
drag, startPoint x: 1010, startPoint y: 386, endPoint x: 920, endPoint y: 387, distance: 90.2
click at [920, 387] on app-calendar-viewport "Wed 17 5/6 1 Job Thu 18 3/5 3 Jobs Fri 19 Sat 20 6/6 5 Jobs Sun 21 Mon 22 Tue 2…" at bounding box center [693, 630] width 1386 height 1000
drag, startPoint x: 960, startPoint y: 414, endPoint x: 1198, endPoint y: 412, distance: 237.9
click at [1230, 413] on app-calendar-viewport "Wed 17 5/6 1 Job Thu 18 3/5 3 Jobs Fri 19 Sat 20 6/6 5 Jobs Sun 21 Mon 22 Tue 2…" at bounding box center [693, 630] width 1386 height 1000
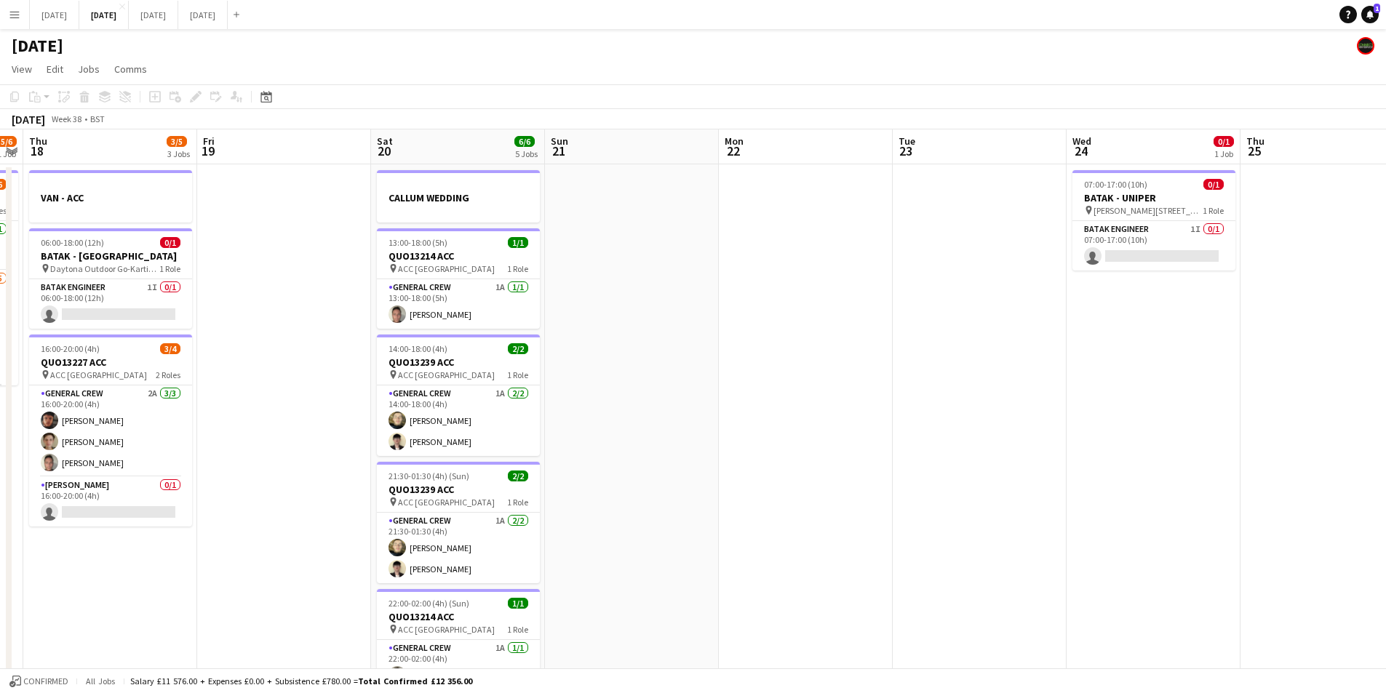
drag, startPoint x: 1130, startPoint y: 469, endPoint x: 1003, endPoint y: 446, distance: 129.4
click at [1003, 446] on app-calendar-viewport "Mon 15 Tue 16 0/4 1 Job Wed 17 5/6 1 Job Thu 18 3/5 3 Jobs Fri 19 Sat 20 6/6 5 …" at bounding box center [693, 630] width 1386 height 1000
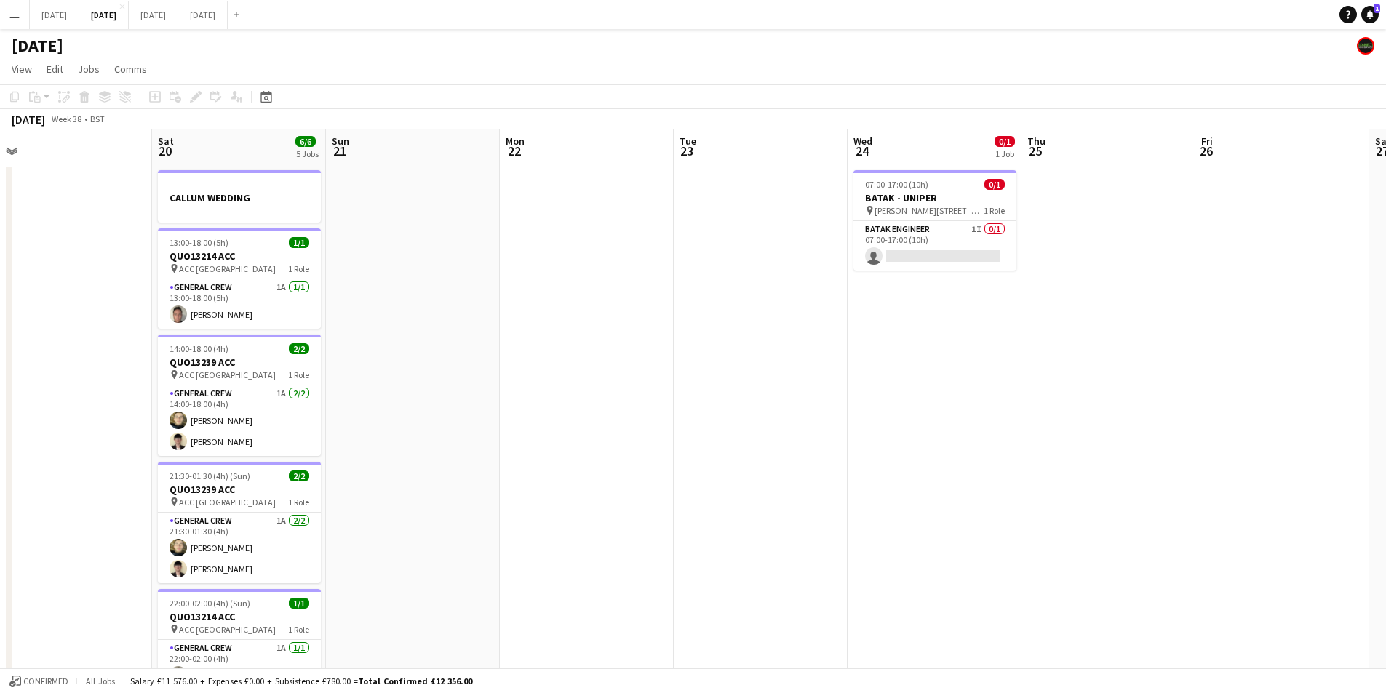
scroll to position [0, 540]
drag, startPoint x: 1122, startPoint y: 490, endPoint x: 952, endPoint y: 489, distance: 170.3
click at [952, 490] on app-calendar-viewport "Tue 16 0/4 1 Job Wed 17 5/6 1 Job Thu 18 3/5 3 Jobs Fri 19 Sat 20 6/6 5 Jobs Su…" at bounding box center [693, 630] width 1386 height 1000
drag, startPoint x: 414, startPoint y: 201, endPoint x: 591, endPoint y: 487, distance: 337.2
click at [415, 201] on app-date-cell at bounding box center [417, 646] width 174 height 965
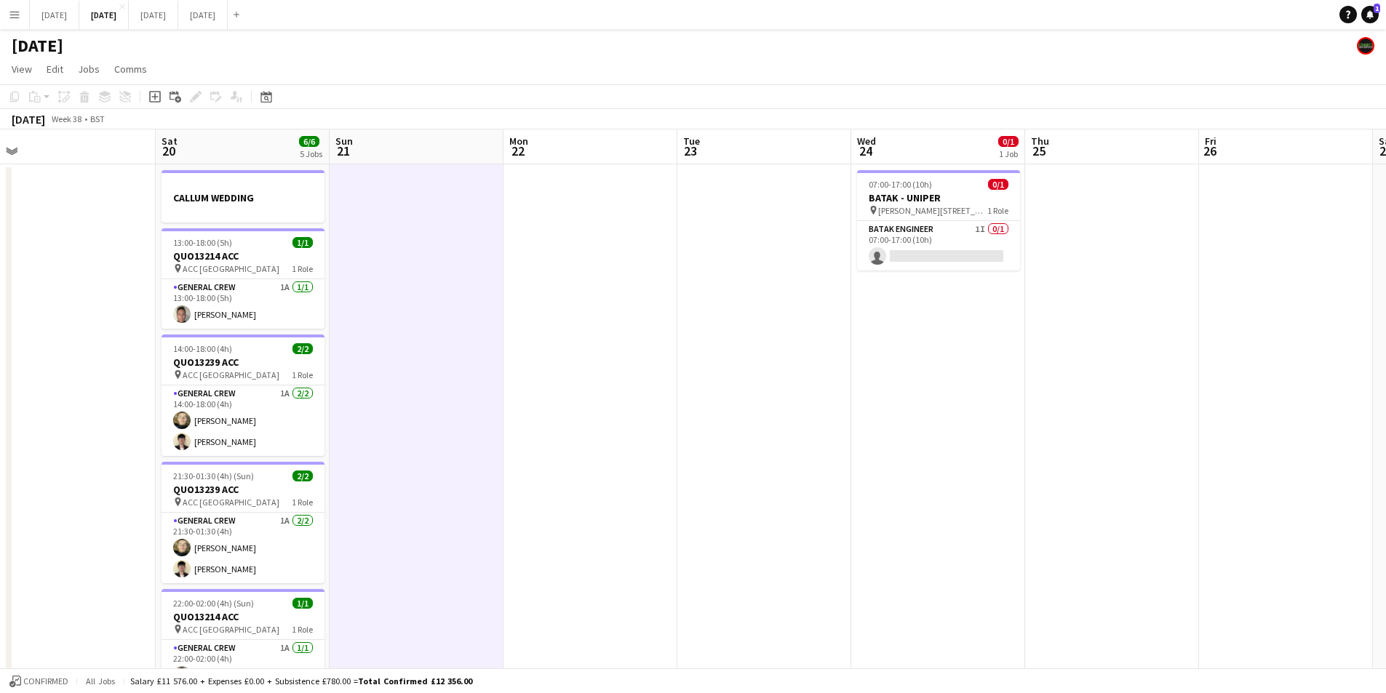
scroll to position [0, 539]
drag, startPoint x: 402, startPoint y: 238, endPoint x: 402, endPoint y: 220, distance: 18.2
click at [402, 238] on app-date-cell at bounding box center [417, 646] width 174 height 965
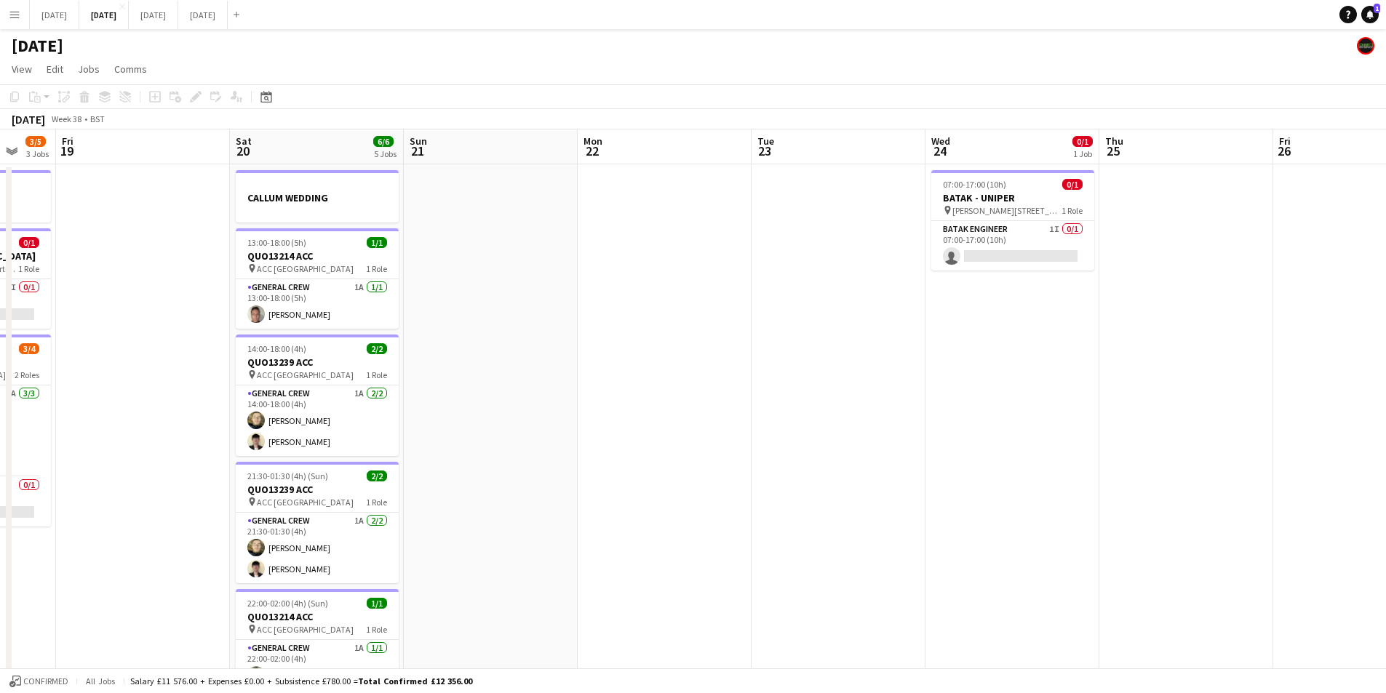
drag, startPoint x: 614, startPoint y: 338, endPoint x: 625, endPoint y: 339, distance: 10.9
click at [623, 339] on app-calendar-viewport "Tue 16 0/4 1 Job Wed 17 5/6 1 Job Thu 18 3/5 3 Jobs Fri 19 Sat 20 6/6 5 Jobs Su…" at bounding box center [693, 630] width 1386 height 1000
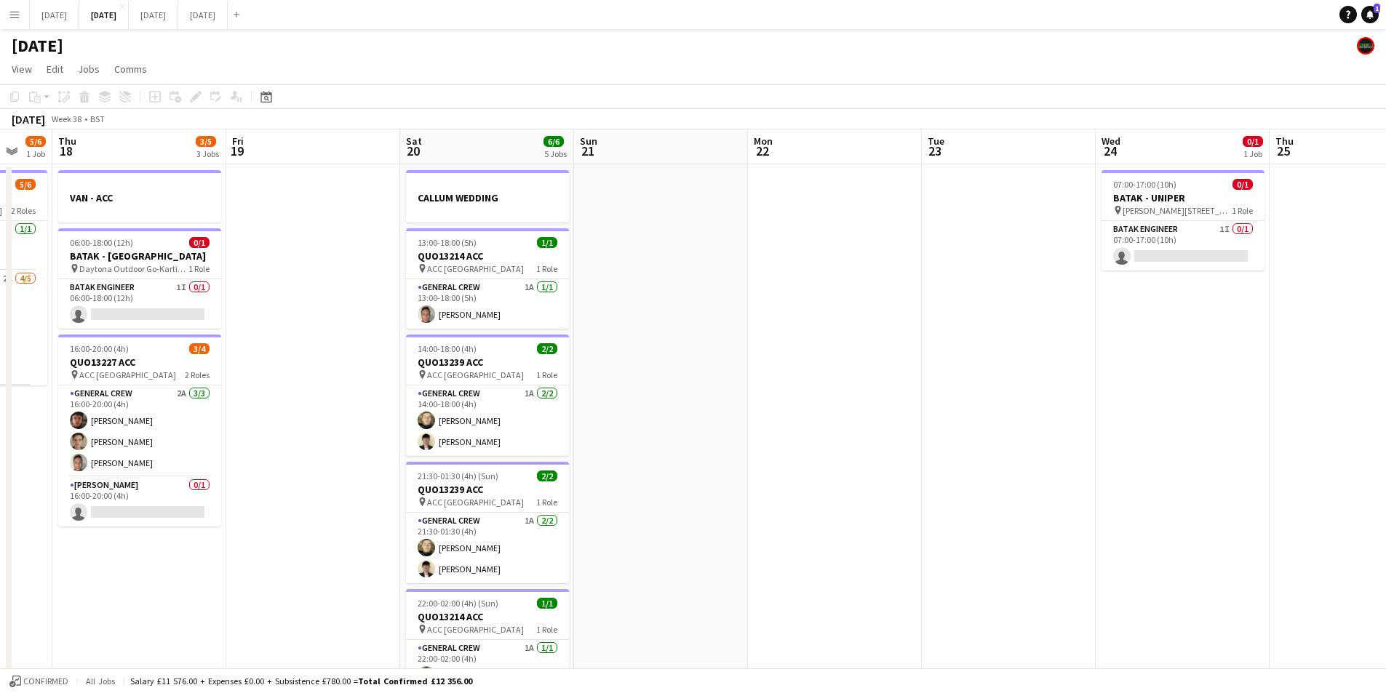
drag, startPoint x: 910, startPoint y: 397, endPoint x: 1108, endPoint y: 403, distance: 198.0
click at [1108, 404] on app-calendar-viewport "Tue 16 0/4 1 Job Wed 17 5/6 1 Job Thu 18 3/5 3 Jobs Fri 19 Sat 20 6/6 5 Jobs Su…" at bounding box center [693, 630] width 1386 height 1000
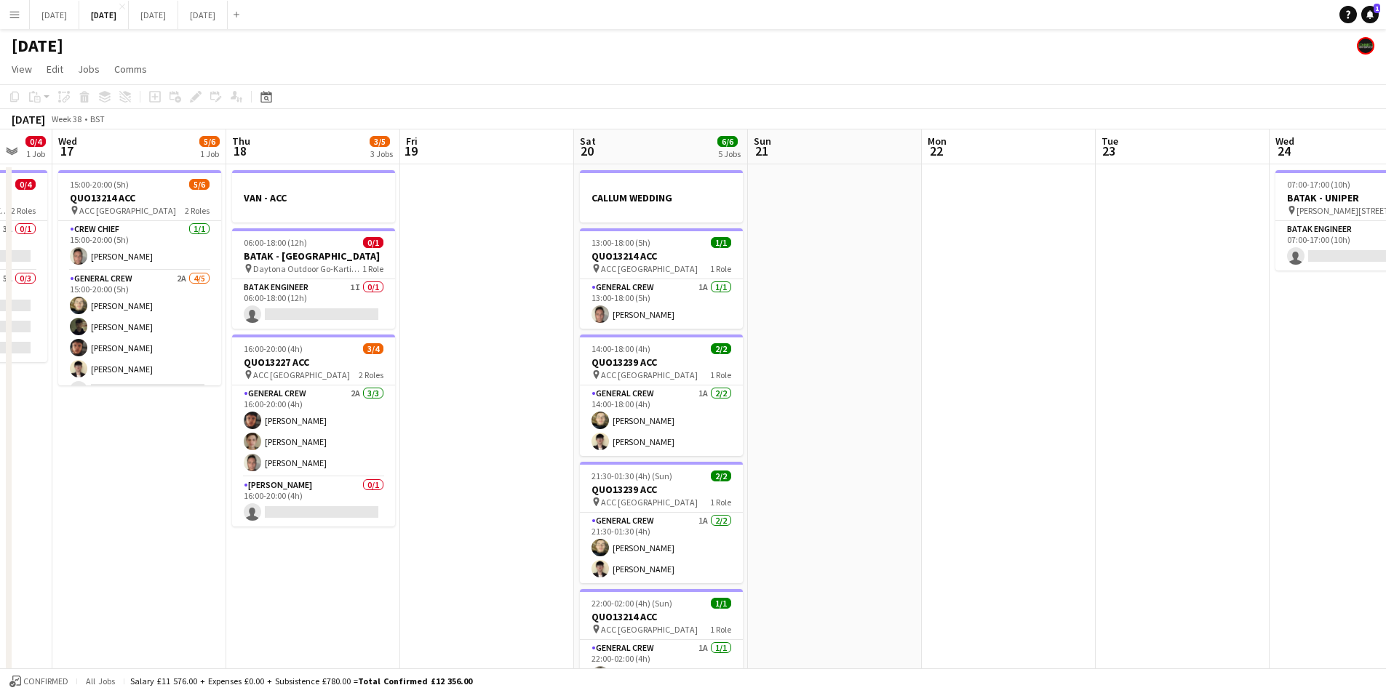
scroll to position [0, 439]
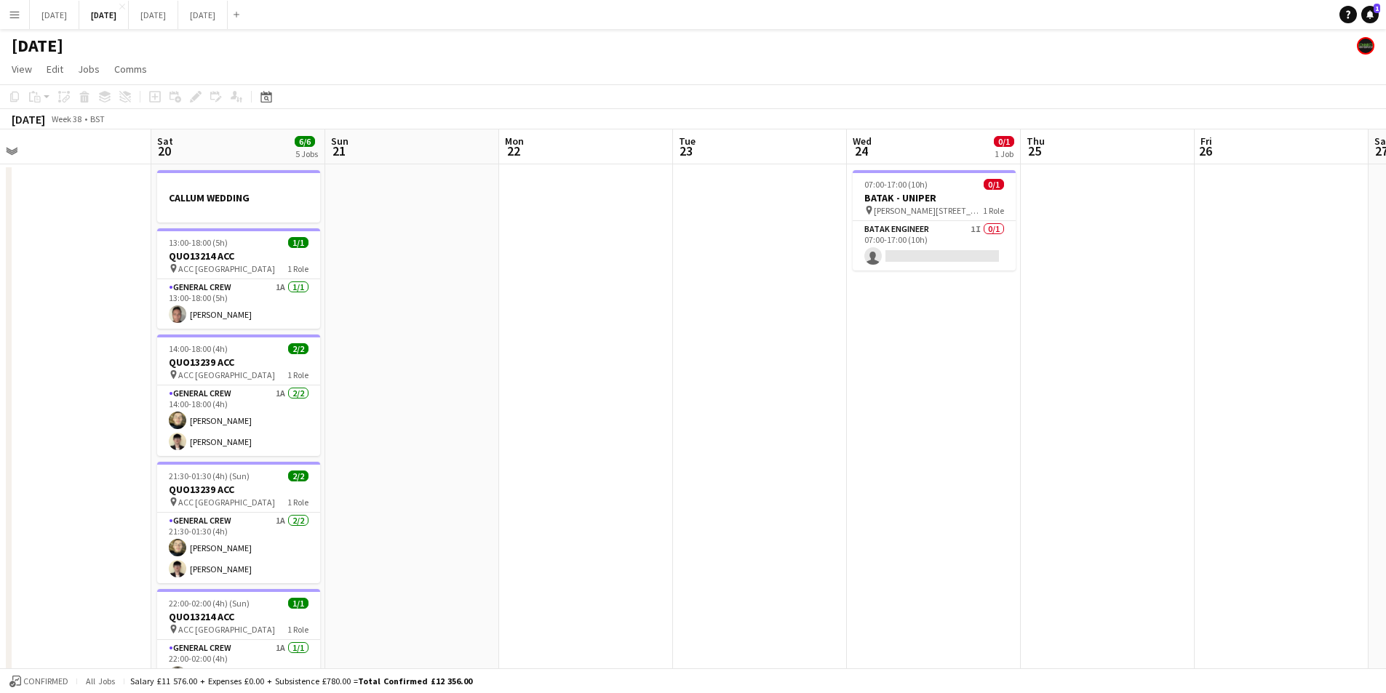
drag, startPoint x: 1144, startPoint y: 445, endPoint x: 917, endPoint y: 447, distance: 227.0
click at [917, 447] on app-calendar-viewport "Tue 16 0/4 1 Job Wed 17 5/6 1 Job Thu 18 3/5 3 Jobs Fri 19 Sat 20 6/6 5 Jobs Su…" at bounding box center [693, 630] width 1386 height 1000
drag, startPoint x: 784, startPoint y: 357, endPoint x: 667, endPoint y: 340, distance: 117.6
click at [909, 343] on app-calendar-viewport "Tue 16 0/4 1 Job Wed 17 5/6 1 Job Thu 18 3/5 3 Jobs Fri 19 Sat 20 6/6 5 Jobs Su…" at bounding box center [693, 630] width 1386 height 1000
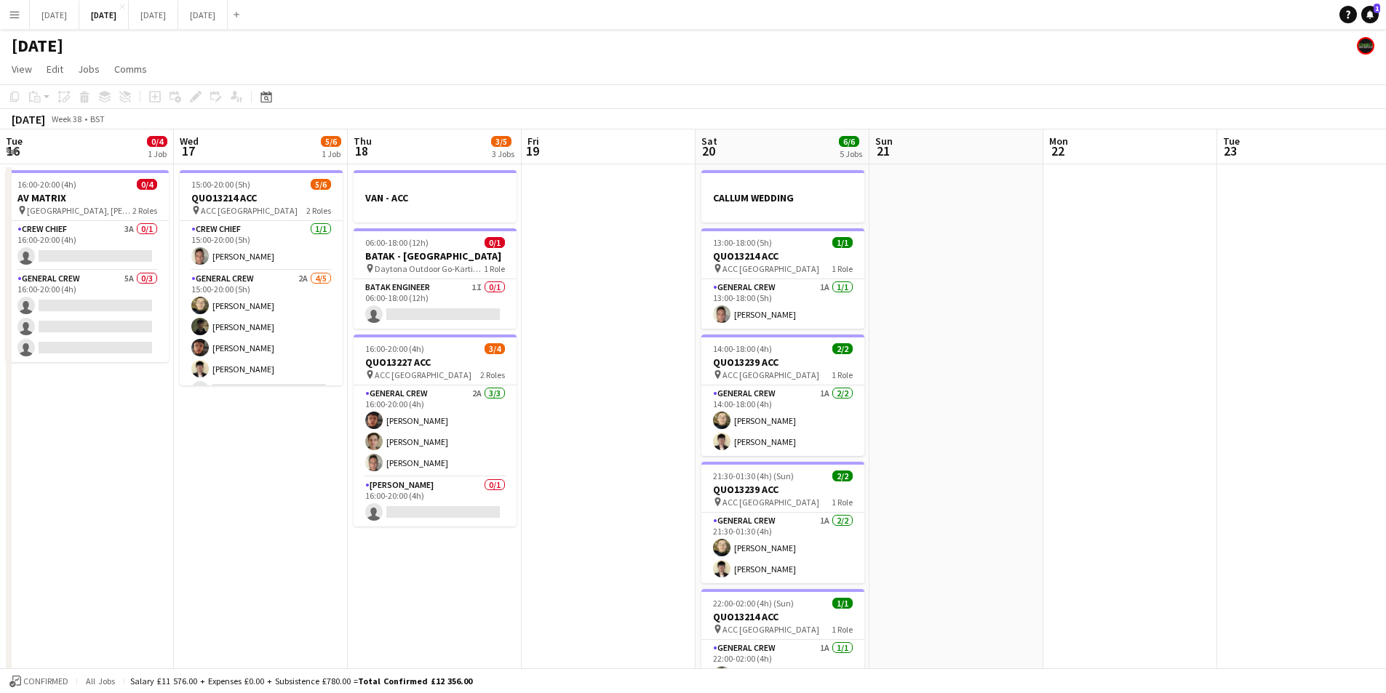
drag, startPoint x: 840, startPoint y: 381, endPoint x: 1072, endPoint y: 359, distance: 233.0
click at [1067, 365] on app-calendar-viewport "Sun 14 6/6 2 Jobs Mon 15 Tue 16 0/4 1 Job Wed 17 5/6 1 Job Thu 18 3/5 3 Jobs Fr…" at bounding box center [693, 630] width 1386 height 1000
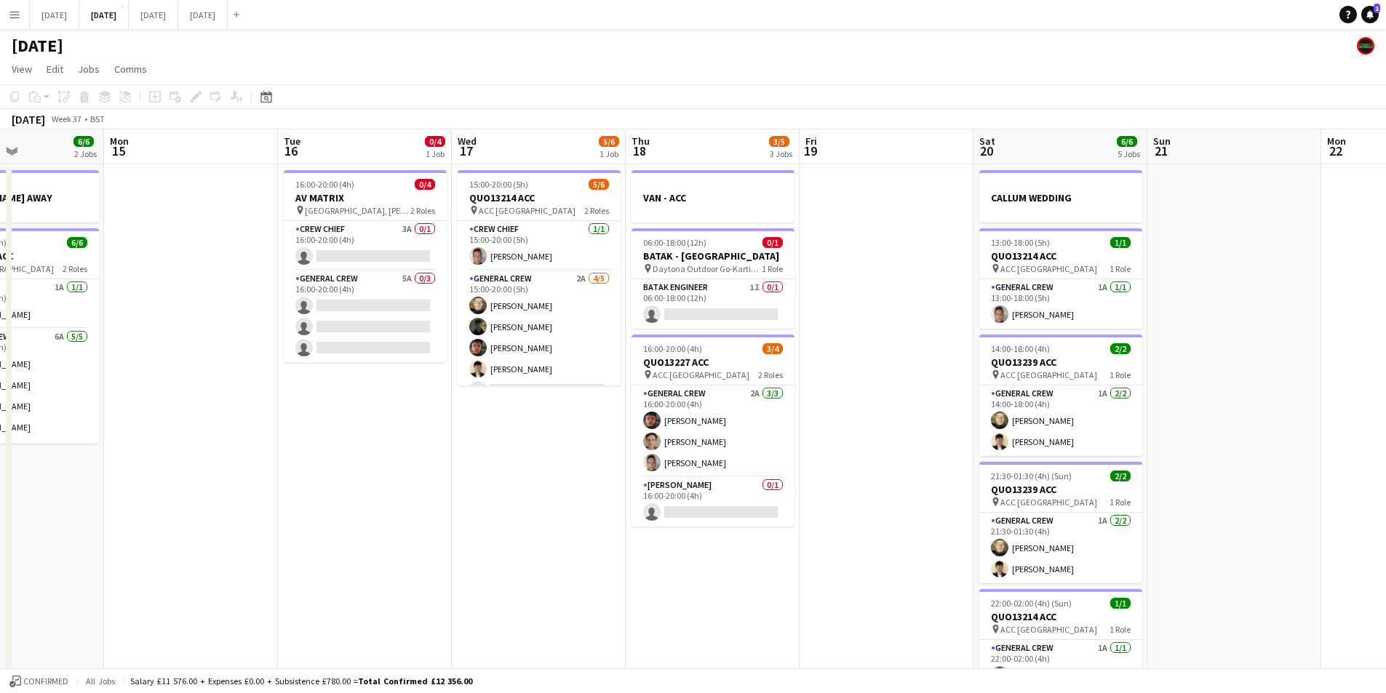
drag, startPoint x: 714, startPoint y: 479, endPoint x: 858, endPoint y: 480, distance: 143.3
click at [853, 492] on app-calendar-viewport "Fri 12 Sat 13 3/4 3 Jobs Sun 14 6/6 2 Jobs Mon 15 Tue 16 0/4 1 Job Wed 17 5/6 1…" at bounding box center [693, 630] width 1386 height 1000
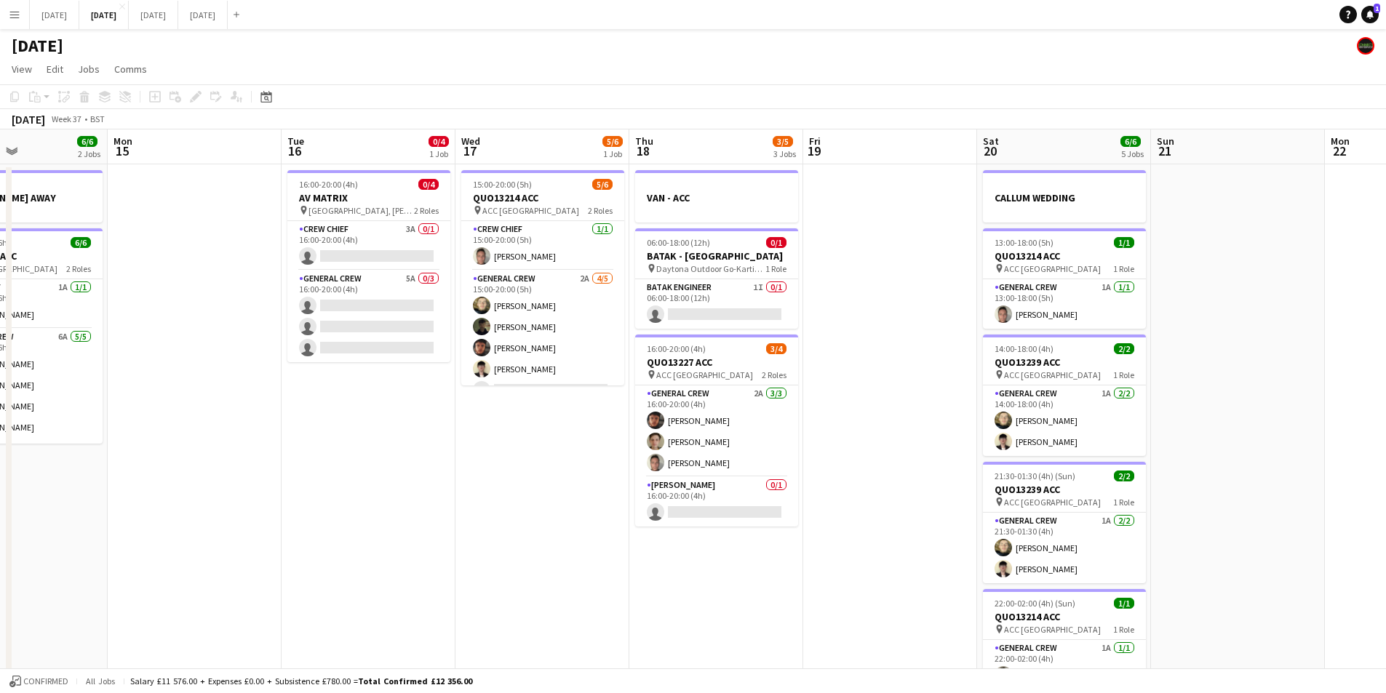
drag, startPoint x: 495, startPoint y: 494, endPoint x: 752, endPoint y: 501, distance: 257.6
click at [752, 501] on app-calendar-viewport "Fri 12 Sat 13 3/4 3 Jobs Sun 14 6/6 2 Jobs Mon 15 Tue 16 0/4 1 Job Wed 17 5/6 1…" at bounding box center [693, 630] width 1386 height 1000
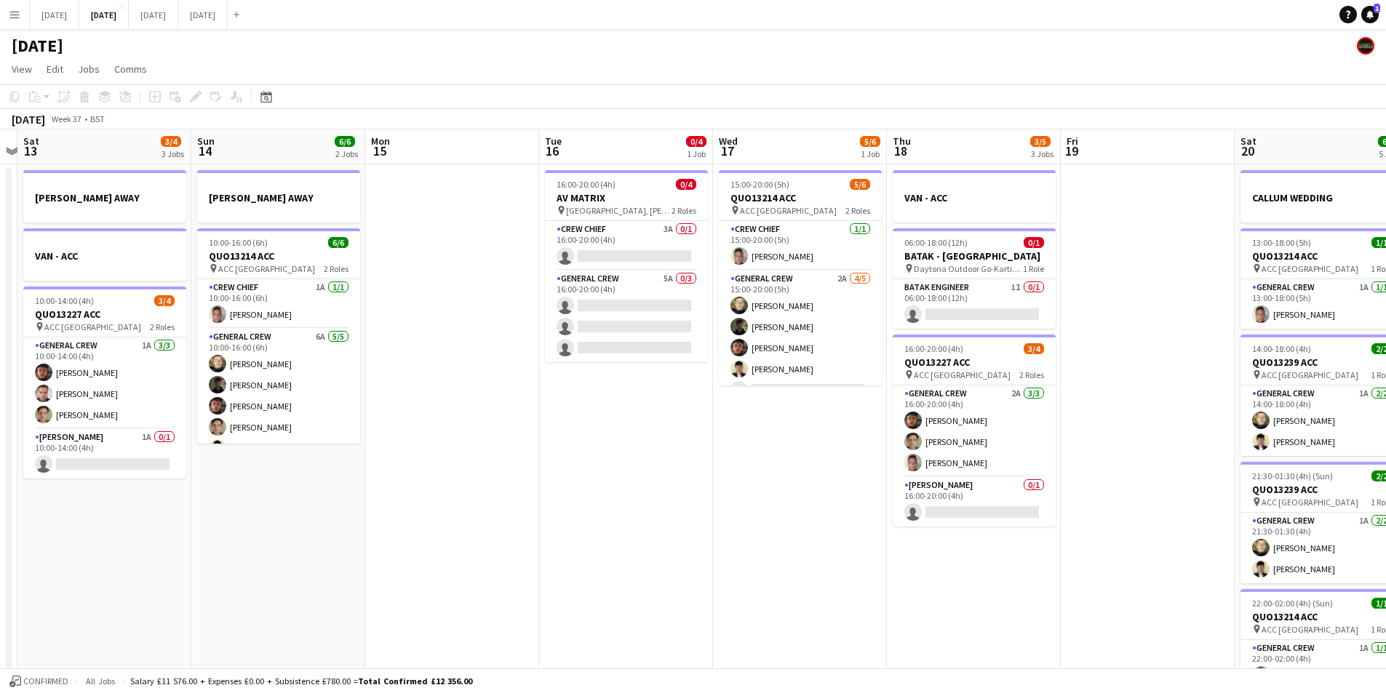
click at [891, 489] on app-calendar-viewport "Thu 11 0/4 1 Job Fri 12 Sat 13 3/4 3 Jobs Sun 14 6/6 2 Jobs Mon 15 Tue 16 0/4 1…" at bounding box center [693, 630] width 1386 height 1000
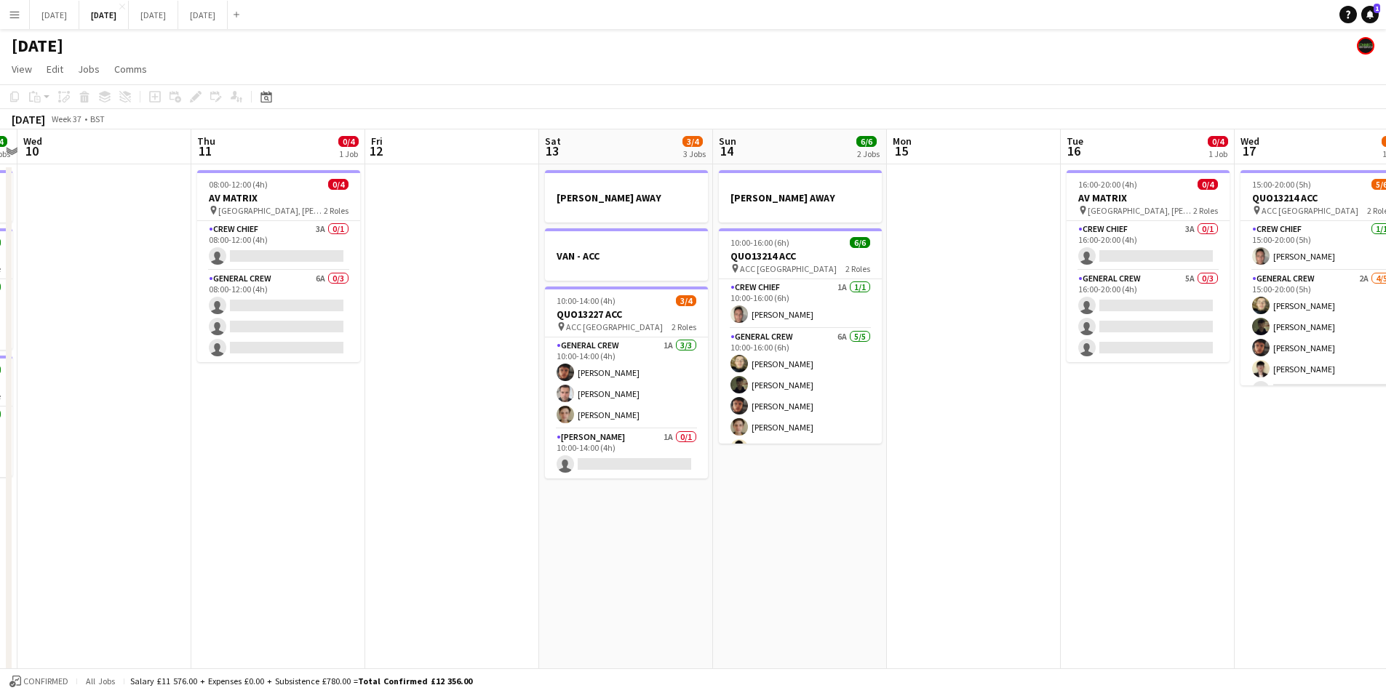
scroll to position [0, 370]
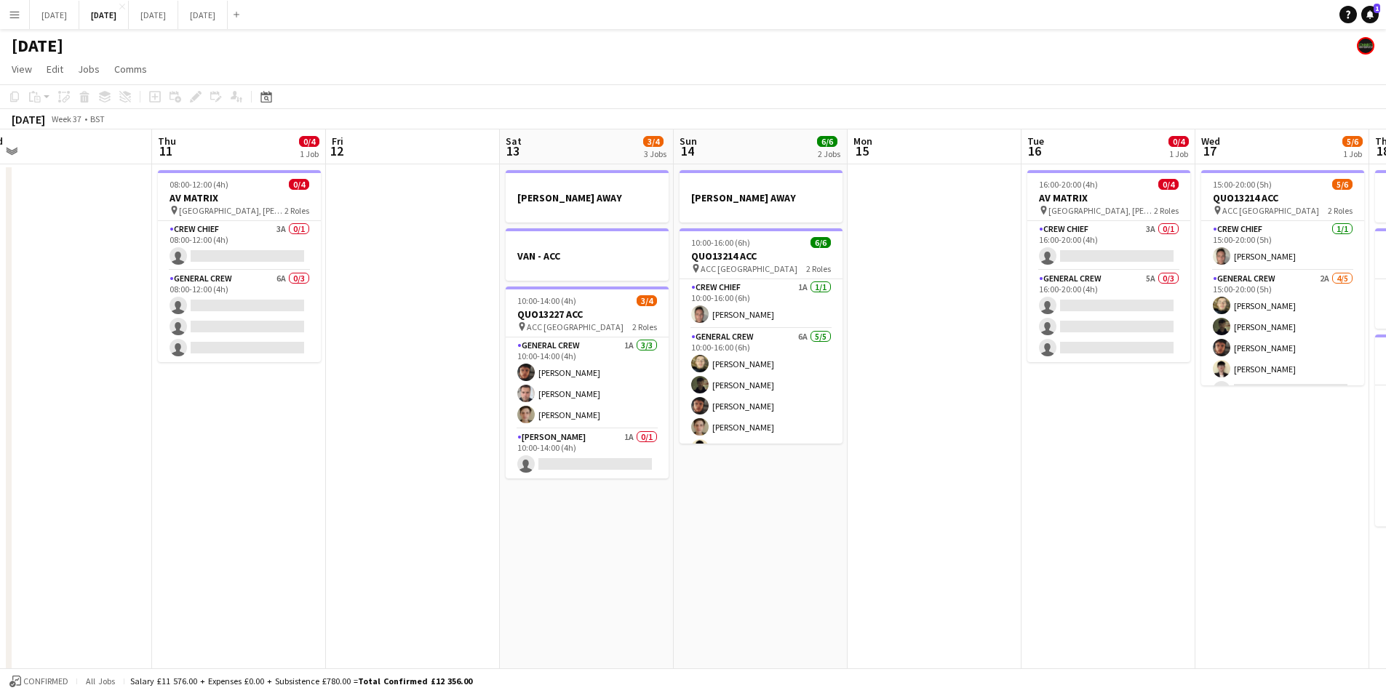
drag, startPoint x: 648, startPoint y: 531, endPoint x: 730, endPoint y: 527, distance: 82.3
click at [818, 514] on app-calendar-viewport "Mon 8 4/6 3 Jobs Tue 9 4/4 3 Jobs Wed 10 Thu 11 0/4 1 Job Fri 12 Sat 13 3/4 3 J…" at bounding box center [693, 630] width 1386 height 1000
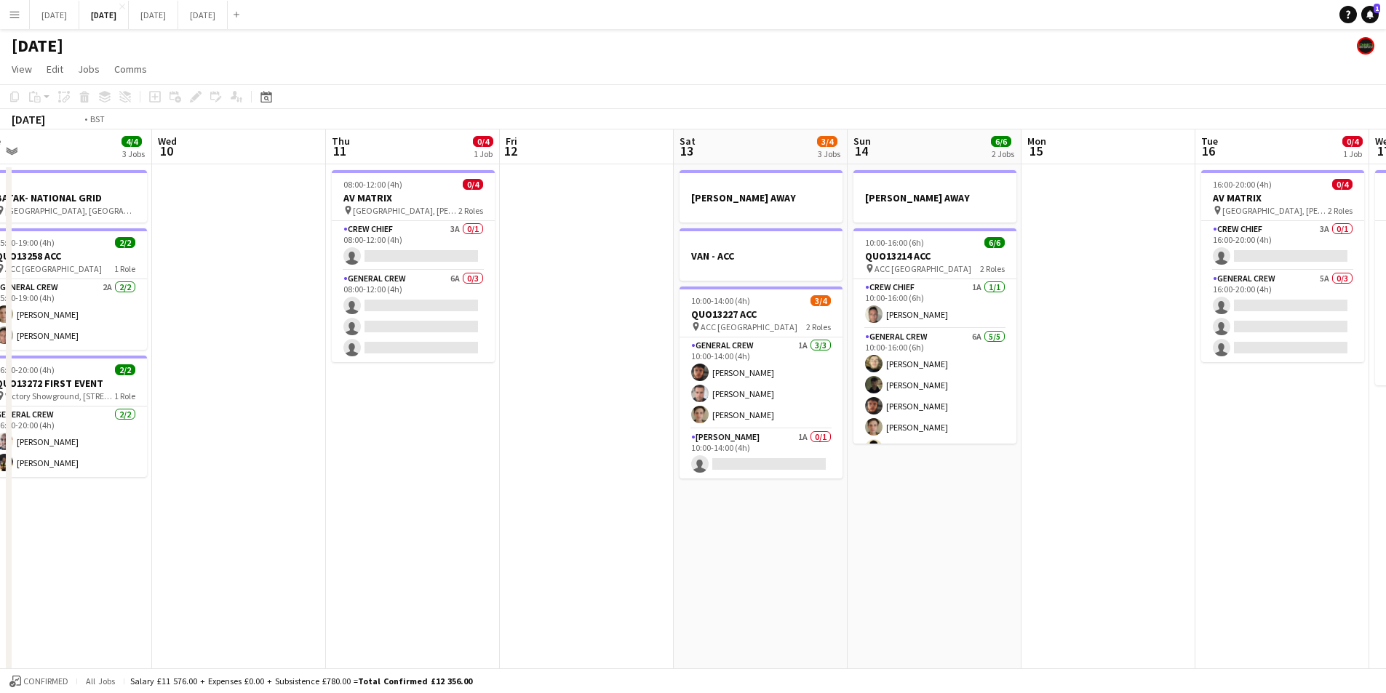
drag, startPoint x: 730, startPoint y: 527, endPoint x: 423, endPoint y: 279, distance: 394.2
click at [837, 506] on app-calendar-viewport "Sun 7 7/8 2 Jobs Mon 8 4/6 3 Jobs Tue 9 4/4 3 Jobs Wed 10 Thu 11 0/4 1 Job Fri …" at bounding box center [693, 630] width 1386 height 1000
click at [570, 464] on app-calendar-viewport "Sun 7 7/8 2 Jobs Mon 8 4/6 3 Jobs Tue 9 4/4 3 Jobs Wed 10 Thu 11 0/4 1 Job Fri …" at bounding box center [693, 630] width 1386 height 1000
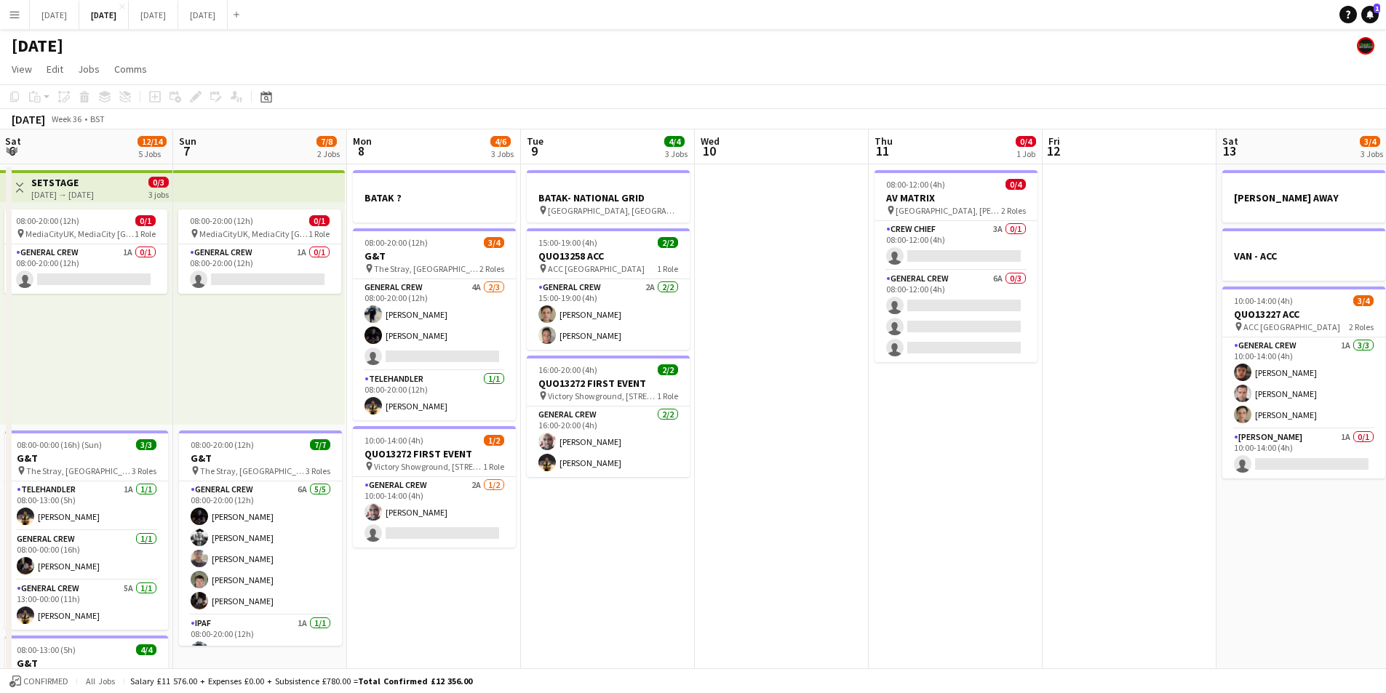
scroll to position [0, 345]
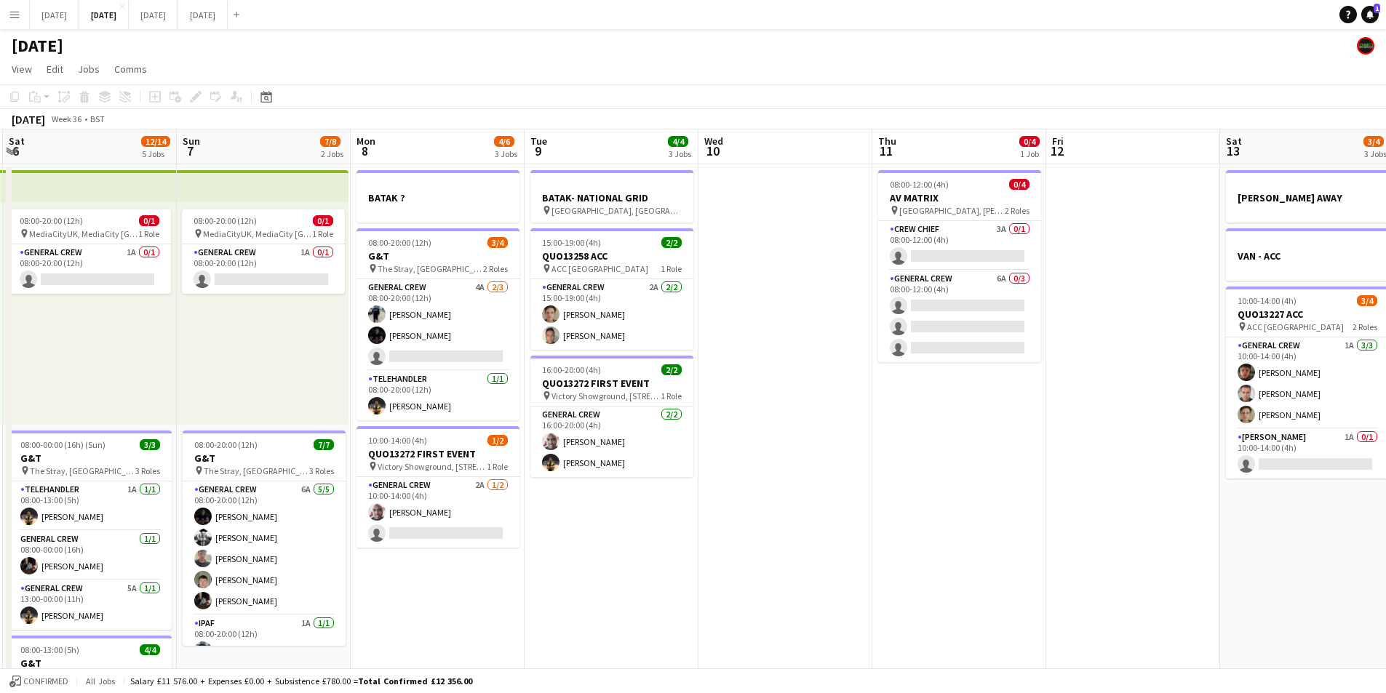
drag, startPoint x: 622, startPoint y: 554, endPoint x: 639, endPoint y: 555, distance: 16.7
click at [638, 556] on app-calendar-viewport "Thu 4 15/16 3 Jobs Fri 5 11/14 3 Jobs Sat 6 12/14 5 Jobs Sun 7 7/8 2 Jobs Mon 8…" at bounding box center [693, 630] width 1386 height 1000
drag, startPoint x: 866, startPoint y: 489, endPoint x: 709, endPoint y: 474, distance: 157.8
click at [709, 474] on app-calendar-viewport "Thu 4 15/16 3 Jobs Fri 5 11/14 3 Jobs Sat 6 12/14 5 Jobs Sun 7 7/8 2 Jobs Mon 8…" at bounding box center [693, 630] width 1386 height 1000
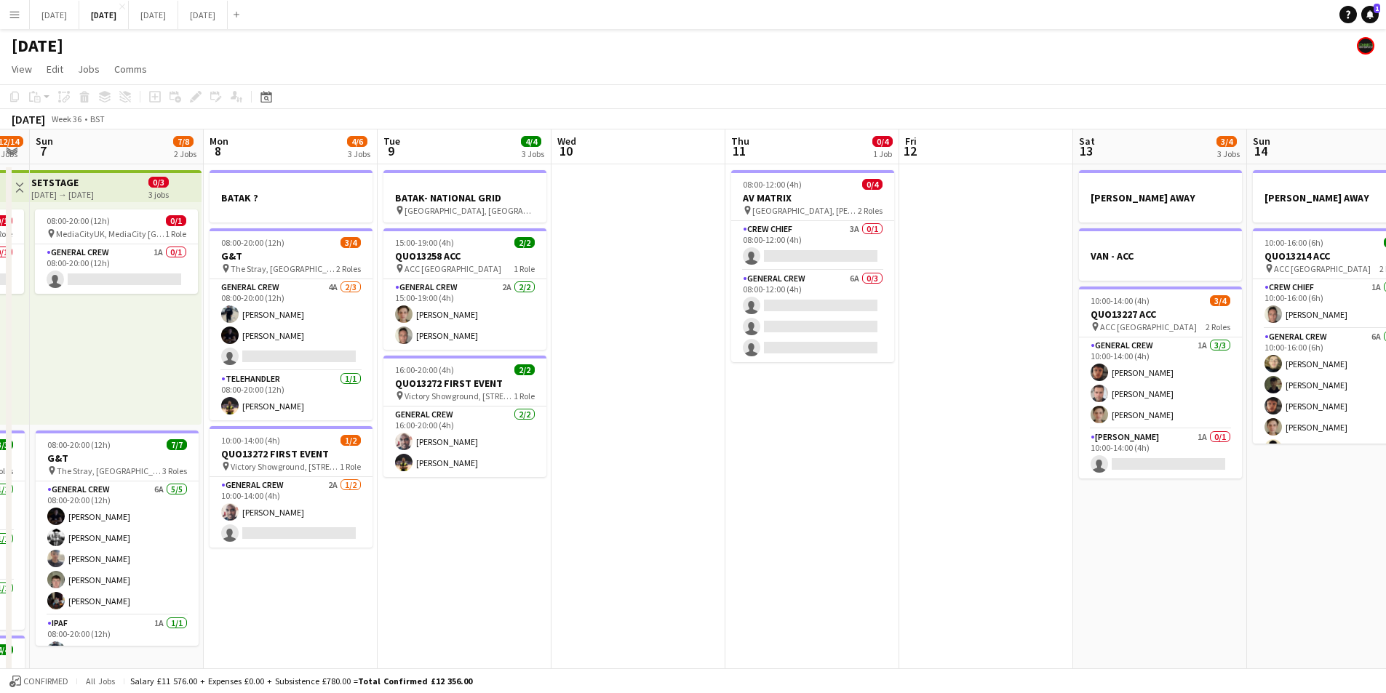
drag, startPoint x: 850, startPoint y: 506, endPoint x: 680, endPoint y: 463, distance: 175.6
click at [680, 463] on app-calendar-viewport "Thu 4 15/16 3 Jobs Fri 5 11/14 3 Jobs Sat 6 12/14 5 Jobs Sun 7 7/8 2 Jobs Mon 8…" at bounding box center [693, 630] width 1386 height 1000
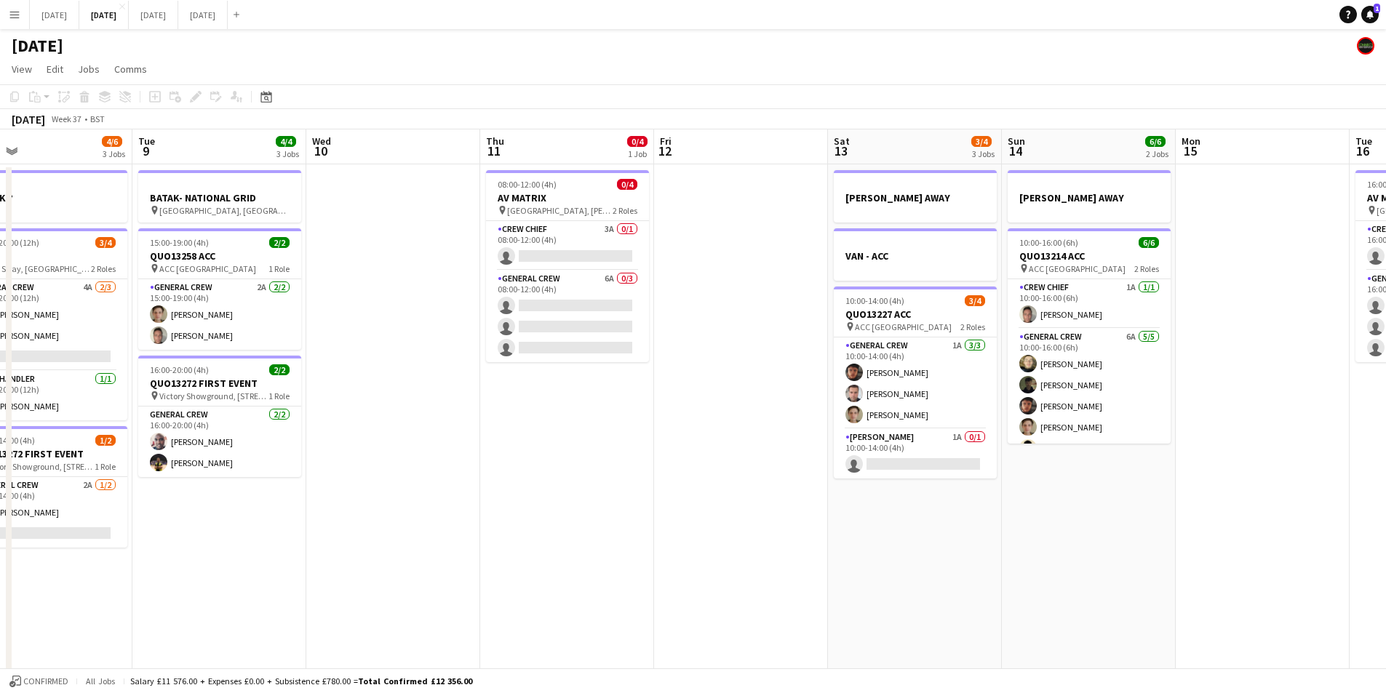
drag, startPoint x: 859, startPoint y: 531, endPoint x: 987, endPoint y: 408, distance: 178.0
click at [700, 487] on app-calendar-viewport "Fri 5 11/14 3 Jobs Sat 6 12/14 5 Jobs Sun 7 7/8 2 Jobs Mon 8 4/6 3 Jobs Tue 9 4…" at bounding box center [693, 630] width 1386 height 1000
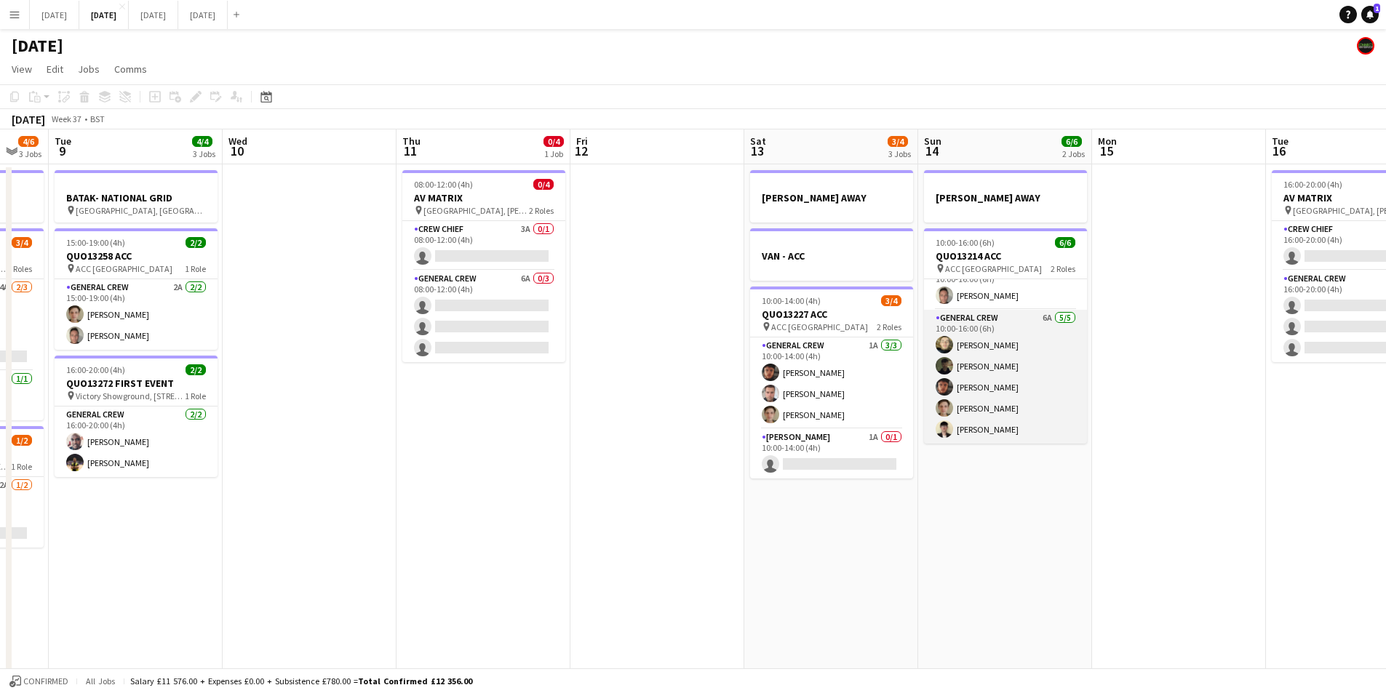
scroll to position [0, 0]
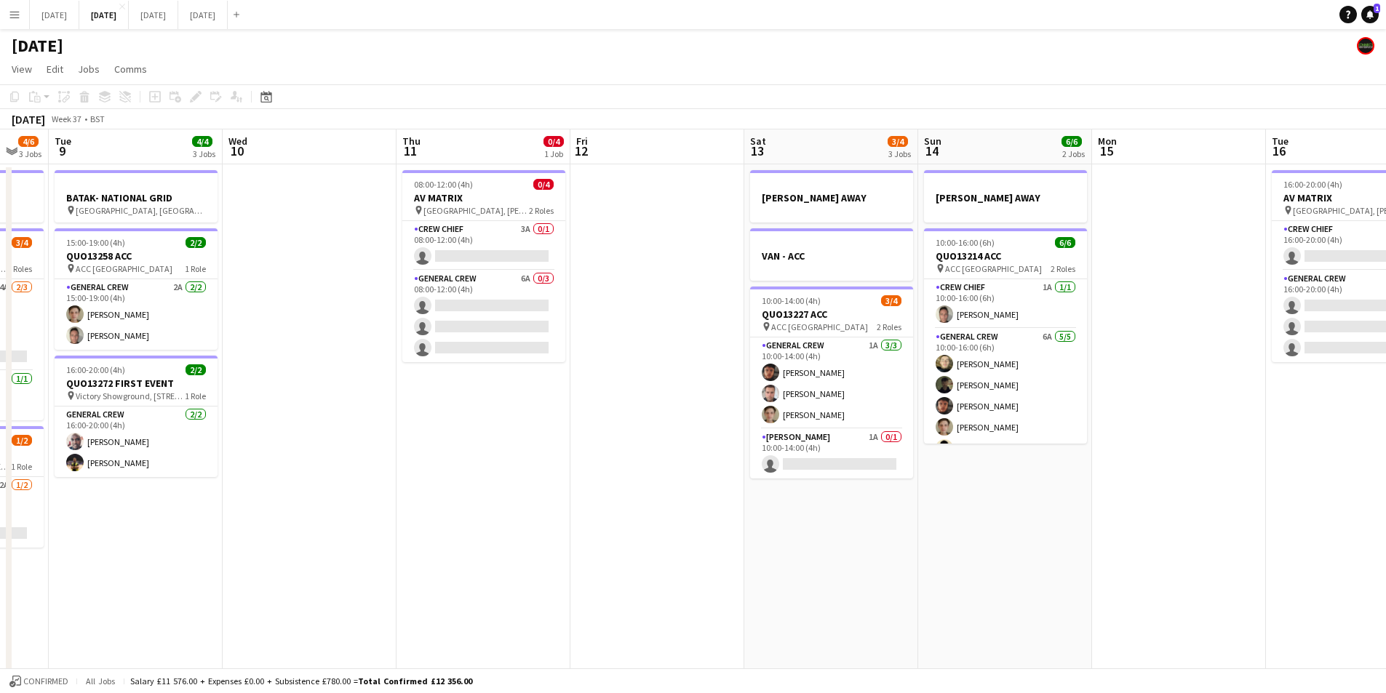
click at [1139, 452] on app-calendar-viewport "Sat 6 12/14 5 Jobs Sun 7 7/8 2 Jobs Mon 8 4/6 3 Jobs Tue 9 4/4 3 Jobs Wed 10 Th…" at bounding box center [693, 630] width 1386 height 1000
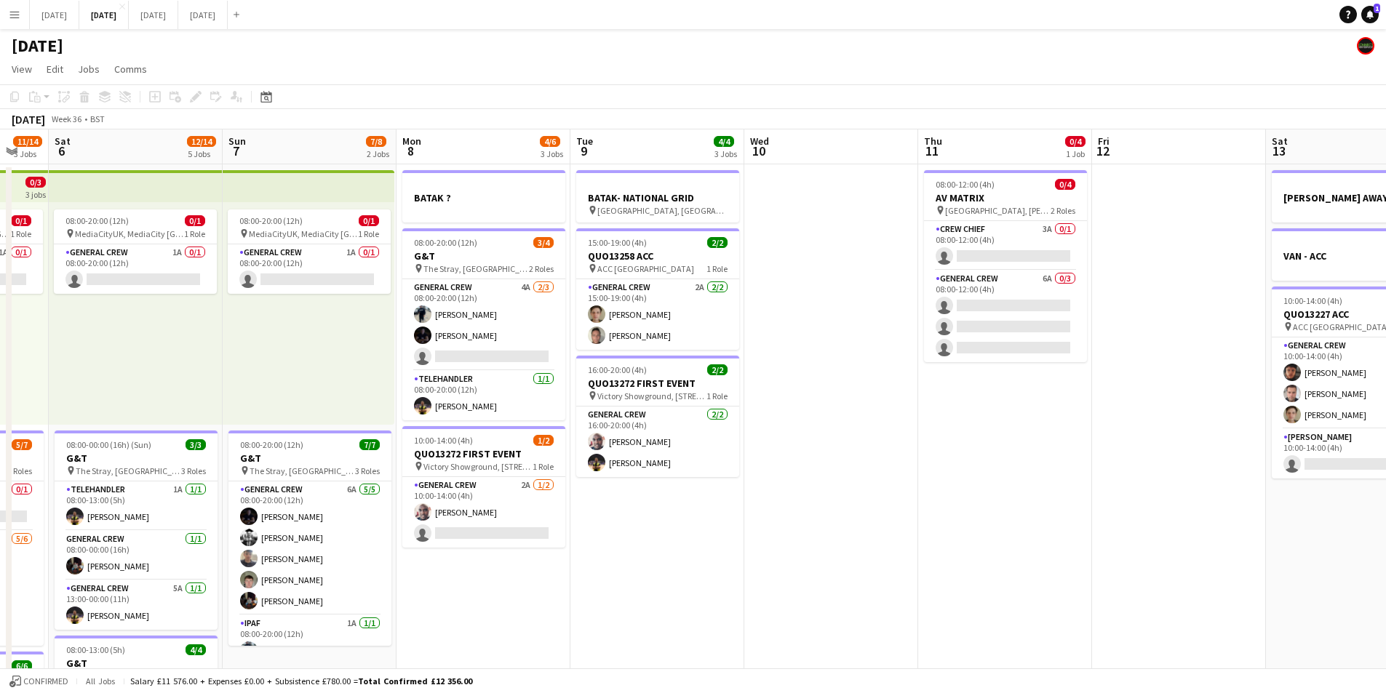
click at [1132, 494] on app-calendar-viewport "Wed 3 Thu 4 15/16 3 Jobs Fri 5 11/14 3 Jobs Sat 6 12/14 5 Jobs Sun 7 7/8 2 Jobs…" at bounding box center [693, 630] width 1386 height 1000
drag, startPoint x: 704, startPoint y: 488, endPoint x: 1016, endPoint y: 471, distance: 313.3
click at [1005, 478] on app-calendar-viewport "Wed 3 Thu 4 15/16 3 Jobs Fri 5 11/14 3 Jobs Sat 6 12/14 5 Jobs Sun 7 7/8 2 Jobs…" at bounding box center [693, 630] width 1386 height 1000
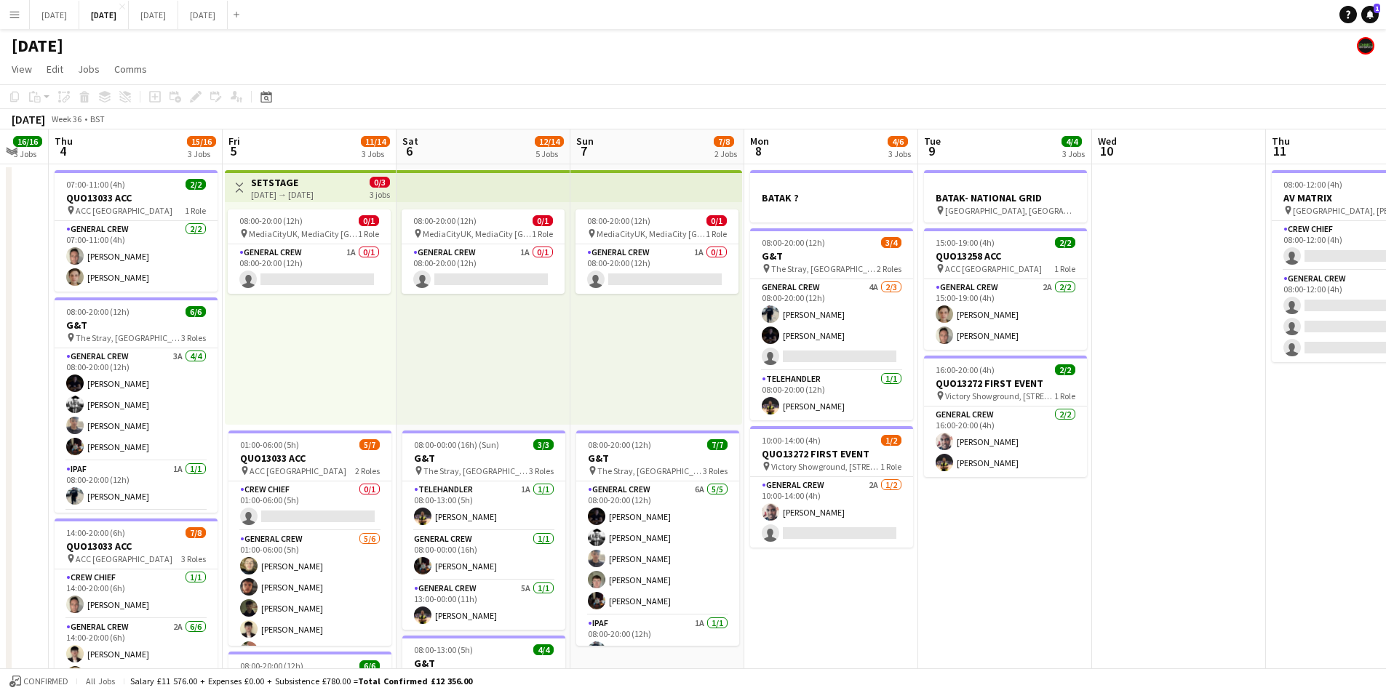
drag, startPoint x: 429, startPoint y: 451, endPoint x: 443, endPoint y: 415, distance: 38.9
click at [805, 462] on app-calendar-viewport "Mon 1 Tue 2 Wed 3 16/16 3 Jobs Thu 4 15/16 3 Jobs Fri 5 11/14 3 Jobs Sat 6 12/1…" at bounding box center [693, 630] width 1386 height 1000
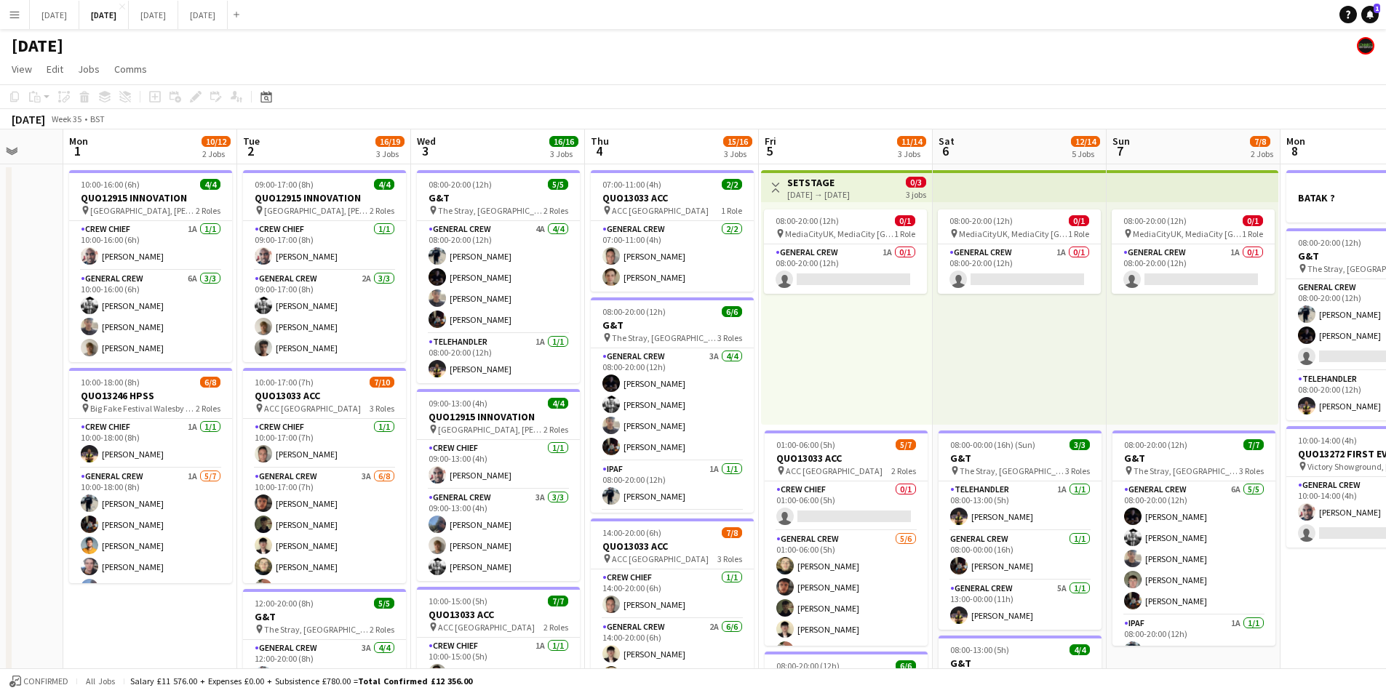
scroll to position [0, 458]
drag, startPoint x: 374, startPoint y: 452, endPoint x: 392, endPoint y: 454, distance: 18.3
click at [392, 454] on app-calendar-viewport "Fri 29 Sat 30 Sun 31 Mon 1 10/12 2 Jobs Tue 2 16/19 3 Jobs Wed 3 16/16 3 Jobs T…" at bounding box center [693, 630] width 1386 height 1000
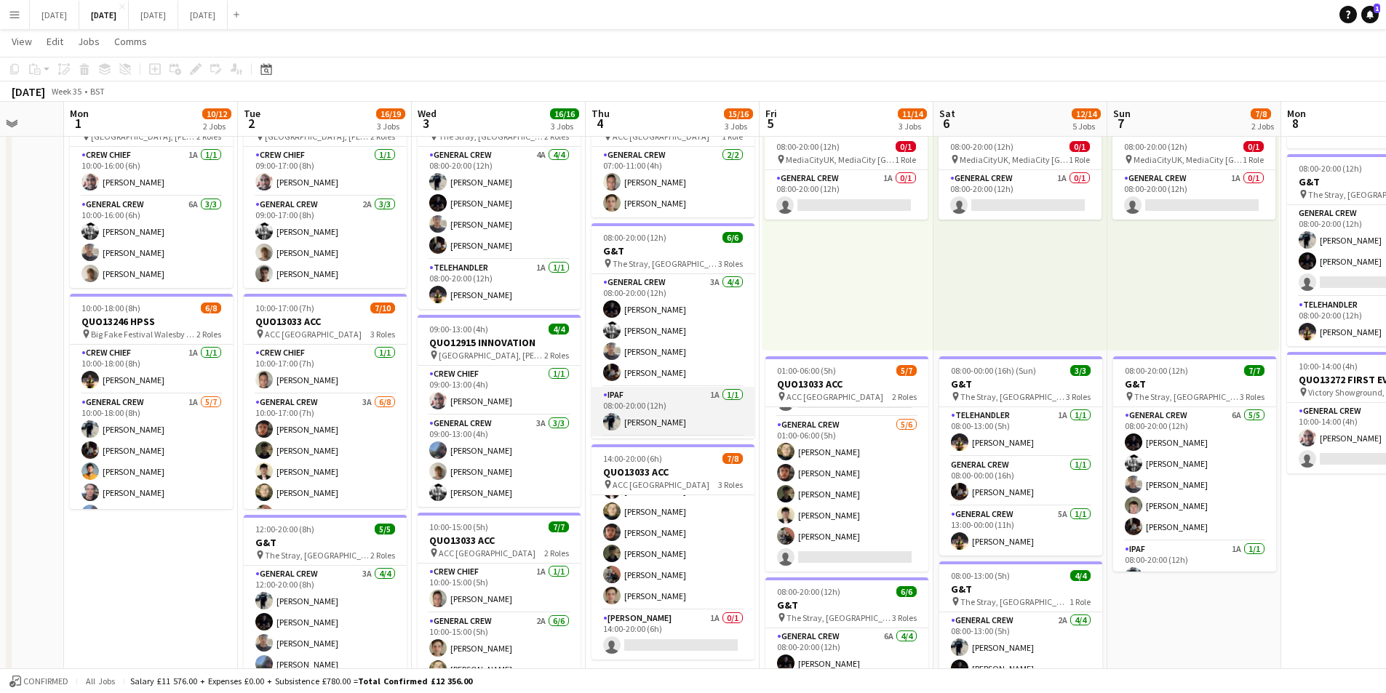
scroll to position [47, 0]
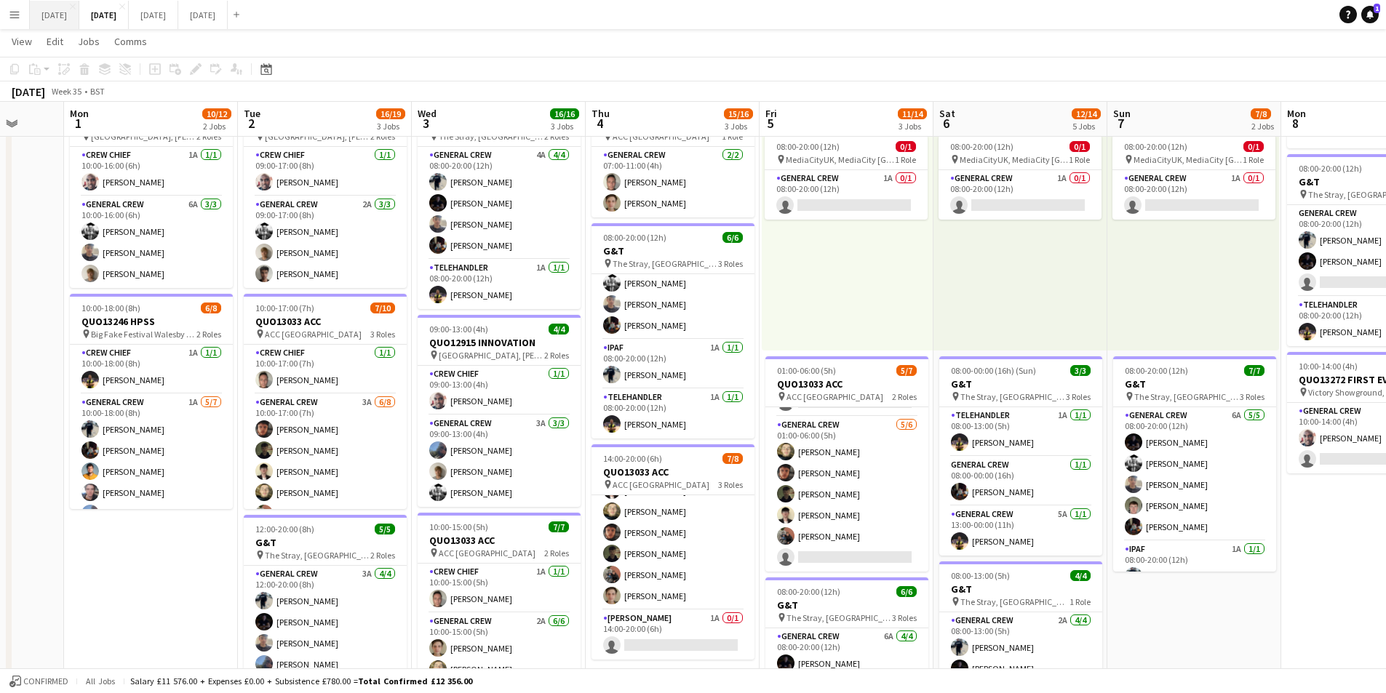
click at [79, 20] on button "[DATE] Close" at bounding box center [54, 15] width 49 height 28
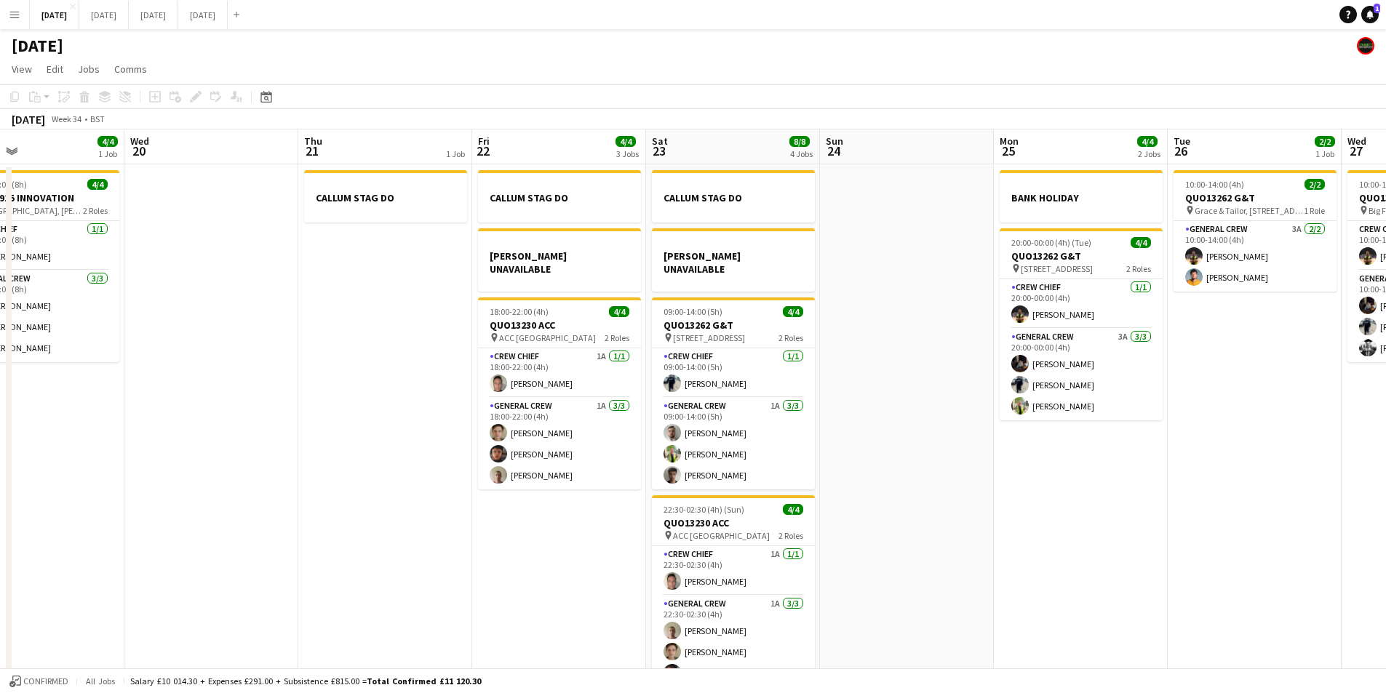
scroll to position [0, 391]
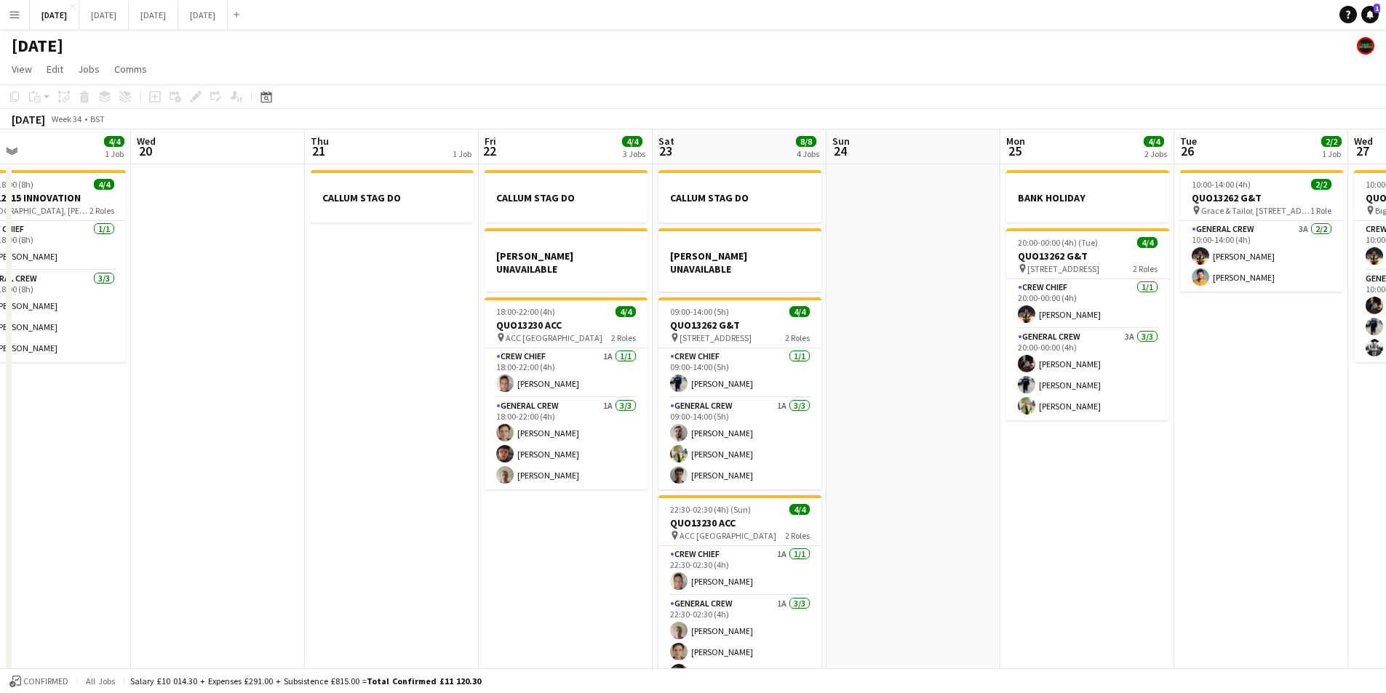
drag, startPoint x: 1091, startPoint y: 556, endPoint x: 1050, endPoint y: 562, distance: 42.0
click at [1050, 562] on app-calendar-viewport "Sun 17 12/12 1 Job Mon 18 6/6 4 Jobs Tue 19 4/4 1 Job Wed 20 Thu 21 1 Job Fri 2…" at bounding box center [693, 419] width 1386 height 578
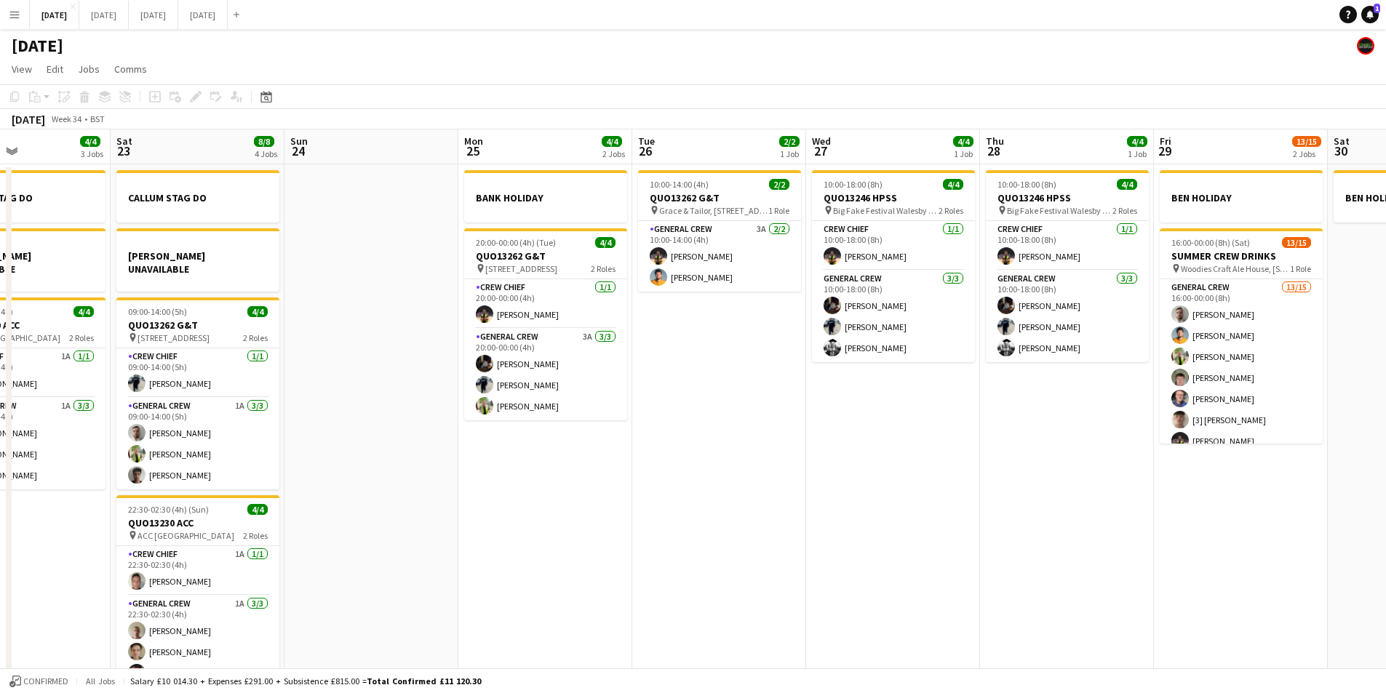
drag, startPoint x: 1209, startPoint y: 495, endPoint x: 782, endPoint y: 543, distance: 429.7
click at [662, 575] on app-calendar-viewport "Wed 20 Thu 21 1 Job Fri 22 4/4 3 Jobs Sat 23 8/8 4 Jobs Sun 24 Mon 25 4/4 2 Job…" at bounding box center [693, 419] width 1386 height 578
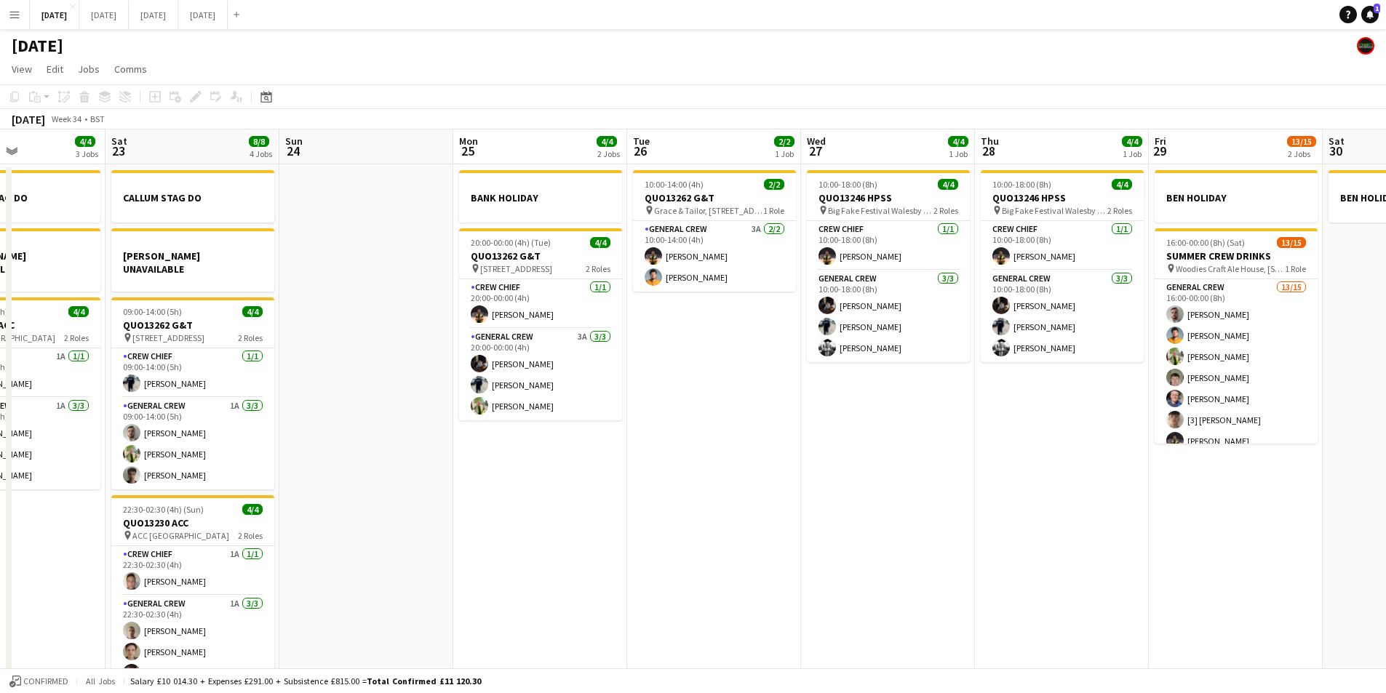
scroll to position [0, 533]
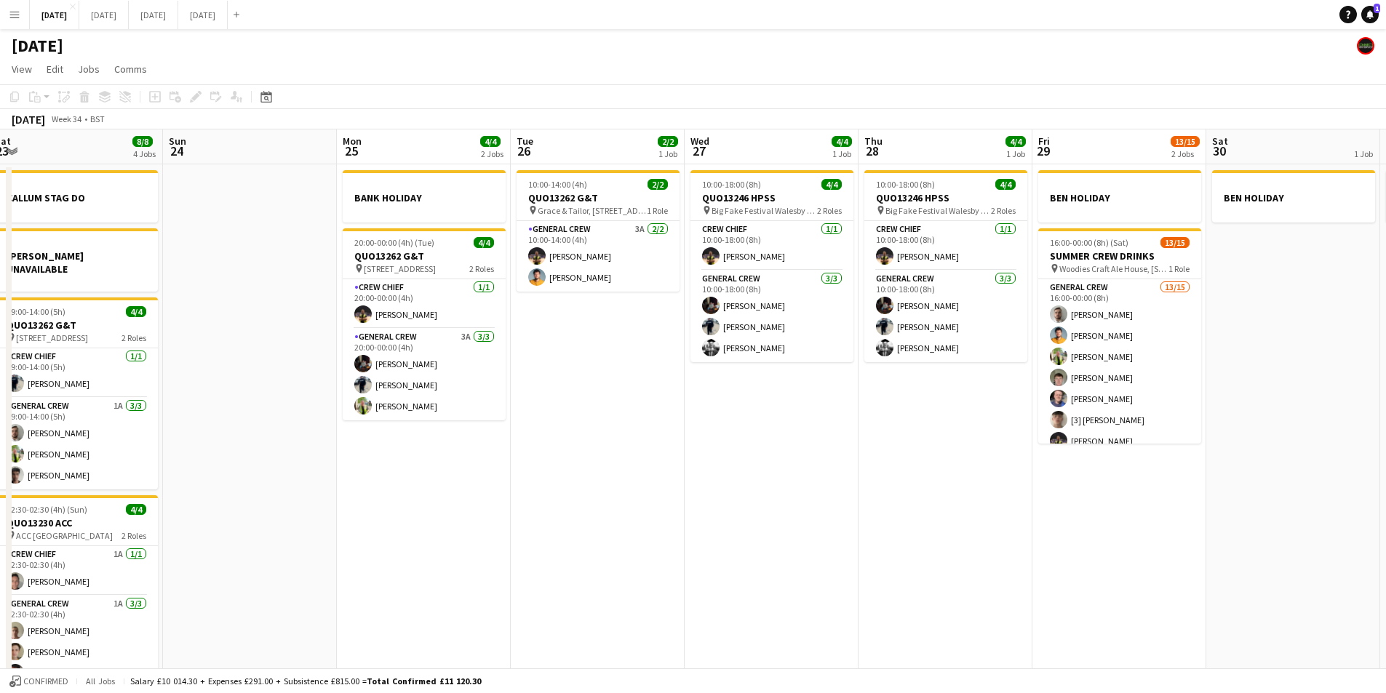
drag, startPoint x: 851, startPoint y: 547, endPoint x: 757, endPoint y: 519, distance: 98.0
click at [734, 537] on app-calendar-viewport "Wed 20 Thu 21 1 Job Fri 22 4/4 3 Jobs Sat 23 8/8 4 Jobs Sun 24 Mon 25 4/4 2 Job…" at bounding box center [693, 419] width 1386 height 578
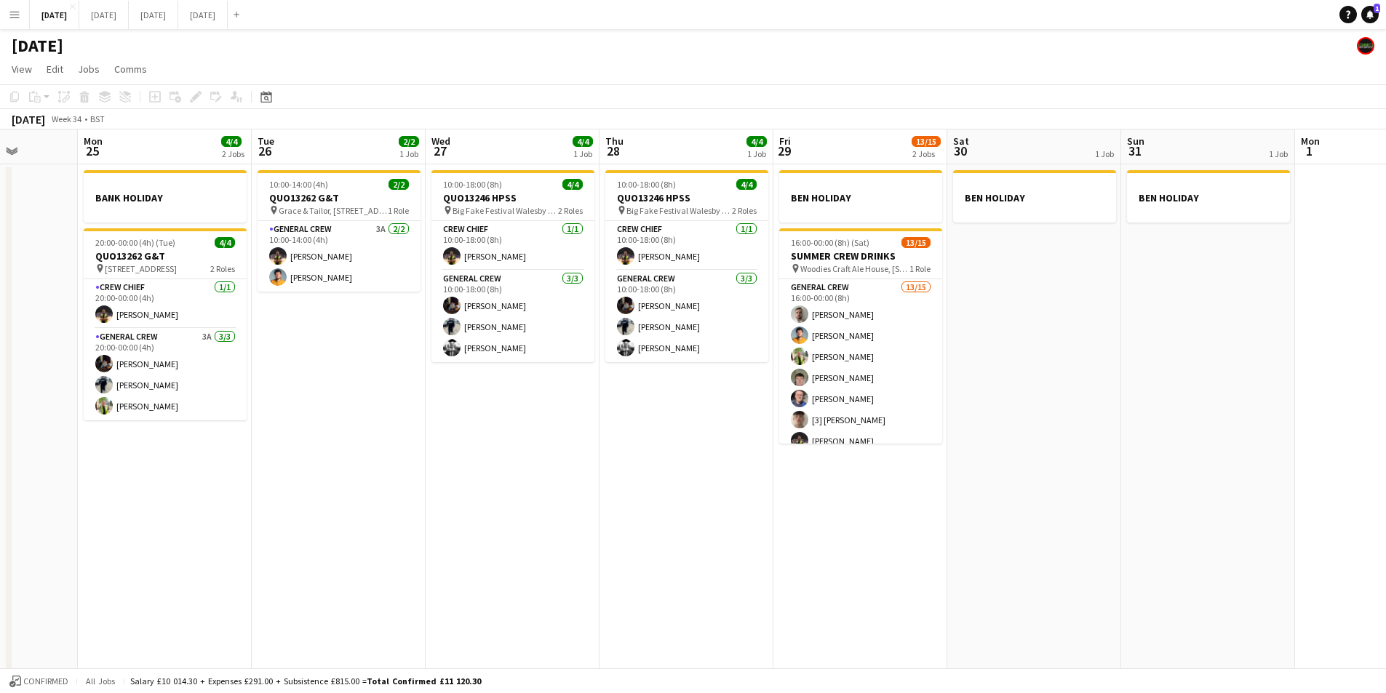
scroll to position [0, 493]
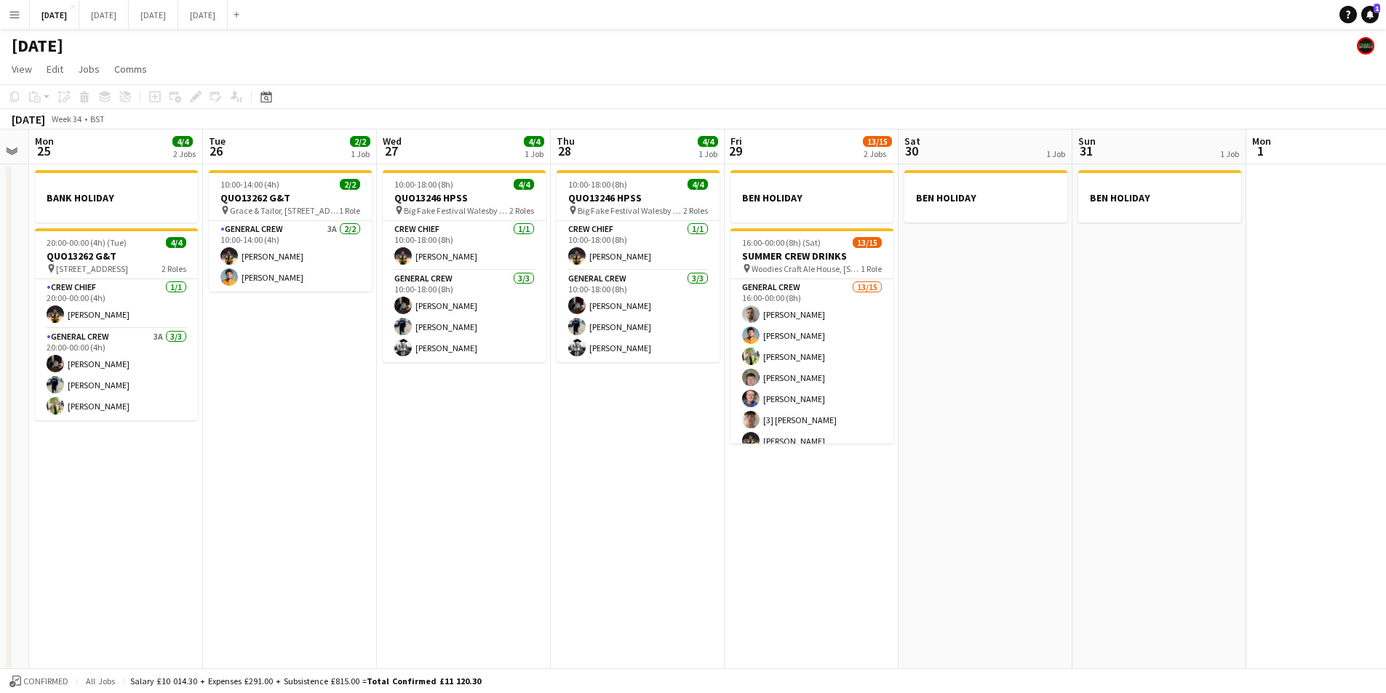
drag, startPoint x: 1176, startPoint y: 504, endPoint x: 1294, endPoint y: 530, distance: 120.0
click at [1294, 530] on app-calendar-viewport "Fri 22 4/4 3 Jobs Sat 23 8/8 4 Jobs Sun 24 Mon 25 4/4 2 Jobs Tue 26 2/2 1 Job W…" at bounding box center [693, 419] width 1386 height 578
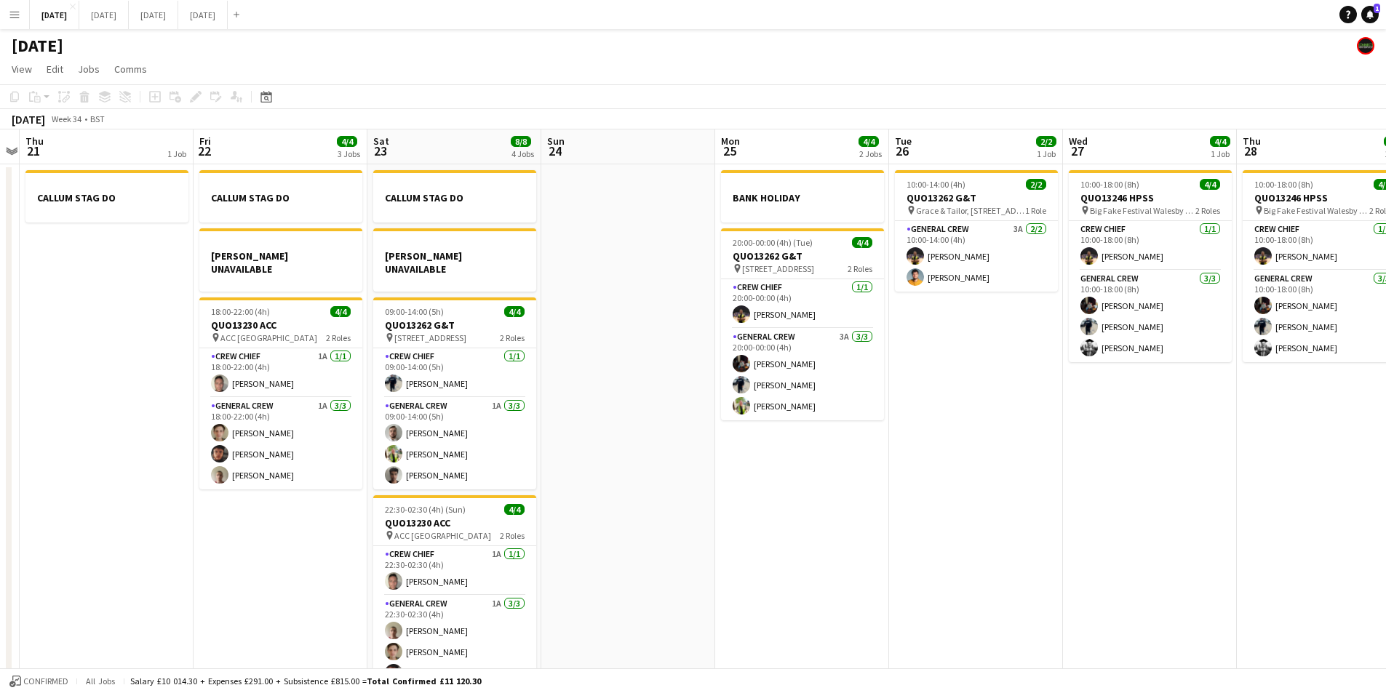
drag, startPoint x: 860, startPoint y: 554, endPoint x: 1121, endPoint y: 564, distance: 261.4
click at [1121, 567] on app-calendar-viewport "Tue 19 4/4 1 Job Wed 20 Thu 21 1 Job Fri 22 4/4 3 Jobs Sat 23 8/8 4 Jobs Sun 24…" at bounding box center [693, 419] width 1386 height 578
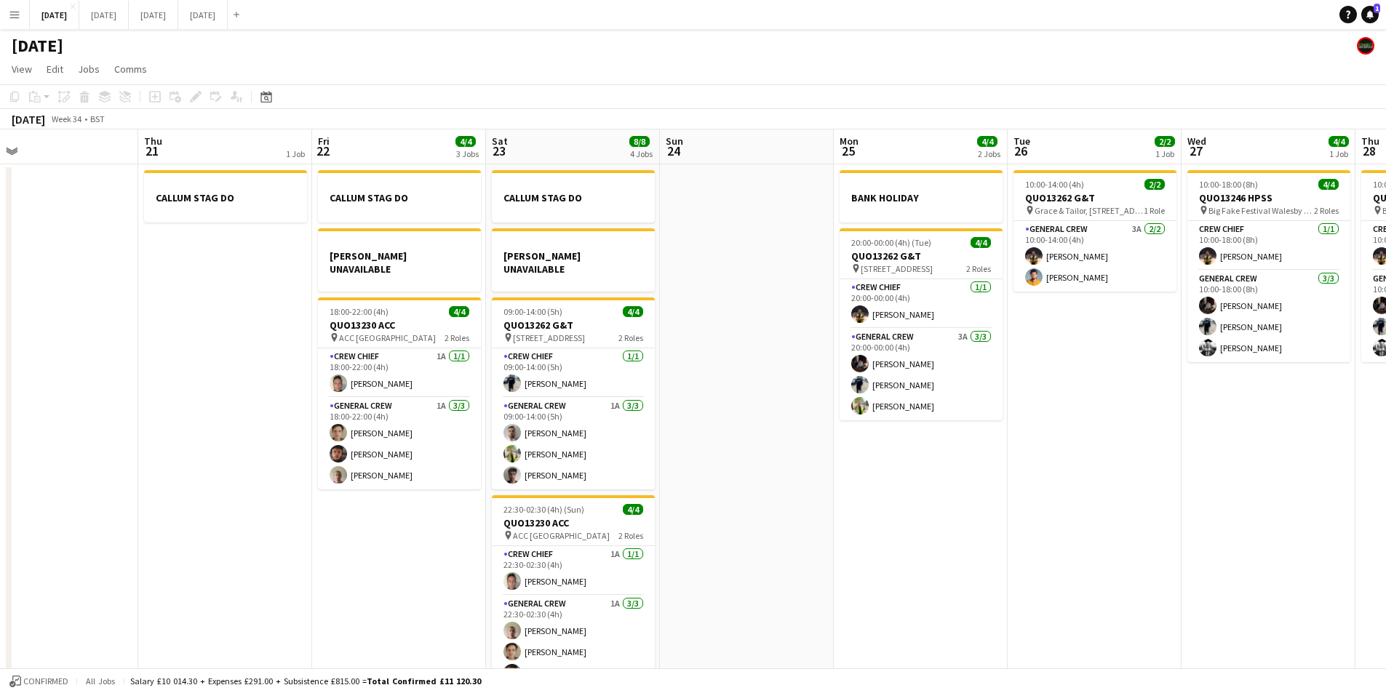
scroll to position [0, 375]
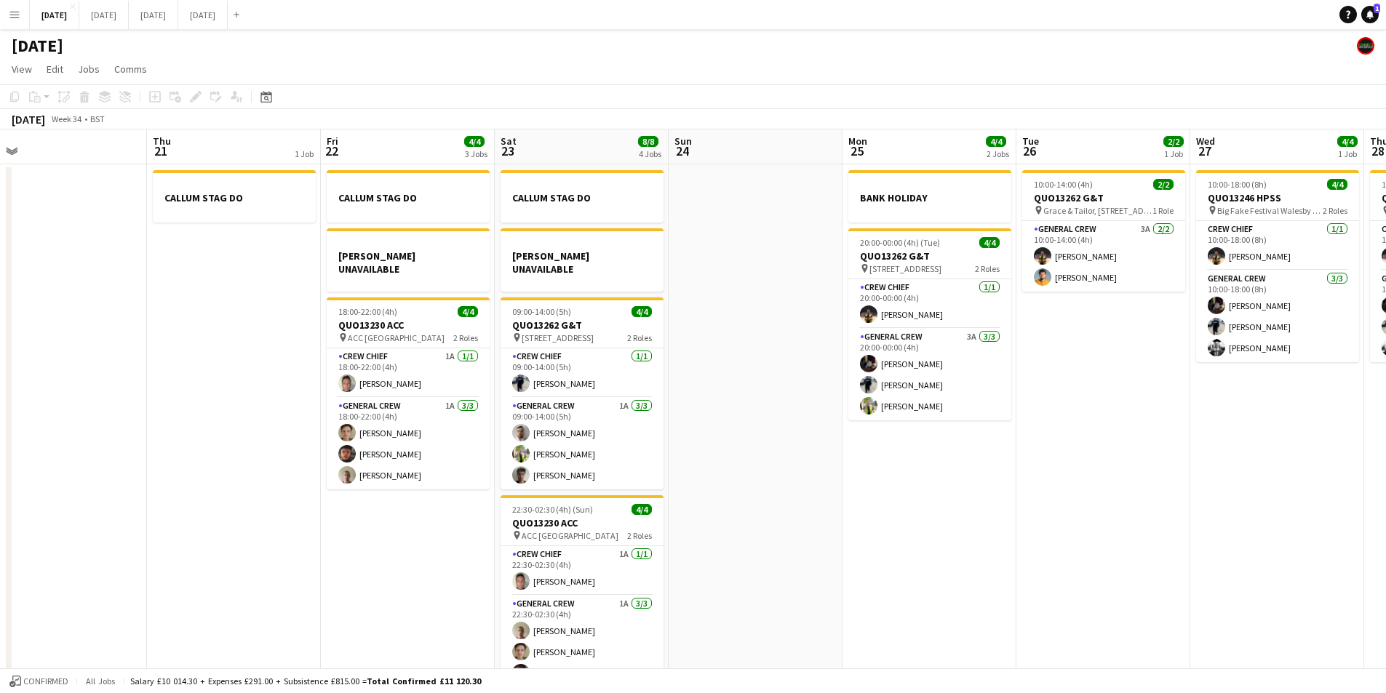
drag, startPoint x: 897, startPoint y: 544, endPoint x: 1024, endPoint y: 571, distance: 130.1
click at [1024, 571] on app-calendar-viewport "Mon 18 6/6 4 Jobs Tue 19 4/4 1 Job Wed 20 Thu 21 1 Job Fri 22 4/4 3 Jobs Sat 23…" at bounding box center [693, 419] width 1386 height 578
click at [129, 16] on button "[DATE] Close" at bounding box center [103, 15] width 49 height 28
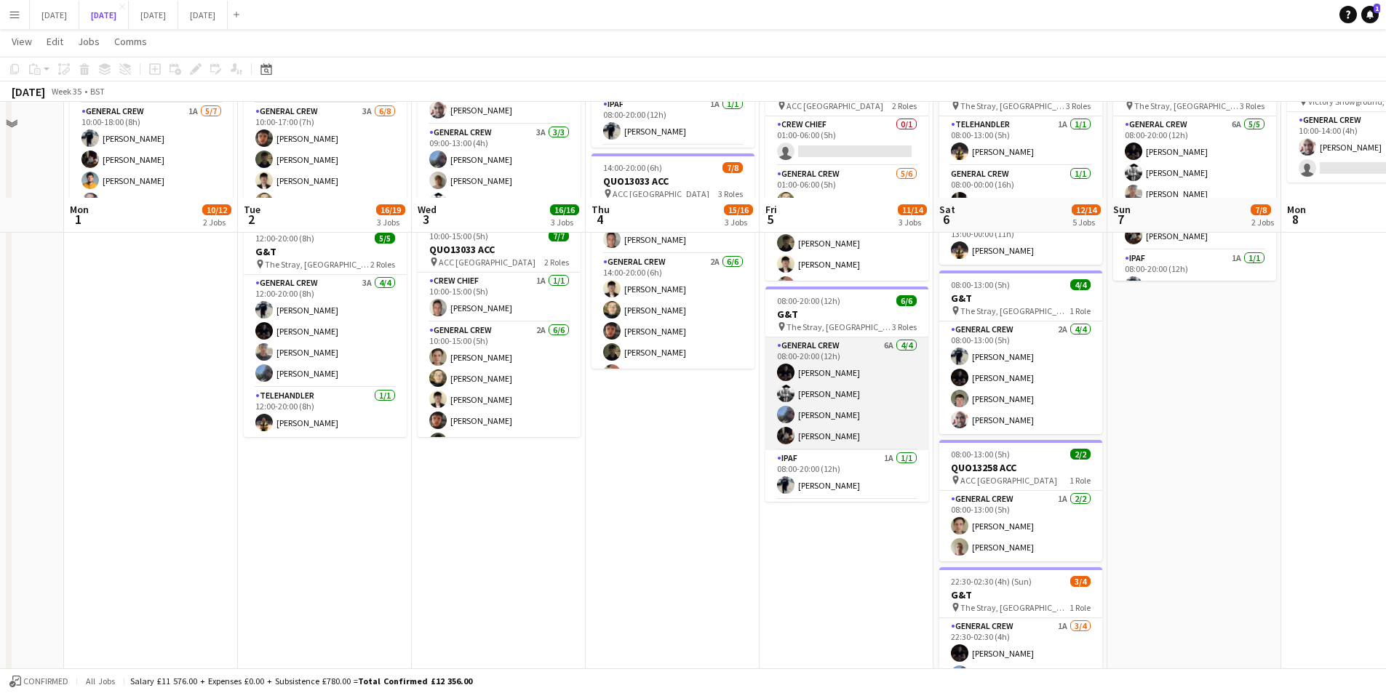
scroll to position [460, 0]
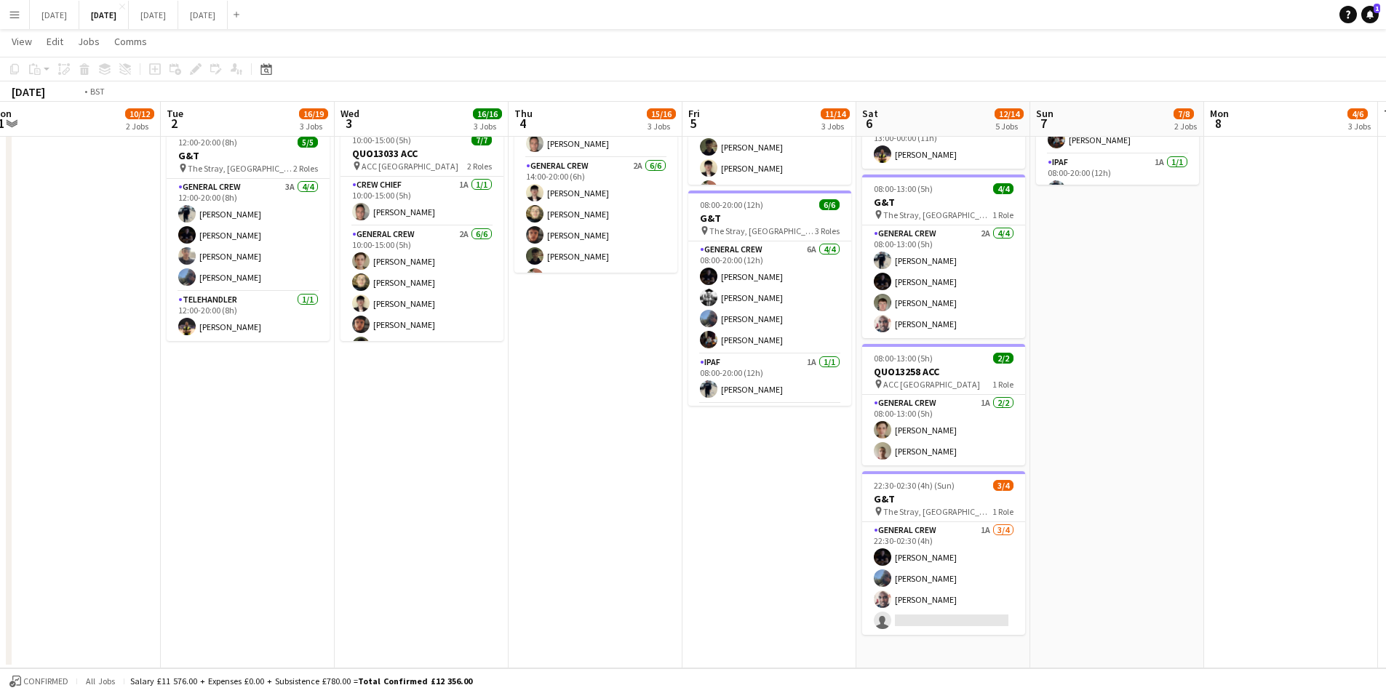
drag, startPoint x: 863, startPoint y: 506, endPoint x: 814, endPoint y: 492, distance: 50.7
click at [798, 501] on app-calendar-viewport "Fri 29 Sat 30 Sun 31 Mon 1 10/12 2 Jobs Tue 2 16/19 3 Jobs Wed 3 16/16 3 Jobs T…" at bounding box center [693, 133] width 1386 height 1072
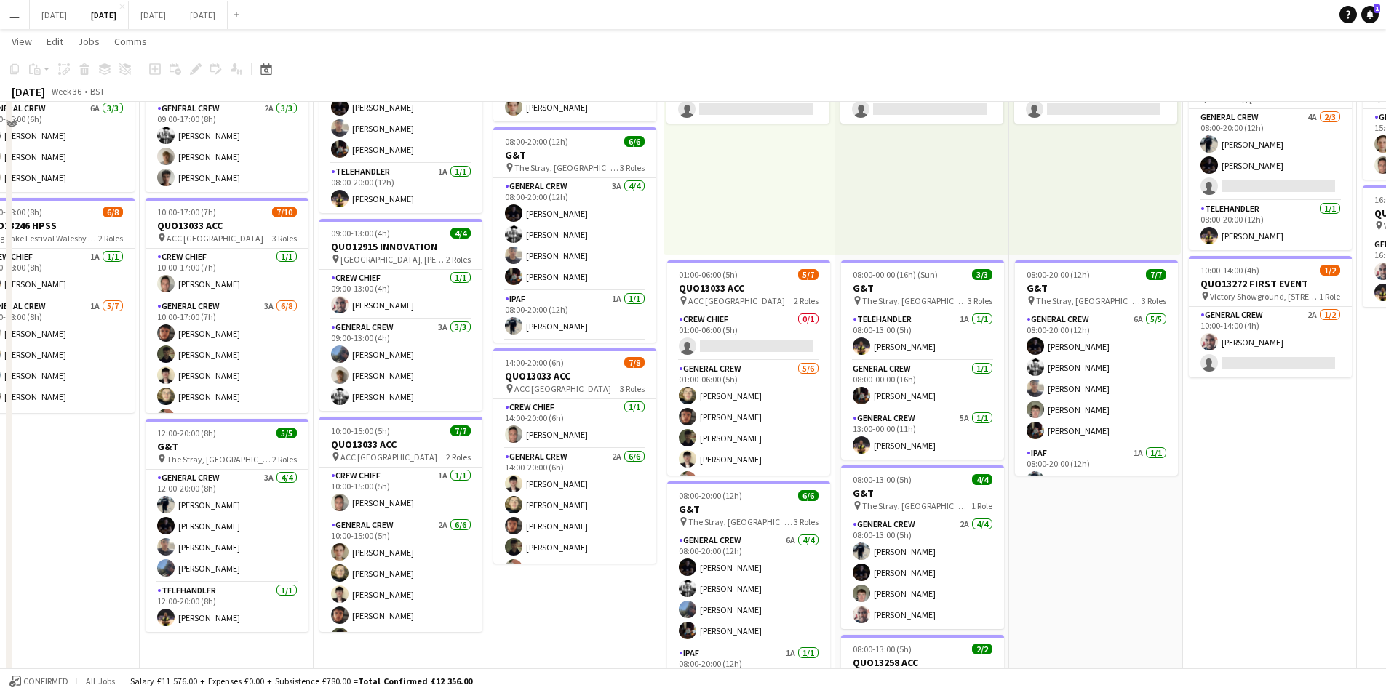
scroll to position [96, 0]
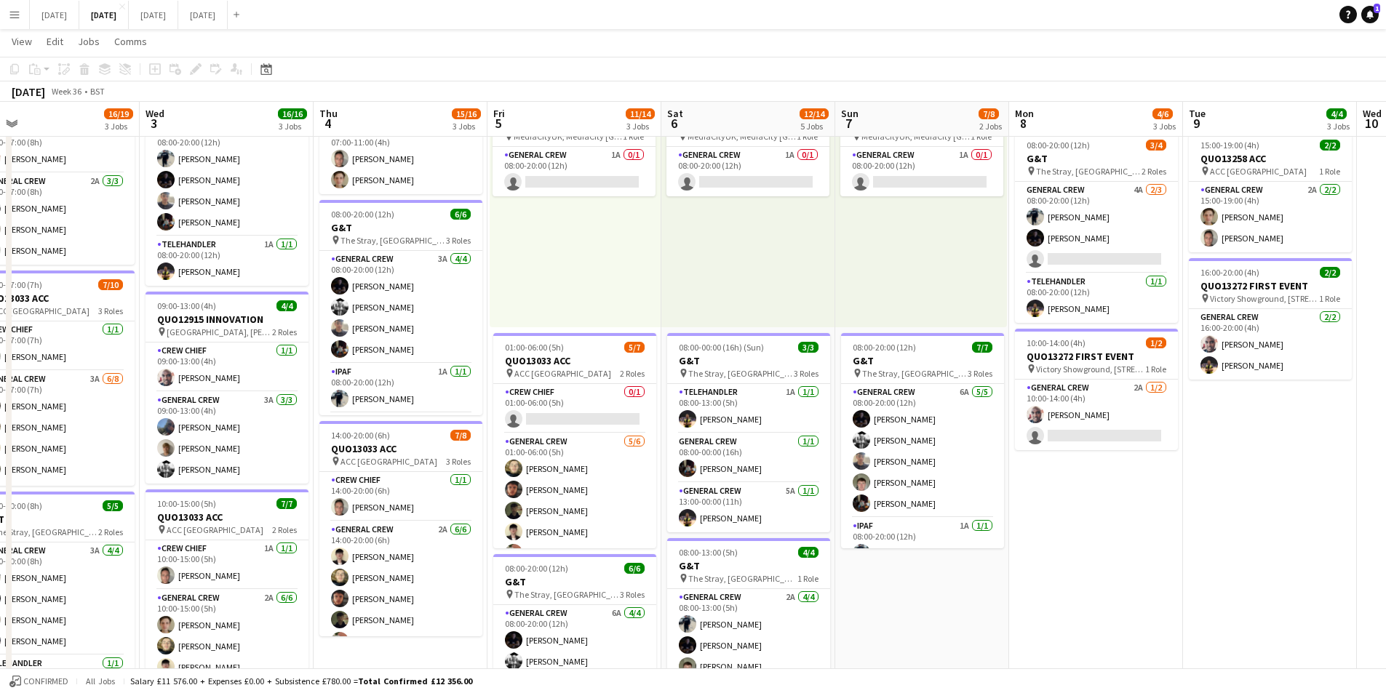
drag, startPoint x: 1229, startPoint y: 520, endPoint x: 1025, endPoint y: 519, distance: 203.7
click at [1028, 520] on app-calendar-viewport "Sat 30 Sun 31 Mon 1 10/12 2 Jobs Tue 2 16/19 3 Jobs Wed 3 16/16 3 Jobs Thu 4 15…" at bounding box center [693, 497] width 1386 height 1072
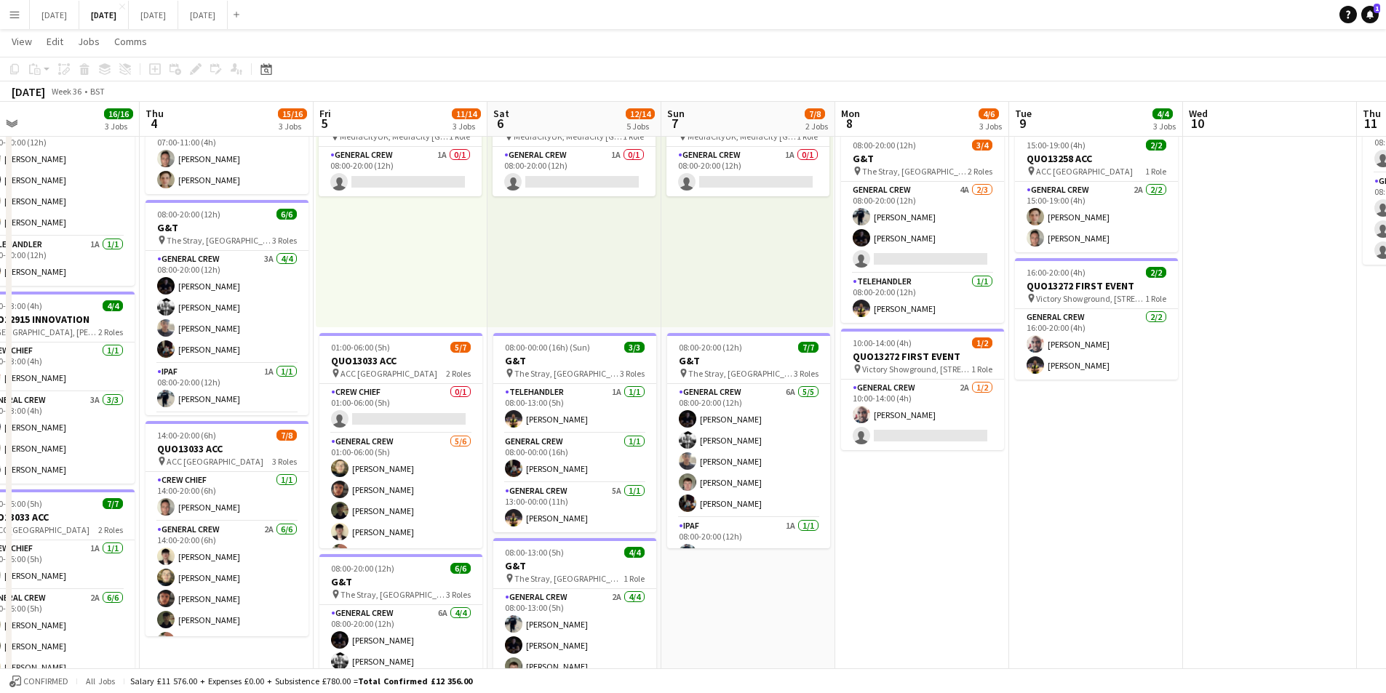
scroll to position [0, 456]
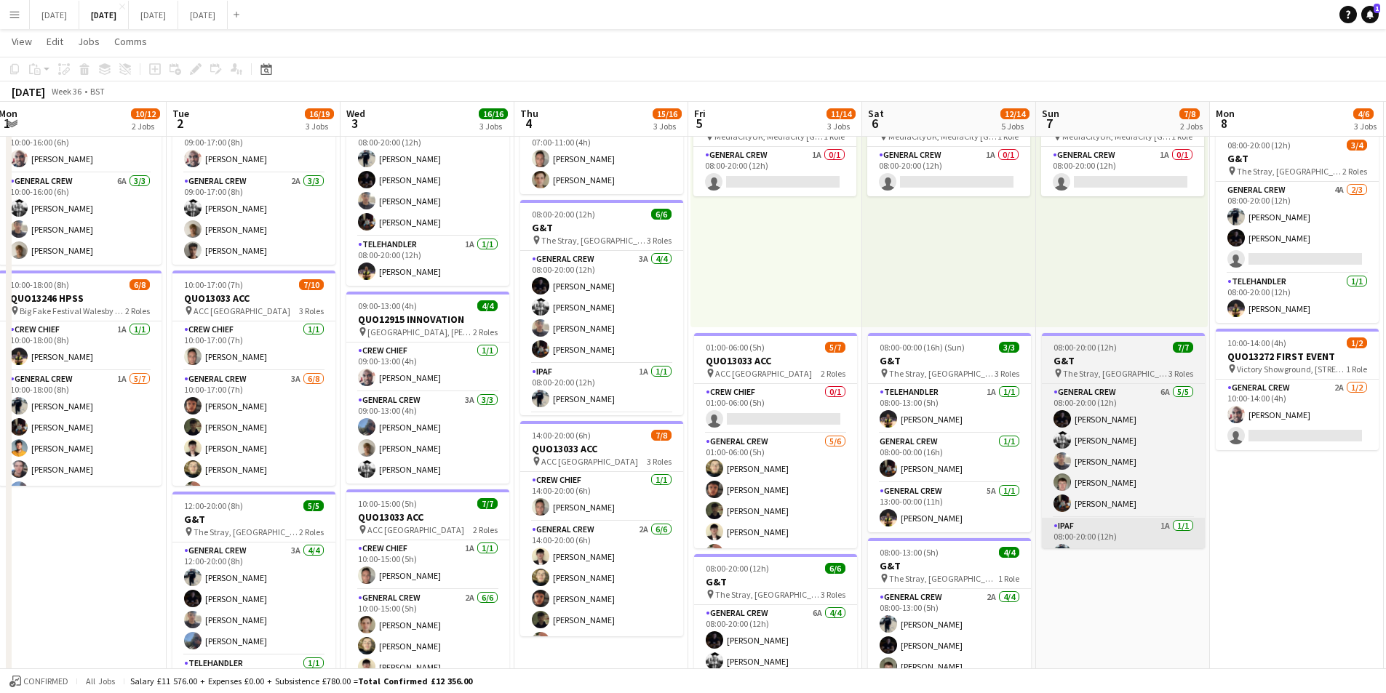
drag, startPoint x: 1068, startPoint y: 547, endPoint x: 1074, endPoint y: 538, distance: 11.1
click at [1358, 556] on app-calendar-viewport "Sat 30 Sun 31 Mon 1 10/12 2 Jobs Tue 2 16/19 3 Jobs Wed 3 16/16 3 Jobs Thu 4 15…" at bounding box center [693, 497] width 1386 height 1072
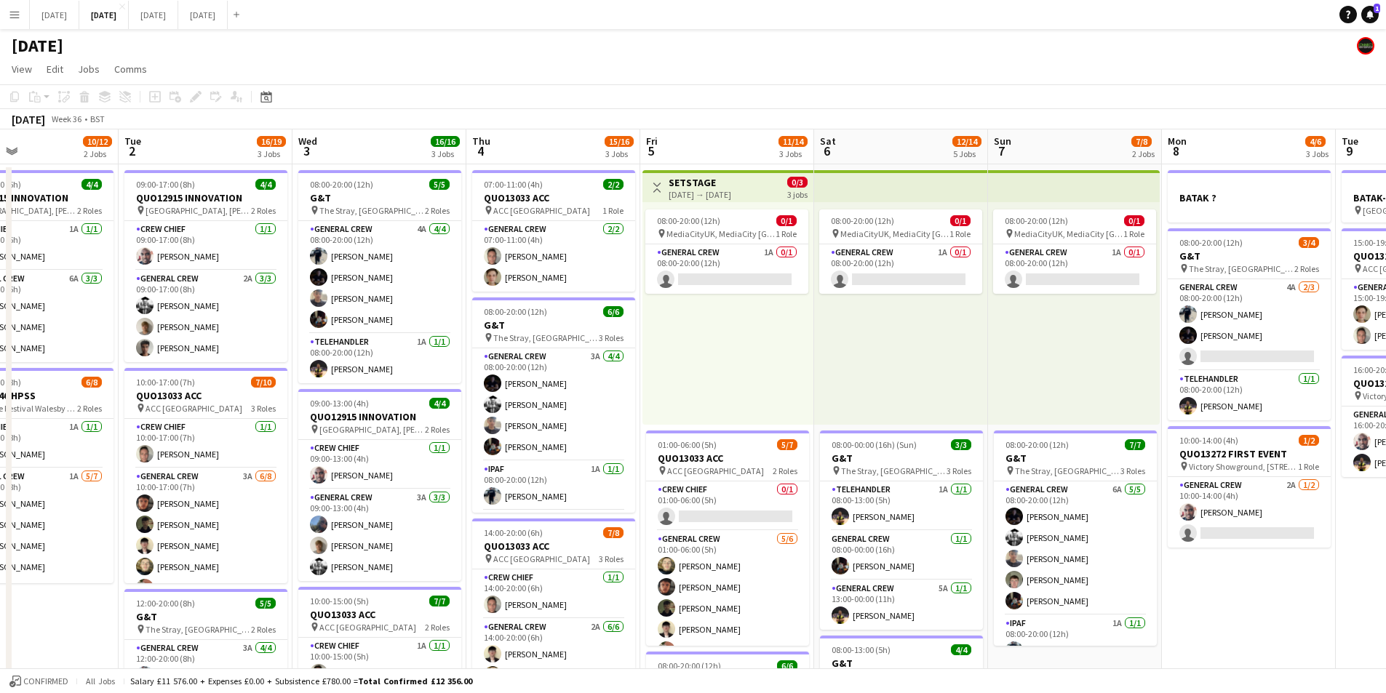
scroll to position [0, 407]
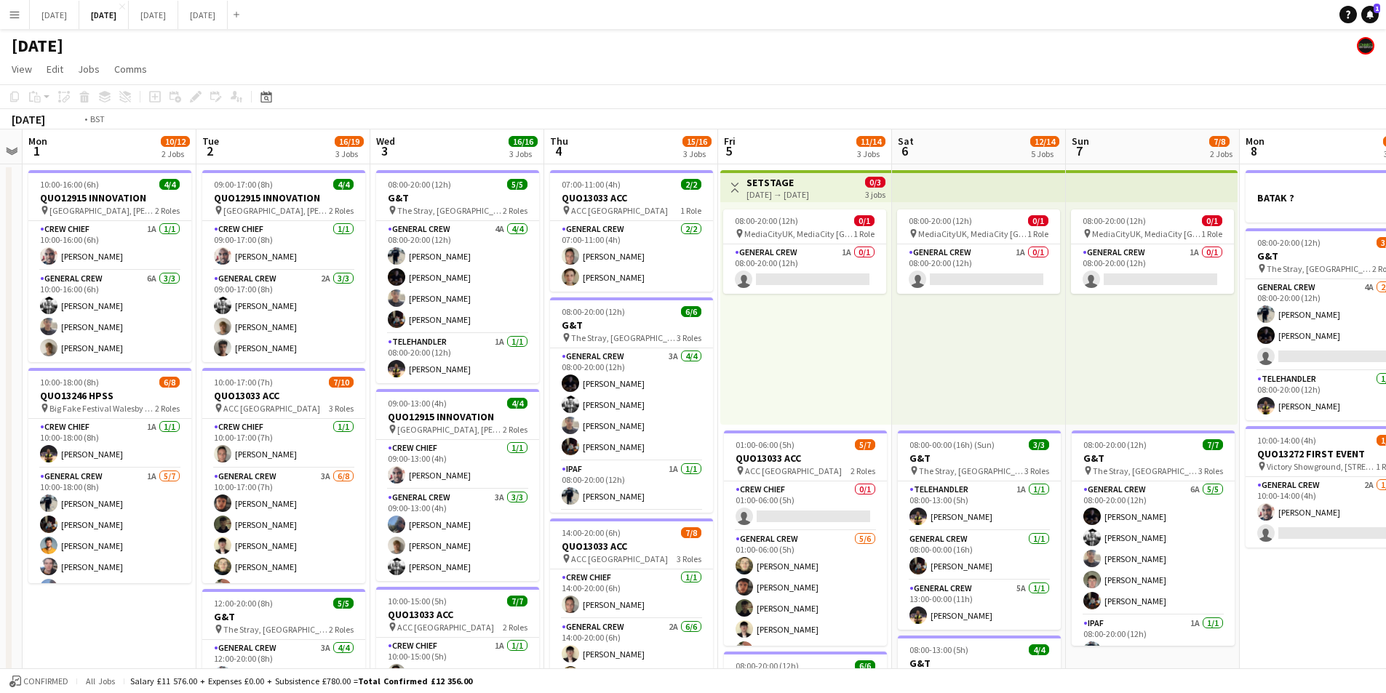
drag, startPoint x: 1304, startPoint y: 588, endPoint x: 1476, endPoint y: 565, distance: 173.9
click at [1386, 565] on html "Menu Boards Boards Boards All jobs Status Workforce Workforce My Workforce Recr…" at bounding box center [693, 577] width 1386 height 1155
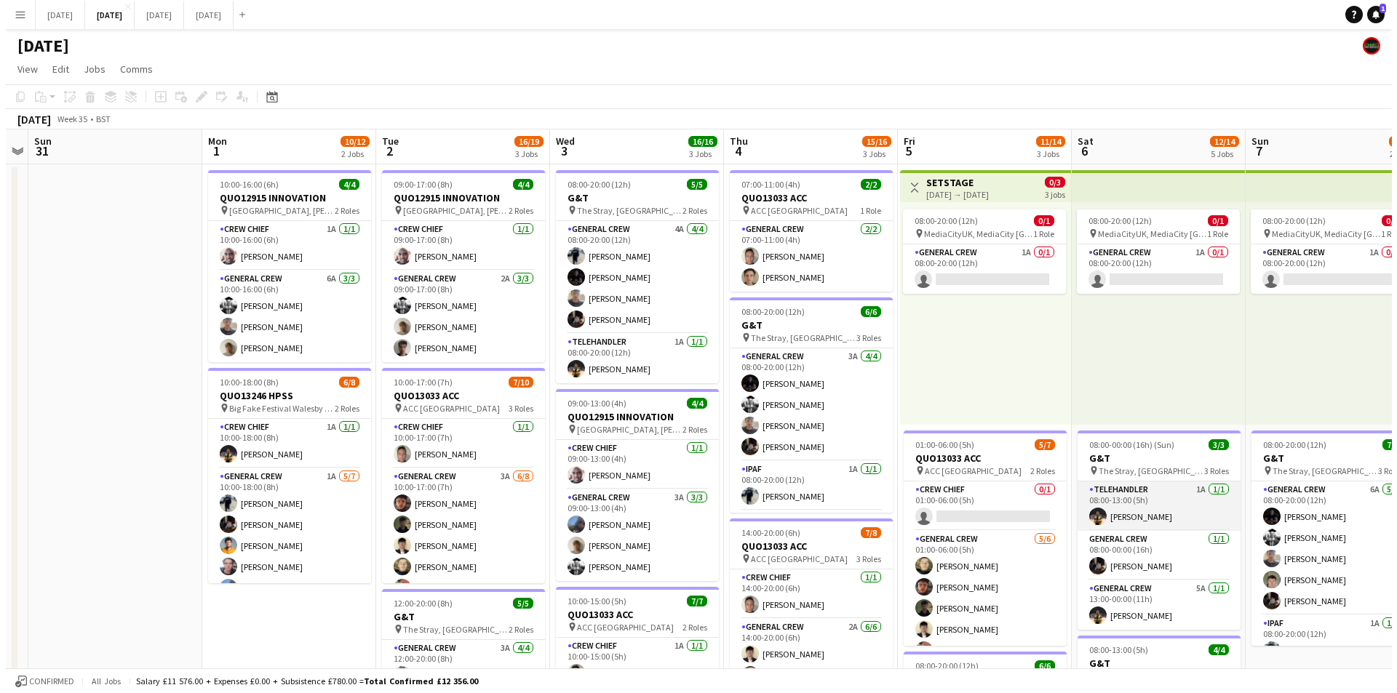
scroll to position [0, 453]
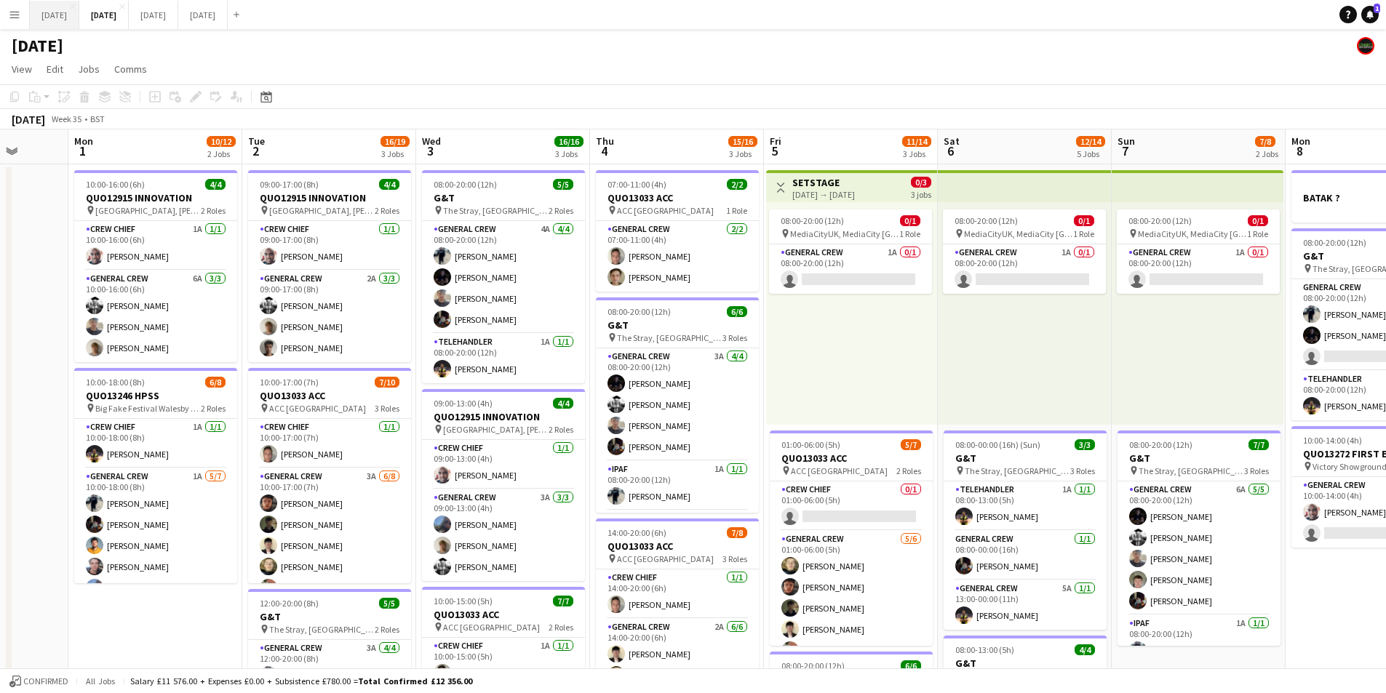
click at [68, 20] on button "[DATE] Close" at bounding box center [54, 15] width 49 height 28
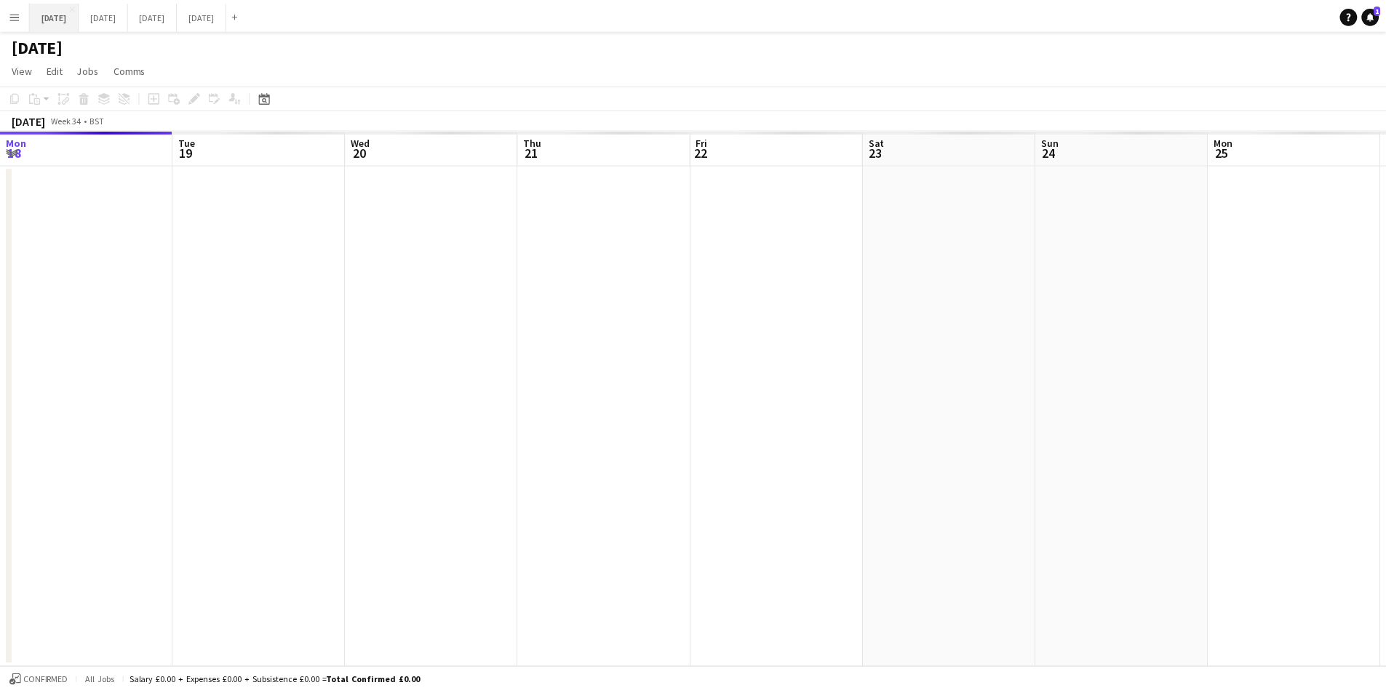
scroll to position [0, 375]
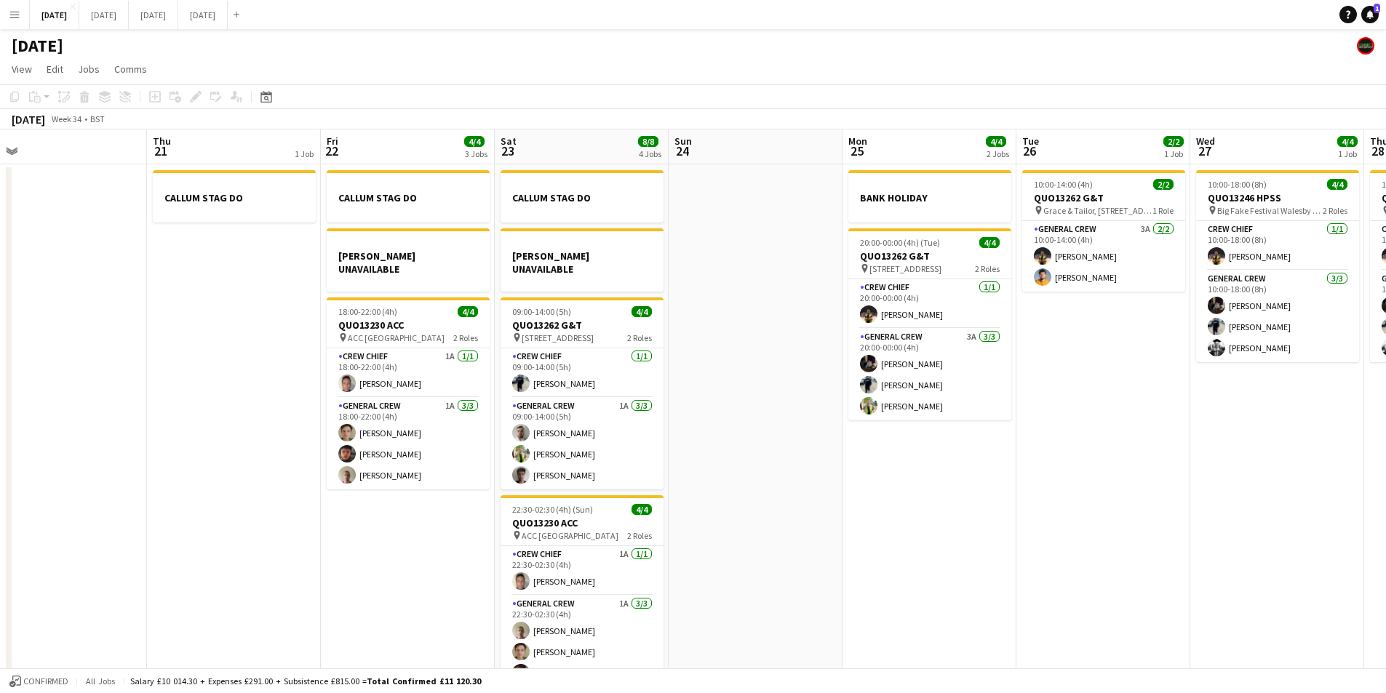
drag, startPoint x: 546, startPoint y: 556, endPoint x: 703, endPoint y: 524, distance: 159.7
click at [746, 528] on app-calendar-viewport "Mon 18 6/6 4 Jobs Tue 19 4/4 1 Job Wed 20 Thu 21 1 Job Fri 22 4/4 3 Jobs Sat 23…" at bounding box center [693, 419] width 1386 height 578
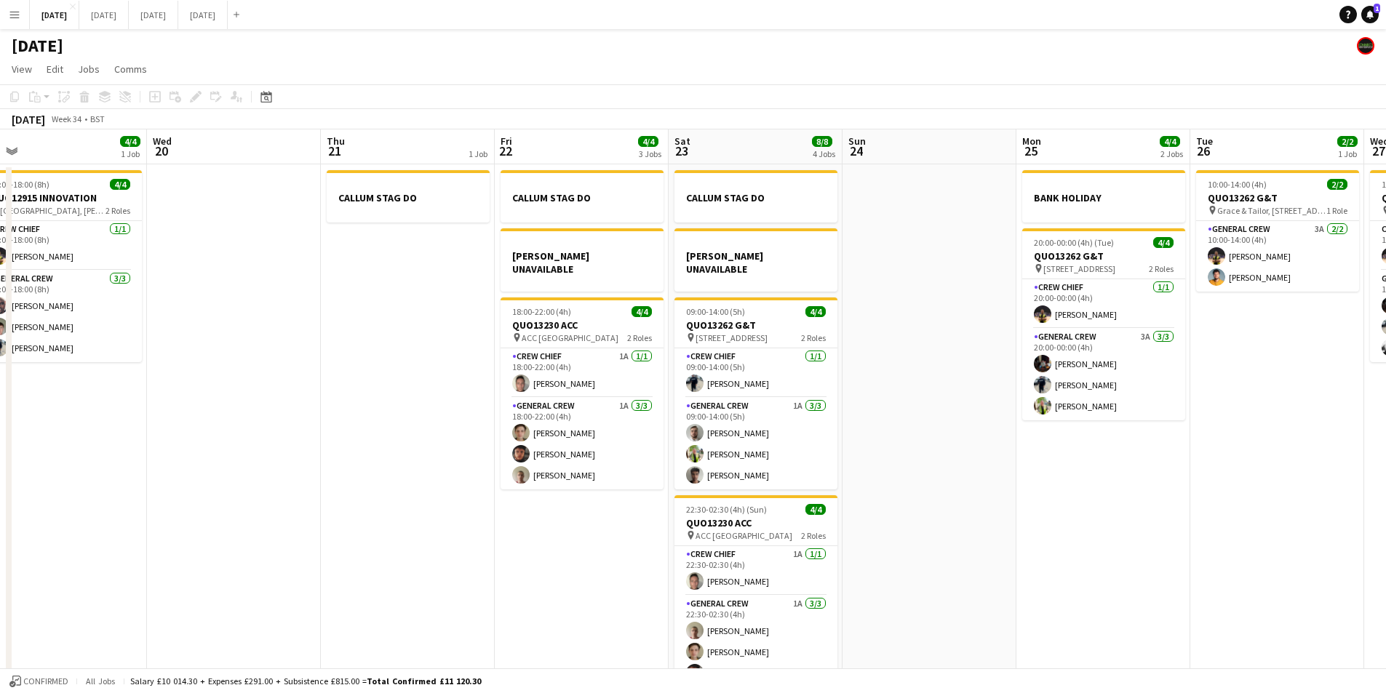
scroll to position [0, 183]
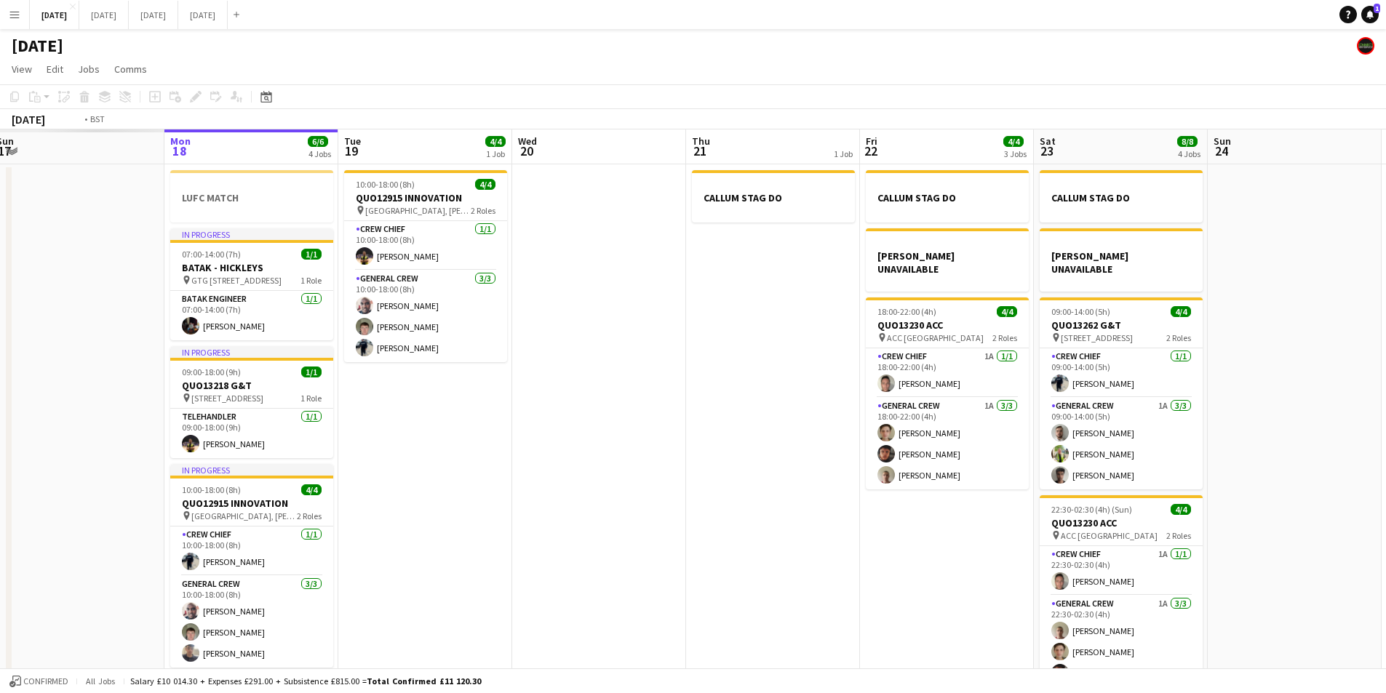
drag, startPoint x: 676, startPoint y: 552, endPoint x: 753, endPoint y: 543, distance: 77.6
click at [771, 551] on app-calendar-viewport "Sat 16 Sun 17 Mon 18 6/6 4 Jobs Tue 19 4/4 1 Job Wed 20 Thu 21 1 Job Fri 22 4/4…" at bounding box center [693, 419] width 1386 height 578
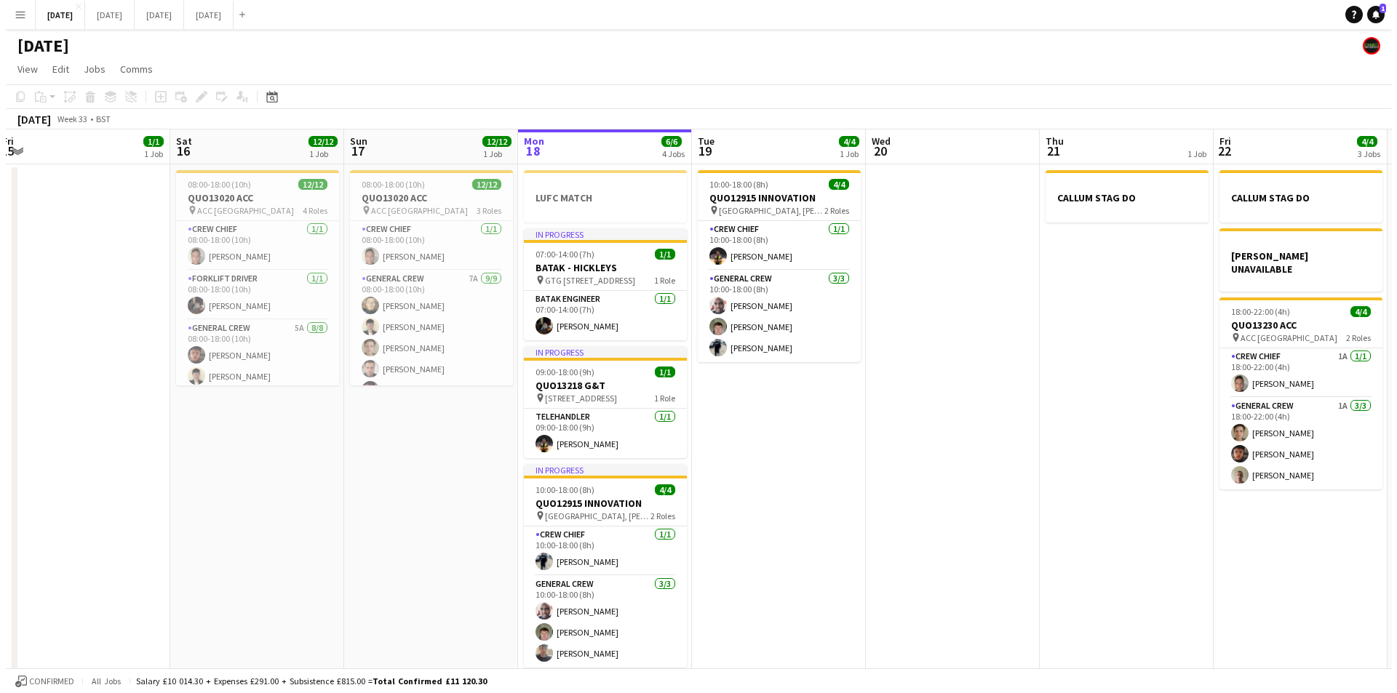
scroll to position [0, 436]
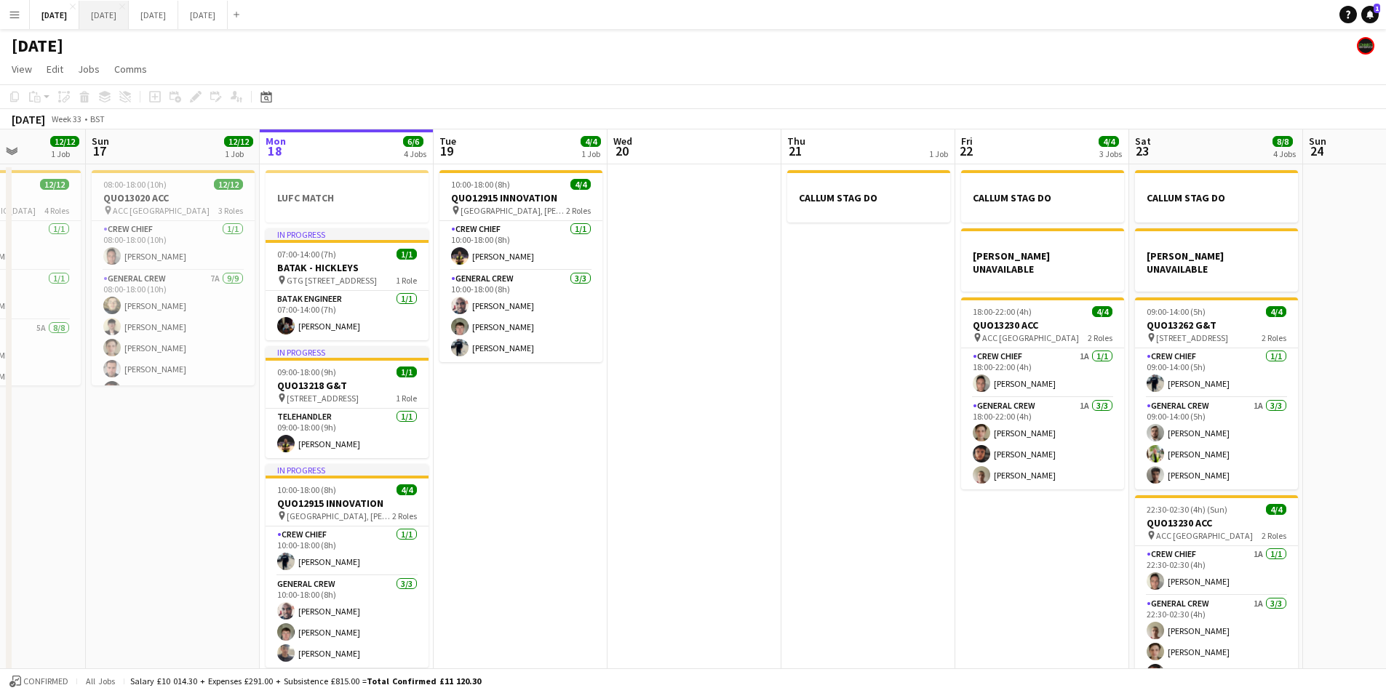
click at [129, 7] on button "[DATE] Close" at bounding box center [103, 15] width 49 height 28
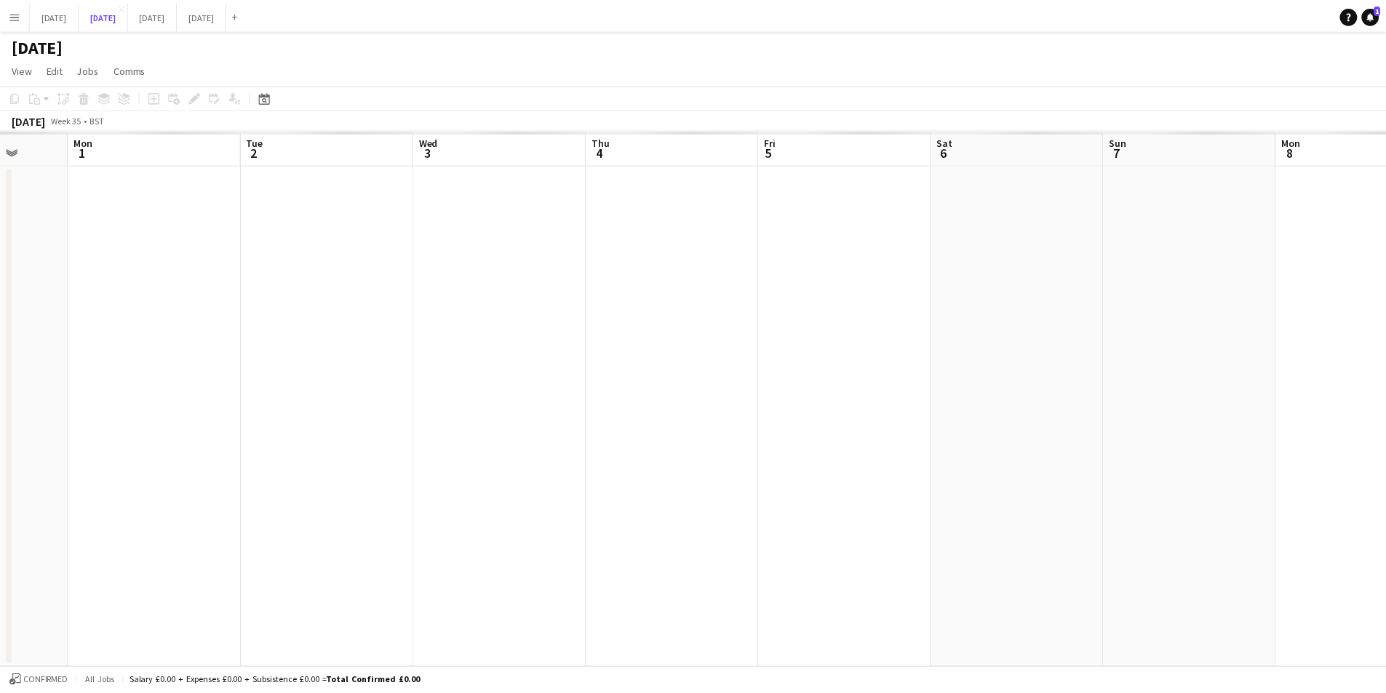
scroll to position [0, 453]
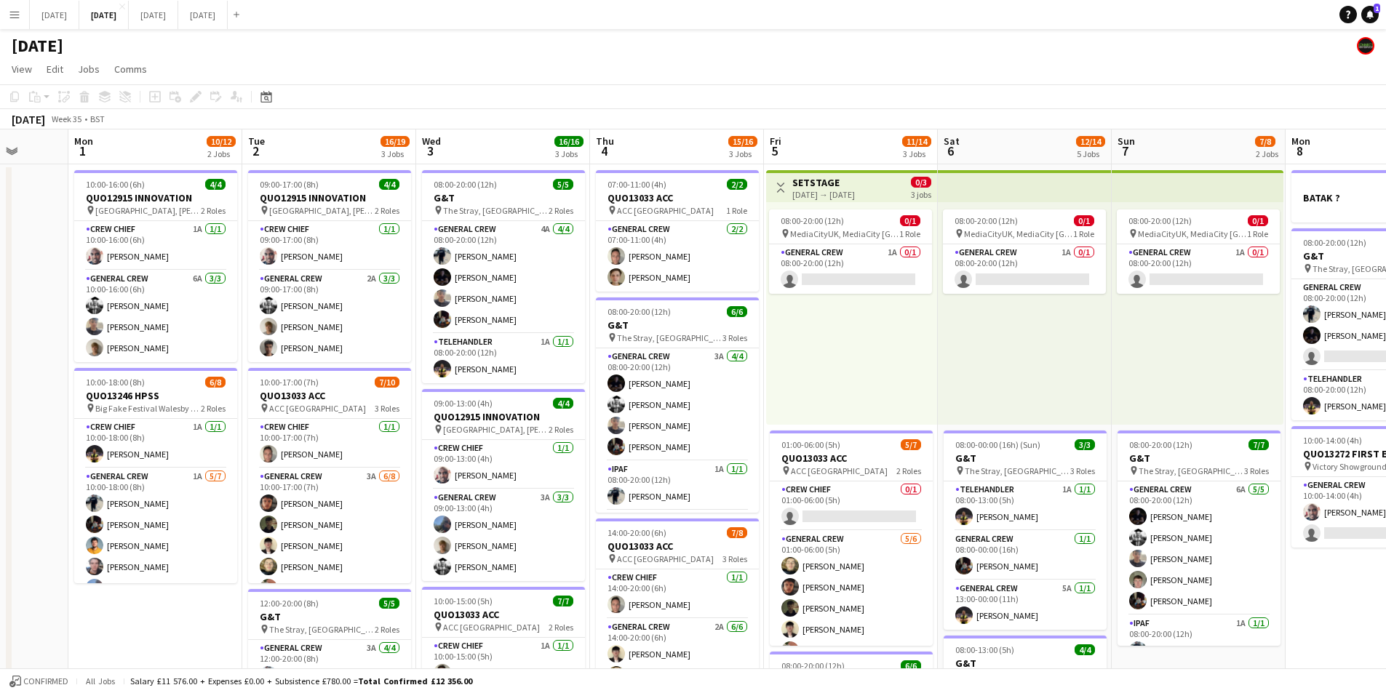
drag, startPoint x: 234, startPoint y: 657, endPoint x: 344, endPoint y: 619, distance: 116.9
click at [330, 634] on app-calendar-viewport "Fri 29 Sat 30 Sun 31 Mon 1 10/12 2 Jobs Tue 2 16/19 3 Jobs Wed 3 16/16 3 Jobs T…" at bounding box center [693, 630] width 1386 height 1000
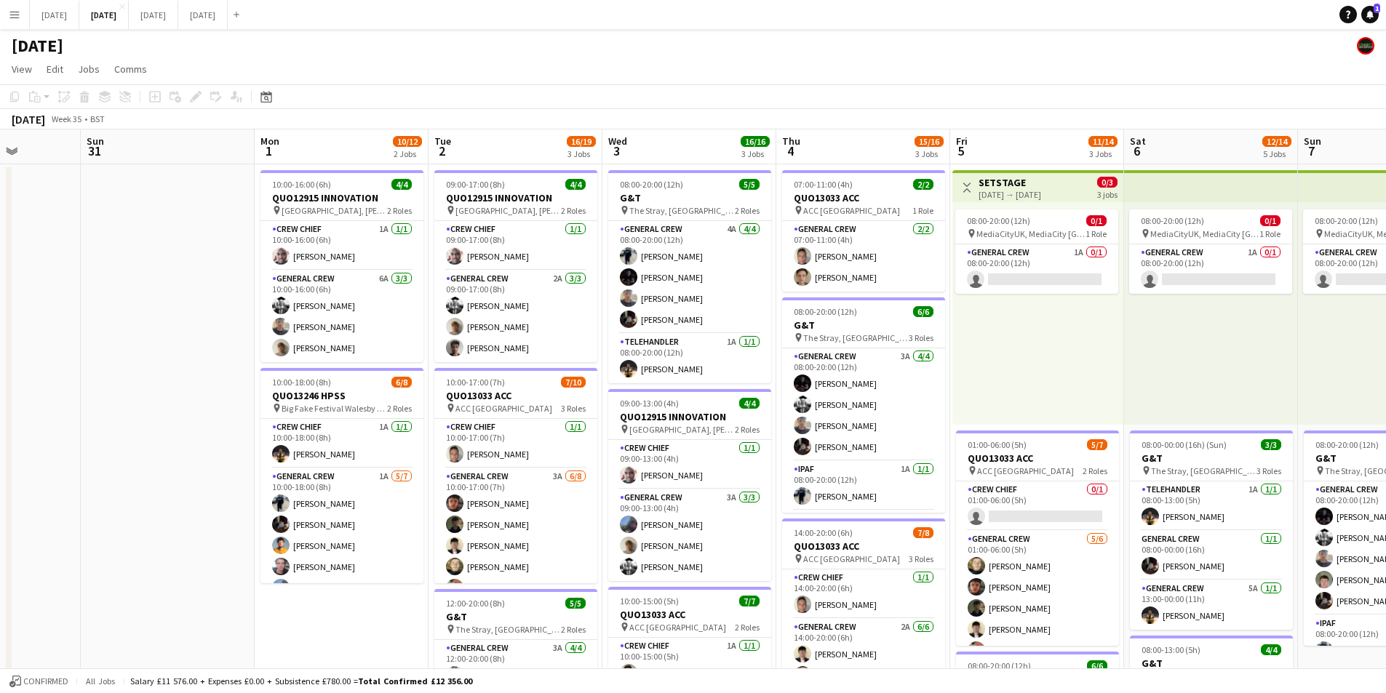
click at [317, 621] on app-date-cell "10:00-16:00 (6h) 4/4 QUO12915 INNOVATION pin [GEOGRAPHIC_DATA], [PERSON_NAME][G…" at bounding box center [342, 646] width 174 height 965
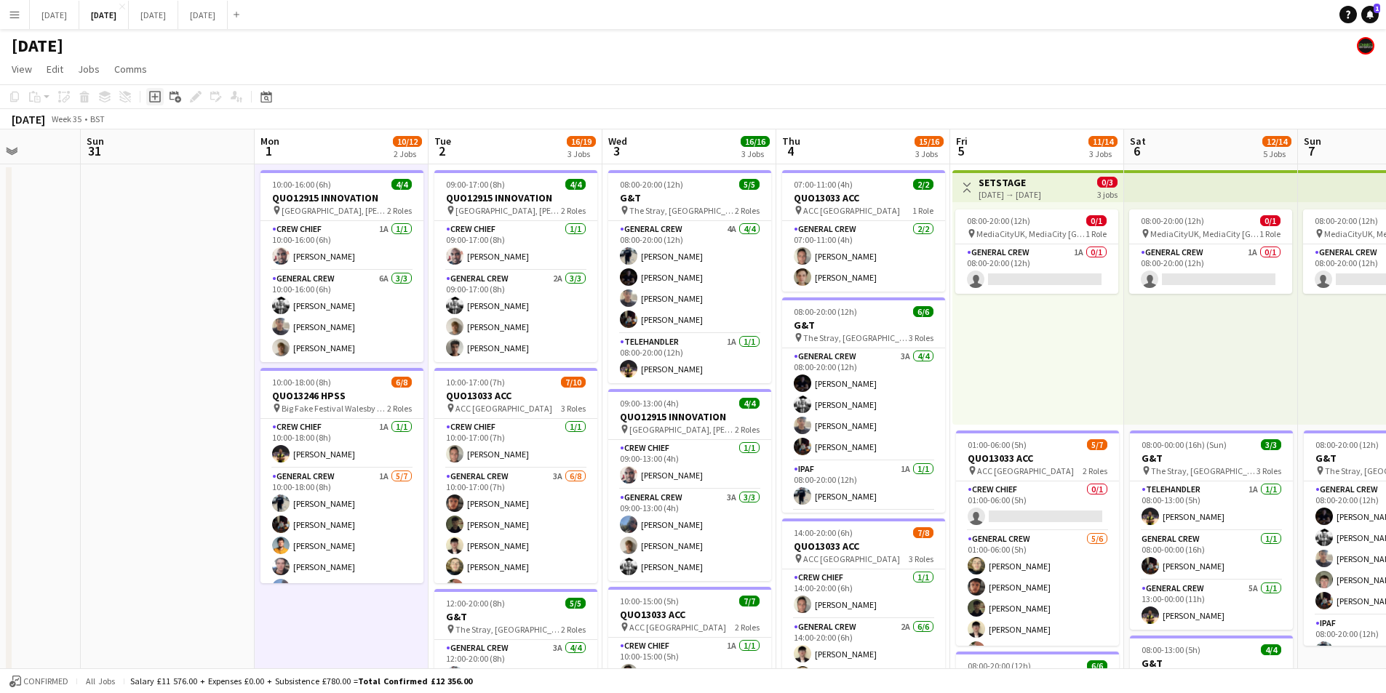
click at [158, 99] on icon "Add job" at bounding box center [155, 97] width 12 height 12
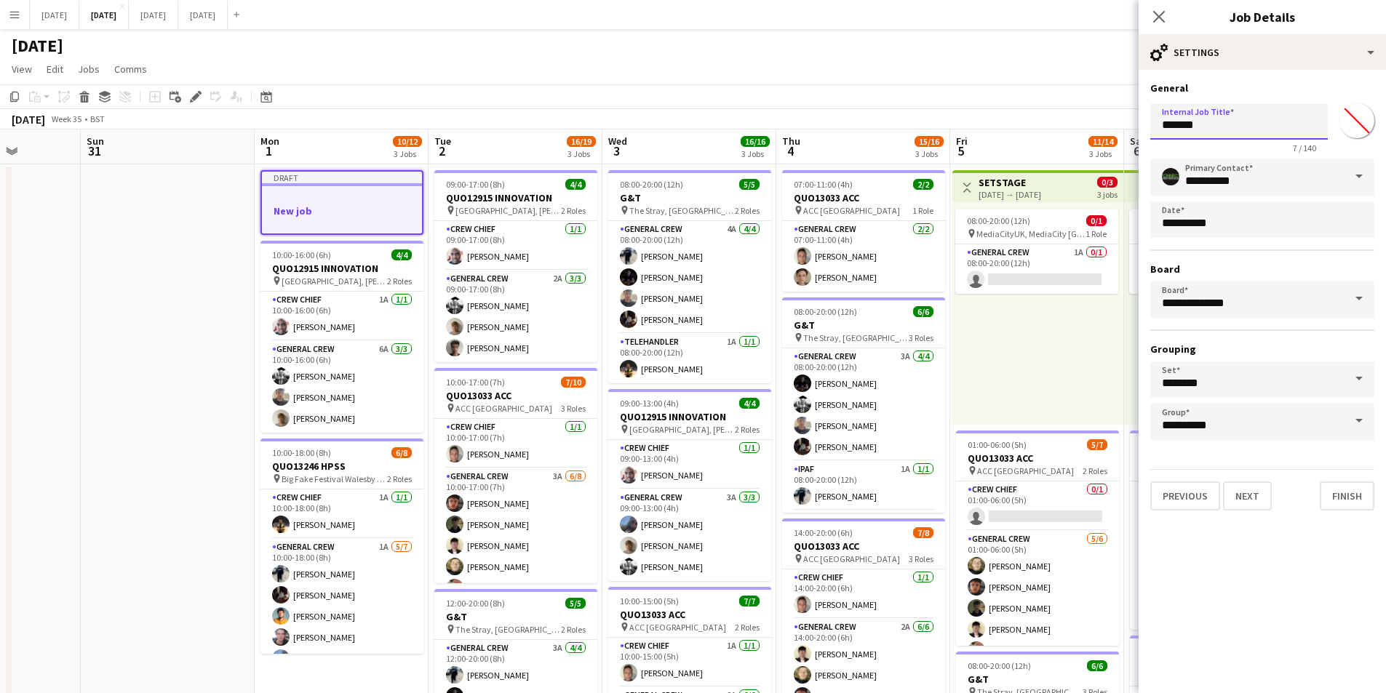
drag, startPoint x: 1242, startPoint y: 131, endPoint x: 1083, endPoint y: 142, distance: 159.7
click at [1094, 136] on body "Menu Boards Boards Boards All jobs Status Workforce Workforce My Workforce Recr…" at bounding box center [693, 577] width 1386 height 1155
type input "***"
click at [1247, 511] on div "**********" at bounding box center [1262, 296] width 247 height 453
click at [1251, 501] on button "Next" at bounding box center [1247, 496] width 49 height 29
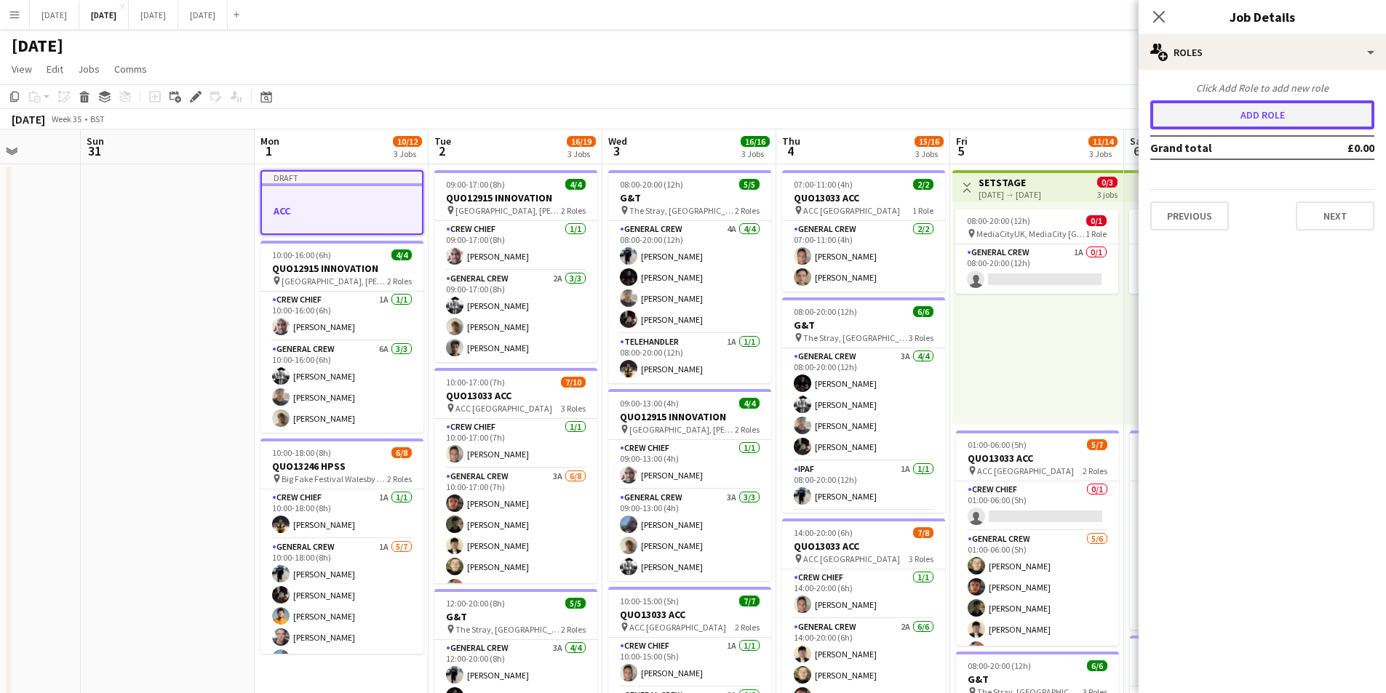
click at [1255, 112] on button "Add role" at bounding box center [1262, 114] width 224 height 29
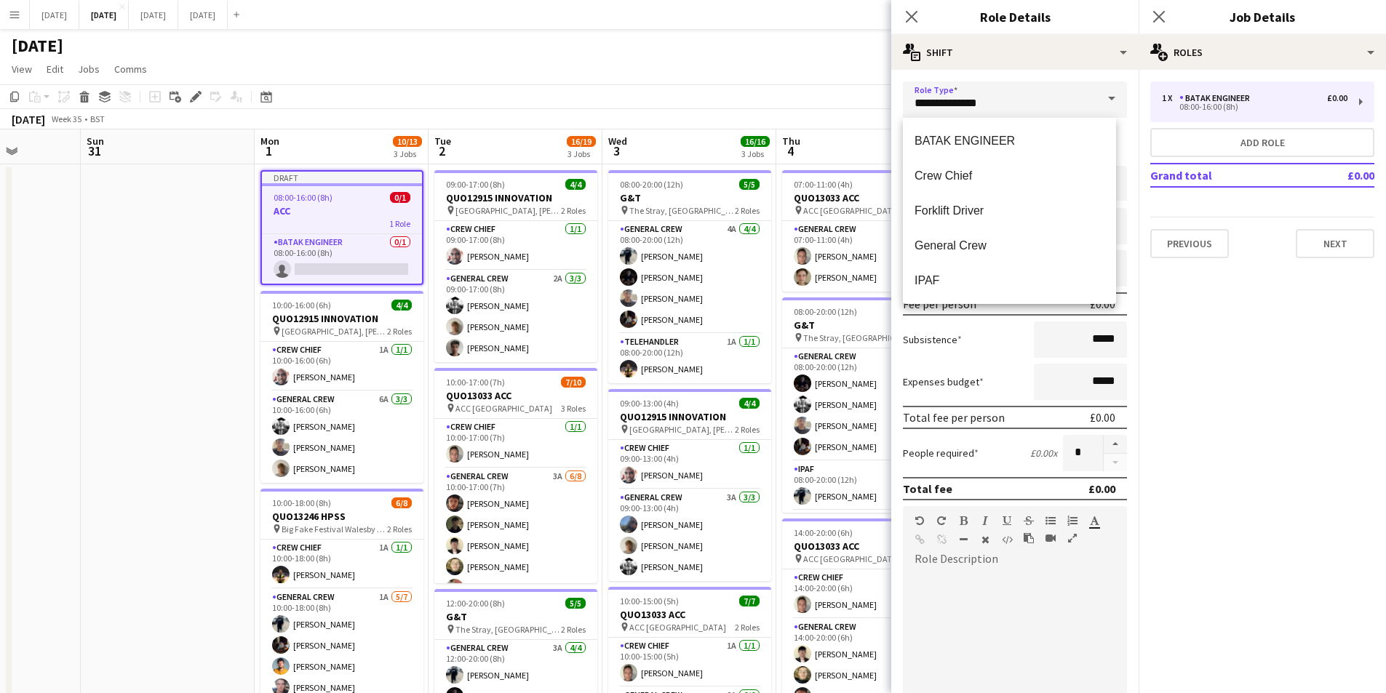
drag, startPoint x: 957, startPoint y: 178, endPoint x: 968, endPoint y: 164, distance: 18.2
click at [957, 178] on span "Crew Chief" at bounding box center [1010, 176] width 190 height 14
type input "**********"
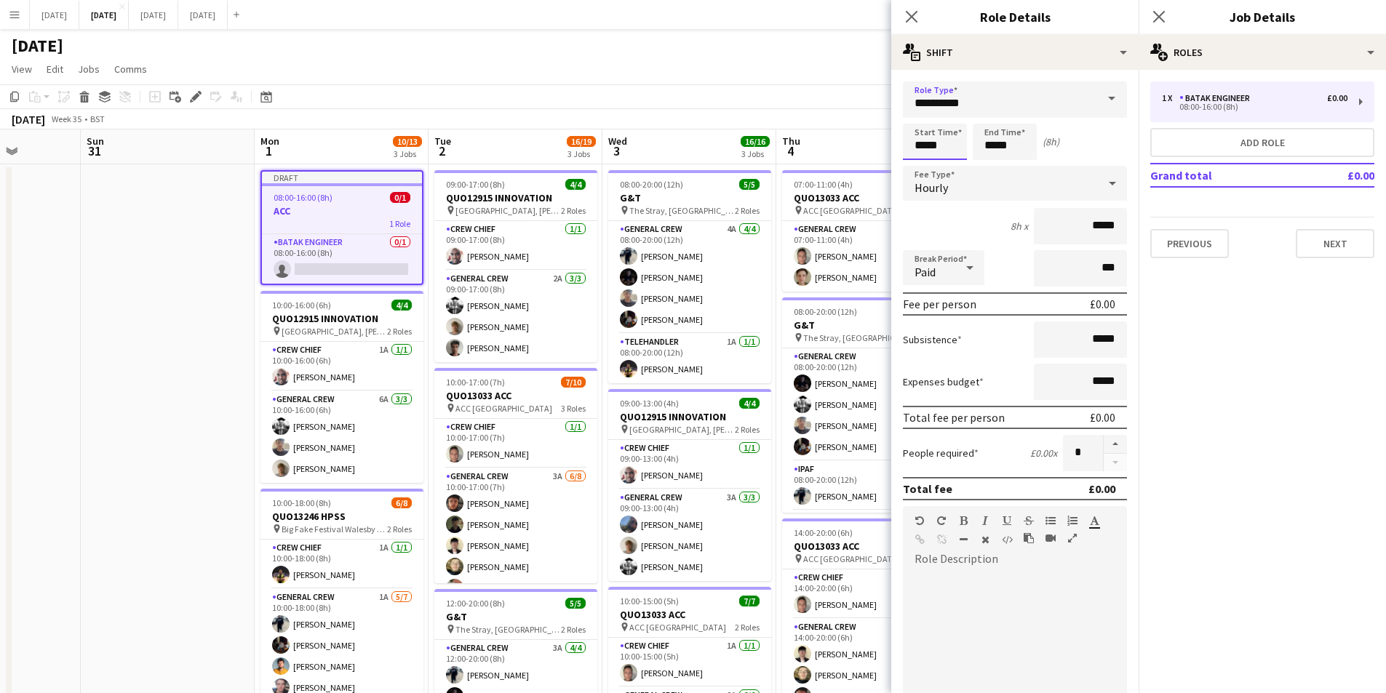
click at [919, 145] on input "*****" at bounding box center [935, 142] width 64 height 36
type input "*****"
click at [919, 119] on div at bounding box center [920, 116] width 29 height 15
click at [992, 141] on input "*****" at bounding box center [1005, 142] width 64 height 36
type input "*****"
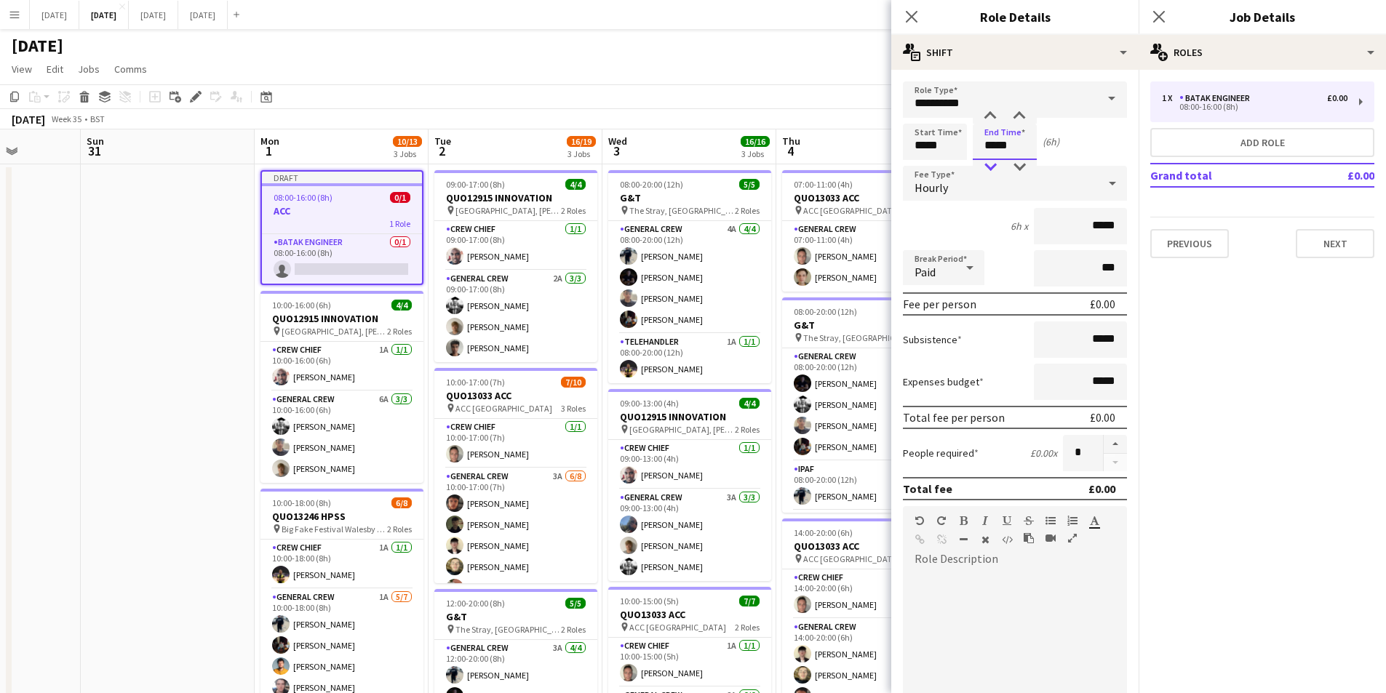
click at [984, 163] on div at bounding box center [990, 167] width 29 height 15
click at [1269, 144] on button "Add role" at bounding box center [1262, 142] width 224 height 29
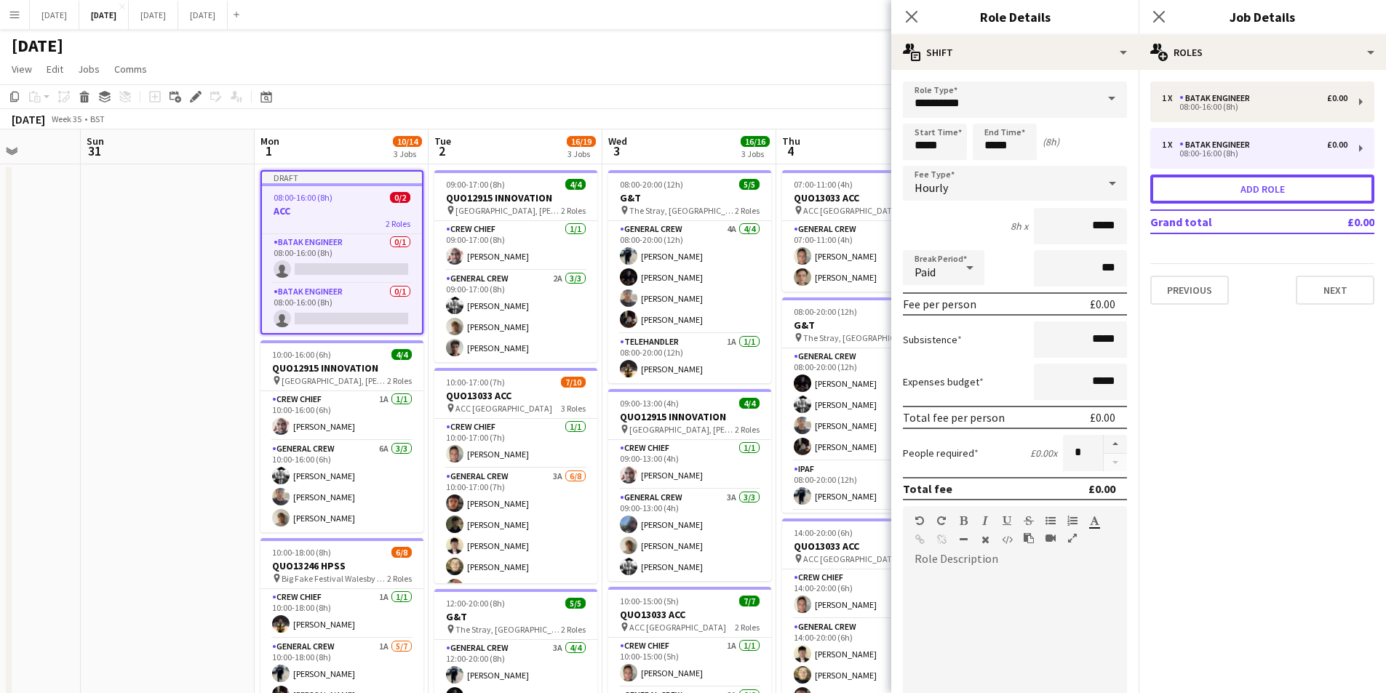
type input "**********"
type input "*****"
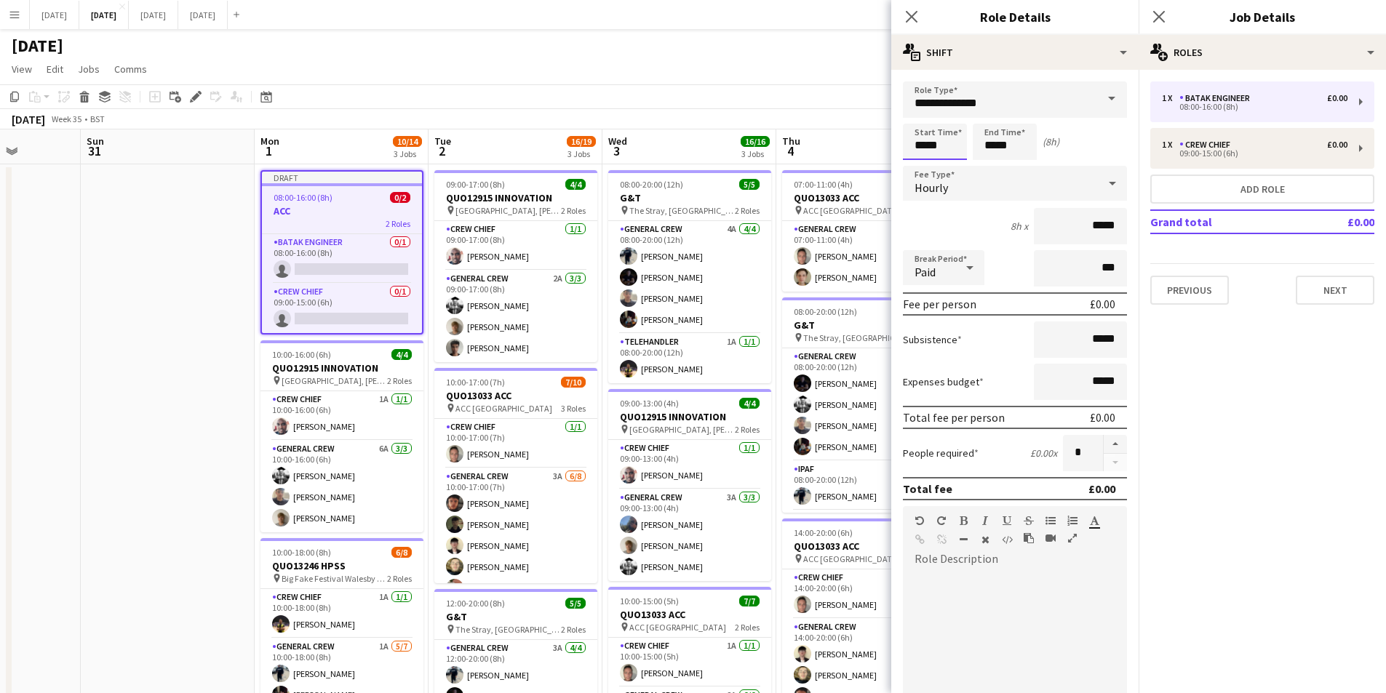
drag, startPoint x: 915, startPoint y: 146, endPoint x: 921, endPoint y: 135, distance: 12.4
click at [916, 146] on input "*****" at bounding box center [935, 142] width 64 height 36
type input "*****"
click at [919, 122] on div at bounding box center [920, 116] width 29 height 15
click at [984, 139] on input "*****" at bounding box center [1005, 142] width 64 height 36
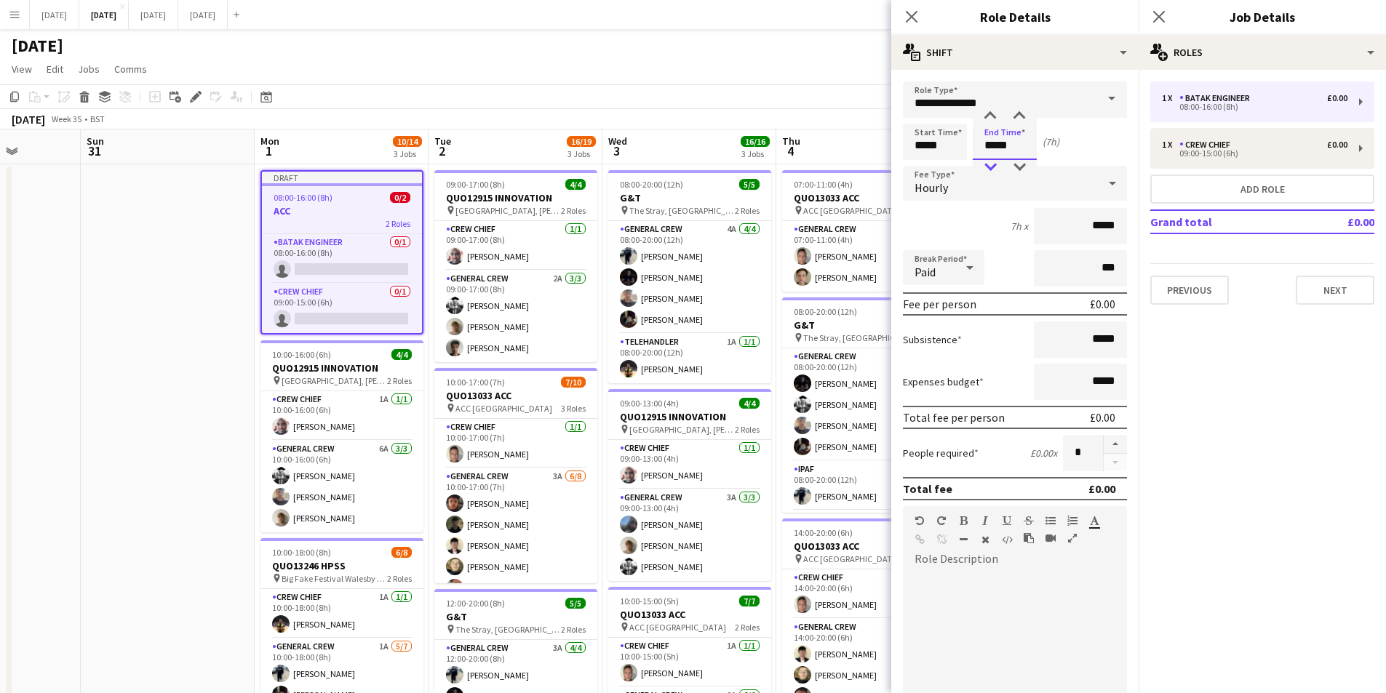
type input "*****"
click at [989, 163] on div at bounding box center [990, 167] width 29 height 15
click at [1011, 100] on input "**********" at bounding box center [1015, 99] width 224 height 36
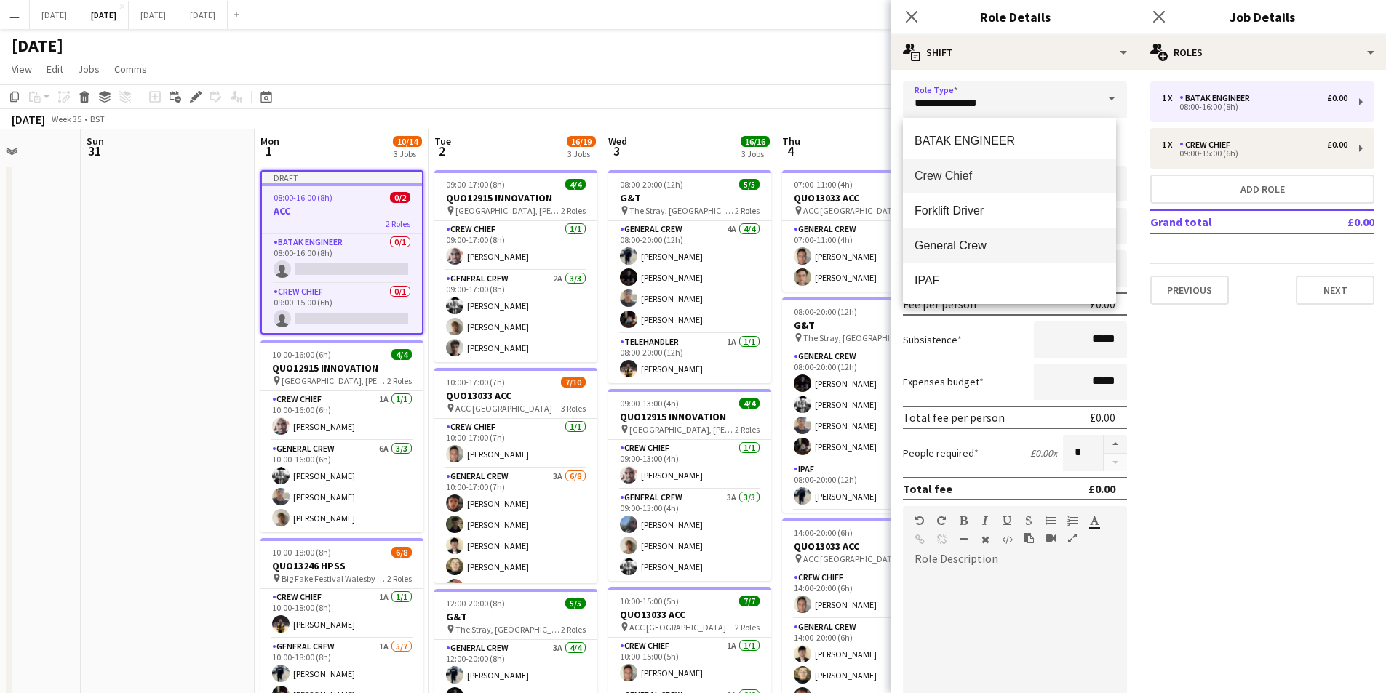
drag, startPoint x: 963, startPoint y: 236, endPoint x: 1091, endPoint y: 334, distance: 161.4
click at [965, 236] on mat-option "General Crew" at bounding box center [1009, 245] width 213 height 35
type input "**********"
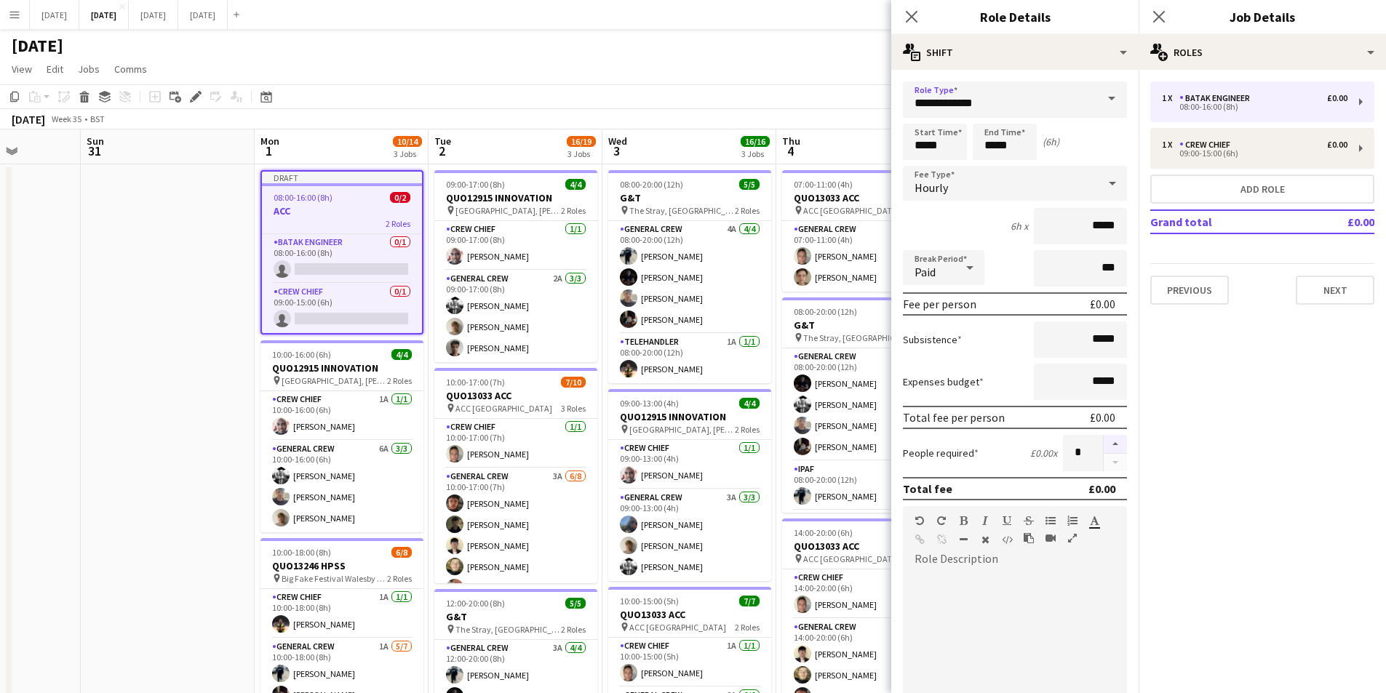
click at [1104, 448] on button "button" at bounding box center [1115, 444] width 23 height 19
type input "*"
click at [1334, 287] on button "Next" at bounding box center [1335, 290] width 79 height 29
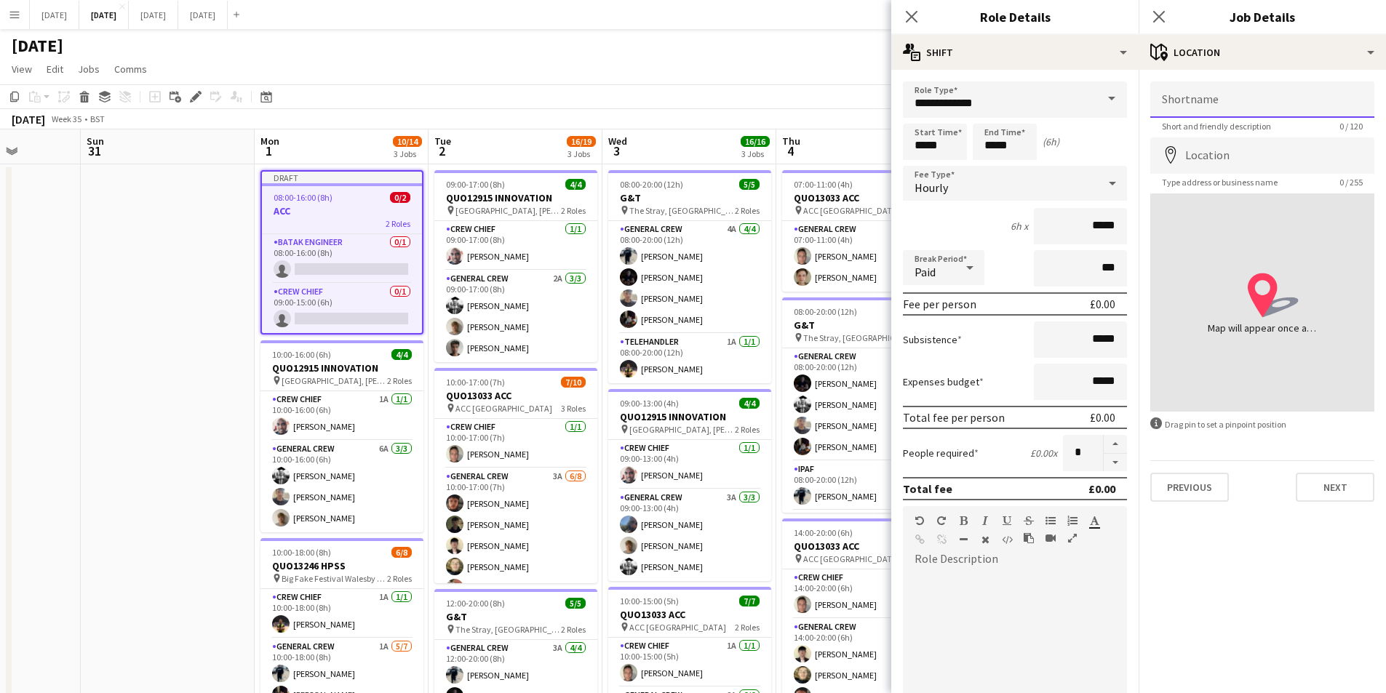
click at [1244, 106] on input "Shortname" at bounding box center [1262, 99] width 224 height 36
type input "**********"
click at [1241, 150] on input "Location" at bounding box center [1262, 156] width 224 height 36
type input "**********"
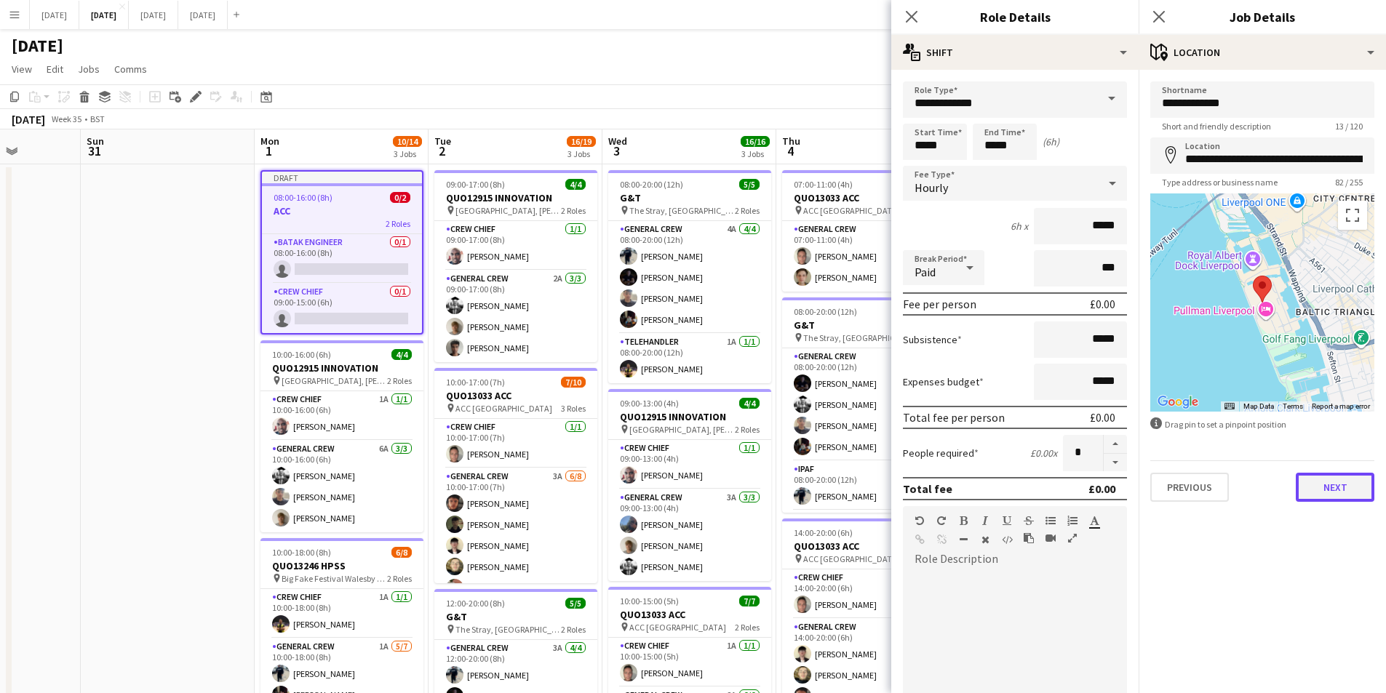
click at [1326, 491] on button "Next" at bounding box center [1335, 487] width 79 height 29
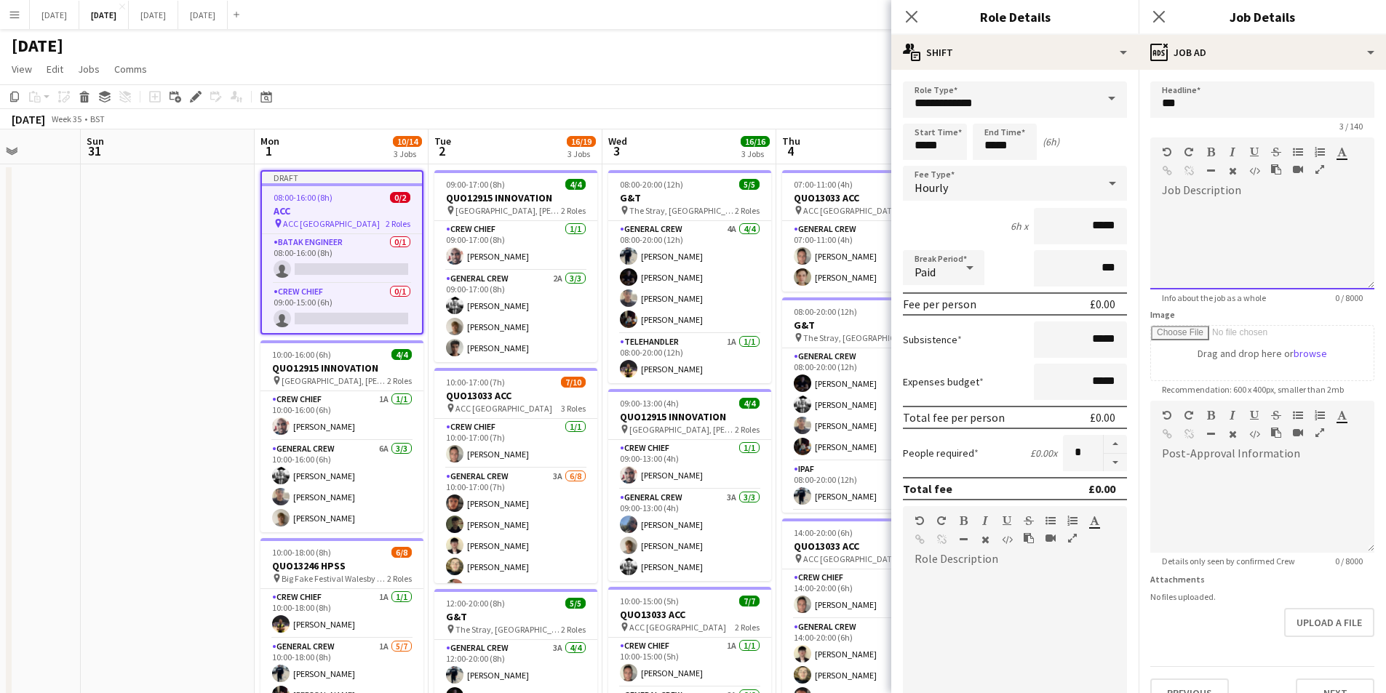
click at [1209, 199] on div at bounding box center [1262, 240] width 224 height 97
paste div
click at [1170, 223] on div "**********" at bounding box center [1262, 245] width 224 height 87
drag, startPoint x: 1310, startPoint y: 207, endPoint x: 1155, endPoint y: 216, distance: 155.3
click at [1155, 216] on div "**********" at bounding box center [1262, 245] width 224 height 87
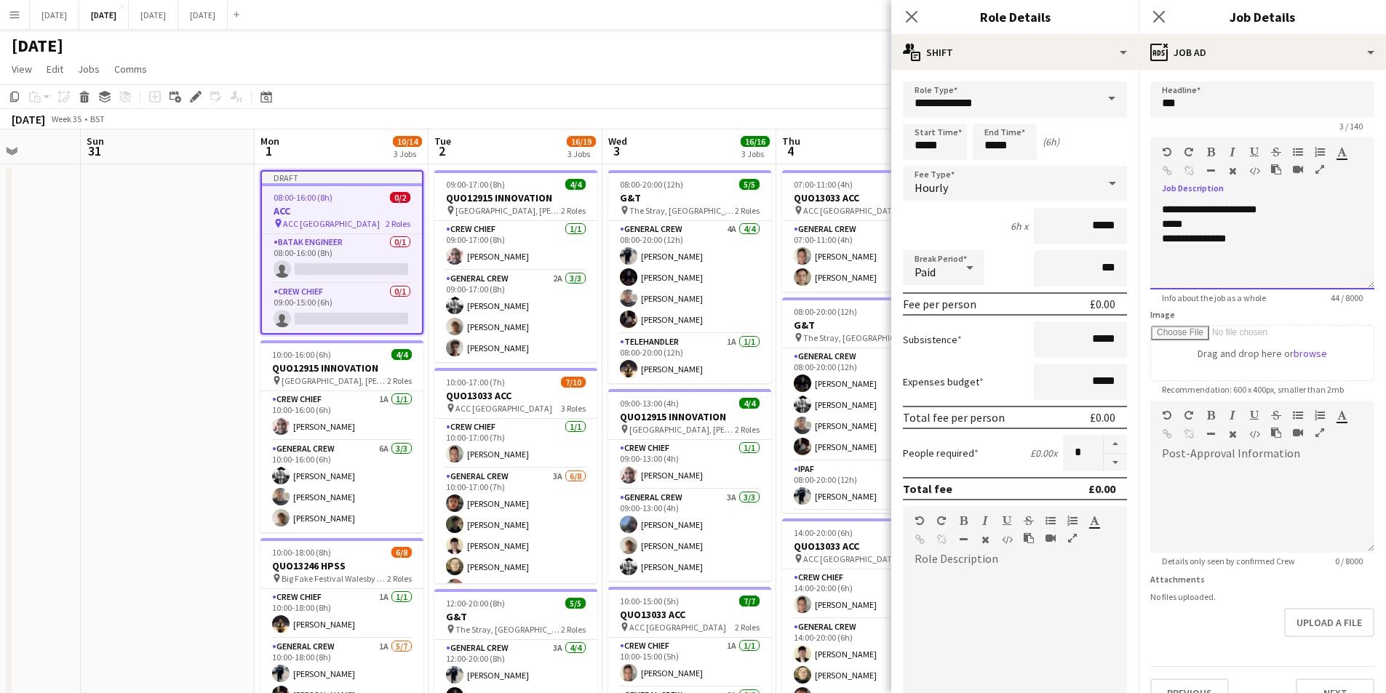
click at [1178, 242] on span "**********" at bounding box center [1194, 239] width 64 height 10
click at [1211, 230] on div "*****" at bounding box center [1262, 224] width 201 height 15
click at [1274, 226] on span "**********" at bounding box center [1218, 224] width 112 height 10
drag, startPoint x: 1195, startPoint y: 228, endPoint x: 1179, endPoint y: 203, distance: 29.5
click at [1148, 226] on form "**********" at bounding box center [1262, 394] width 247 height 626
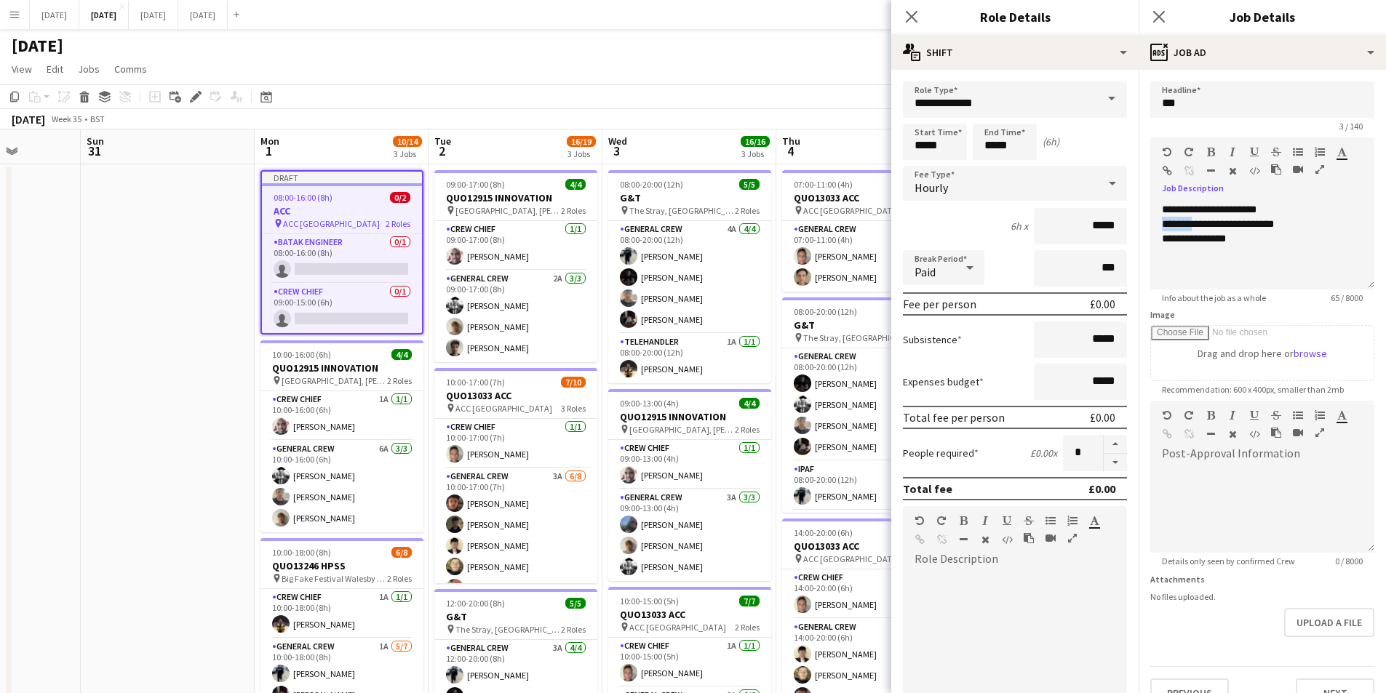
click at [1207, 154] on icon "button" at bounding box center [1211, 152] width 8 height 10
drag, startPoint x: 1198, startPoint y: 208, endPoint x: 1138, endPoint y: 212, distance: 60.5
click at [1138, 212] on body "Menu Boards Boards Boards All jobs Status Workforce Workforce My Workforce Recr…" at bounding box center [693, 577] width 1386 height 1155
click at [1184, 195] on div "**********" at bounding box center [1262, 240] width 224 height 97
click at [1196, 206] on span "**********" at bounding box center [1209, 209] width 95 height 10
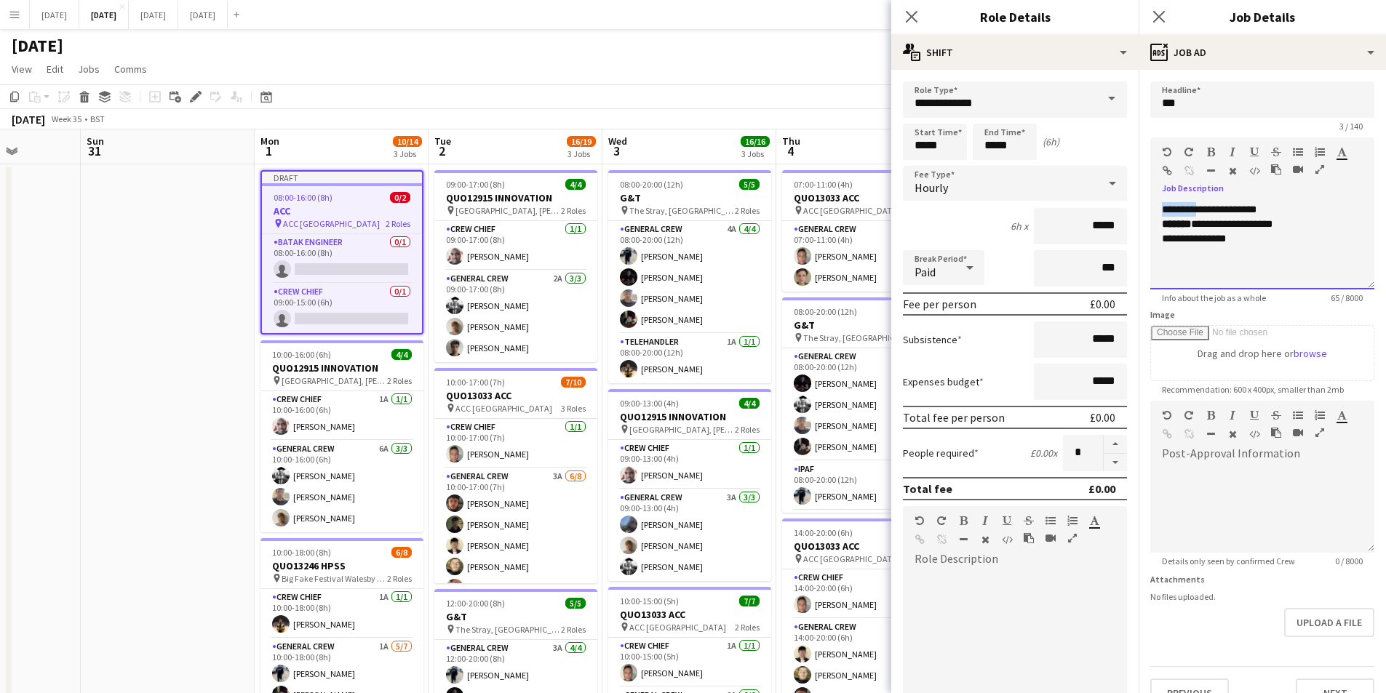
drag, startPoint x: 1192, startPoint y: 210, endPoint x: 1162, endPoint y: 212, distance: 30.6
click at [1162, 212] on span "**********" at bounding box center [1209, 209] width 95 height 10
click at [1211, 151] on icon "button" at bounding box center [1211, 152] width 8 height 10
drag, startPoint x: 1203, startPoint y: 241, endPoint x: 1163, endPoint y: 244, distance: 40.9
click at [1163, 244] on span "**********" at bounding box center [1194, 239] width 64 height 10
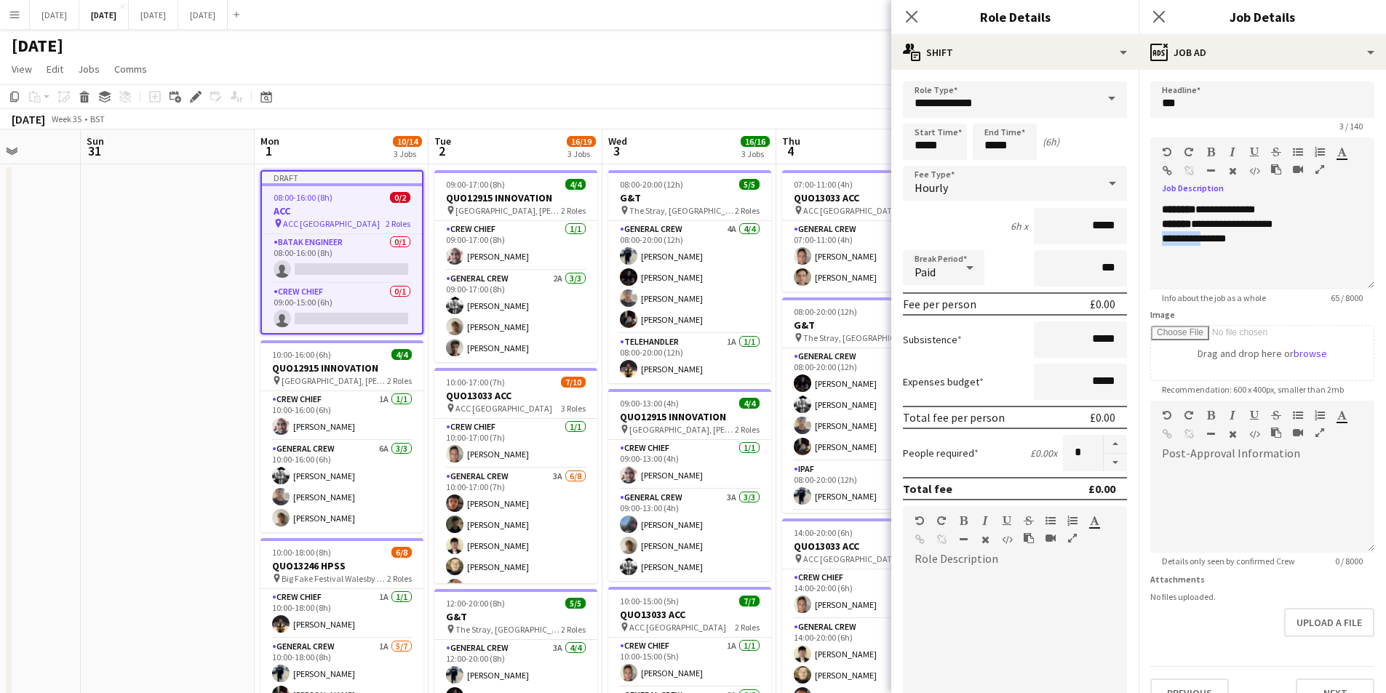
click at [1212, 152] on icon "button" at bounding box center [1211, 152] width 8 height 10
click at [1248, 242] on div "********* *****" at bounding box center [1262, 238] width 201 height 15
click at [1206, 271] on div "**********" at bounding box center [1262, 245] width 224 height 87
drag, startPoint x: 1161, startPoint y: 257, endPoint x: 1241, endPoint y: 242, distance: 81.3
click at [1162, 257] on div "**********" at bounding box center [1262, 245] width 224 height 87
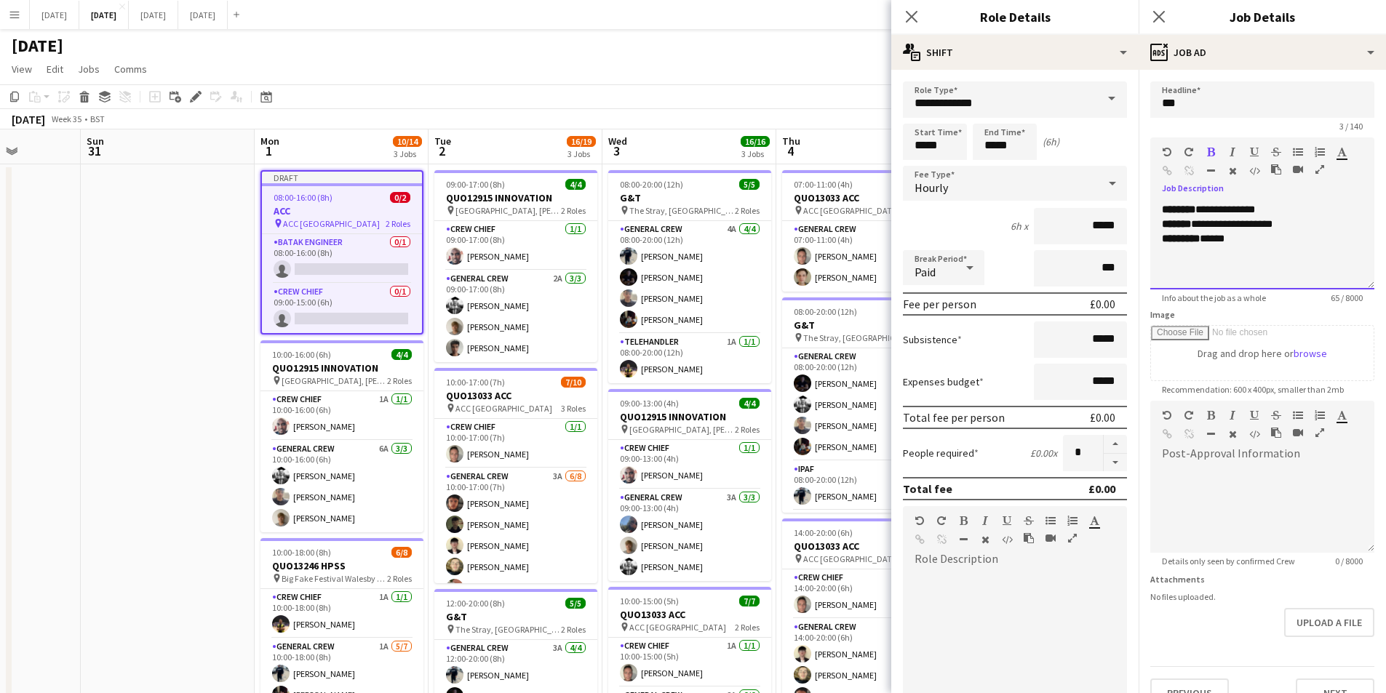
click at [1246, 239] on div "********* *****" at bounding box center [1262, 238] width 201 height 15
click at [1206, 169] on button "button" at bounding box center [1211, 171] width 10 height 12
click at [907, 21] on icon at bounding box center [911, 16] width 14 height 14
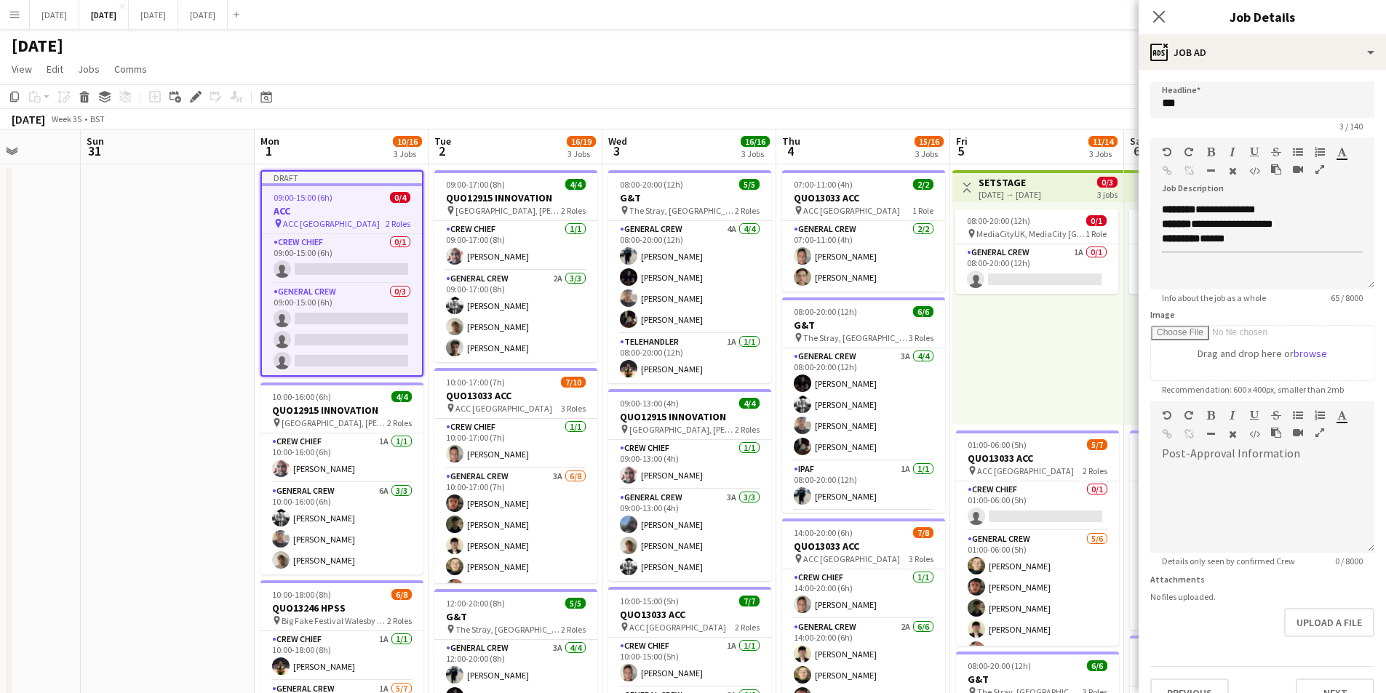
drag, startPoint x: 1162, startPoint y: 10, endPoint x: 626, endPoint y: 101, distance: 543.9
click at [1161, 11] on icon "Close pop-in" at bounding box center [1159, 17] width 12 height 12
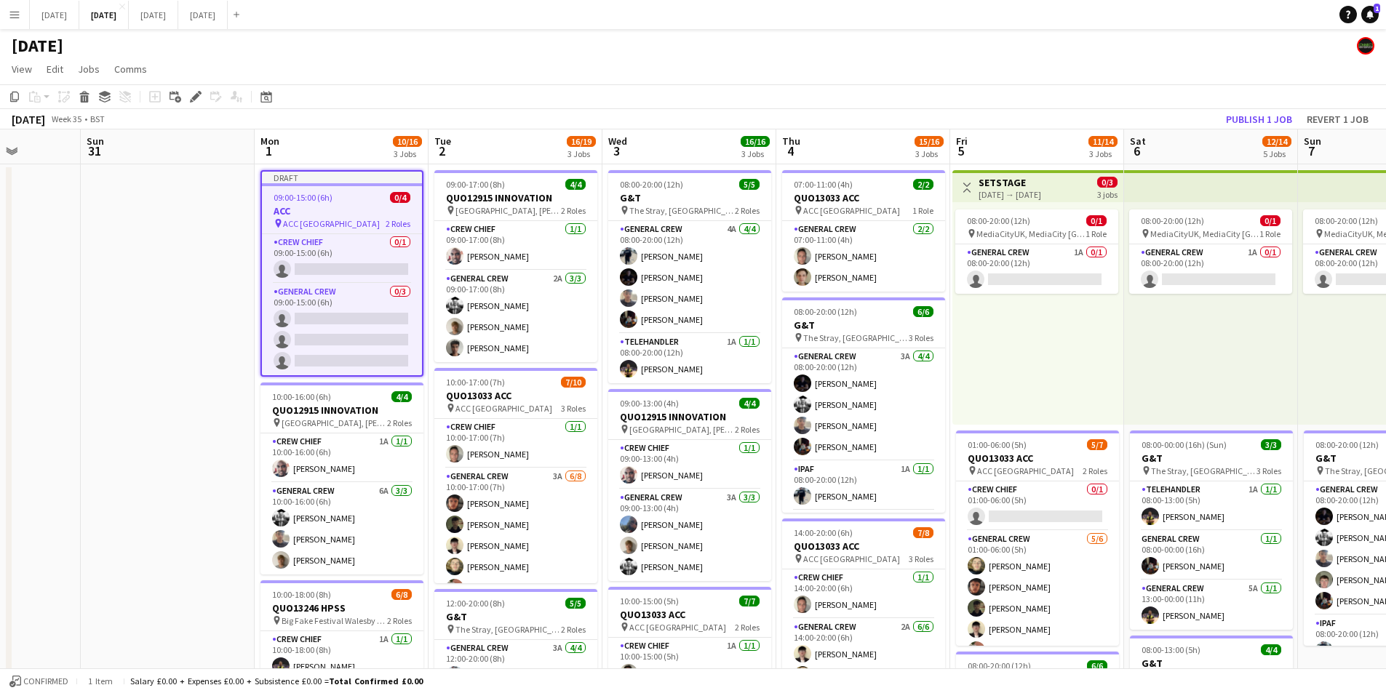
click at [330, 209] on h3 "ACC" at bounding box center [342, 210] width 160 height 13
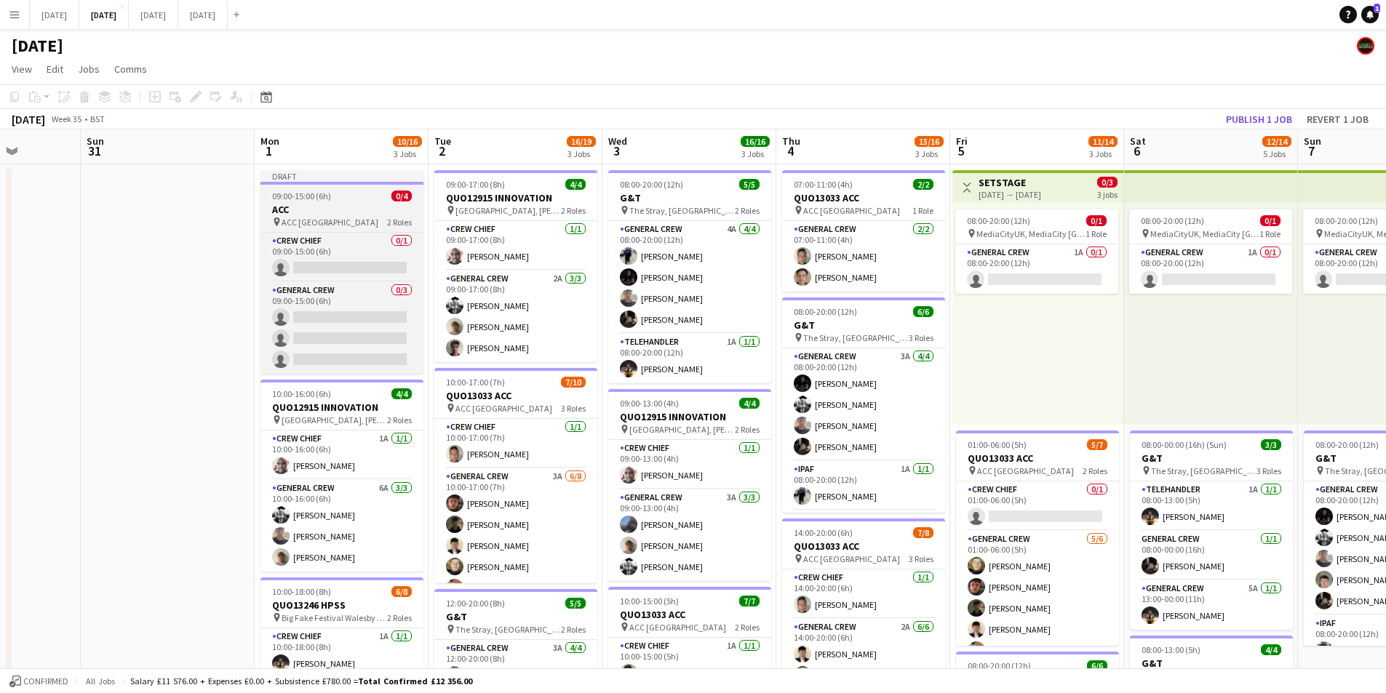
click at [330, 209] on h3 "ACC" at bounding box center [341, 209] width 163 height 13
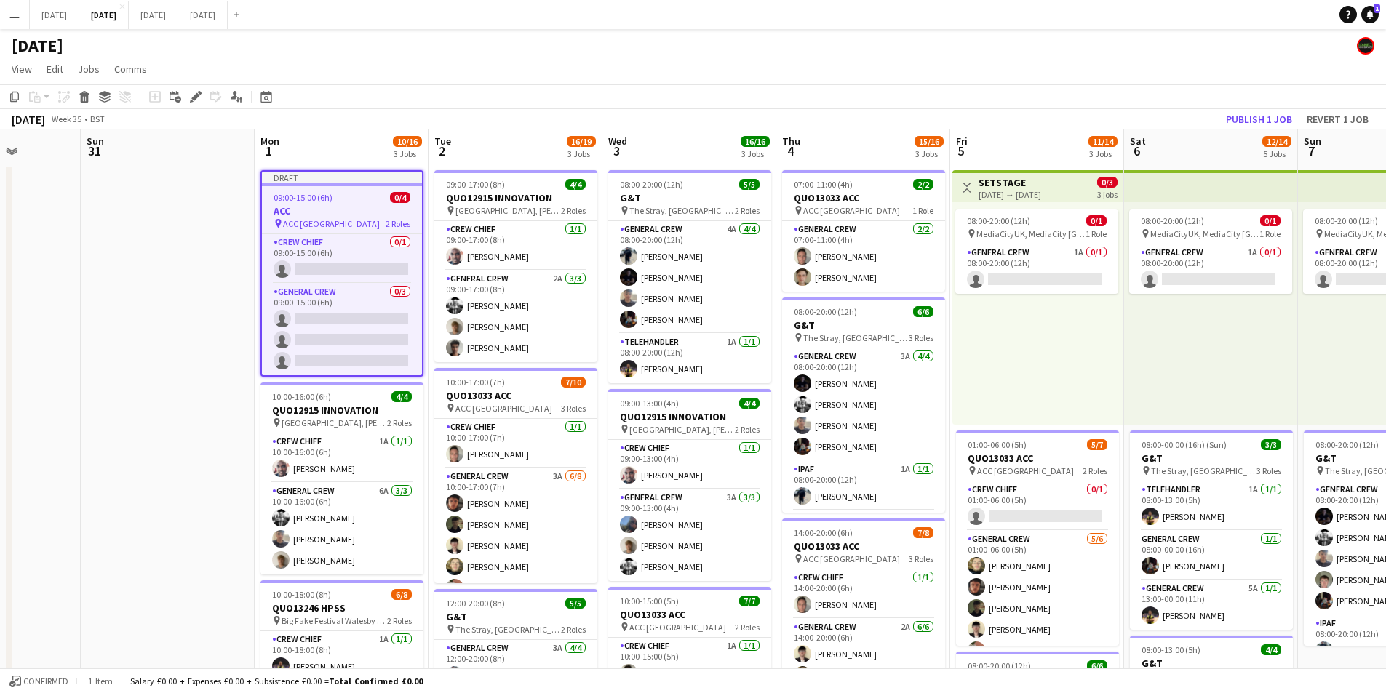
drag, startPoint x: 7, startPoint y: 94, endPoint x: 32, endPoint y: 93, distance: 24.7
click at [8, 94] on div "Copy" at bounding box center [14, 96] width 17 height 17
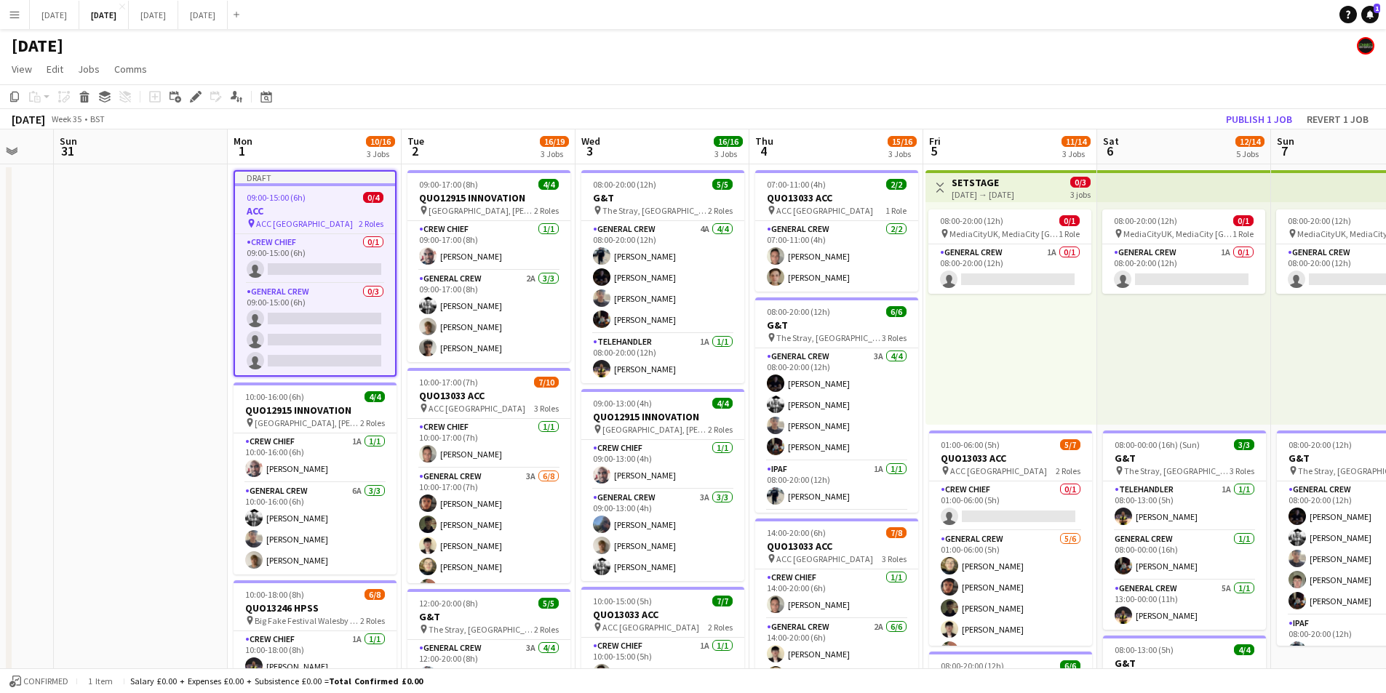
scroll to position [0, 469]
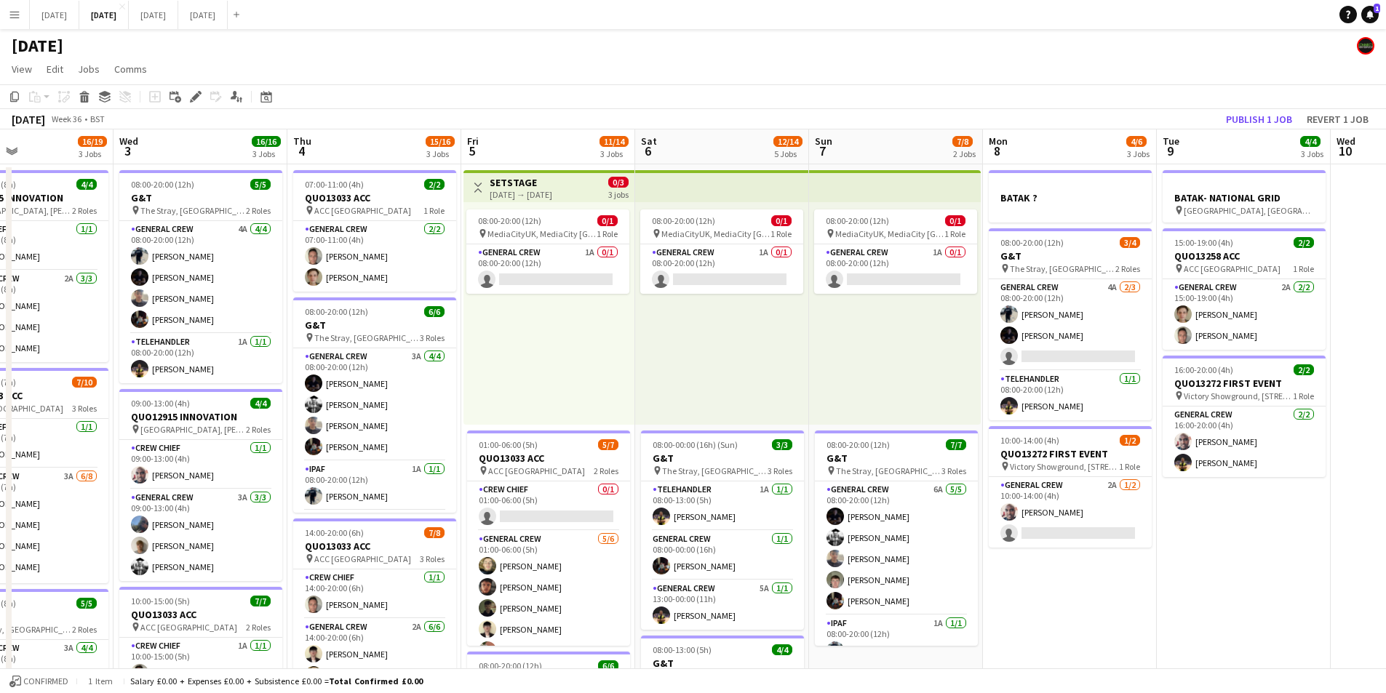
drag, startPoint x: 1059, startPoint y: 259, endPoint x: 832, endPoint y: 251, distance: 227.9
click at [681, 242] on app-calendar-viewport "Sat 30 Sun 31 Mon 1 10/16 3 Jobs Tue 2 16/19 3 Jobs Wed 3 16/16 3 Jobs Thu 4 15…" at bounding box center [693, 630] width 1386 height 1000
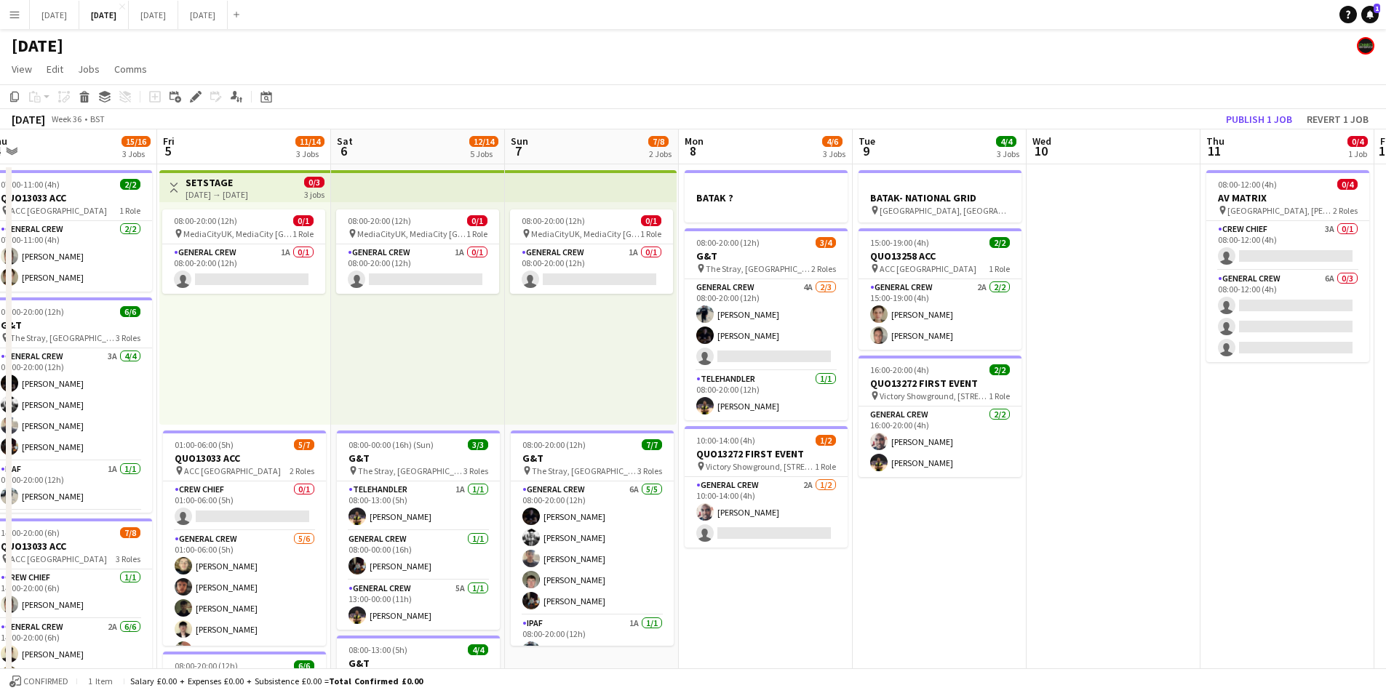
drag, startPoint x: 1164, startPoint y: 298, endPoint x: 905, endPoint y: 319, distance: 259.9
click at [728, 288] on app-calendar-viewport "Mon 1 10/16 3 Jobs Tue 2 16/19 3 Jobs Wed 3 16/16 3 Jobs Thu 4 15/16 3 Jobs Fri…" at bounding box center [693, 630] width 1386 height 1000
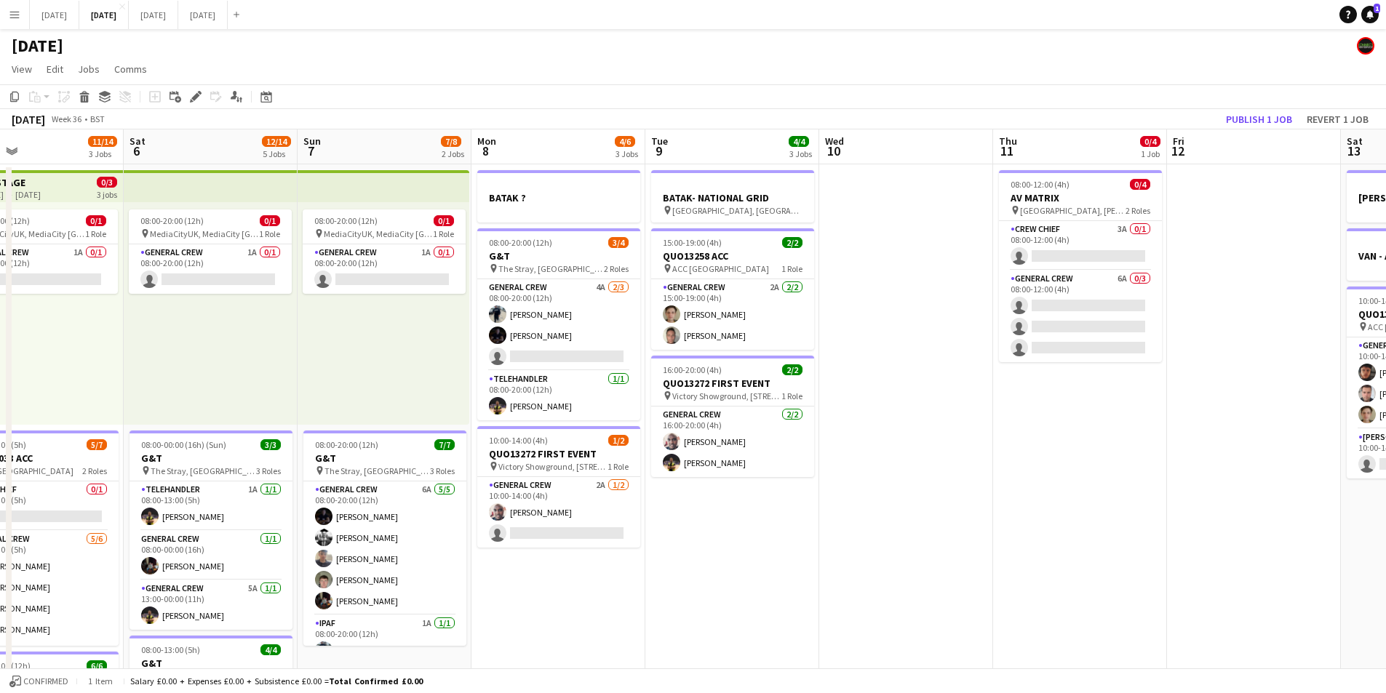
drag, startPoint x: 1230, startPoint y: 312, endPoint x: 1052, endPoint y: 342, distance: 180.0
click at [864, 309] on app-calendar-viewport "Tue 2 16/19 3 Jobs Wed 3 16/16 3 Jobs Thu 4 15/16 3 Jobs Fri 5 11/14 3 Jobs Sat…" at bounding box center [693, 630] width 1386 height 1000
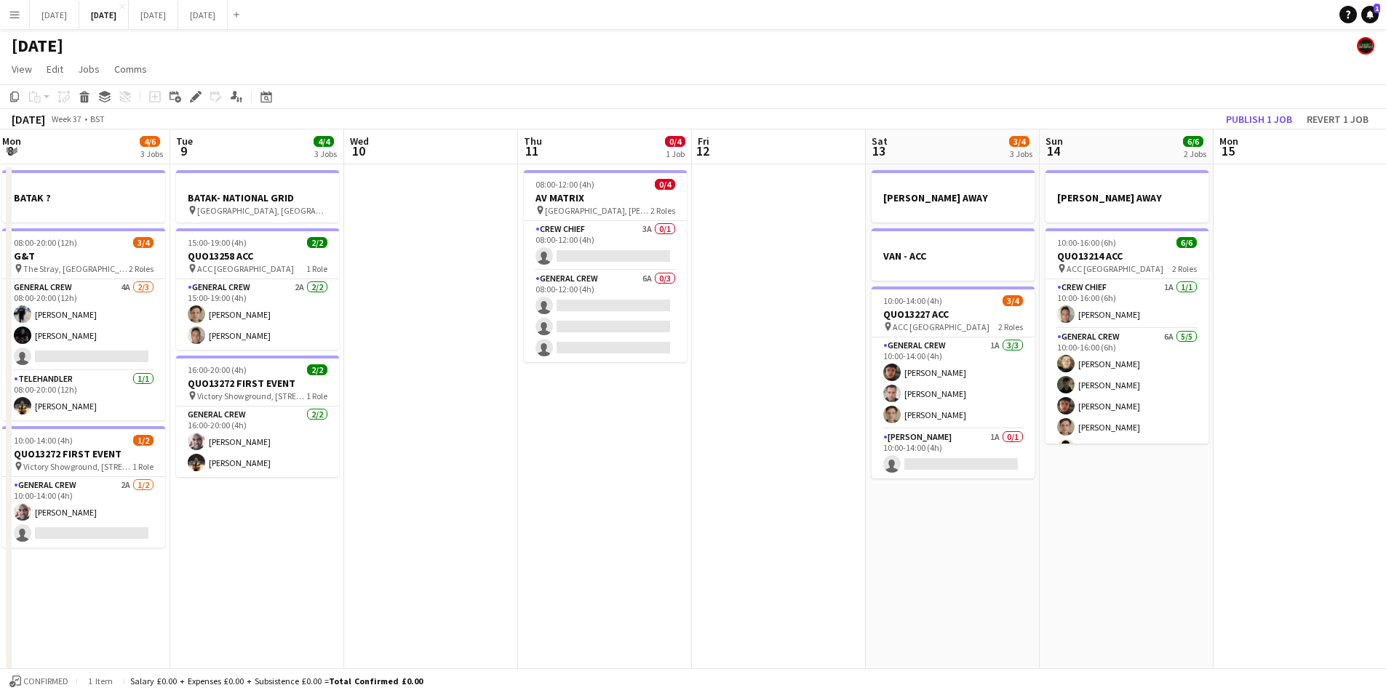
drag, startPoint x: 1090, startPoint y: 353, endPoint x: 760, endPoint y: 331, distance: 331.0
click at [760, 331] on app-calendar-viewport "Sat 6 12/14 5 Jobs Sun 7 7/8 2 Jobs Mon 8 4/6 3 Jobs Tue 9 4/4 3 Jobs Wed 10 Th…" at bounding box center [693, 630] width 1386 height 1000
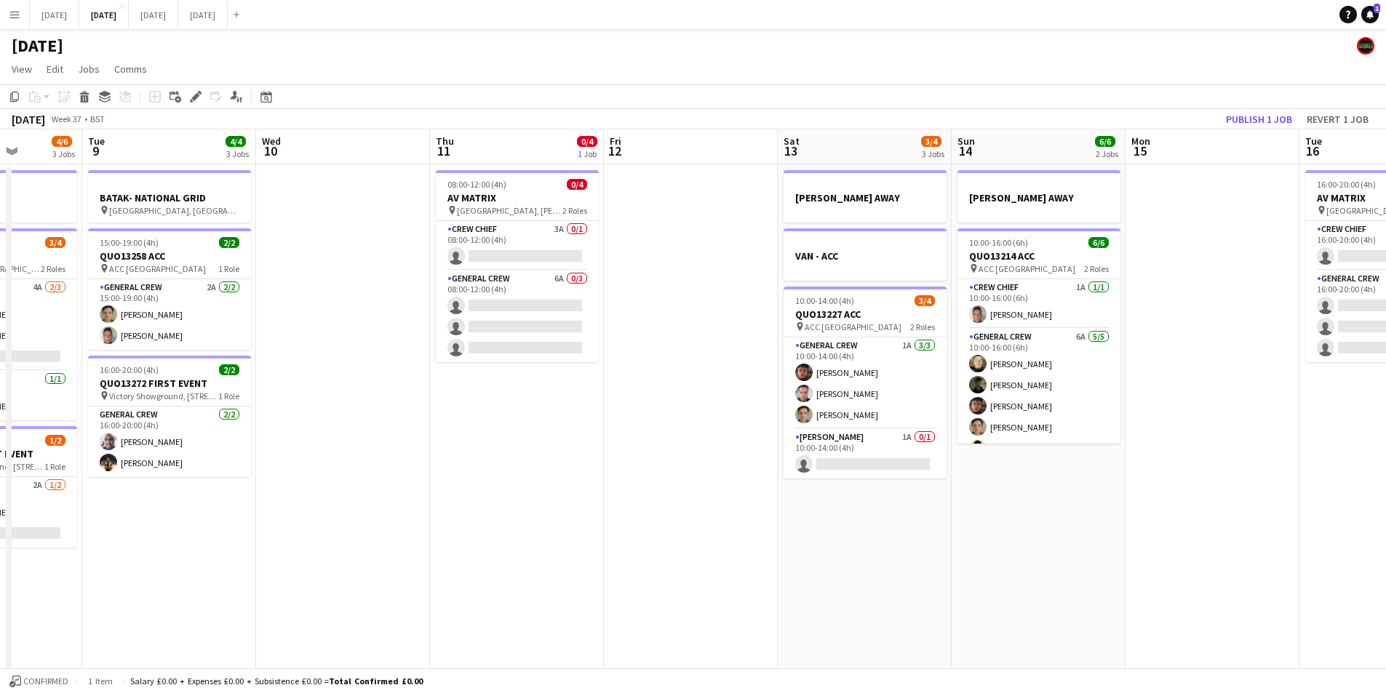
click at [1215, 239] on app-date-cell at bounding box center [1213, 646] width 174 height 965
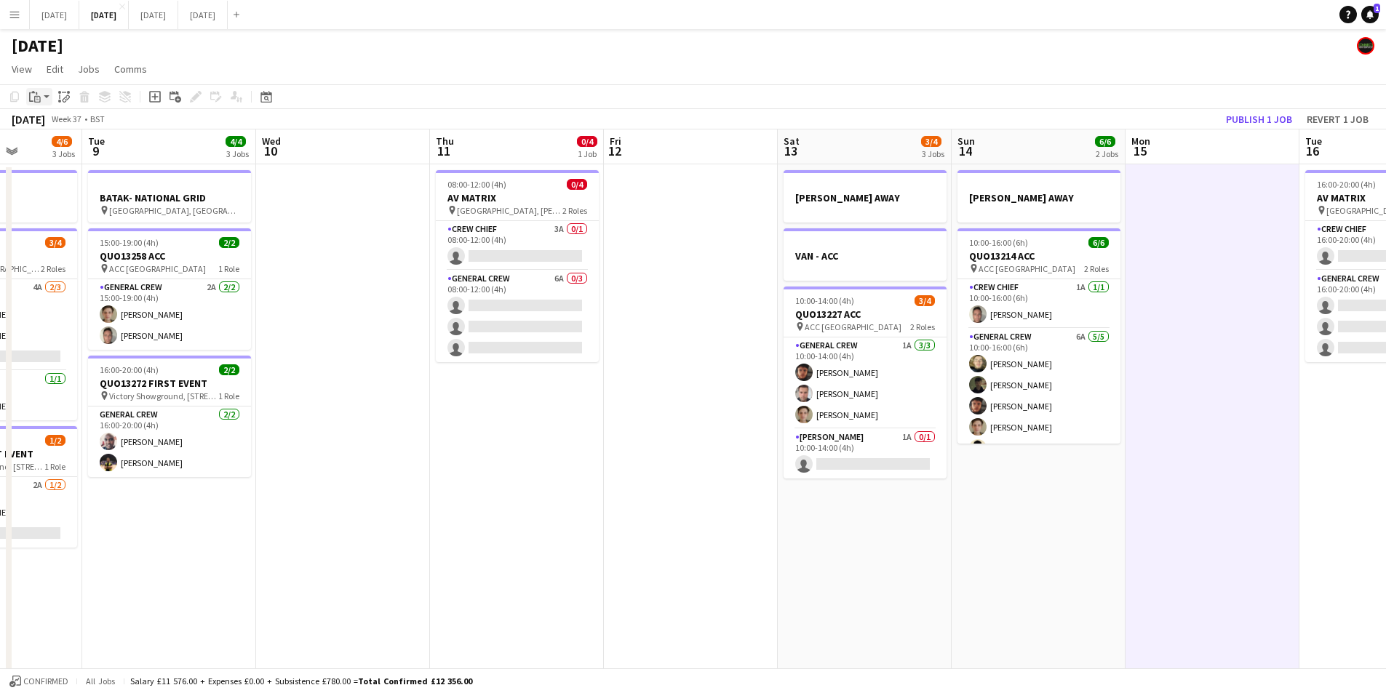
click at [32, 100] on icon "Paste" at bounding box center [35, 97] width 12 height 12
click at [43, 121] on link "Paste Ctrl+V" at bounding box center [107, 124] width 137 height 13
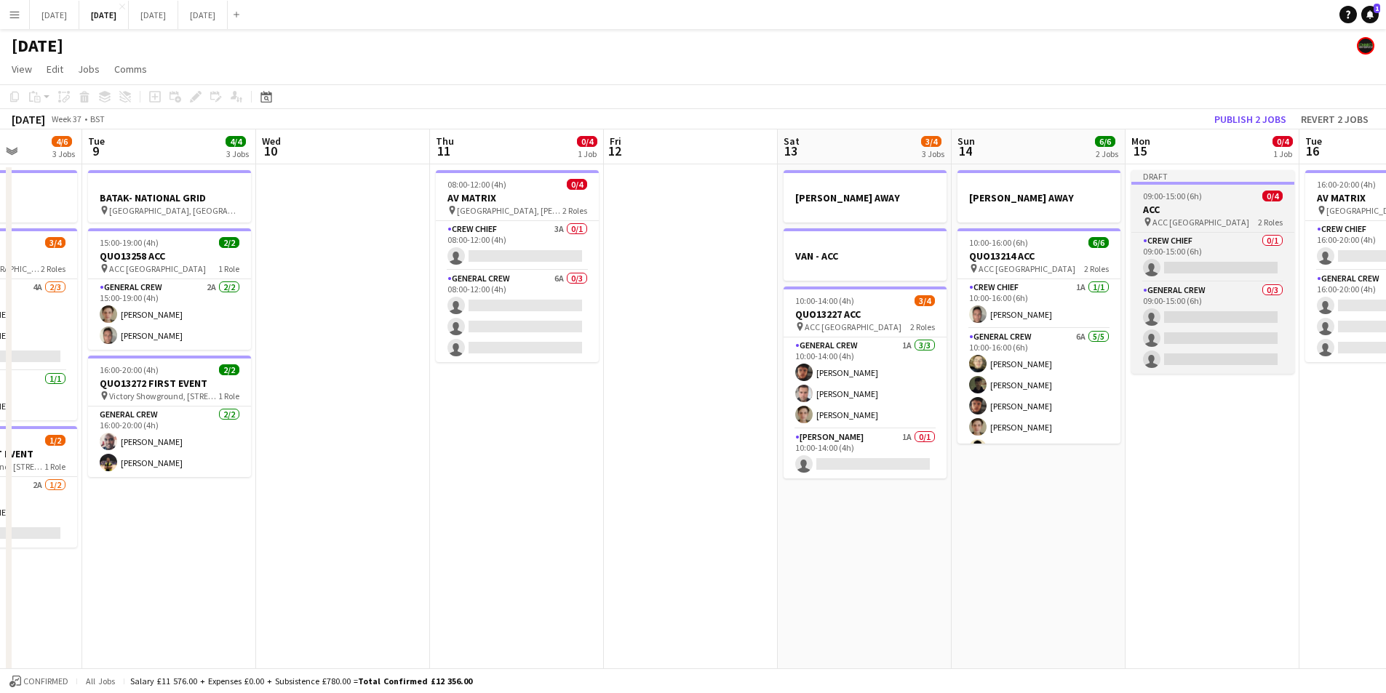
click at [1191, 207] on h3 "ACC" at bounding box center [1212, 209] width 163 height 13
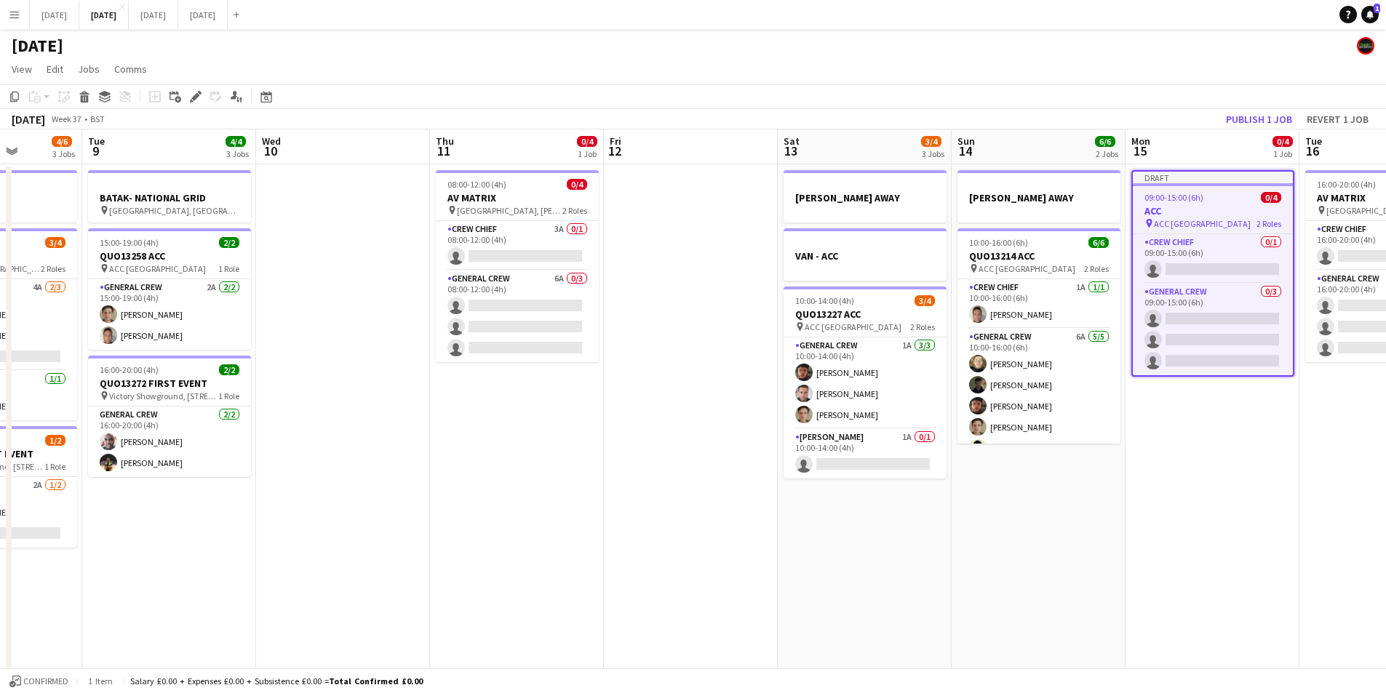
click at [199, 97] on icon "Edit" at bounding box center [196, 97] width 12 height 12
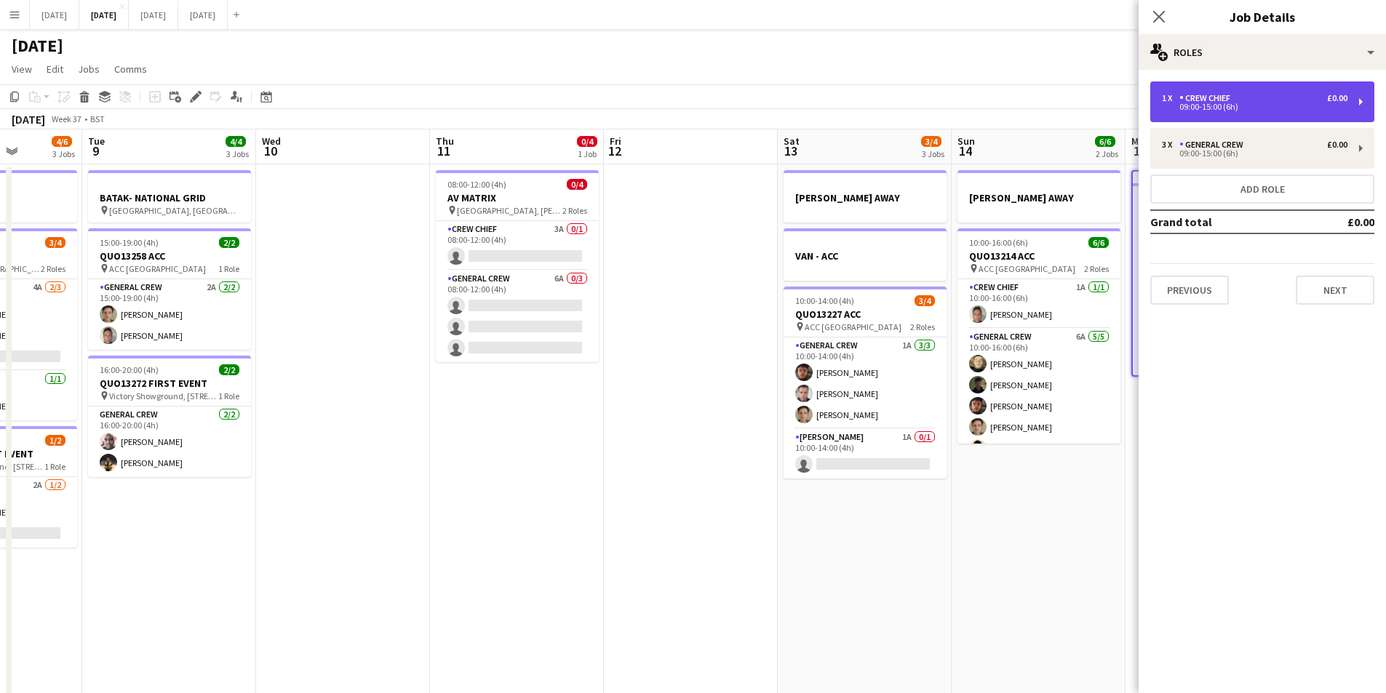
click at [1208, 111] on div "09:00-15:00 (6h)" at bounding box center [1255, 106] width 186 height 7
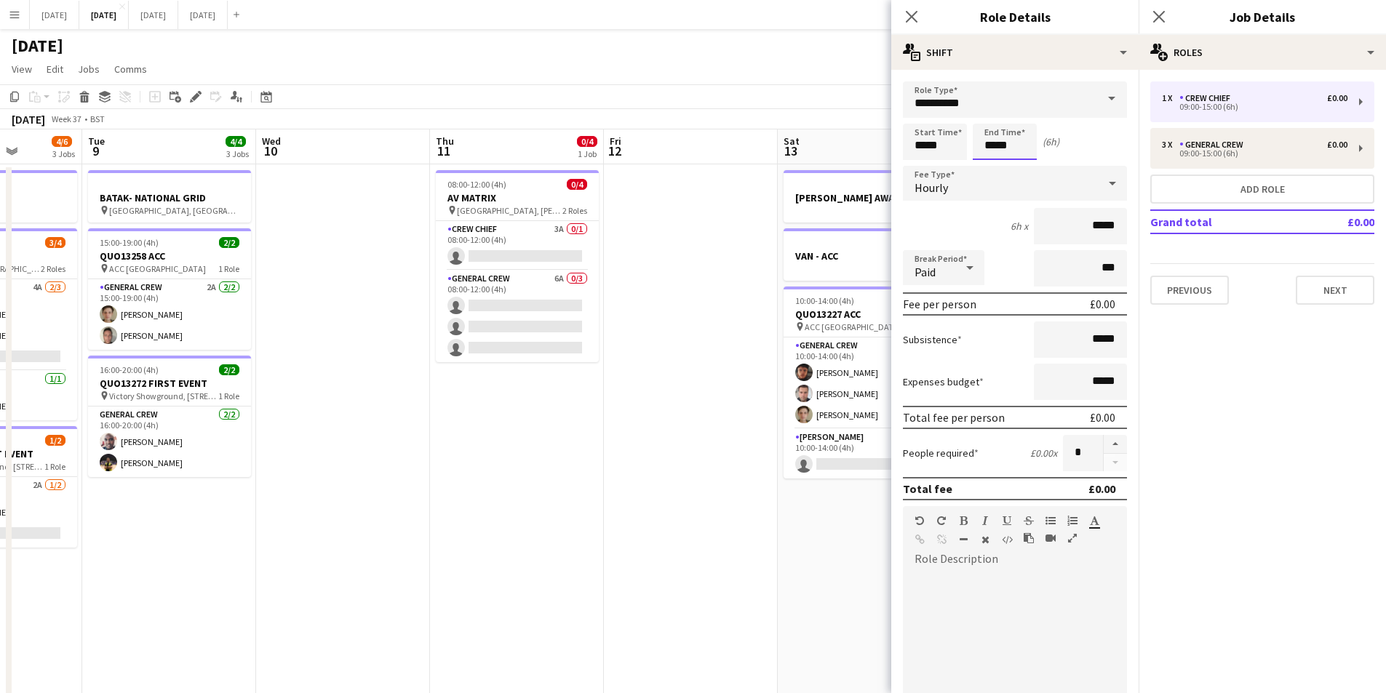
click at [999, 147] on input "*****" at bounding box center [1005, 142] width 64 height 36
click at [987, 168] on div at bounding box center [990, 167] width 29 height 15
type input "*****"
click at [987, 168] on div at bounding box center [990, 167] width 29 height 15
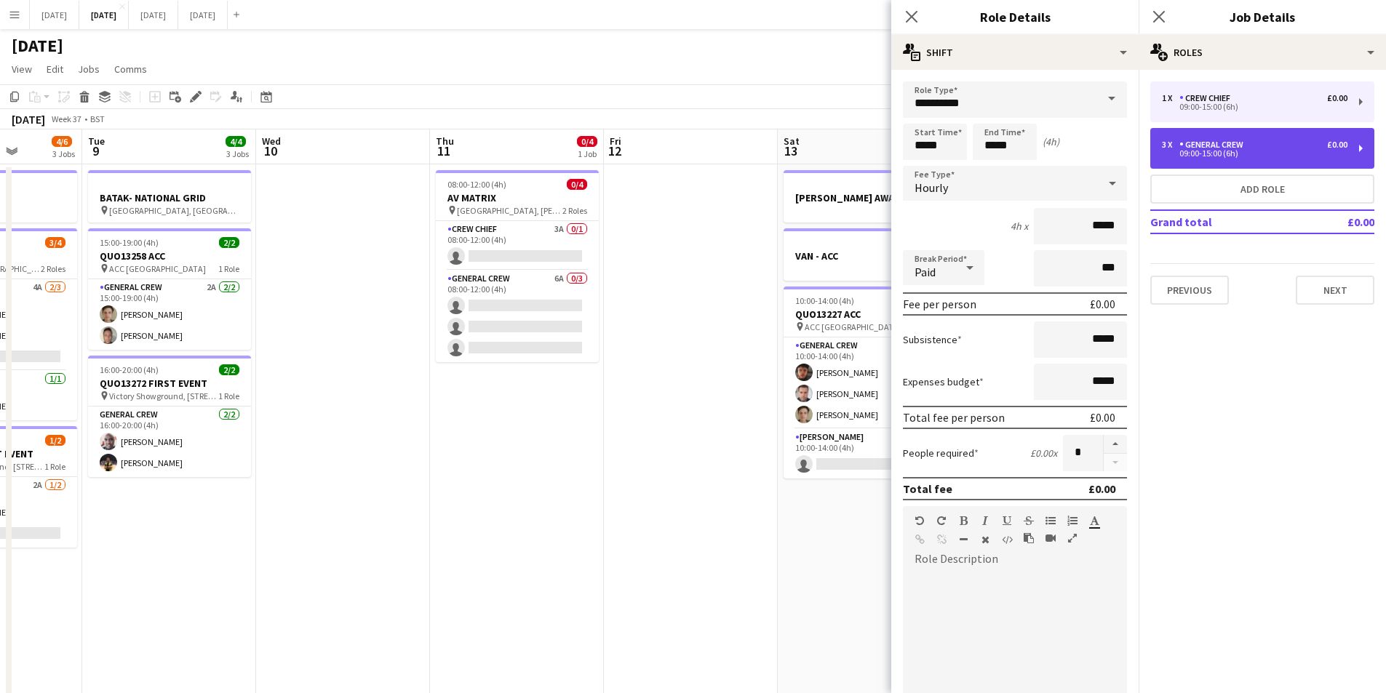
click at [1227, 147] on div "General Crew" at bounding box center [1214, 145] width 70 height 10
type input "**********"
type input "*****"
type input "*"
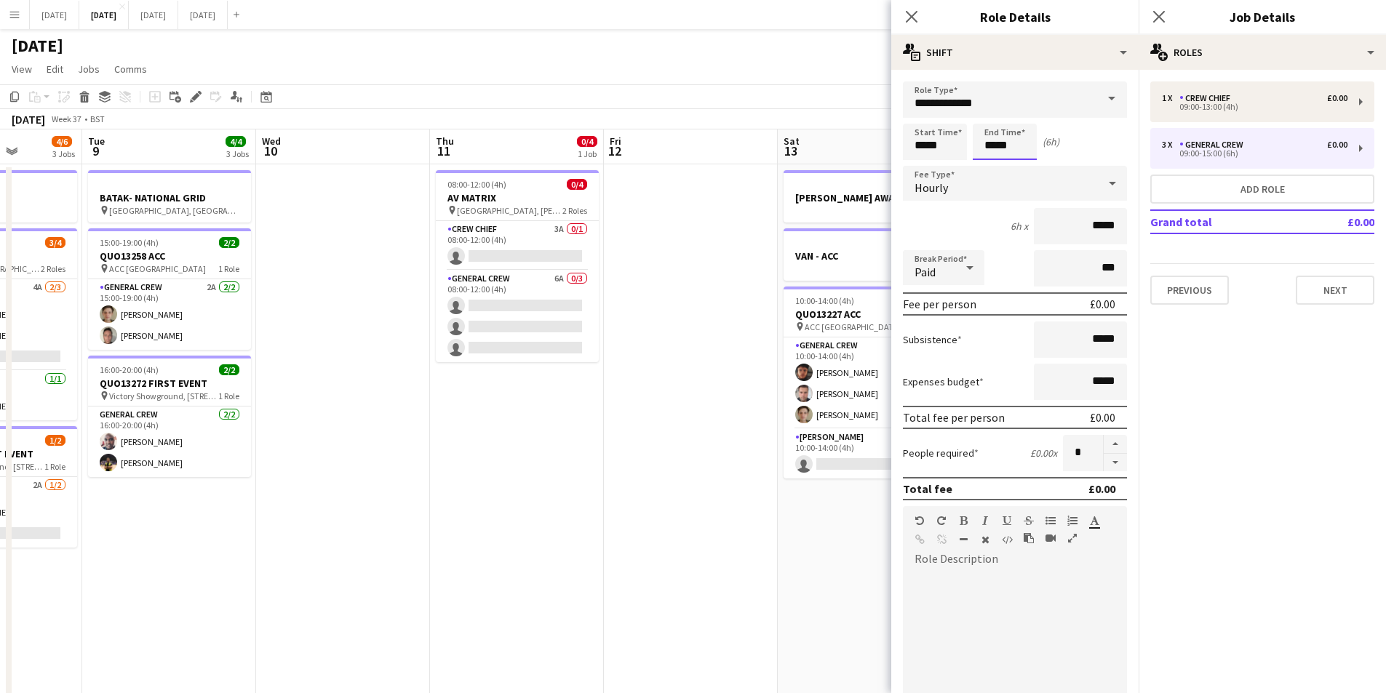
click at [987, 146] on input "*****" at bounding box center [1005, 142] width 64 height 36
click at [989, 160] on div at bounding box center [990, 167] width 29 height 15
type input "*****"
click at [989, 160] on div at bounding box center [990, 167] width 29 height 15
click at [910, 17] on icon at bounding box center [911, 16] width 14 height 14
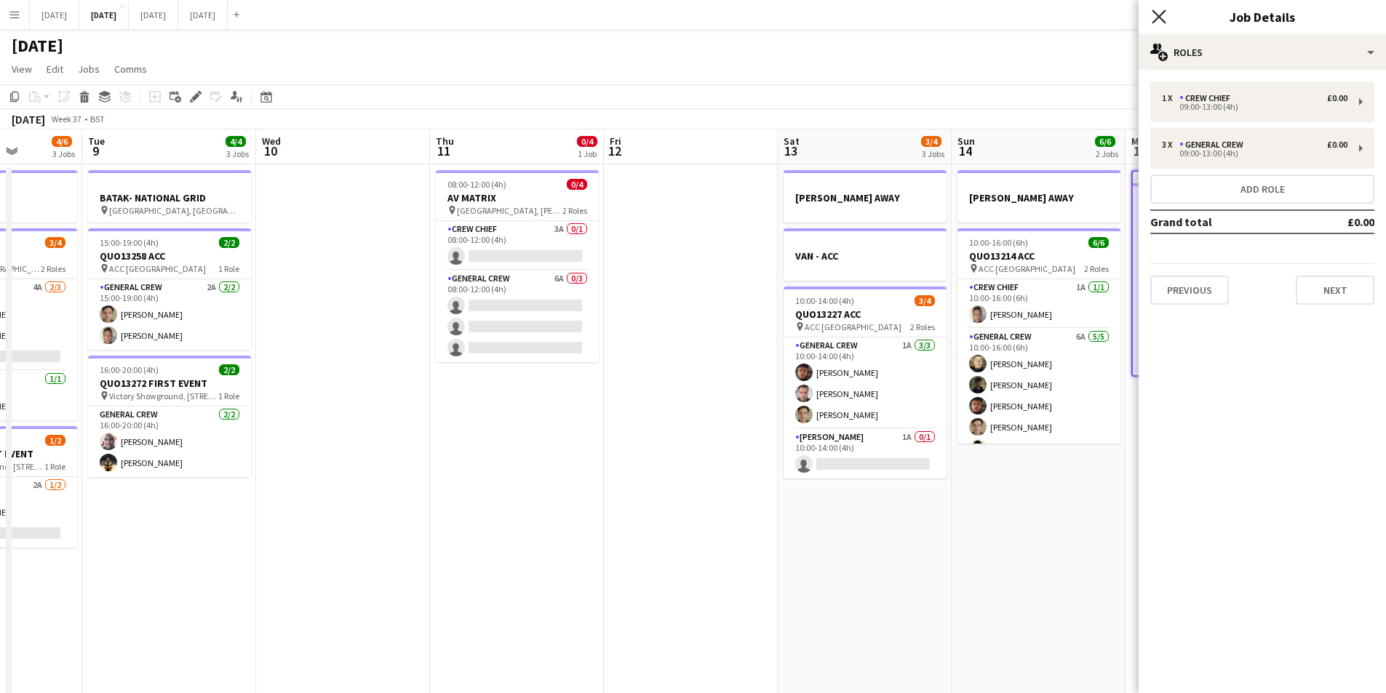
click at [1161, 11] on icon "Close pop-in" at bounding box center [1159, 16] width 14 height 14
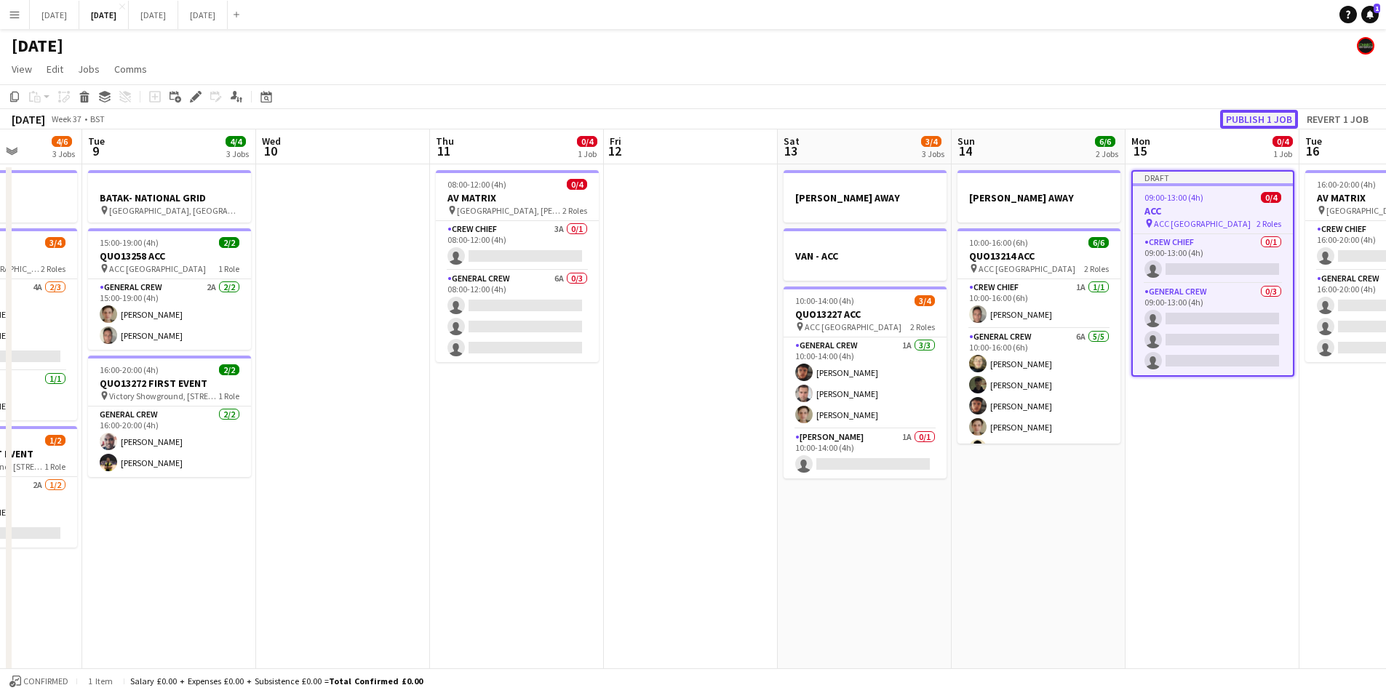
click at [1252, 121] on button "Publish 1 job" at bounding box center [1259, 119] width 78 height 19
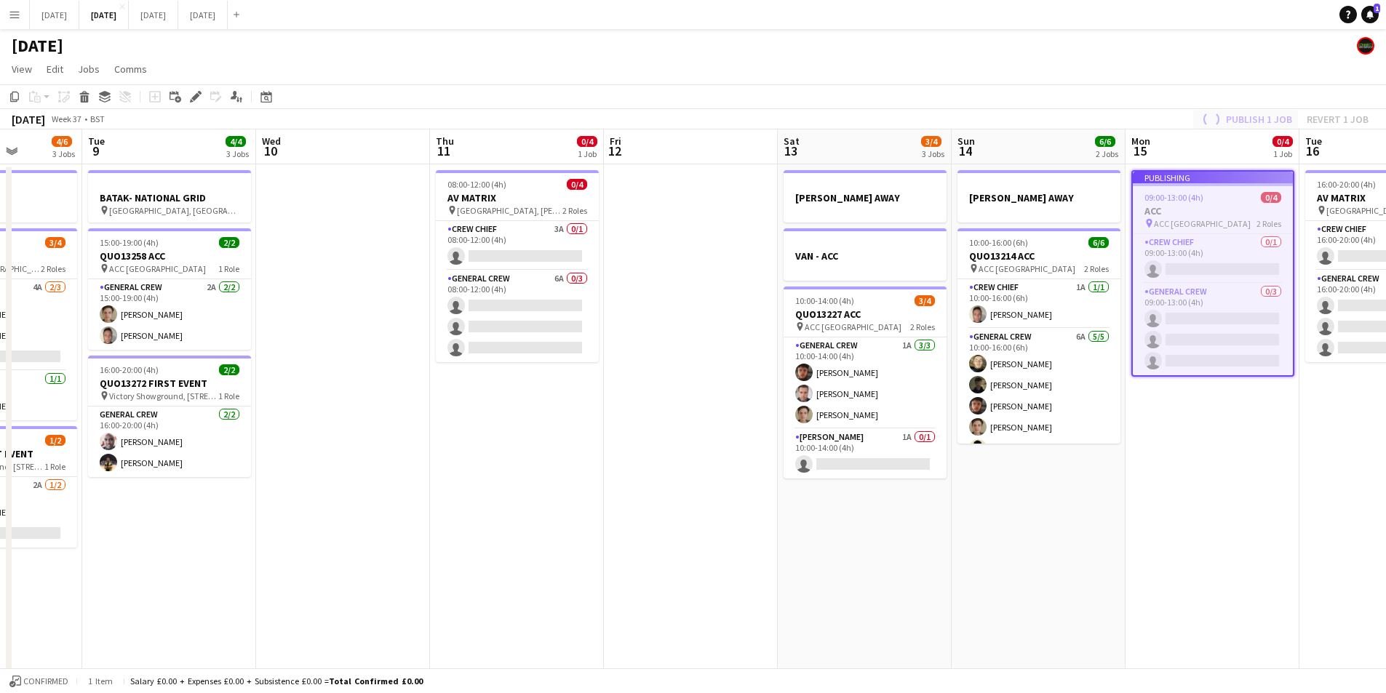
click at [1252, 121] on div "Publish 1 job Revert 1 job" at bounding box center [1284, 119] width 204 height 19
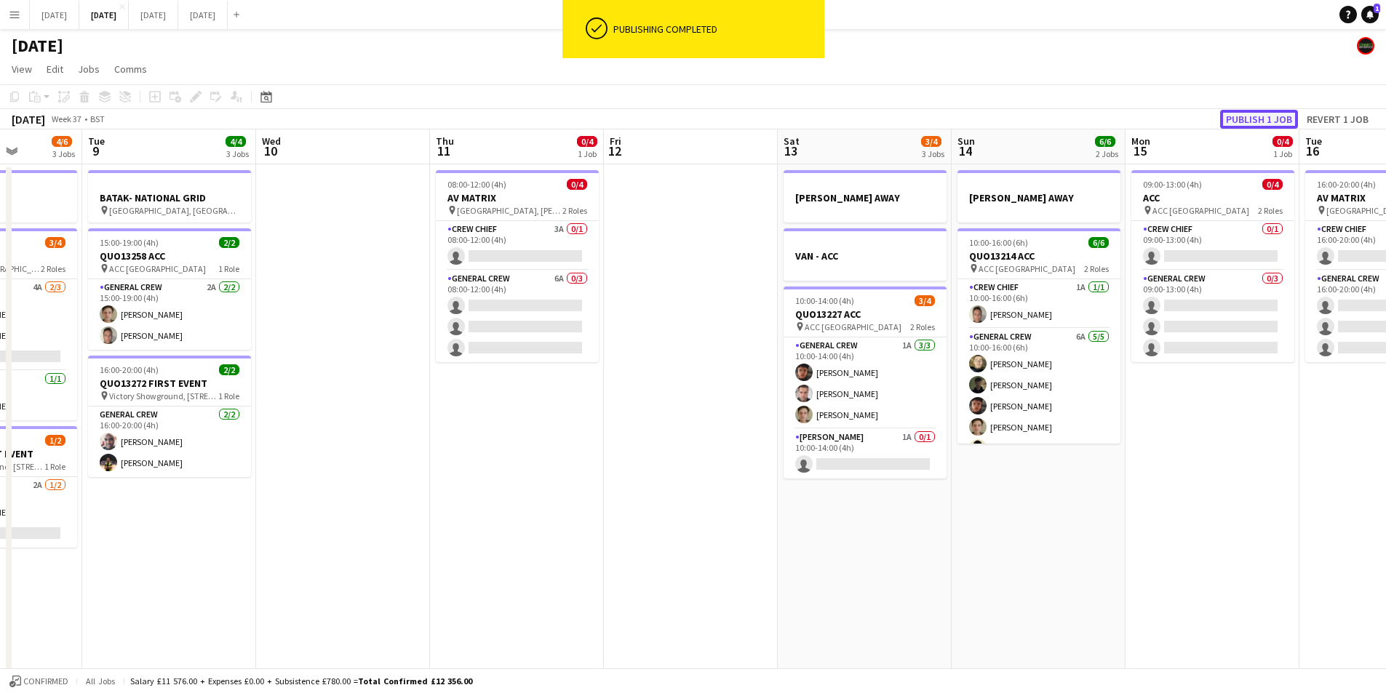
click at [1252, 121] on button "Publish 1 job" at bounding box center [1259, 119] width 78 height 19
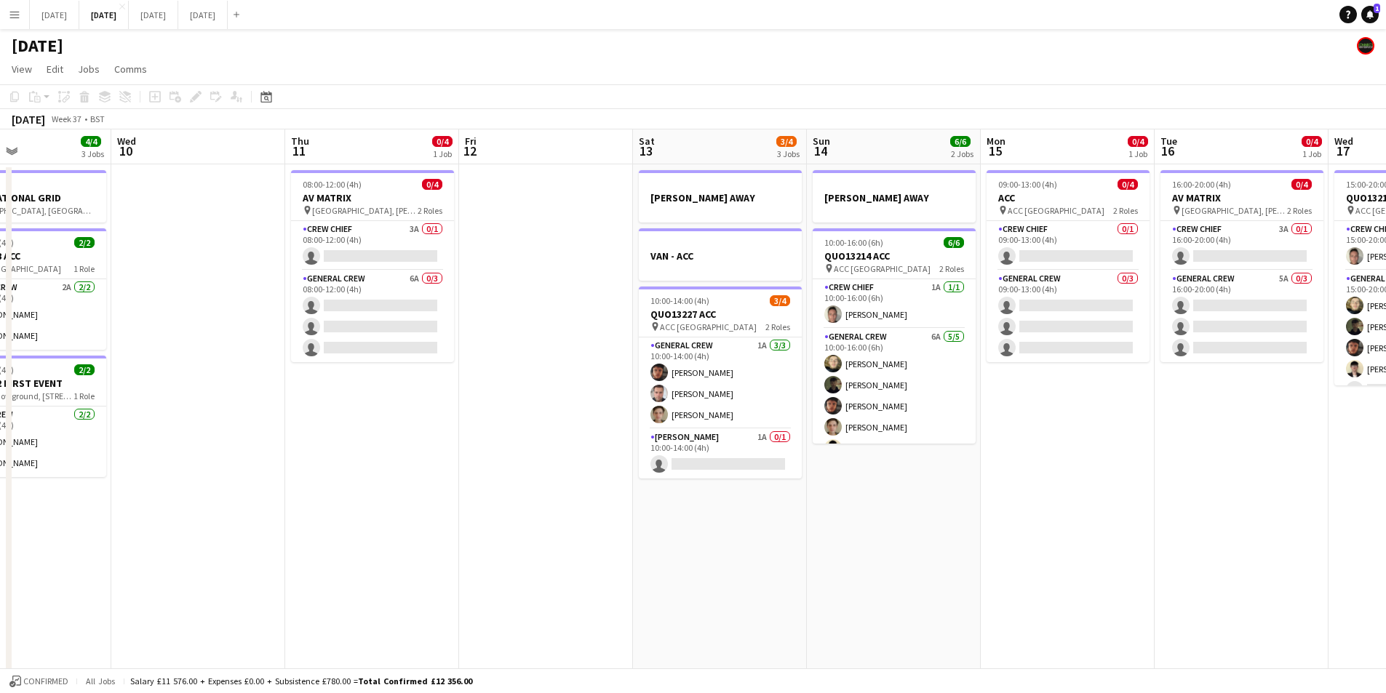
scroll to position [0, 390]
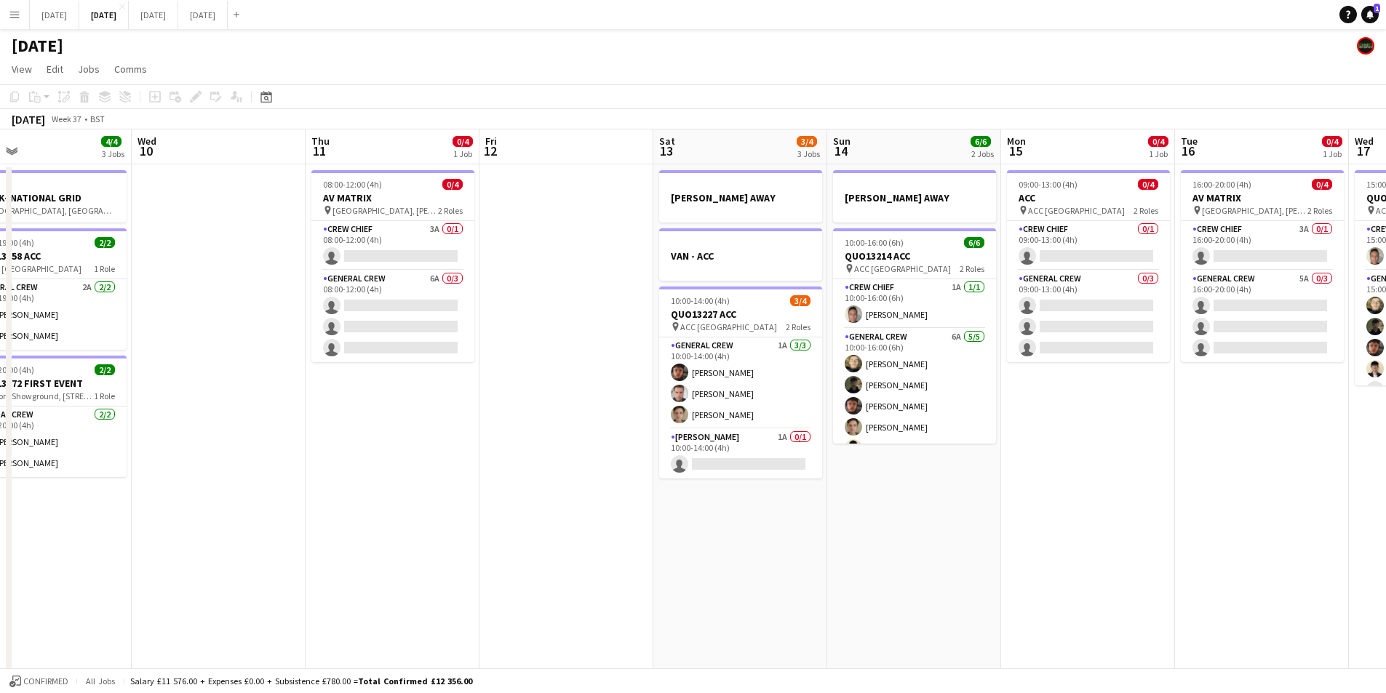
drag, startPoint x: 837, startPoint y: 597, endPoint x: 713, endPoint y: 579, distance: 125.7
click at [713, 579] on app-calendar-viewport "Sun 7 7/8 2 Jobs Mon 8 4/6 3 Jobs Tue 9 4/4 3 Jobs Wed 10 Thu 11 0/4 1 Job Fri …" at bounding box center [693, 630] width 1386 height 1000
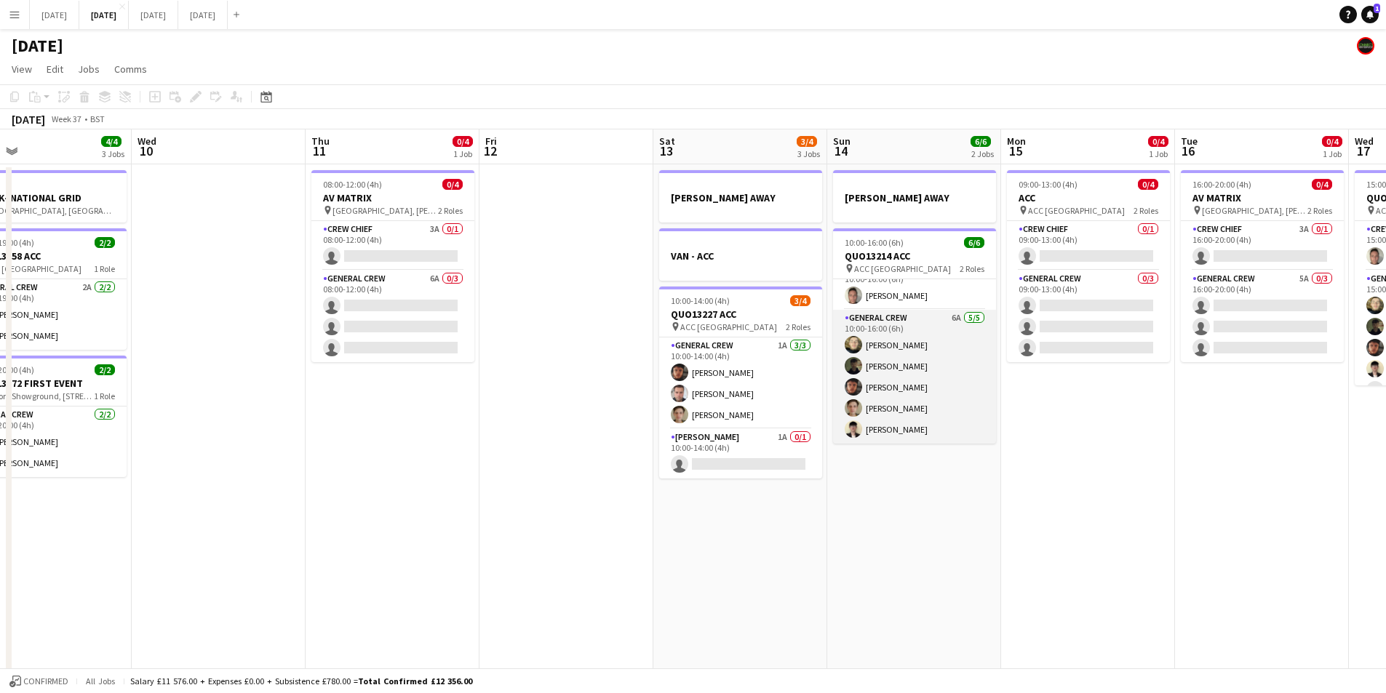
scroll to position [0, 0]
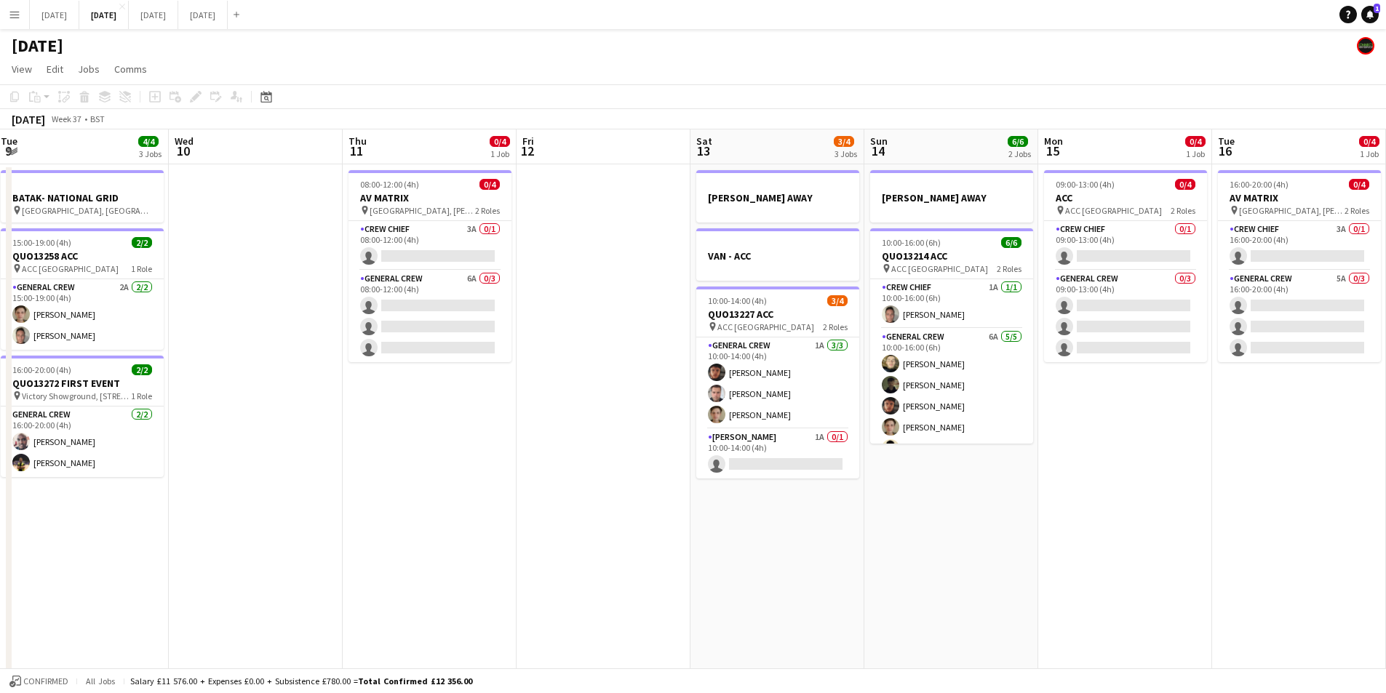
drag, startPoint x: 808, startPoint y: 542, endPoint x: 727, endPoint y: 544, distance: 80.8
click at [1182, 550] on app-calendar-viewport "Sun 7 7/8 2 Jobs Mon 8 4/6 3 Jobs Tue 9 4/4 3 Jobs Wed 10 Thu 11 0/4 1 Job Fri …" at bounding box center [693, 630] width 1386 height 1000
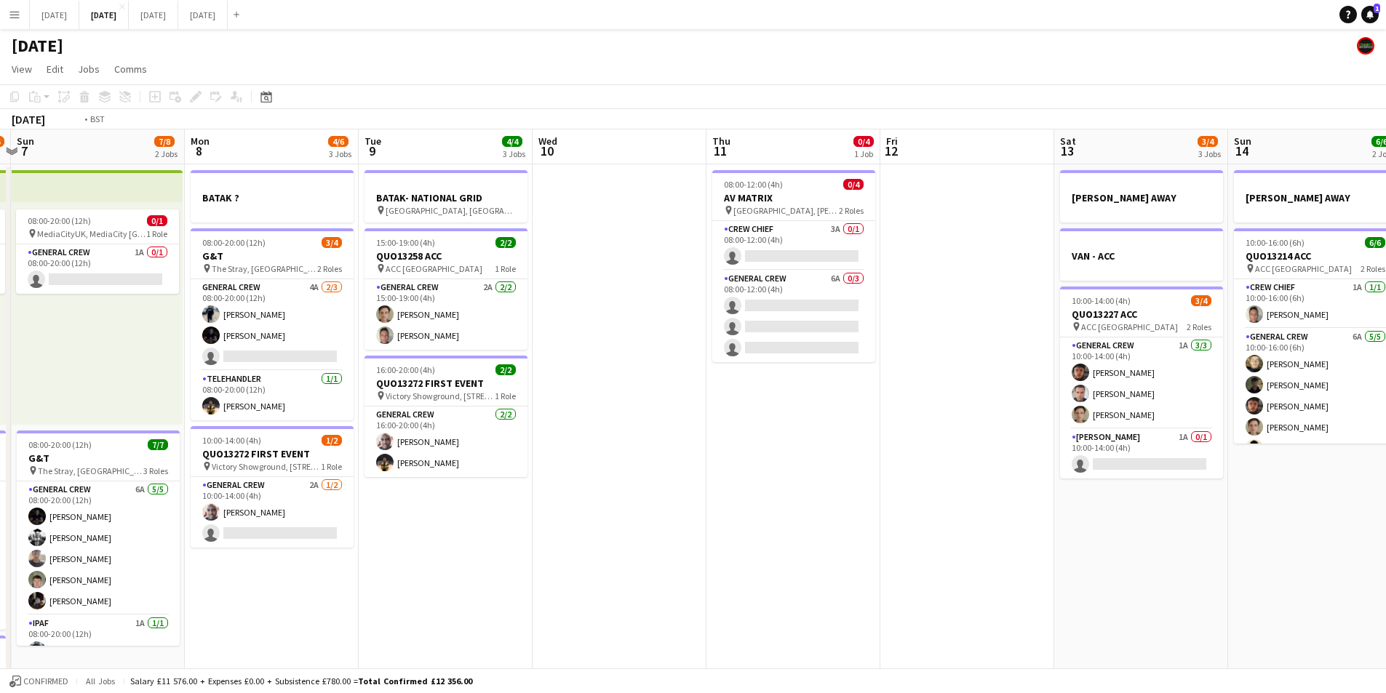
click at [1097, 546] on app-calendar-viewport "Sat 6 12/14 5 Jobs Sun 7 7/8 2 Jobs Mon 8 4/6 3 Jobs Tue 9 4/4 3 Jobs Wed 10 Th…" at bounding box center [693, 630] width 1386 height 1000
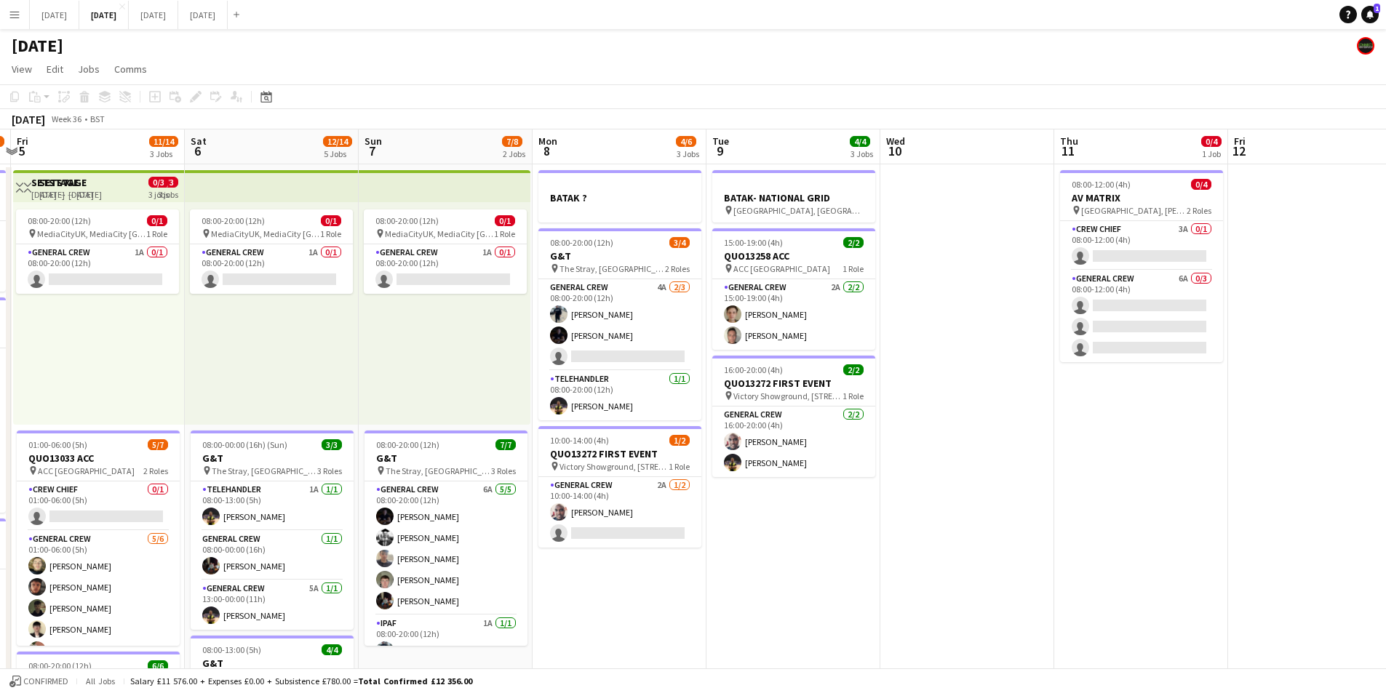
drag, startPoint x: 684, startPoint y: 585, endPoint x: 889, endPoint y: 571, distance: 205.6
click at [888, 575] on app-calendar-viewport "Thu 4 15/16 3 Jobs Fri 5 11/14 3 Jobs Sat 6 12/14 5 Jobs Sun 7 7/8 2 Jobs Mon 8…" at bounding box center [693, 630] width 1386 height 1000
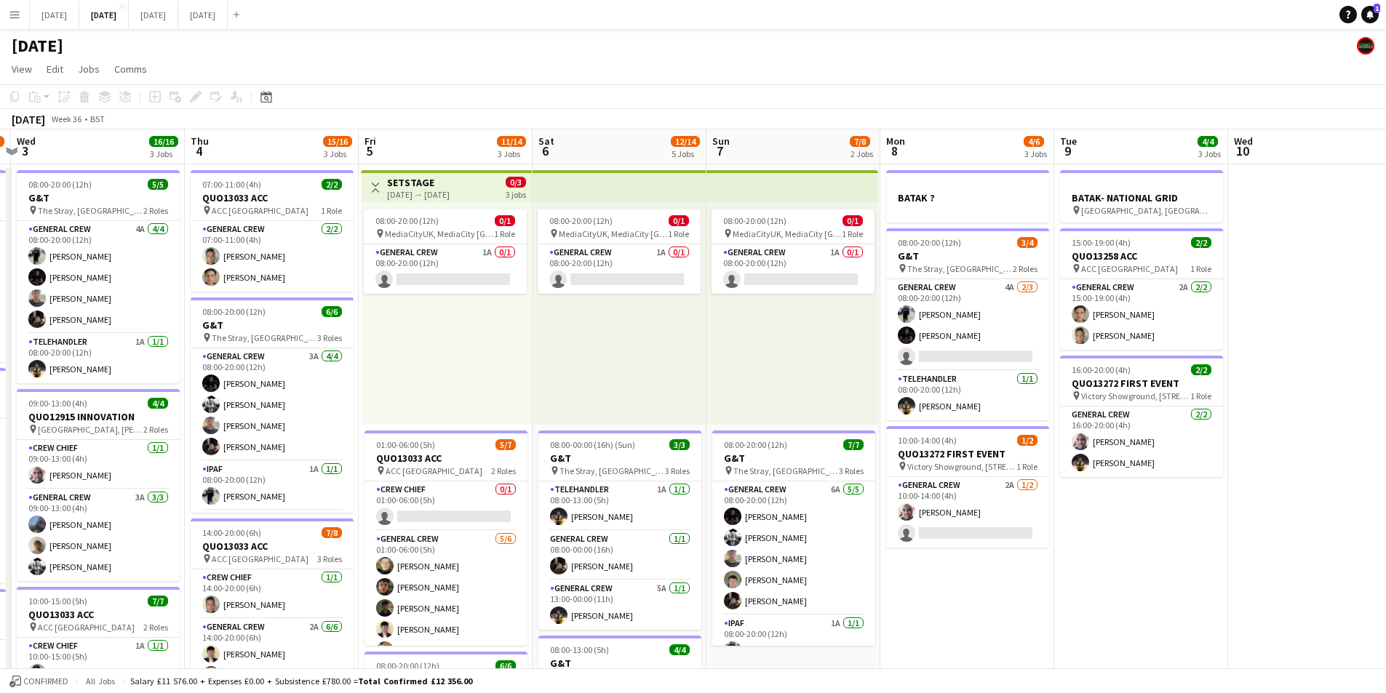
scroll to position [0, 338]
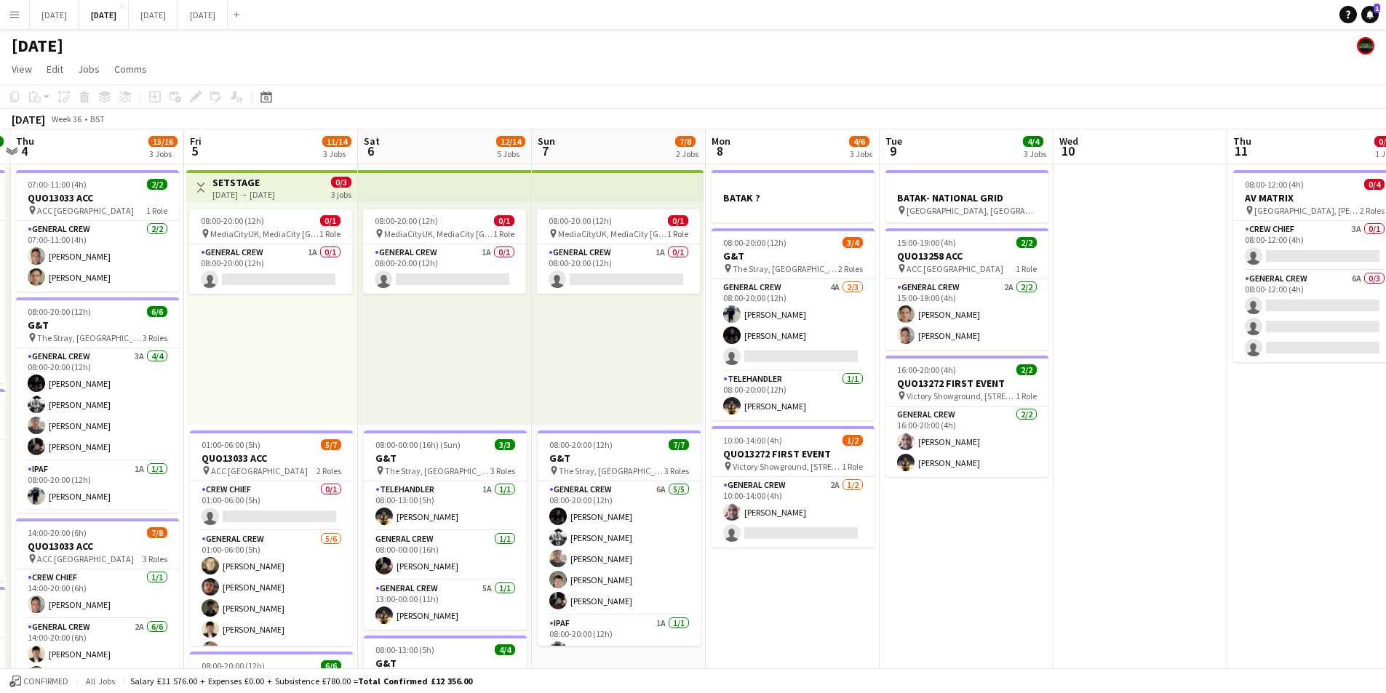
drag, startPoint x: 437, startPoint y: 549, endPoint x: 393, endPoint y: 532, distance: 46.8
click at [706, 554] on app-calendar-viewport "Tue 2 16/19 3 Jobs Wed 3 16/16 3 Jobs Thu 4 15/16 3 Jobs Fri 5 11/14 3 Jobs Sat…" at bounding box center [693, 630] width 1386 height 1000
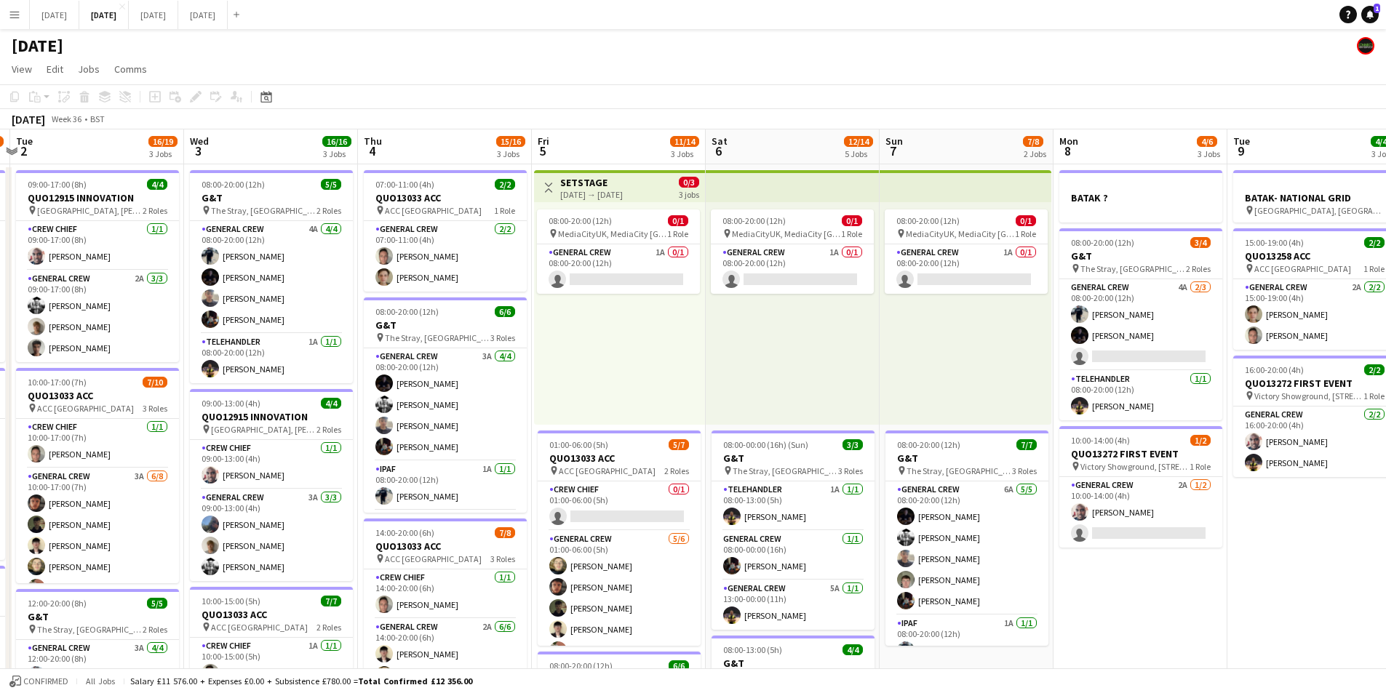
click at [589, 542] on app-calendar-viewport "Sun 31 Mon 1 10/16 3 Jobs Tue 2 16/19 3 Jobs Wed 3 16/16 3 Jobs Thu 4 15/16 3 J…" at bounding box center [693, 630] width 1386 height 1000
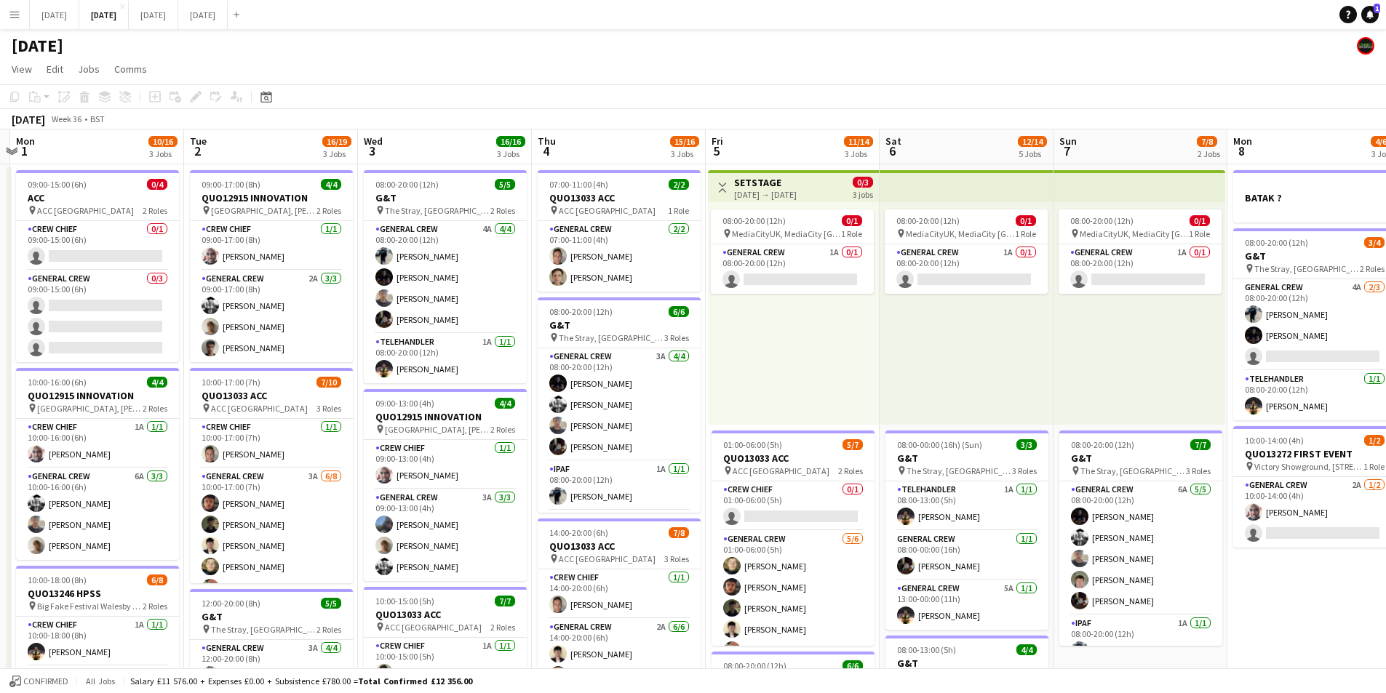
scroll to position [0, 292]
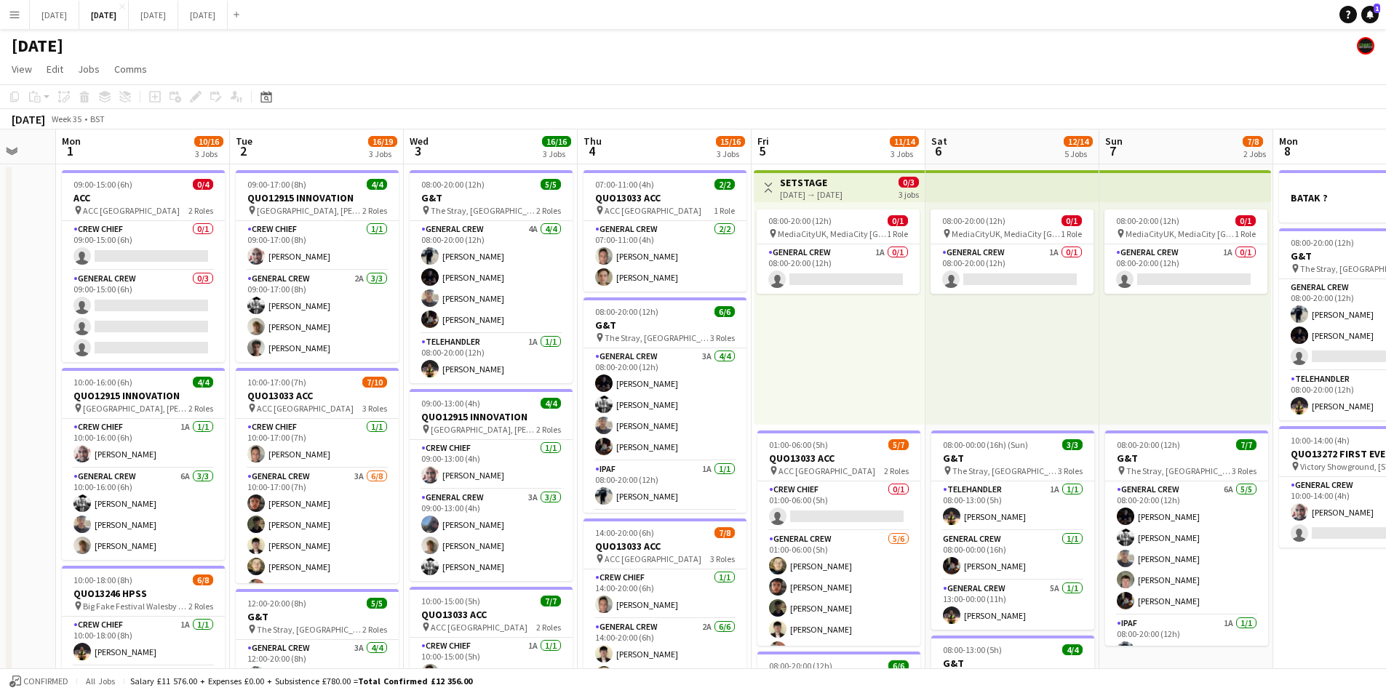
drag, startPoint x: 137, startPoint y: 190, endPoint x: 628, endPoint y: 167, distance: 491.6
click at [140, 190] on app-job-card "09:00-15:00 (6h) 0/4 ACC pin ACC Liverpool 2 Roles Crew Chief 0/1 09:00-15:00 (…" at bounding box center [143, 266] width 163 height 192
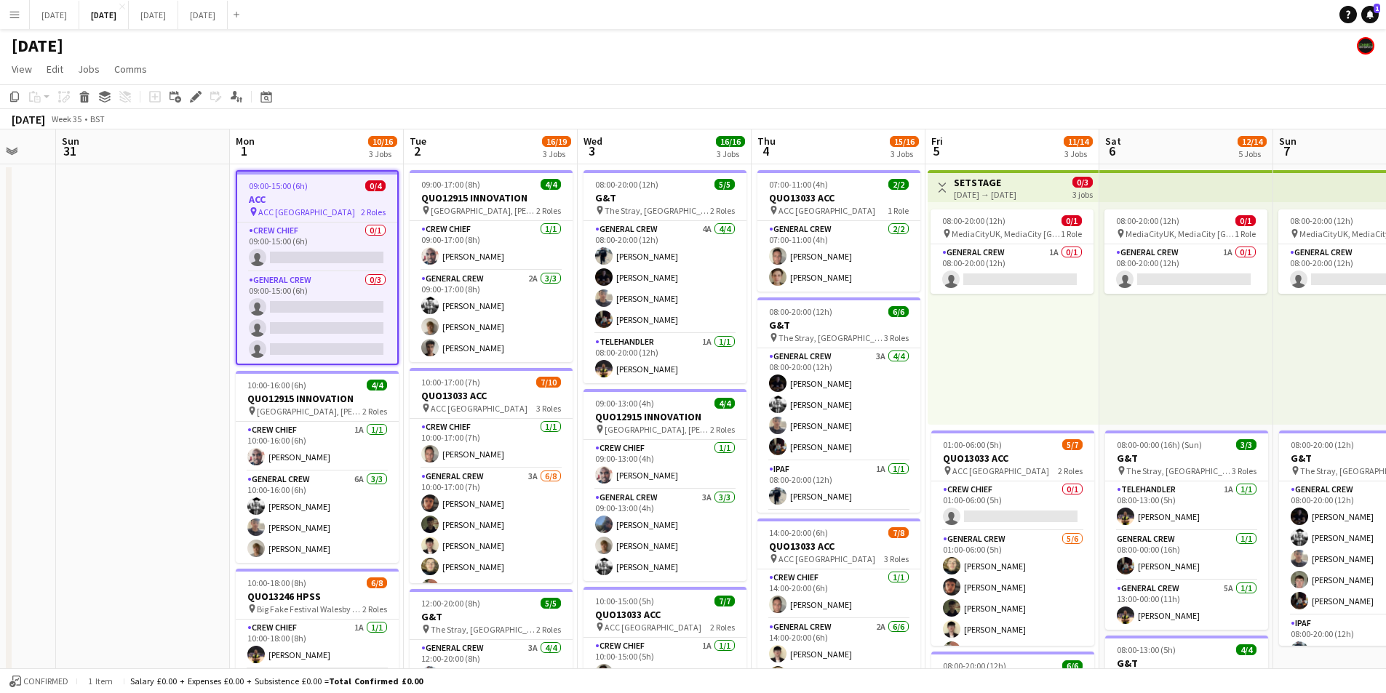
scroll to position [0, 463]
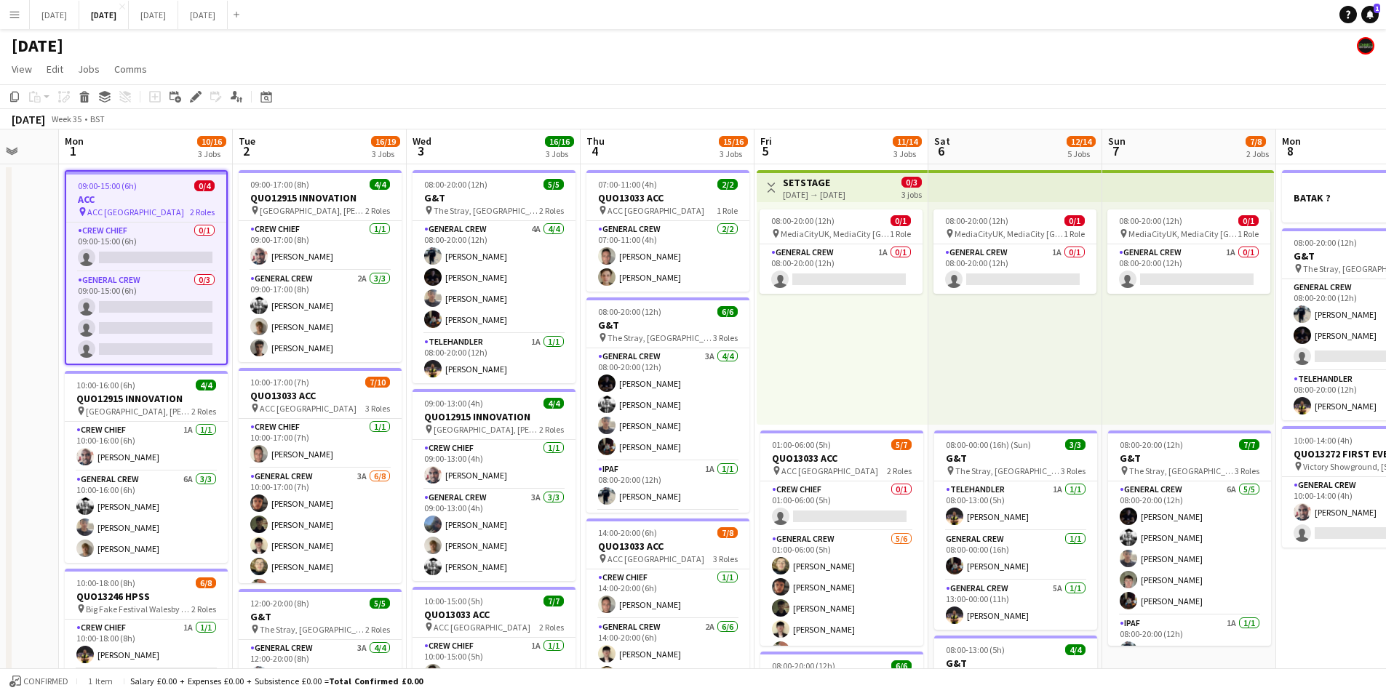
click at [164, 205] on app-job-card "09:00-15:00 (6h) 0/4 ACC pin ACC Liverpool 2 Roles Crew Chief 0/1 09:00-15:00 (…" at bounding box center [146, 267] width 163 height 195
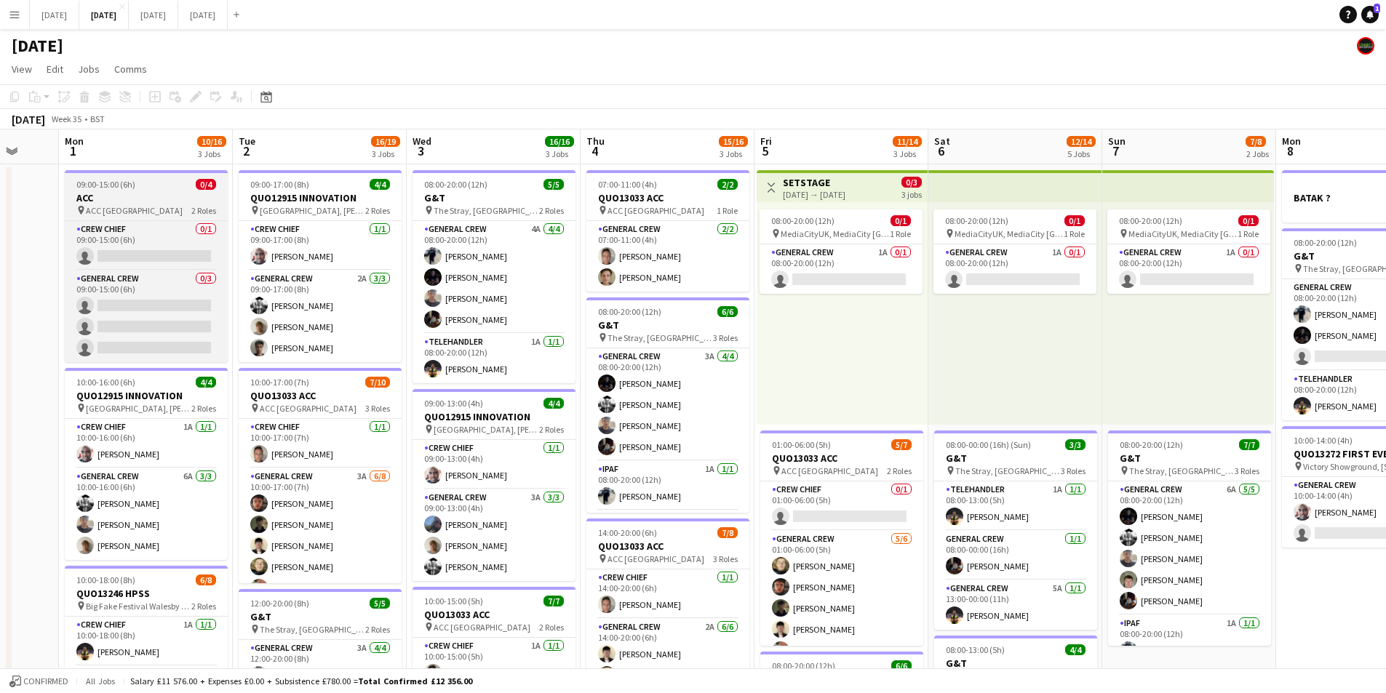
click at [164, 205] on div "pin ACC Liverpool 2 Roles" at bounding box center [146, 210] width 163 height 12
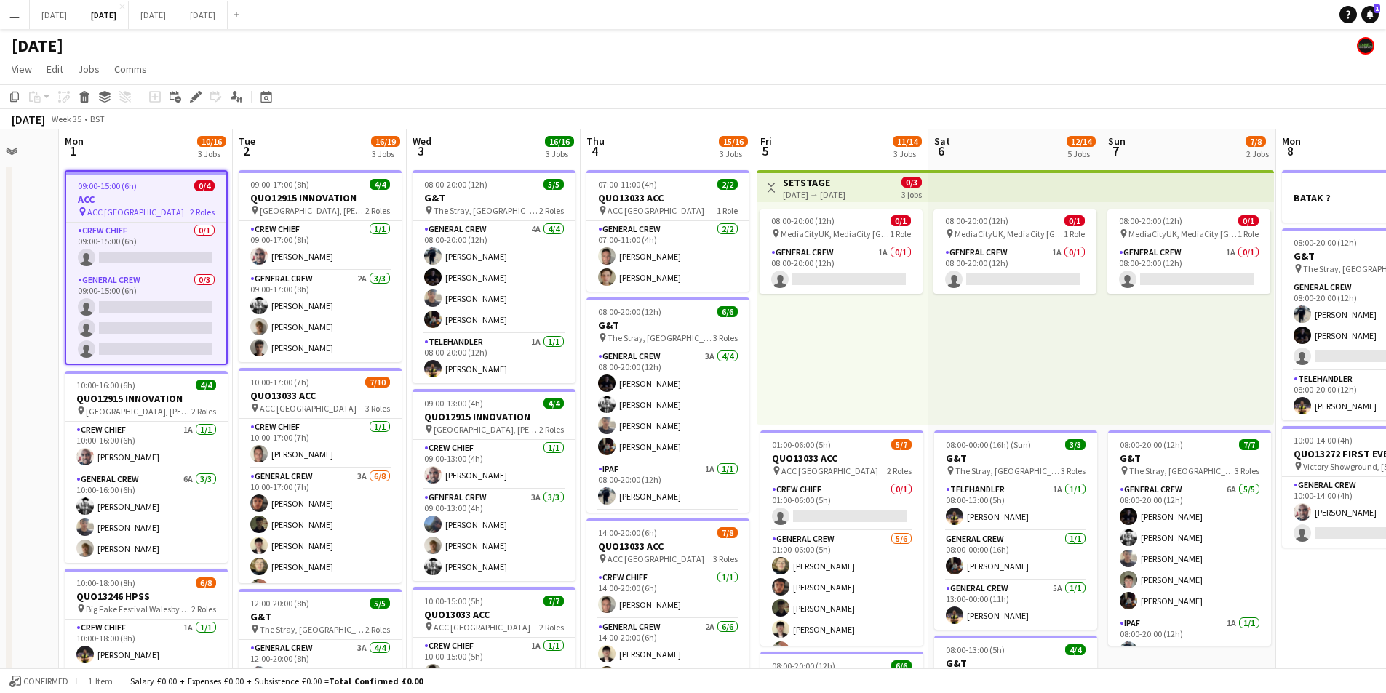
click at [194, 93] on icon "Edit" at bounding box center [196, 97] width 12 height 12
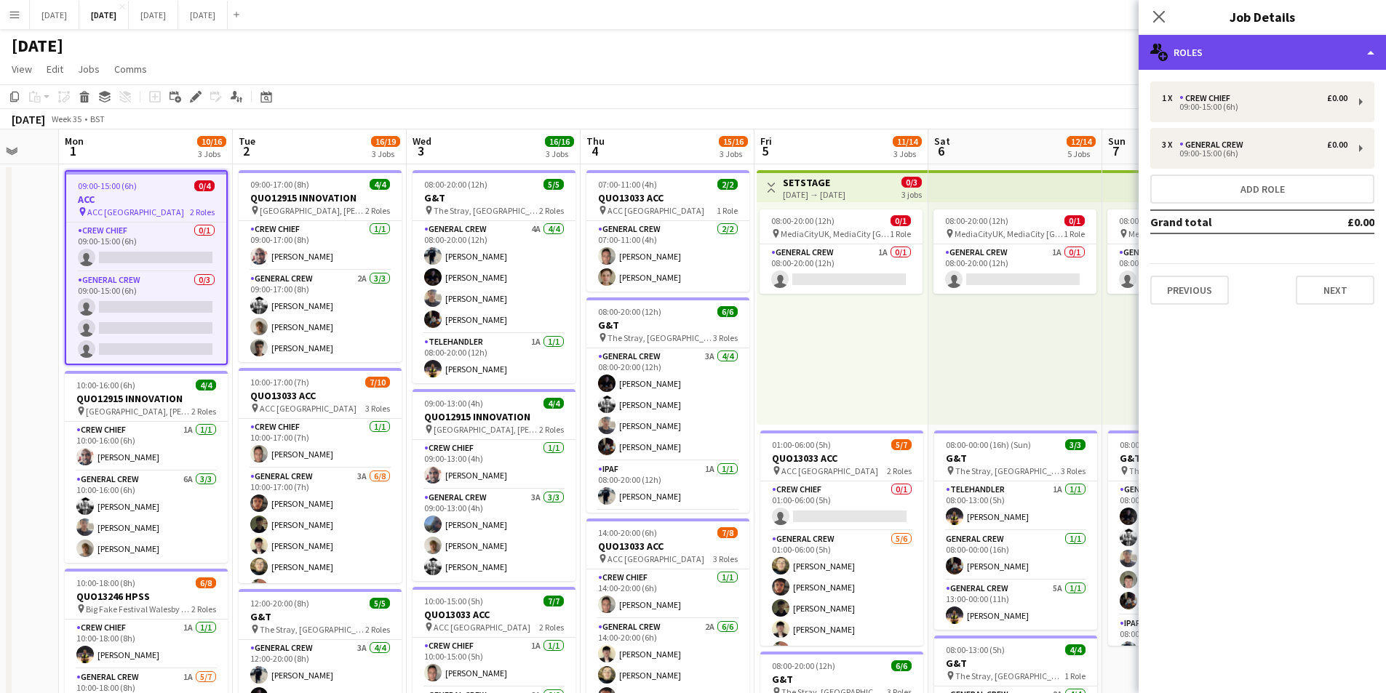
click at [1304, 46] on div "multiple-users-add Roles" at bounding box center [1262, 52] width 247 height 35
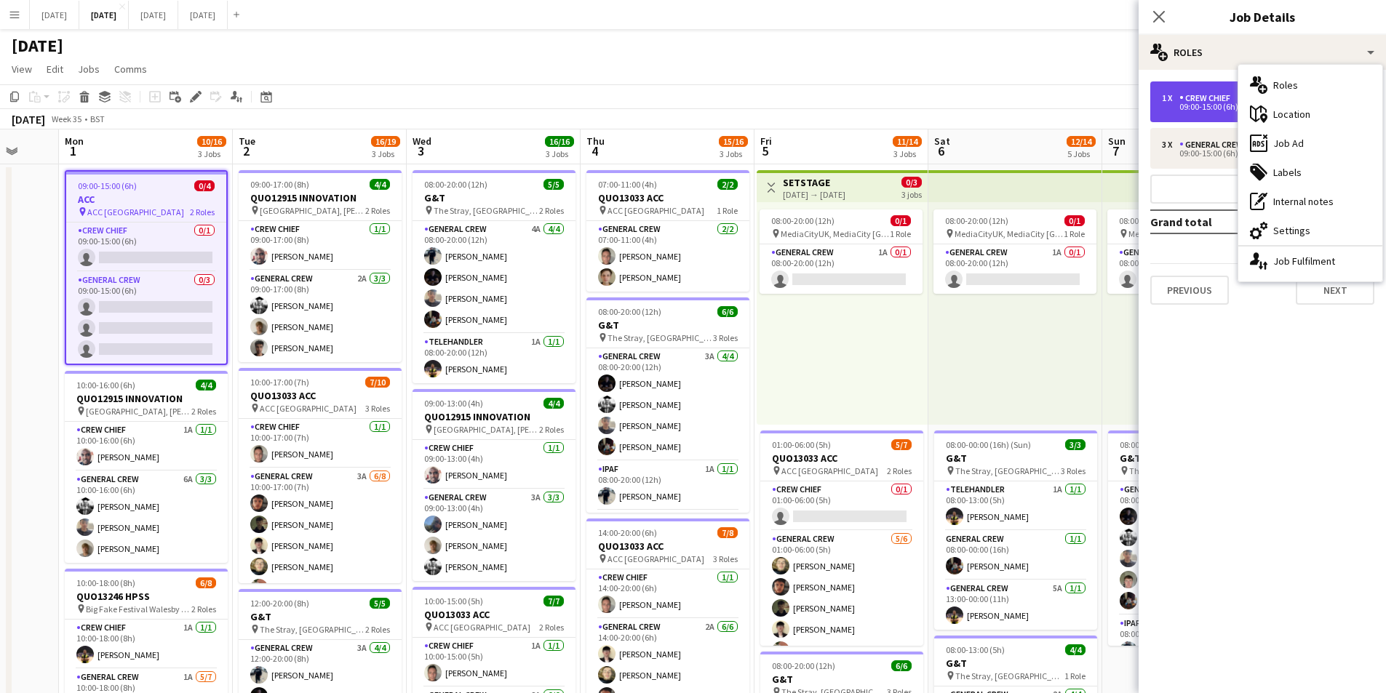
click at [1199, 103] on div "09:00-15:00 (6h)" at bounding box center [1255, 106] width 186 height 7
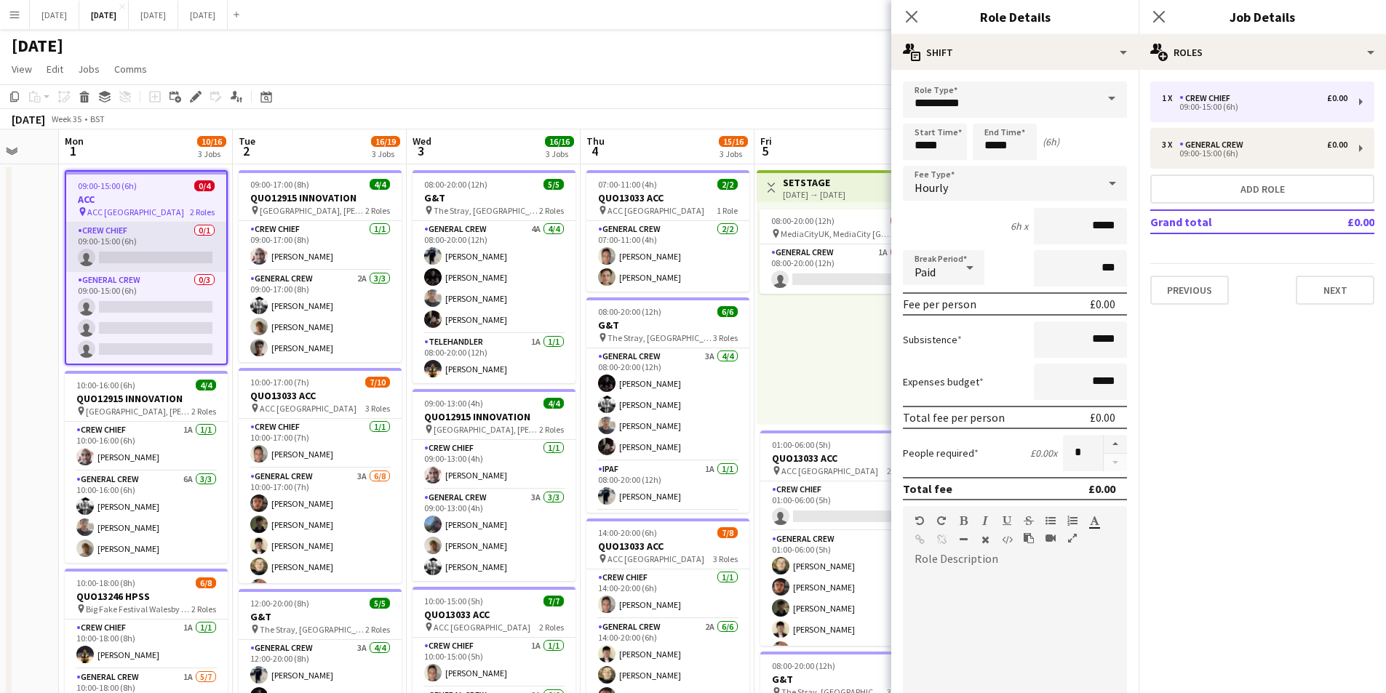
click at [180, 244] on app-card-role "Crew Chief 0/1 09:00-15:00 (6h) single-neutral-actions" at bounding box center [146, 247] width 160 height 49
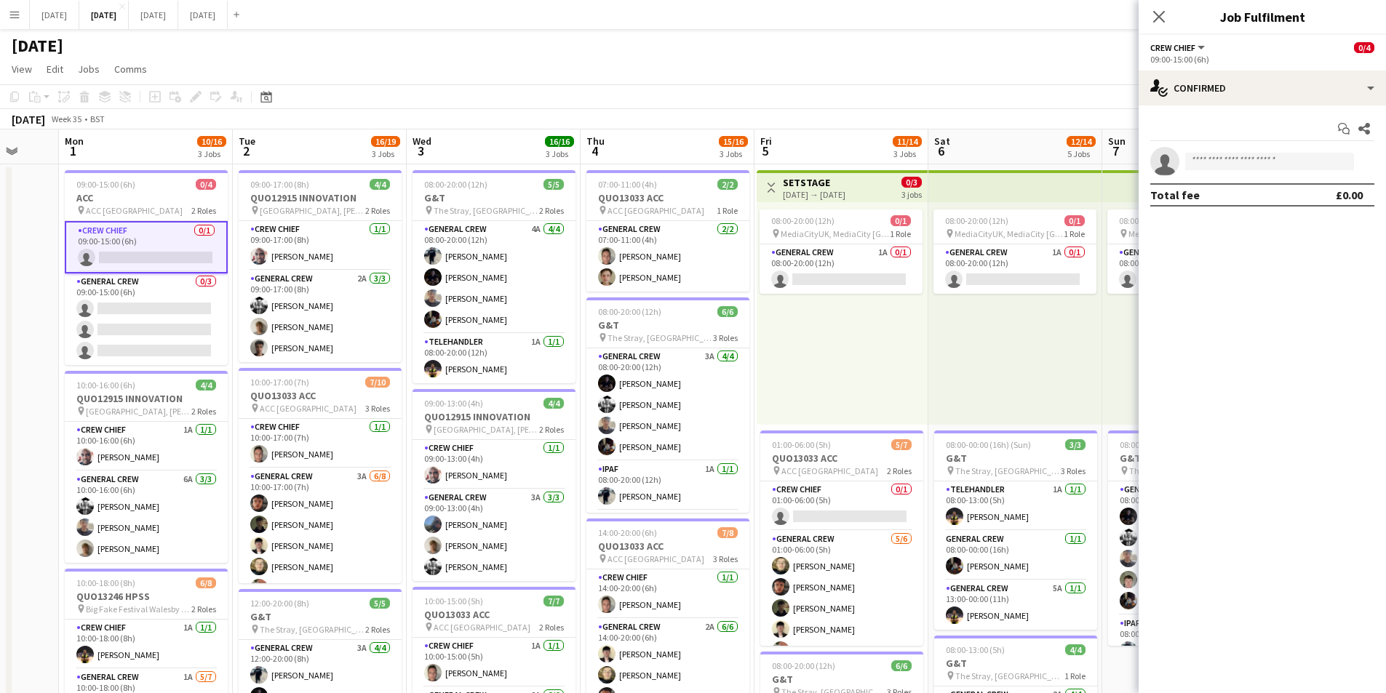
scroll to position [0, 459]
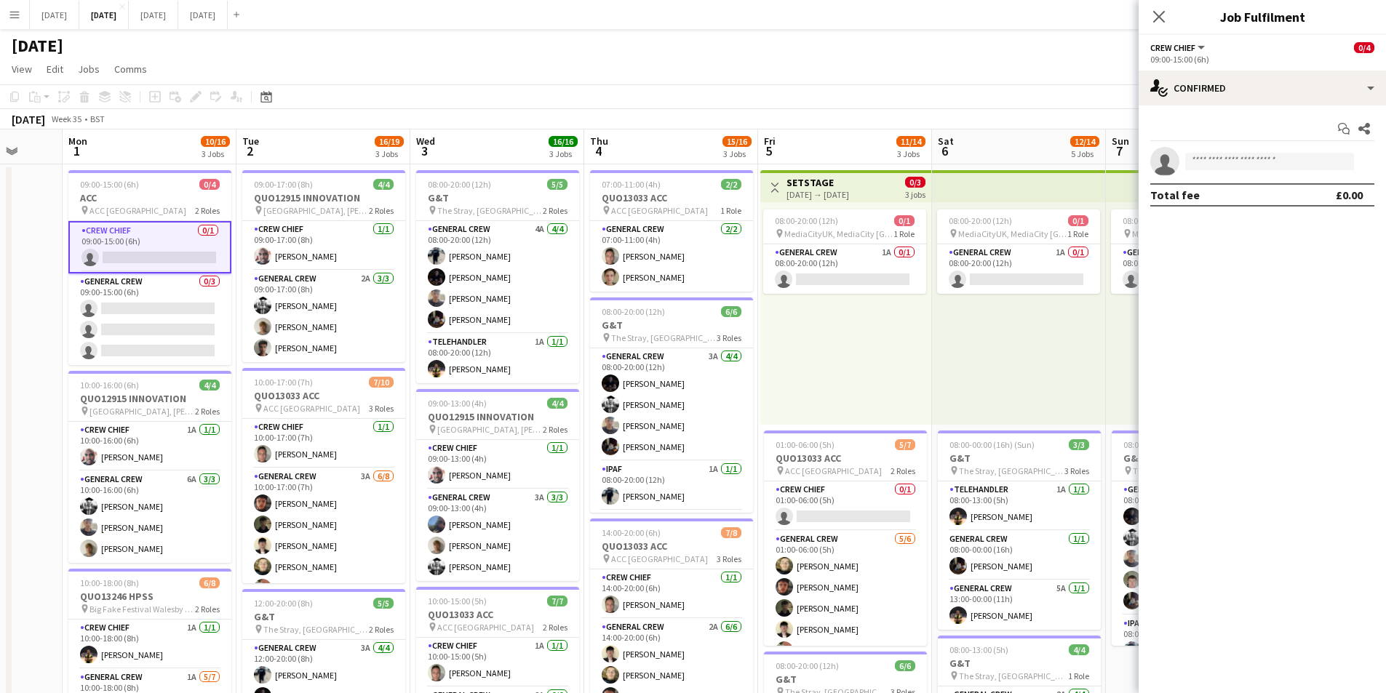
click at [1273, 108] on div "Start chat Share single-neutral-actions Total fee £0.00" at bounding box center [1262, 161] width 247 height 113
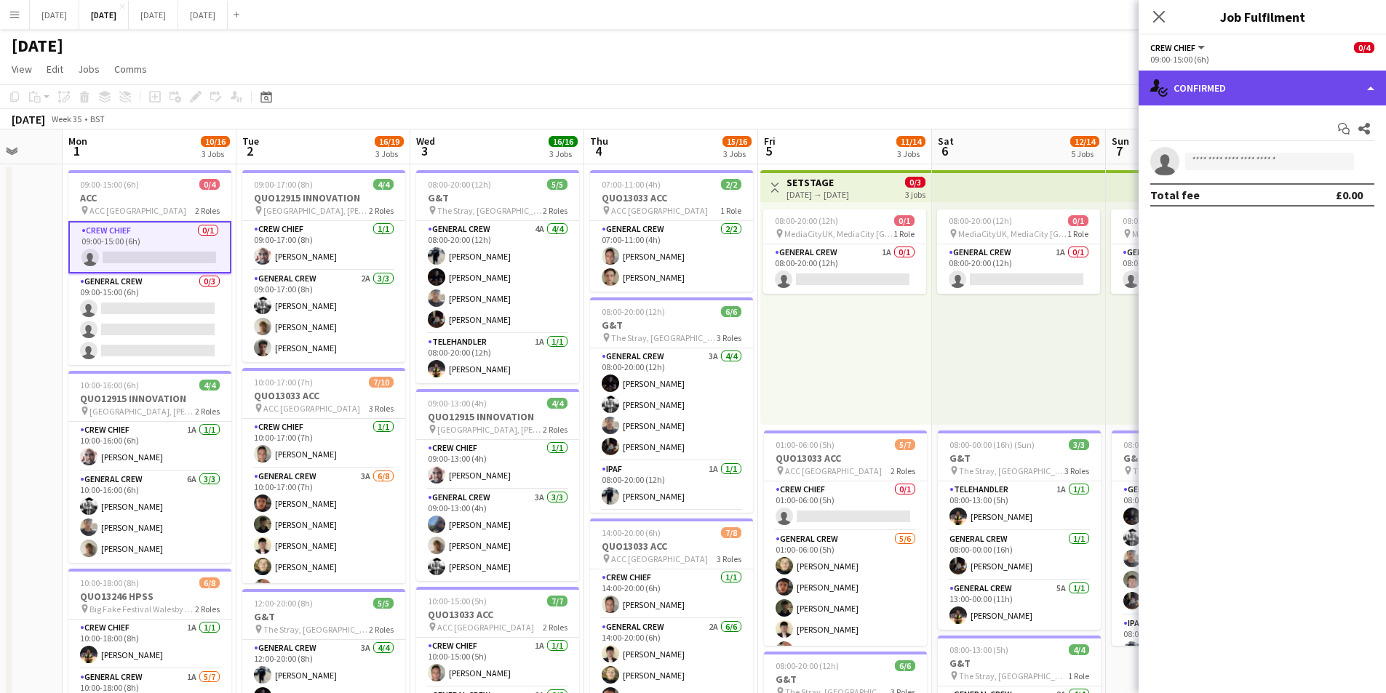
click at [1287, 100] on div "single-neutral-actions-check-2 Confirmed" at bounding box center [1262, 88] width 247 height 35
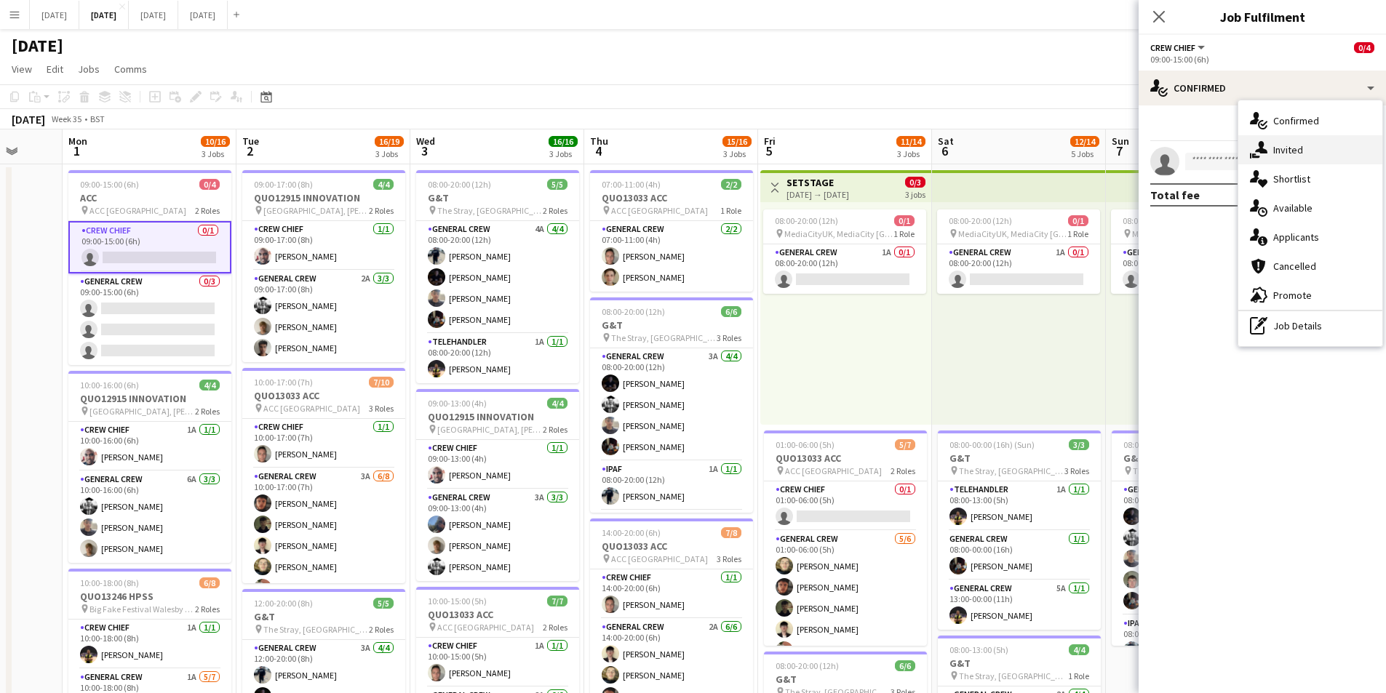
click at [1297, 151] on div "single-neutral-actions-share-1 Invited" at bounding box center [1310, 149] width 144 height 29
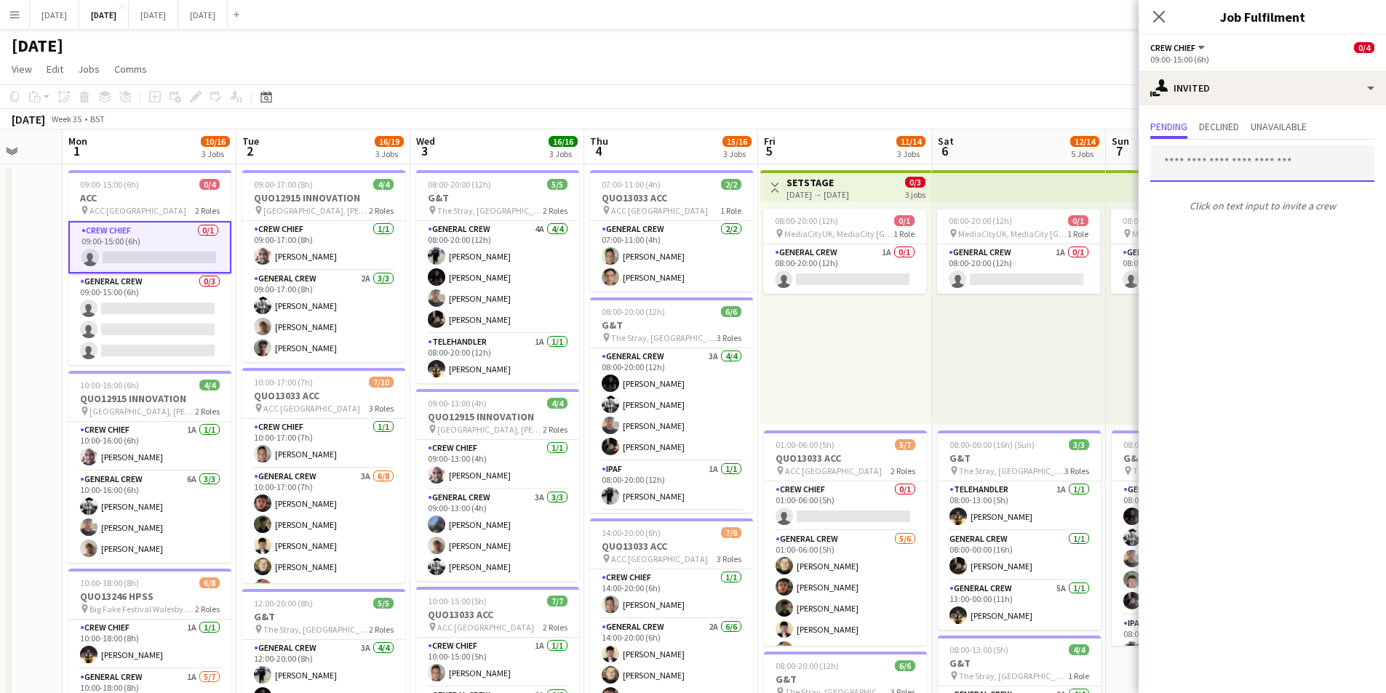
click at [1240, 170] on input "text" at bounding box center [1262, 164] width 224 height 36
type input "******"
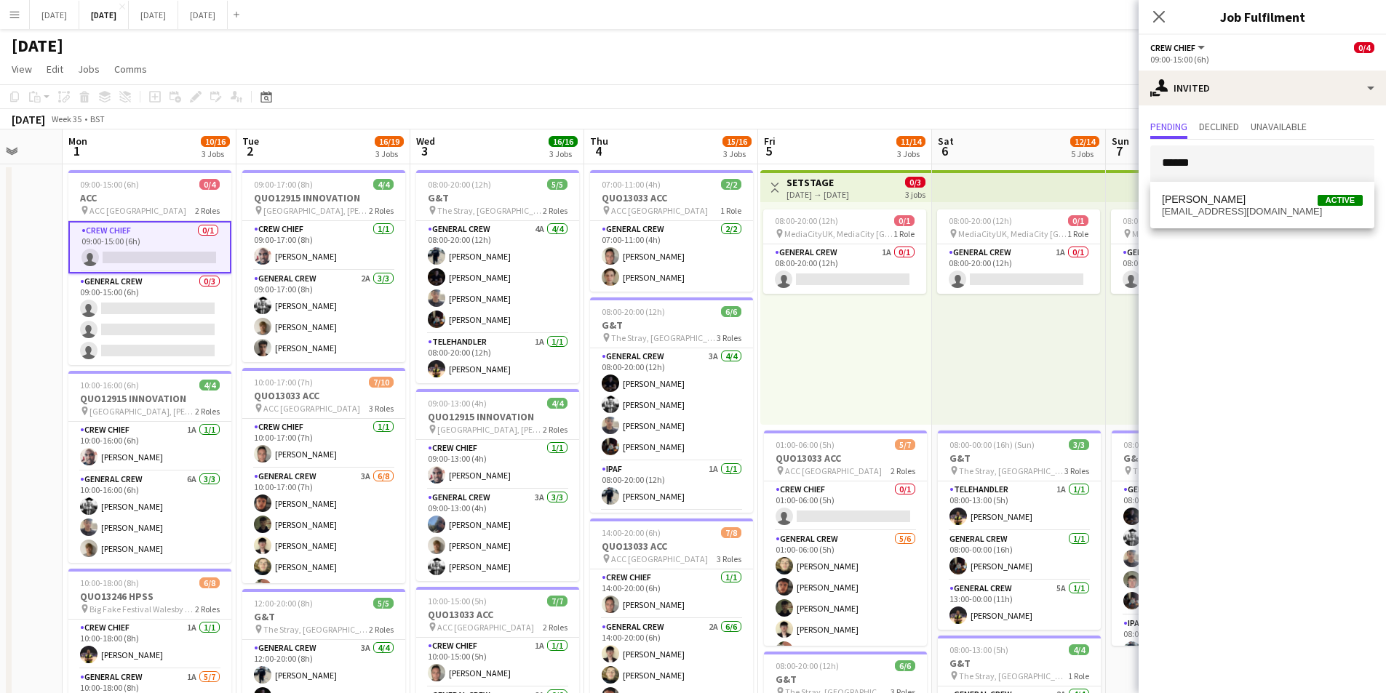
click at [1232, 217] on mat-option "[PERSON_NAME] Active [EMAIL_ADDRESS][DOMAIN_NAME]" at bounding box center [1262, 205] width 224 height 35
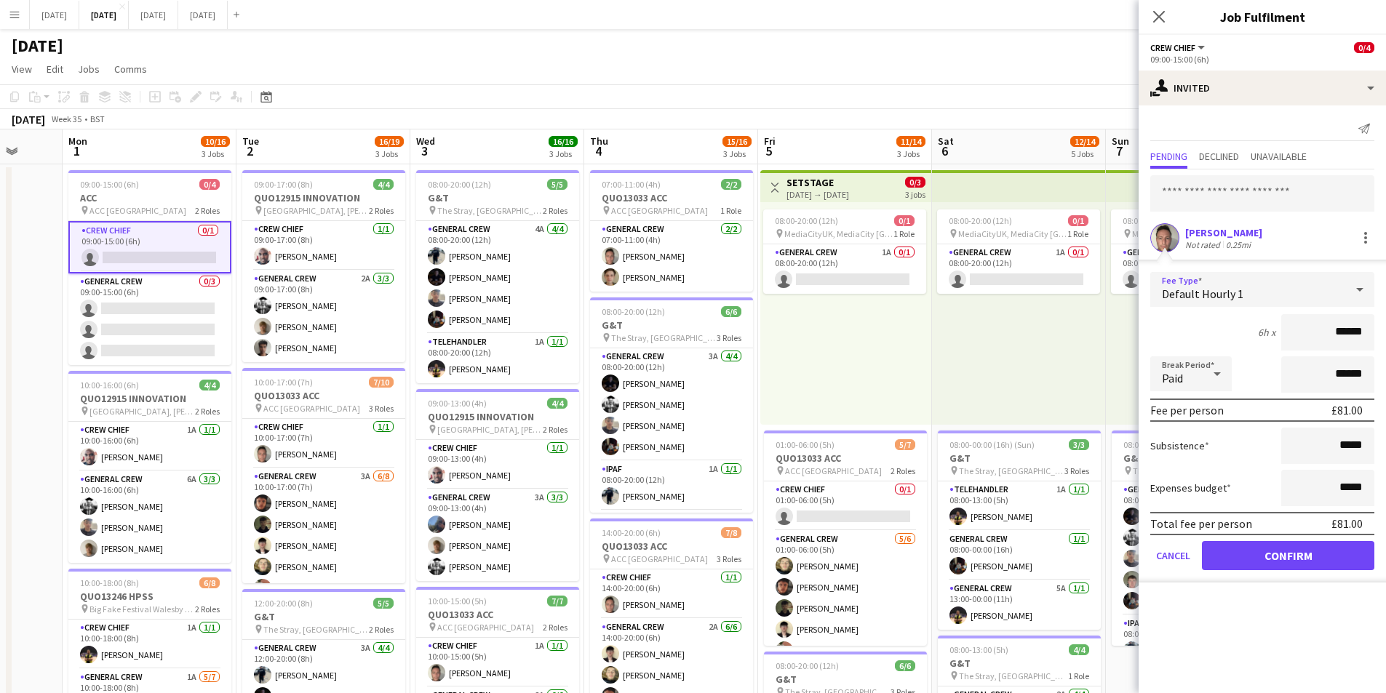
click at [1347, 278] on div at bounding box center [1359, 289] width 29 height 29
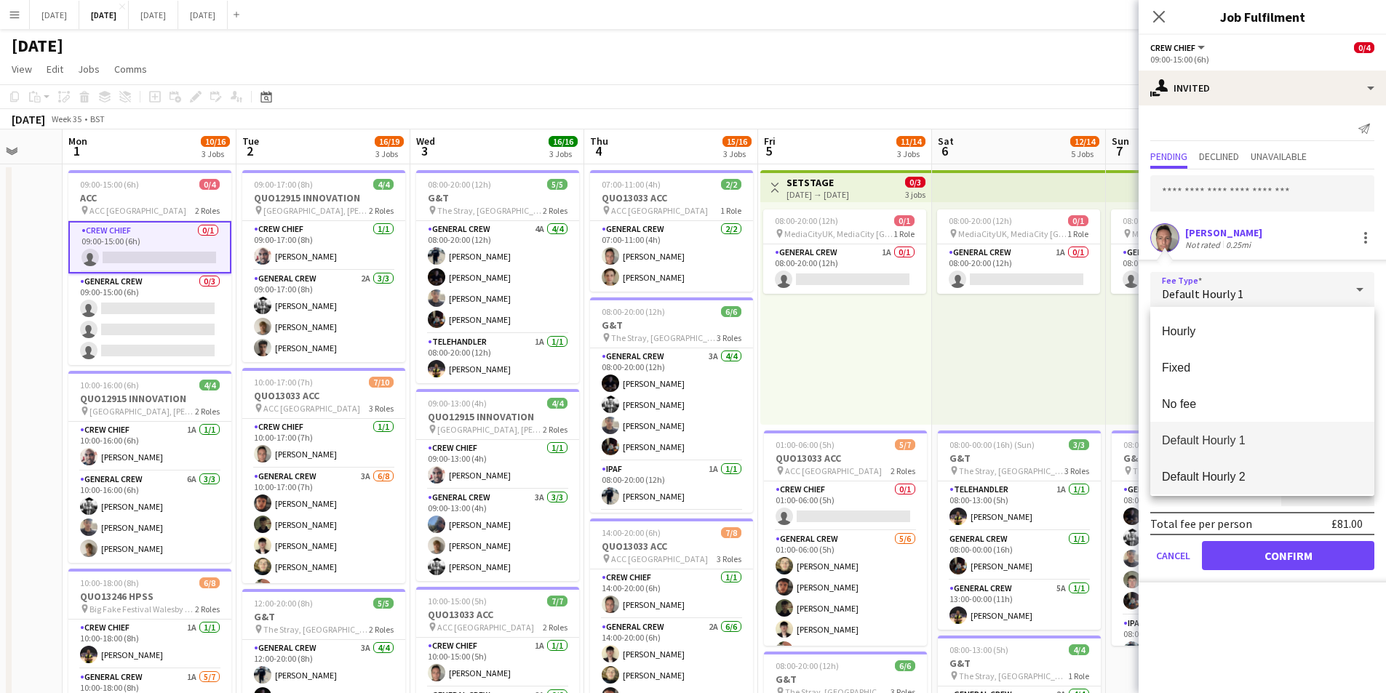
drag, startPoint x: 1216, startPoint y: 470, endPoint x: 1235, endPoint y: 461, distance: 21.8
click at [1216, 470] on span "Default Hourly 2" at bounding box center [1262, 477] width 201 height 14
type input "******"
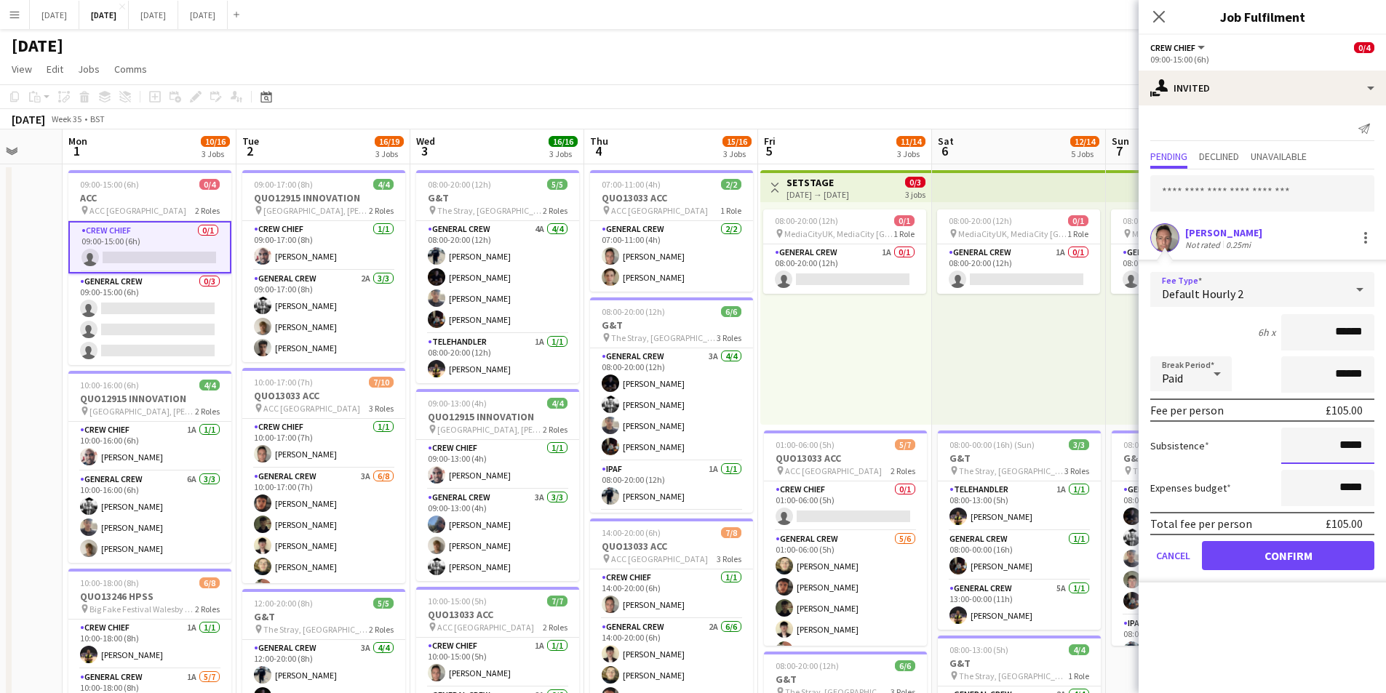
click at [1341, 444] on input "*****" at bounding box center [1327, 446] width 93 height 36
type input "******"
click at [1288, 550] on button "Confirm" at bounding box center [1288, 555] width 172 height 29
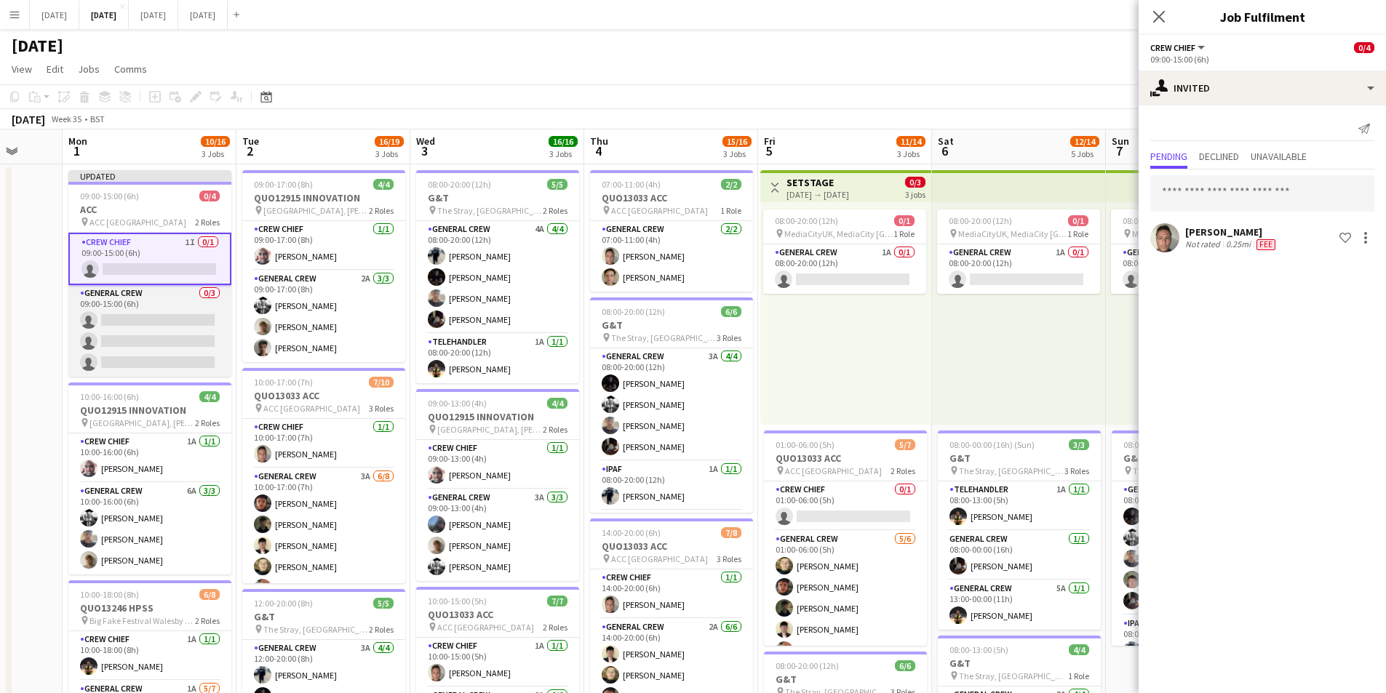
click at [162, 342] on app-card-role "General Crew 0/3 09:00-15:00 (6h) single-neutral-actions single-neutral-actions…" at bounding box center [149, 331] width 163 height 92
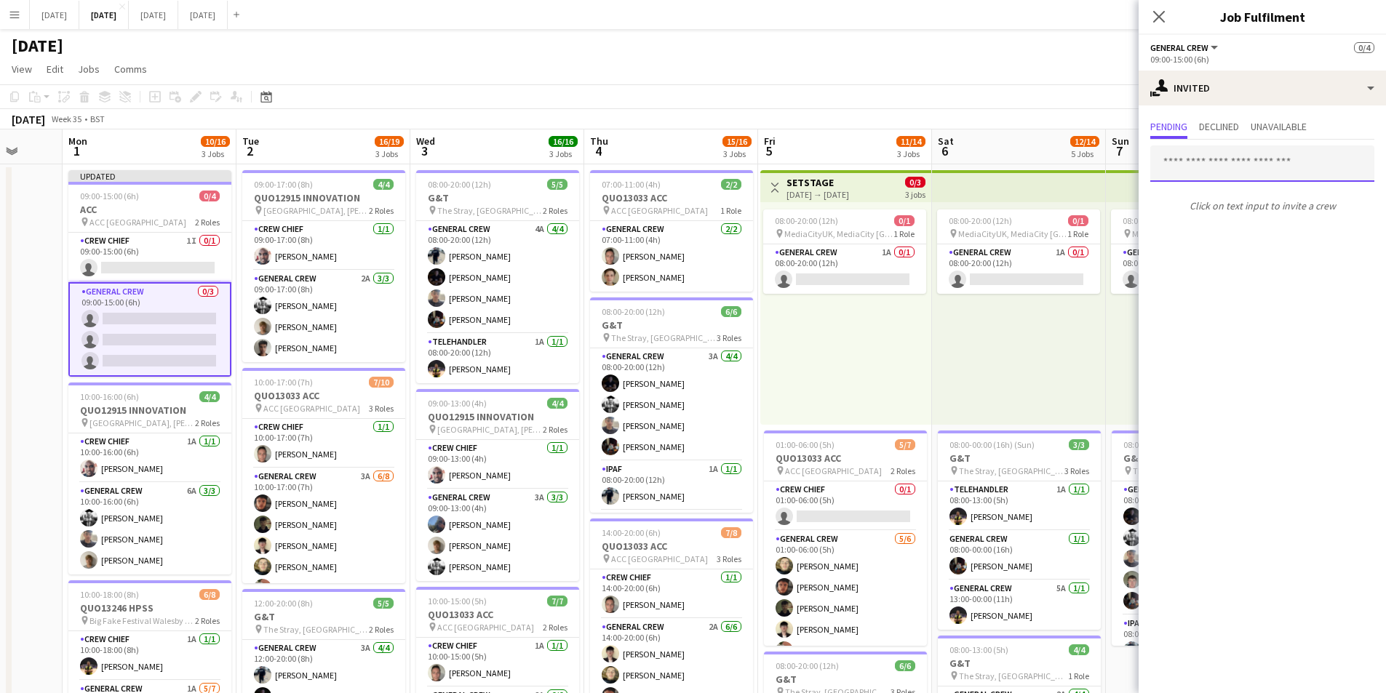
click at [1271, 167] on input "text" at bounding box center [1262, 164] width 224 height 36
type input "****"
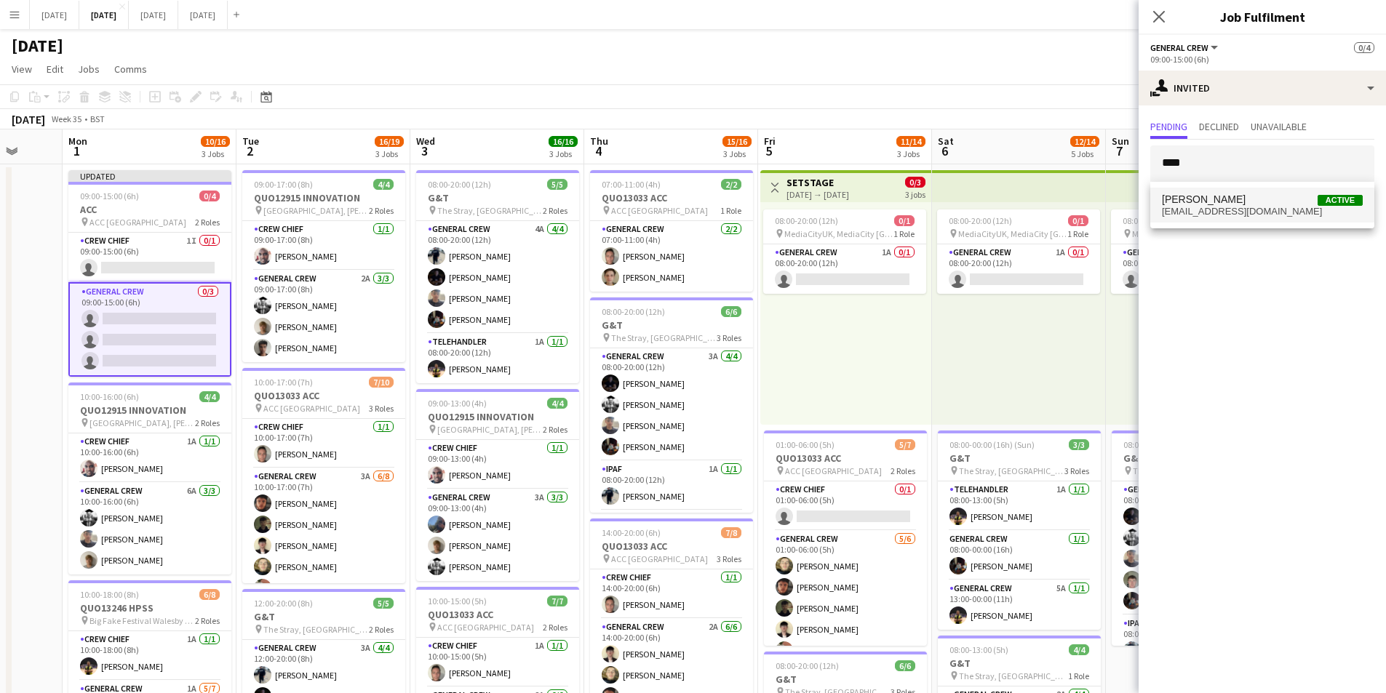
click at [1216, 211] on span "[EMAIL_ADDRESS][DOMAIN_NAME]" at bounding box center [1262, 212] width 201 height 12
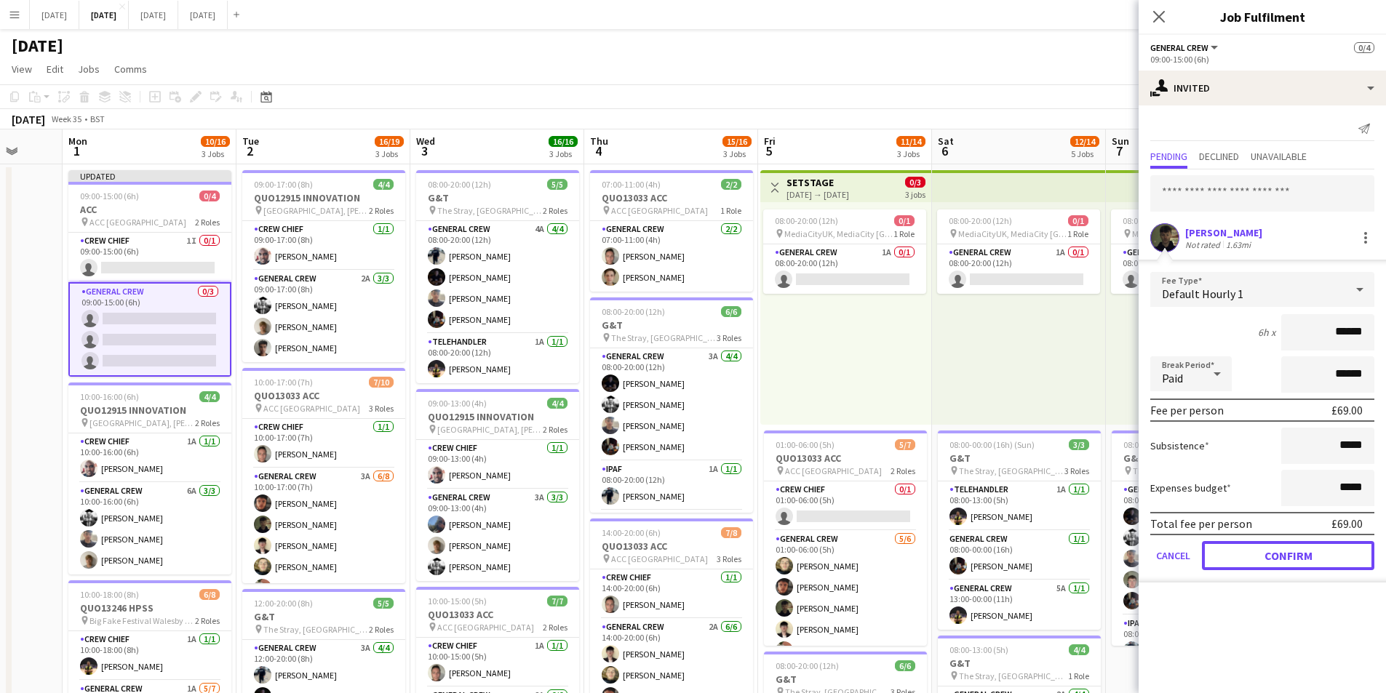
drag, startPoint x: 1266, startPoint y: 557, endPoint x: 1256, endPoint y: 188, distance: 369.0
click at [1267, 554] on button "Confirm" at bounding box center [1288, 555] width 172 height 29
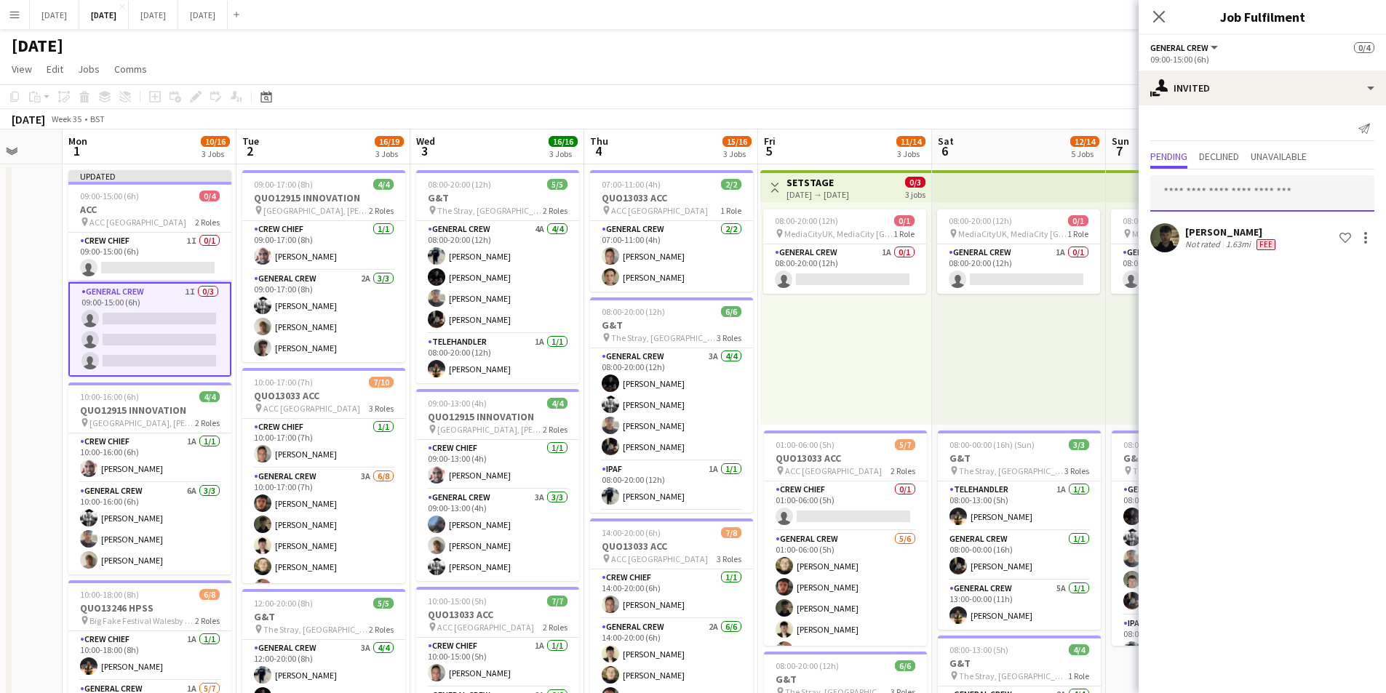
drag, startPoint x: 1256, startPoint y: 191, endPoint x: 1256, endPoint y: 183, distance: 8.0
click at [1256, 186] on input "text" at bounding box center [1262, 193] width 224 height 36
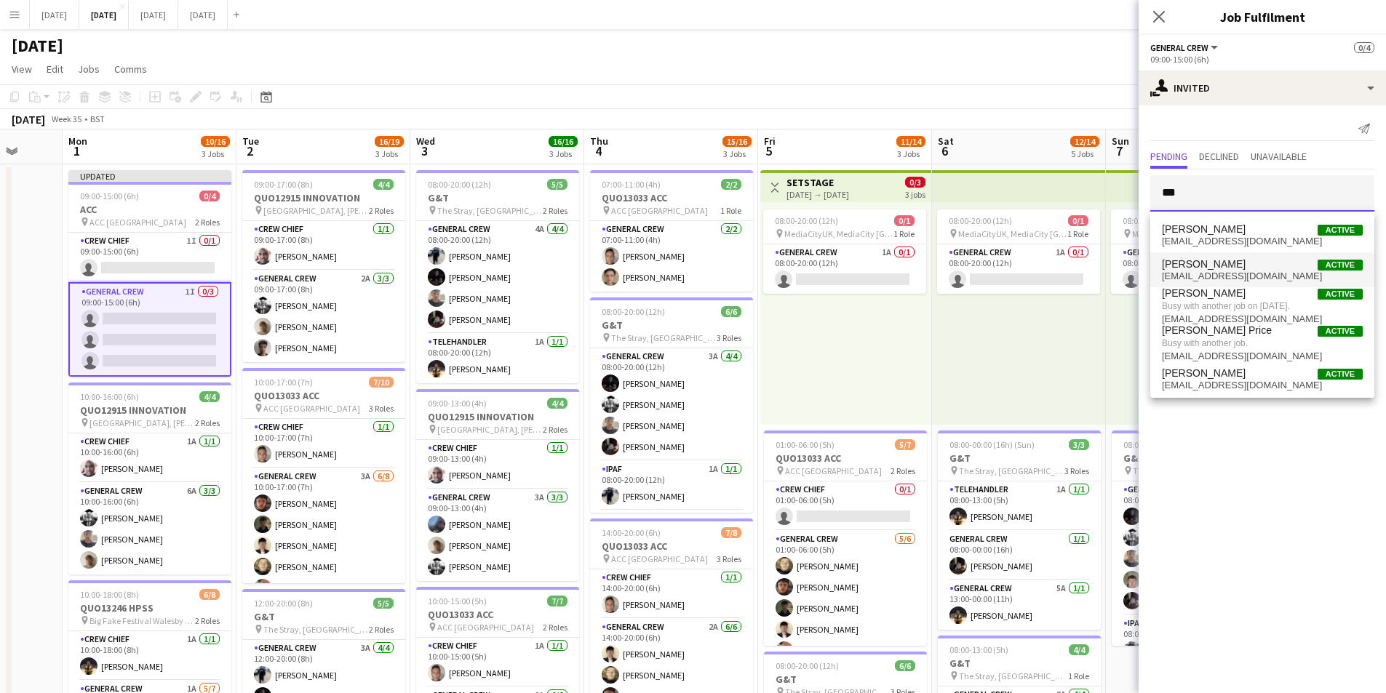
type input "***"
click at [1218, 260] on span "[PERSON_NAME]" at bounding box center [1204, 264] width 84 height 12
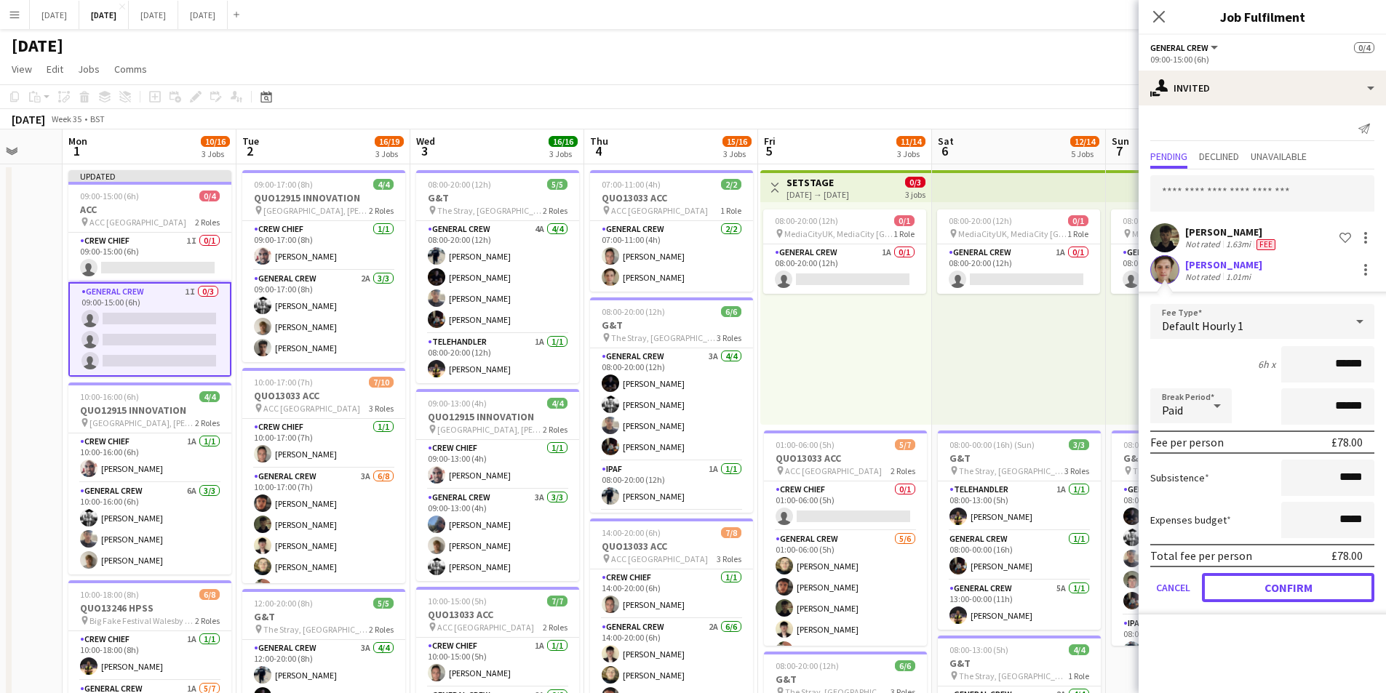
click at [1268, 581] on button "Confirm" at bounding box center [1288, 587] width 172 height 29
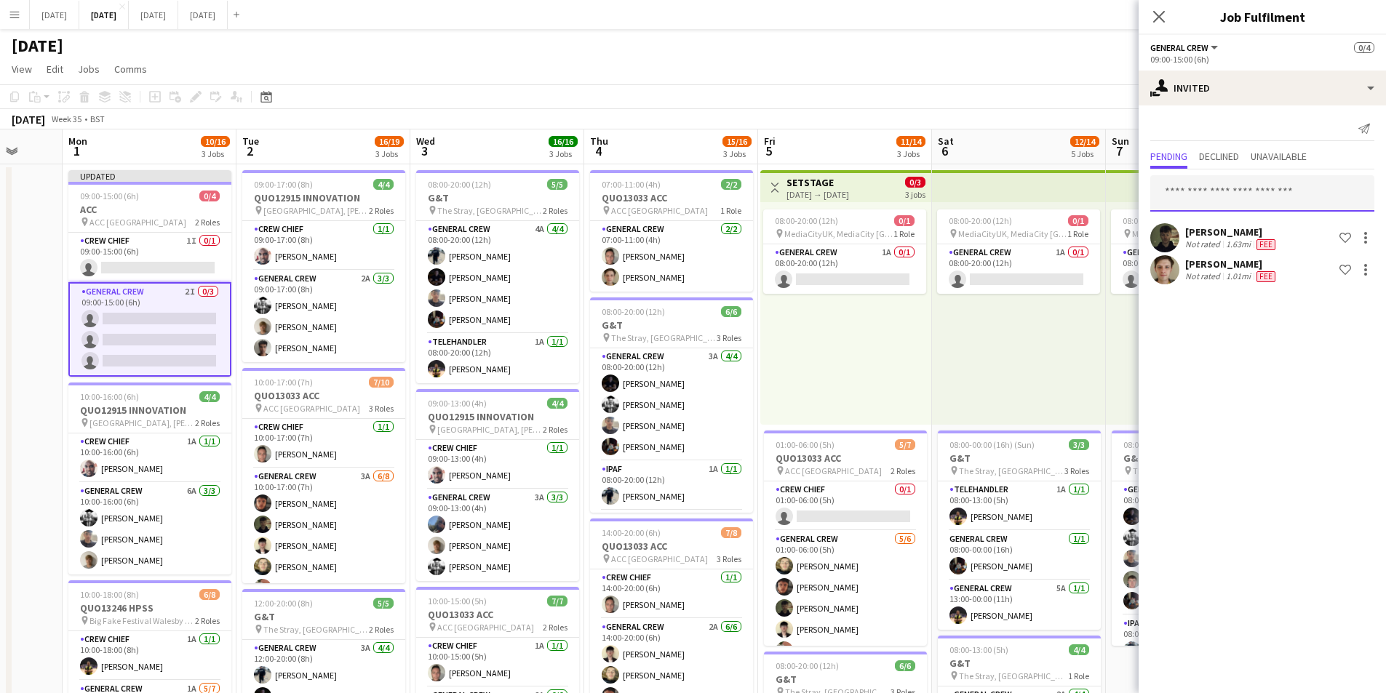
click at [1280, 192] on input "text" at bounding box center [1262, 193] width 224 height 36
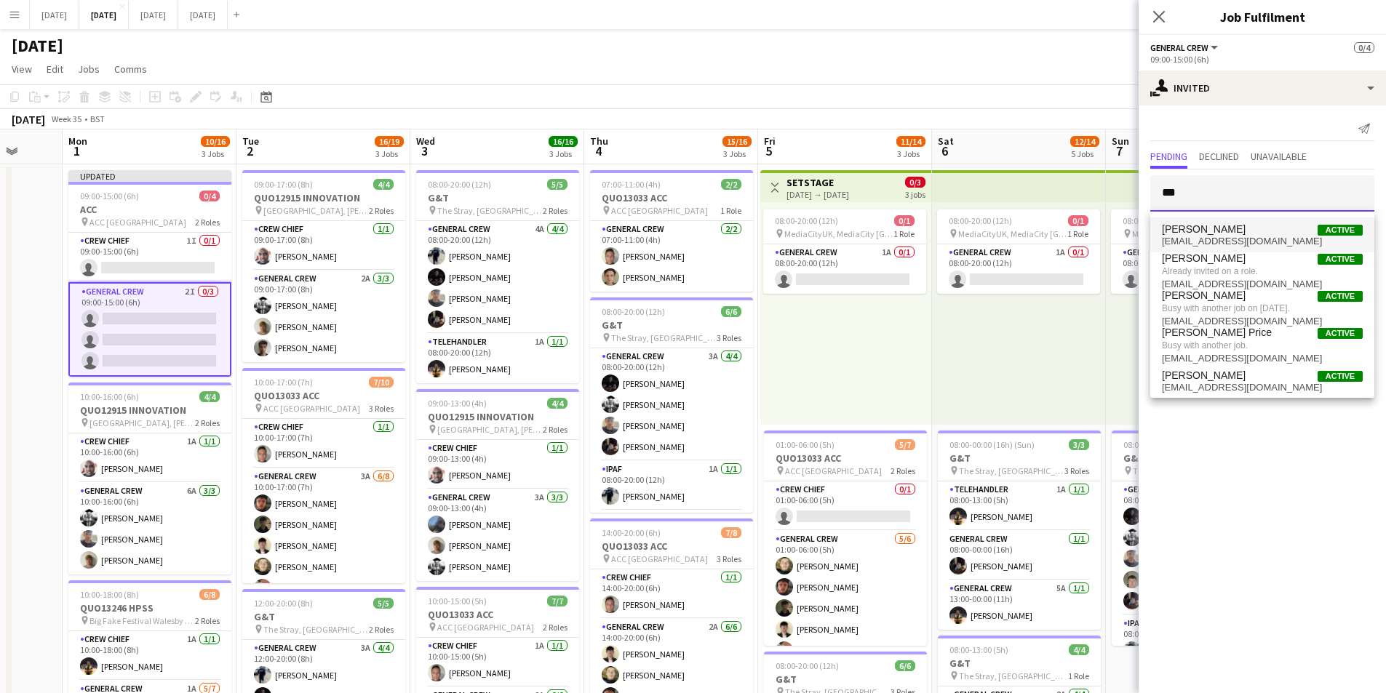
type input "***"
click at [1261, 232] on span "[PERSON_NAME] Active" at bounding box center [1262, 229] width 201 height 12
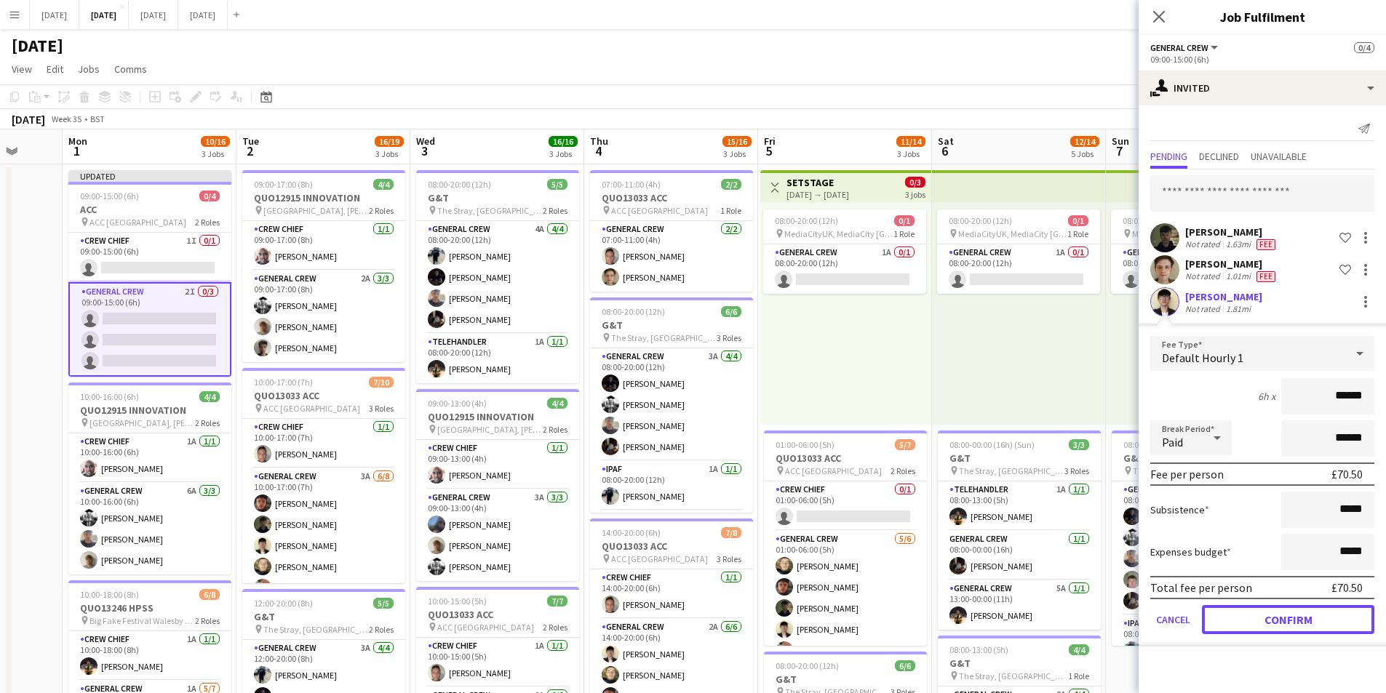
click at [1267, 615] on button "Confirm" at bounding box center [1288, 619] width 172 height 29
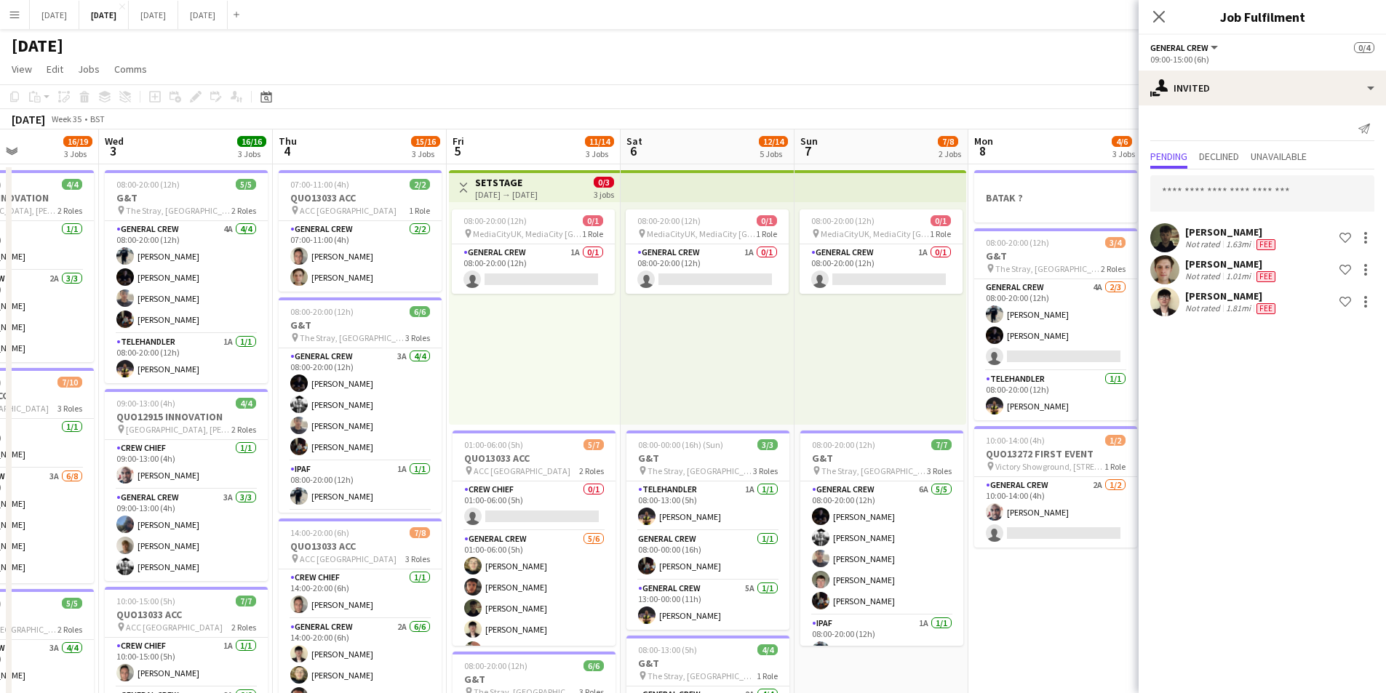
drag, startPoint x: 1049, startPoint y: 360, endPoint x: 482, endPoint y: 324, distance: 568.6
click at [482, 324] on app-calendar-viewport "Sat 30 Sun 31 Mon 1 10/16 3 Jobs Tue 2 16/19 3 Jobs Wed 3 16/16 3 Jobs Thu 4 15…" at bounding box center [693, 630] width 1386 height 1000
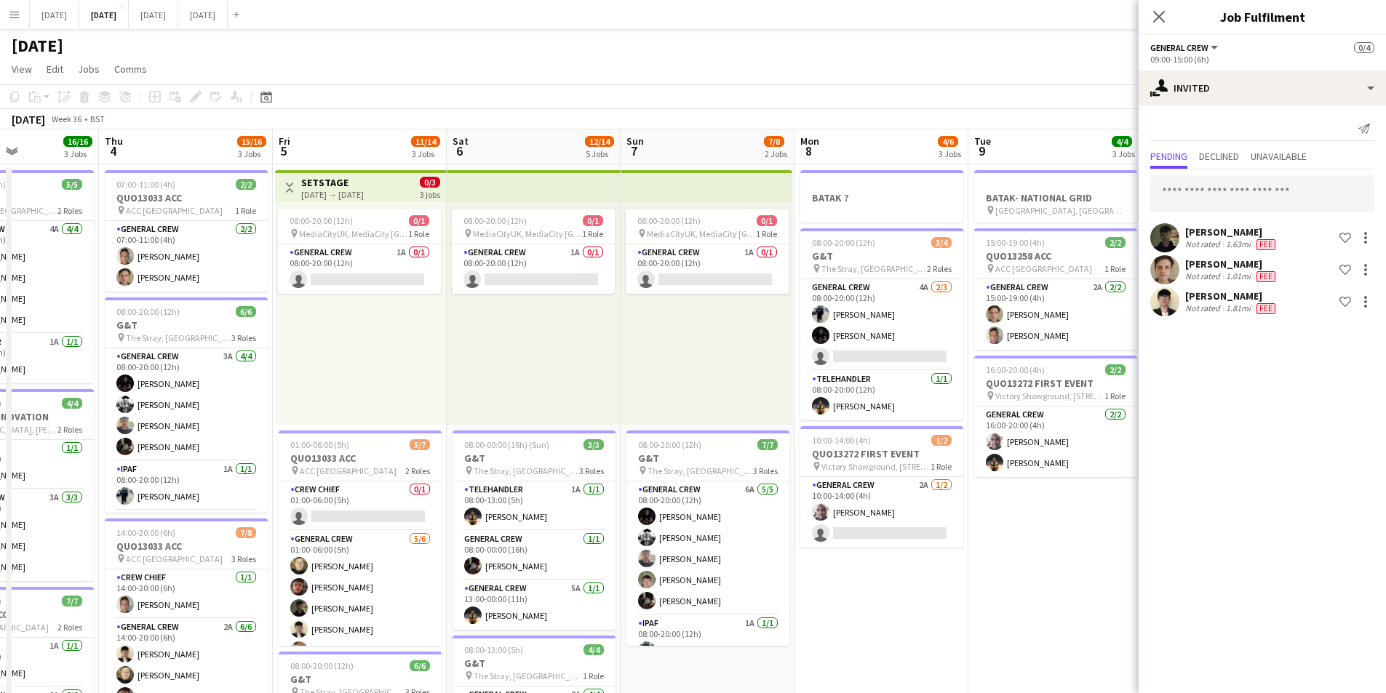
scroll to position [0, 505]
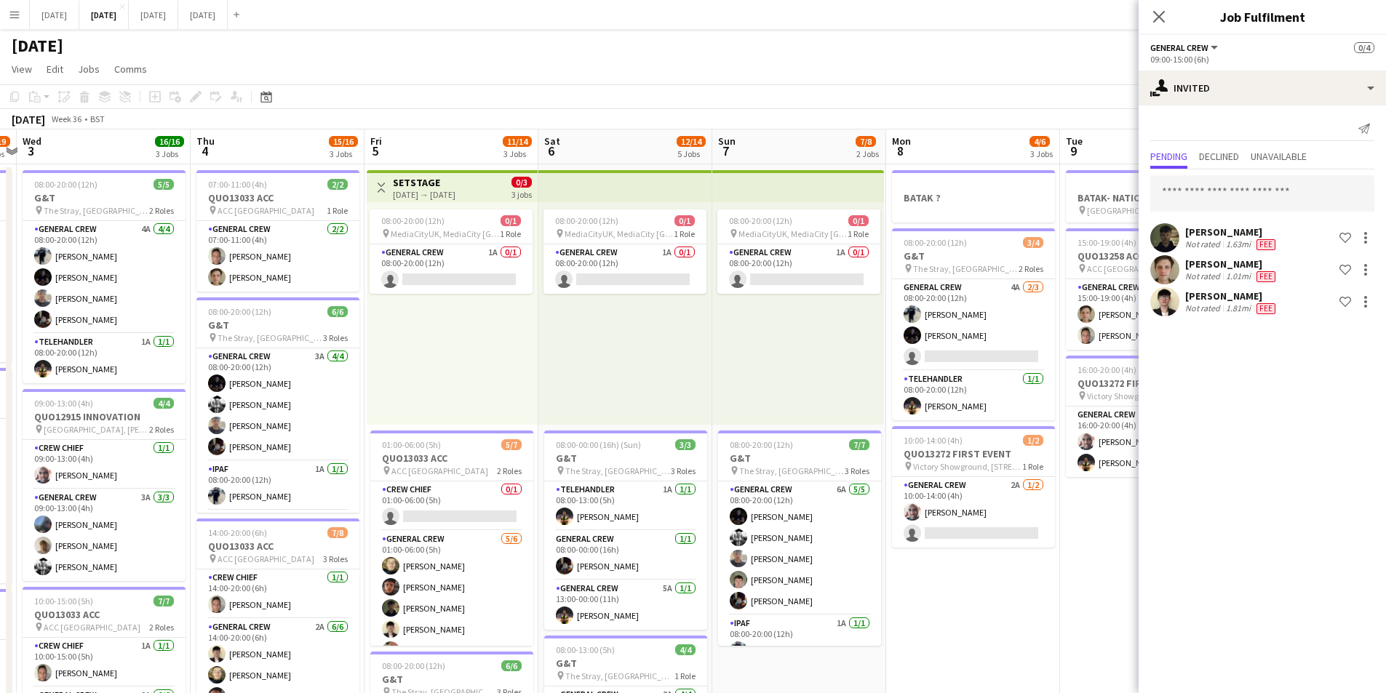
click at [653, 308] on app-calendar-viewport "Sun 31 Mon 1 10/16 3 Jobs Tue 2 16/19 3 Jobs Wed 3 16/16 3 Jobs Thu 4 15/16 3 J…" at bounding box center [693, 630] width 1386 height 1000
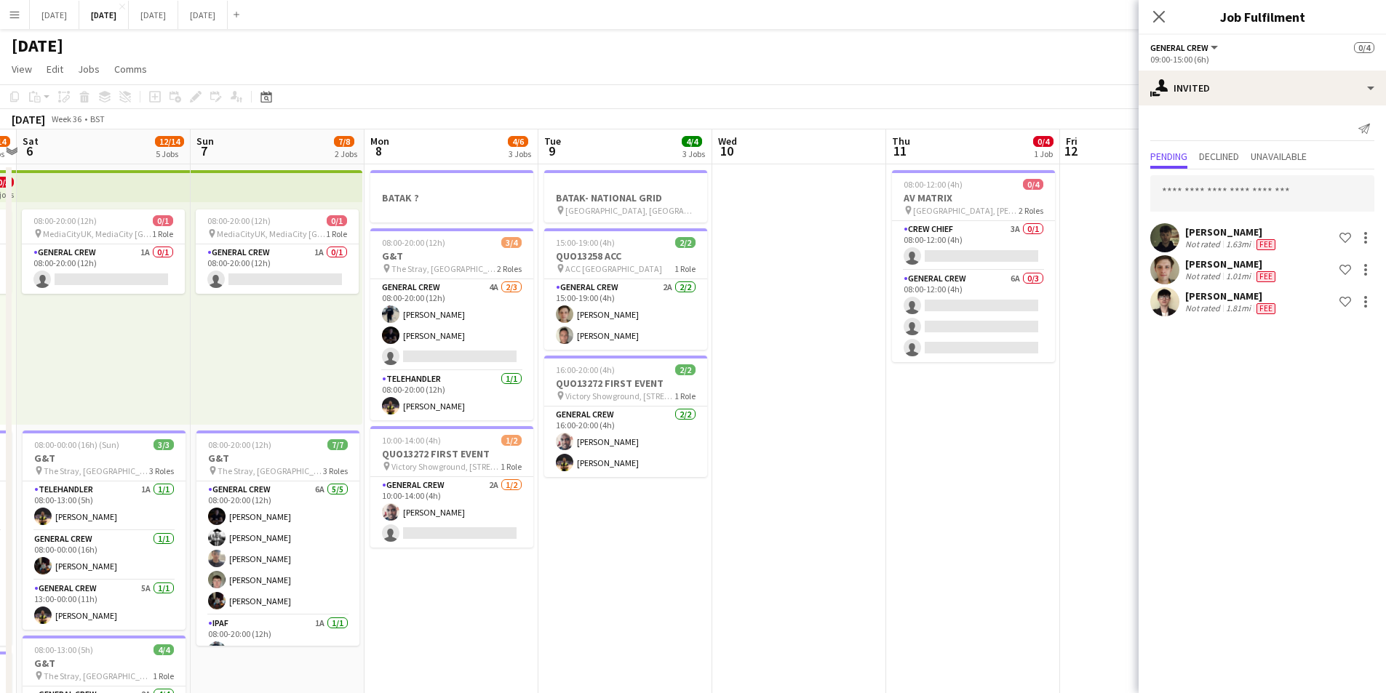
click at [643, 311] on app-calendar-viewport "Wed 3 16/16 3 Jobs Thu 4 15/16 3 Jobs Fri 5 11/14 3 Jobs Sat 6 12/14 5 Jobs Sun…" at bounding box center [693, 630] width 1386 height 1000
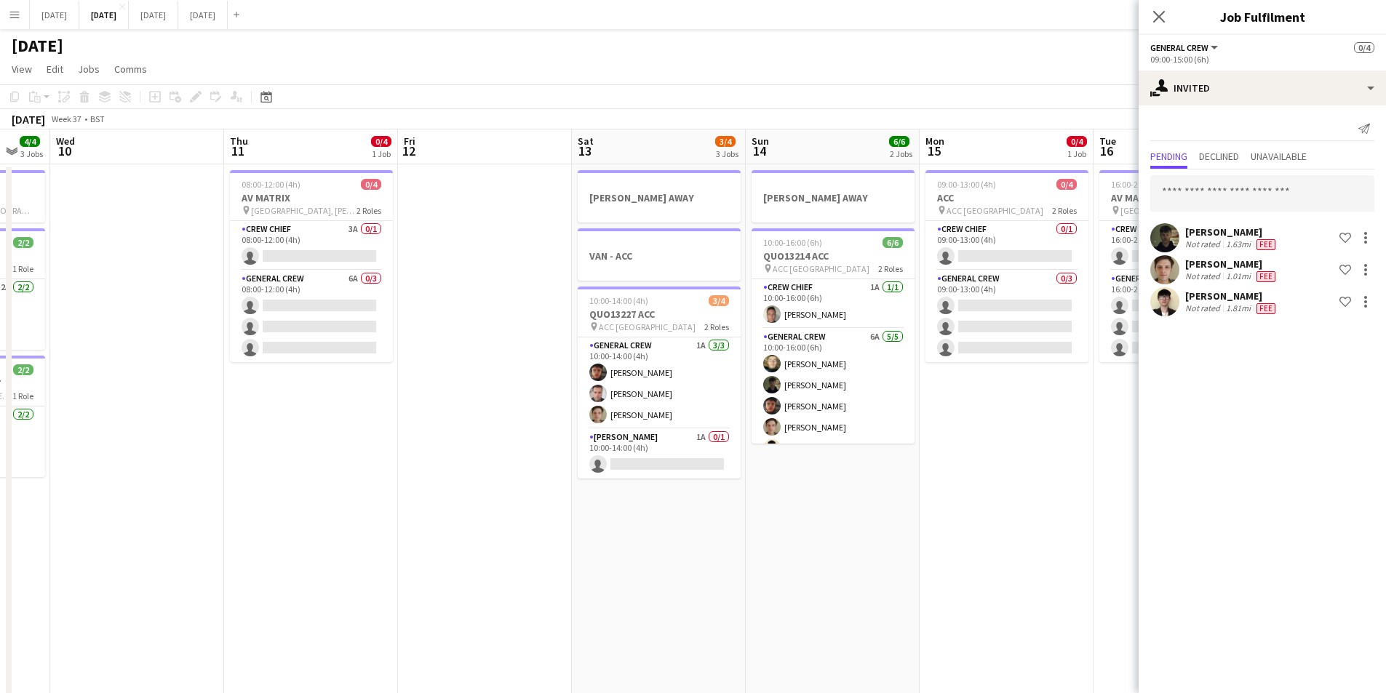
drag, startPoint x: 923, startPoint y: 402, endPoint x: 607, endPoint y: 333, distance: 323.1
click at [607, 333] on app-calendar-viewport "Sat 6 12/14 5 Jobs Sun 7 7/8 2 Jobs Mon 8 4/6 3 Jobs Tue 9 4/4 3 Jobs Wed 10 Th…" at bounding box center [693, 630] width 1386 height 1000
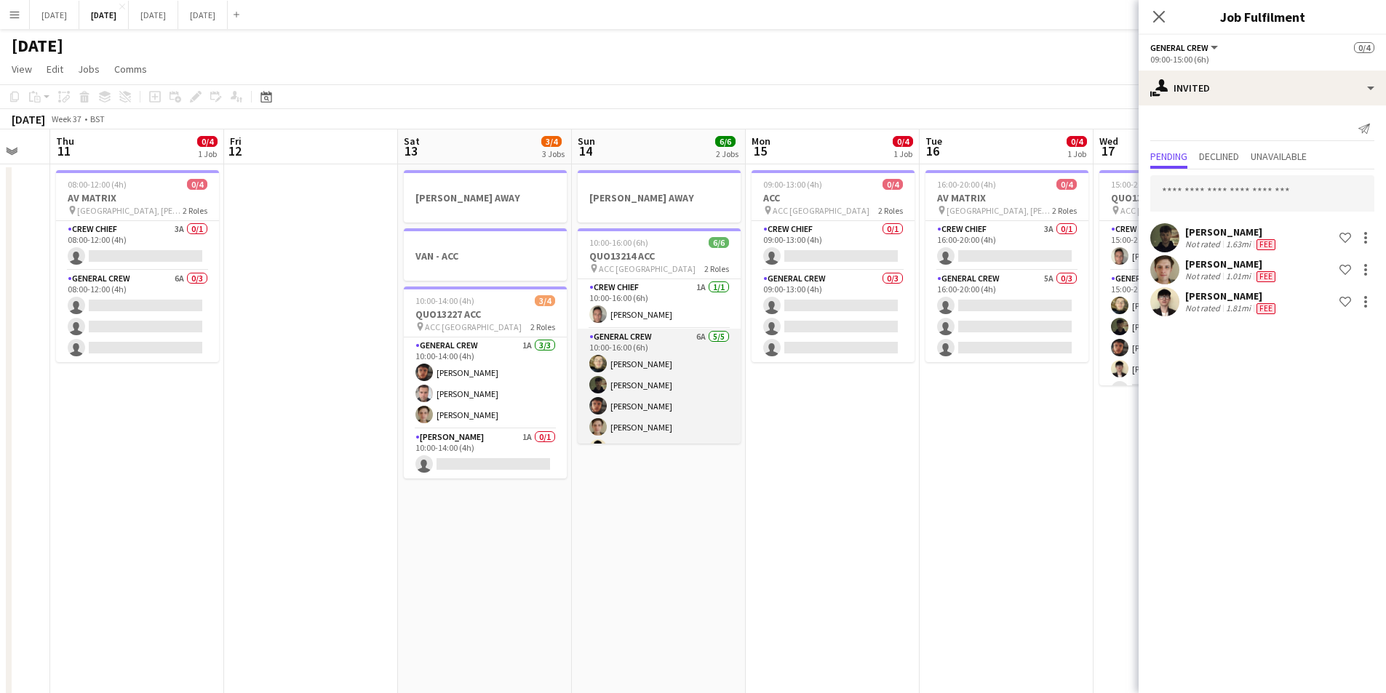
scroll to position [0, 471]
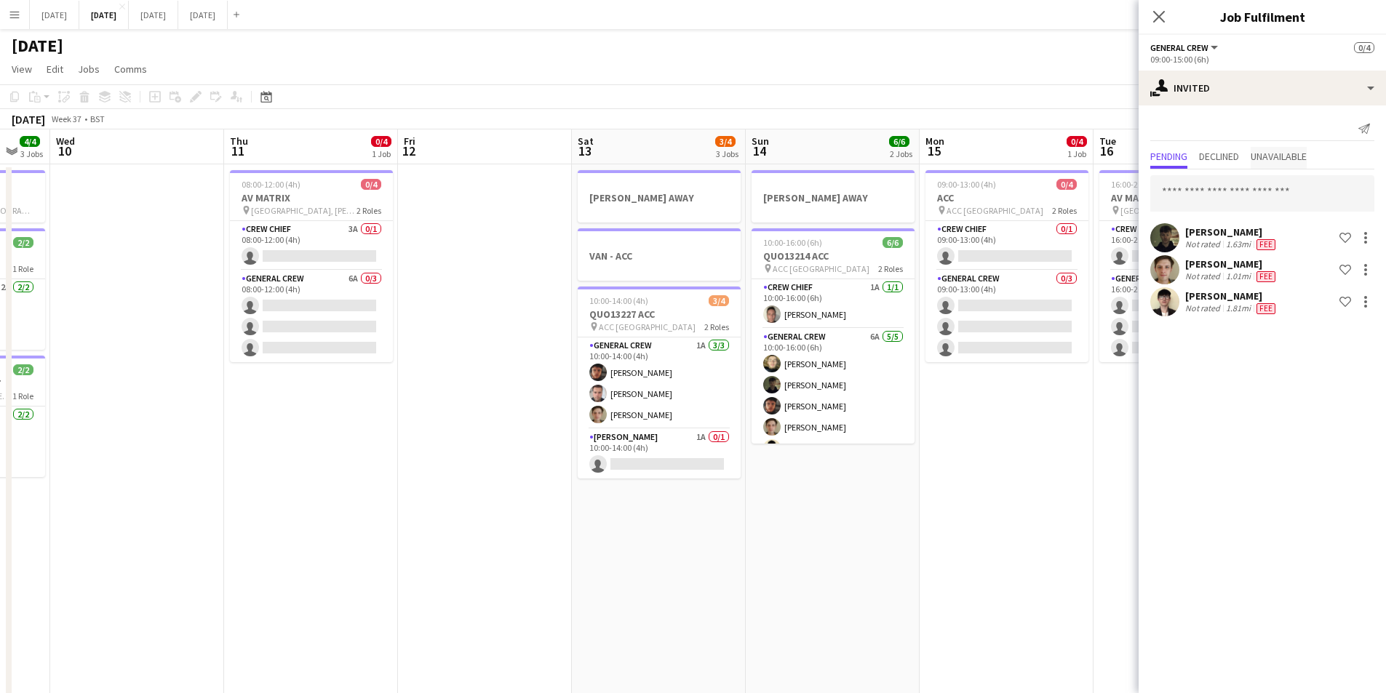
click at [1000, 247] on app-card-role "Crew Chief 0/1 09:00-13:00 (4h) single-neutral-actions" at bounding box center [1006, 245] width 163 height 49
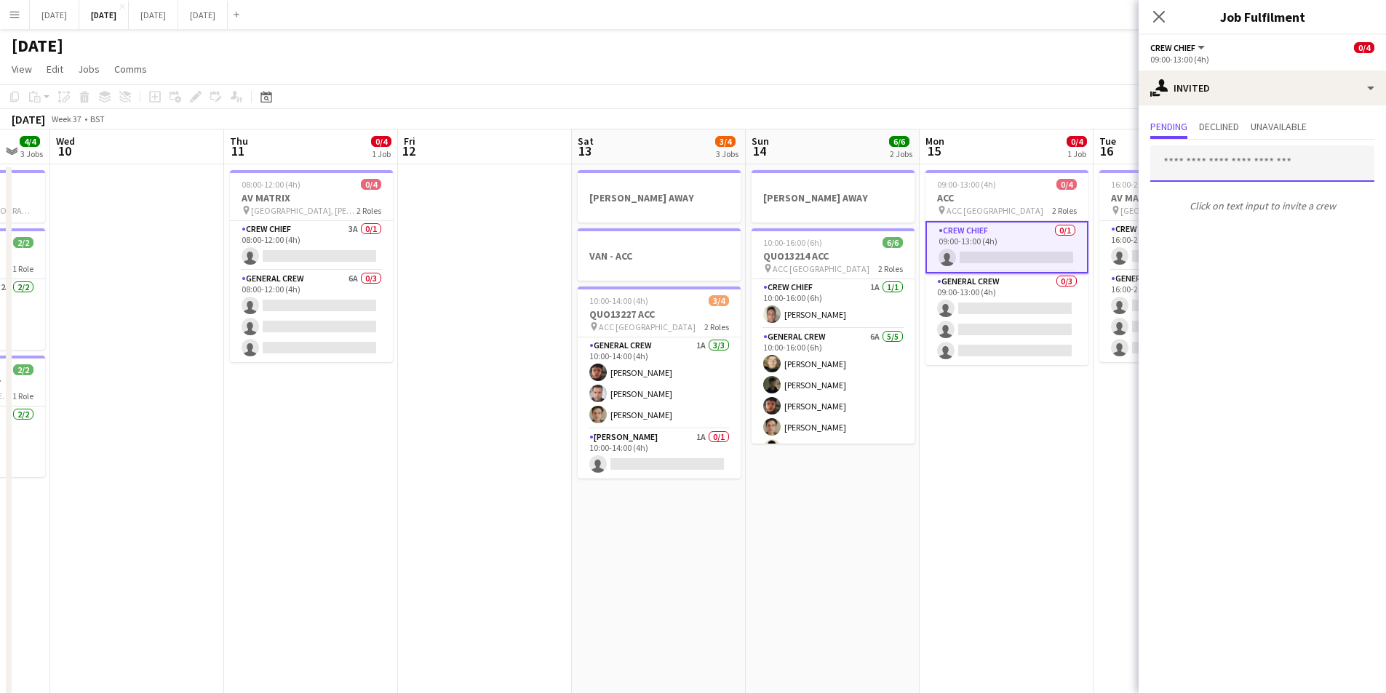
click at [1243, 159] on input "text" at bounding box center [1262, 164] width 224 height 36
type input "******"
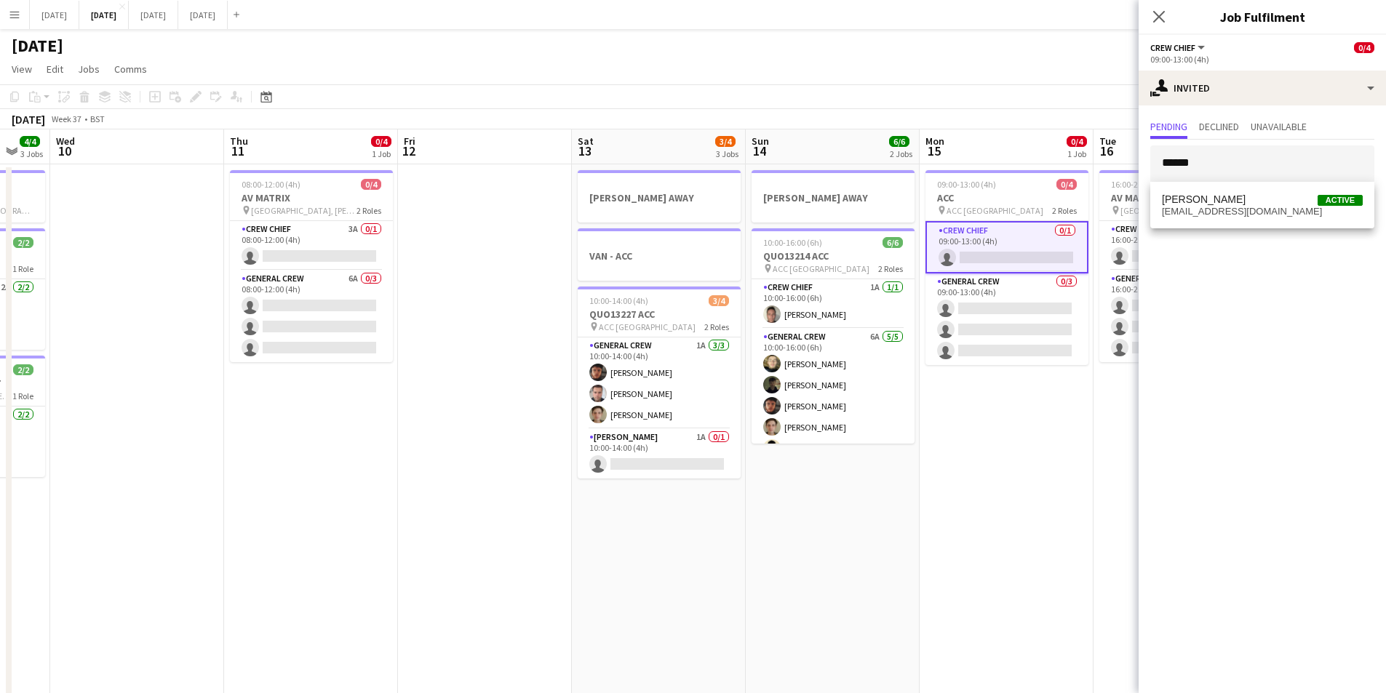
click at [1230, 198] on span "[PERSON_NAME]" at bounding box center [1204, 200] width 84 height 12
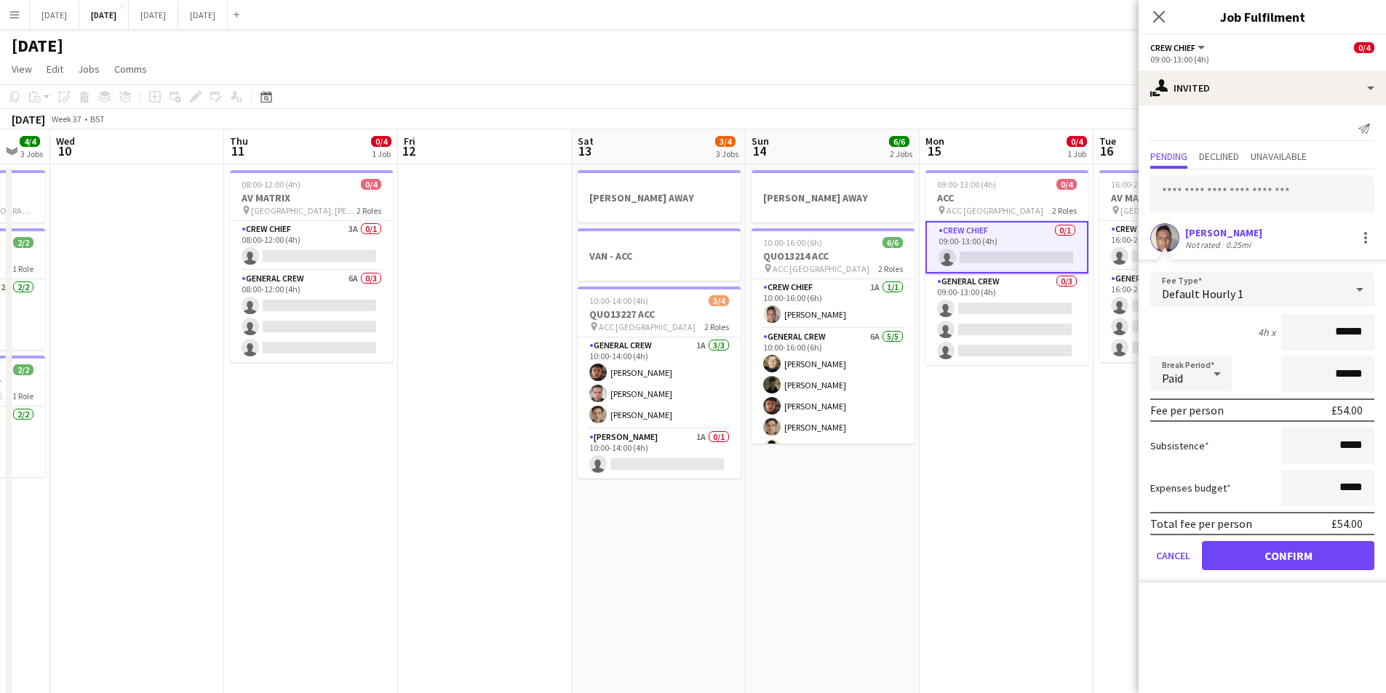
click at [1348, 291] on div at bounding box center [1359, 289] width 29 height 29
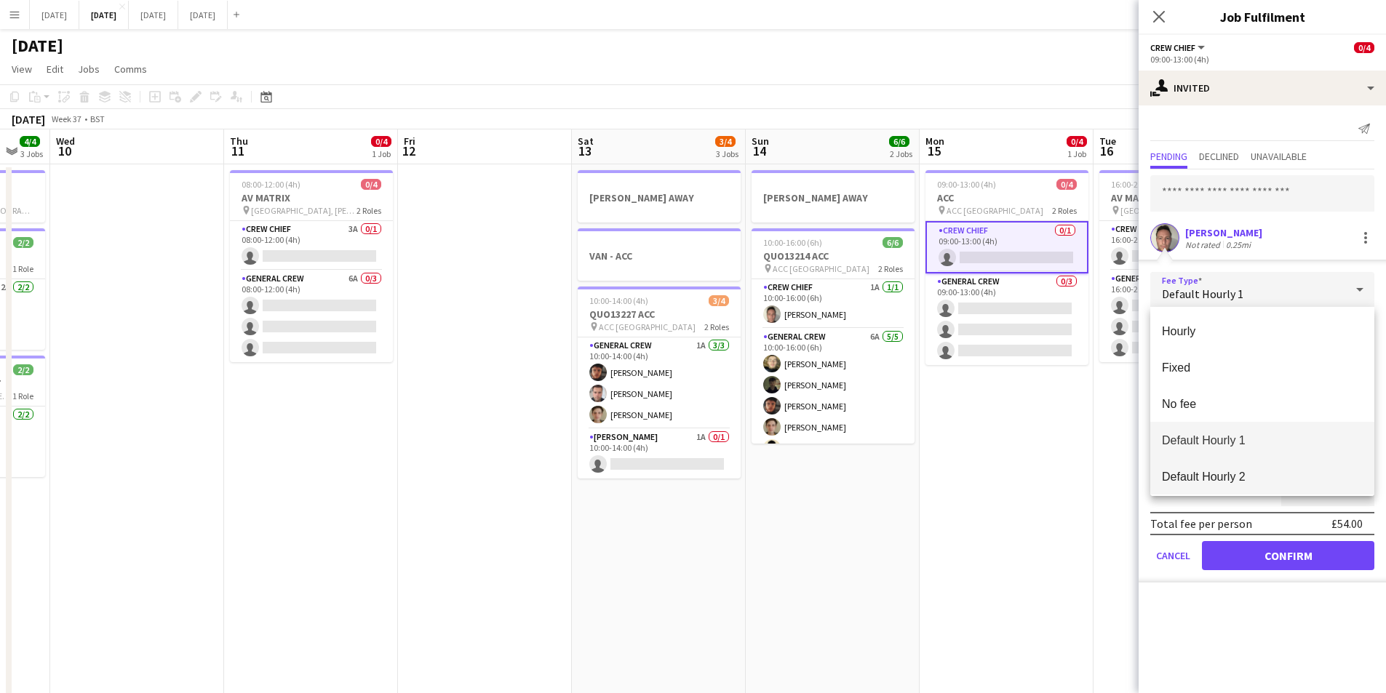
drag, startPoint x: 1257, startPoint y: 473, endPoint x: 1318, endPoint y: 464, distance: 61.0
click at [1258, 473] on span "Default Hourly 2" at bounding box center [1262, 477] width 201 height 14
type input "******"
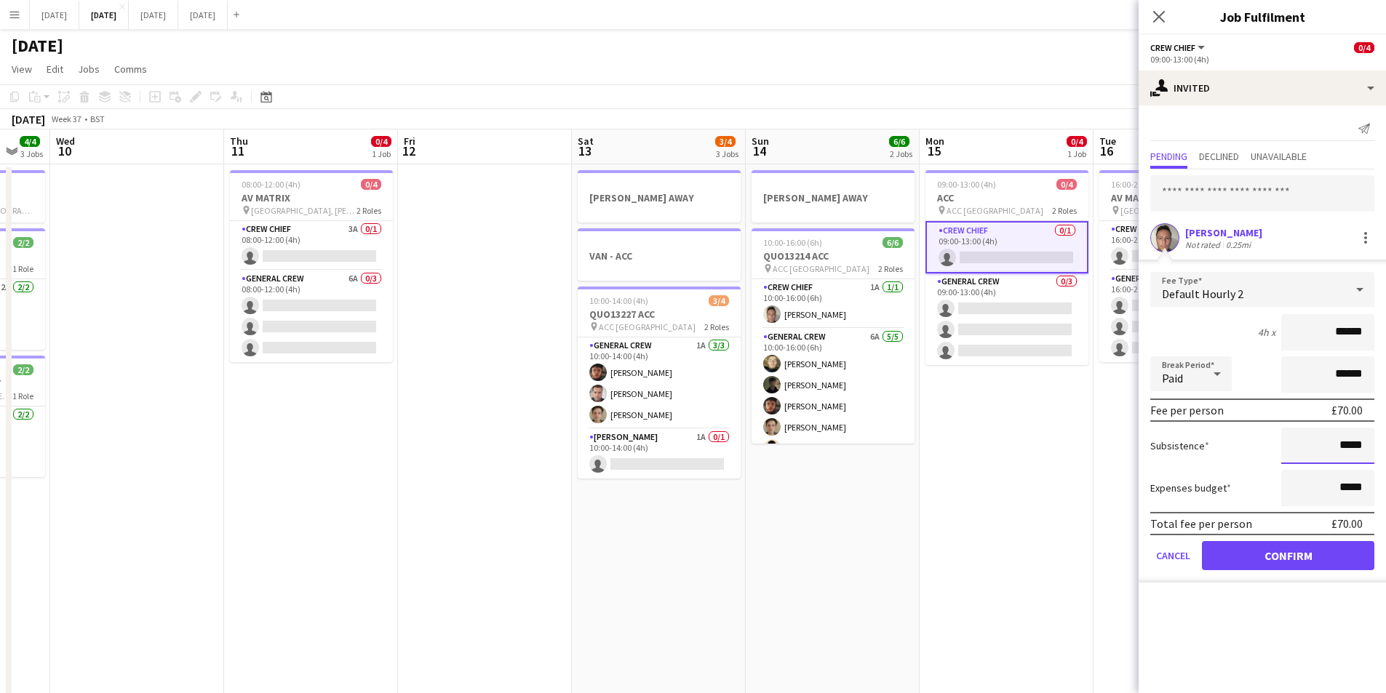
click at [1341, 443] on input "*****" at bounding box center [1327, 446] width 93 height 36
type input "******"
click at [1286, 551] on button "Confirm" at bounding box center [1288, 555] width 172 height 29
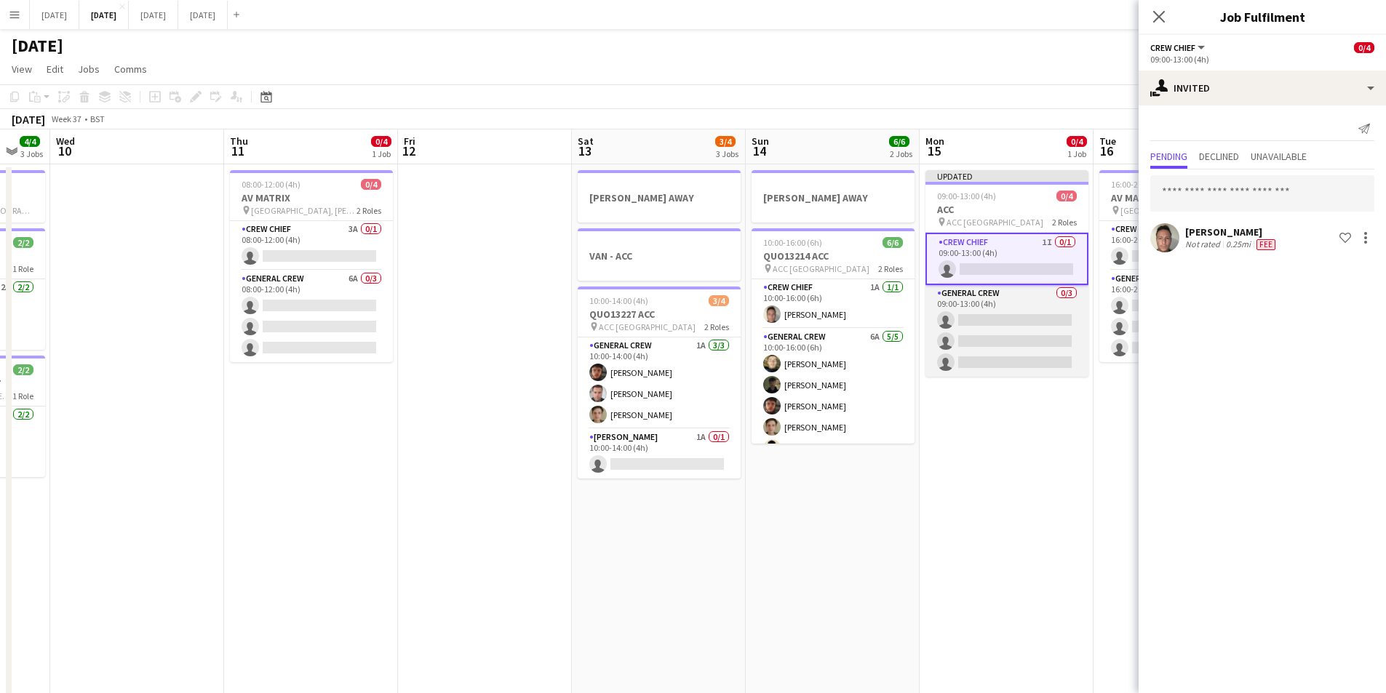
click at [999, 343] on app-card-role "General Crew 0/3 09:00-13:00 (4h) single-neutral-actions single-neutral-actions…" at bounding box center [1006, 331] width 163 height 92
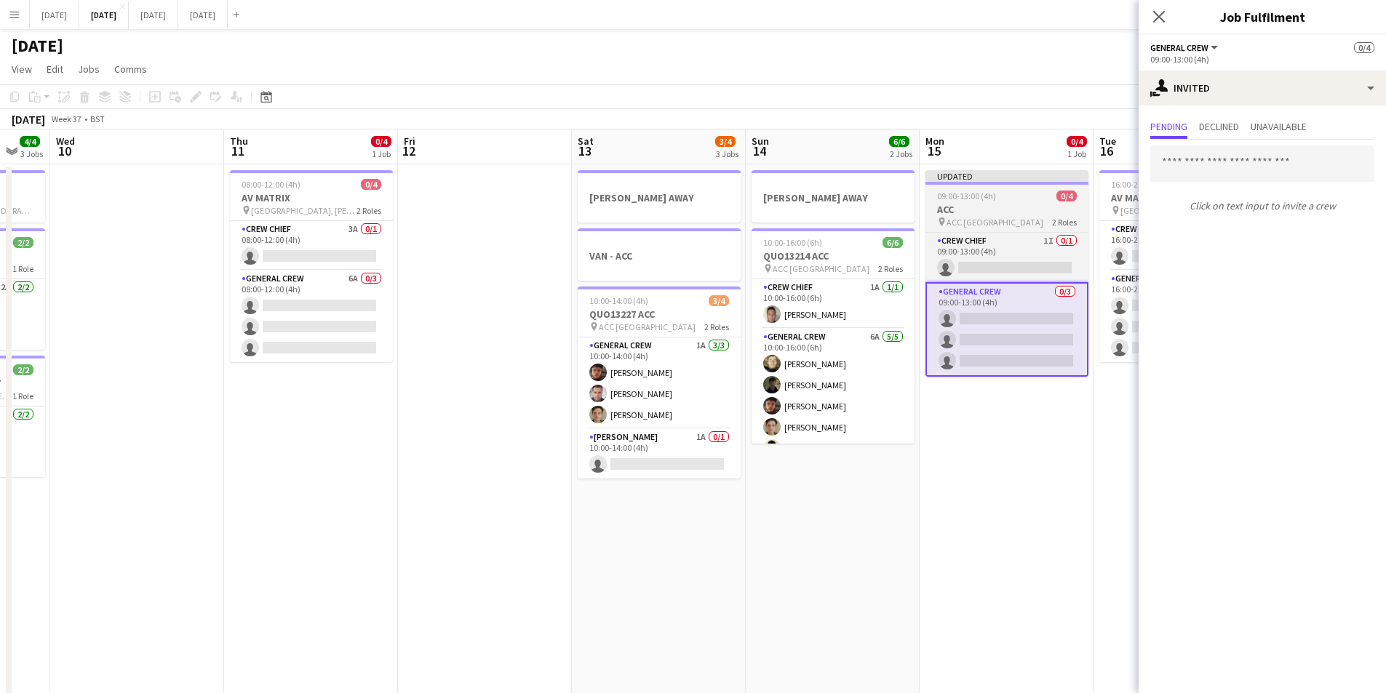
scroll to position [0, 471]
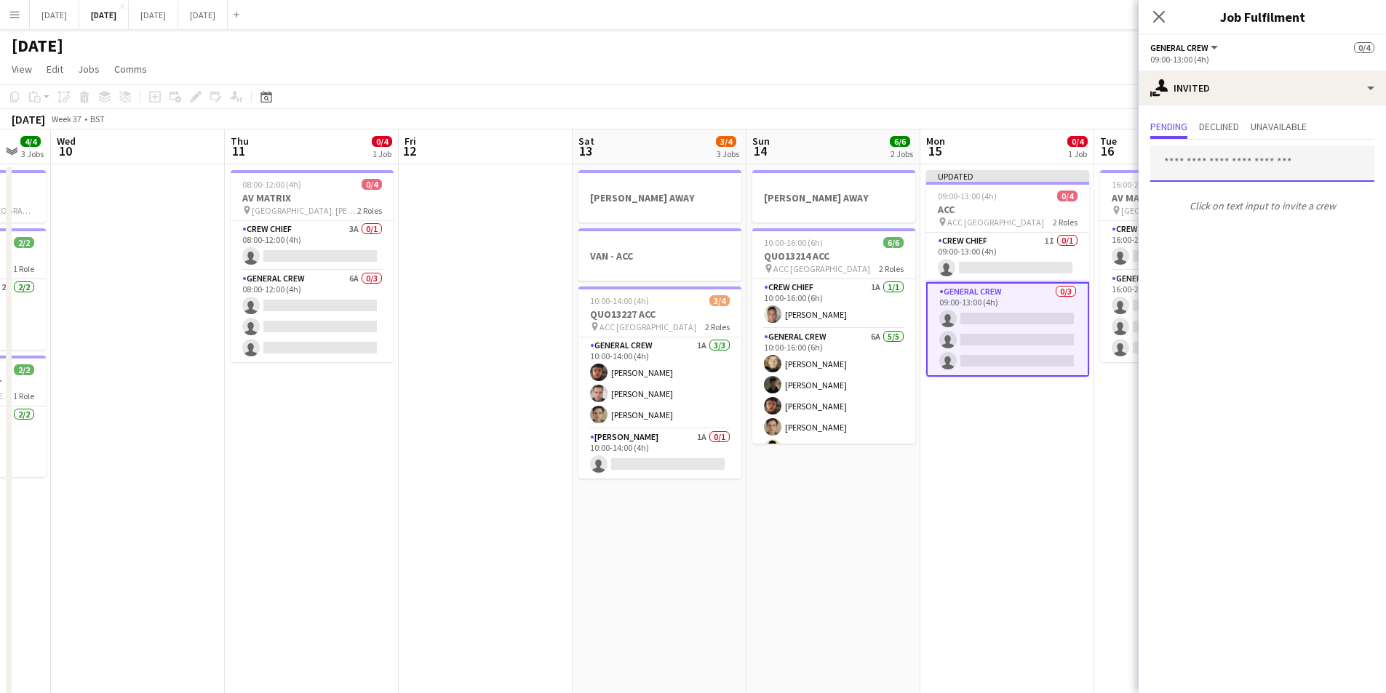
click at [1262, 168] on input "text" at bounding box center [1262, 164] width 224 height 36
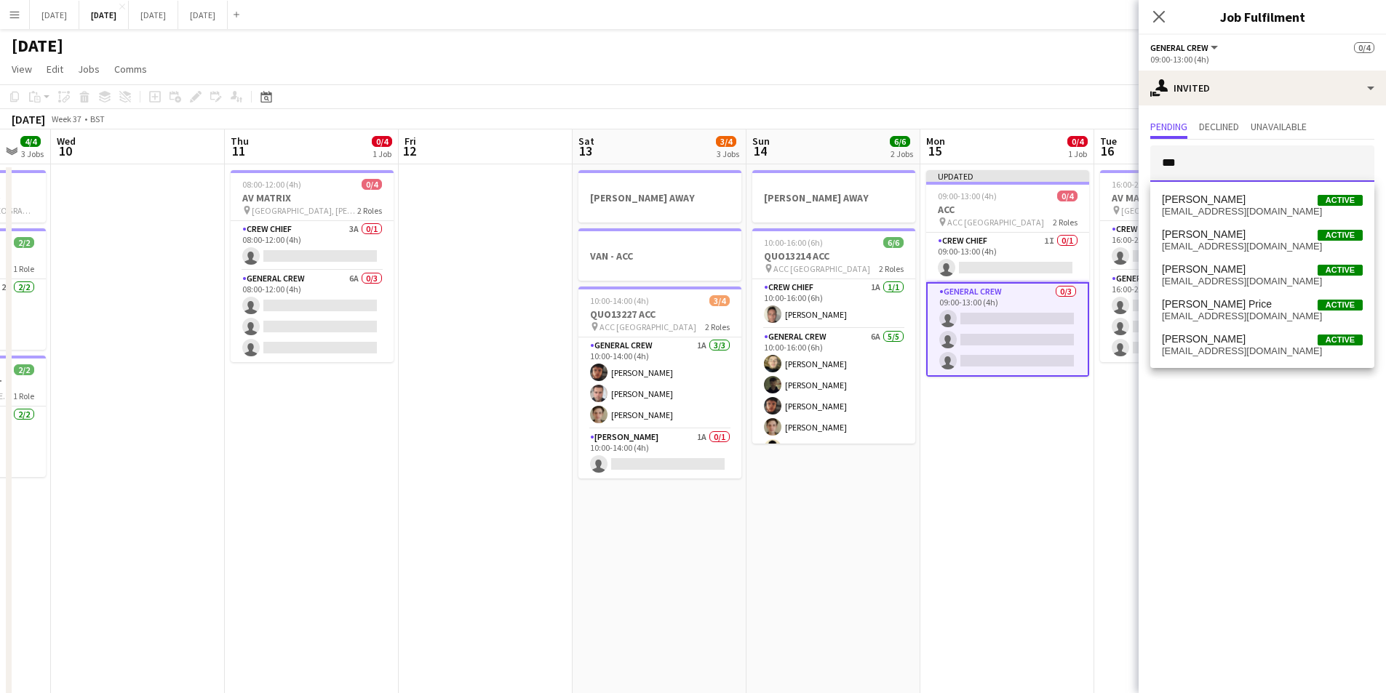
type input "***"
click at [1210, 218] on mat-option "[PERSON_NAME] Active [EMAIL_ADDRESS][DOMAIN_NAME]" at bounding box center [1262, 205] width 224 height 35
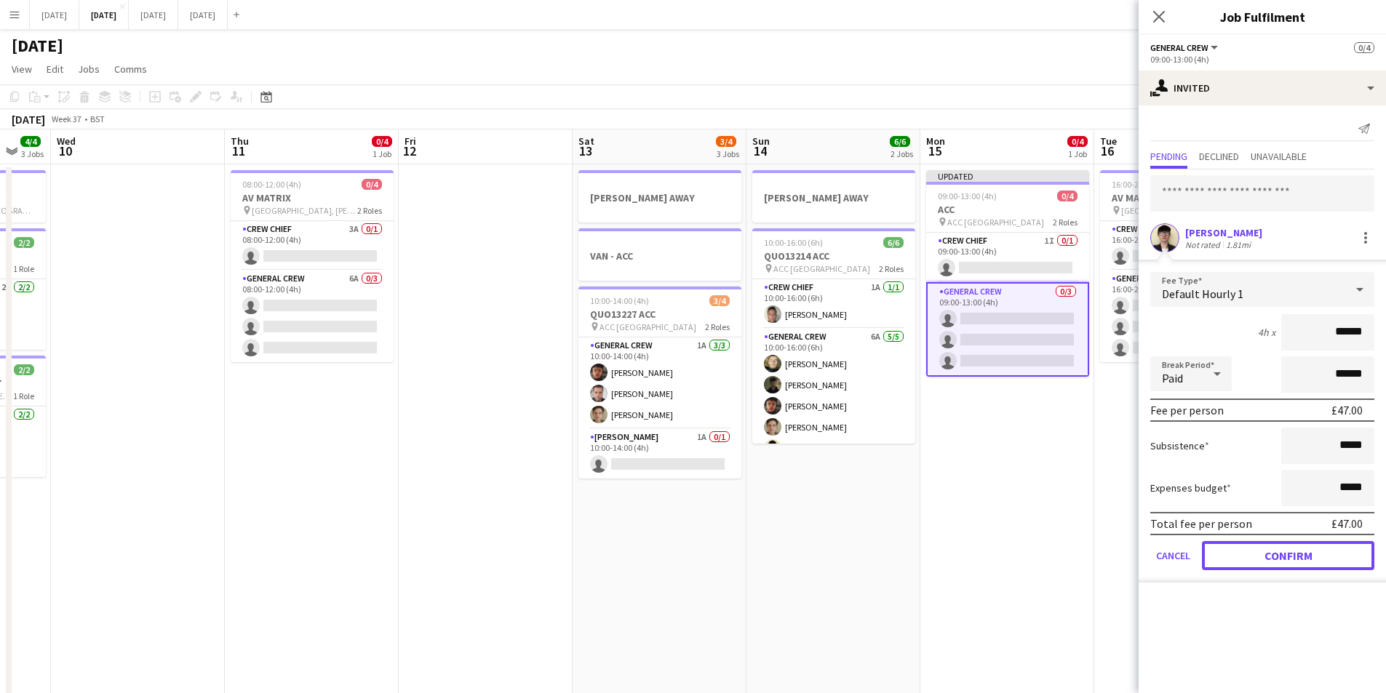
drag, startPoint x: 1284, startPoint y: 557, endPoint x: 1291, endPoint y: 227, distance: 329.7
click at [1284, 555] on button "Confirm" at bounding box center [1288, 555] width 172 height 29
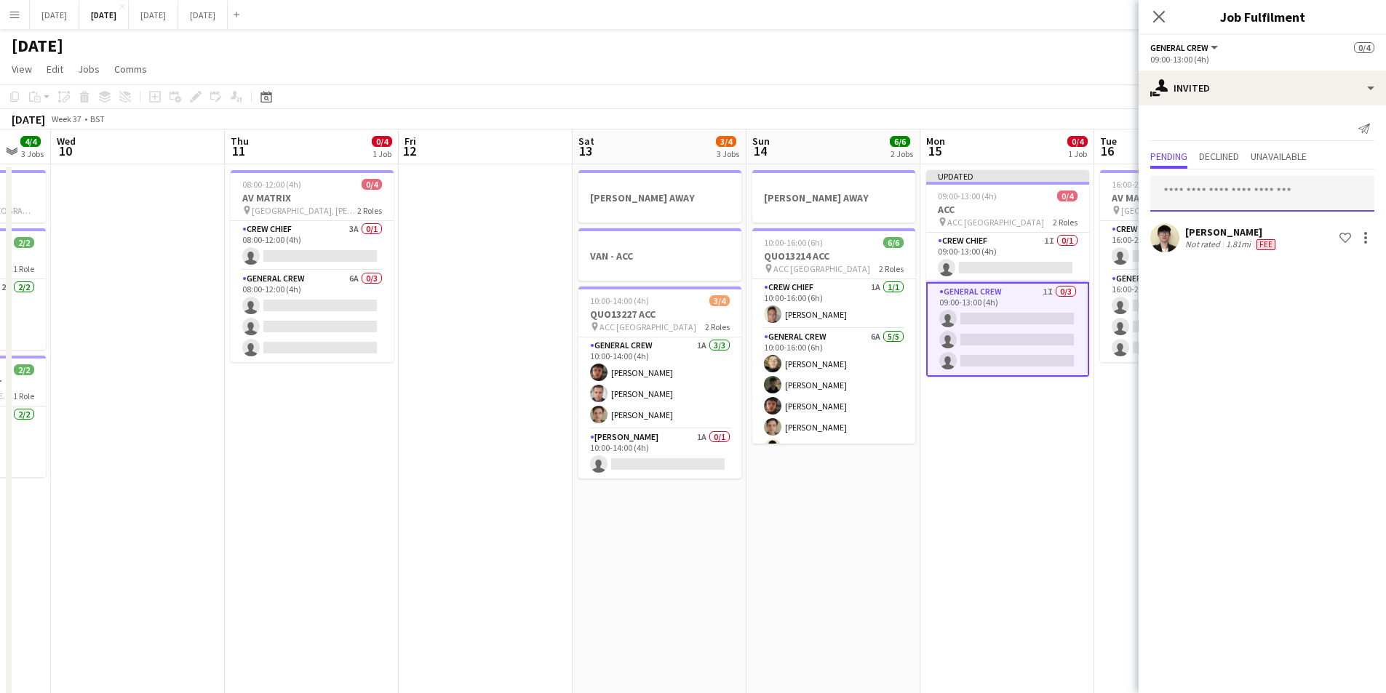
click at [1283, 192] on input "text" at bounding box center [1262, 193] width 224 height 36
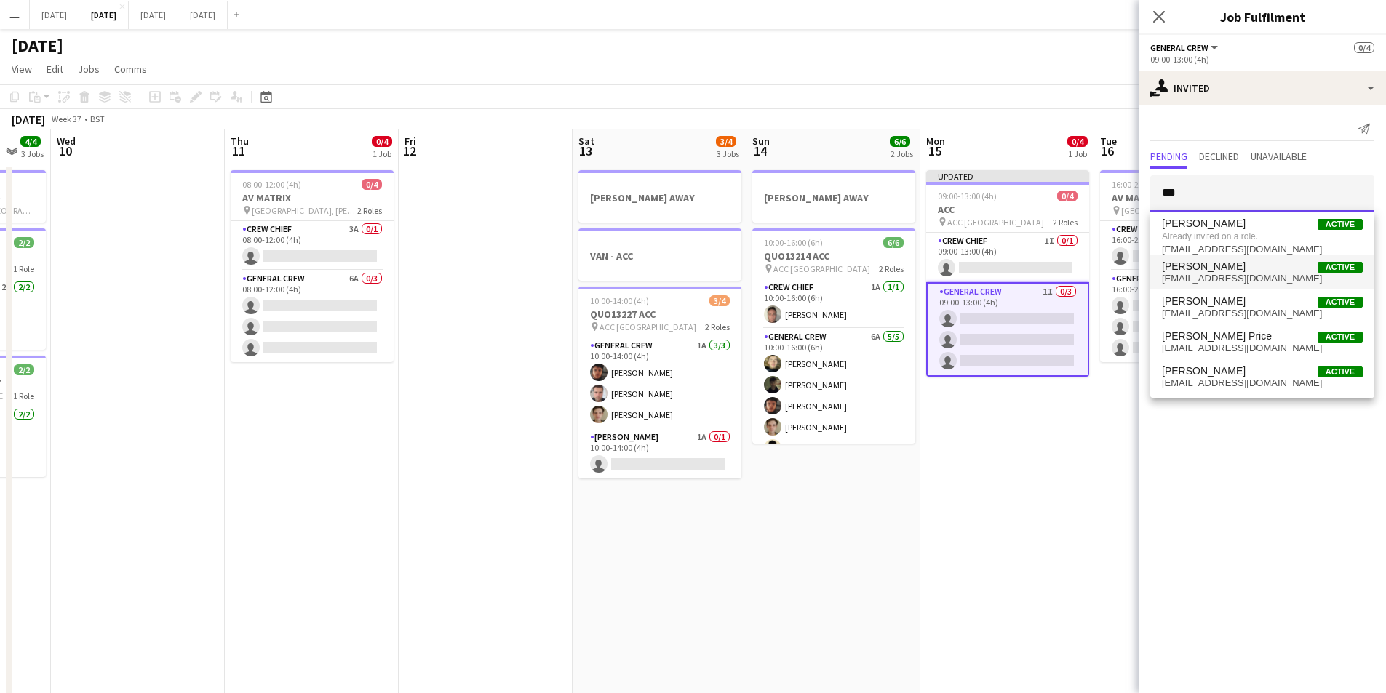
type input "***"
click at [1232, 265] on span "[PERSON_NAME] Active" at bounding box center [1262, 266] width 201 height 12
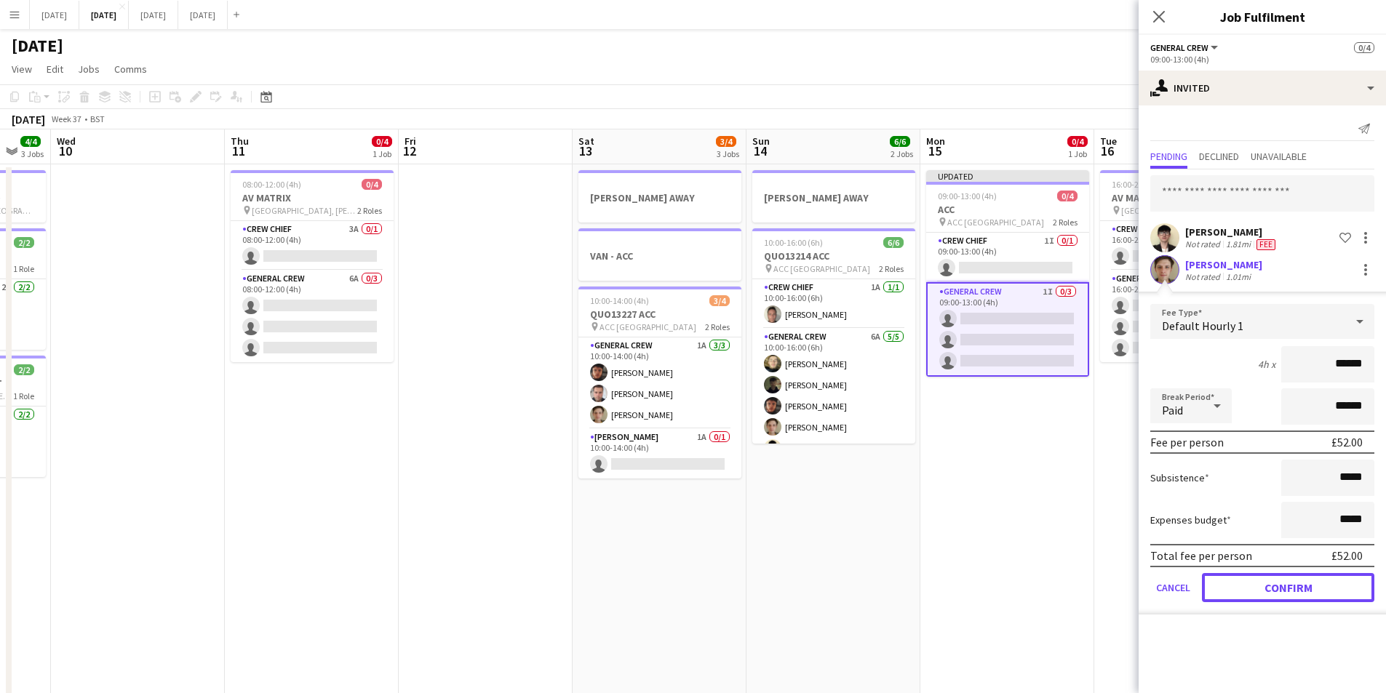
click at [1280, 586] on button "Confirm" at bounding box center [1288, 587] width 172 height 29
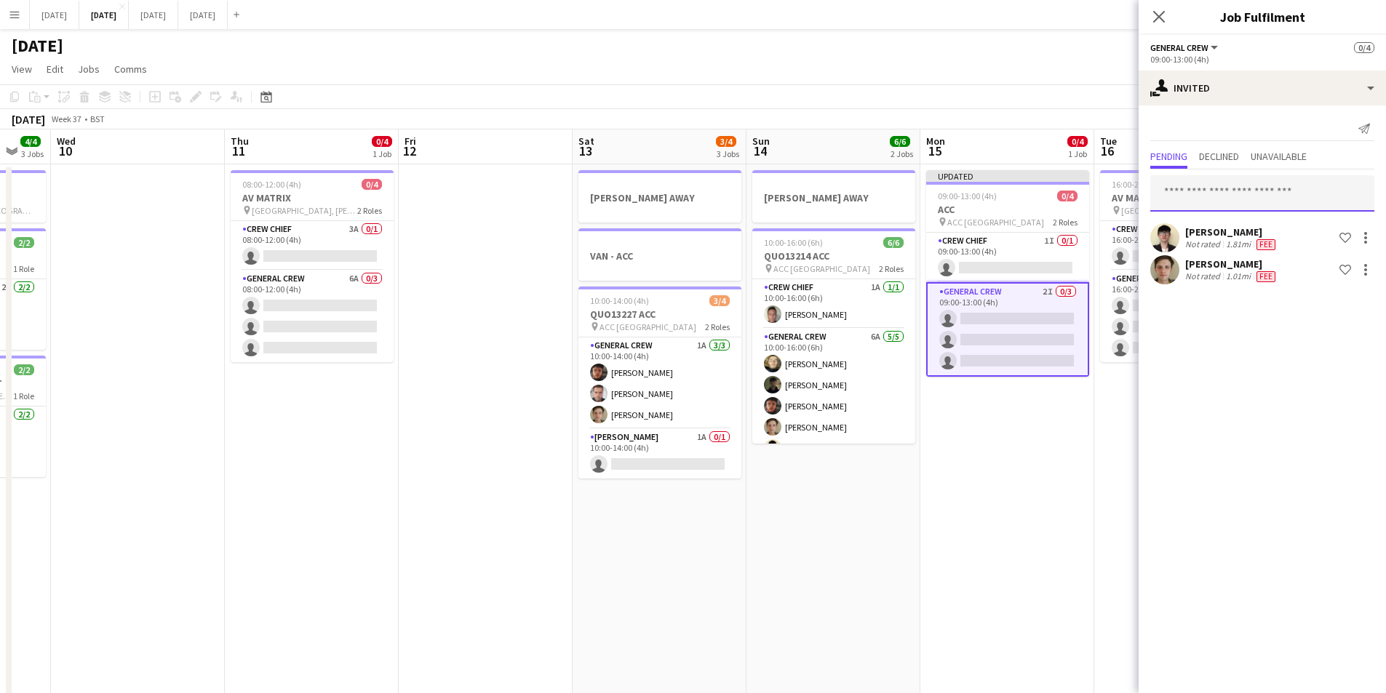
drag, startPoint x: 1263, startPoint y: 186, endPoint x: 1266, endPoint y: 171, distance: 15.6
click at [1261, 180] on input "text" at bounding box center [1262, 193] width 224 height 36
type input "****"
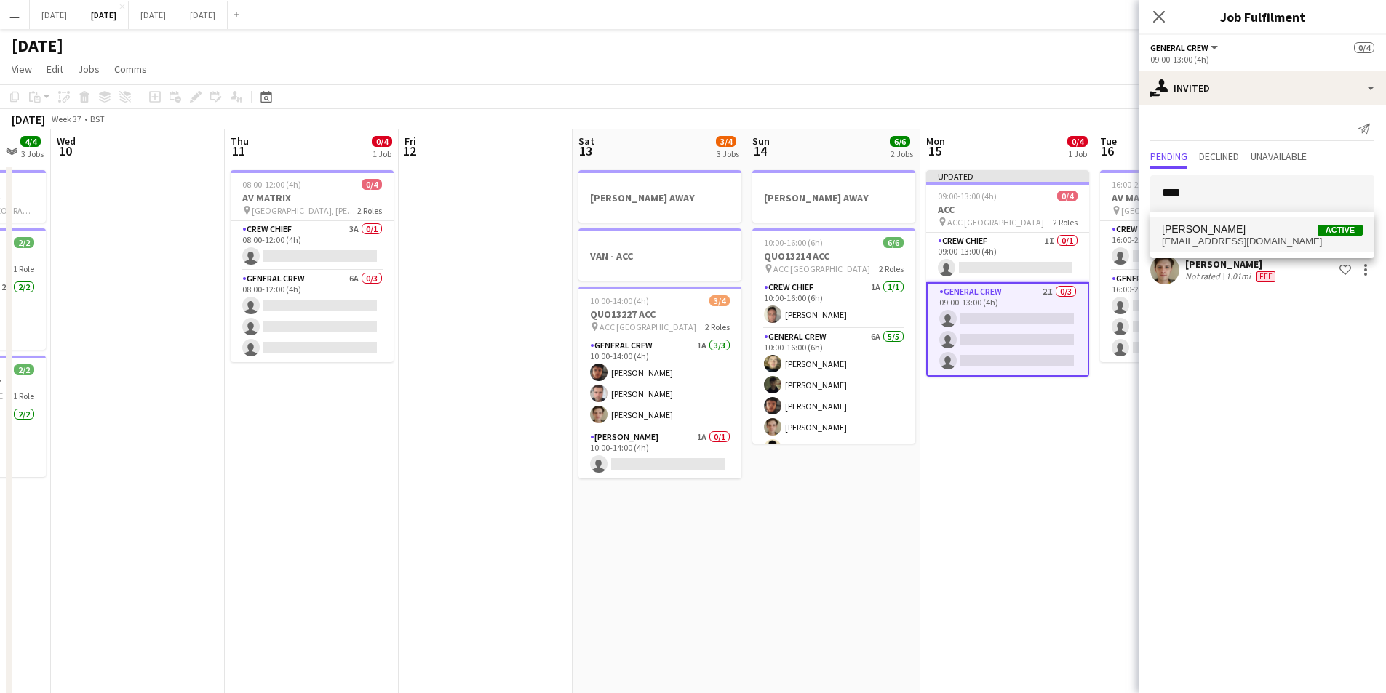
click at [1206, 229] on span "[PERSON_NAME]" at bounding box center [1204, 229] width 84 height 12
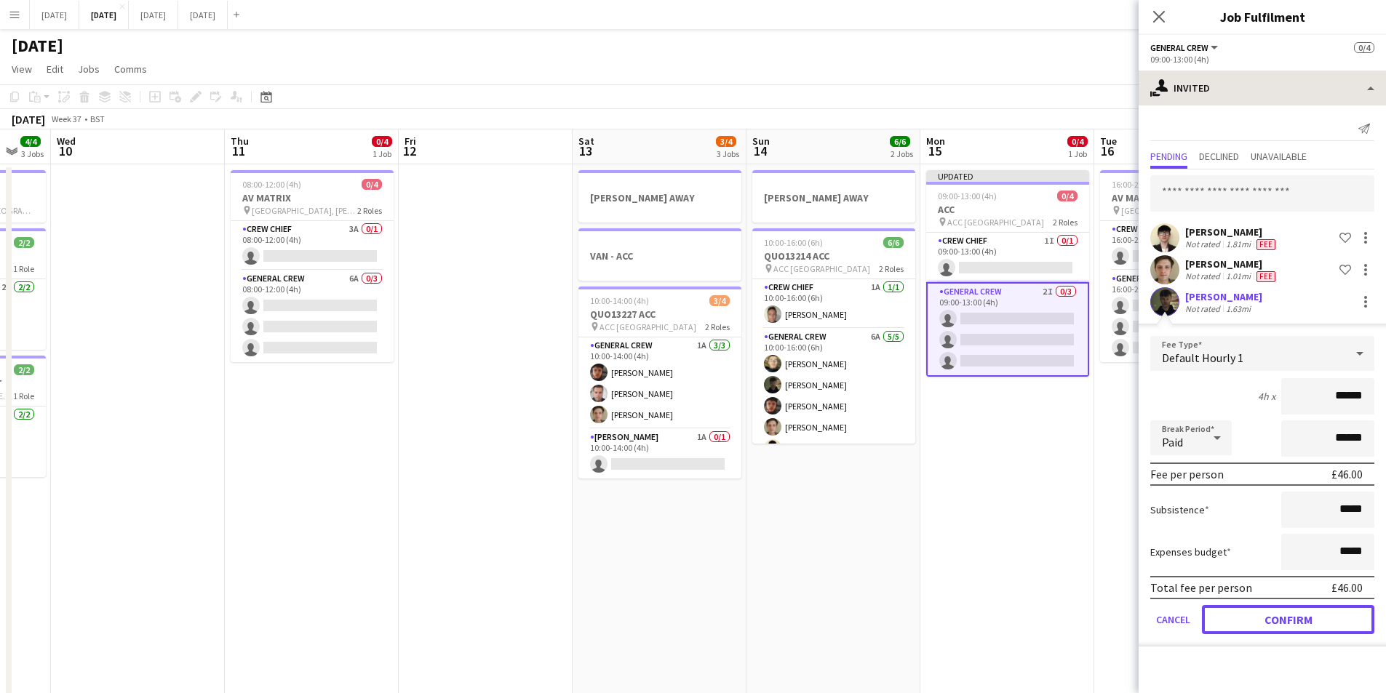
drag, startPoint x: 1292, startPoint y: 620, endPoint x: 1219, endPoint y: 82, distance: 542.7
click at [1291, 620] on button "Confirm" at bounding box center [1288, 619] width 172 height 29
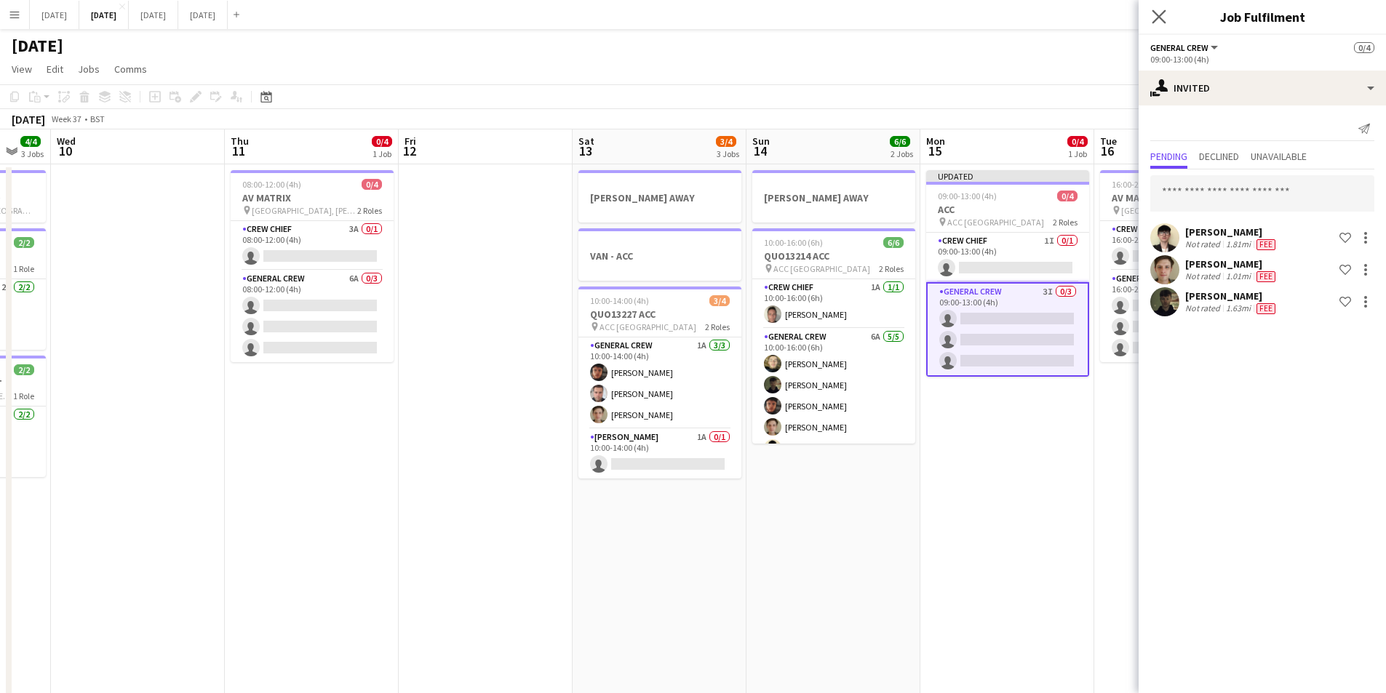
click at [1160, 7] on div "Close pop-in" at bounding box center [1159, 16] width 41 height 33
click at [1159, 15] on icon "Close pop-in" at bounding box center [1159, 16] width 14 height 14
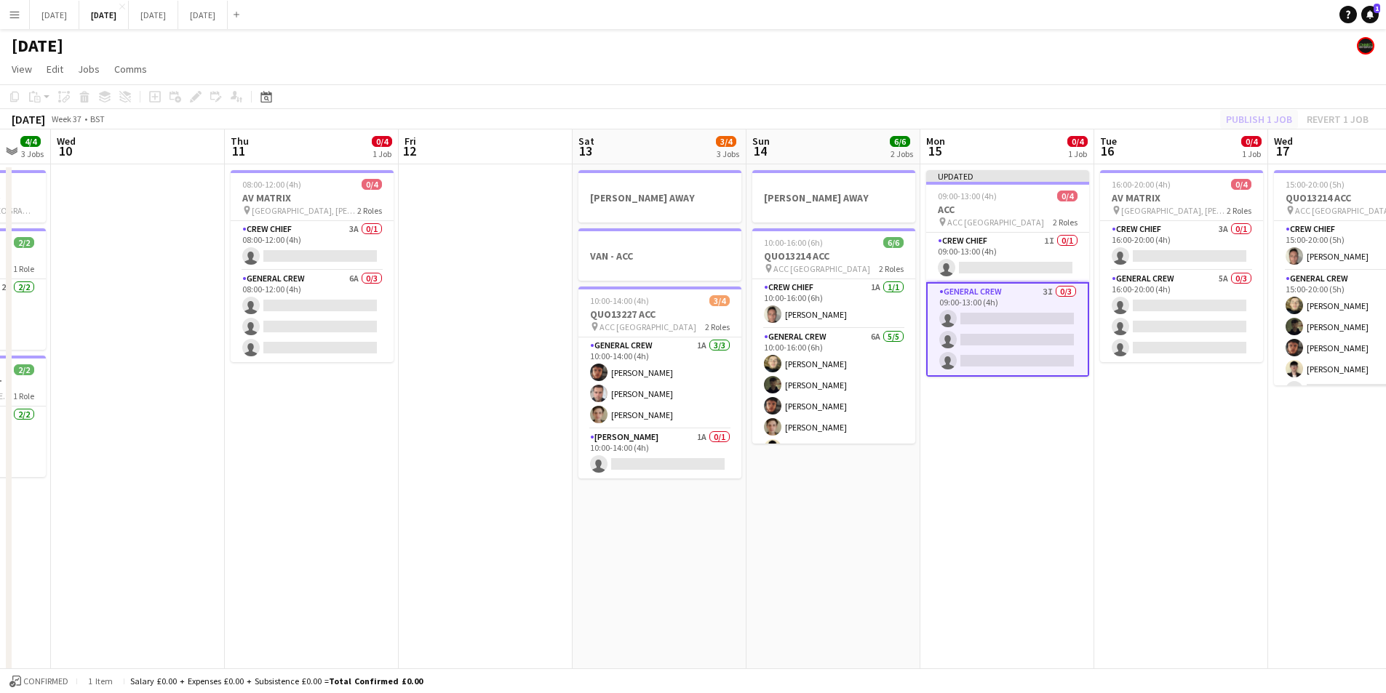
click at [1231, 117] on div "Publish 1 job Revert 1 job" at bounding box center [1297, 119] width 178 height 19
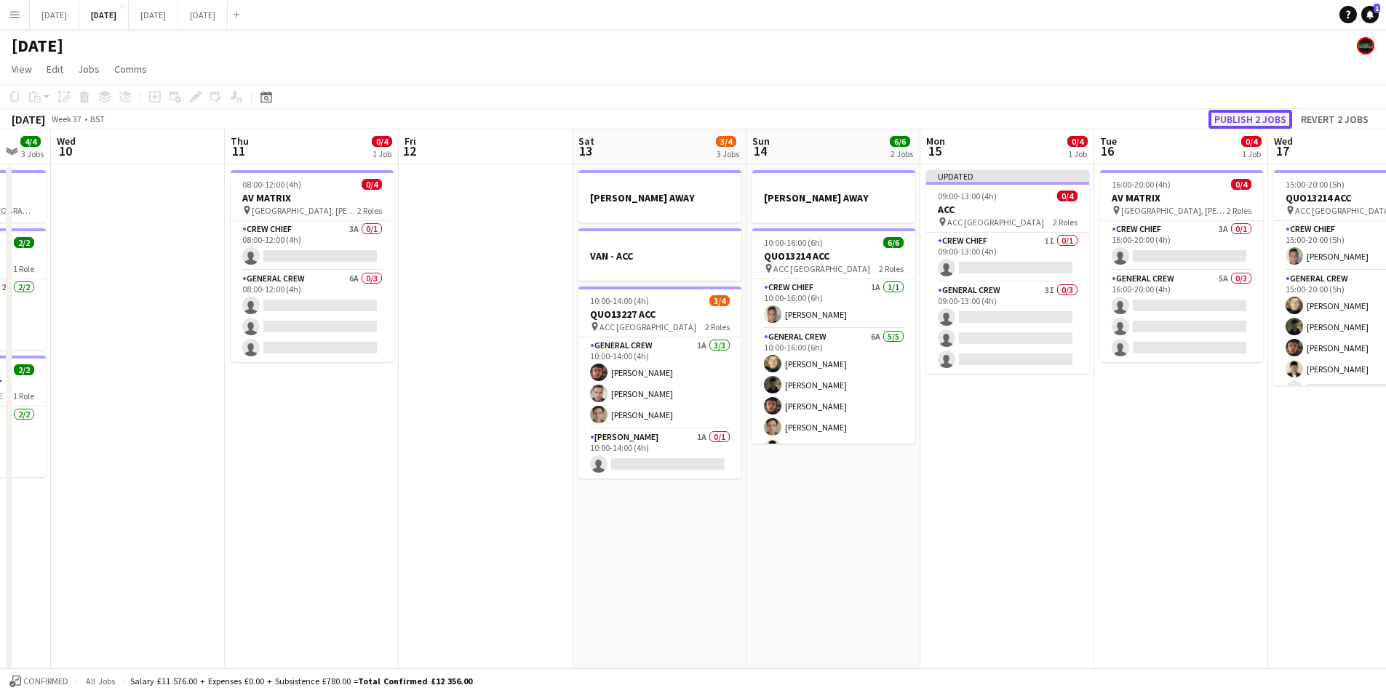
click at [1235, 114] on button "Publish 2 jobs" at bounding box center [1250, 119] width 84 height 19
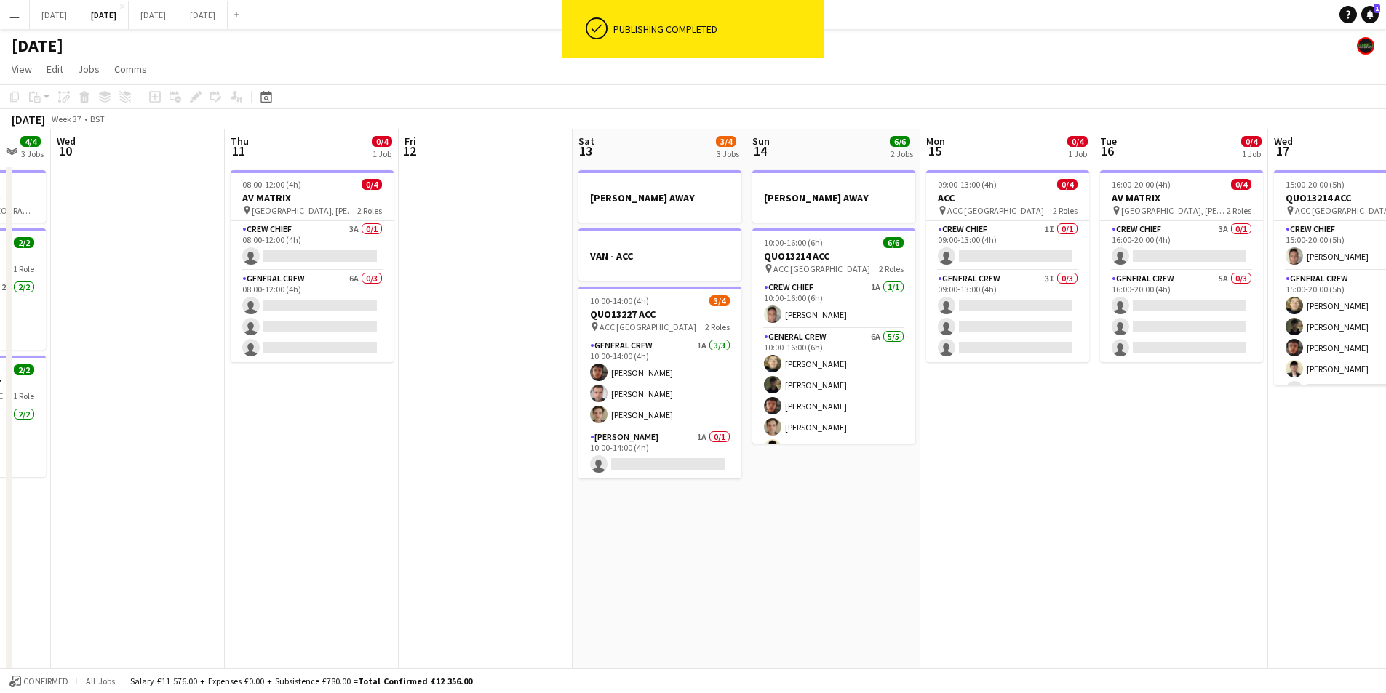
scroll to position [0, 407]
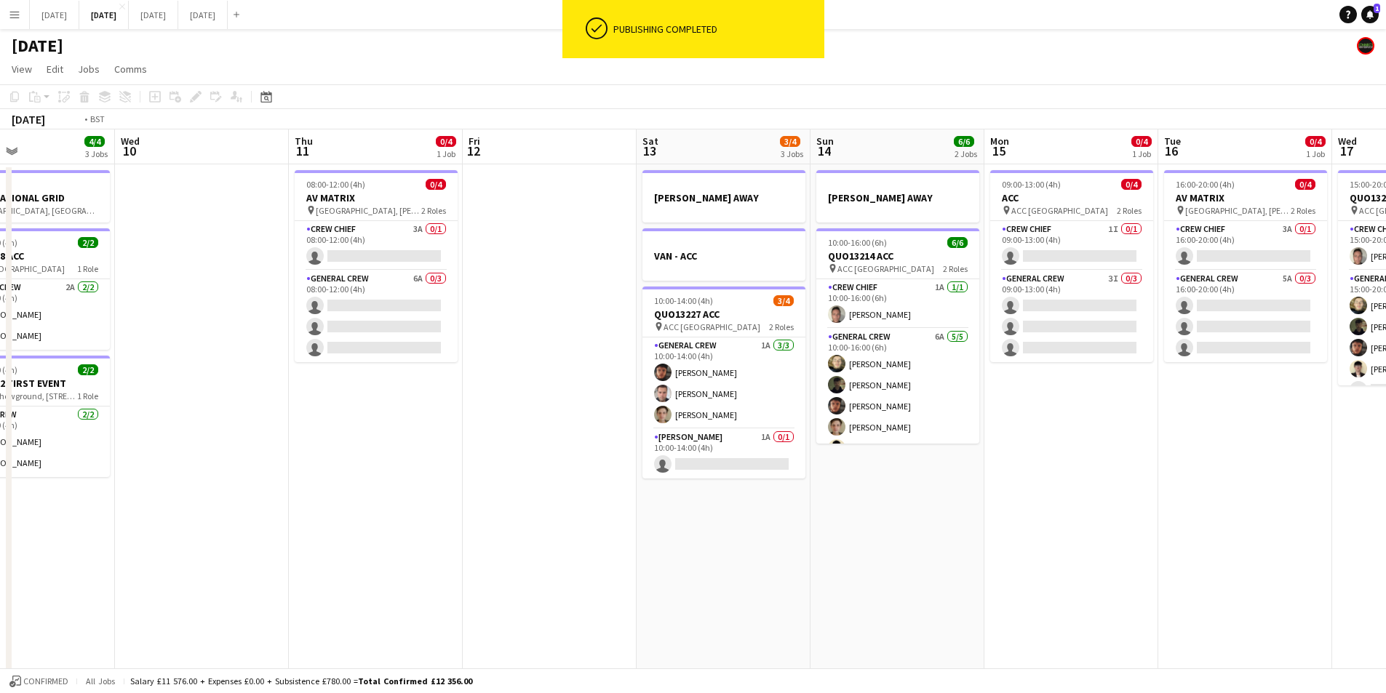
drag, startPoint x: 707, startPoint y: 513, endPoint x: 632, endPoint y: 501, distance: 76.6
click at [1160, 497] on app-calendar-viewport "Sun 7 7/8 2 Jobs Mon 8 4/6 3 Jobs Tue 9 4/4 3 Jobs Wed 10 Thu 11 0/4 1 Job Fri …" at bounding box center [693, 630] width 1386 height 1000
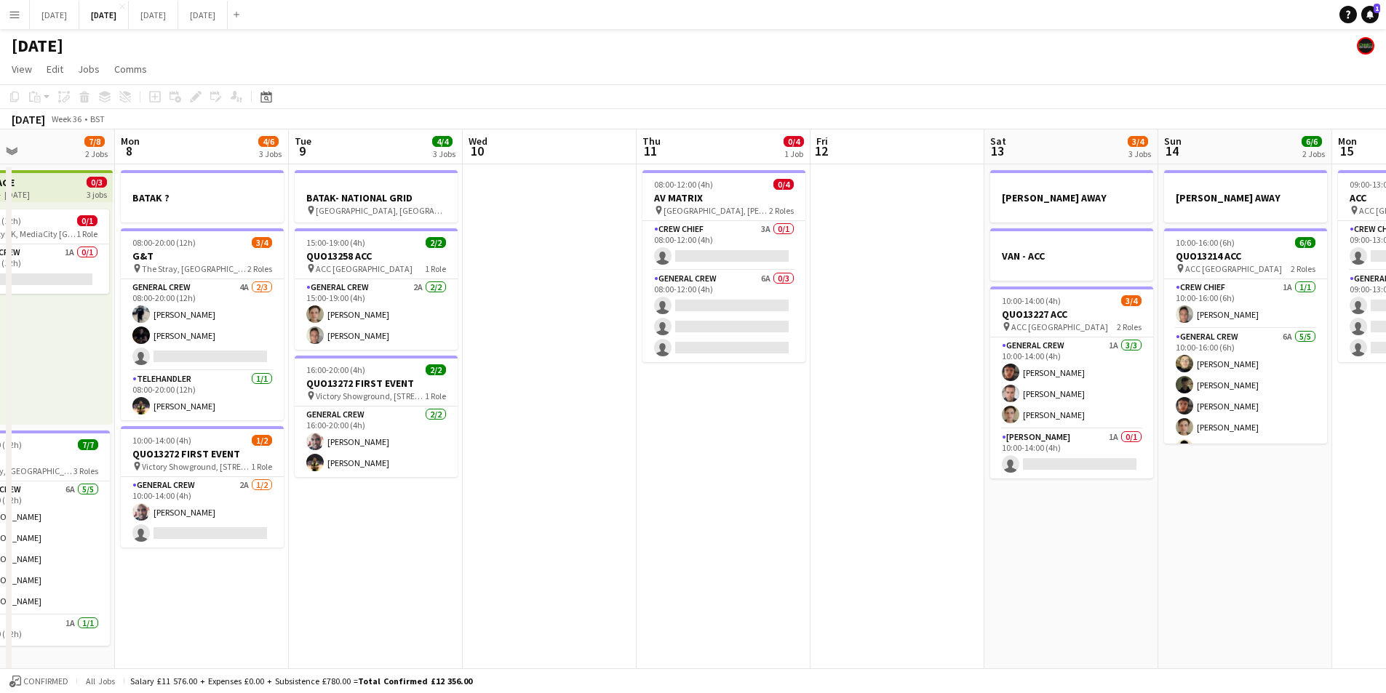
drag, startPoint x: 632, startPoint y: 501, endPoint x: 1069, endPoint y: 530, distance: 438.9
click at [1139, 506] on app-calendar-viewport "Fri 5 11/14 3 Jobs Sat 6 12/14 5 Jobs Sun 7 7/8 2 Jobs Mon 8 4/6 3 Jobs Tue 9 4…" at bounding box center [693, 630] width 1386 height 1000
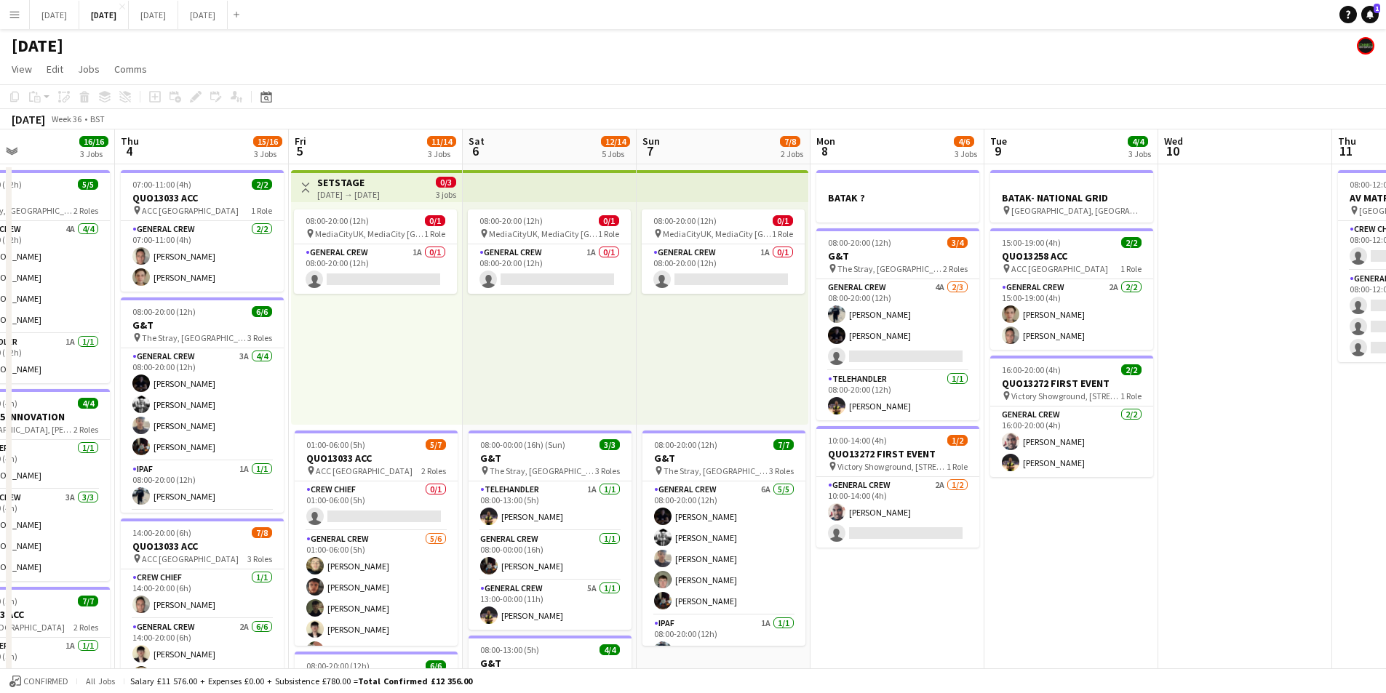
drag, startPoint x: 1069, startPoint y: 530, endPoint x: 1137, endPoint y: 517, distance: 68.9
click at [1224, 533] on app-calendar-viewport "Mon 1 10/16 3 Jobs Tue 2 16/19 3 Jobs Wed 3 16/16 3 Jobs Thu 4 15/16 3 Jobs Fri…" at bounding box center [693, 630] width 1386 height 1000
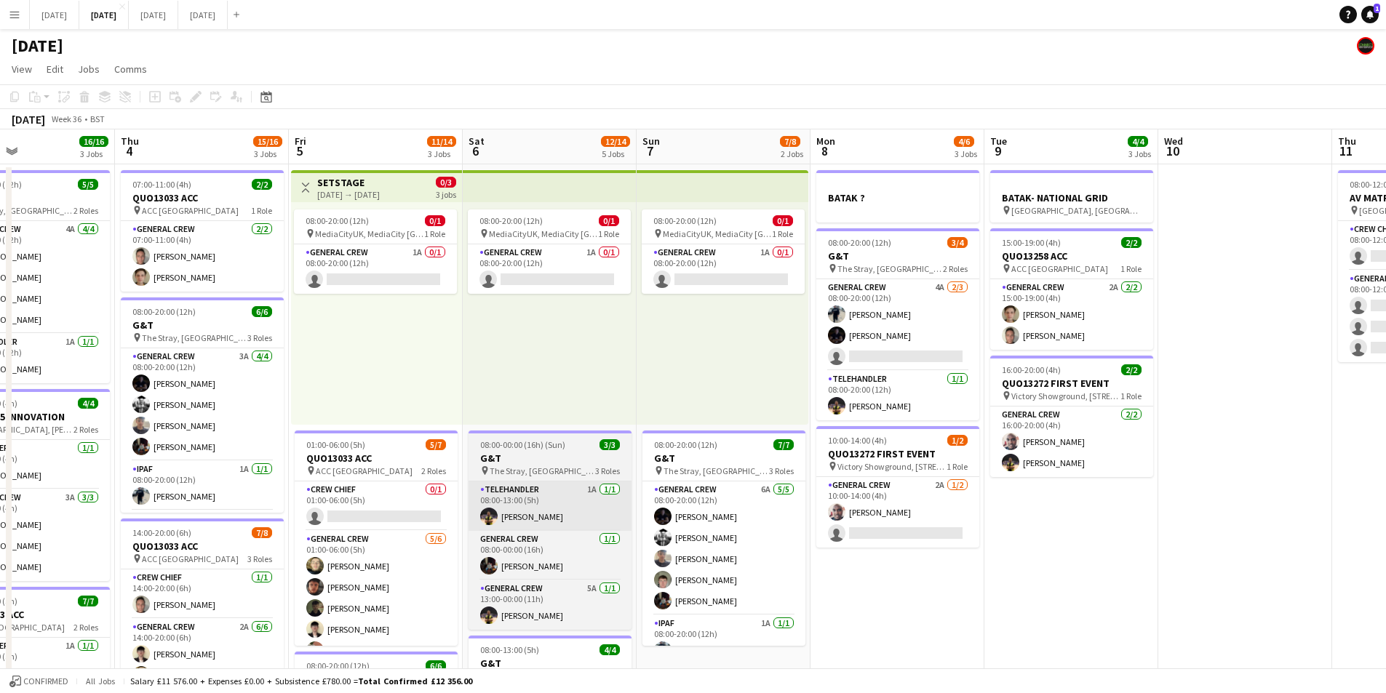
scroll to position [0, 50]
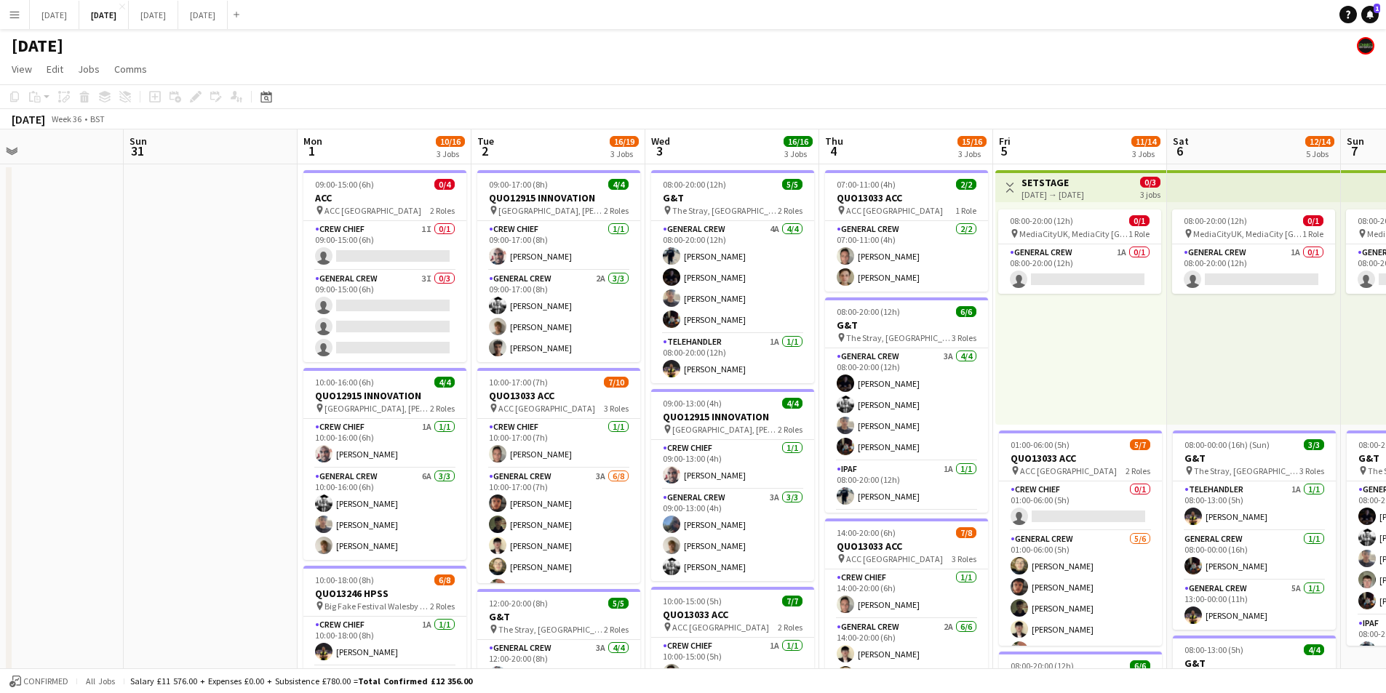
click at [875, 511] on app-calendar-viewport "Sat 30 Sun 31 Mon 1 10/16 3 Jobs Tue 2 16/19 3 Jobs Wed 3 16/16 3 Jobs Thu 4 15…" at bounding box center [693, 630] width 1386 height 1000
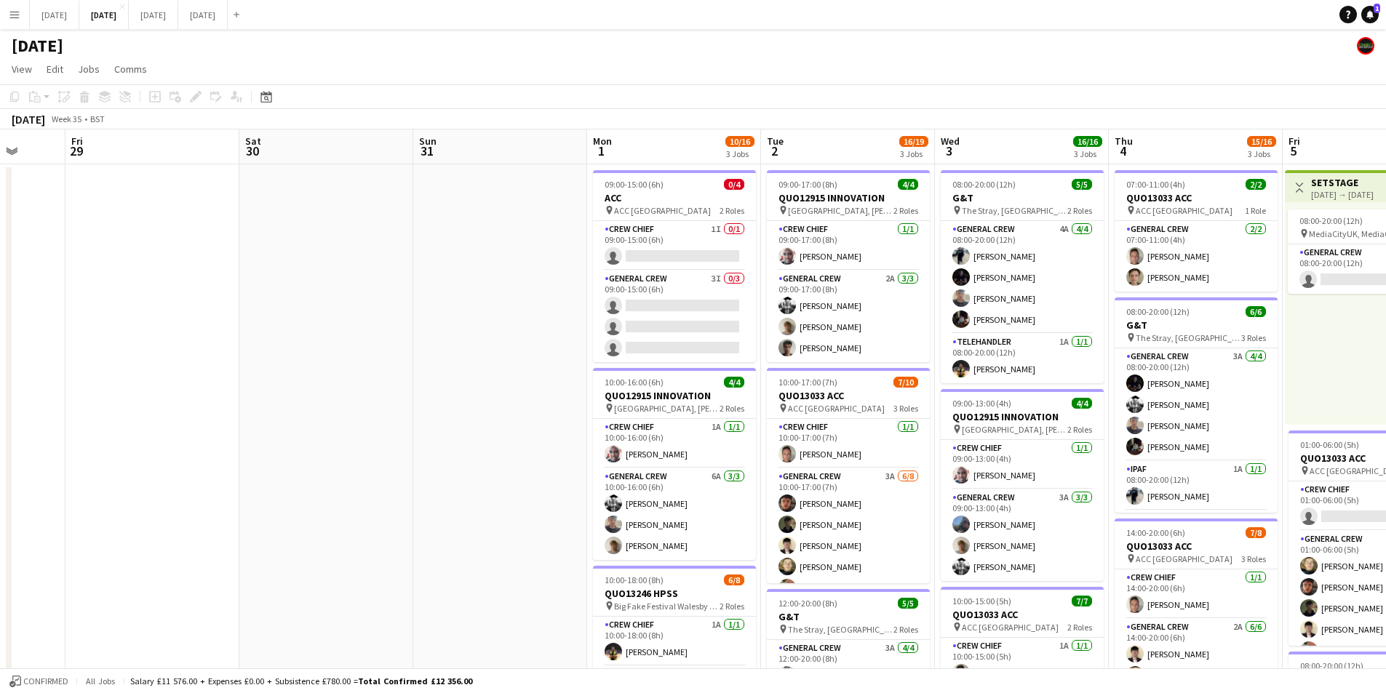
scroll to position [0, 456]
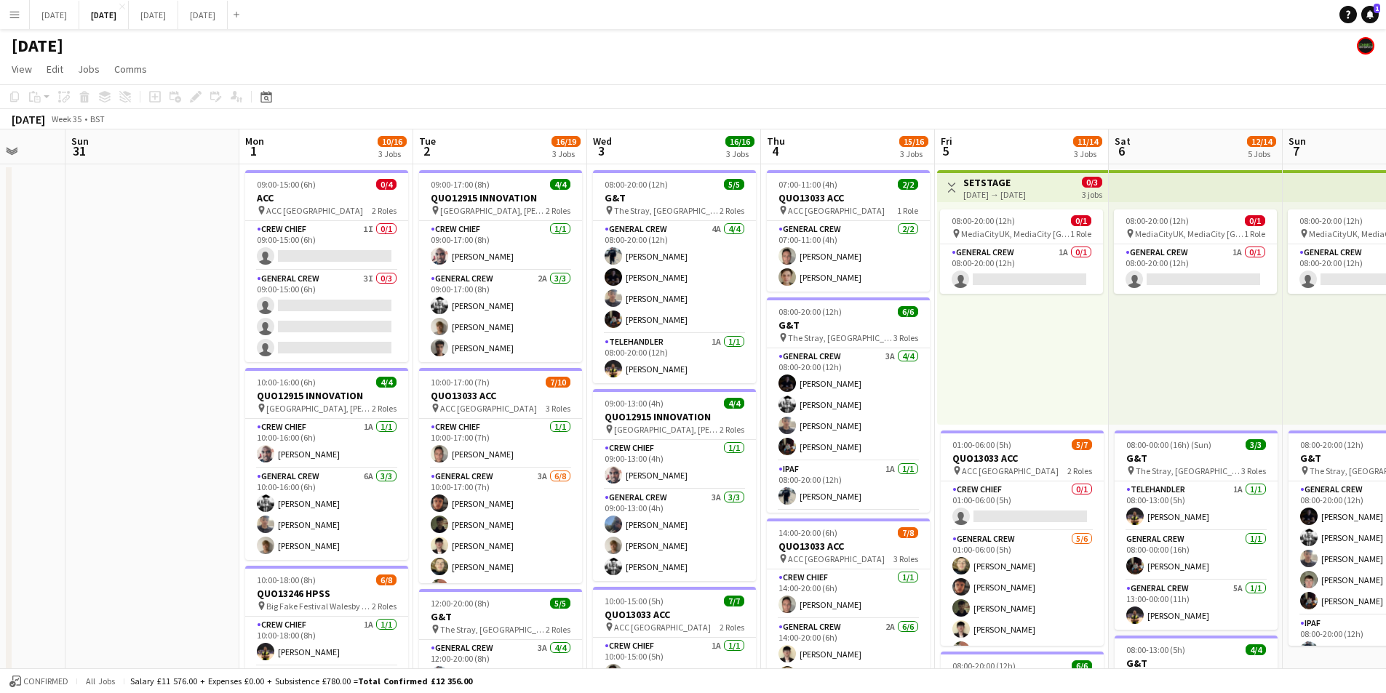
click at [321, 291] on app-calendar-viewport "Thu 28 Fri 29 Sat 30 Sun 31 Mon 1 10/16 3 Jobs Tue 2 16/19 3 Jobs Wed 3 16/16 3…" at bounding box center [693, 630] width 1386 height 1000
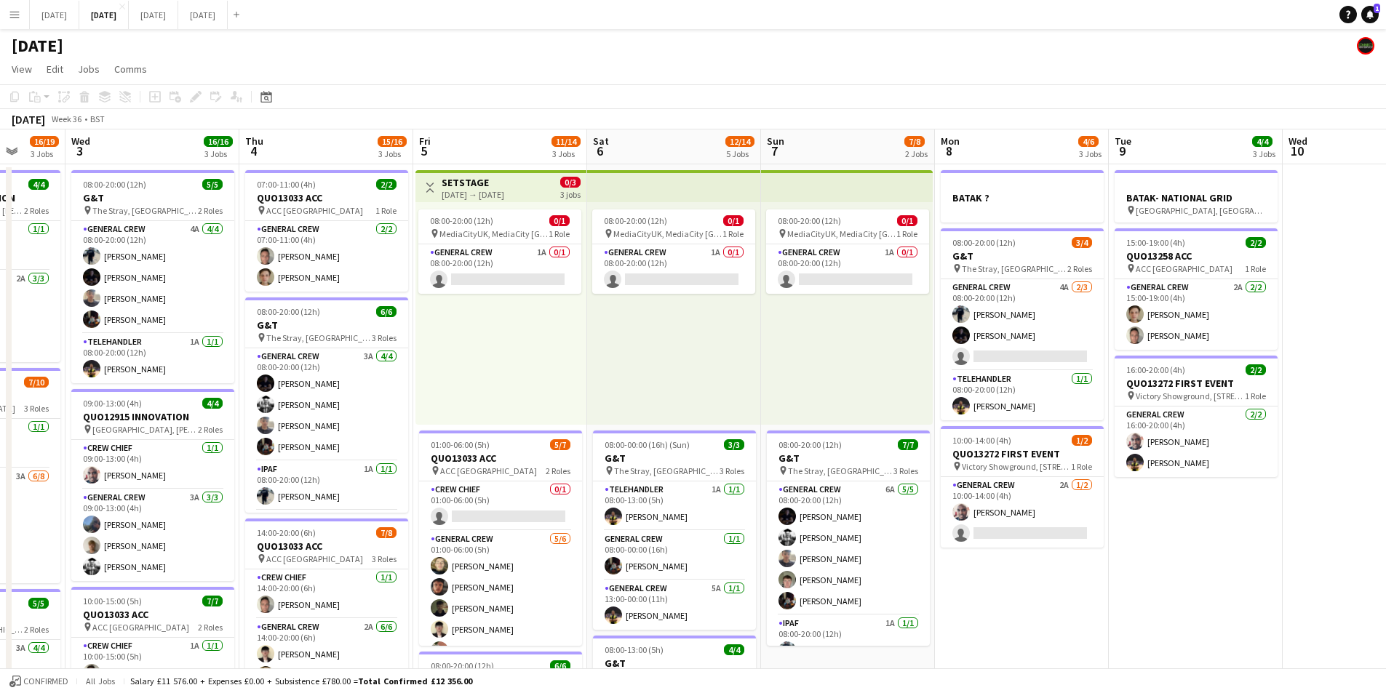
scroll to position [0, 353]
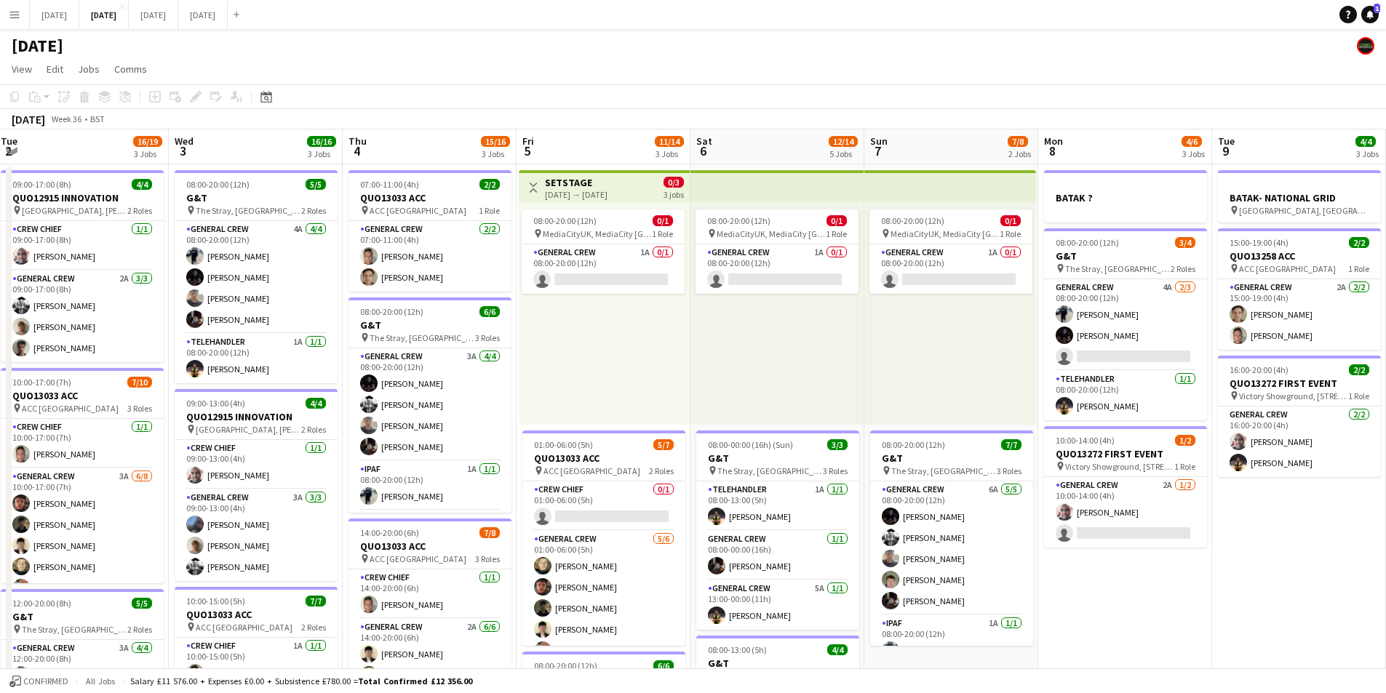
drag, startPoint x: 910, startPoint y: 399, endPoint x: 928, endPoint y: 414, distance: 23.8
click at [590, 352] on app-calendar-viewport "Sun 31 Mon 1 10/16 3 Jobs Tue 2 16/19 3 Jobs Wed 3 16/16 3 Jobs Thu 4 15/16 3 J…" at bounding box center [693, 630] width 1386 height 1000
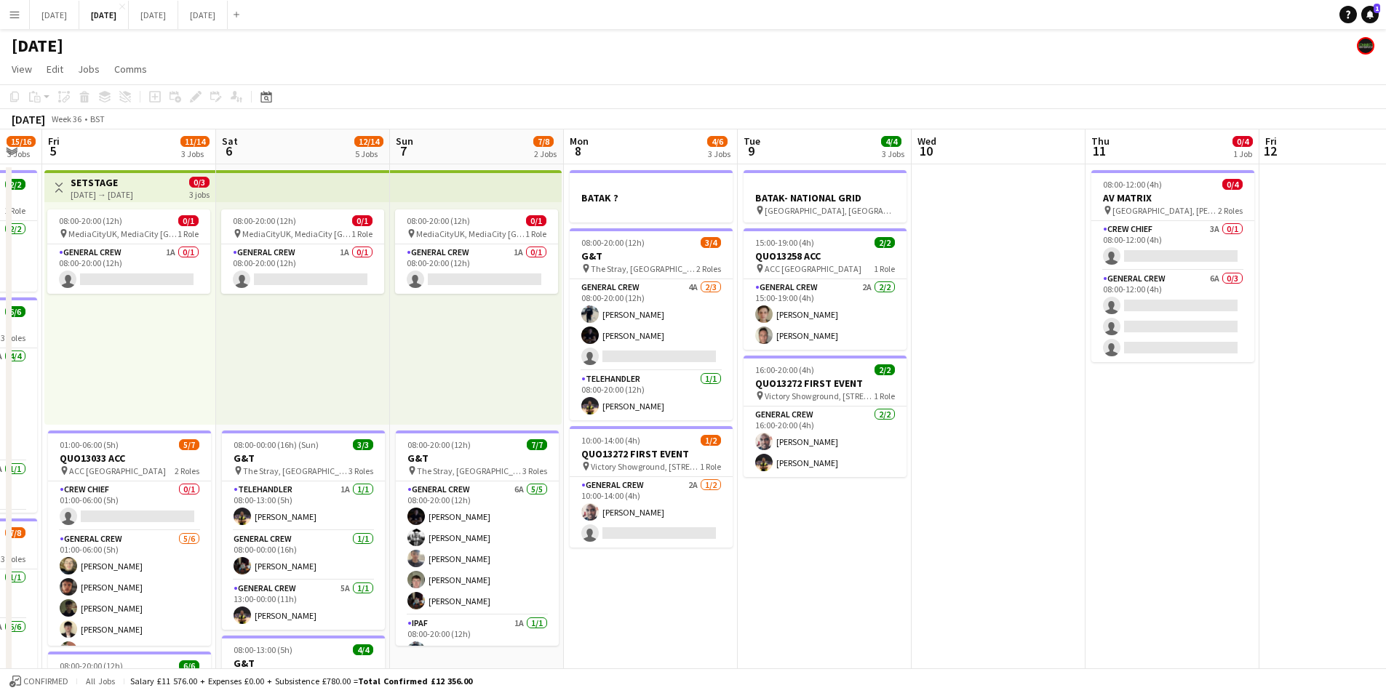
drag, startPoint x: 1123, startPoint y: 481, endPoint x: 717, endPoint y: 391, distance: 415.0
click at [704, 386] on app-calendar-viewport "Tue 2 16/19 3 Jobs Wed 3 16/16 3 Jobs Thu 4 15/16 3 Jobs Fri 5 11/14 3 Jobs Sat…" at bounding box center [693, 630] width 1386 height 1000
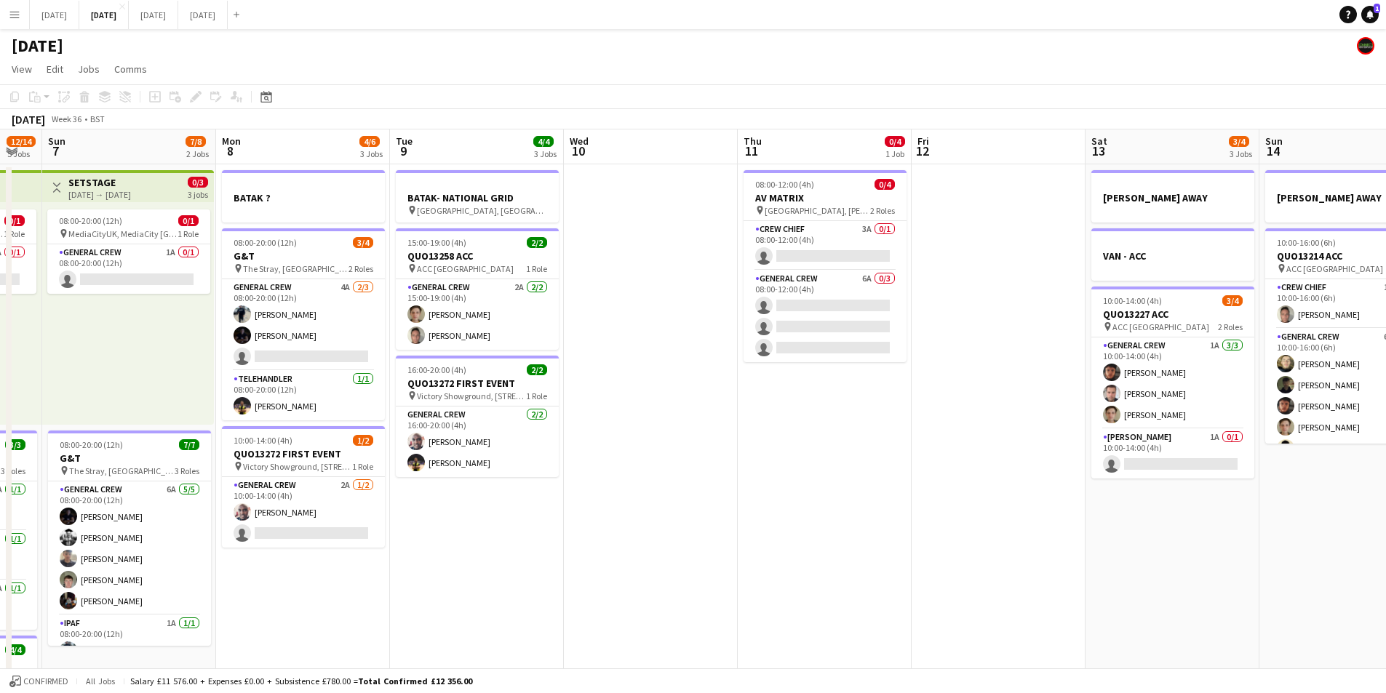
scroll to position [0, 551]
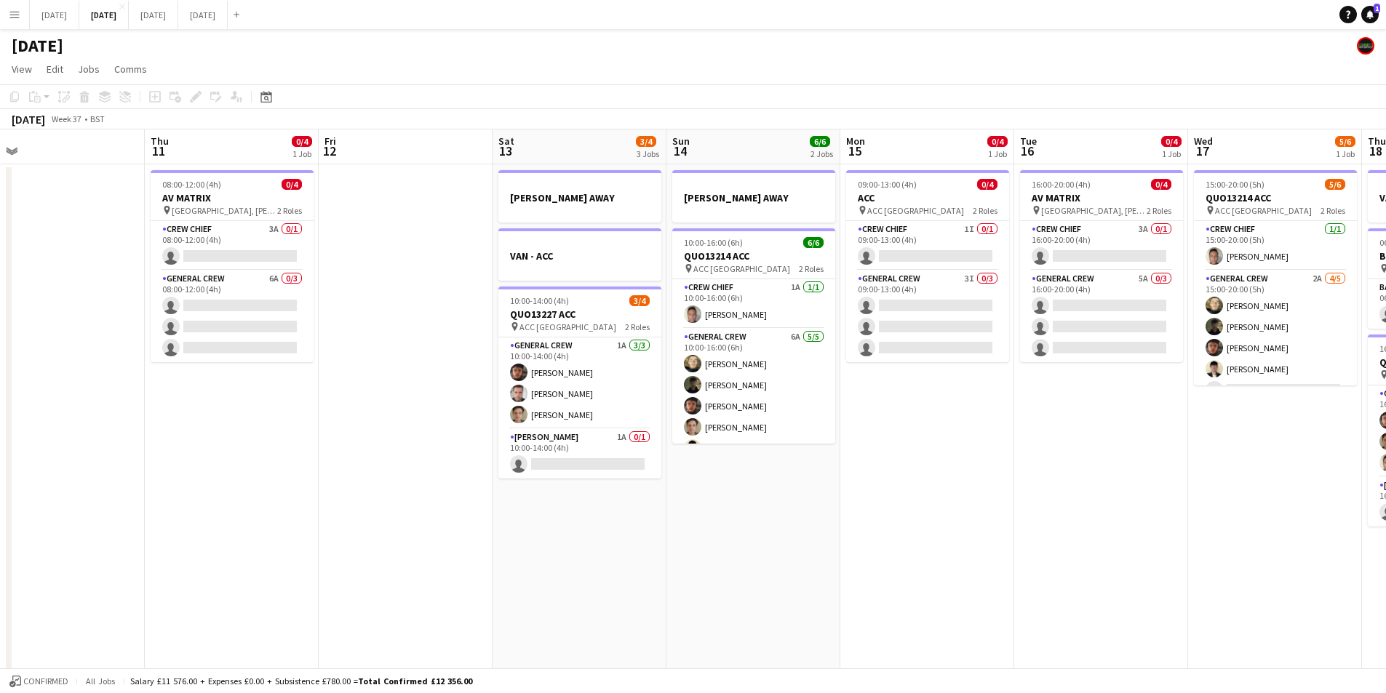
drag, startPoint x: 933, startPoint y: 502, endPoint x: 458, endPoint y: 420, distance: 482.9
click at [455, 421] on app-calendar-viewport "Sun 7 7/8 2 Jobs Mon 8 4/6 3 Jobs Tue 9 4/4 3 Jobs Wed 10 Thu 11 0/4 1 Job Fri …" at bounding box center [693, 630] width 1386 height 1000
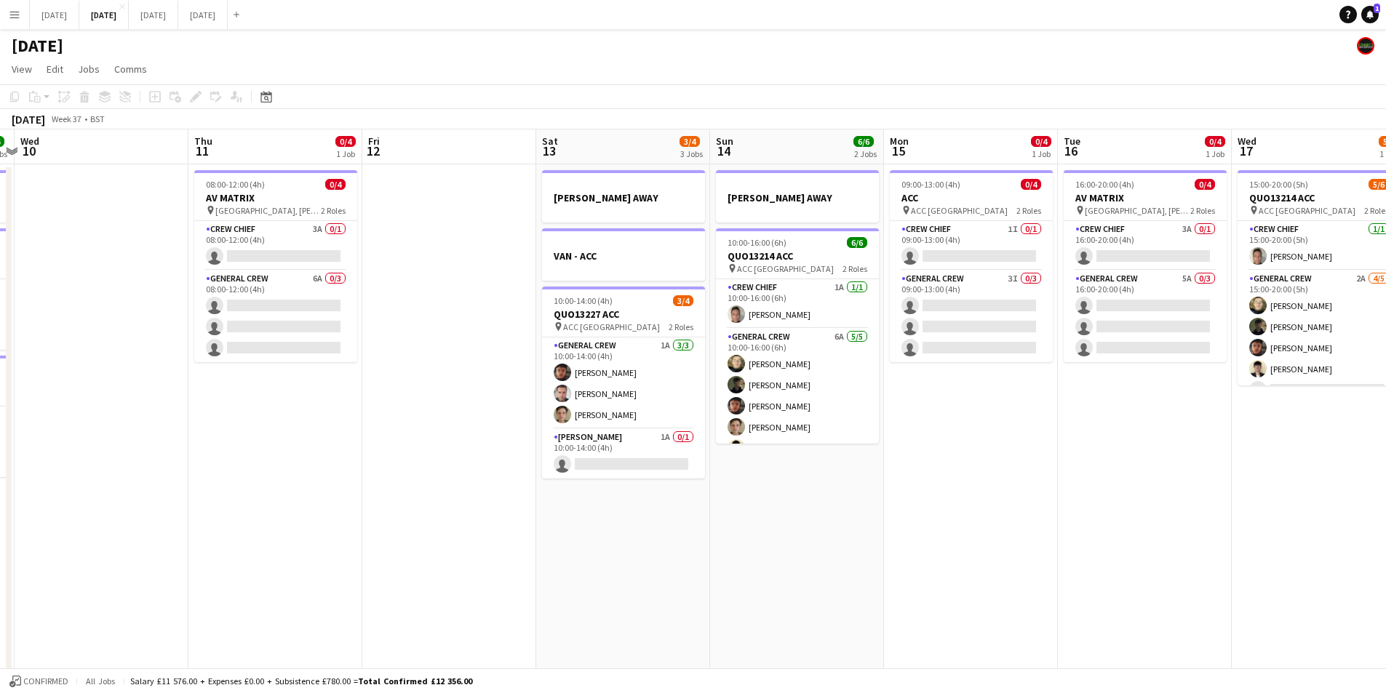
scroll to position [0, 557]
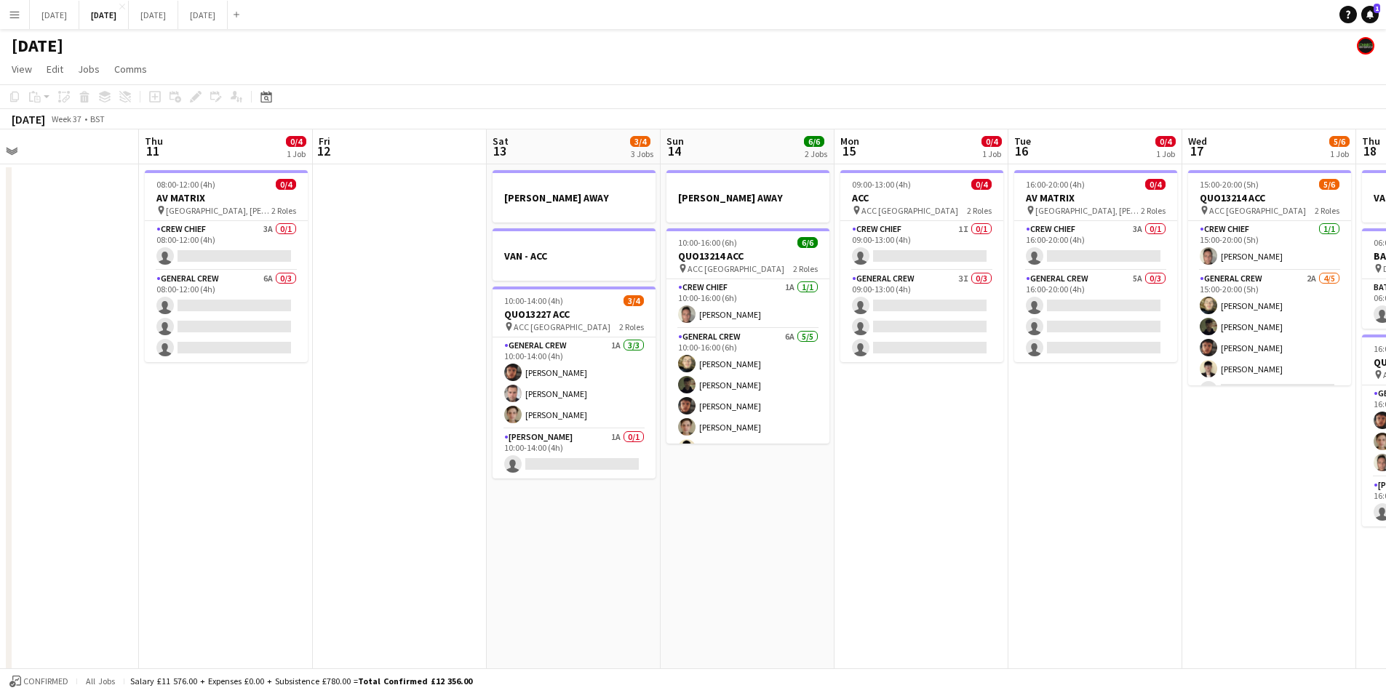
drag, startPoint x: 923, startPoint y: 468, endPoint x: 1125, endPoint y: 431, distance: 204.9
click at [1342, 447] on app-calendar-viewport "Sun 7 7/8 2 Jobs Mon 8 4/6 3 Jobs Tue 9 4/4 3 Jobs Wed 10 Thu 11 0/4 1 Job Fri …" at bounding box center [693, 630] width 1386 height 1000
click at [989, 438] on app-calendar-viewport "Sun 7 7/8 2 Jobs Mon 8 4/6 3 Jobs Tue 9 4/4 3 Jobs Wed 10 Thu 11 0/4 1 Job Fri …" at bounding box center [693, 630] width 1386 height 1000
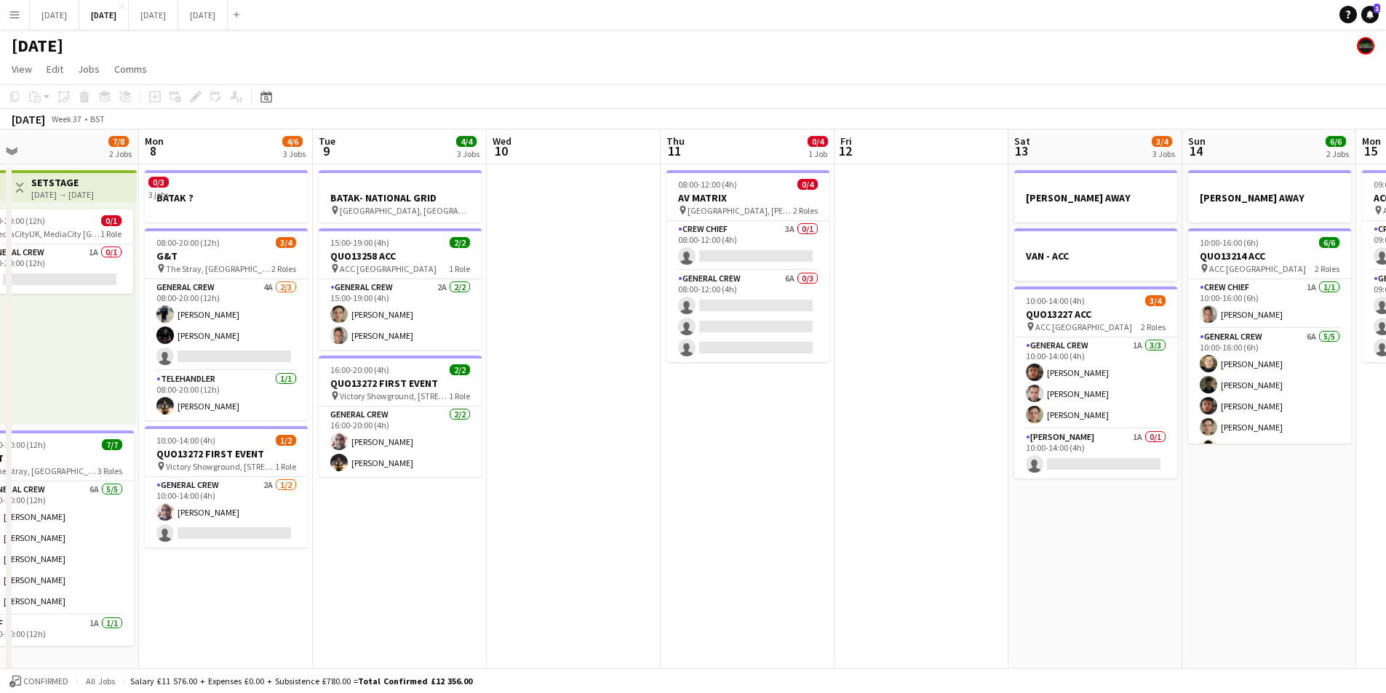
scroll to position [0, 329]
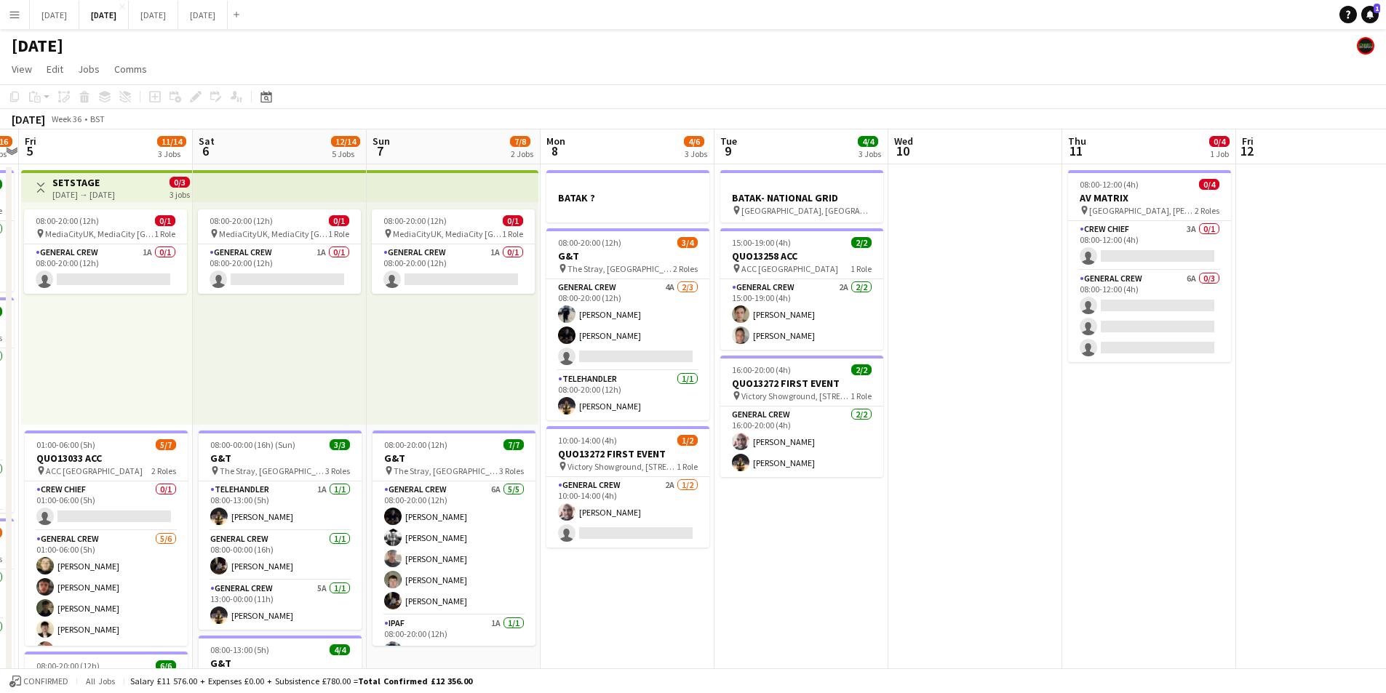
drag, startPoint x: 715, startPoint y: 499, endPoint x: 677, endPoint y: 454, distance: 59.3
click at [990, 497] on app-calendar-viewport "Wed 3 16/16 3 Jobs Thu 4 15/16 3 Jobs Fri 5 11/14 3 Jobs Sat 6 12/14 5 Jobs Sun…" at bounding box center [693, 630] width 1386 height 1000
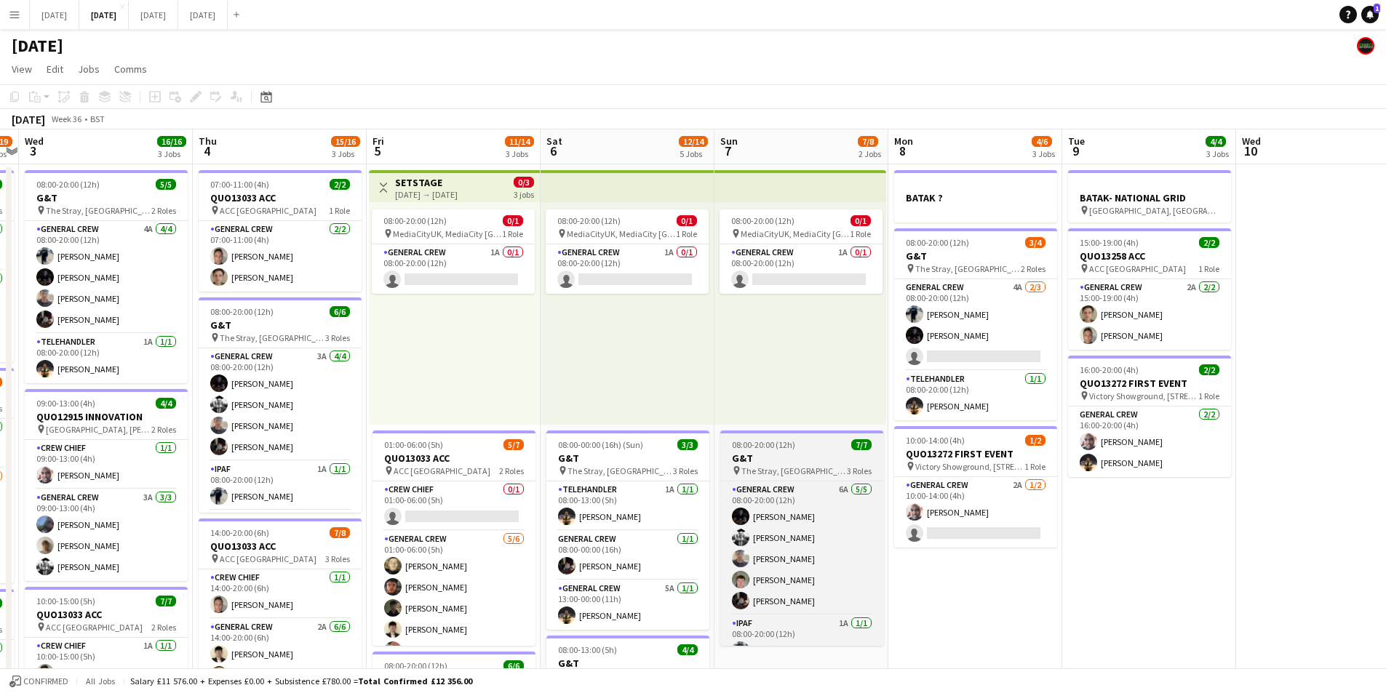
drag, startPoint x: 395, startPoint y: 459, endPoint x: 710, endPoint y: 452, distance: 315.1
click at [710, 452] on app-calendar-viewport "Mon 1 10/16 3 Jobs Tue 2 16/19 3 Jobs Wed 3 16/16 3 Jobs Thu 4 15/16 3 Jobs Fri…" at bounding box center [693, 630] width 1386 height 1000
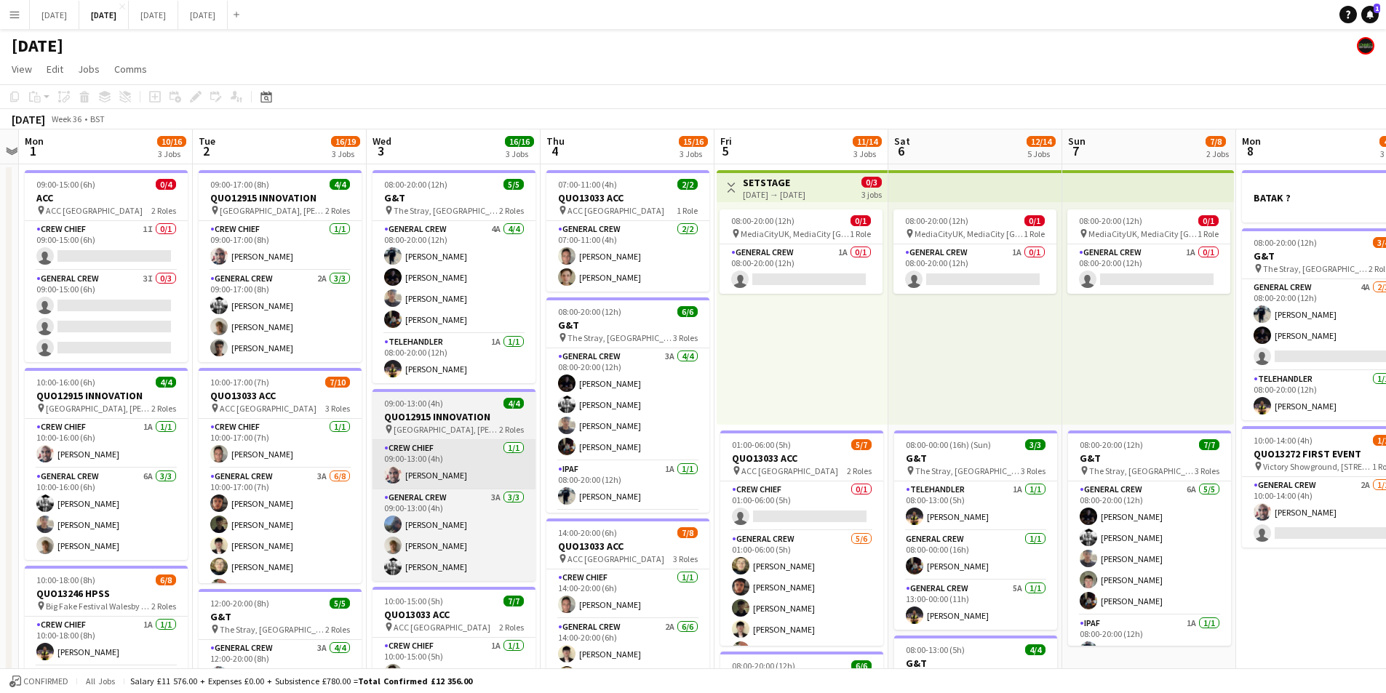
scroll to position [0, 413]
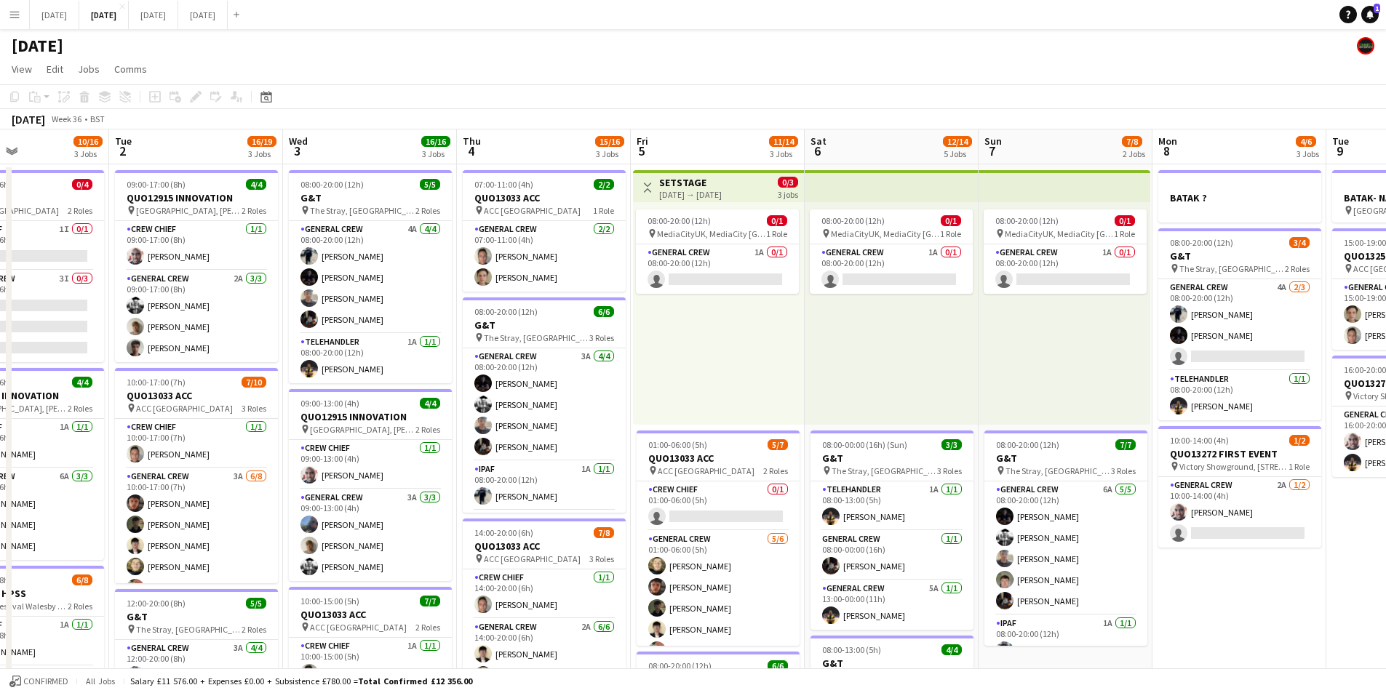
drag, startPoint x: 369, startPoint y: 455, endPoint x: 735, endPoint y: 455, distance: 366.0
click at [733, 463] on app-calendar-viewport "Sat 30 Sun 31 Mon 1 10/16 3 Jobs Tue 2 16/19 3 Jobs Wed 3 16/16 3 Jobs Thu 4 15…" at bounding box center [693, 630] width 1386 height 1000
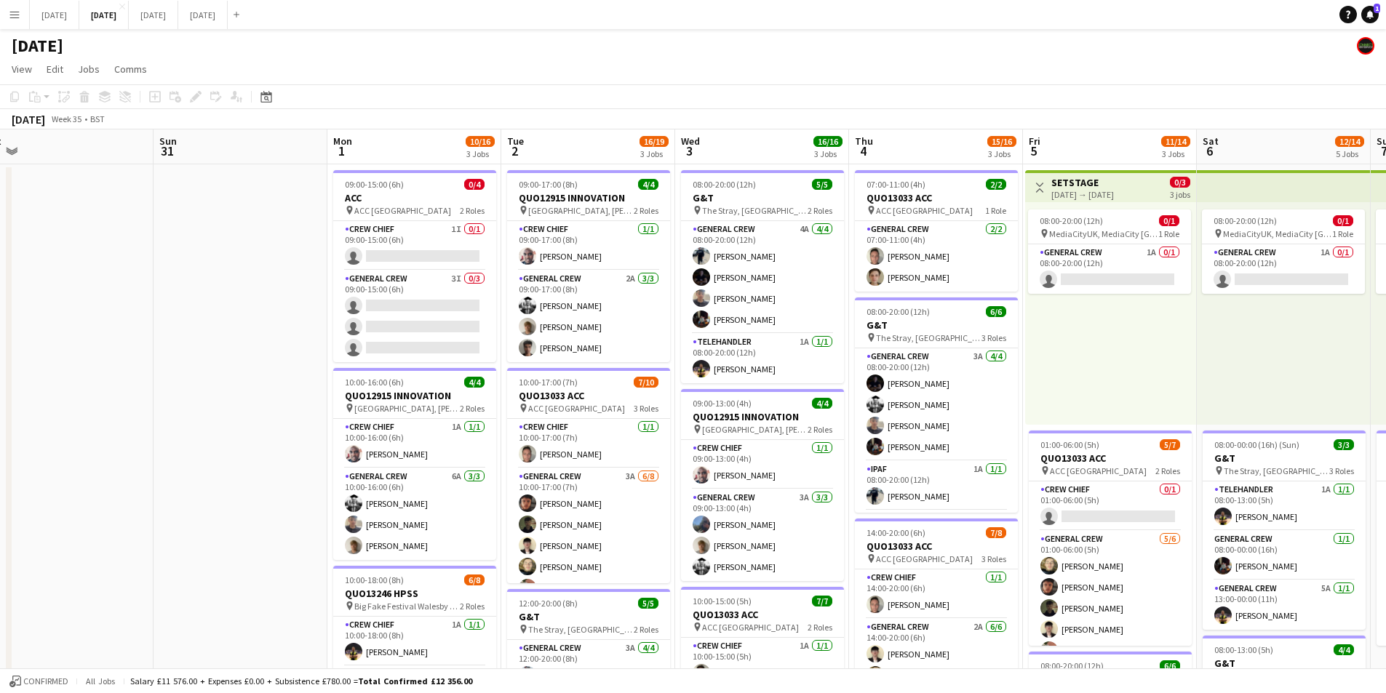
scroll to position [0, 530]
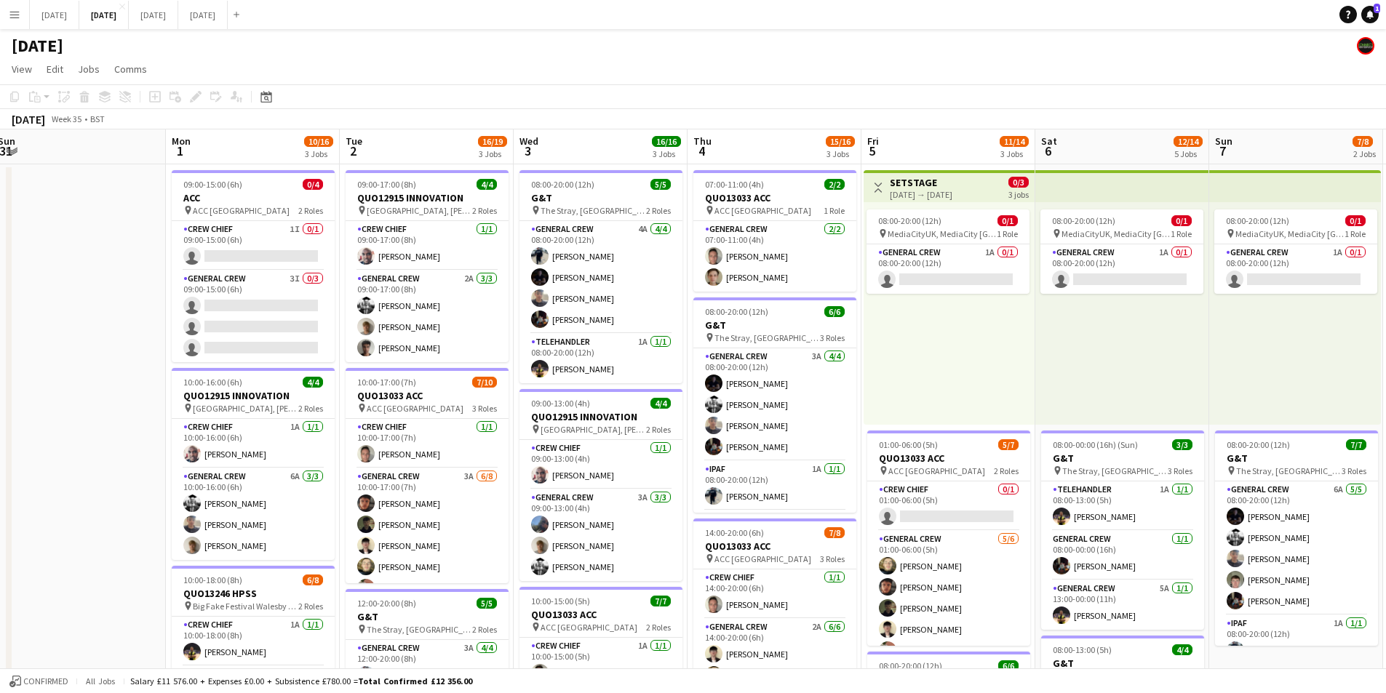
click at [121, 428] on app-calendar-viewport "Thu 28 Fri 29 Sat 30 Sun 31 Mon 1 10/16 3 Jobs Tue 2 16/19 3 Jobs Wed 3 16/16 3…" at bounding box center [693, 630] width 1386 height 1000
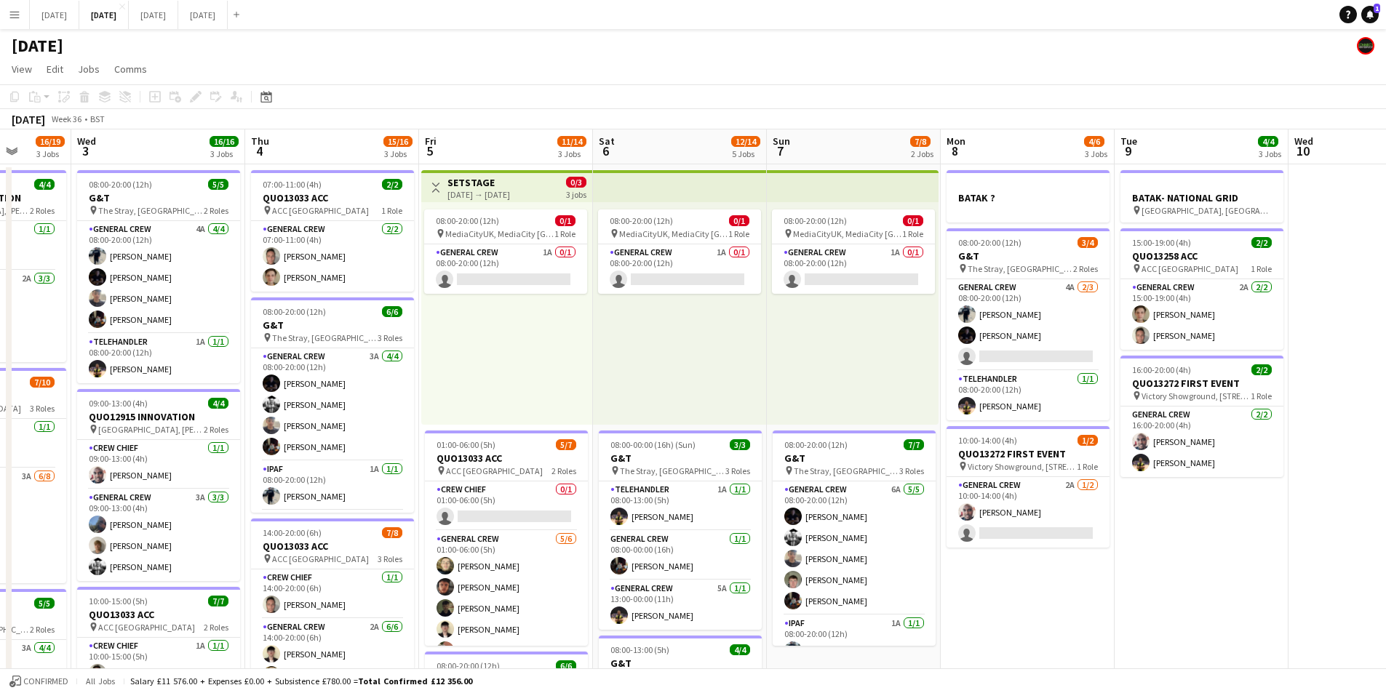
scroll to position [0, 512]
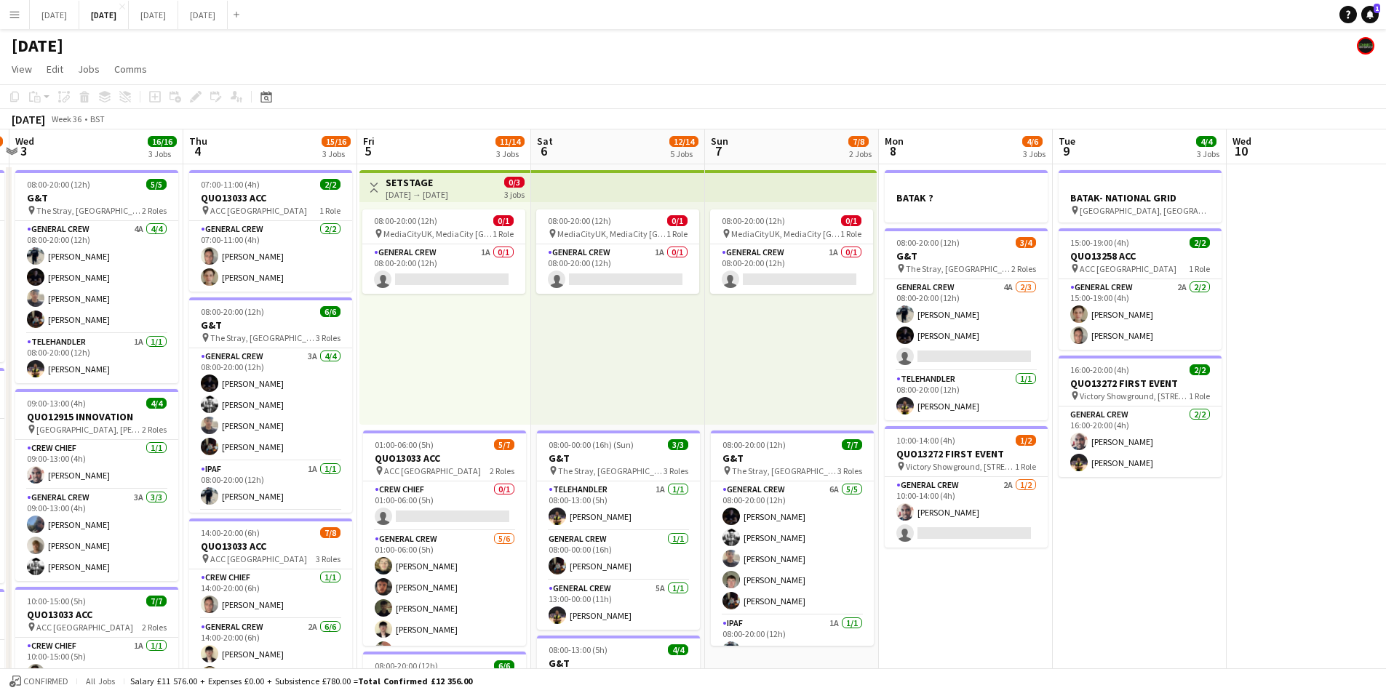
drag, startPoint x: 1145, startPoint y: 458, endPoint x: 641, endPoint y: 466, distance: 504.3
click at [641, 466] on app-calendar-viewport "Sun 31 Mon 1 10/16 3 Jobs Tue 2 16/19 3 Jobs Wed 3 16/16 3 Jobs Thu 4 15/16 3 J…" at bounding box center [693, 630] width 1386 height 1000
click at [785, 487] on app-calendar-viewport "Sun 31 Mon 1 10/16 3 Jobs Tue 2 16/19 3 Jobs Wed 3 16/16 3 Jobs Thu 4 15/16 3 J…" at bounding box center [693, 630] width 1386 height 1000
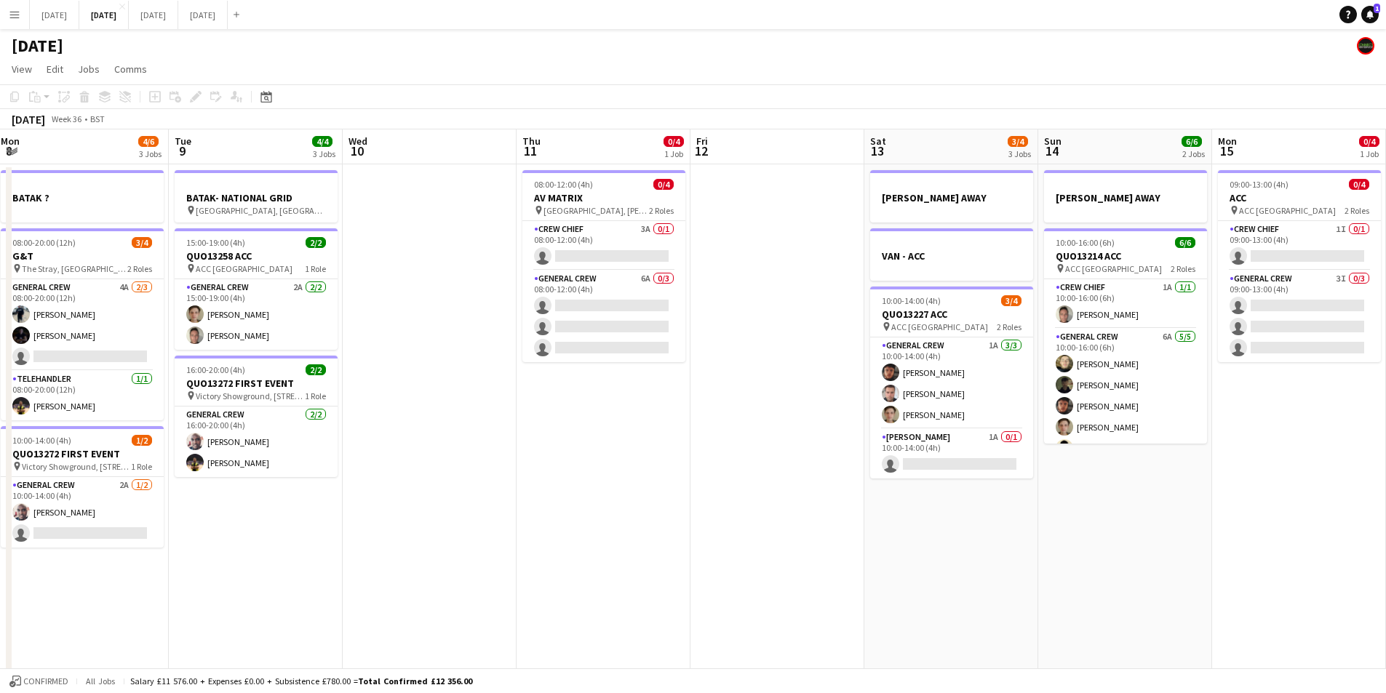
drag, startPoint x: 1181, startPoint y: 552, endPoint x: 1027, endPoint y: 535, distance: 154.5
click at [845, 525] on app-calendar-viewport "Wed 3 16/16 3 Jobs Thu 4 15/16 3 Jobs Fri 5 11/14 3 Jobs Sat 6 12/14 5 Jobs Sun…" at bounding box center [693, 630] width 1386 height 1000
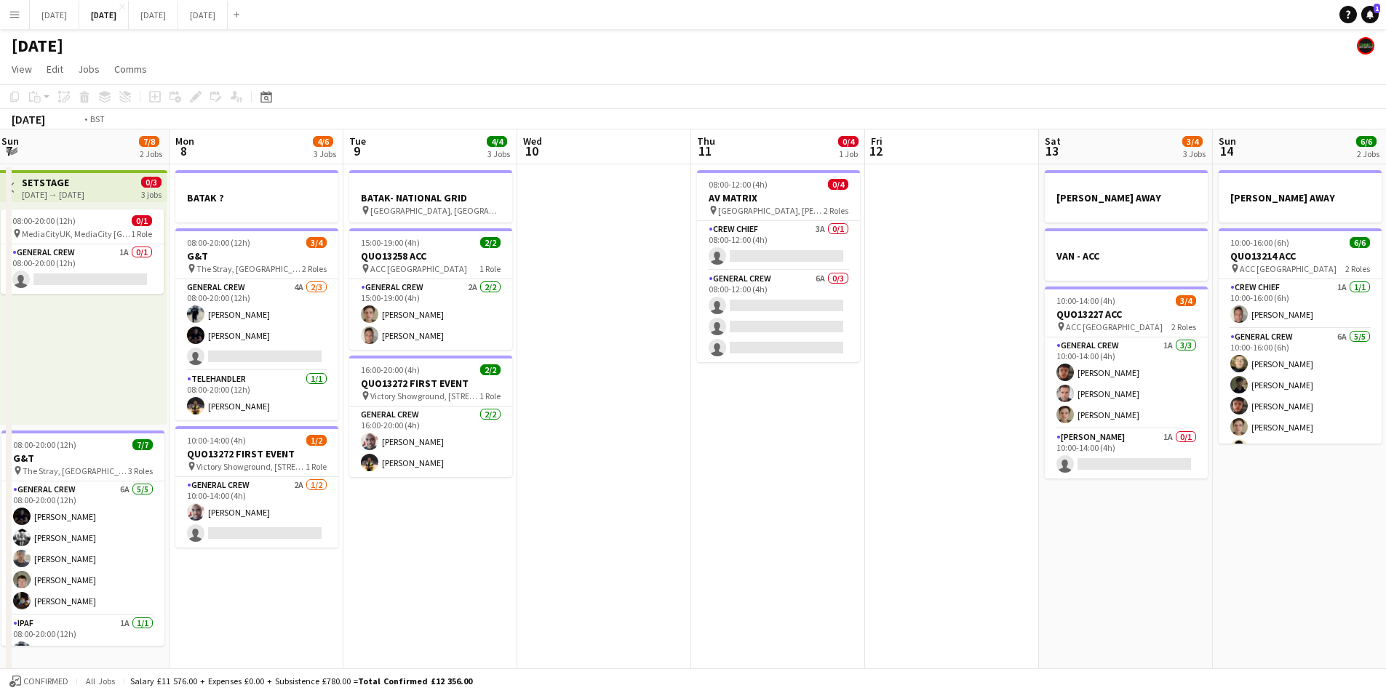
drag, startPoint x: 1045, startPoint y: 543, endPoint x: 887, endPoint y: 515, distance: 160.3
click at [777, 497] on app-calendar-viewport "Thu 4 15/16 3 Jobs Fri 5 11/14 3 Jobs Sat 6 12/14 5 Jobs Sun 7 7/8 2 Jobs Mon 8…" at bounding box center [693, 630] width 1386 height 1000
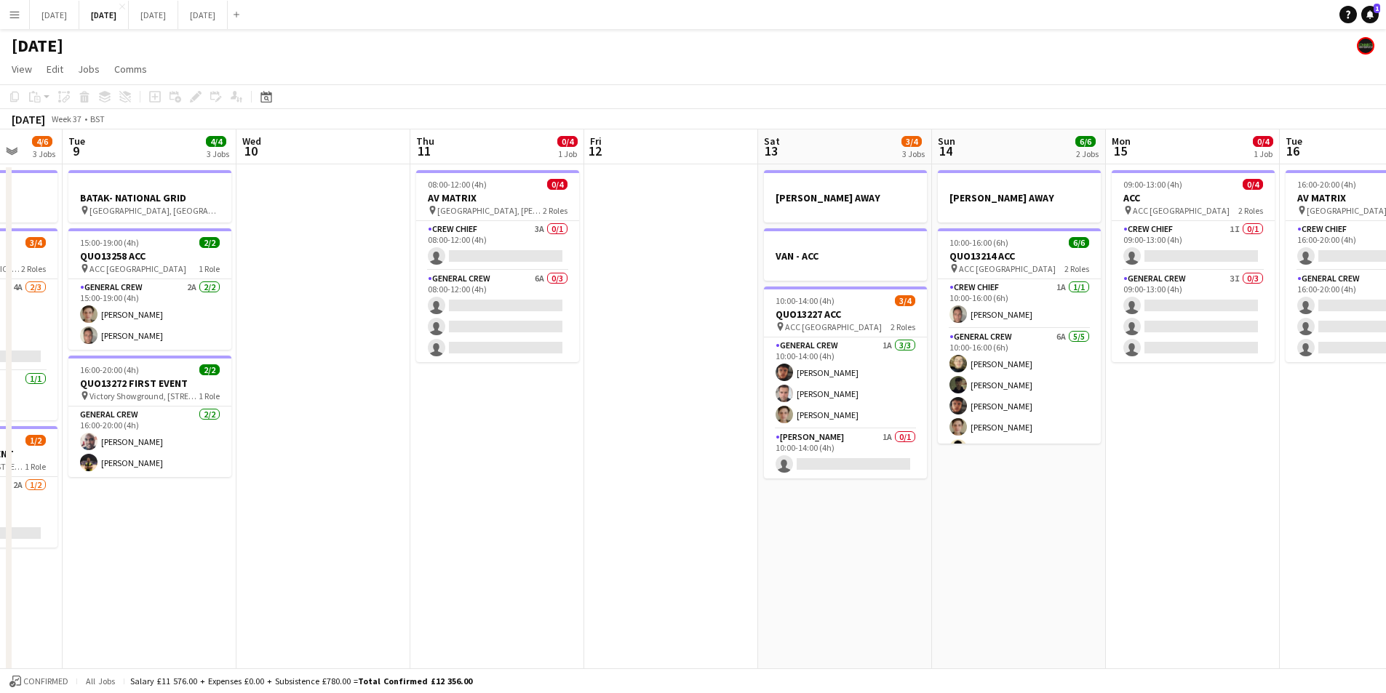
scroll to position [0, 462]
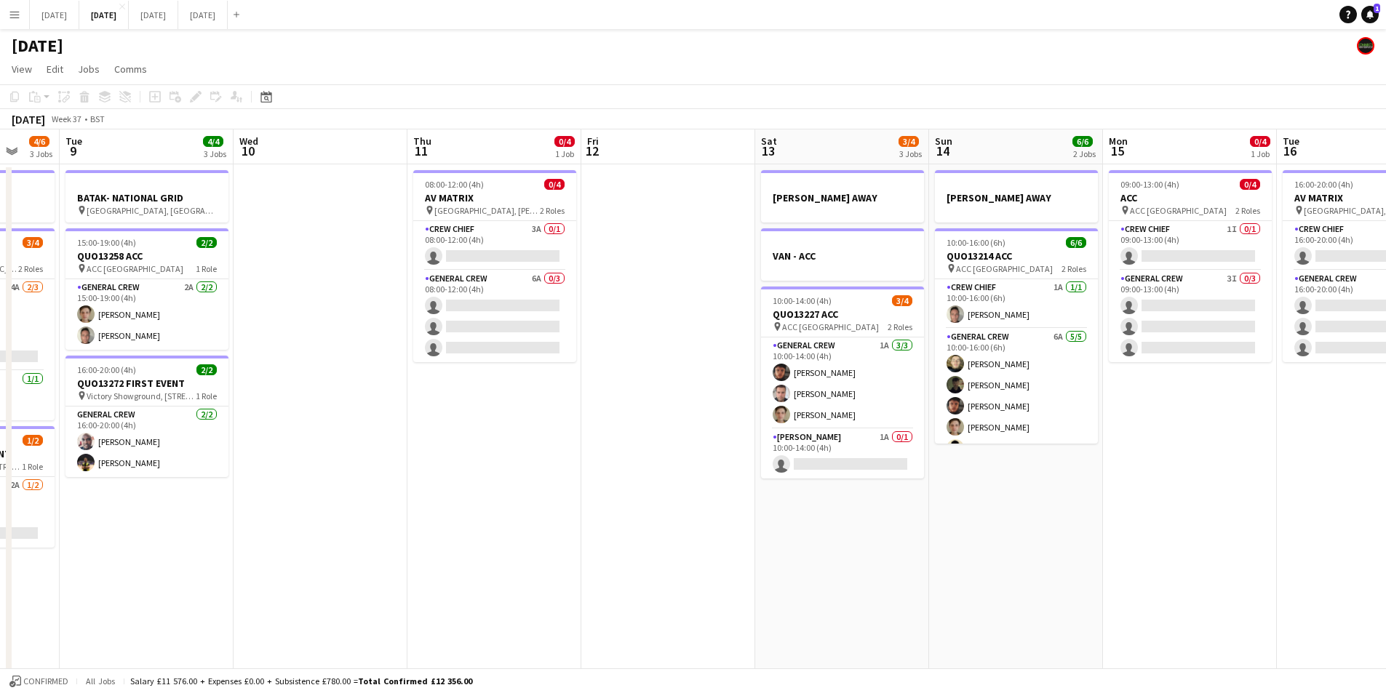
drag, startPoint x: 981, startPoint y: 543, endPoint x: 653, endPoint y: 554, distance: 328.3
click at [624, 554] on app-calendar-viewport "Sat 6 12/14 5 Jobs Sun 7 7/8 2 Jobs Mon 8 4/6 3 Jobs Tue 9 4/4 3 Jobs Wed 10 Th…" at bounding box center [693, 630] width 1386 height 1000
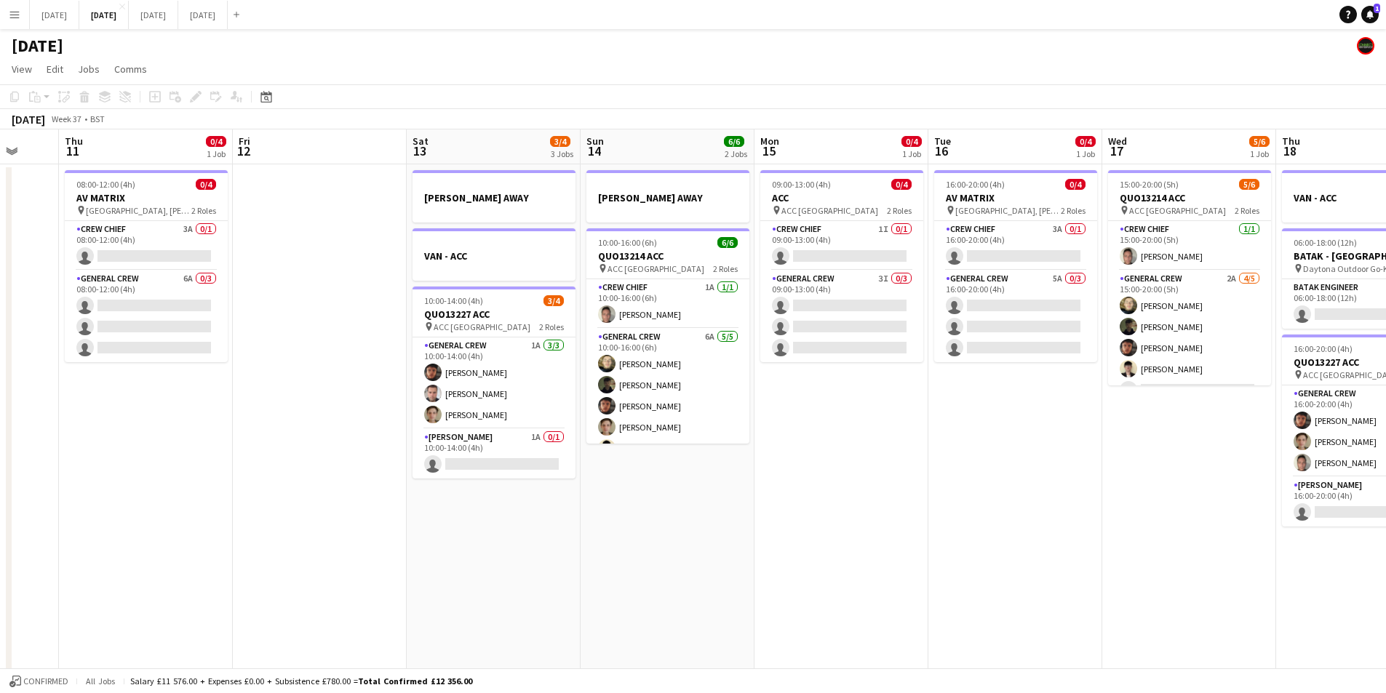
drag, startPoint x: 1019, startPoint y: 535, endPoint x: 845, endPoint y: 540, distance: 174.0
click at [845, 540] on app-calendar-viewport "Mon 8 4/6 3 Jobs Tue 9 4/4 3 Jobs Wed 10 Thu 11 0/4 1 Job Fri 12 Sat 13 3/4 3 J…" at bounding box center [693, 630] width 1386 height 1000
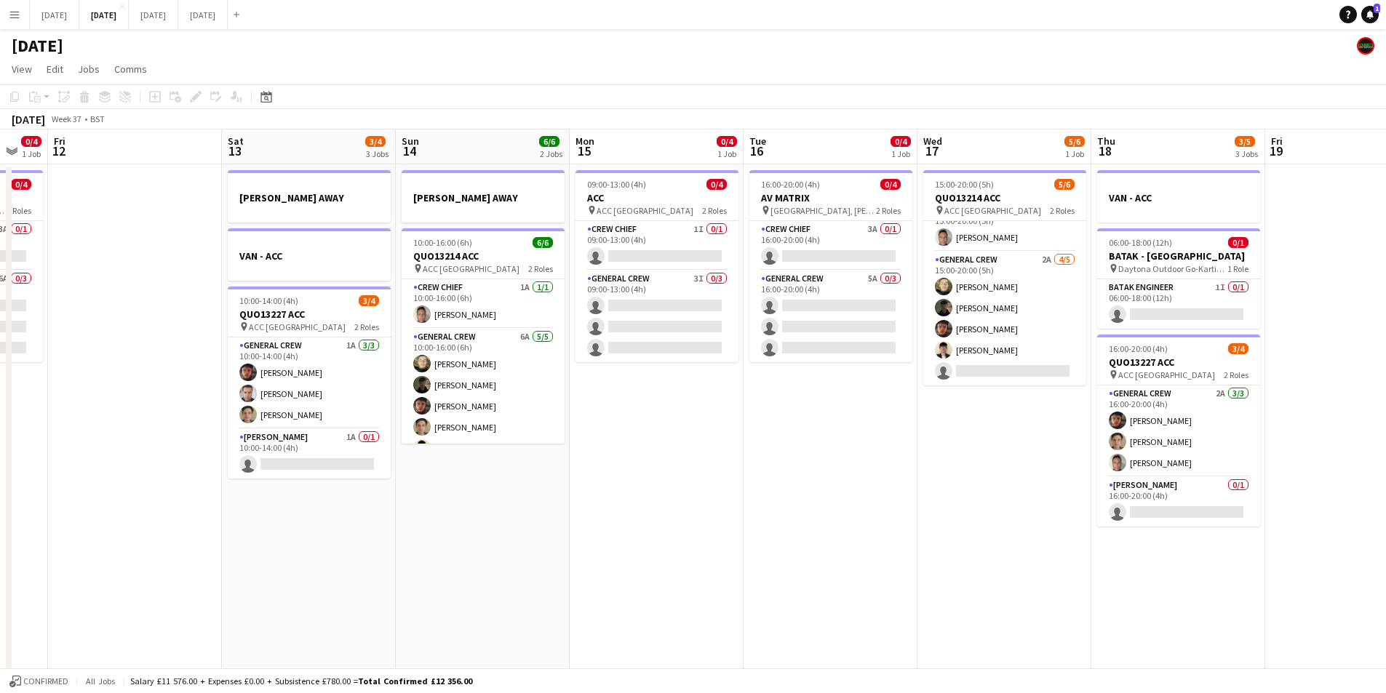
scroll to position [0, 473]
drag, startPoint x: 733, startPoint y: 496, endPoint x: 784, endPoint y: 519, distance: 55.7
click at [1272, 431] on app-calendar-viewport "Tue 9 4/4 3 Jobs Wed 10 Thu 11 0/4 1 Job Fri 12 Sat 13 3/4 3 Jobs Sun 14 6/6 2 …" at bounding box center [693, 630] width 1386 height 1000
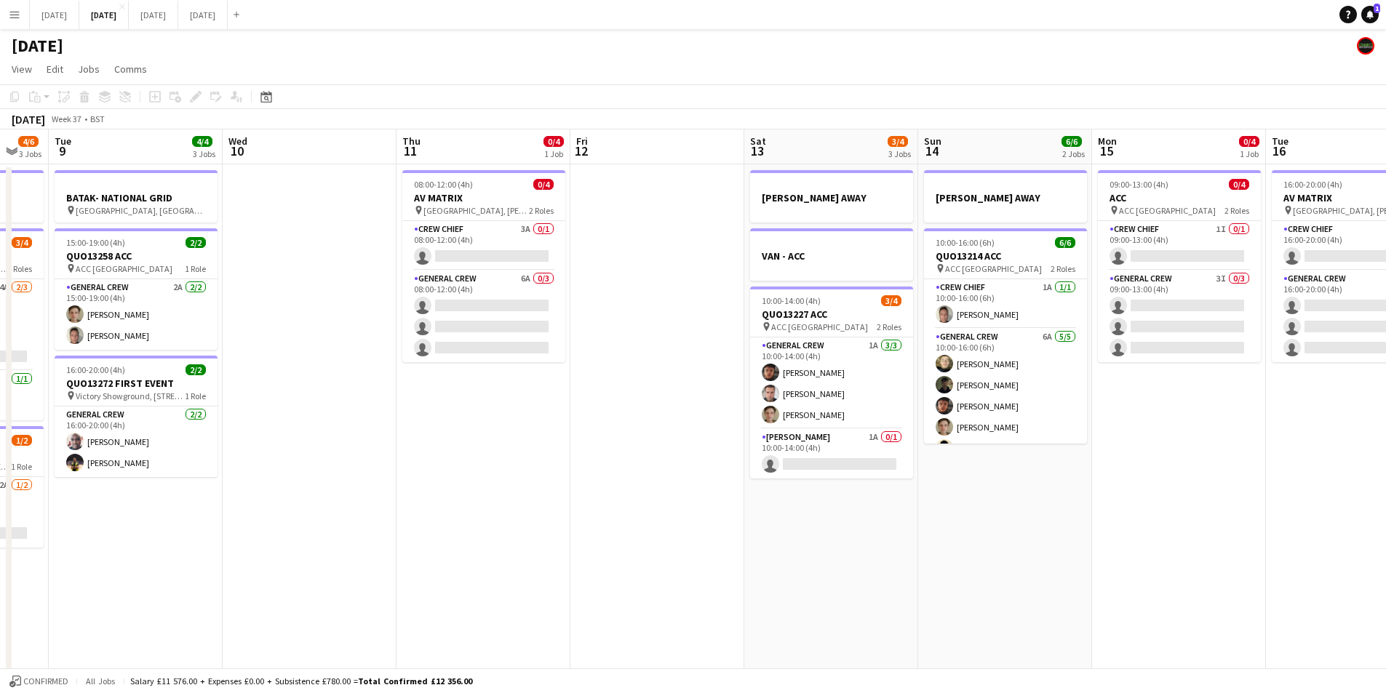
drag, startPoint x: 784, startPoint y: 519, endPoint x: 949, endPoint y: 511, distance: 164.6
click at [1342, 501] on app-calendar-viewport "Sat 6 12/14 5 Jobs Sun 7 7/8 2 Jobs Mon 8 4/6 3 Jobs Tue 9 4/4 3 Jobs Wed 10 Th…" at bounding box center [693, 630] width 1386 height 1000
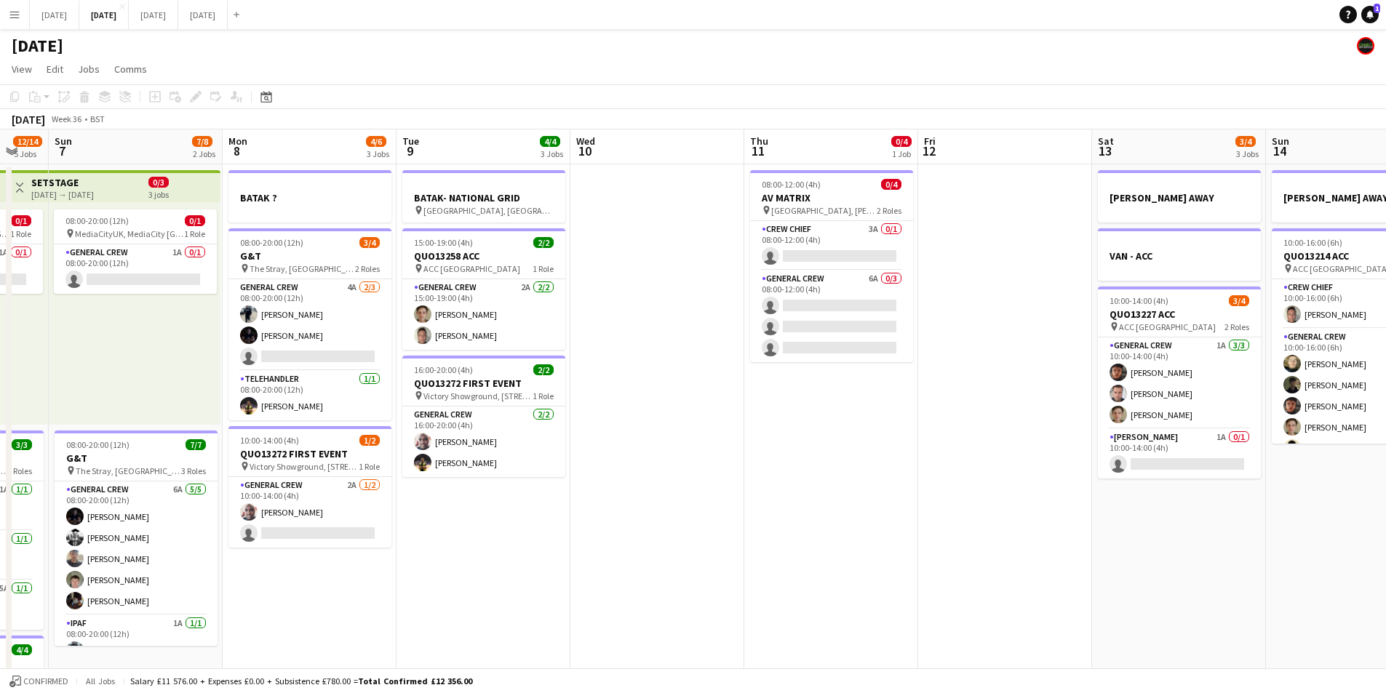
drag, startPoint x: 949, startPoint y: 511, endPoint x: 348, endPoint y: 405, distance: 610.3
click at [1021, 479] on app-calendar-viewport "Thu 4 15/16 3 Jobs Fri 5 11/14 3 Jobs Sat 6 12/14 5 Jobs Sun 7 7/8 2 Jobs Mon 8…" at bounding box center [693, 630] width 1386 height 1000
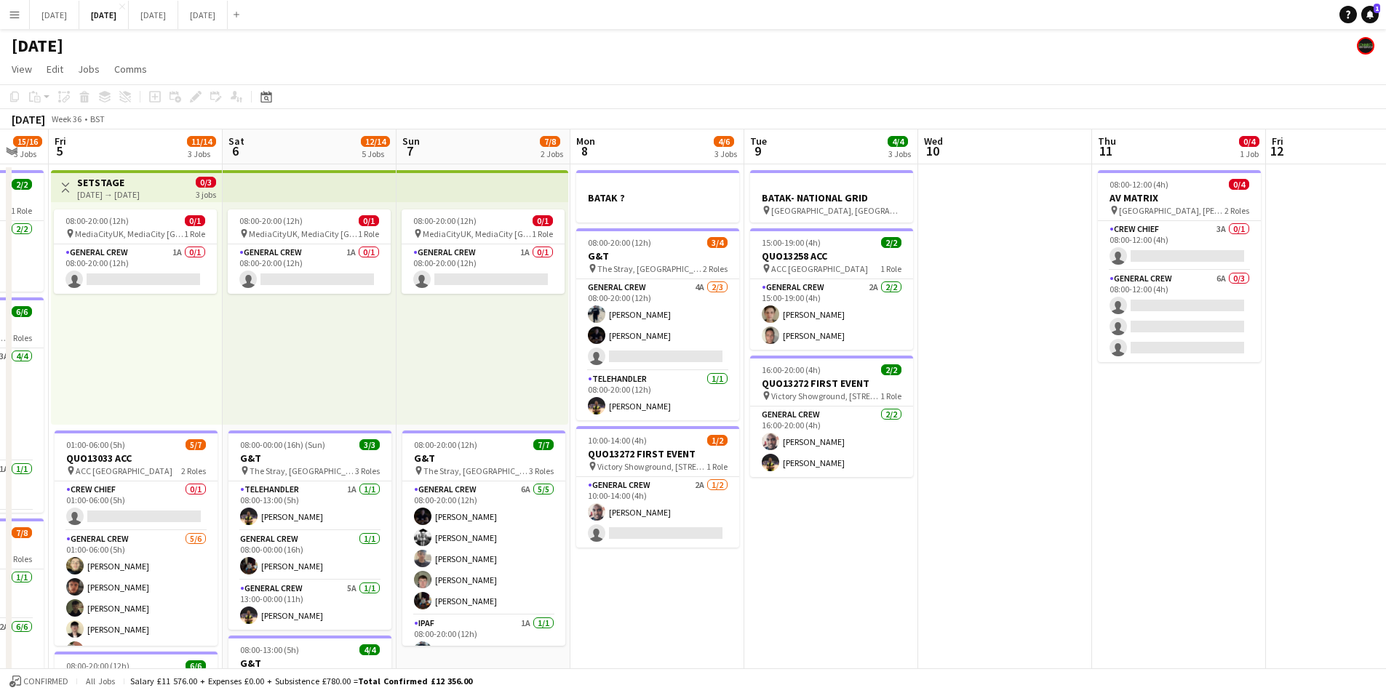
click at [696, 440] on app-calendar-viewport "Tue 2 16/19 3 Jobs Wed 3 16/16 3 Jobs Thu 4 15/16 3 Jobs Fri 5 11/14 3 Jobs Sat…" at bounding box center [693, 630] width 1386 height 1000
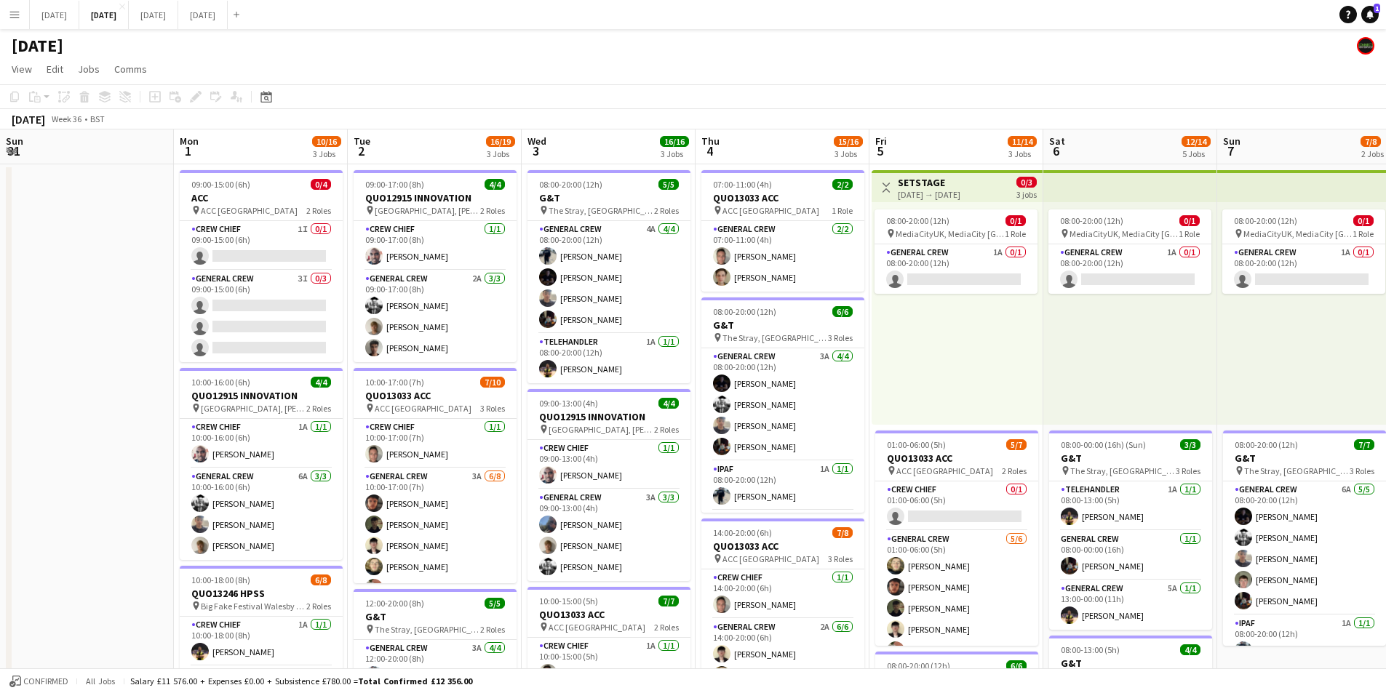
scroll to position [0, 348]
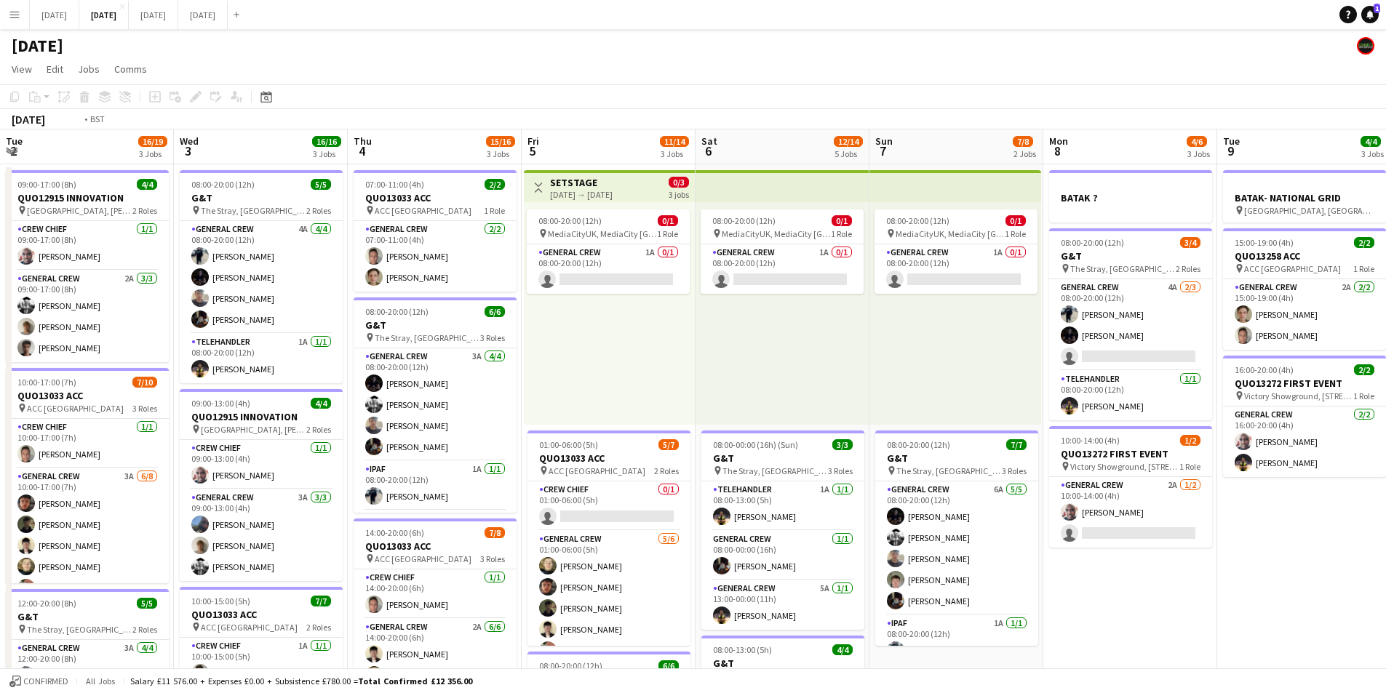
drag, startPoint x: 405, startPoint y: 476, endPoint x: 515, endPoint y: 455, distance: 112.4
click at [502, 461] on app-calendar-viewport "Sun 31 Mon 1 10/16 3 Jobs Tue 2 16/19 3 Jobs Wed 3 16/16 3 Jobs Thu 4 15/16 3 J…" at bounding box center [693, 630] width 1386 height 1000
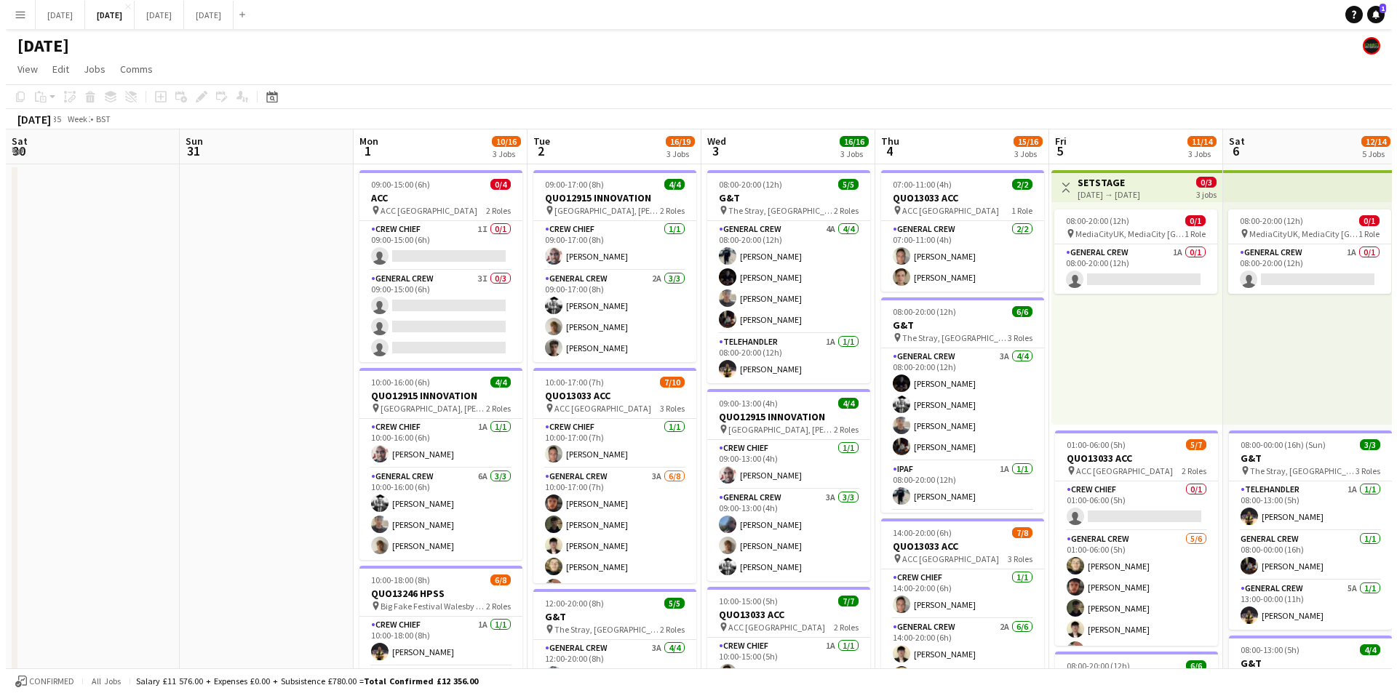
scroll to position [0, 367]
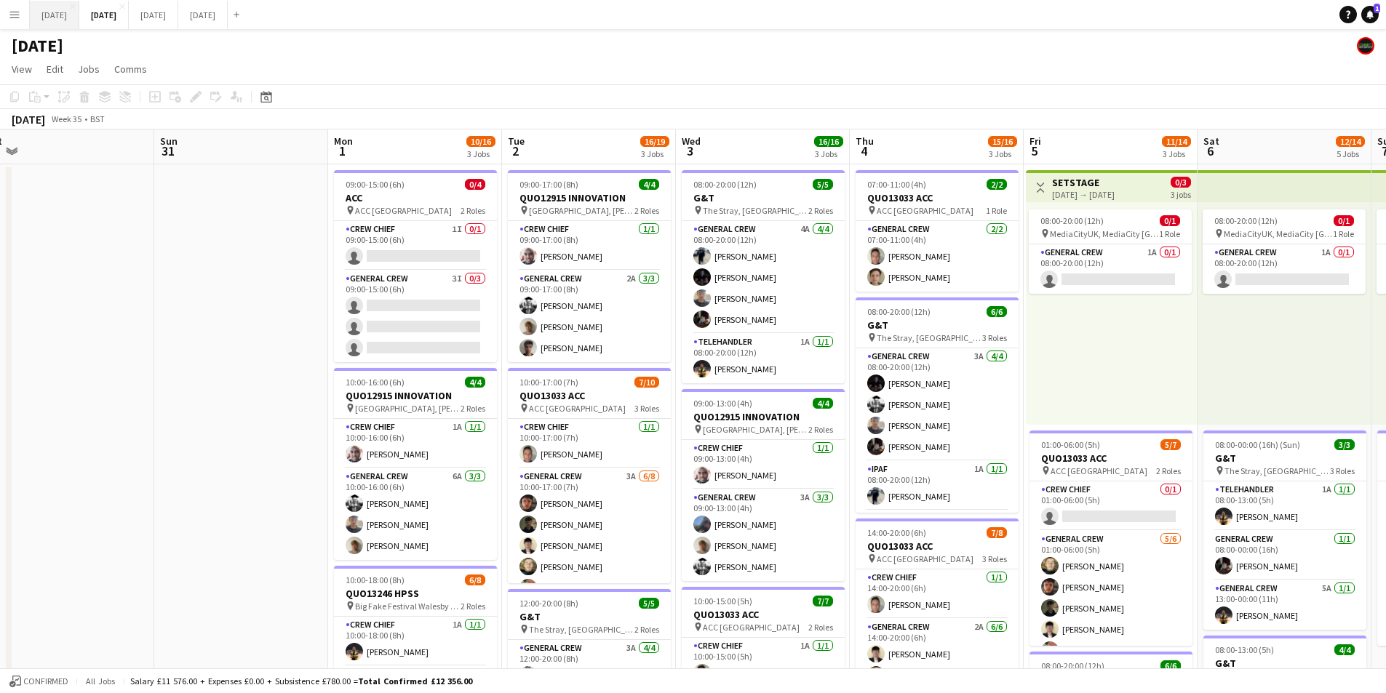
click at [69, 12] on button "[DATE] Close" at bounding box center [54, 15] width 49 height 28
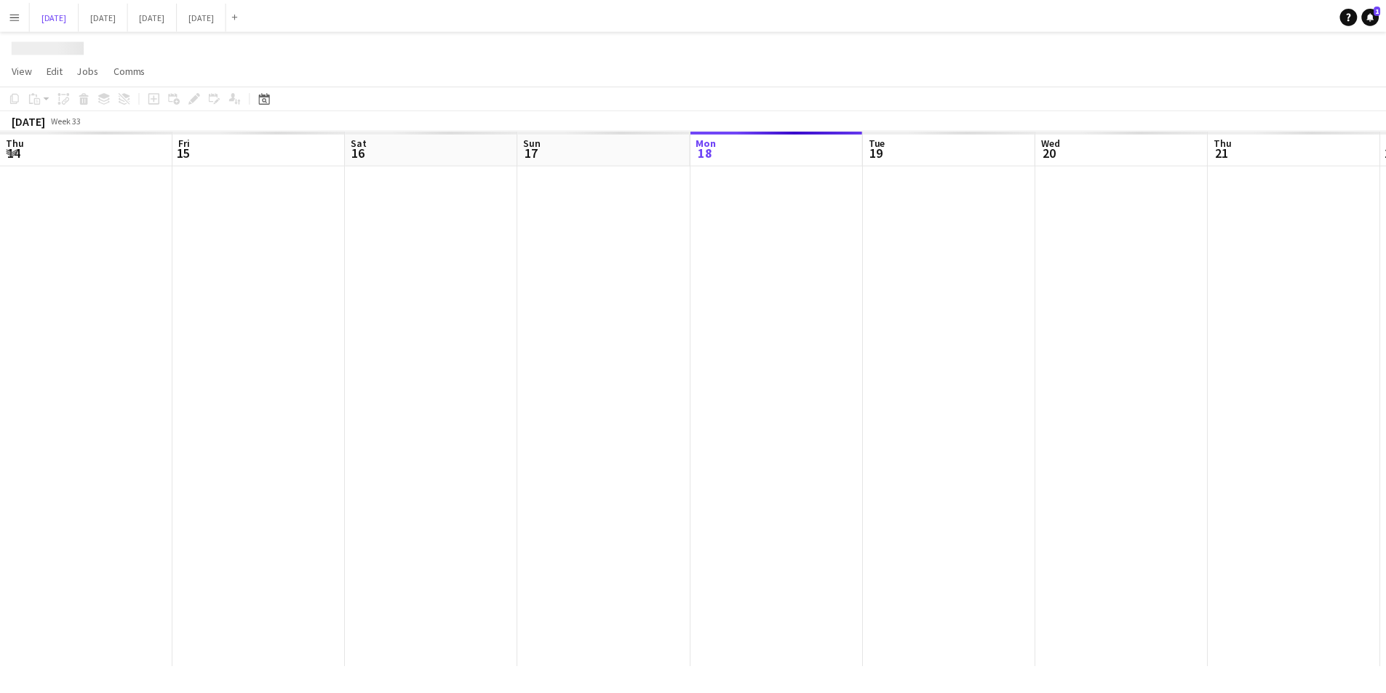
scroll to position [0, 436]
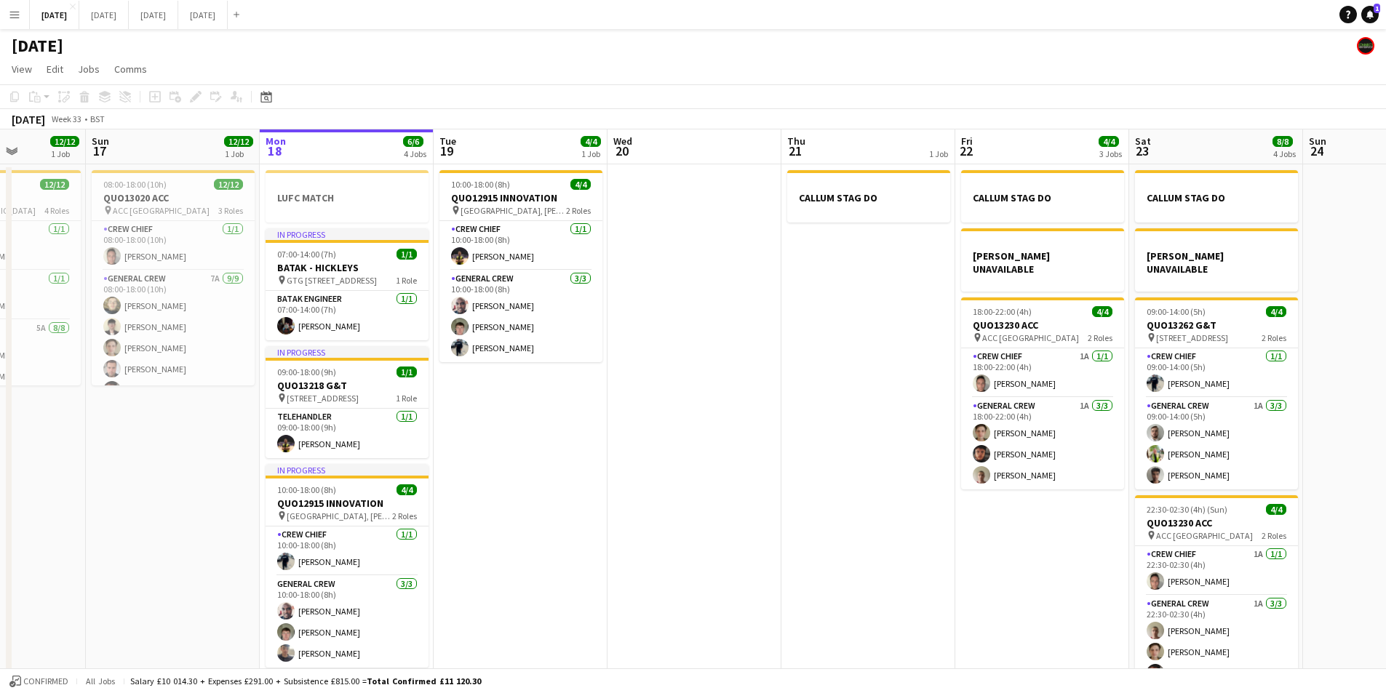
drag, startPoint x: 850, startPoint y: 517, endPoint x: 589, endPoint y: 484, distance: 263.3
click at [589, 484] on app-calendar-viewport "Thu 14 4/4 1 Job Fri 15 1/1 1 Job Sat 16 12/12 1 Job Sun 17 12/12 1 Job Mon 18 …" at bounding box center [693, 419] width 1386 height 578
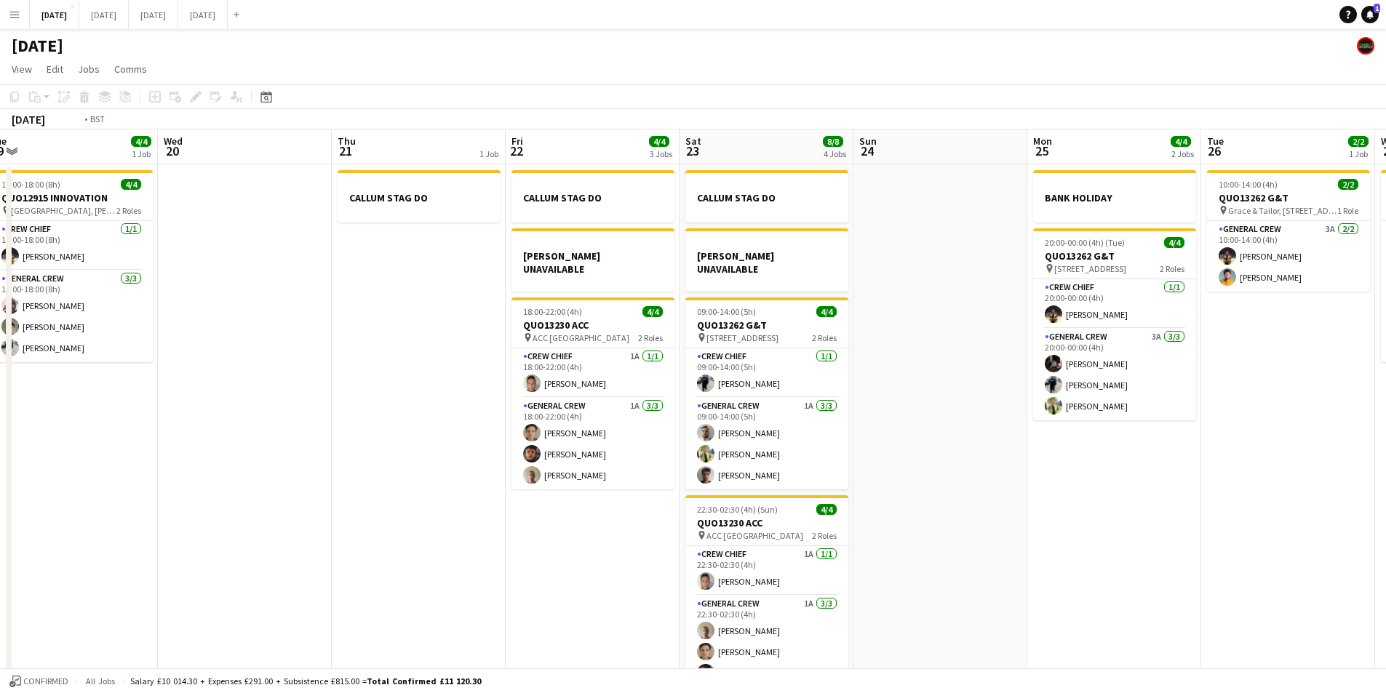
drag, startPoint x: 757, startPoint y: 547, endPoint x: 1064, endPoint y: 559, distance: 308.0
click at [1064, 559] on app-calendar-viewport "Sat 16 12/12 1 Job Sun 17 12/12 1 Job Mon 18 6/6 4 Jobs Tue 19 4/4 1 Job Wed 20…" at bounding box center [693, 419] width 1386 height 578
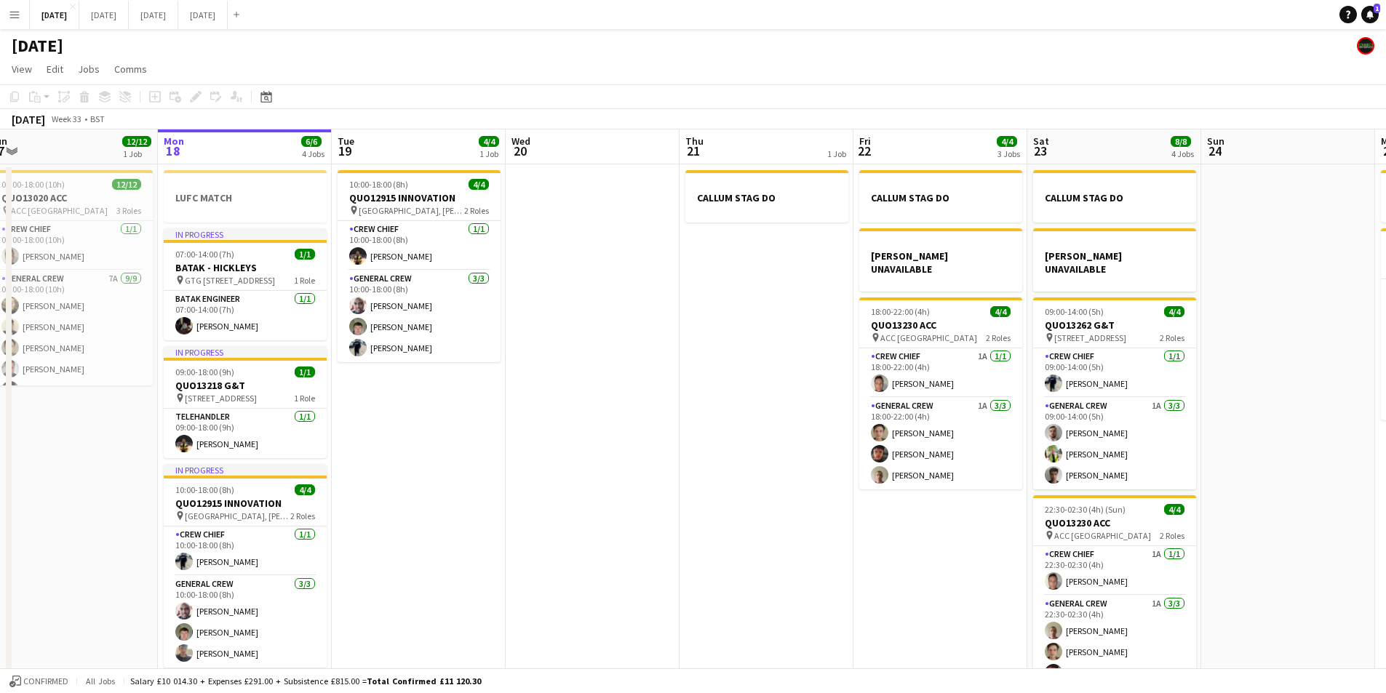
scroll to position [0, 391]
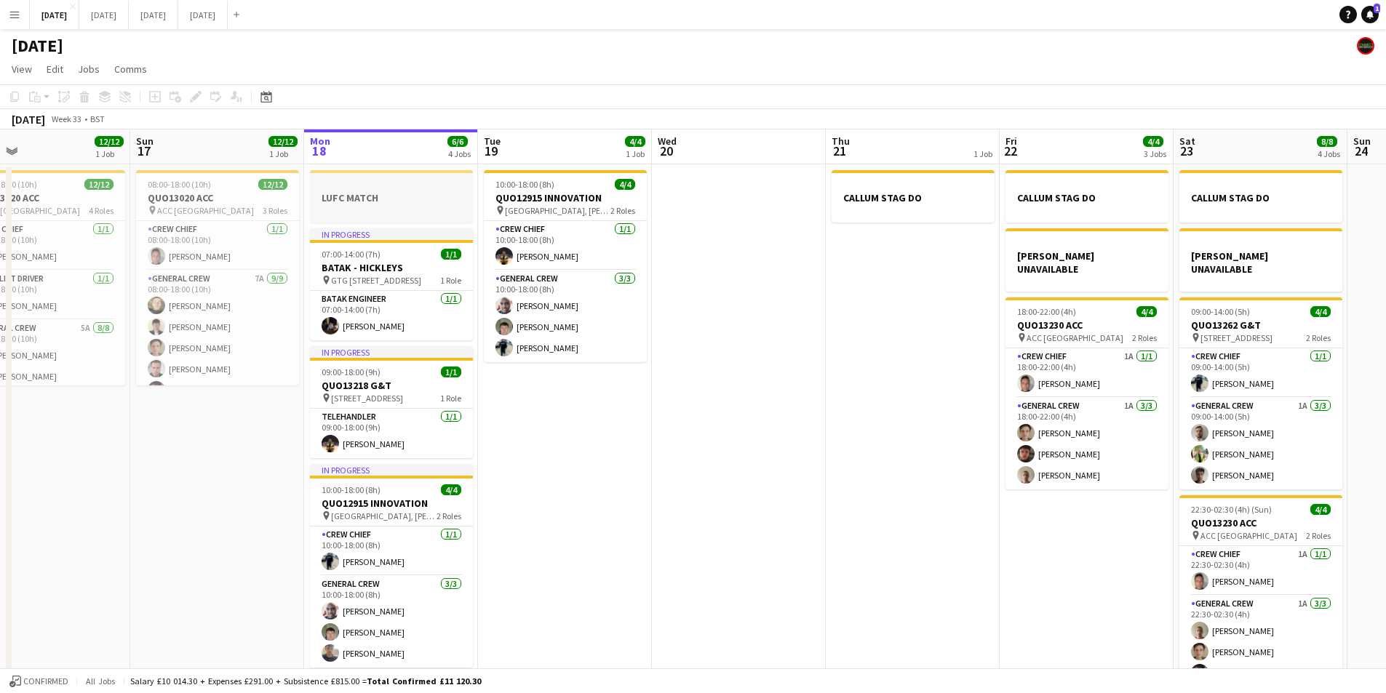
click at [392, 195] on h3 "LUFC MATCH" at bounding box center [391, 197] width 163 height 13
click at [89, 99] on icon "Delete" at bounding box center [85, 97] width 12 height 12
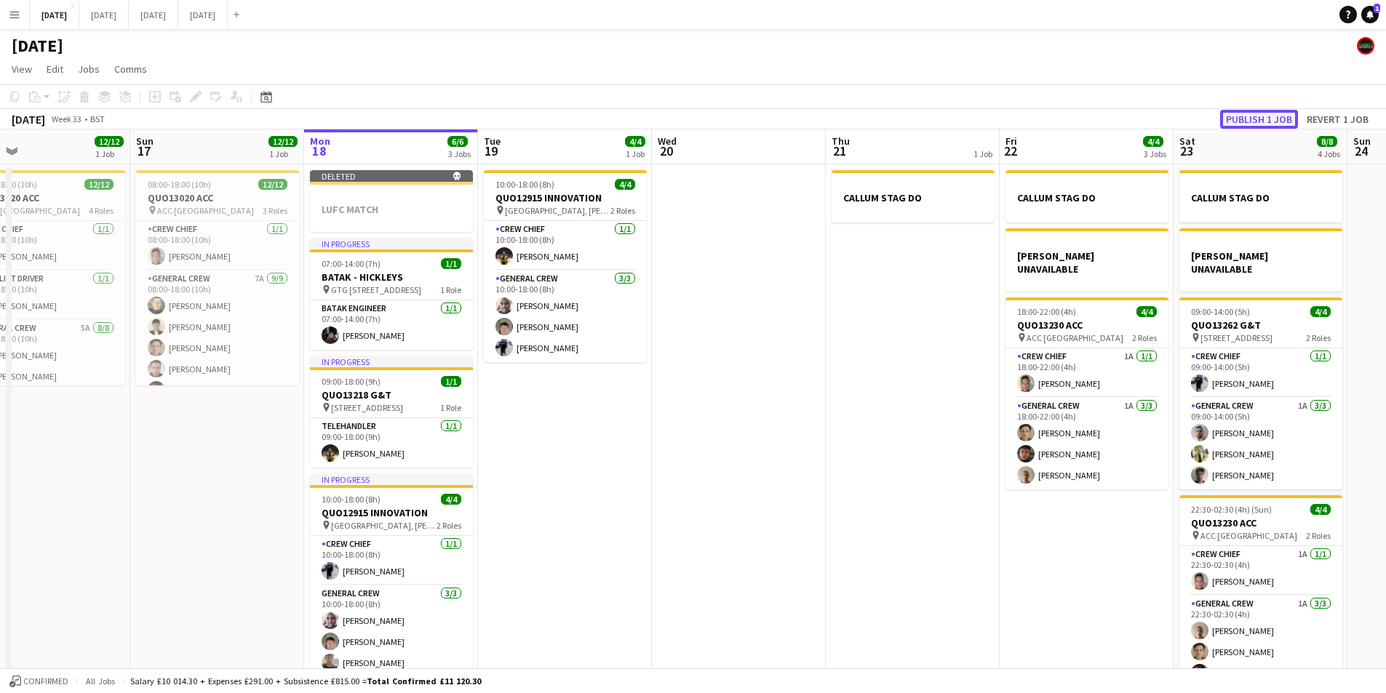
click at [1256, 124] on button "Publish 1 job" at bounding box center [1259, 119] width 78 height 19
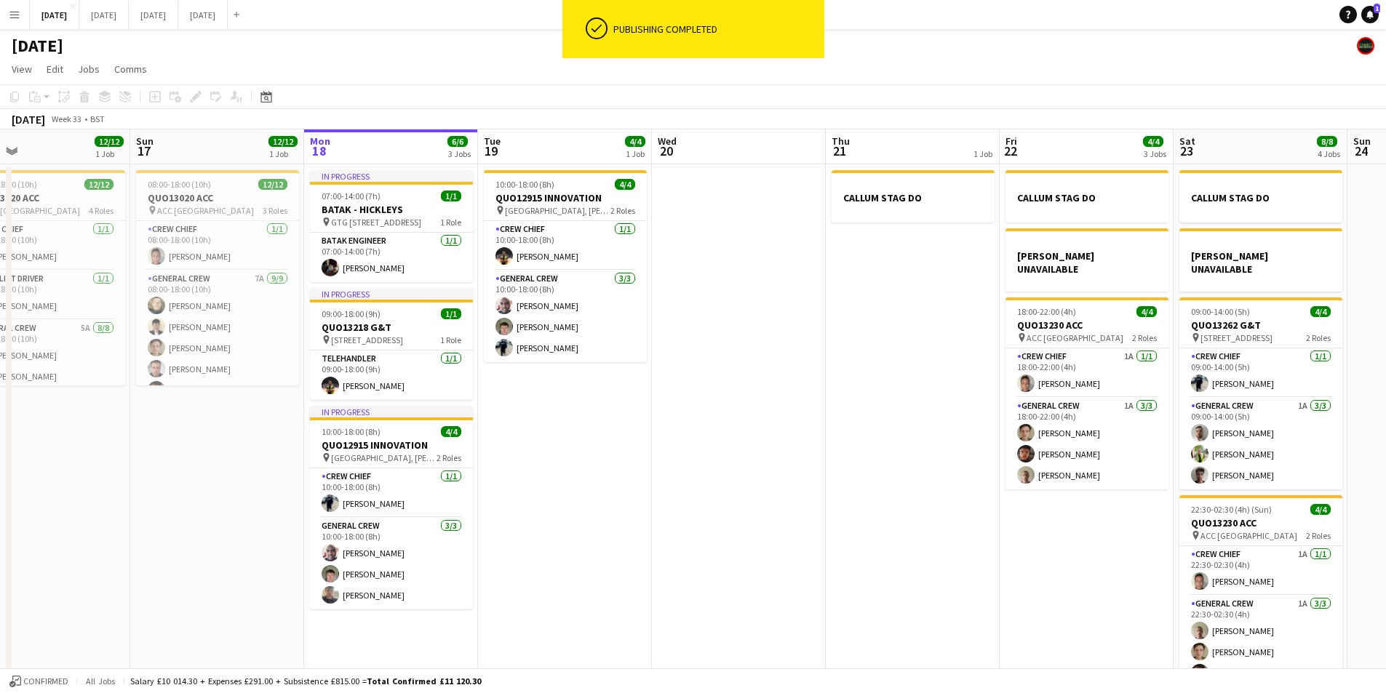
drag, startPoint x: 825, startPoint y: 433, endPoint x: 517, endPoint y: 402, distance: 310.0
click at [511, 404] on app-calendar-viewport "Thu 14 4/4 1 Job Fri 15 1/1 1 Job Sat 16 12/12 1 Job Sun 17 12/12 1 Job Mon 18 …" at bounding box center [693, 419] width 1386 height 578
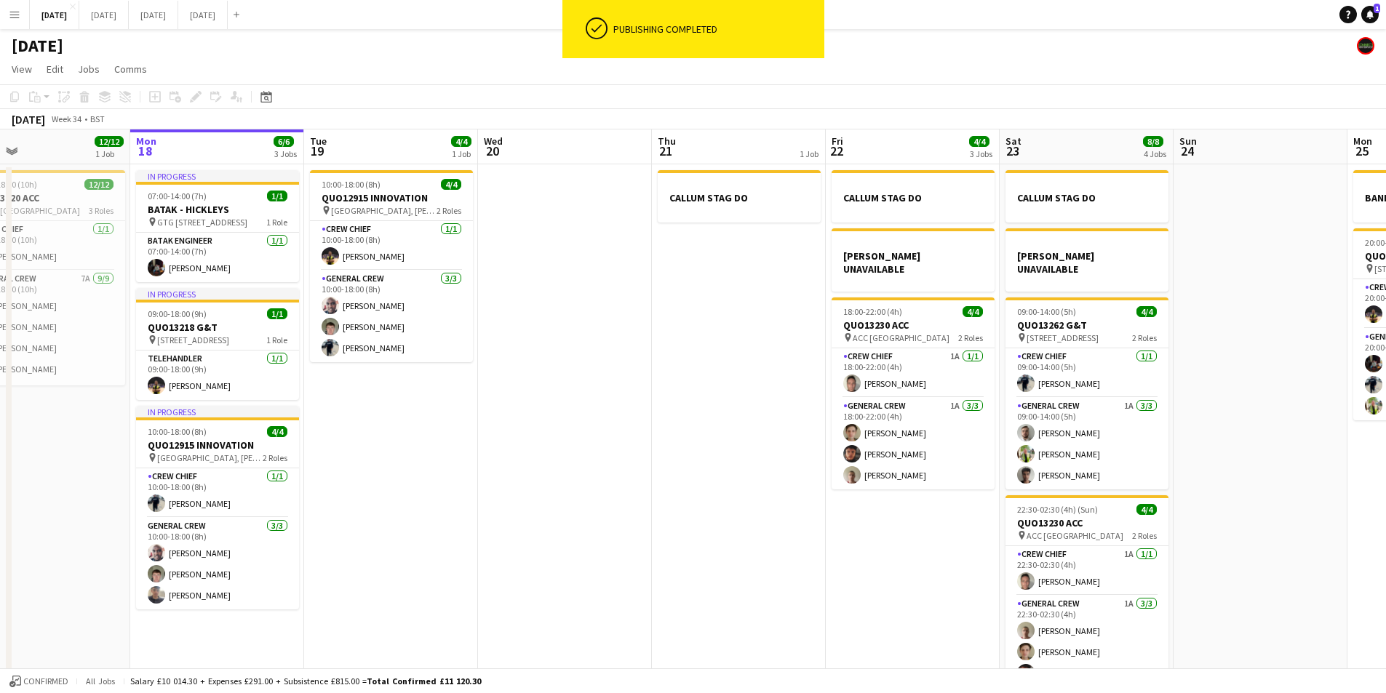
scroll to position [0, 532]
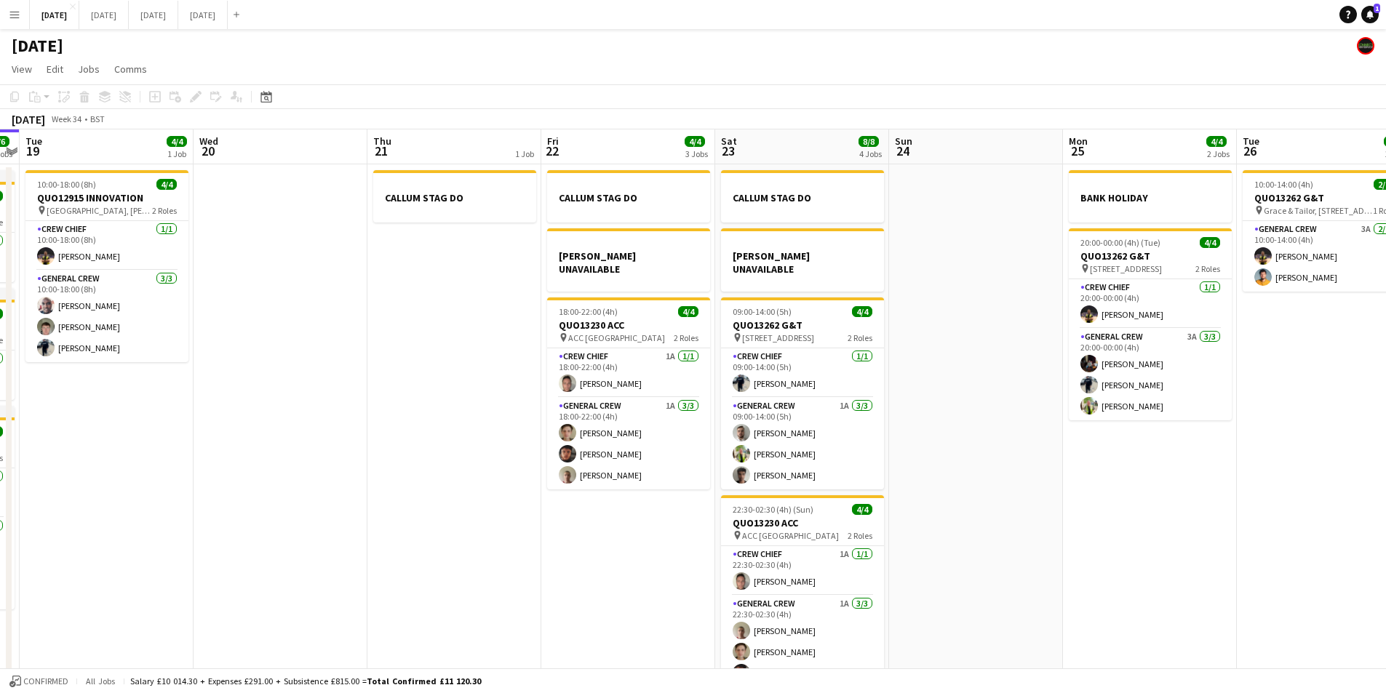
drag, startPoint x: 758, startPoint y: 527, endPoint x: 605, endPoint y: 503, distance: 155.3
click at [605, 503] on app-calendar-viewport "Sat 16 12/12 1 Job Sun 17 12/12 1 Job Mon 18 6/6 3 Jobs Tue 19 4/4 1 Job Wed 20…" at bounding box center [693, 419] width 1386 height 578
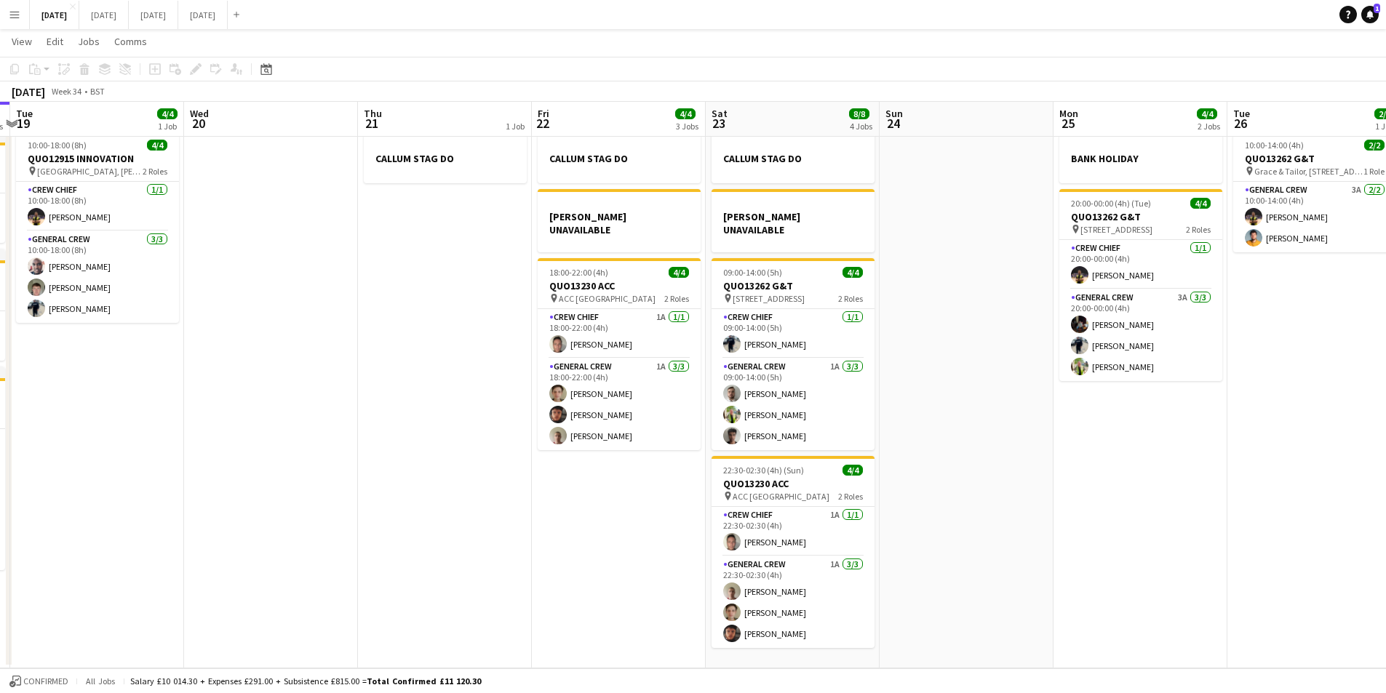
scroll to position [0, 0]
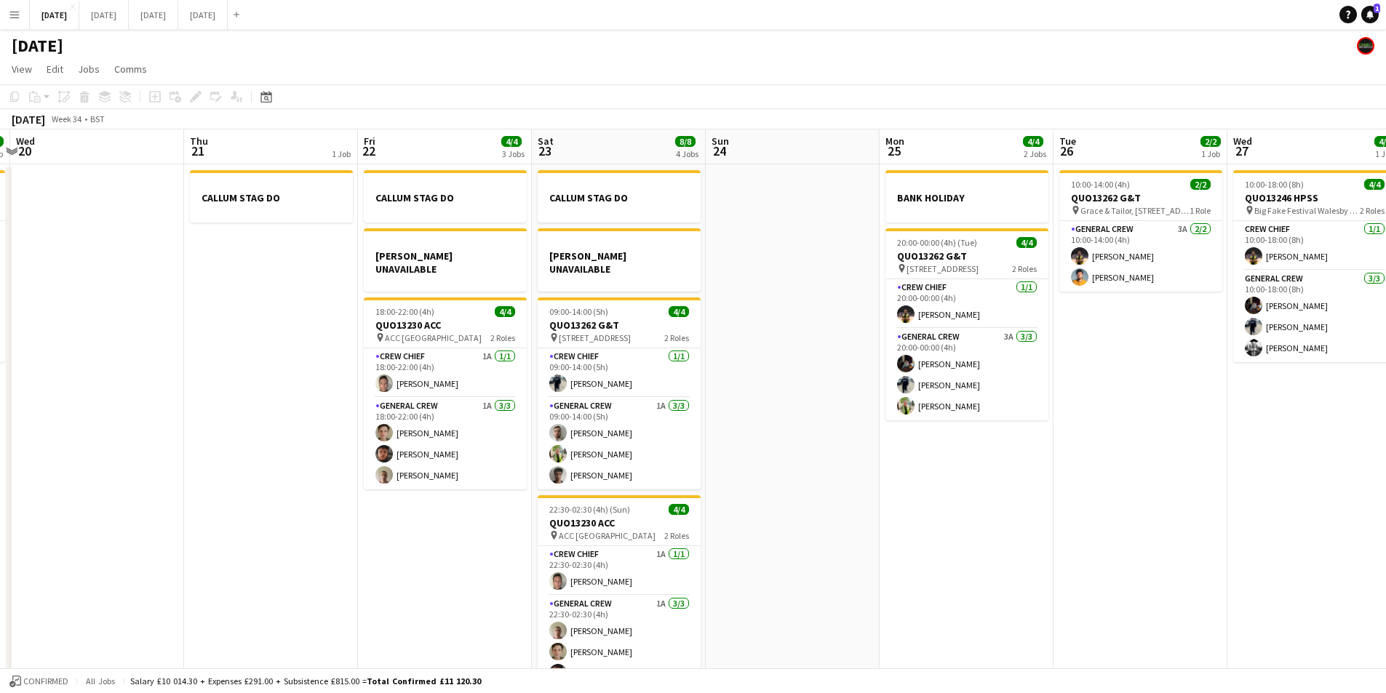
drag, startPoint x: 1192, startPoint y: 515, endPoint x: 1000, endPoint y: 496, distance: 193.0
click at [1000, 496] on app-calendar-viewport "Sun 17 12/12 1 Job Mon 18 6/6 3 Jobs Tue 19 4/4 1 Job Wed 20 Thu 21 1 Job Fri 2…" at bounding box center [693, 419] width 1386 height 578
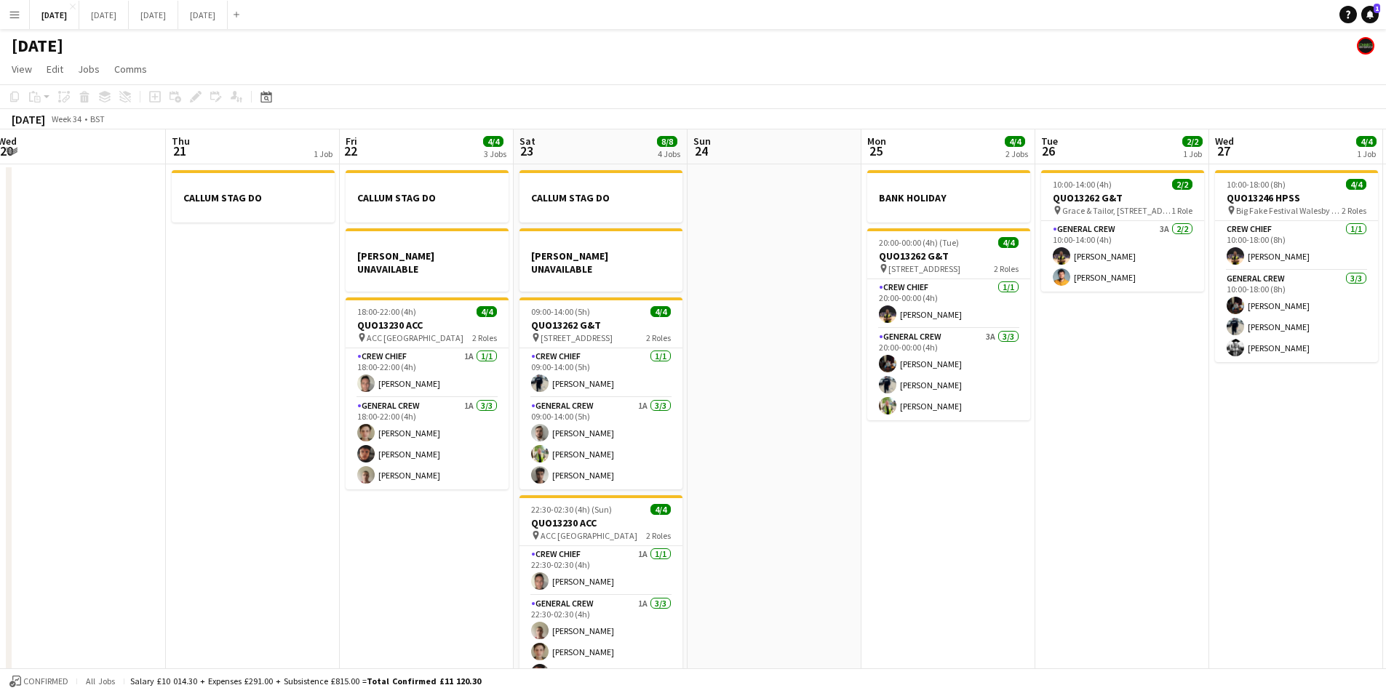
drag, startPoint x: 1147, startPoint y: 521, endPoint x: 817, endPoint y: 485, distance: 331.5
click at [817, 485] on app-calendar-viewport "Sun 17 12/12 1 Job Mon 18 6/6 3 Jobs Tue 19 4/4 1 Job Wed 20 Thu 21 1 Job Fri 2…" at bounding box center [693, 419] width 1386 height 578
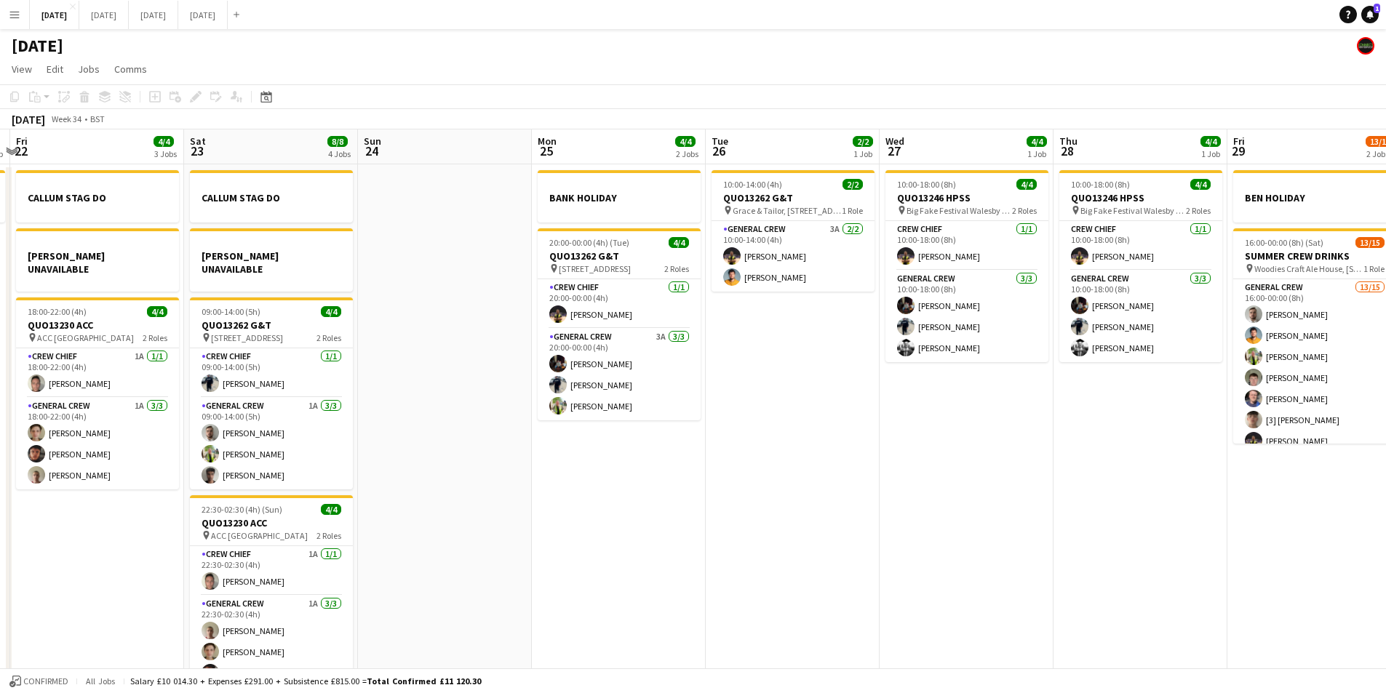
drag, startPoint x: 906, startPoint y: 530, endPoint x: 712, endPoint y: 503, distance: 196.1
click at [712, 503] on app-calendar-viewport "Tue 19 4/4 1 Job Wed 20 Thu 21 1 Job Fri 22 4/4 3 Jobs Sat 23 8/8 4 Jobs Sun 24…" at bounding box center [693, 419] width 1386 height 578
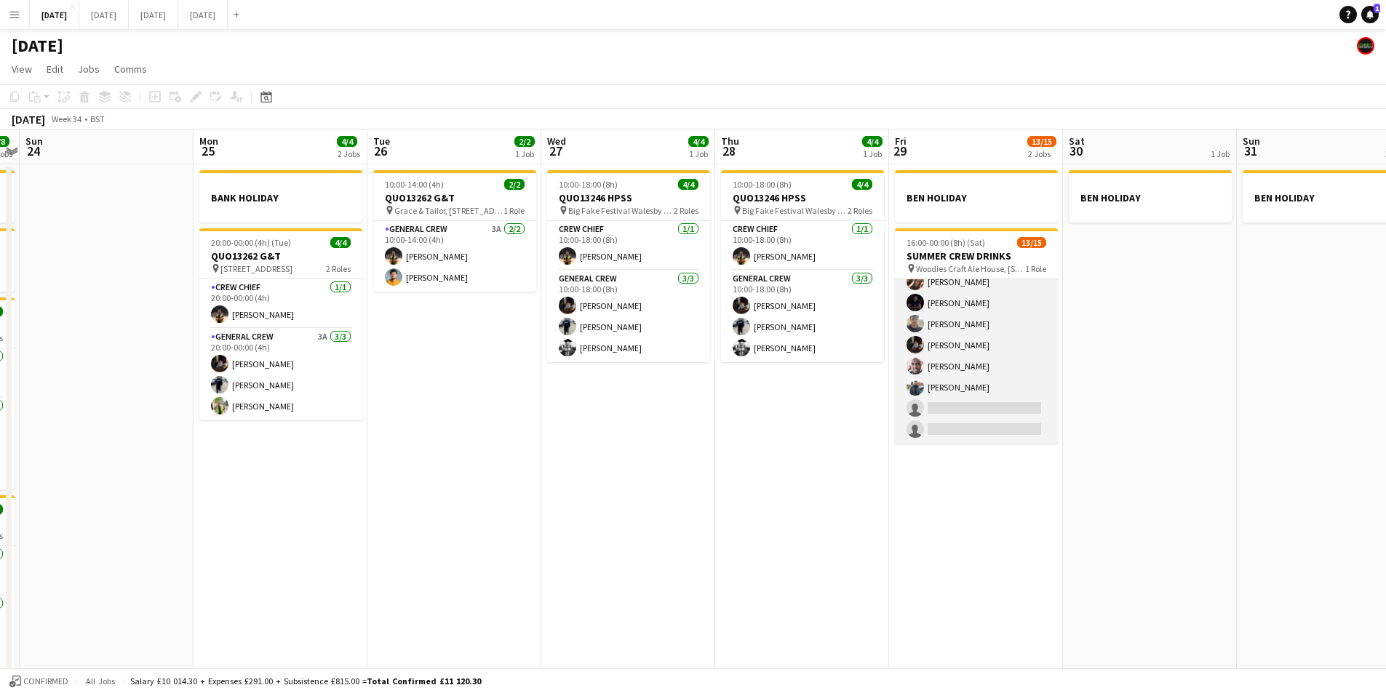
scroll to position [0, 0]
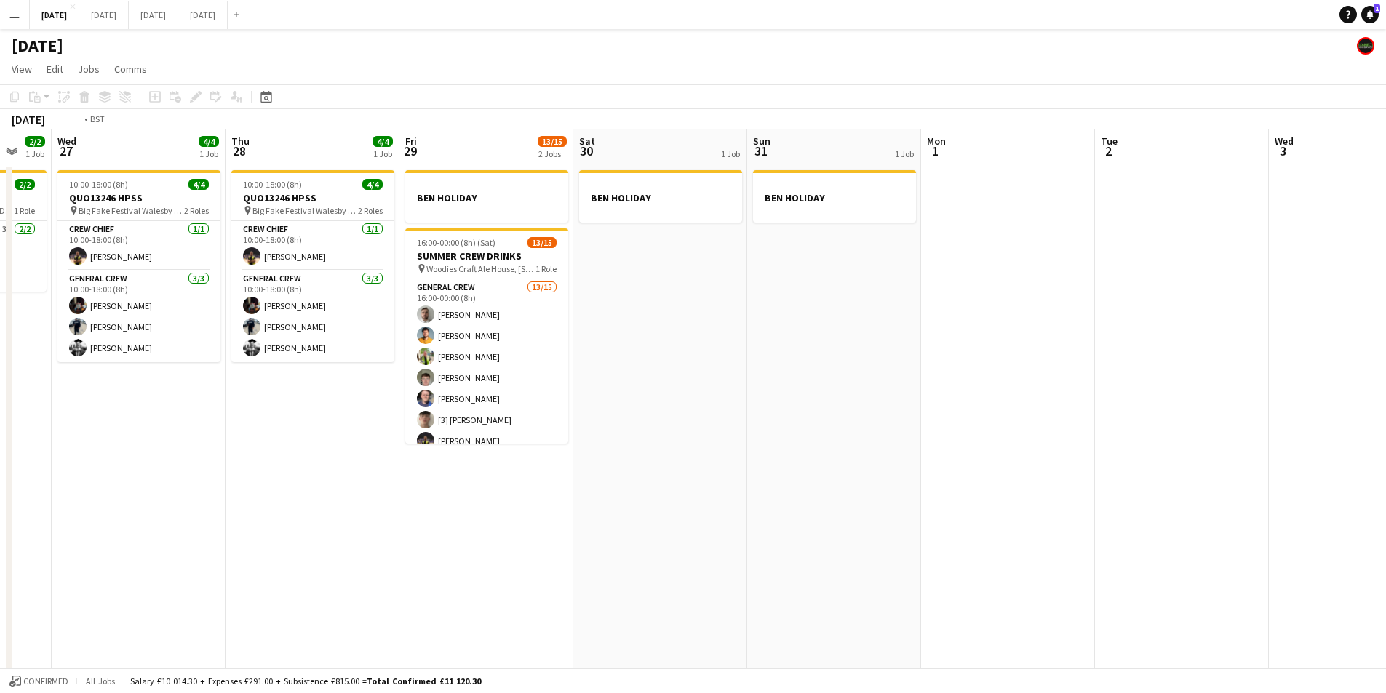
drag, startPoint x: 753, startPoint y: 497, endPoint x: 816, endPoint y: 446, distance: 80.7
click at [1139, 458] on app-calendar-viewport "Sun 24 Mon 25 4/4 2 Jobs Tue 26 2/2 1 Job Wed 27 4/4 1 Job Thu 28 4/4 1 Job Fri…" at bounding box center [693, 419] width 1386 height 578
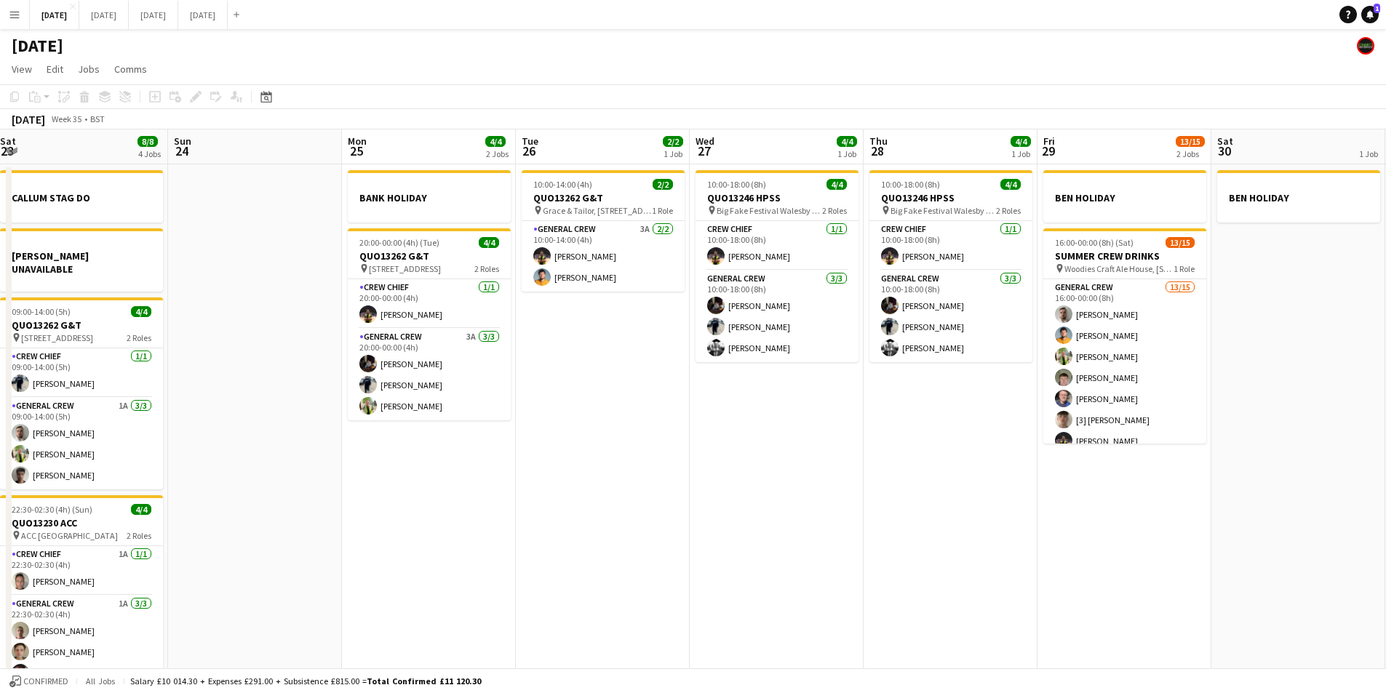
drag, startPoint x: 519, startPoint y: 495, endPoint x: 1008, endPoint y: 474, distance: 488.6
click at [1007, 475] on app-calendar-viewport "Thu 21 1 Job Fri 22 4/4 3 Jobs Sat 23 8/8 4 Jobs Sun 24 Mon 25 4/4 2 Jobs Tue 2…" at bounding box center [693, 419] width 1386 height 578
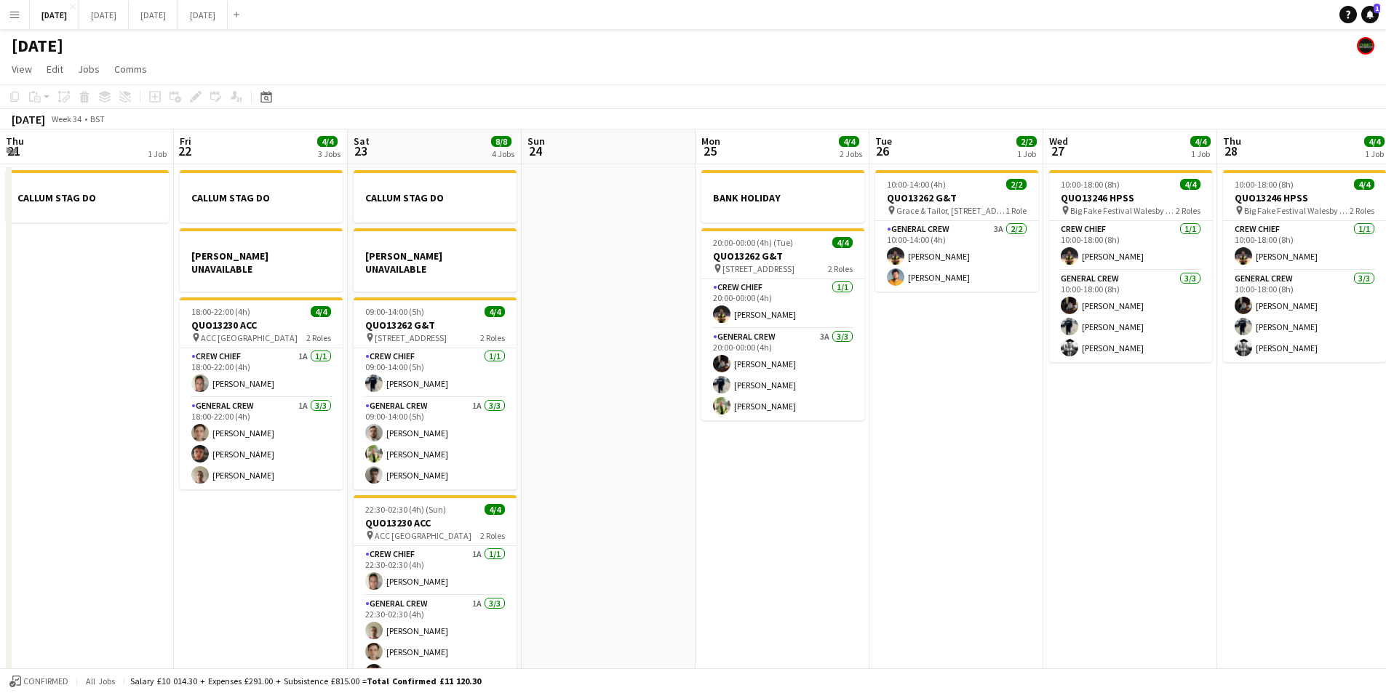
click at [1029, 494] on app-calendar-viewport "Tue 19 4/4 1 Job Wed 20 Thu 21 1 Job Fri 22 4/4 3 Jobs Sat 23 8/8 4 Jobs Sun 24…" at bounding box center [693, 419] width 1386 height 578
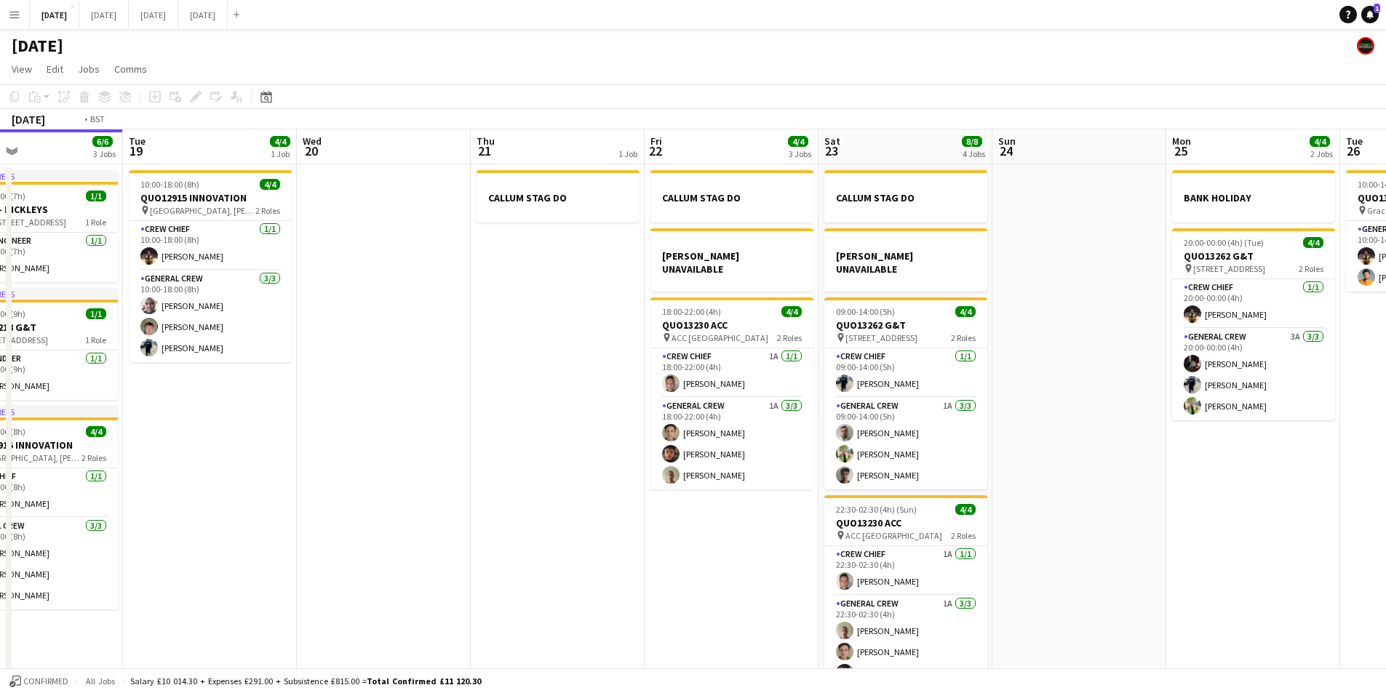
drag, startPoint x: 375, startPoint y: 491, endPoint x: 725, endPoint y: 485, distance: 350.0
click at [724, 485] on app-calendar-viewport "Sat 16 12/12 1 Job Sun 17 12/12 1 Job Mon 18 6/6 3 Jobs Tue 19 4/4 1 Job Wed 20…" at bounding box center [693, 419] width 1386 height 578
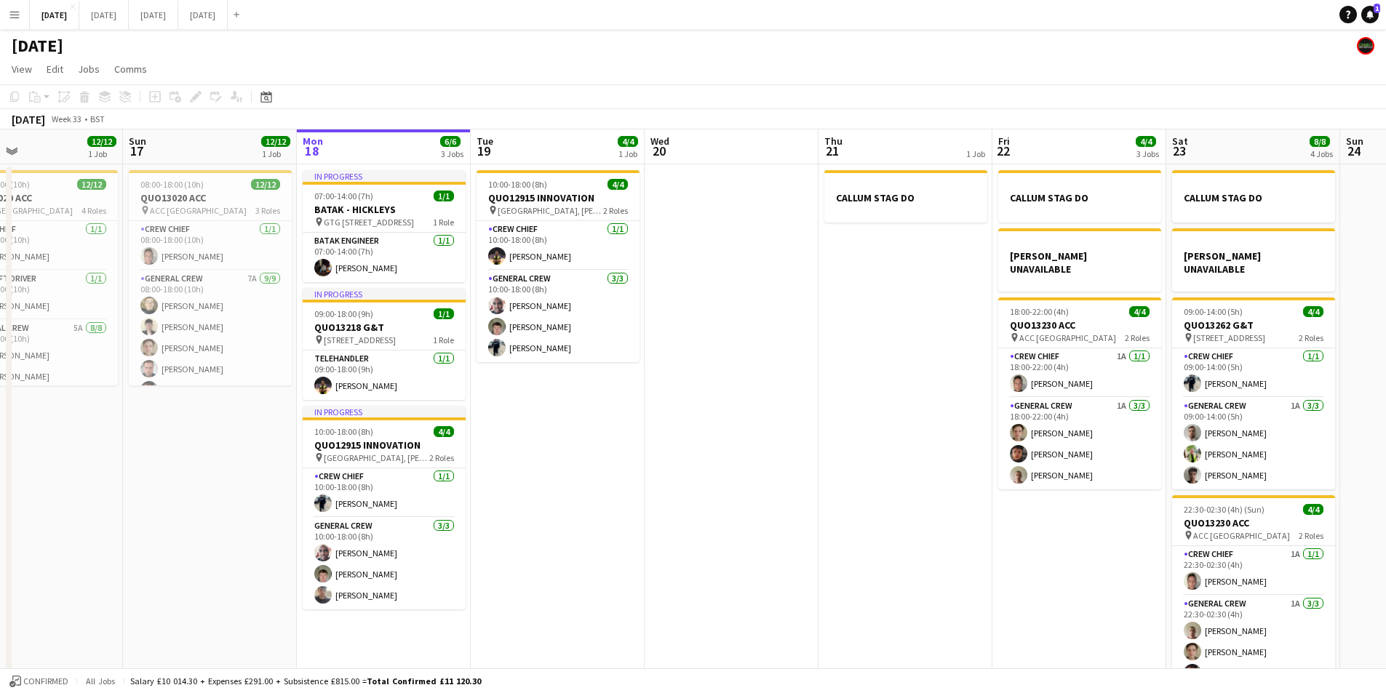
scroll to position [0, 397]
drag, startPoint x: 668, startPoint y: 444, endPoint x: 696, endPoint y: 417, distance: 38.6
click at [693, 441] on app-calendar-viewport "Thu 14 4/4 1 Job Fri 15 1/1 1 Job Sat 16 12/12 1 Job Sun 17 12/12 1 Job Mon 18 …" at bounding box center [693, 419] width 1386 height 578
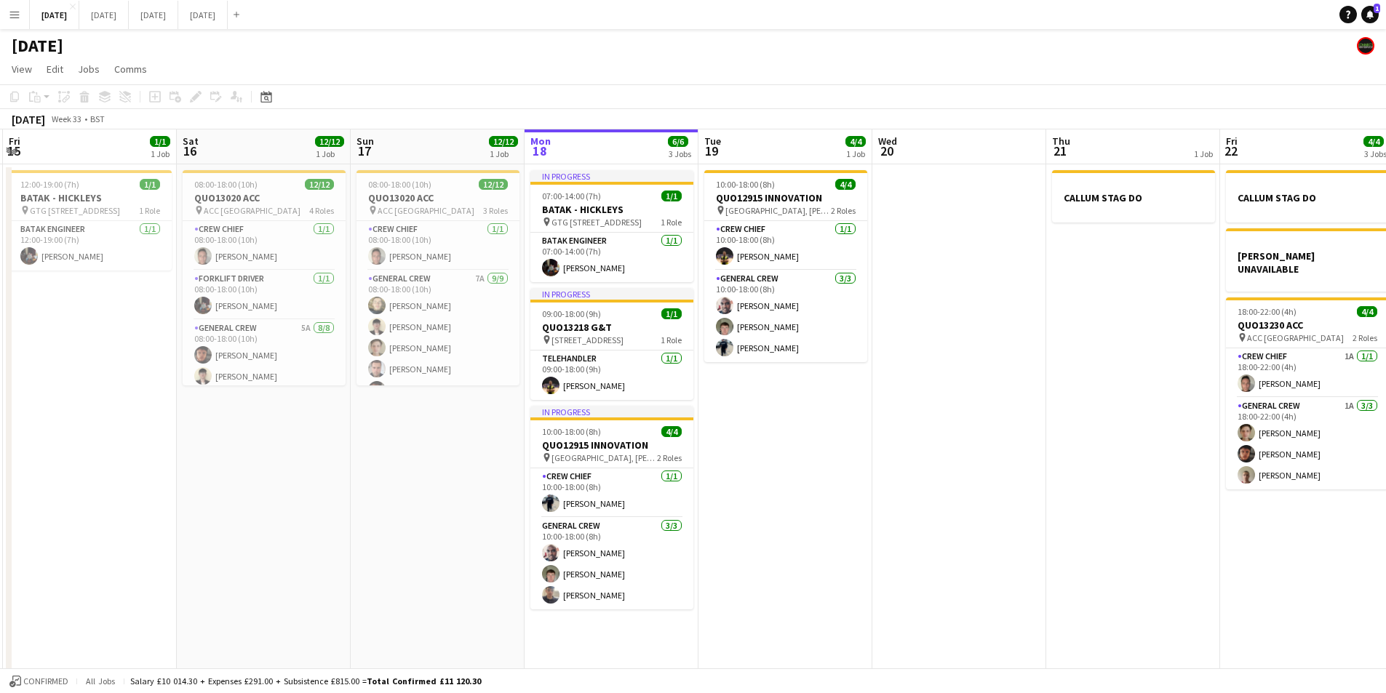
scroll to position [0, 335]
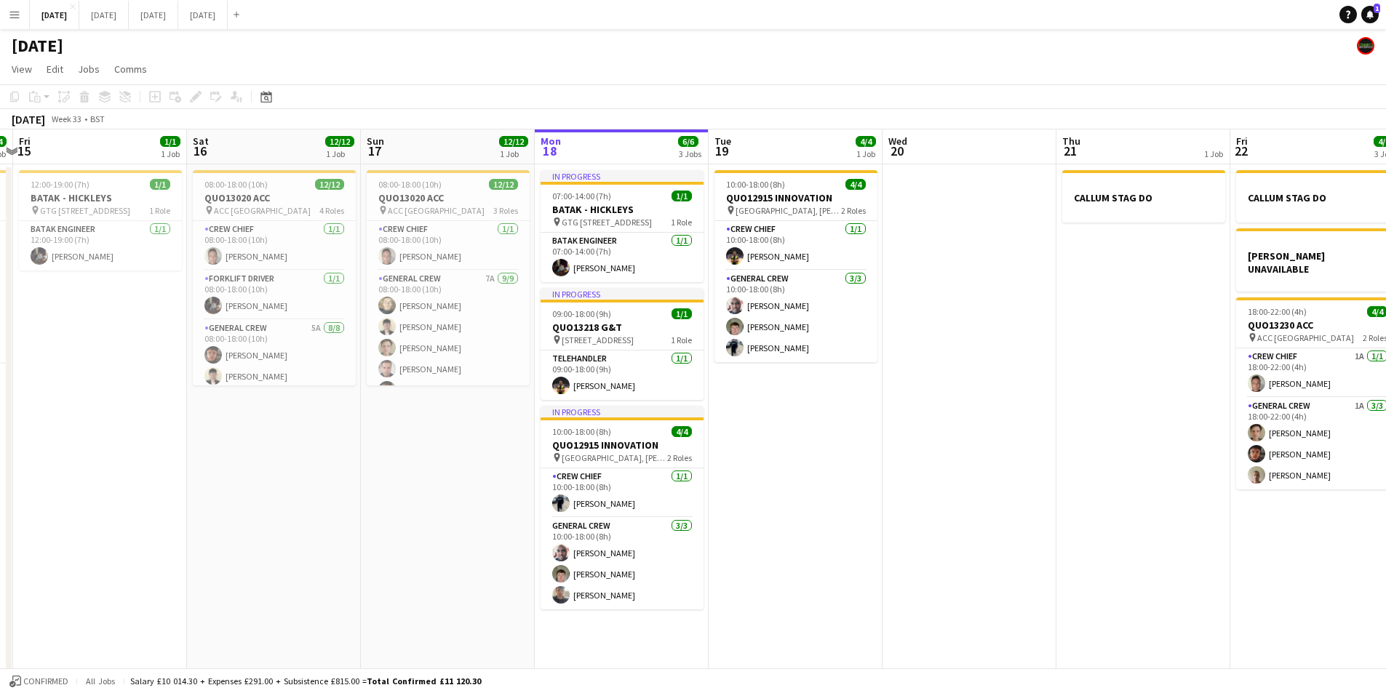
drag, startPoint x: 825, startPoint y: 525, endPoint x: 913, endPoint y: 527, distance: 88.1
click at [913, 527] on app-calendar-viewport "Wed 13 Thu 14 4/4 1 Job Fri 15 1/1 1 Job Sat 16 12/12 1 Job Sun 17 12/12 1 Job …" at bounding box center [693, 419] width 1386 height 578
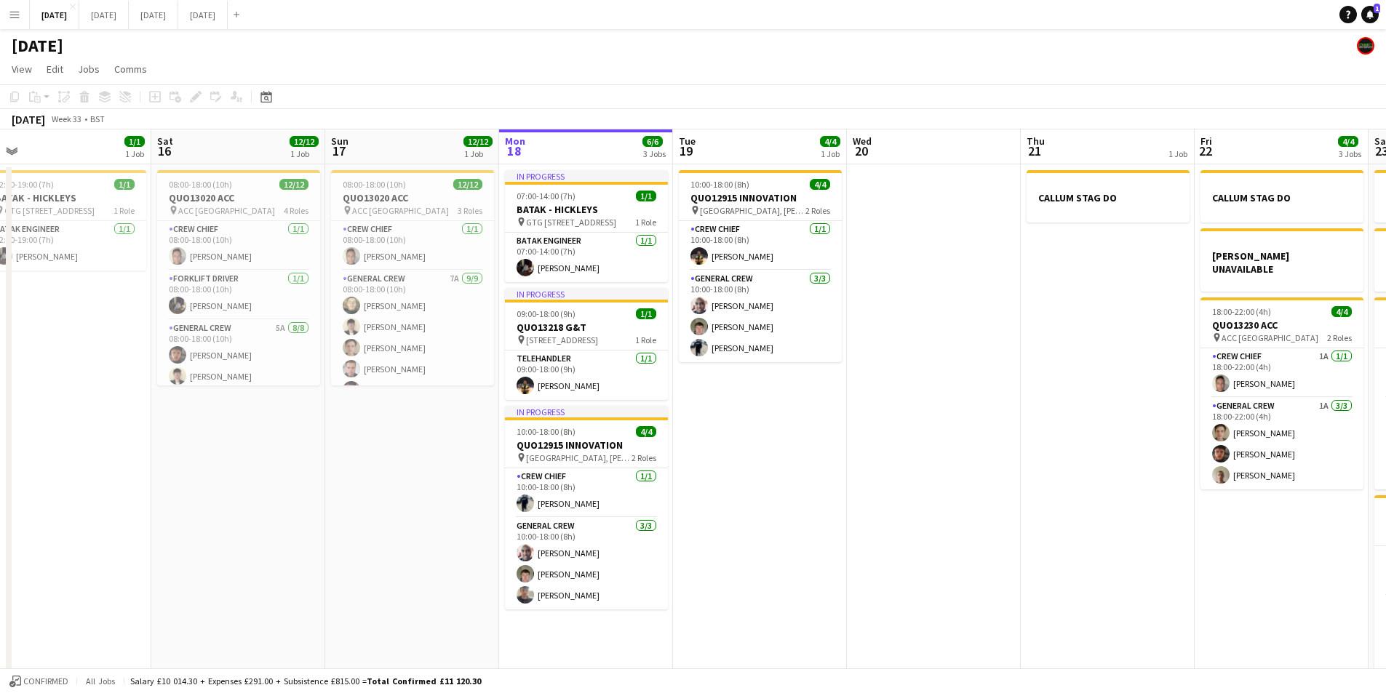
drag, startPoint x: 885, startPoint y: 446, endPoint x: 1395, endPoint y: 423, distance: 510.5
click at [824, 453] on app-calendar-viewport "Wed 13 Thu 14 4/4 1 Job Fri 15 1/1 1 Job Sat 16 12/12 1 Job Sun 17 12/12 1 Job …" at bounding box center [693, 419] width 1386 height 578
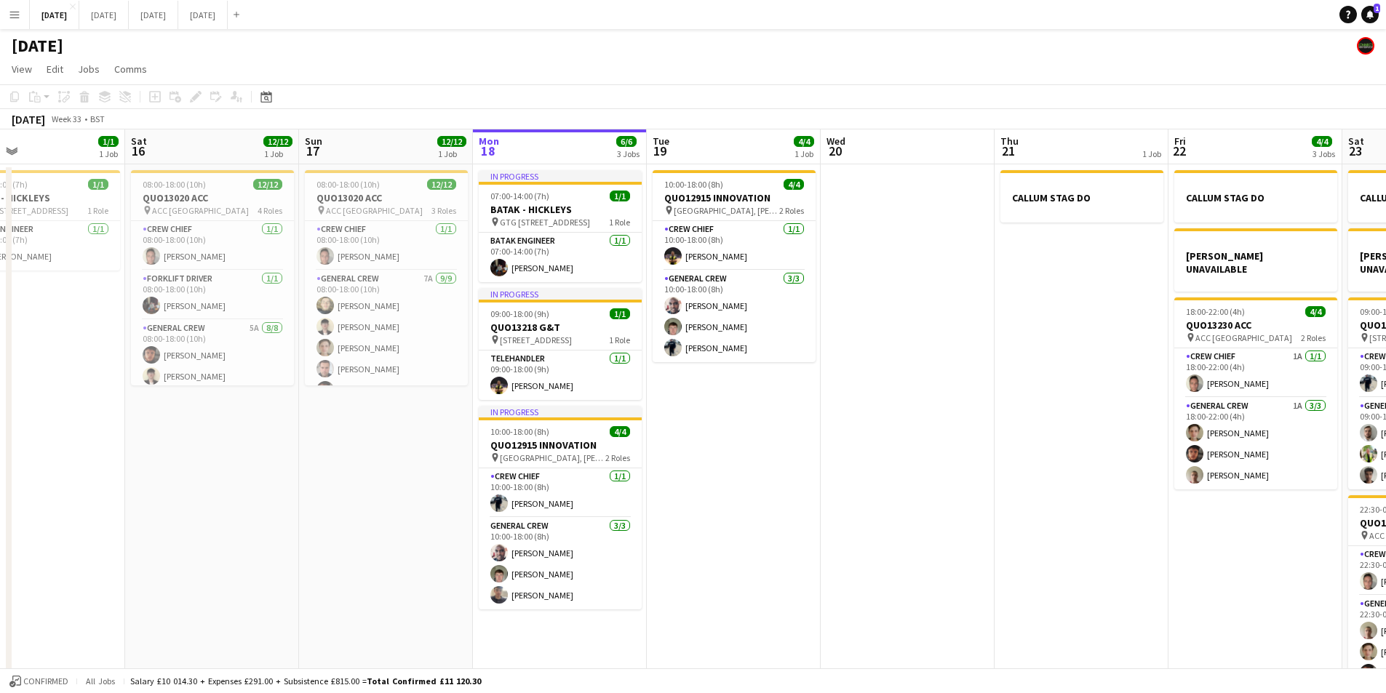
drag, startPoint x: 784, startPoint y: 459, endPoint x: 681, endPoint y: 388, distance: 125.5
click at [888, 458] on app-calendar-viewport "Wed 13 Thu 14 4/4 1 Job Fri 15 1/1 1 Job Sat 16 12/12 1 Job Sun 17 12/12 1 Job …" at bounding box center [693, 419] width 1386 height 578
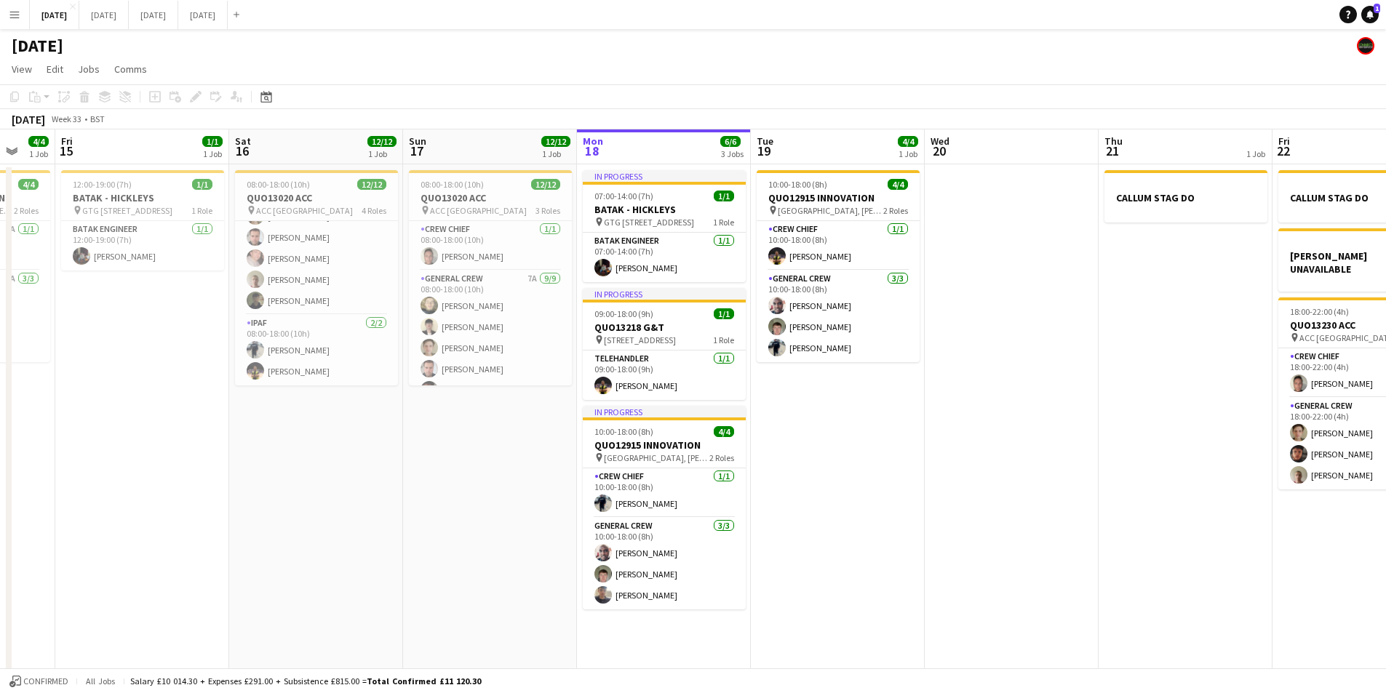
scroll to position [0, 0]
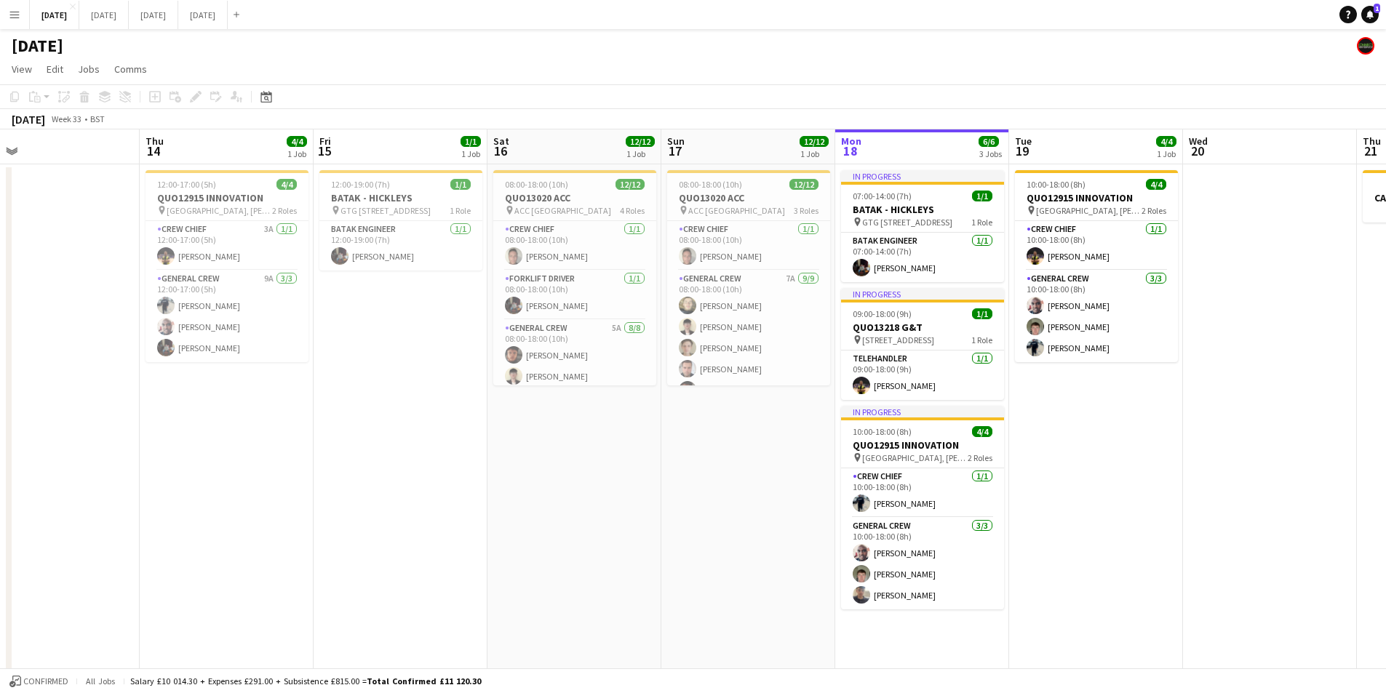
drag, startPoint x: 409, startPoint y: 447, endPoint x: 686, endPoint y: 458, distance: 277.4
click at [687, 458] on app-calendar-viewport "Mon 11 Tue 12 Wed 13 Thu 14 4/4 1 Job Fri 15 1/1 1 Job Sat 16 12/12 1 Job Sun 1…" at bounding box center [693, 419] width 1386 height 578
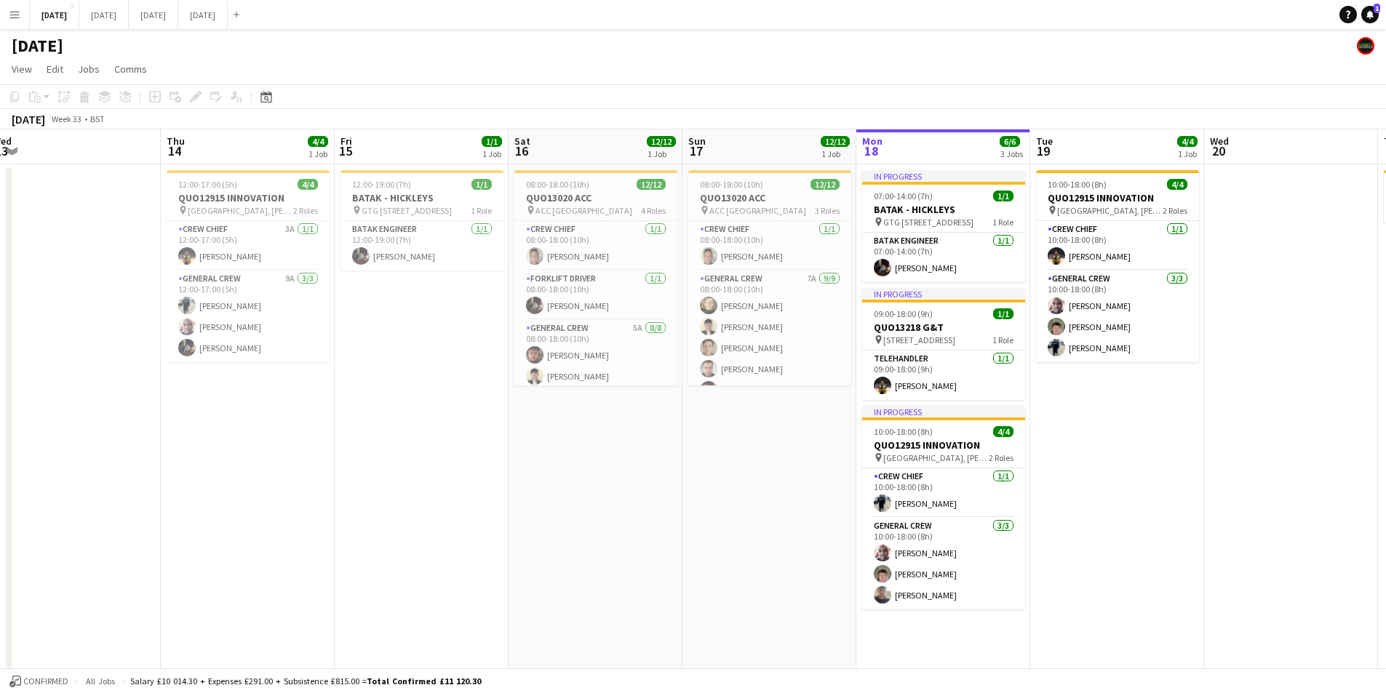
drag, startPoint x: 568, startPoint y: 461, endPoint x: 495, endPoint y: 447, distance: 74.1
click at [383, 455] on app-calendar-viewport "Mon 11 Tue 12 Wed 13 Thu 14 4/4 1 Job Fri 15 1/1 1 Job Sat 16 12/12 1 Job Sun 1…" at bounding box center [693, 419] width 1386 height 578
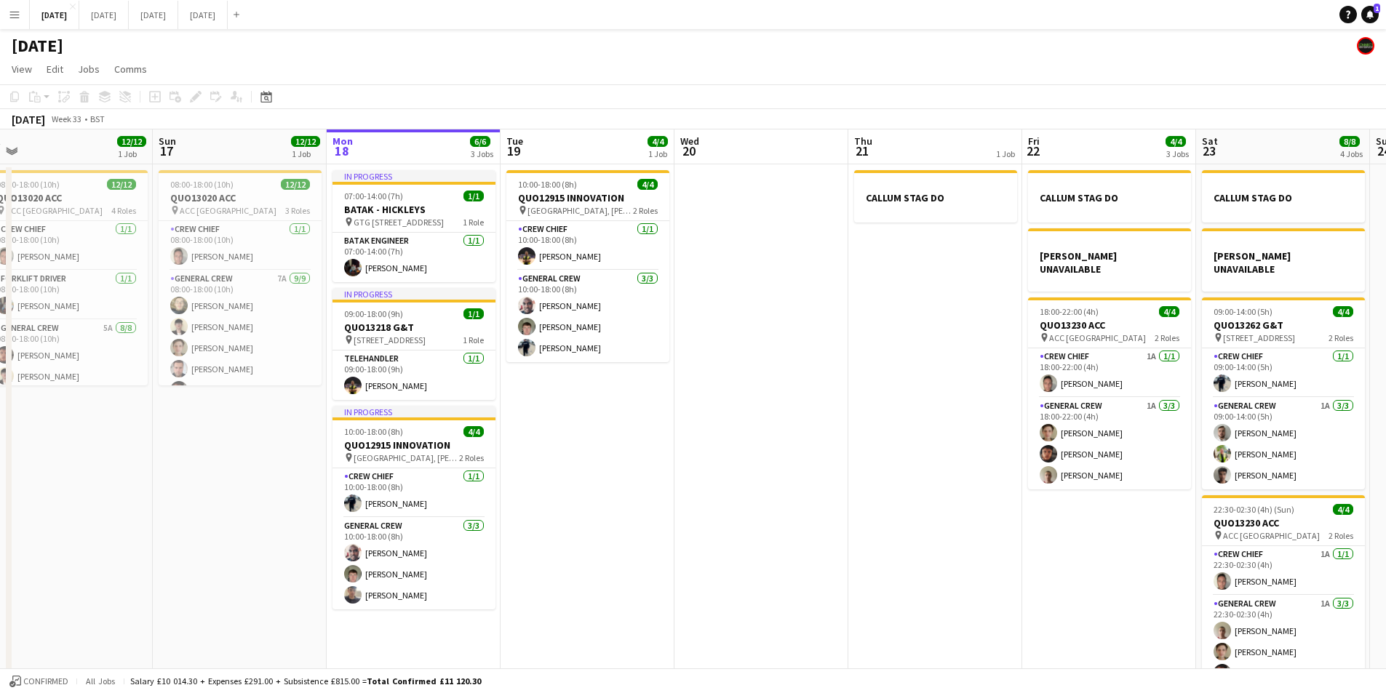
drag, startPoint x: 764, startPoint y: 456, endPoint x: 597, endPoint y: 446, distance: 167.6
click at [597, 446] on app-calendar-viewport "Wed 13 Thu 14 4/4 1 Job Fri 15 1/1 1 Job Sat 16 12/12 1 Job Sun 17 12/12 1 Job …" at bounding box center [693, 419] width 1386 height 578
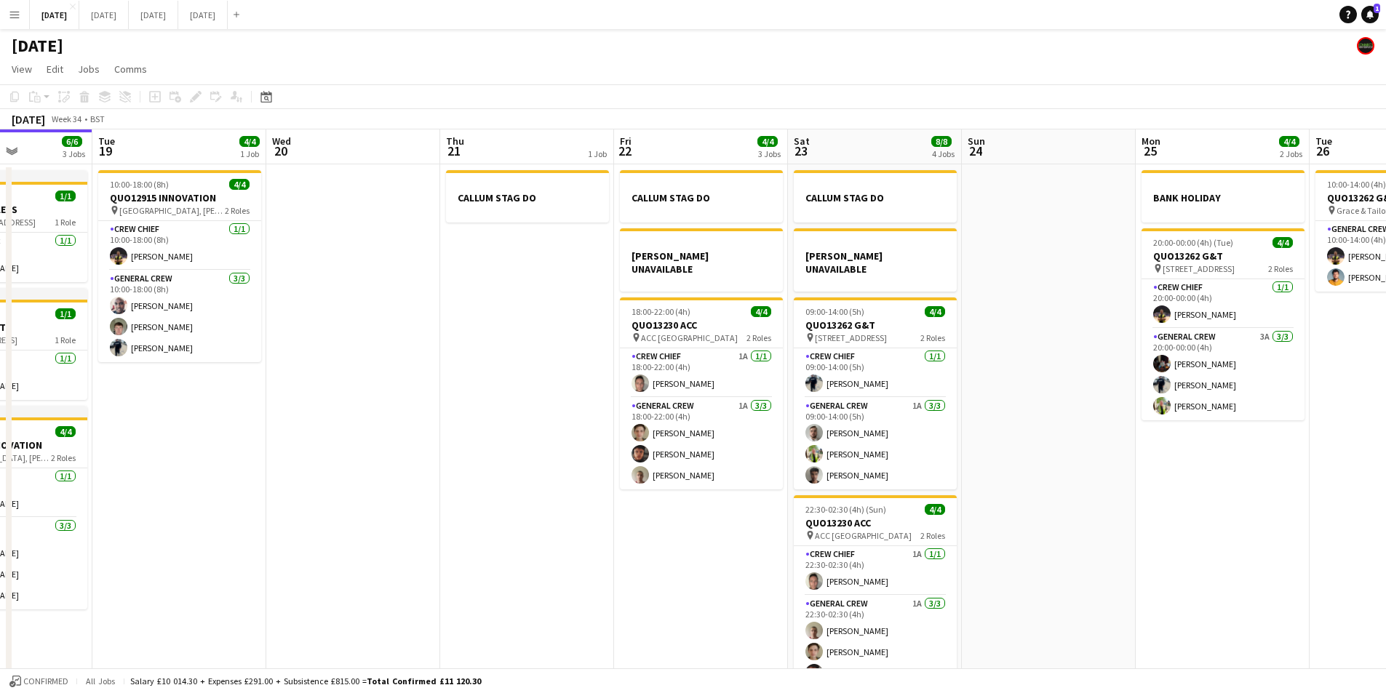
drag, startPoint x: 626, startPoint y: 447, endPoint x: 596, endPoint y: 442, distance: 31.0
click at [551, 450] on app-calendar-viewport "Sat 16 12/12 1 Job Sun 17 12/12 1 Job Mon 18 6/6 3 Jobs Tue 19 4/4 1 Job Wed 20…" at bounding box center [693, 419] width 1386 height 578
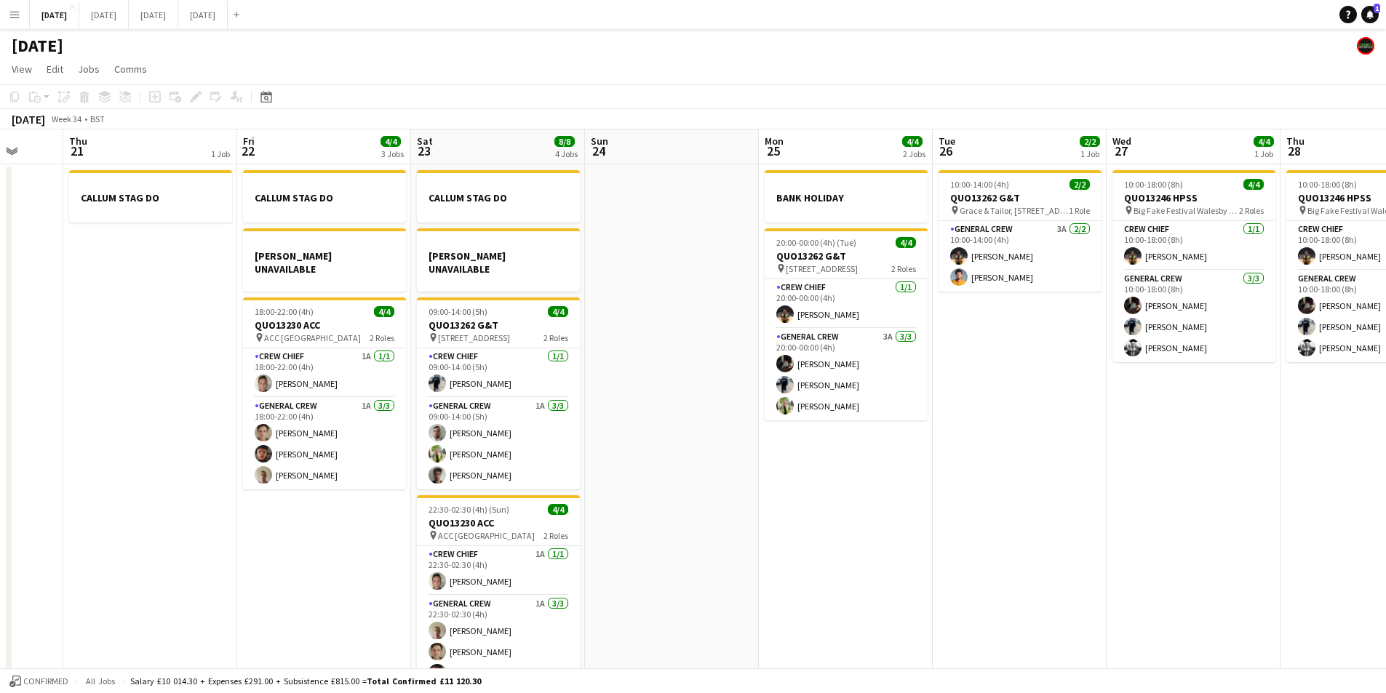
drag, startPoint x: 1107, startPoint y: 449, endPoint x: 730, endPoint y: 458, distance: 377.0
click at [730, 458] on app-calendar-viewport "Sat 16 12/12 1 Job Sun 17 12/12 1 Job Mon 18 6/6 3 Jobs Tue 19 4/4 1 Job Wed 20…" at bounding box center [693, 419] width 1386 height 578
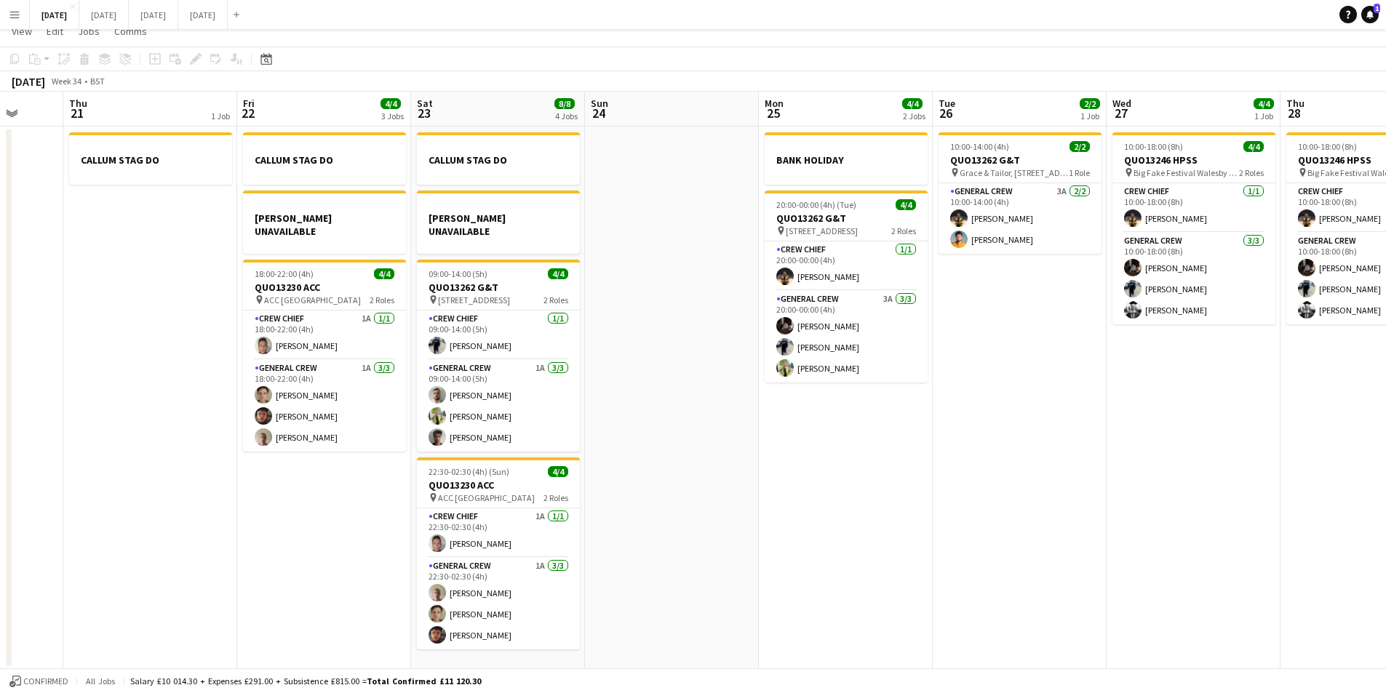
scroll to position [0, 0]
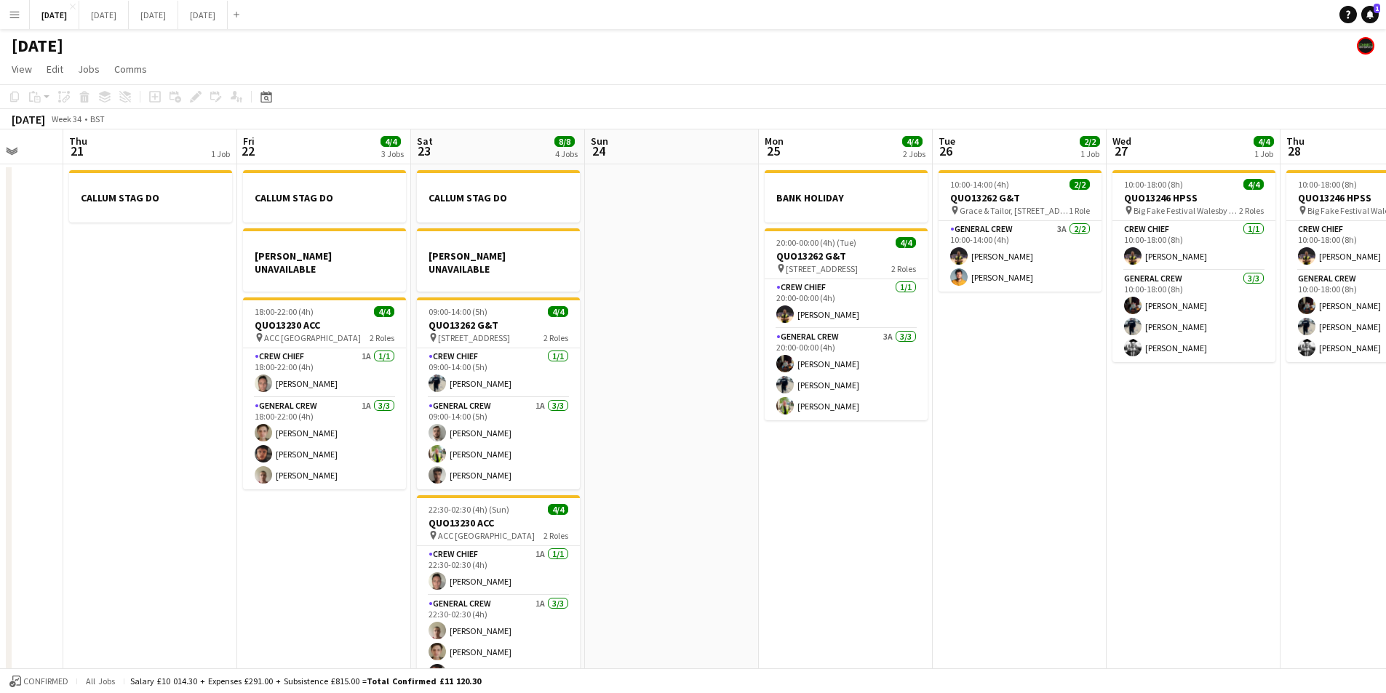
click at [1117, 440] on app-calendar-viewport "Mon 18 6/6 3 Jobs Tue 19 4/4 1 Job Wed 20 Thu 21 1 Job Fri 22 4/4 3 Jobs Sat 23…" at bounding box center [693, 419] width 1386 height 578
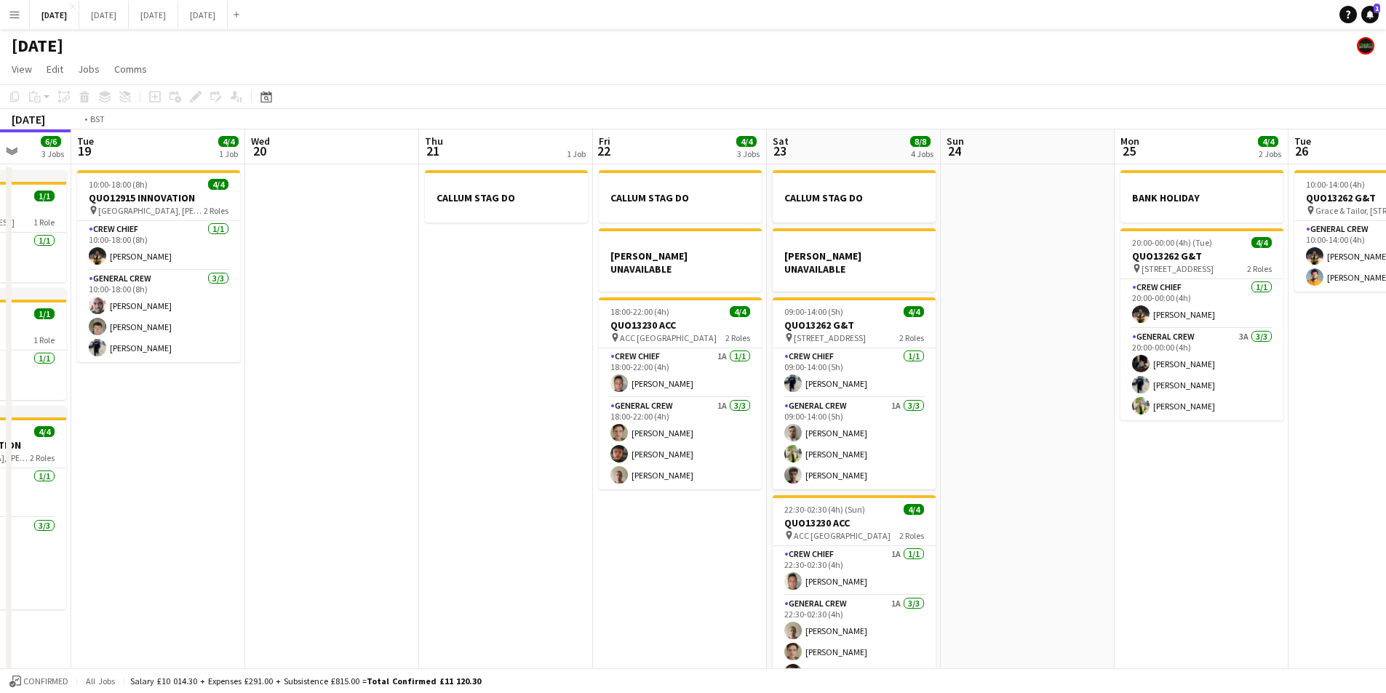
drag, startPoint x: 362, startPoint y: 465, endPoint x: 624, endPoint y: 458, distance: 262.0
click at [624, 458] on app-calendar-viewport "Sat 16 12/12 1 Job Sun 17 12/12 1 Job Mon 18 6/6 3 Jobs Tue 19 4/4 1 Job Wed 20…" at bounding box center [693, 419] width 1386 height 578
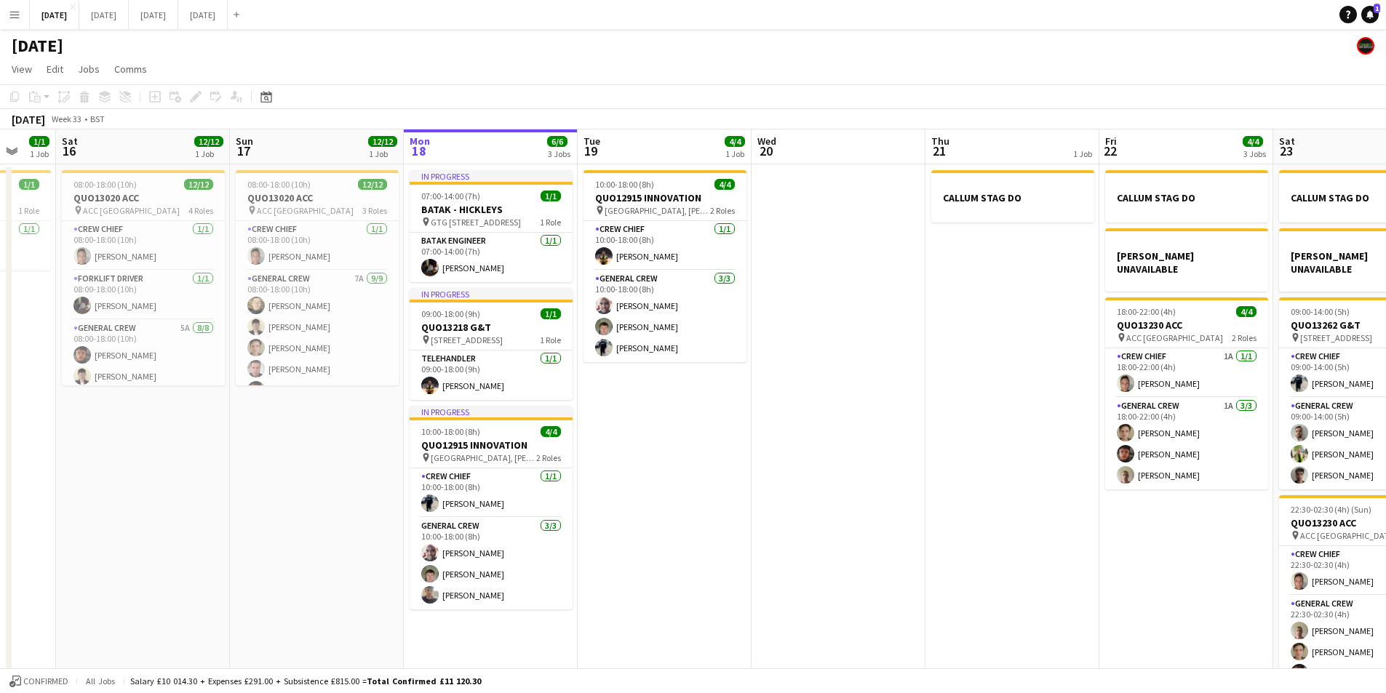
scroll to position [0, 413]
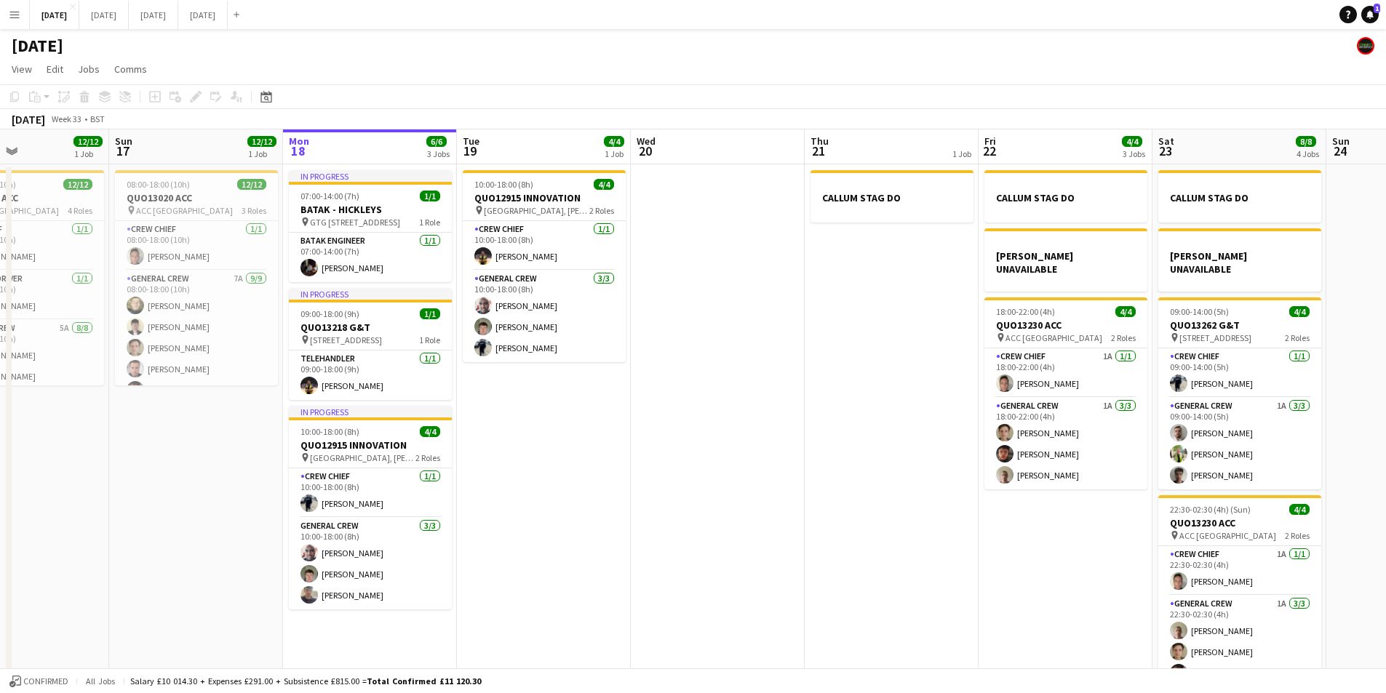
drag, startPoint x: 909, startPoint y: 559, endPoint x: 1032, endPoint y: 597, distance: 129.3
click at [1032, 597] on app-calendar-viewport "Thu 14 4/4 1 Job Fri 15 1/1 1 Job Sat 16 12/12 1 Job Sun 17 12/12 1 Job Mon 18 …" at bounding box center [693, 419] width 1386 height 578
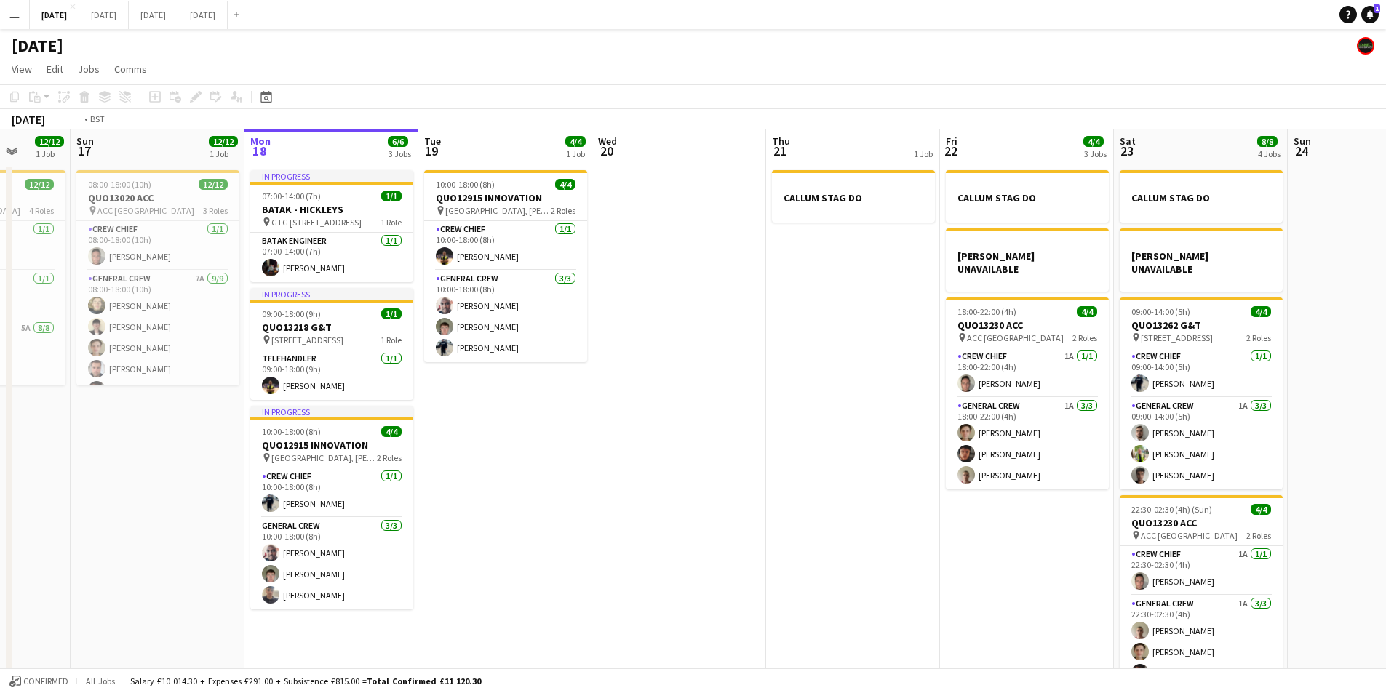
scroll to position [0, 389]
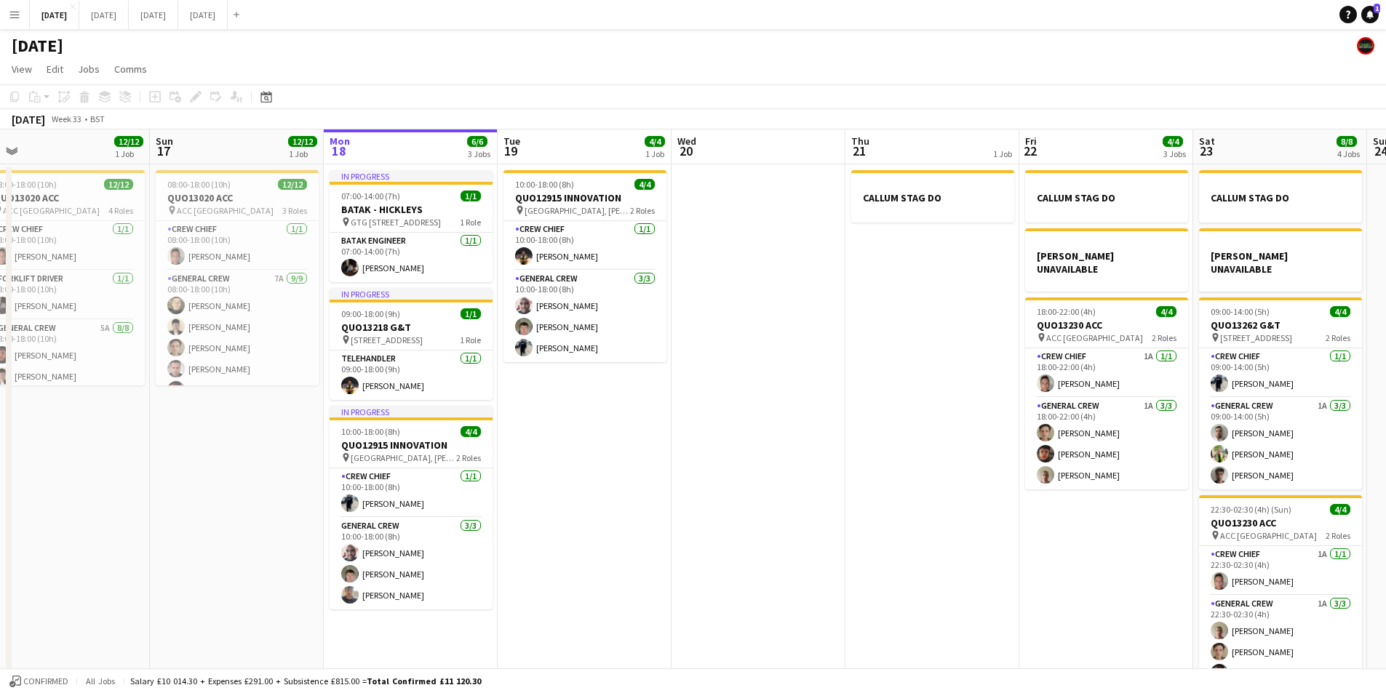
drag, startPoint x: 818, startPoint y: 554, endPoint x: 859, endPoint y: 564, distance: 41.8
click at [859, 564] on app-calendar-viewport "Thu 14 4/4 1 Job Fri 15 1/1 1 Job Sat 16 12/12 1 Job Sun 17 12/12 1 Job Mon 18 …" at bounding box center [693, 419] width 1386 height 578
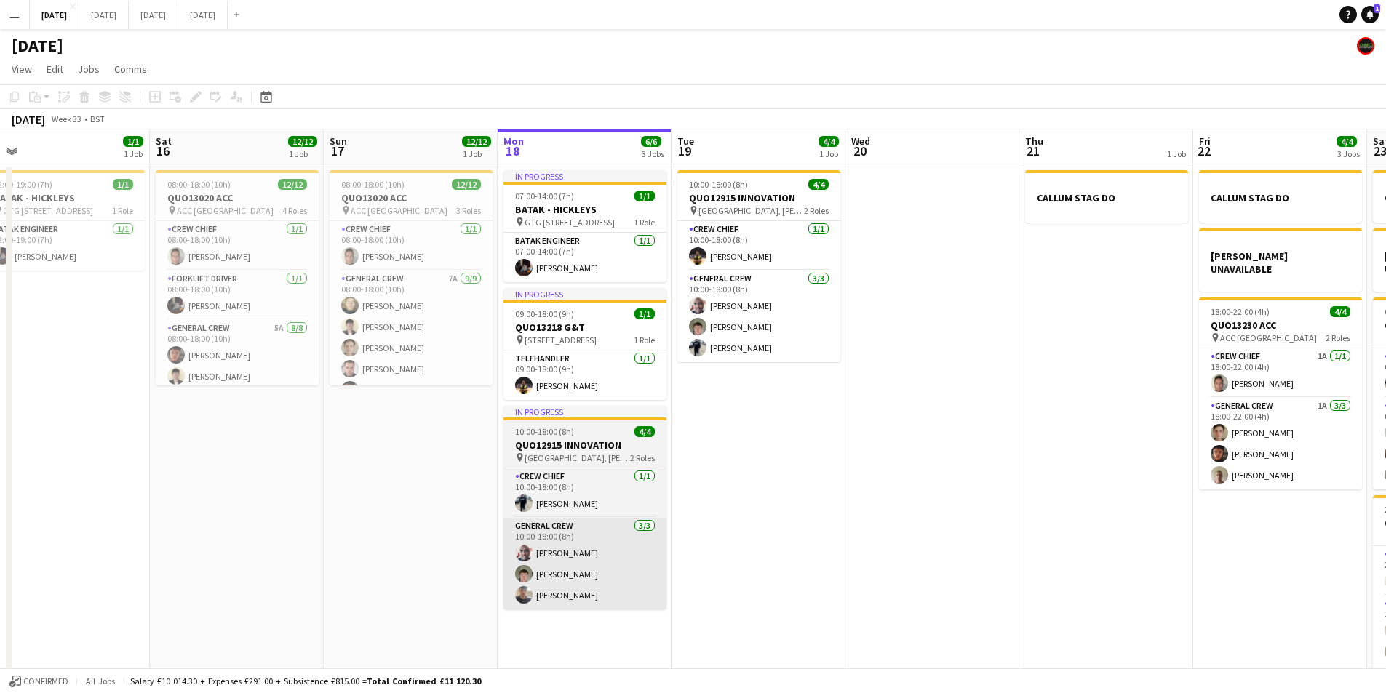
drag, startPoint x: 555, startPoint y: 558, endPoint x: 768, endPoint y: 562, distance: 212.5
click at [848, 572] on app-calendar-viewport "Wed 13 Thu 14 4/4 1 Job Fri 15 1/1 1 Job Sat 16 12/12 1 Job Sun 17 12/12 1 Job …" at bounding box center [693, 419] width 1386 height 578
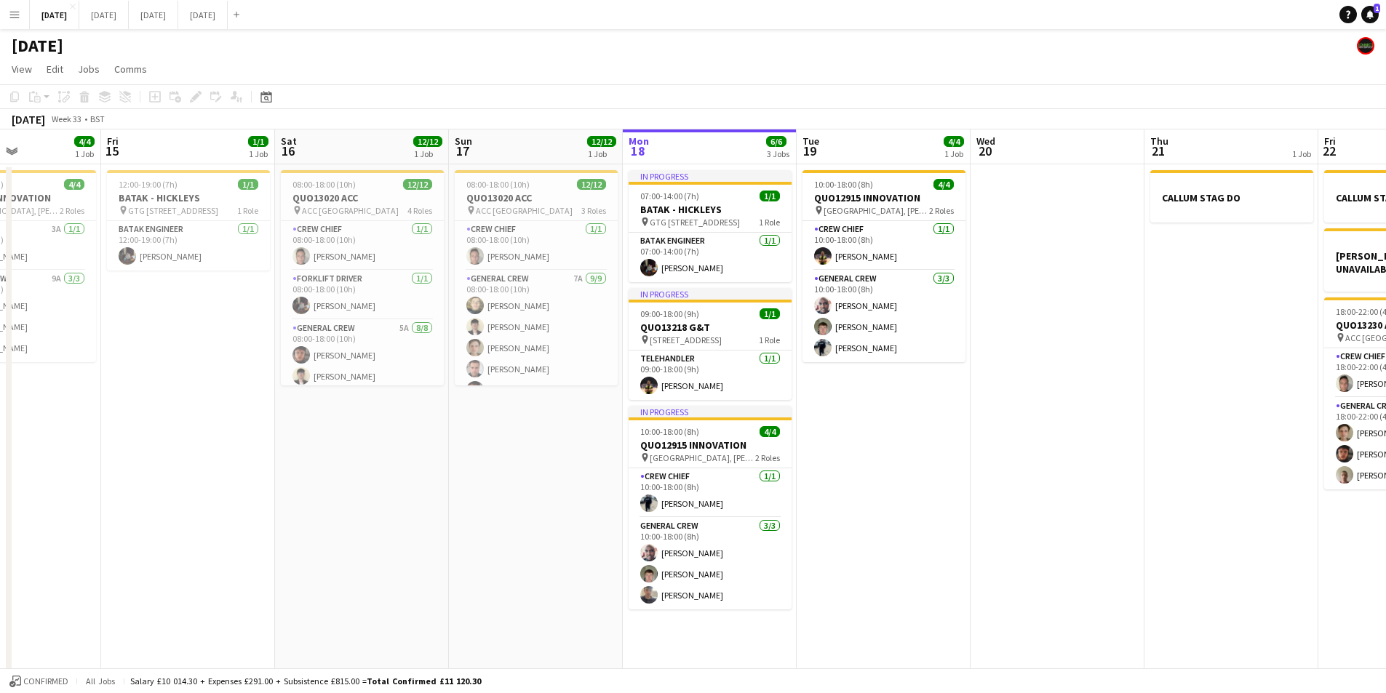
drag, startPoint x: 476, startPoint y: 562, endPoint x: 750, endPoint y: 585, distance: 275.2
click at [748, 588] on app-calendar-viewport "Tue 12 Wed 13 Thu 14 4/4 1 Job Fri 15 1/1 1 Job Sat 16 12/12 1 Job Sun 17 12/12…" at bounding box center [693, 419] width 1386 height 578
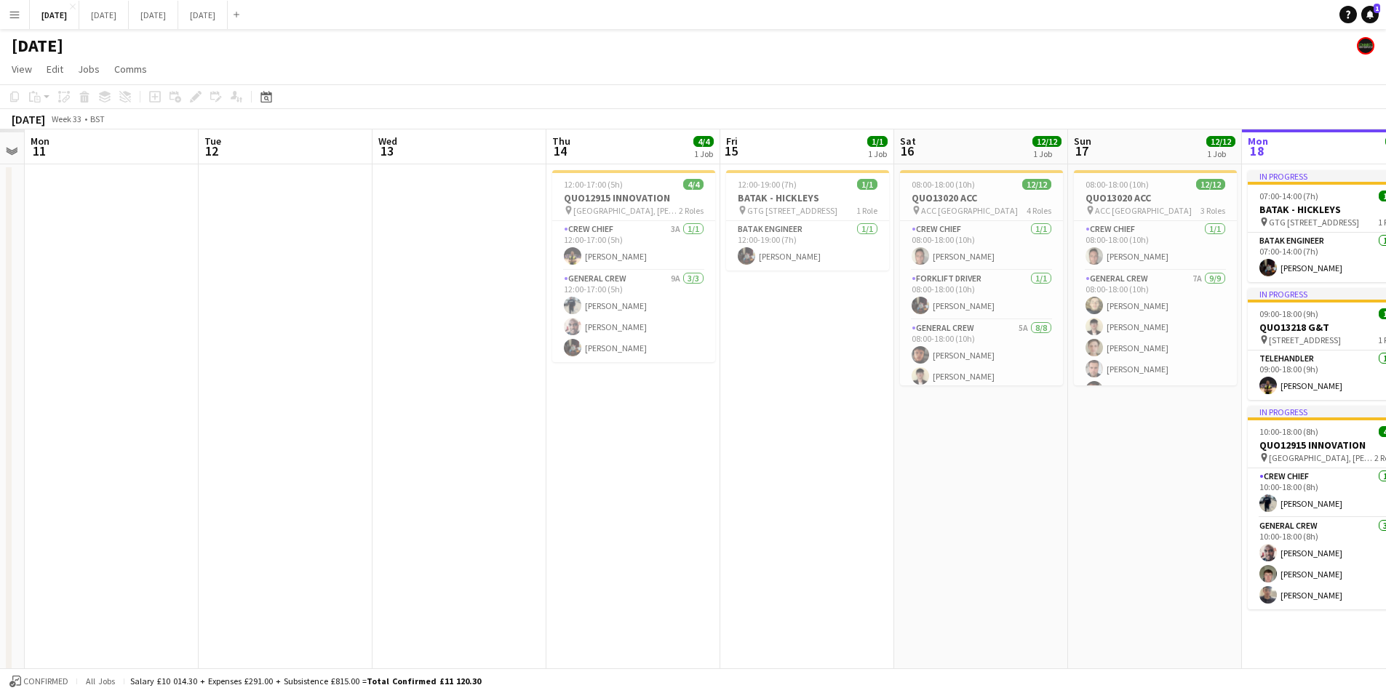
drag, startPoint x: 580, startPoint y: 570, endPoint x: 833, endPoint y: 566, distance: 253.2
click at [832, 566] on app-calendar-viewport "Sat 9 Sun 10 Mon 11 Tue 12 Wed 13 Thu 14 4/4 1 Job Fri 15 1/1 1 Job Sat 16 12/1…" at bounding box center [693, 419] width 1386 height 578
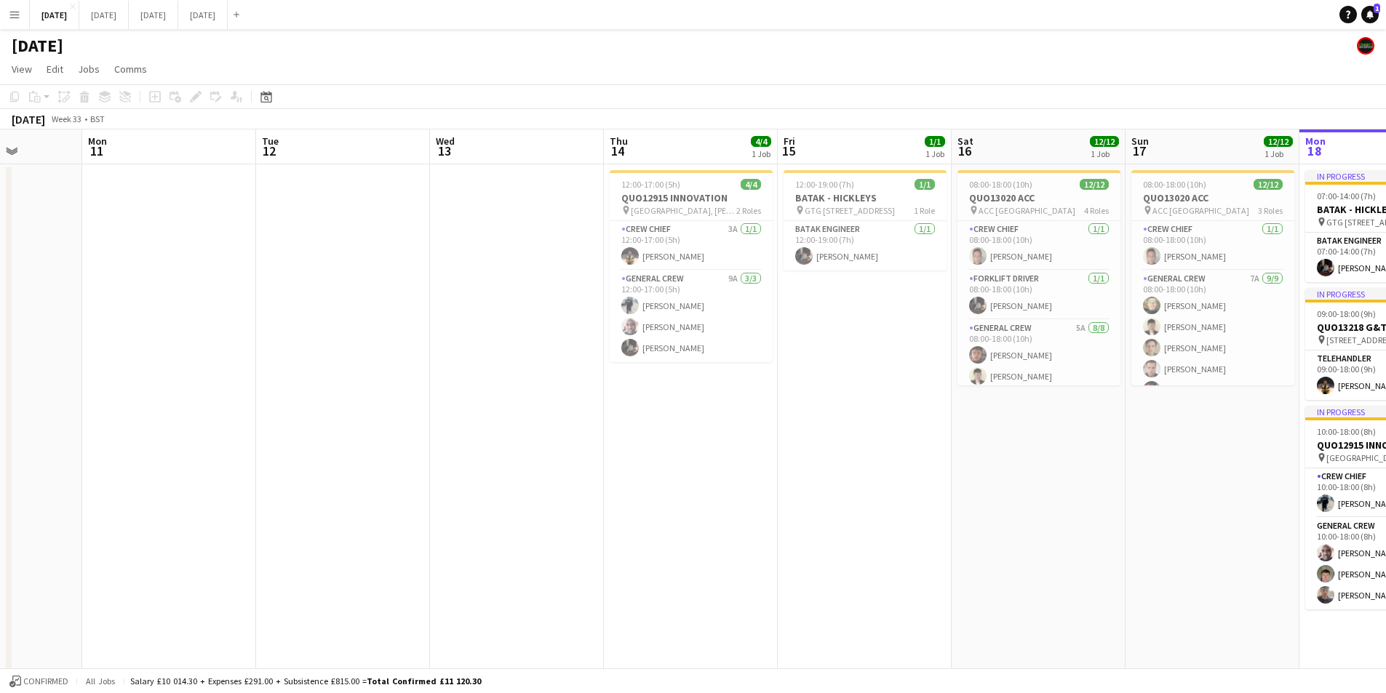
click at [290, 437] on app-calendar-viewport "Fri 8 4/4 1 Job Sat 9 Sun 10 Mon 11 Tue 12 Wed 13 Thu 14 4/4 1 Job Fri 15 1/1 1…" at bounding box center [693, 419] width 1386 height 578
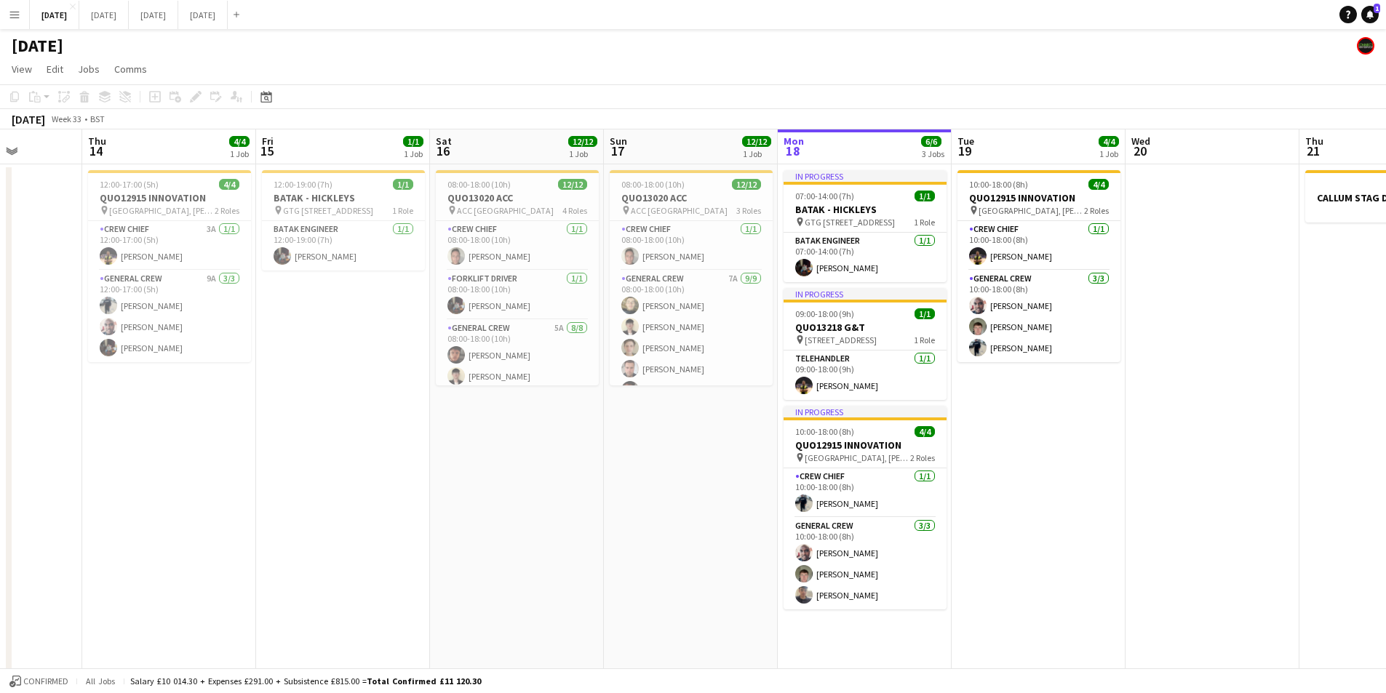
drag, startPoint x: 523, startPoint y: 493, endPoint x: 846, endPoint y: 482, distance: 323.2
click at [408, 477] on app-calendar-viewport "Mon 11 Tue 12 Wed 13 Thu 14 4/4 1 Job Fri 15 1/1 1 Job Sat 16 12/12 1 Job Sun 1…" at bounding box center [693, 419] width 1386 height 578
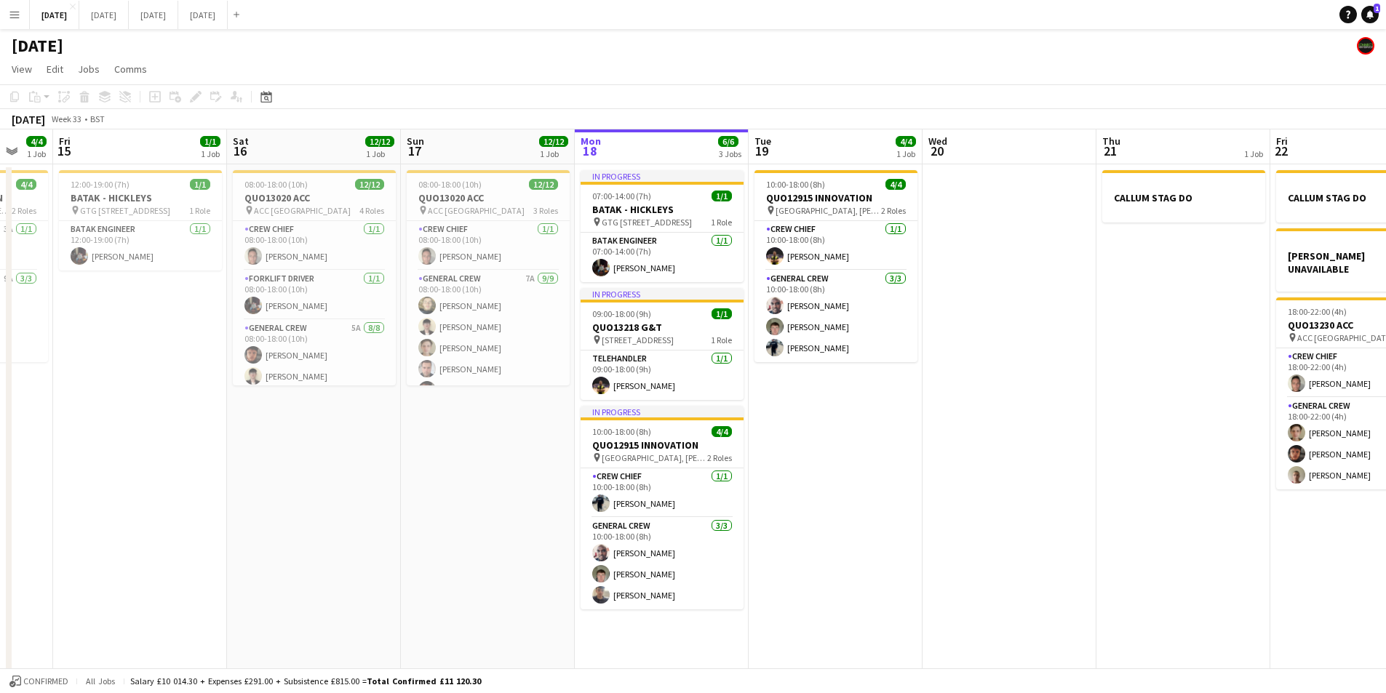
drag, startPoint x: 906, startPoint y: 503, endPoint x: 798, endPoint y: 473, distance: 111.9
click at [800, 474] on app-calendar-viewport "Tue 12 Wed 13 Thu 14 4/4 1 Job Fri 15 1/1 1 Job Sat 16 12/12 1 Job Sun 17 12/12…" at bounding box center [693, 419] width 1386 height 578
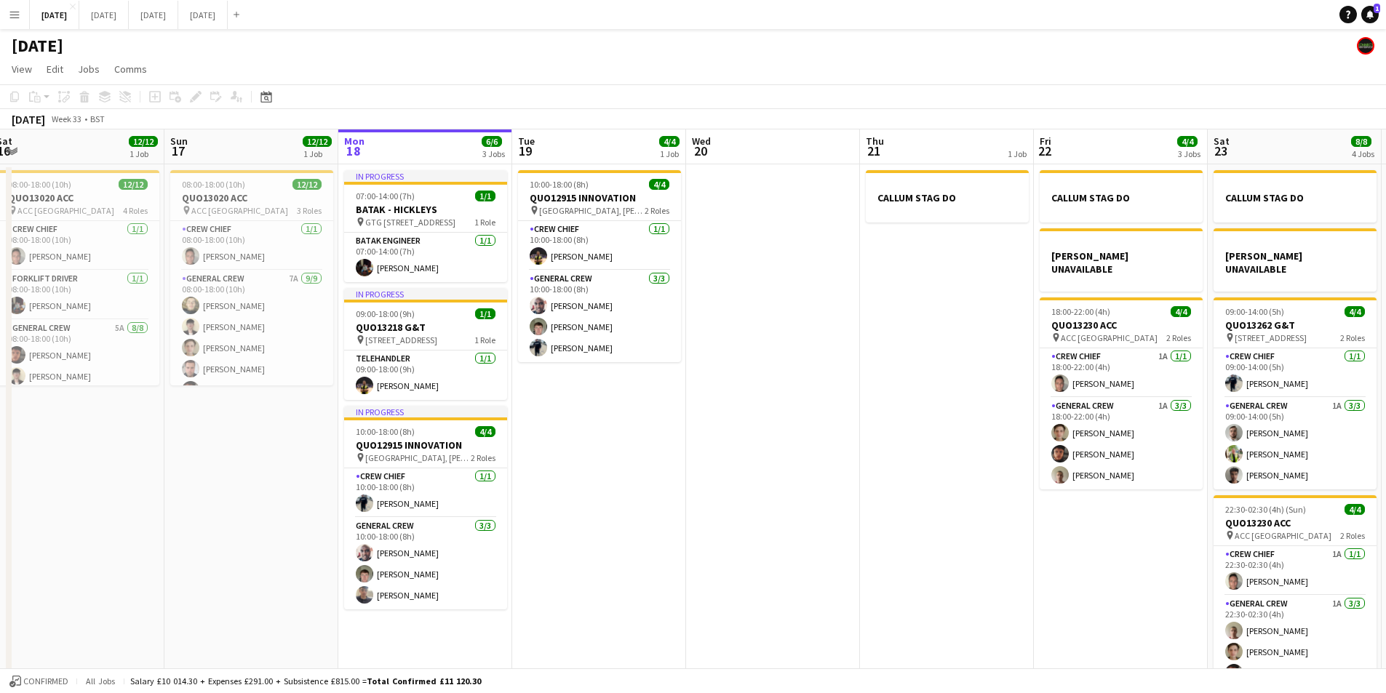
drag, startPoint x: 928, startPoint y: 540, endPoint x: 816, endPoint y: 516, distance: 113.9
click at [816, 516] on app-calendar-viewport "Wed 13 Thu 14 4/4 1 Job Fri 15 1/1 1 Job Sat 16 12/12 1 Job Sun 17 12/12 1 Job …" at bounding box center [693, 419] width 1386 height 578
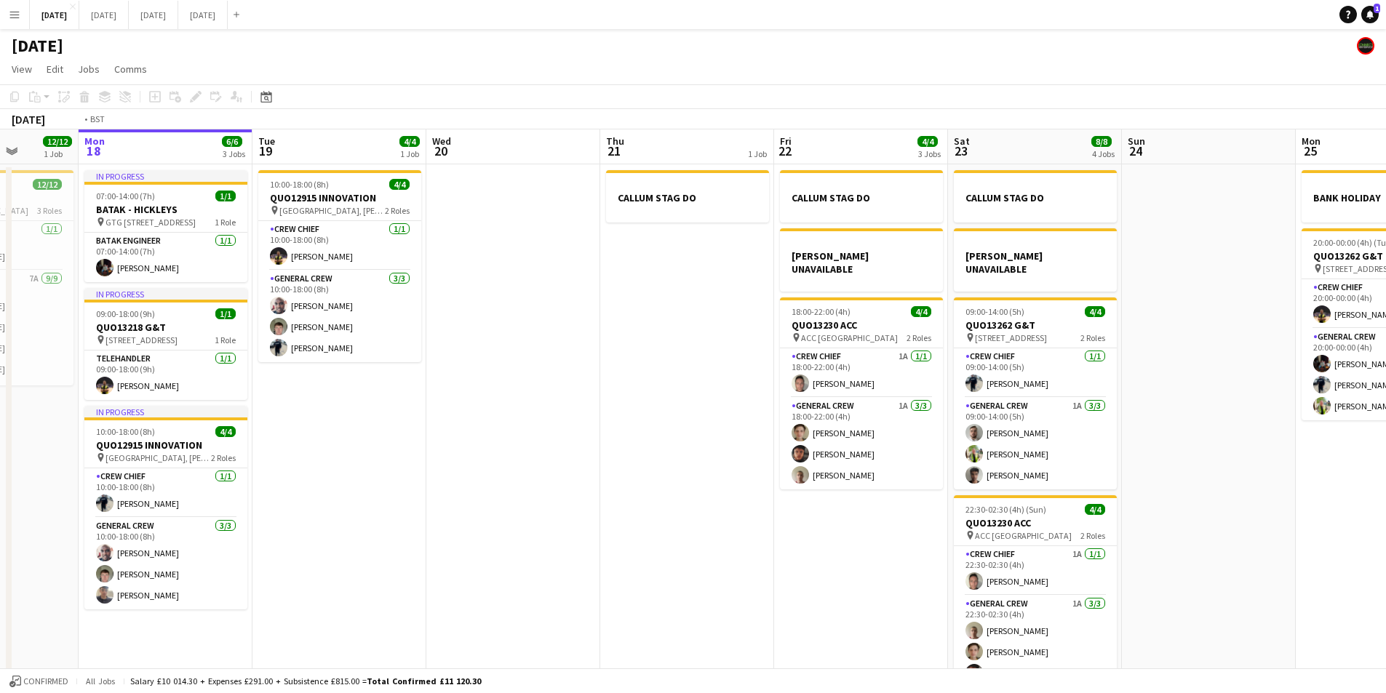
drag, startPoint x: 859, startPoint y: 551, endPoint x: 769, endPoint y: 551, distance: 89.5
click at [769, 551] on app-calendar-viewport "Fri 15 1/1 1 Job Sat 16 12/12 1 Job Sun 17 12/12 1 Job Mon 18 6/6 3 Jobs Tue 19…" at bounding box center [693, 419] width 1386 height 578
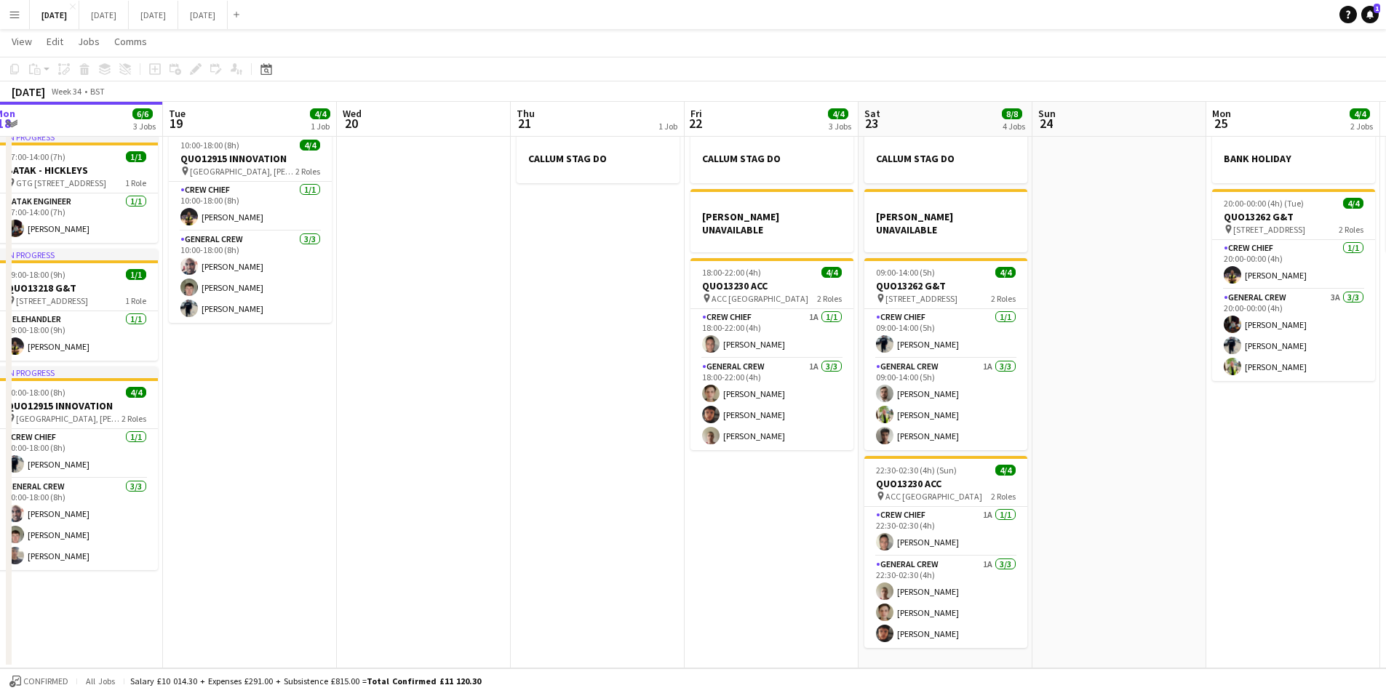
scroll to position [0, 0]
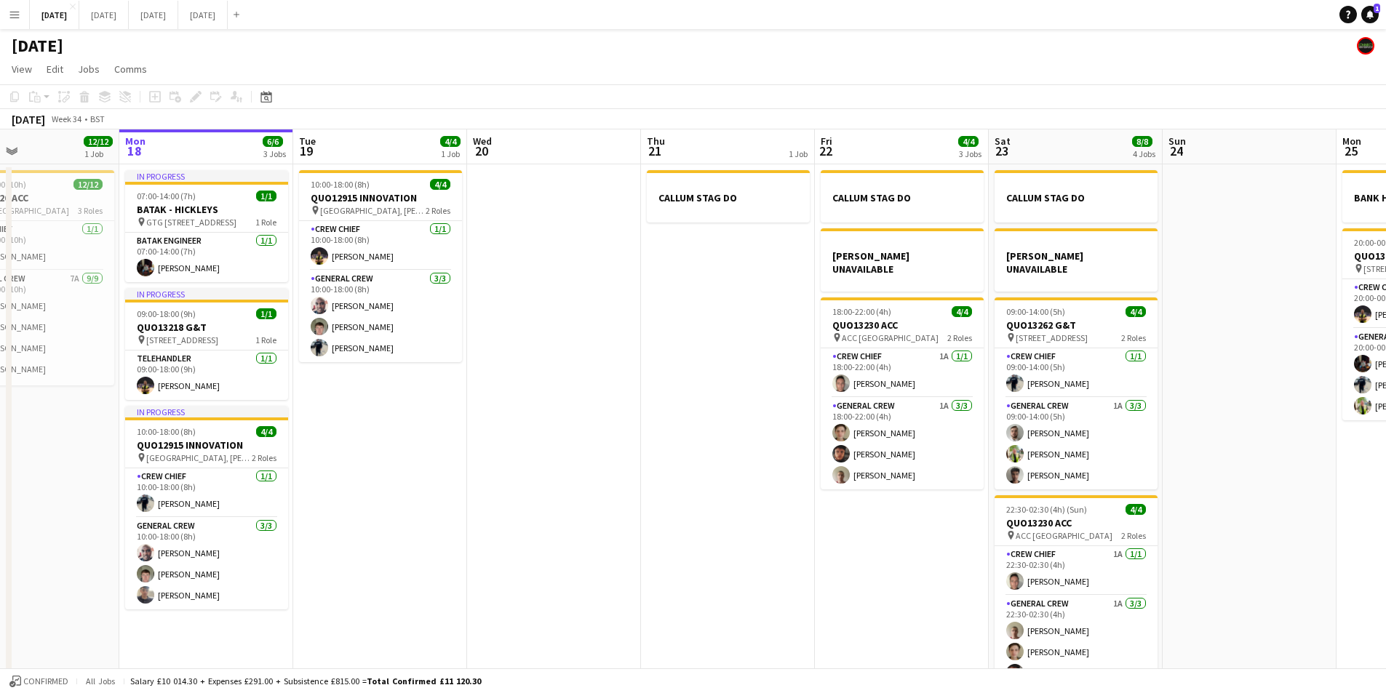
drag, startPoint x: 541, startPoint y: 466, endPoint x: 684, endPoint y: 496, distance: 145.8
click at [682, 501] on app-calendar-viewport "Fri 15 1/1 1 Job Sat 16 12/12 1 Job Sun 17 12/12 1 Job Mon 18 6/6 3 Jobs Tue 19…" at bounding box center [693, 419] width 1386 height 578
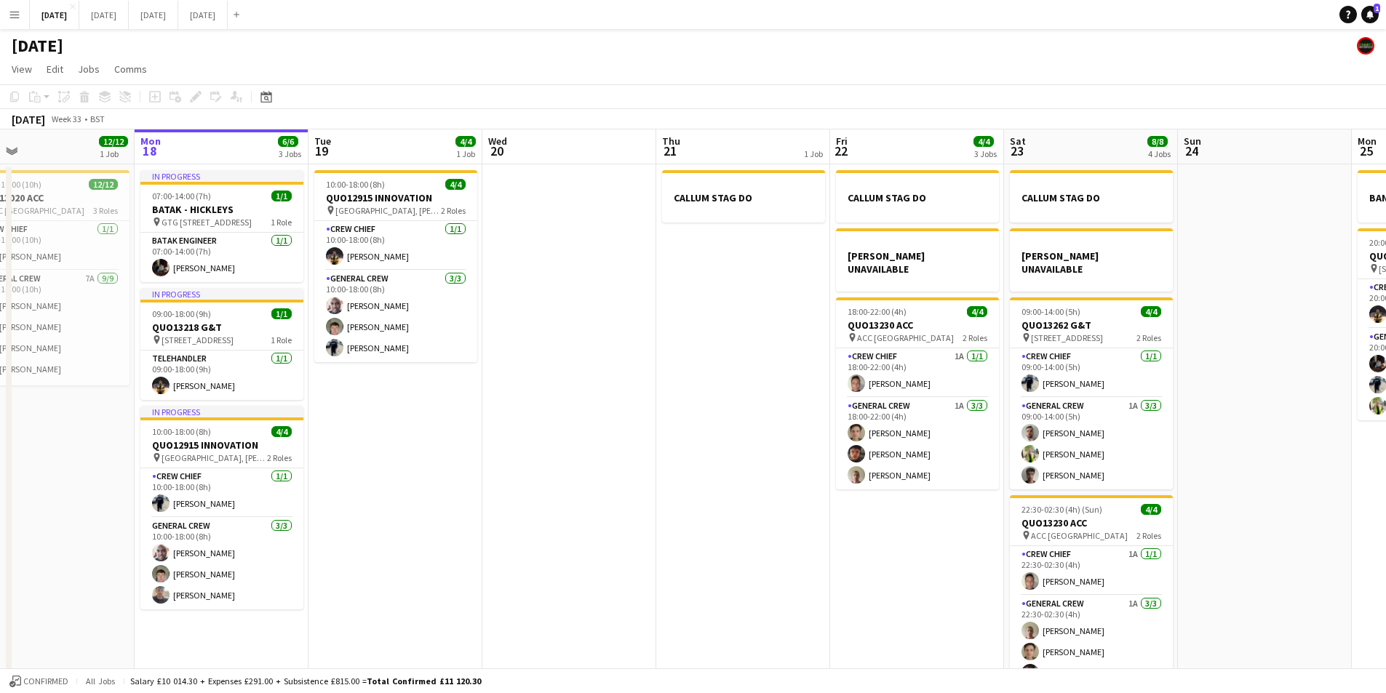
scroll to position [0, 394]
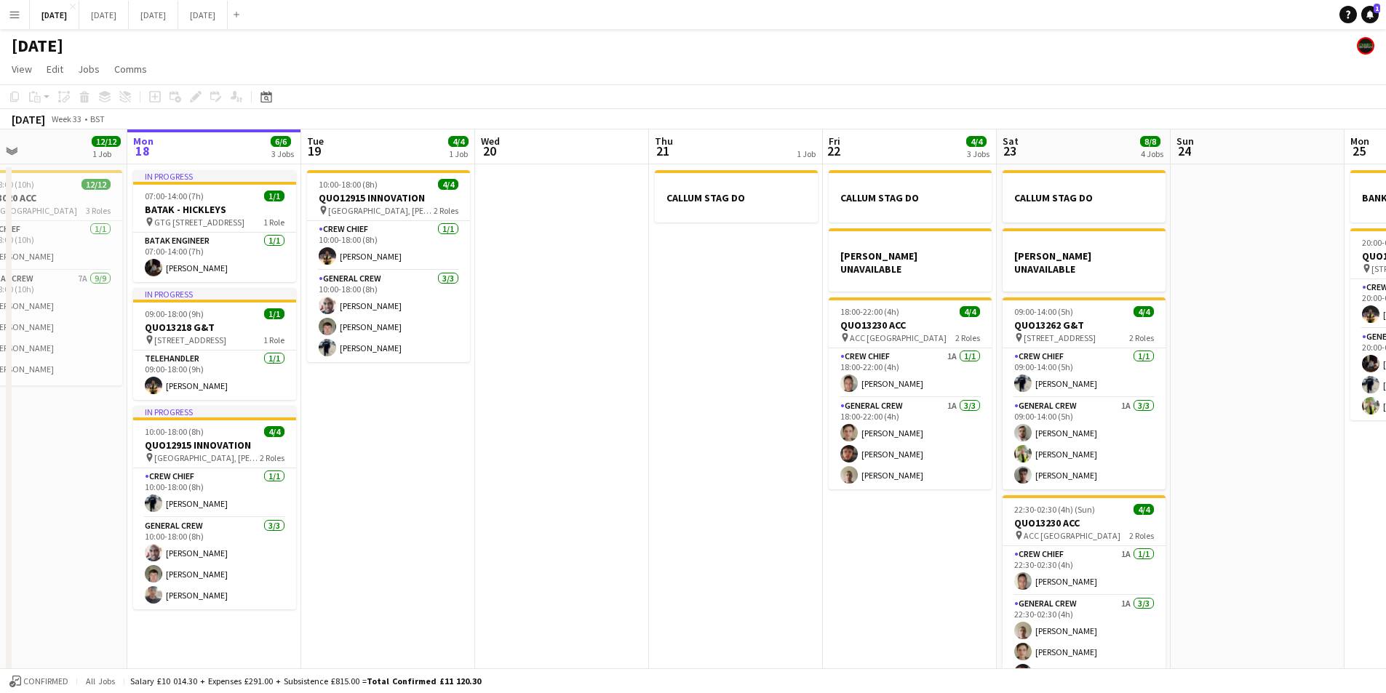
drag, startPoint x: 925, startPoint y: 502, endPoint x: 917, endPoint y: 502, distance: 8.7
click at [917, 502] on app-calendar-viewport "Fri 15 1/1 1 Job Sat 16 12/12 1 Job Sun 17 12/12 1 Job Mon 18 6/6 3 Jobs Tue 19…" at bounding box center [693, 419] width 1386 height 578
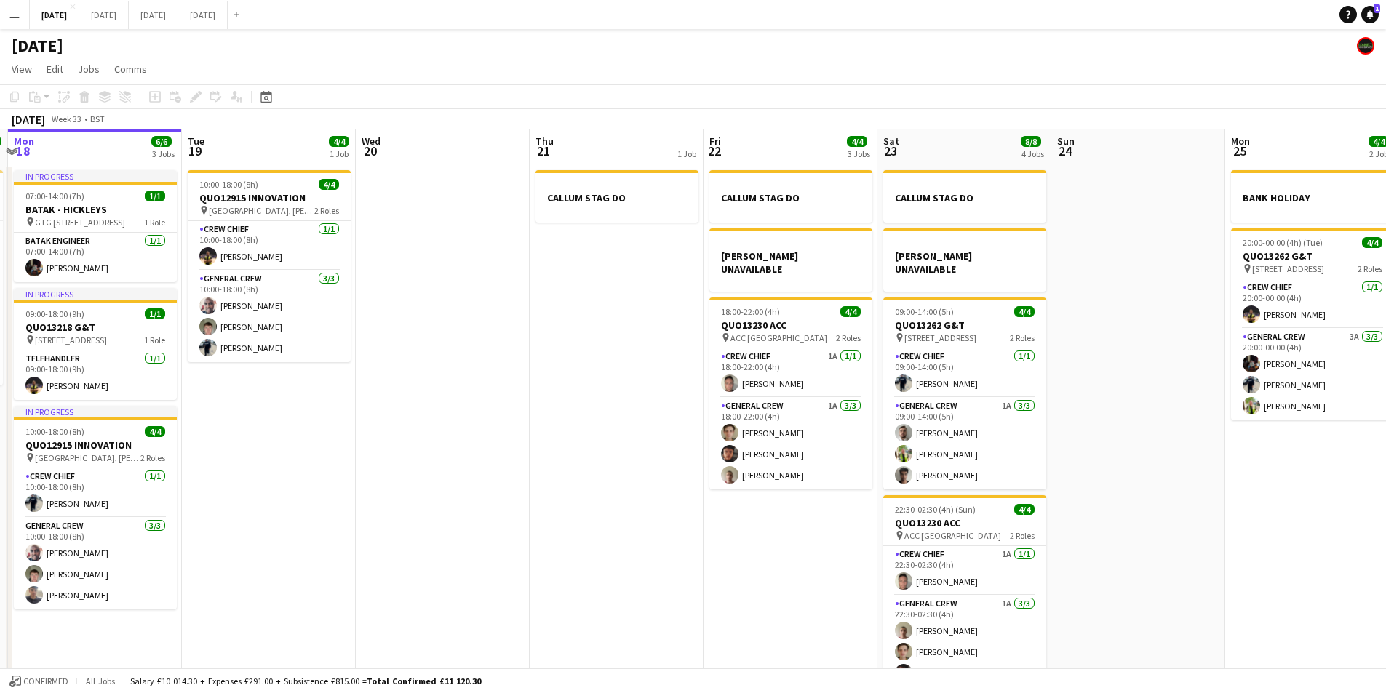
drag, startPoint x: 704, startPoint y: 583, endPoint x: 680, endPoint y: 533, distance: 56.3
click at [655, 547] on app-calendar-viewport "Fri 15 1/1 1 Job Sat 16 12/12 1 Job Sun 17 12/12 1 Job Mon 18 6/6 3 Jobs Tue 19…" at bounding box center [693, 419] width 1386 height 578
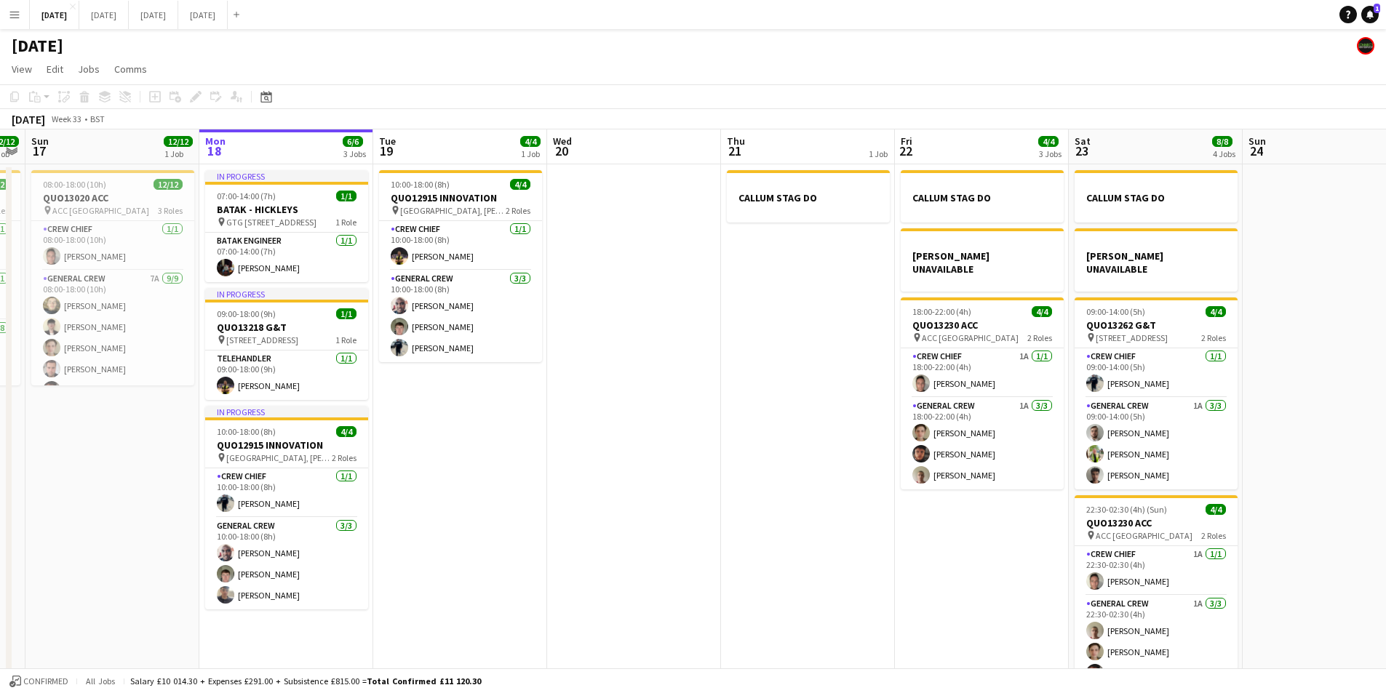
drag, startPoint x: 607, startPoint y: 542, endPoint x: 729, endPoint y: 554, distance: 122.9
click at [729, 554] on app-calendar-viewport "Fri 15 1/1 1 Job Sat 16 12/12 1 Job Sun 17 12/12 1 Job Mon 18 6/6 3 Jobs Tue 19…" at bounding box center [693, 419] width 1386 height 578
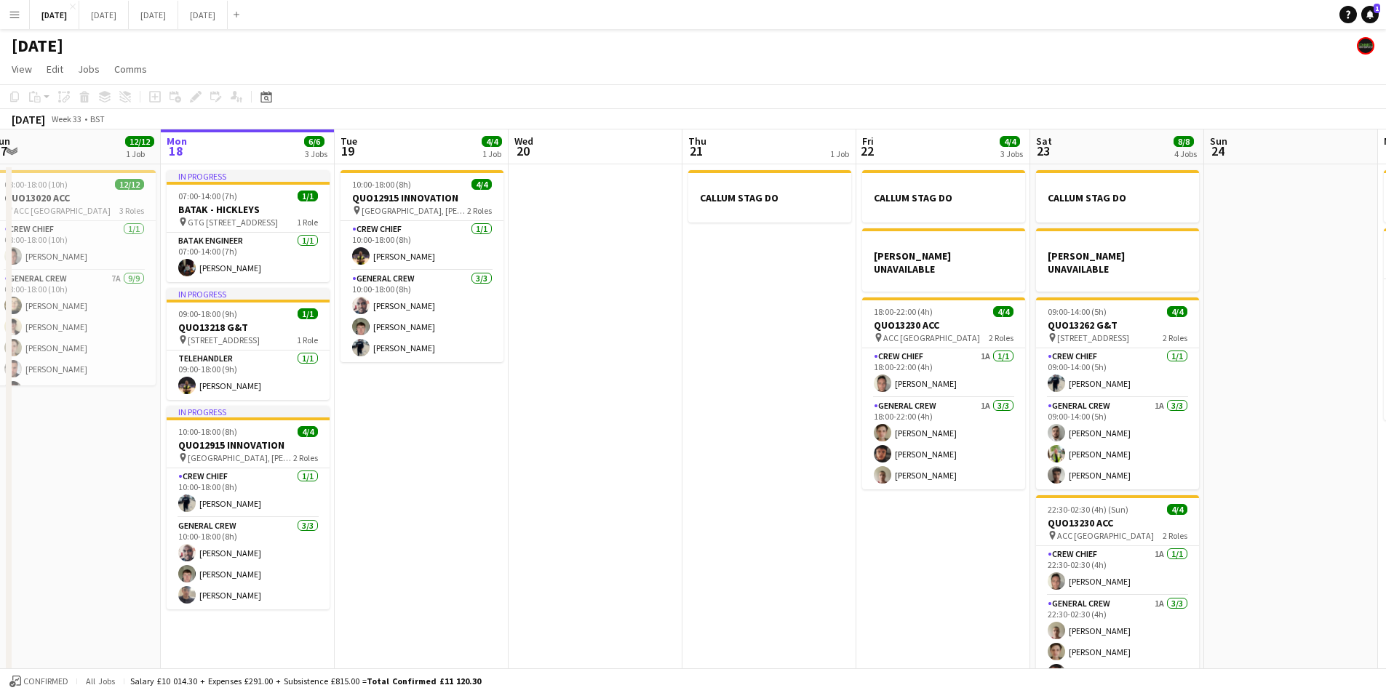
drag, startPoint x: 989, startPoint y: 563, endPoint x: 951, endPoint y: 569, distance: 39.0
click at [951, 569] on app-calendar-viewport "Fri 15 1/1 1 Job Sat 16 12/12 1 Job Sun 17 12/12 1 Job Mon 18 6/6 3 Jobs Tue 19…" at bounding box center [693, 419] width 1386 height 578
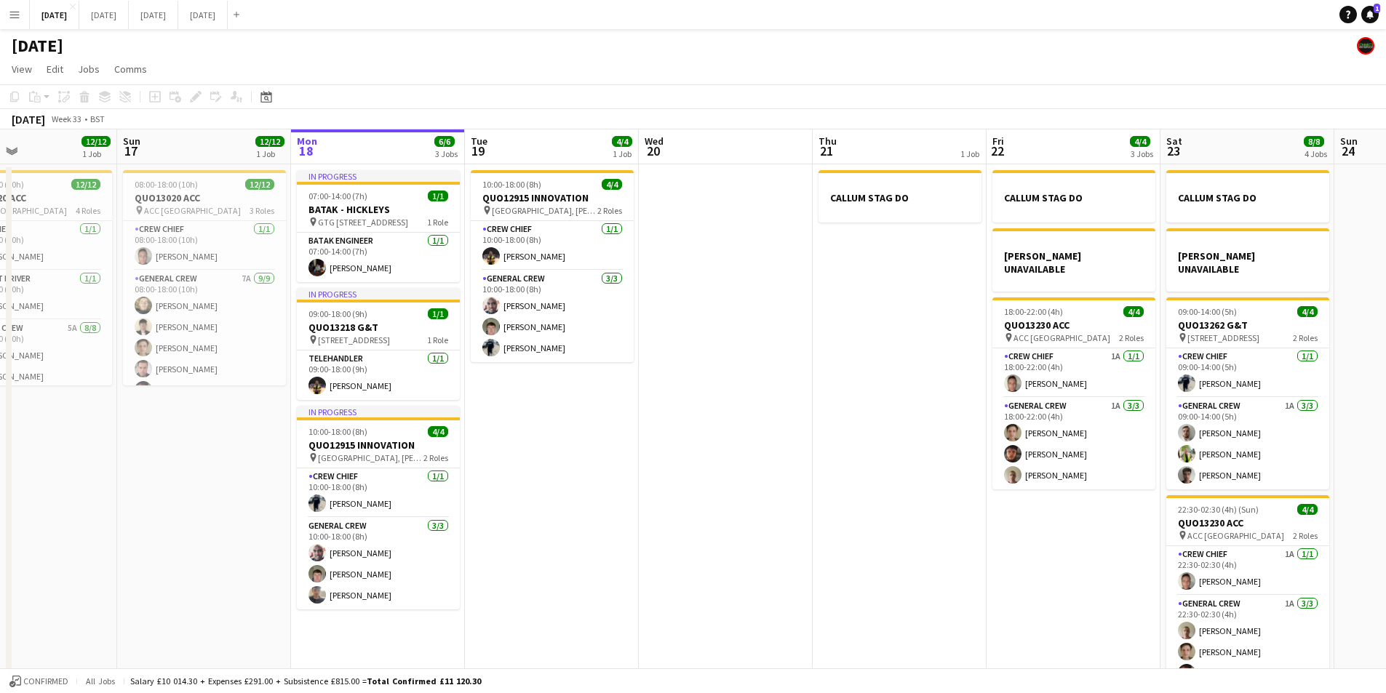
scroll to position [0, 375]
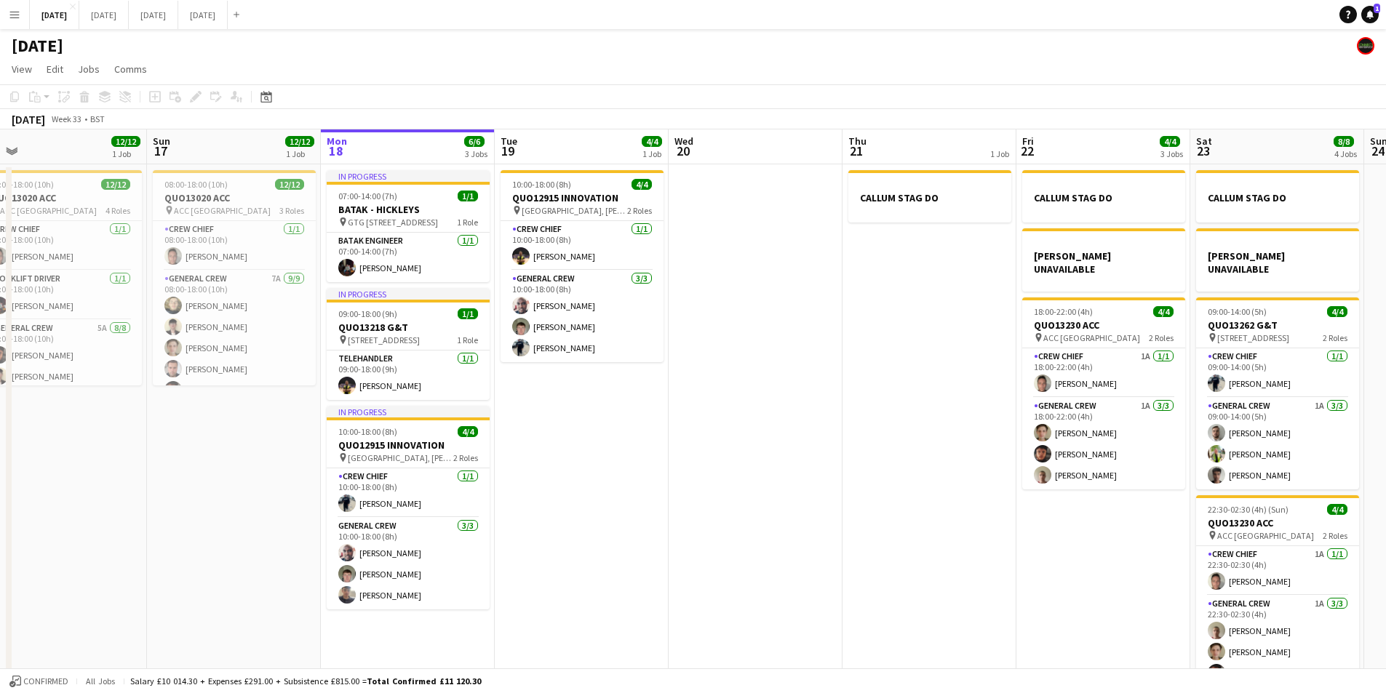
drag, startPoint x: 673, startPoint y: 534, endPoint x: 832, endPoint y: 559, distance: 160.5
click at [832, 559] on app-calendar-viewport "Thu 14 4/4 1 Job Fri 15 1/1 1 Job Sat 16 12/12 1 Job Sun 17 12/12 1 Job Mon 18 …" at bounding box center [693, 419] width 1386 height 578
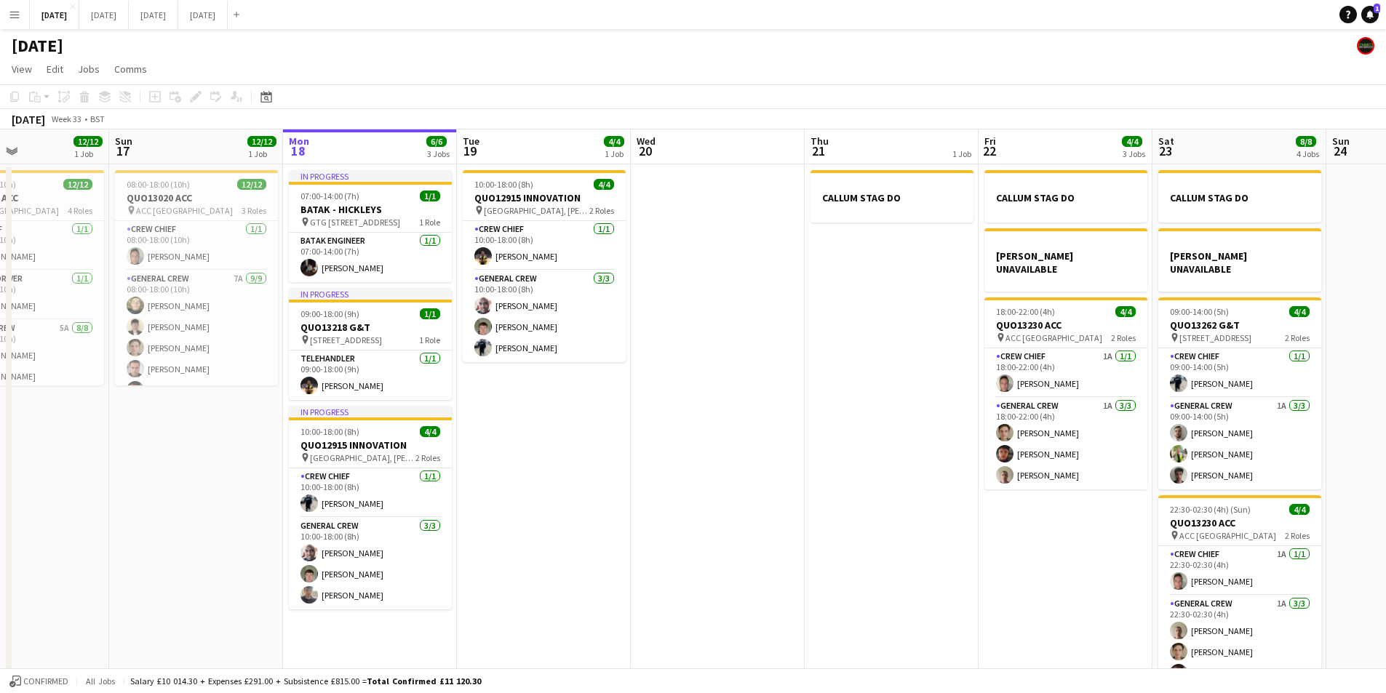
scroll to position [0, 494]
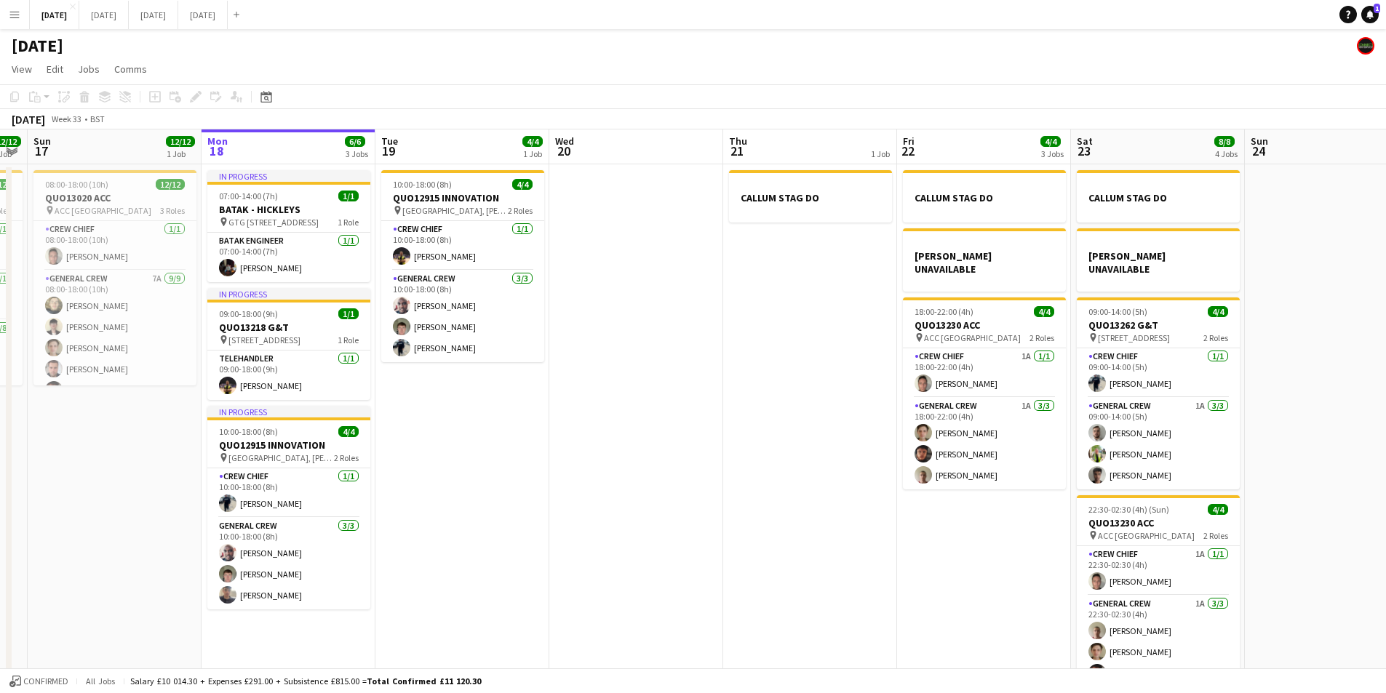
drag, startPoint x: 800, startPoint y: 469, endPoint x: 681, endPoint y: 530, distance: 134.1
click at [681, 530] on app-calendar-viewport "Thu 14 4/4 1 Job Fri 15 1/1 1 Job Sat 16 12/12 1 Job Sun 17 12/12 1 Job Mon 18 …" at bounding box center [693, 419] width 1386 height 578
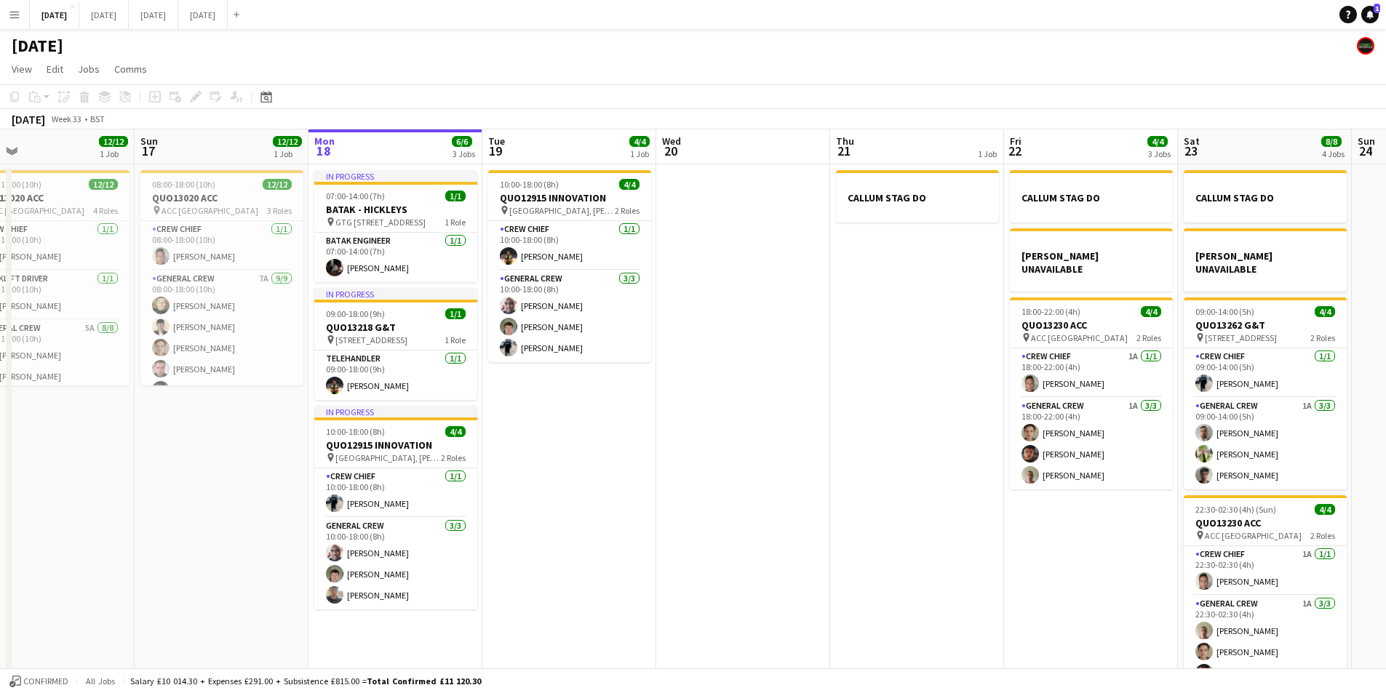
scroll to position [0, 383]
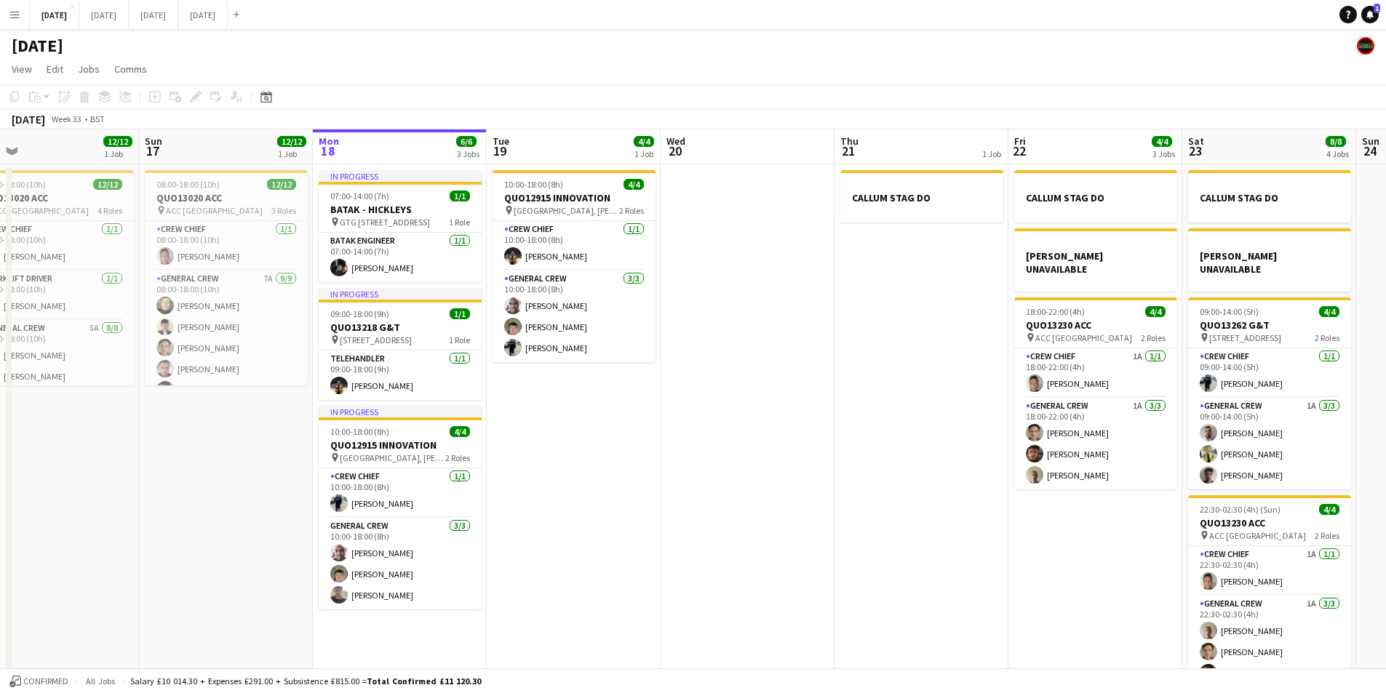
drag, startPoint x: 699, startPoint y: 521, endPoint x: 810, endPoint y: 546, distance: 114.0
click at [810, 546] on app-calendar-viewport "Thu 14 4/4 1 Job Fri 15 1/1 1 Job Sat 16 12/12 1 Job Sun 17 12/12 1 Job Mon 18 …" at bounding box center [693, 419] width 1386 height 578
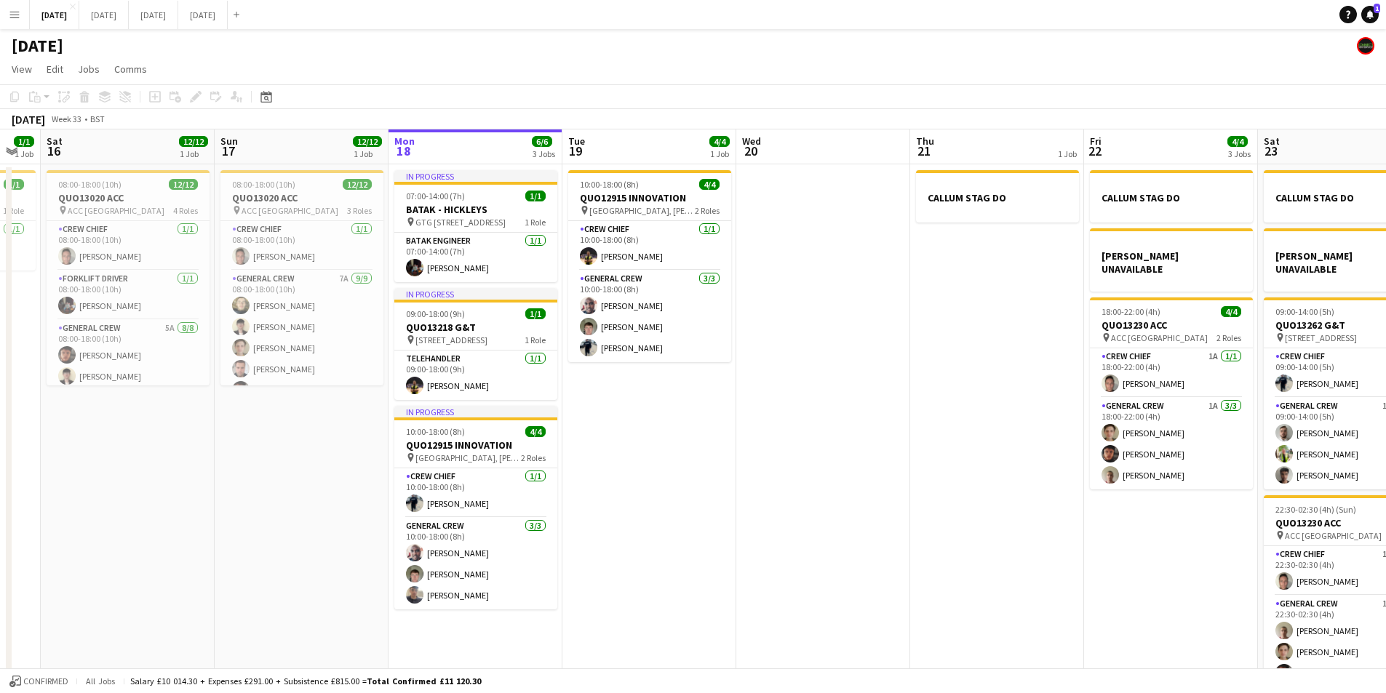
scroll to position [0, 302]
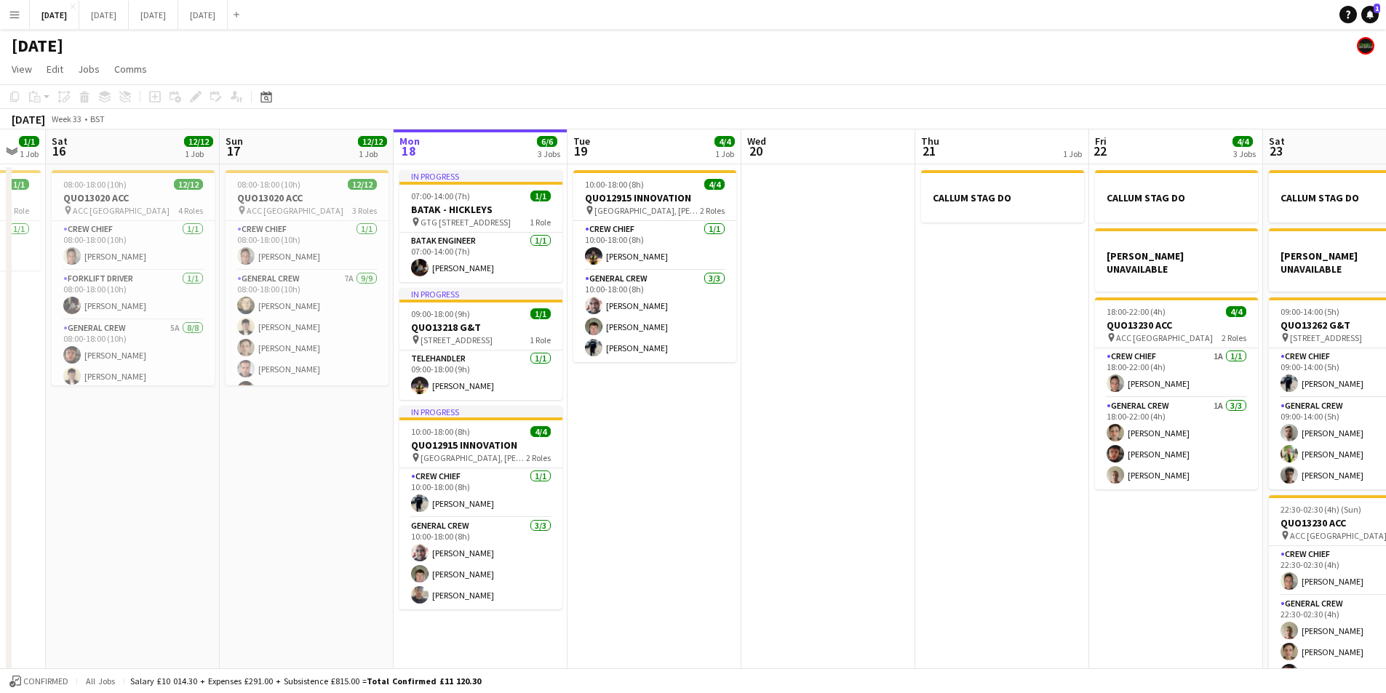
drag, startPoint x: 717, startPoint y: 466, endPoint x: 797, endPoint y: 486, distance: 83.3
click at [797, 486] on app-calendar-viewport "Thu 14 4/4 1 Job Fri 15 1/1 1 Job Sat 16 12/12 1 Job Sun 17 12/12 1 Job Mon 18 …" at bounding box center [693, 419] width 1386 height 578
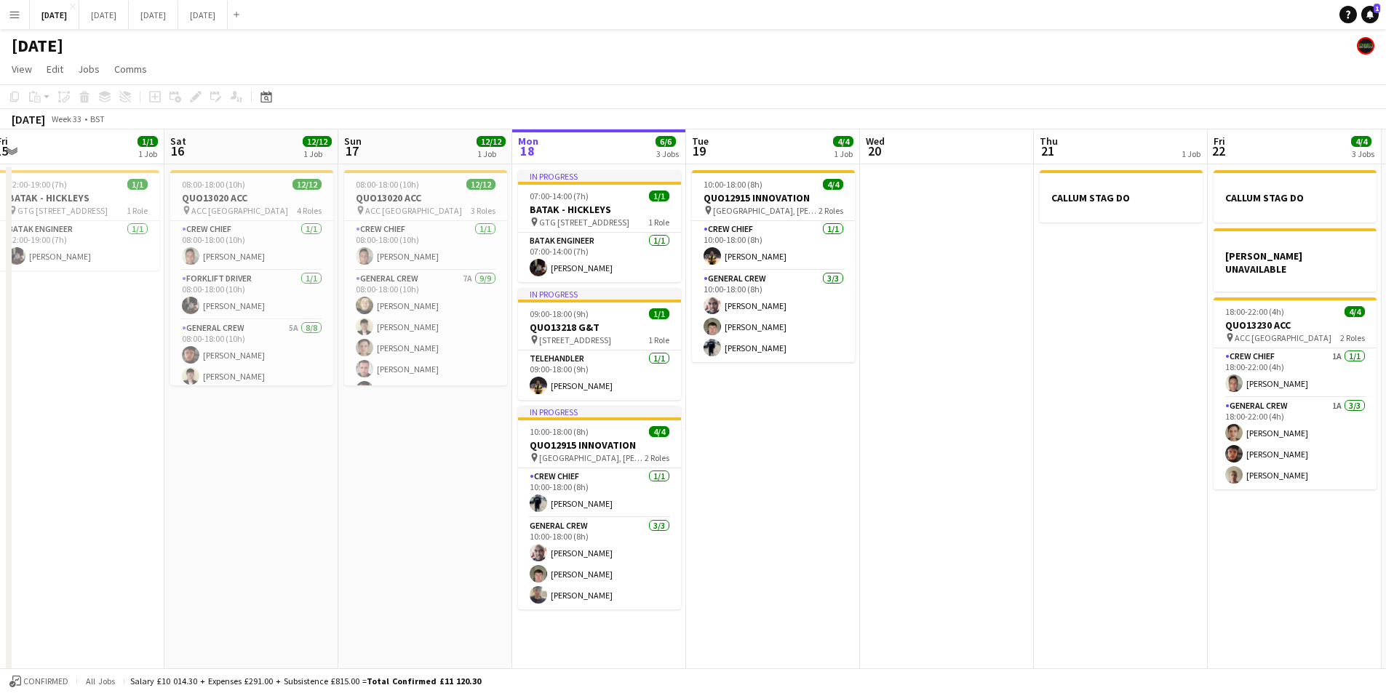
scroll to position [0, 333]
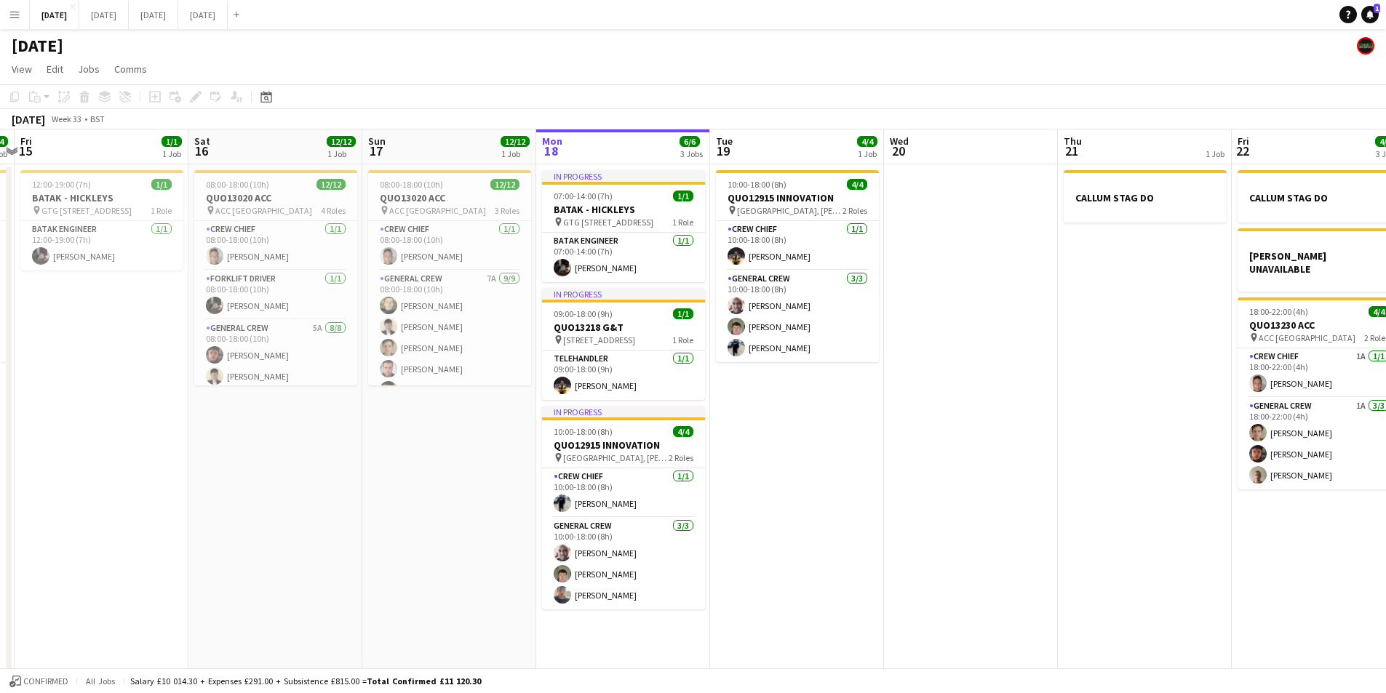
drag, startPoint x: 805, startPoint y: 434, endPoint x: 928, endPoint y: 458, distance: 124.6
click at [928, 458] on app-calendar-viewport "Wed 13 Thu 14 4/4 1 Job Fri 15 1/1 1 Job Sat 16 12/12 1 Job Sun 17 12/12 1 Job …" at bounding box center [693, 419] width 1386 height 578
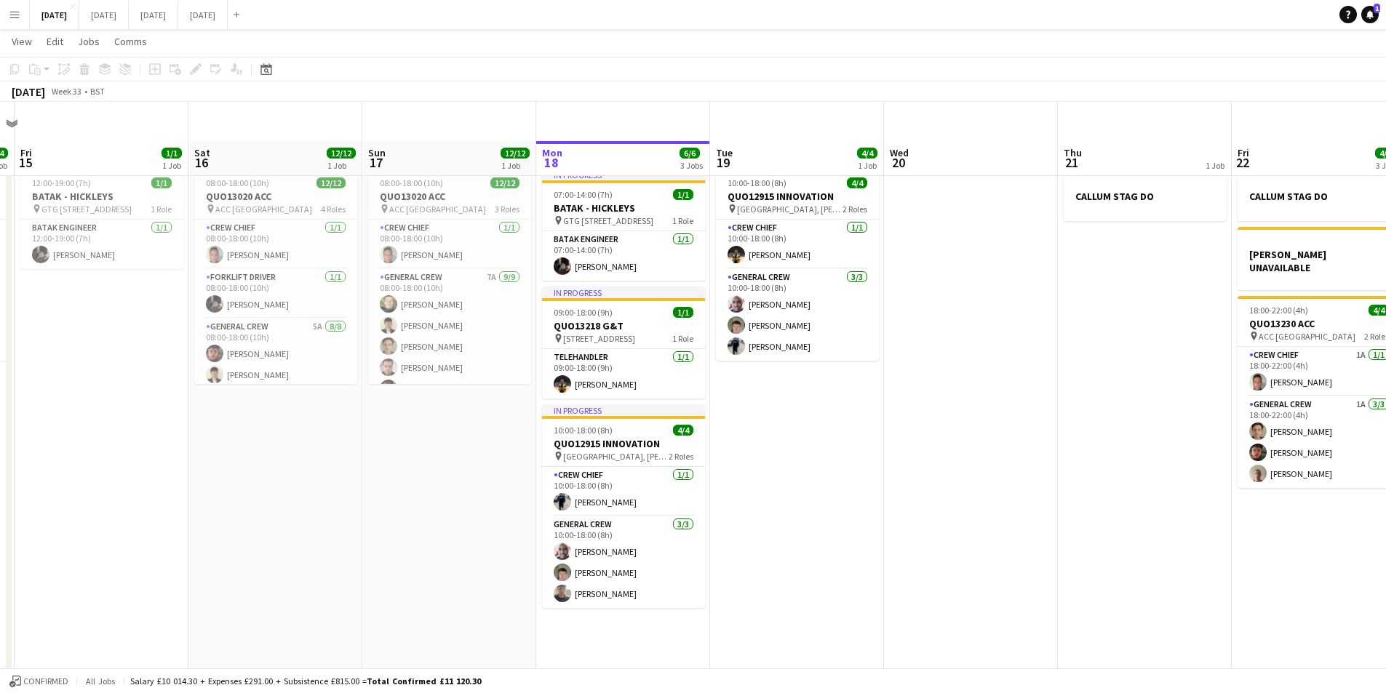
scroll to position [38, 0]
